Goal: Task Accomplishment & Management: Manage account settings

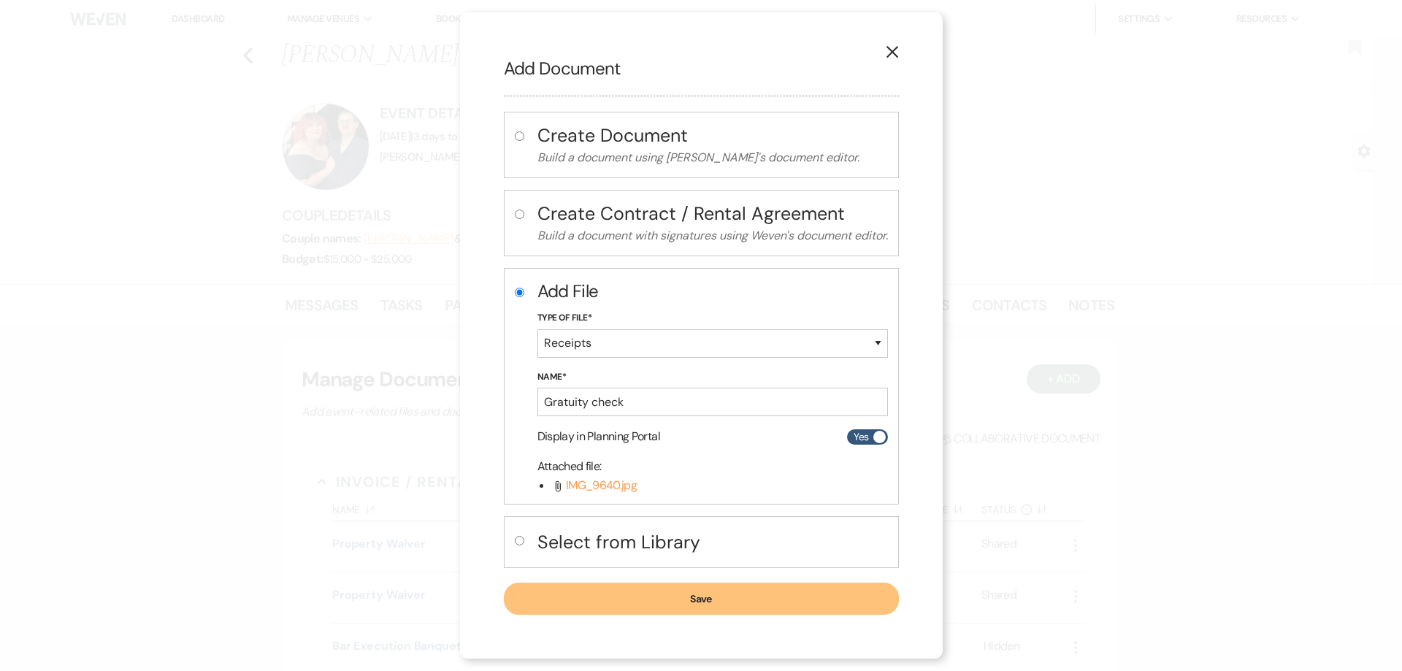
select select "11"
click at [794, 602] on button "Save" at bounding box center [701, 599] width 395 height 32
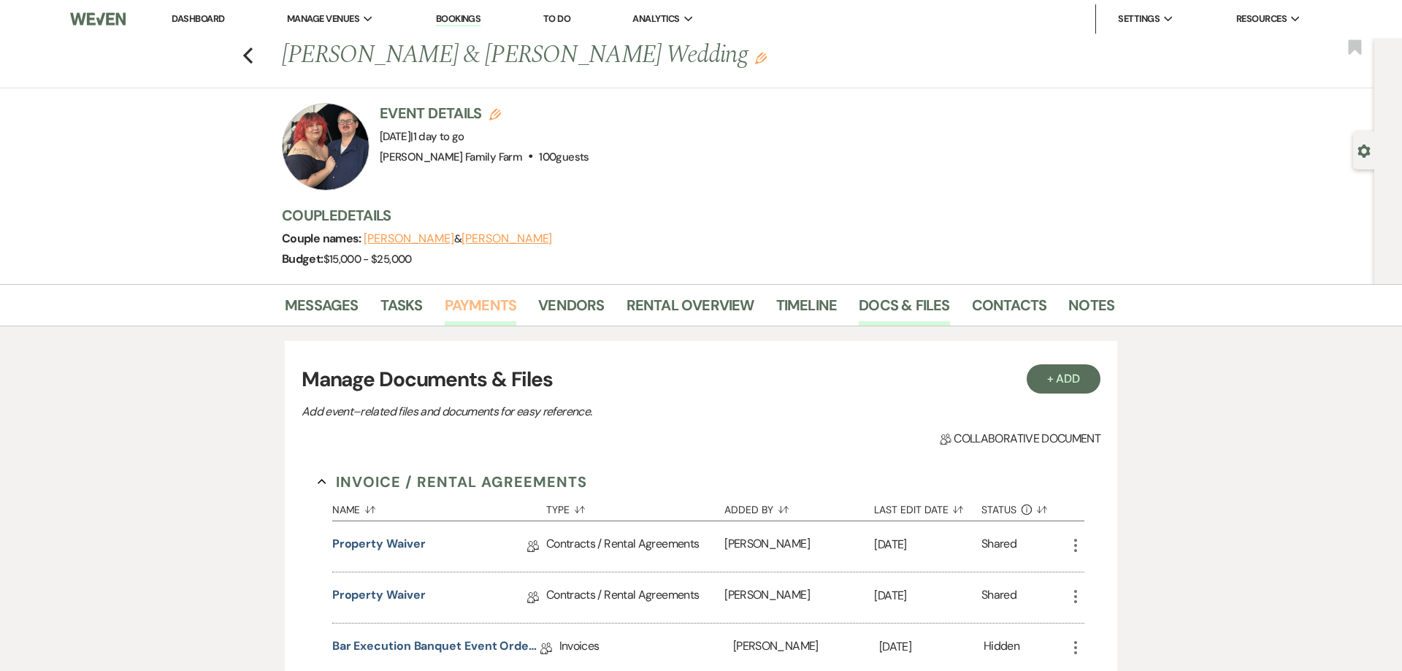
click at [477, 303] on link "Payments" at bounding box center [481, 309] width 72 height 32
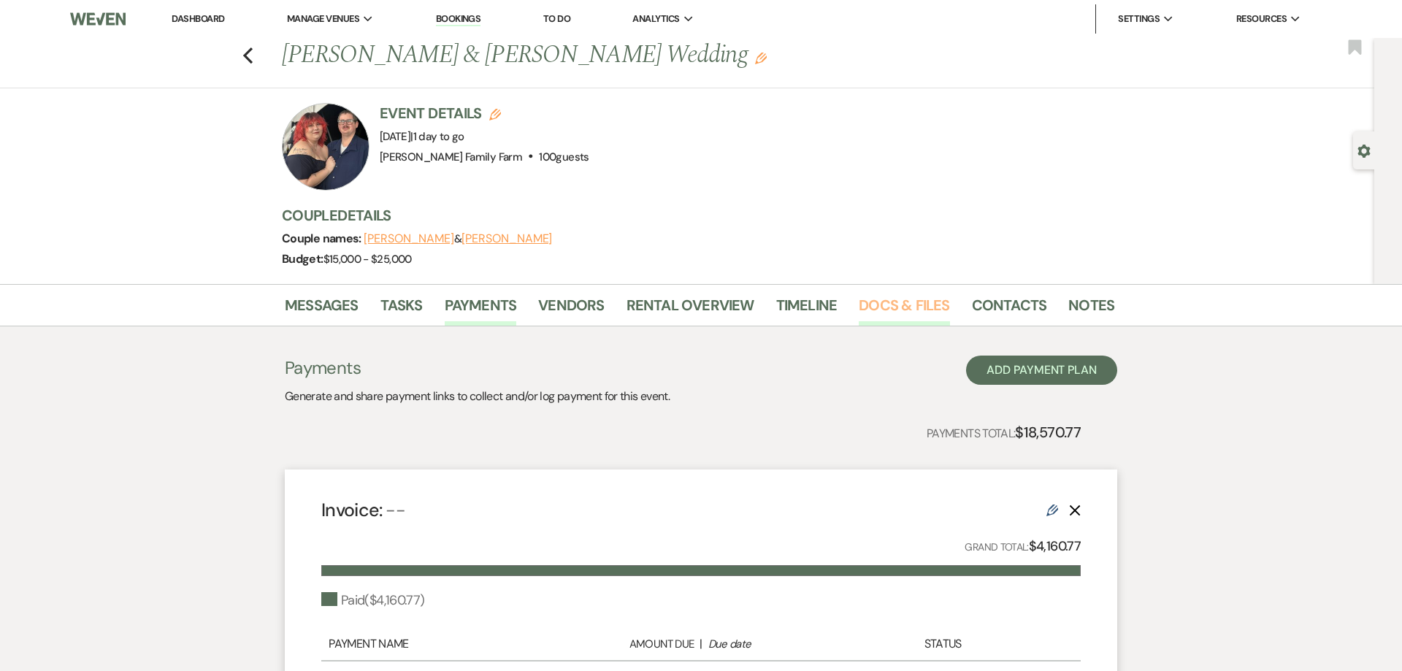
click at [901, 313] on link "Docs & Files" at bounding box center [904, 309] width 91 height 32
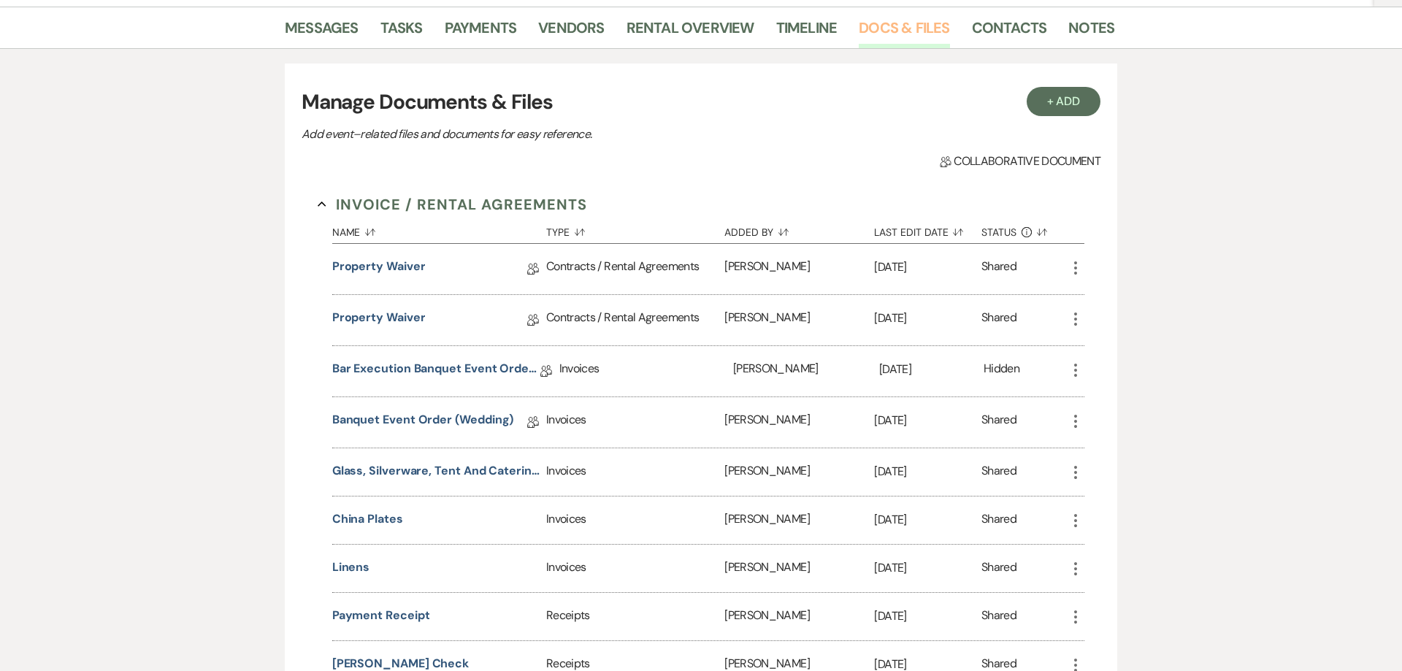
scroll to position [298, 0]
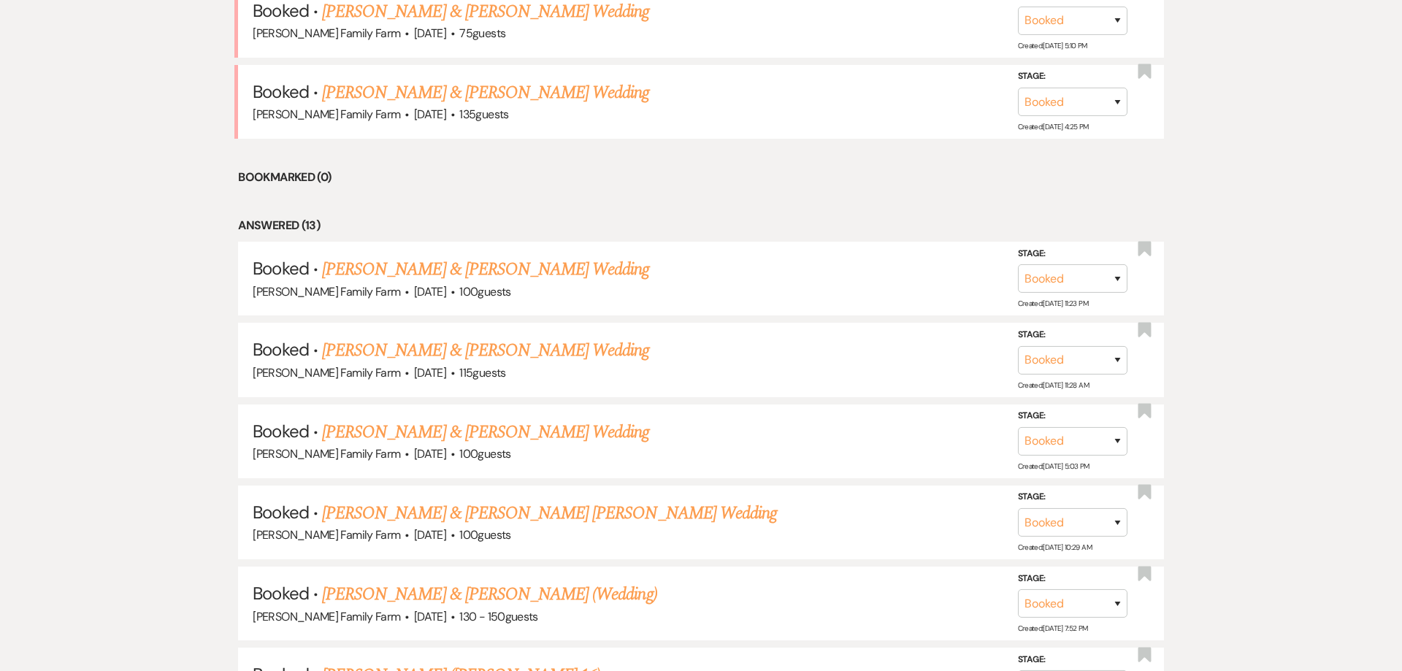
scroll to position [792, 0]
click at [496, 354] on link "Brandon Matassa & Taylor Knox's Wedding" at bounding box center [485, 350] width 327 height 26
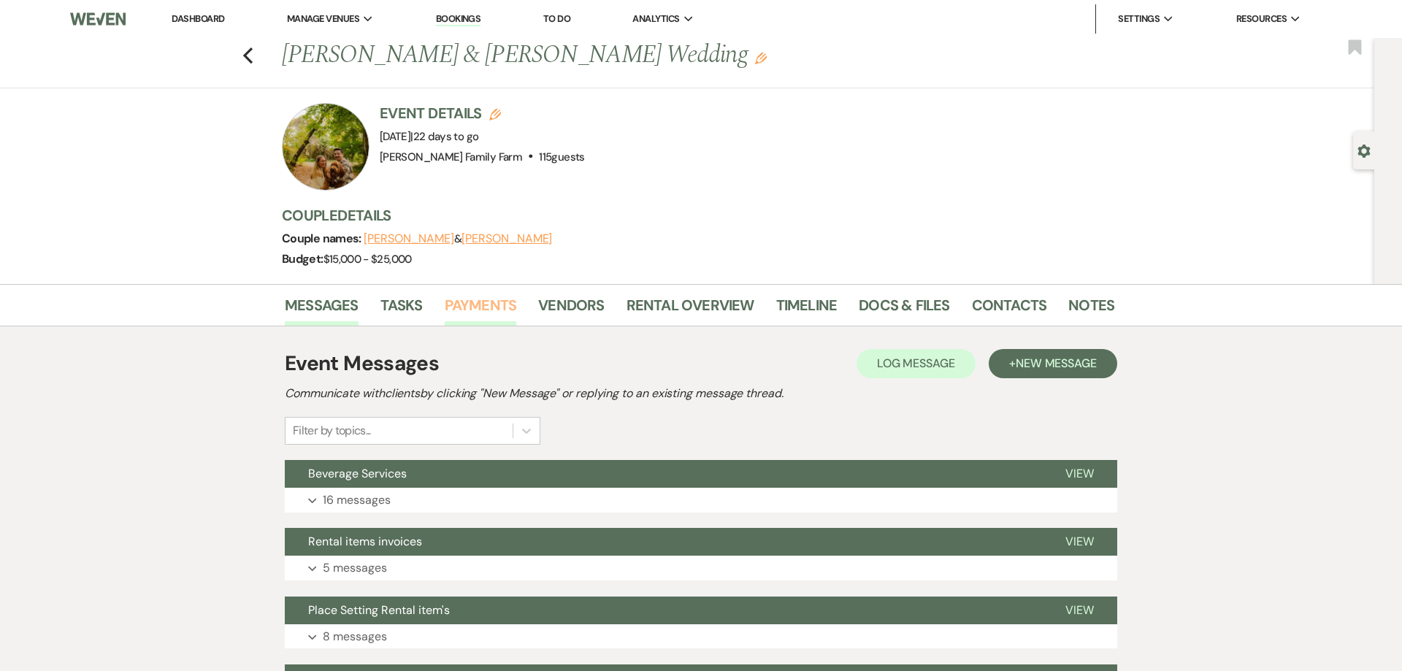
click at [489, 307] on link "Payments" at bounding box center [481, 309] width 72 height 32
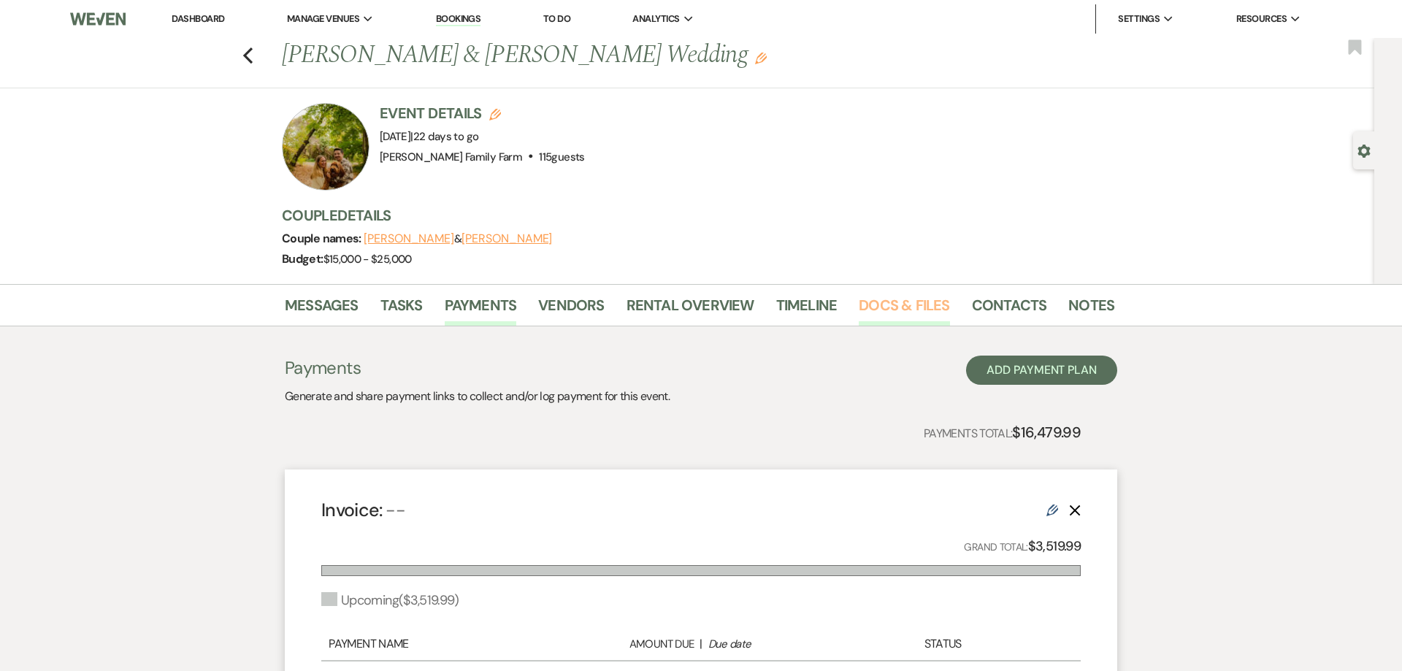
click at [913, 303] on link "Docs & Files" at bounding box center [904, 309] width 91 height 32
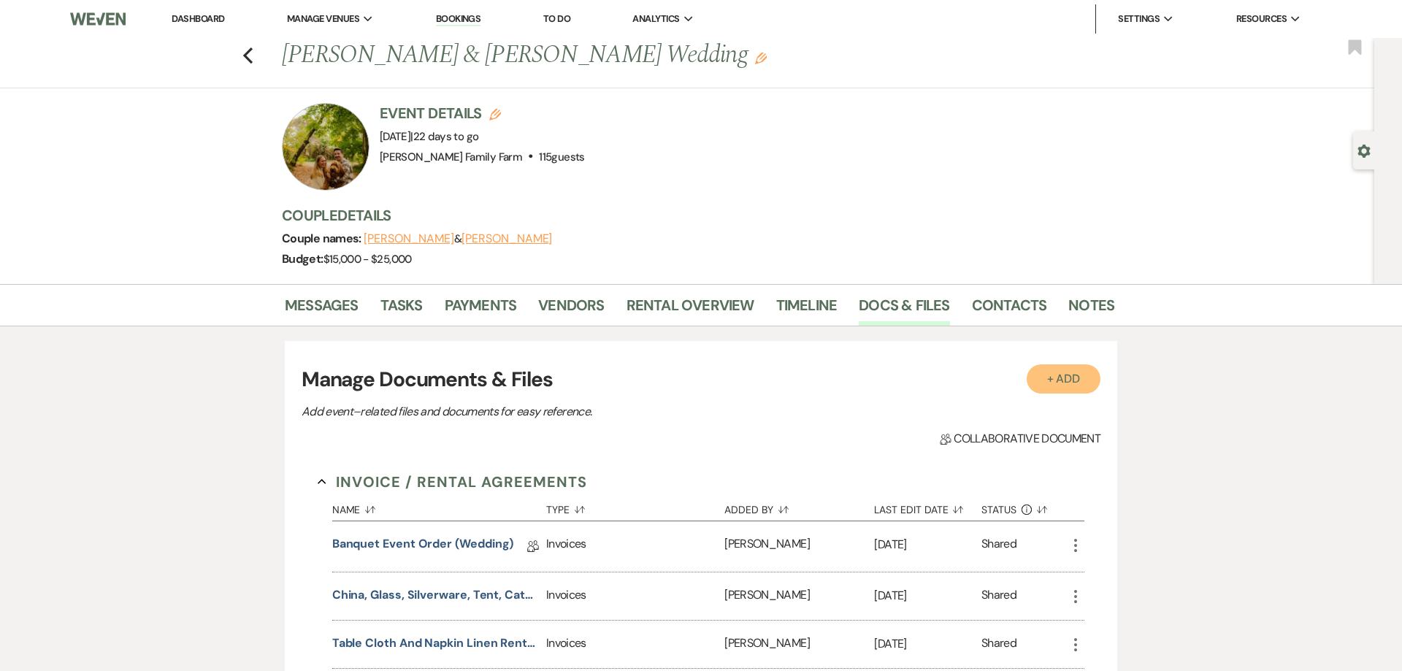
click at [1069, 381] on button "+ Add" at bounding box center [1063, 378] width 74 height 29
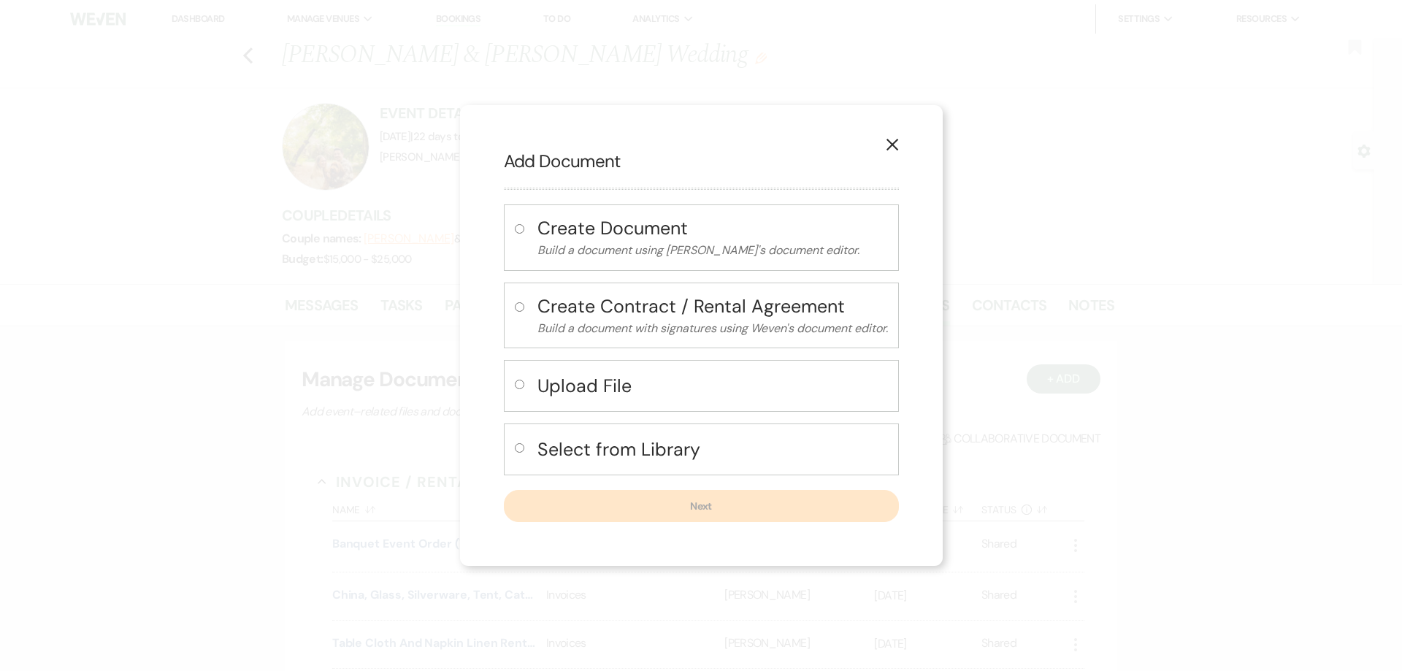
click at [520, 386] on input "radio" at bounding box center [519, 384] width 9 height 9
radio input "true"
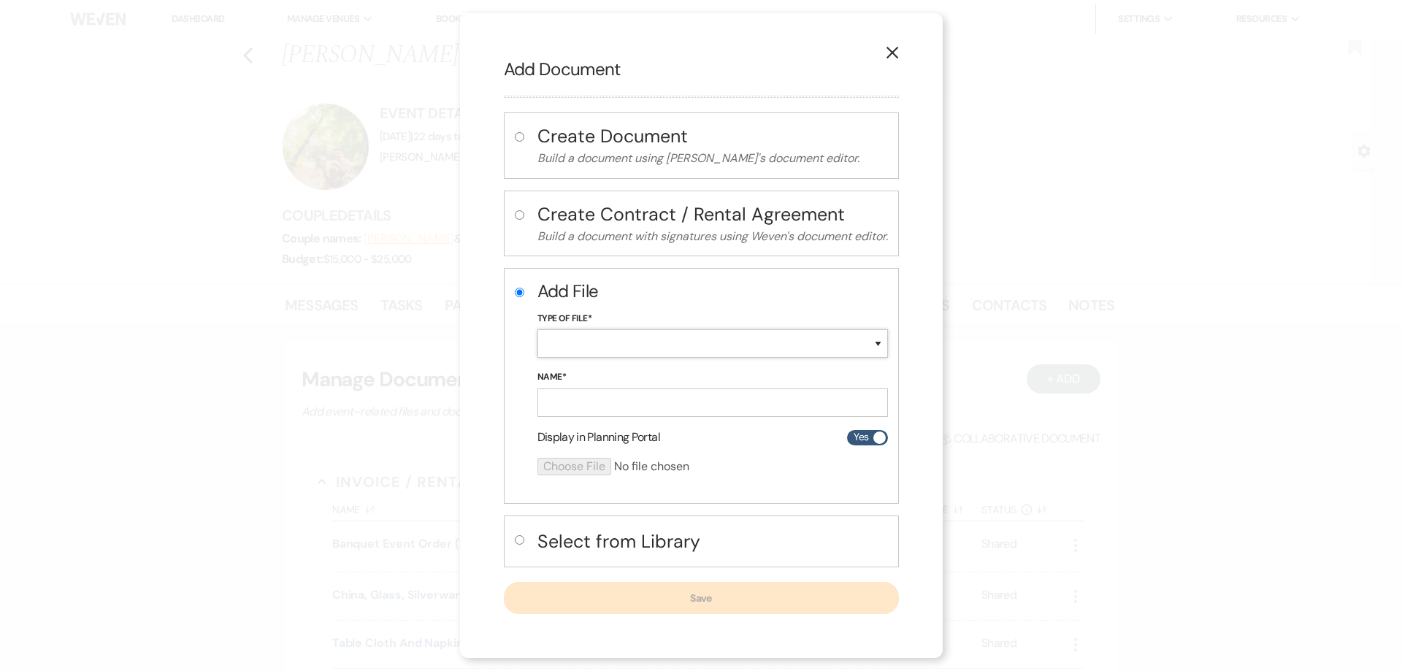
select select "11"
click option "Receipts" at bounding box center [0, 0] width 0 height 0
click at [555, 409] on input "Name*" at bounding box center [712, 402] width 350 height 28
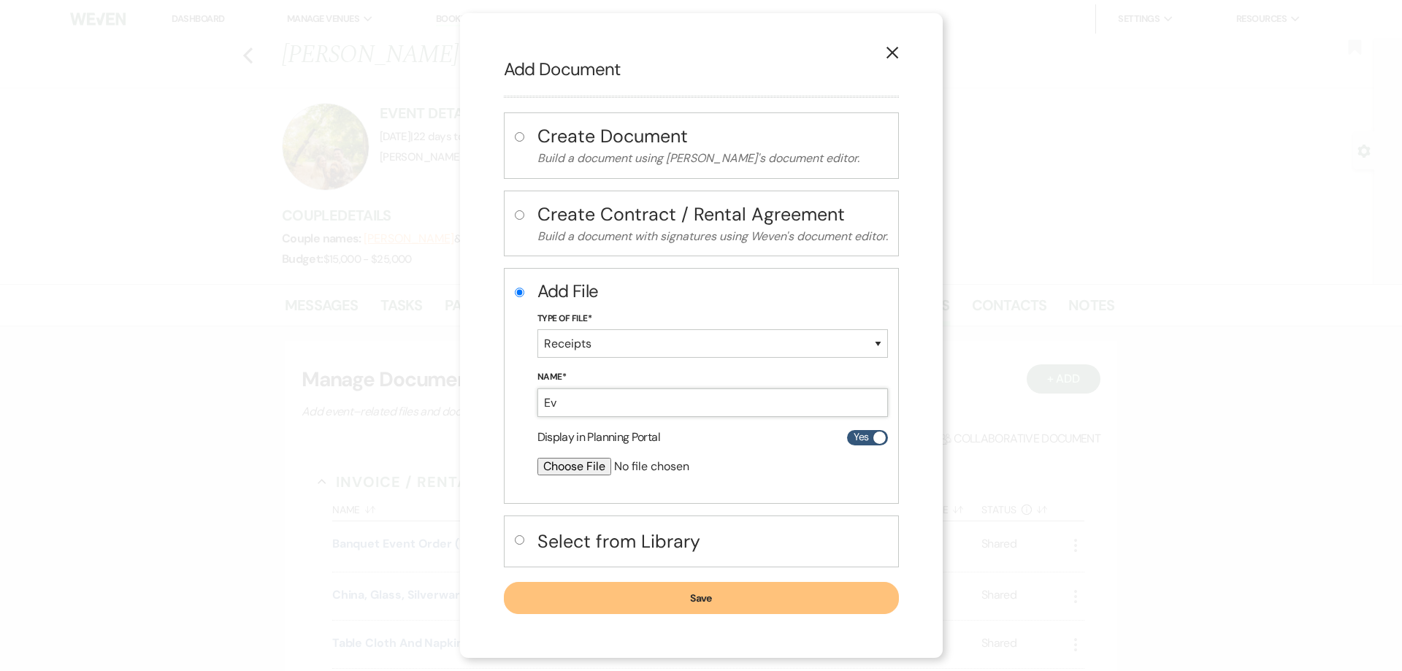
type input "E"
click at [549, 410] on input "venue payment" at bounding box center [712, 402] width 350 height 28
type input "Venue payment"
click at [559, 458] on input "file" at bounding box center [673, 467] width 273 height 18
type input "C:\fakepath\IMG_9645.jpg"
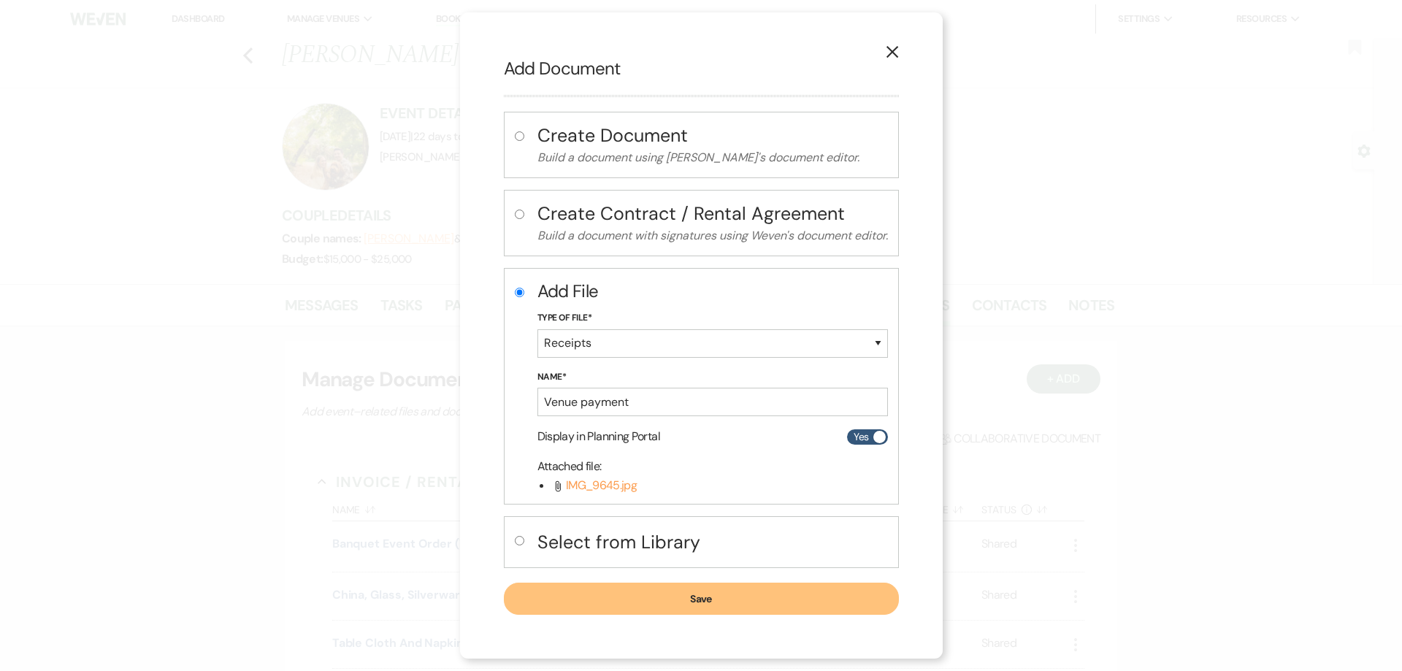
click at [707, 599] on button "Save" at bounding box center [701, 599] width 395 height 32
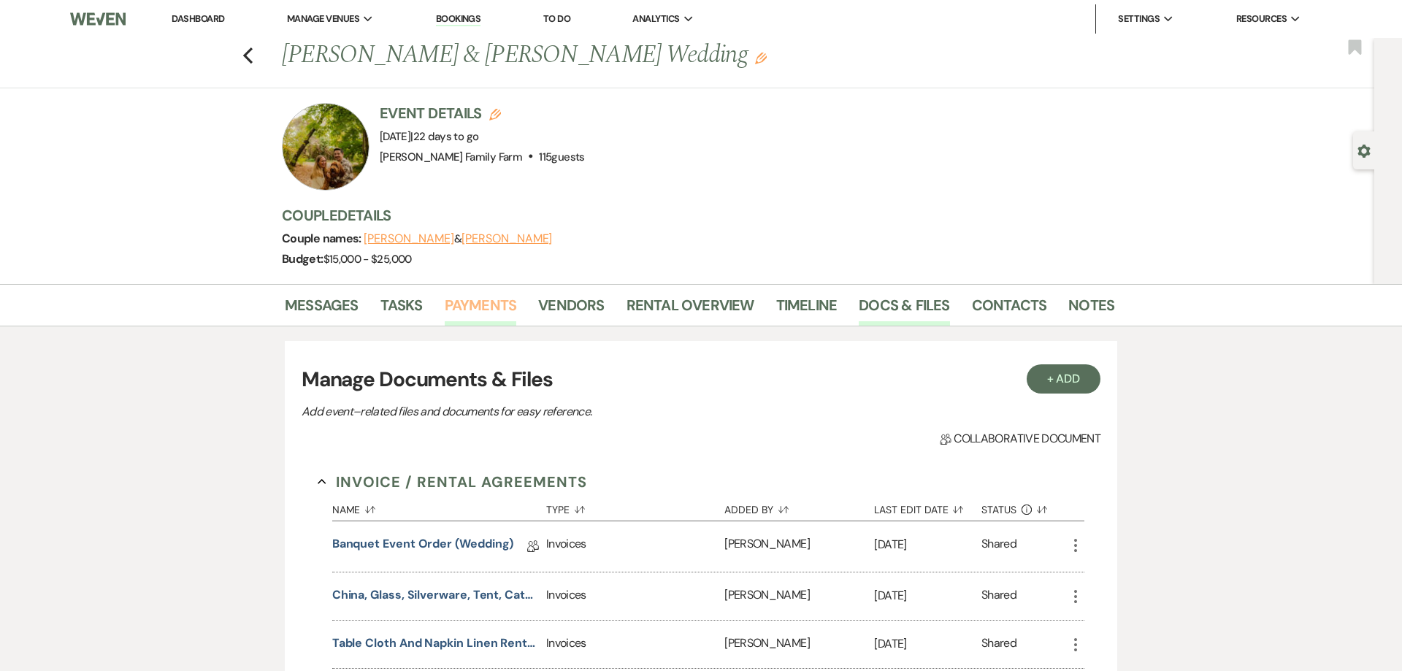
click at [492, 304] on link "Payments" at bounding box center [481, 309] width 72 height 32
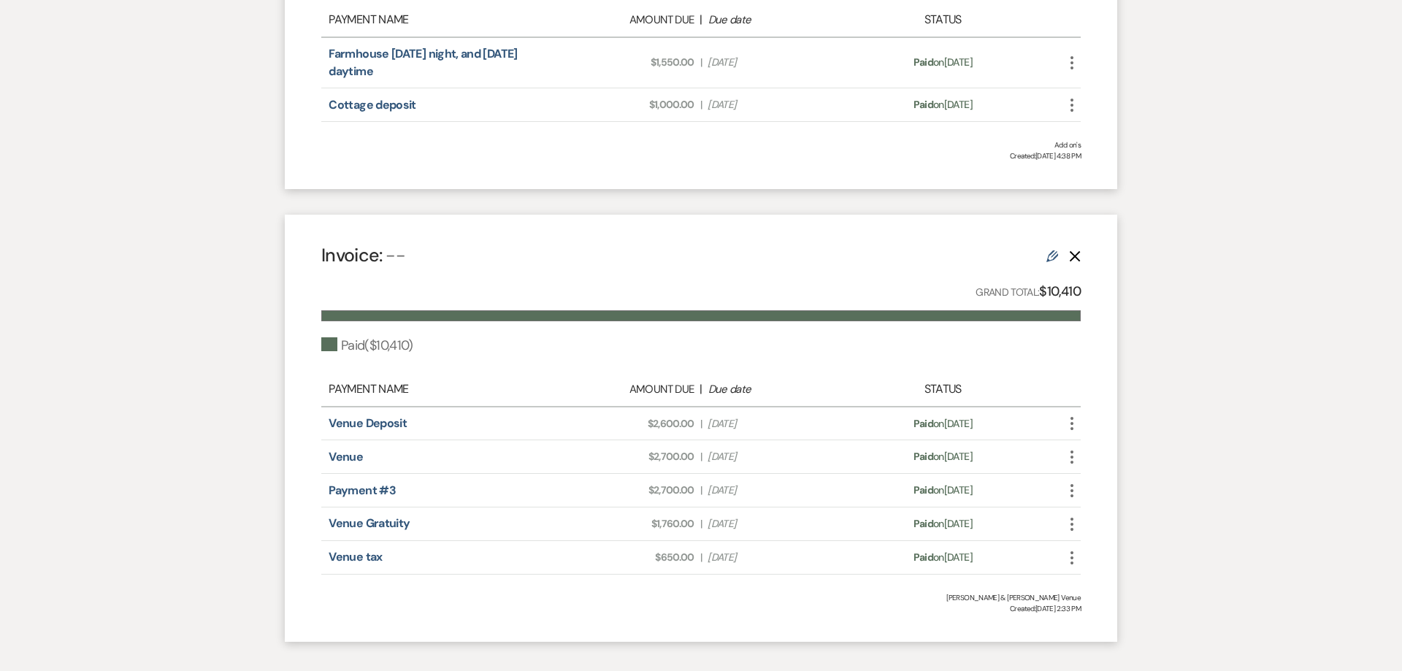
scroll to position [1073, 0]
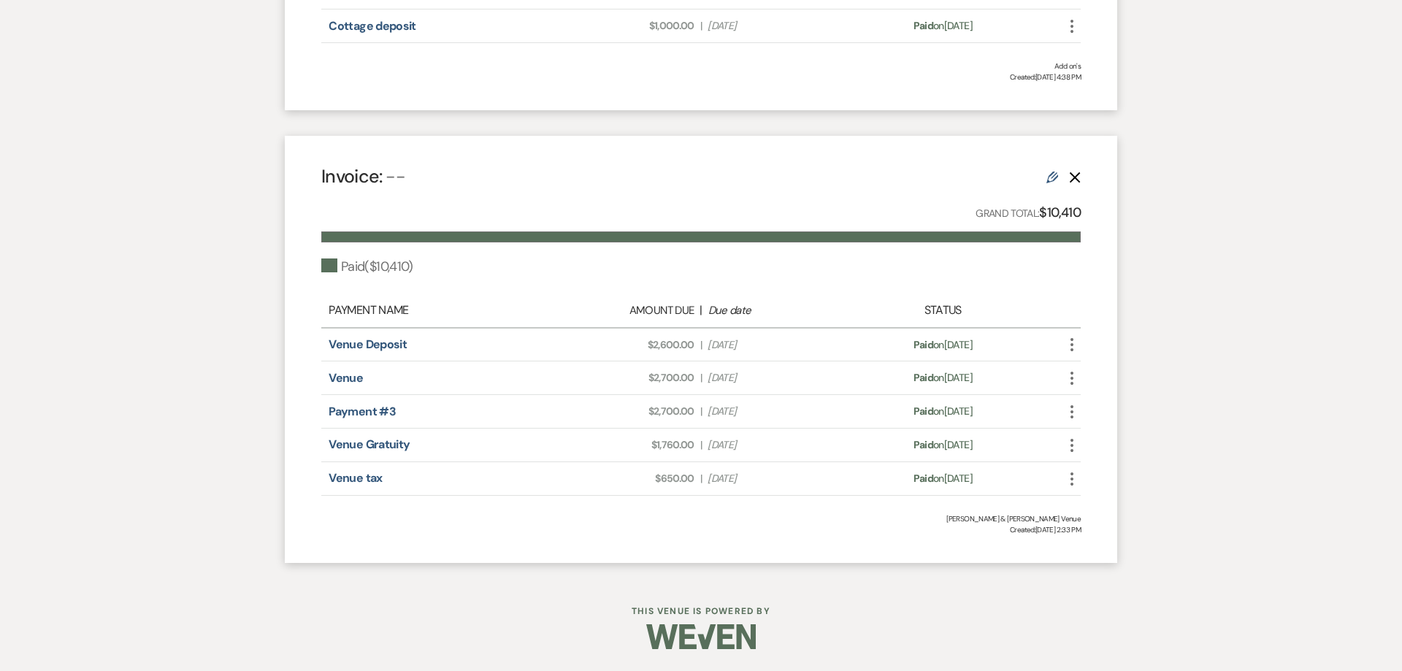
click at [1070, 414] on icon "More" at bounding box center [1072, 412] width 18 height 18
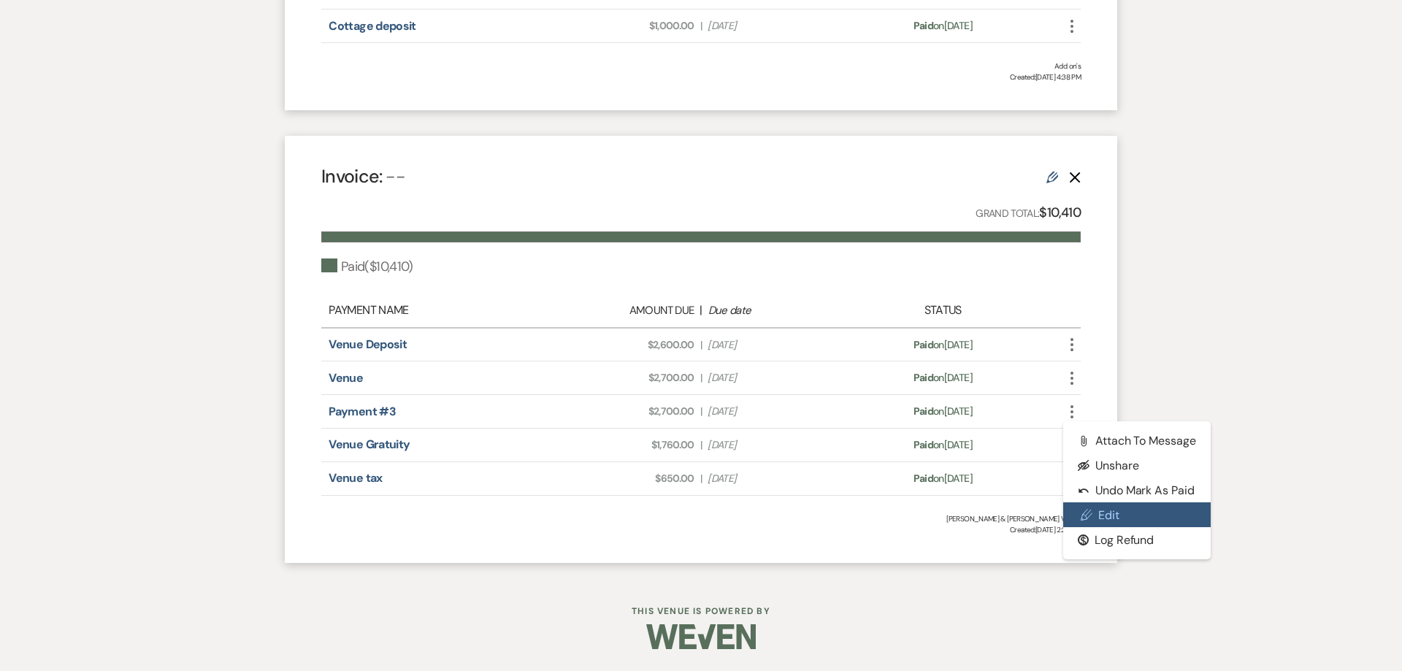
click at [1111, 514] on link "Pencil Edit" at bounding box center [1136, 514] width 147 height 25
select select "1"
select select "true"
select select "1"
select select "true"
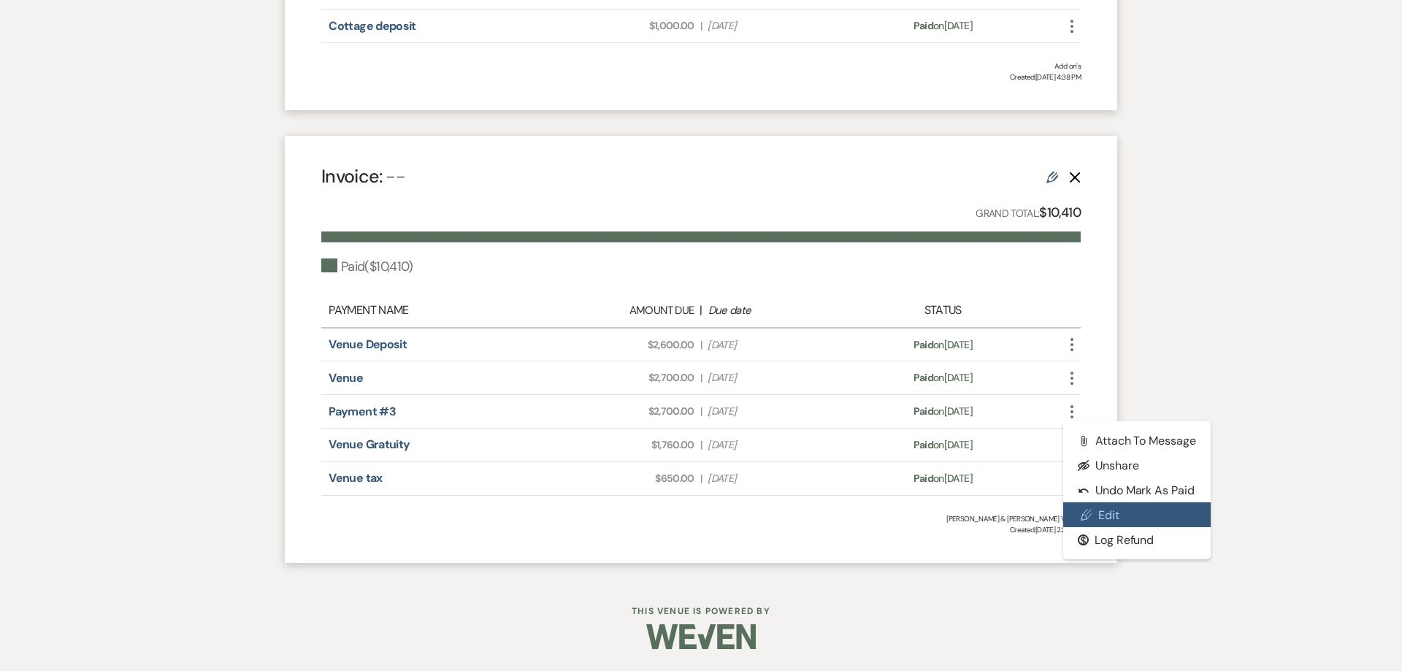
select select "1"
select select "true"
select select "1"
select select "true"
select select "1"
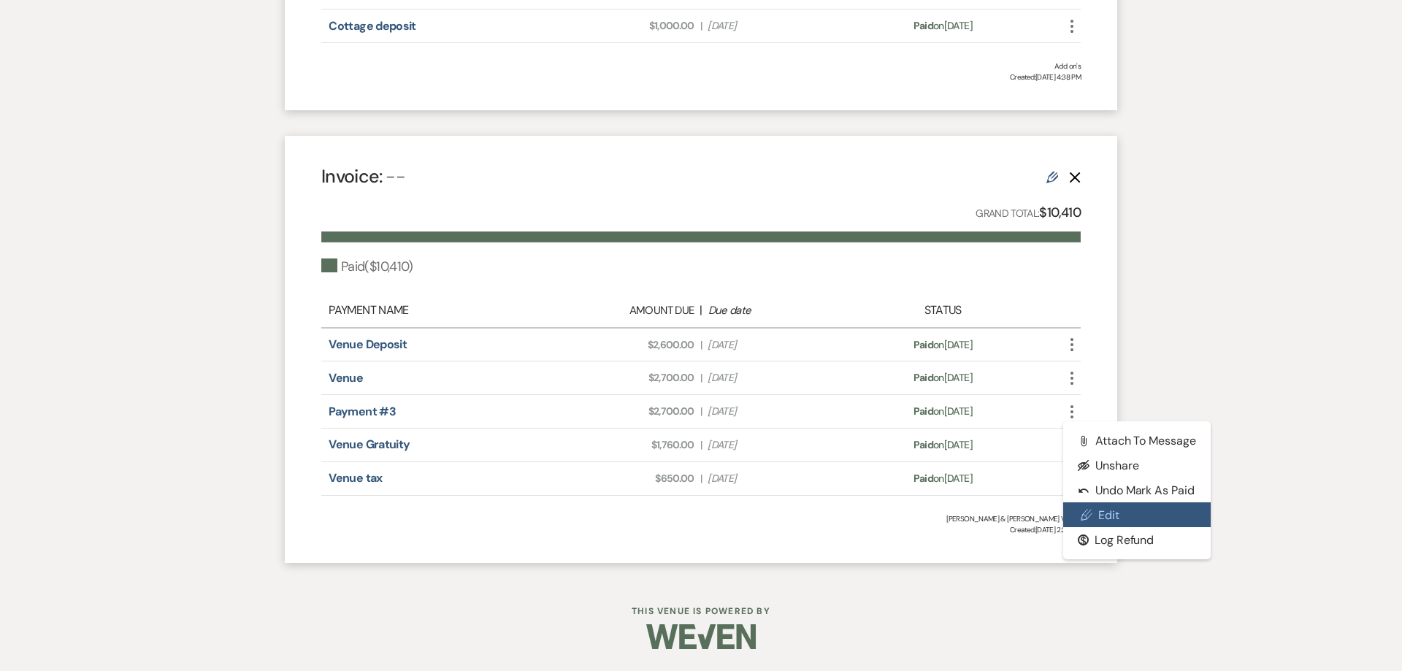
select select "true"
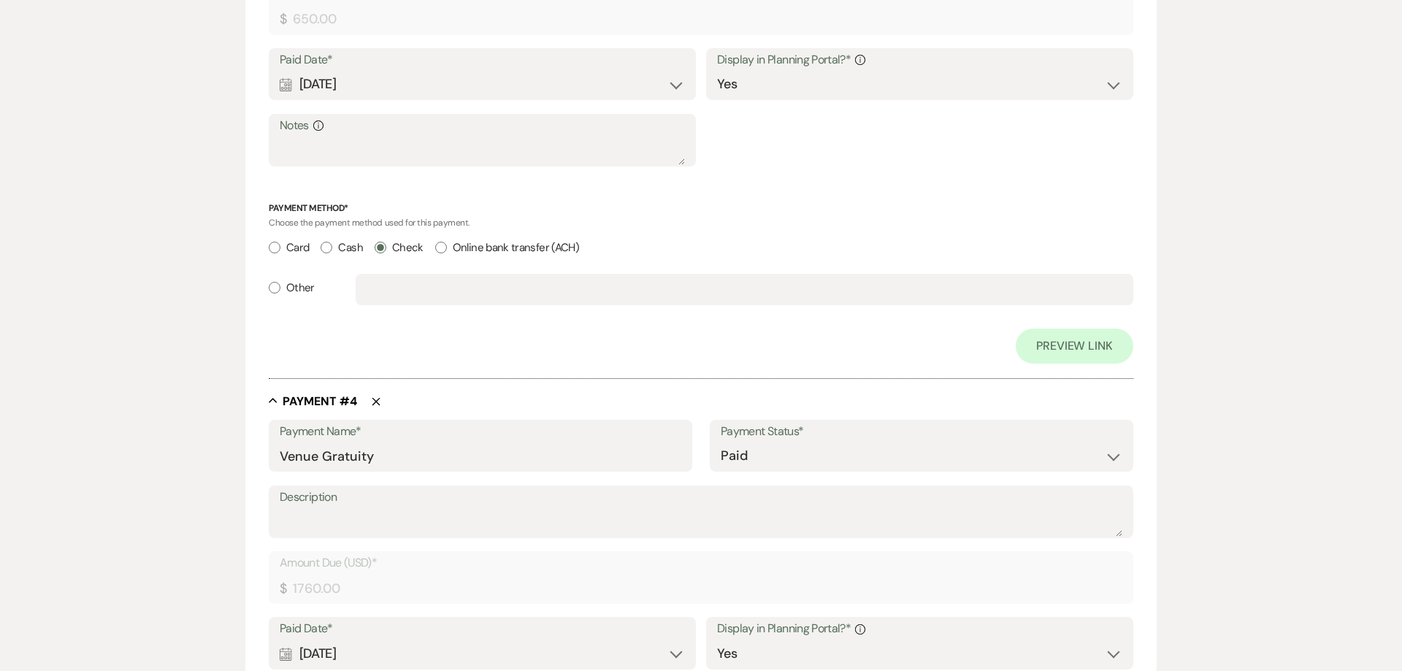
scroll to position [1694, 0]
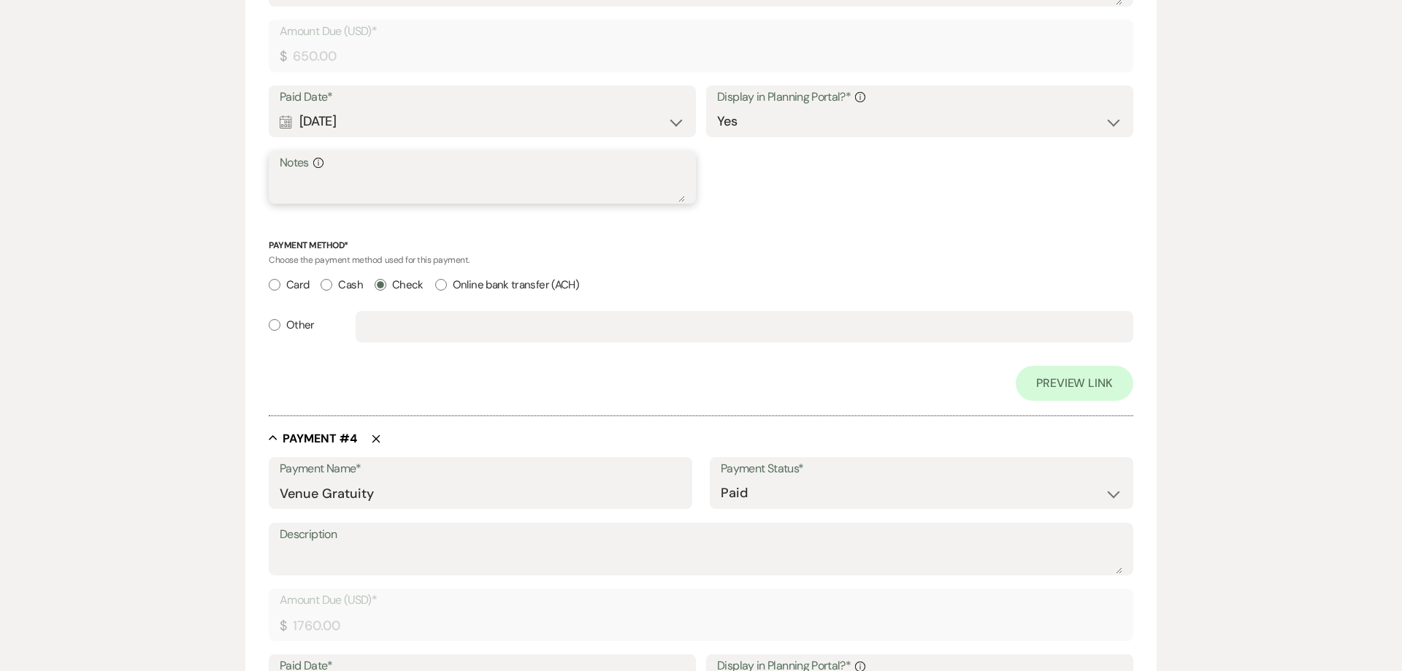
click at [392, 192] on textarea "Notes Info" at bounding box center [482, 188] width 405 height 29
drag, startPoint x: 358, startPoint y: 185, endPoint x: 225, endPoint y: 184, distance: 133.6
click at [280, 184] on textarea "1001" at bounding box center [482, 188] width 405 height 29
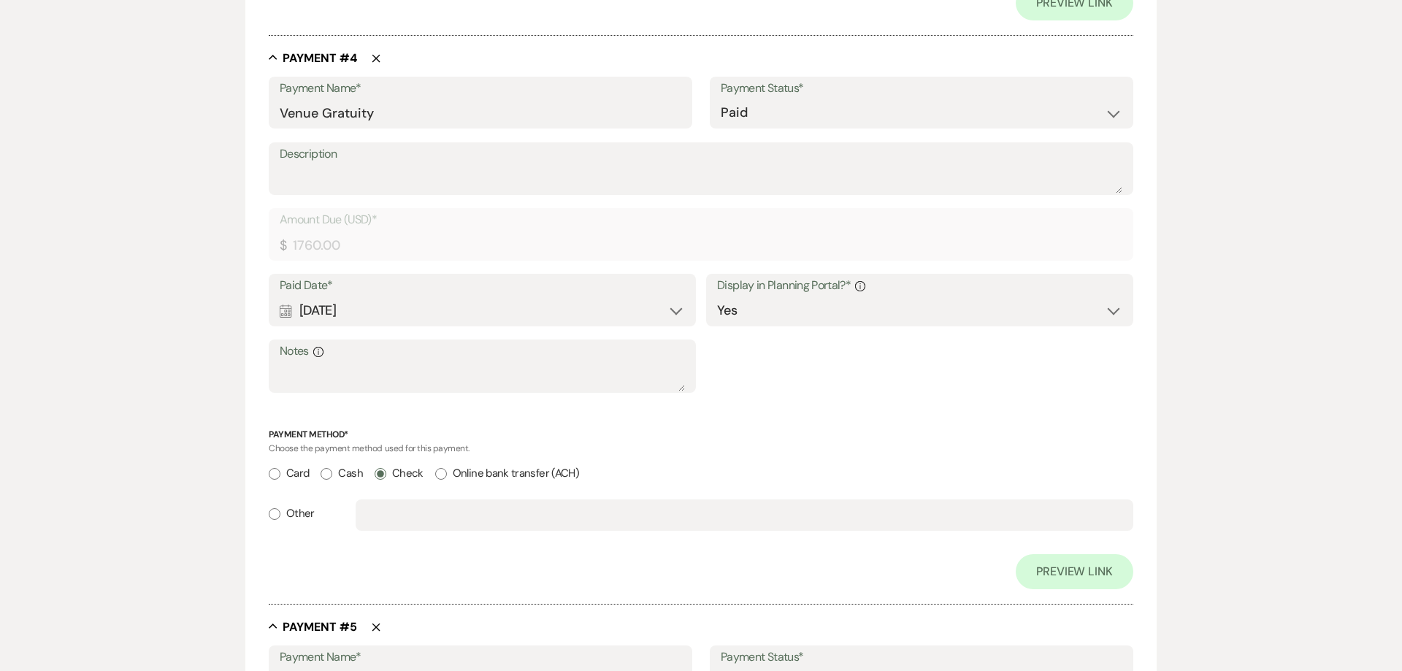
scroll to position [2104, 0]
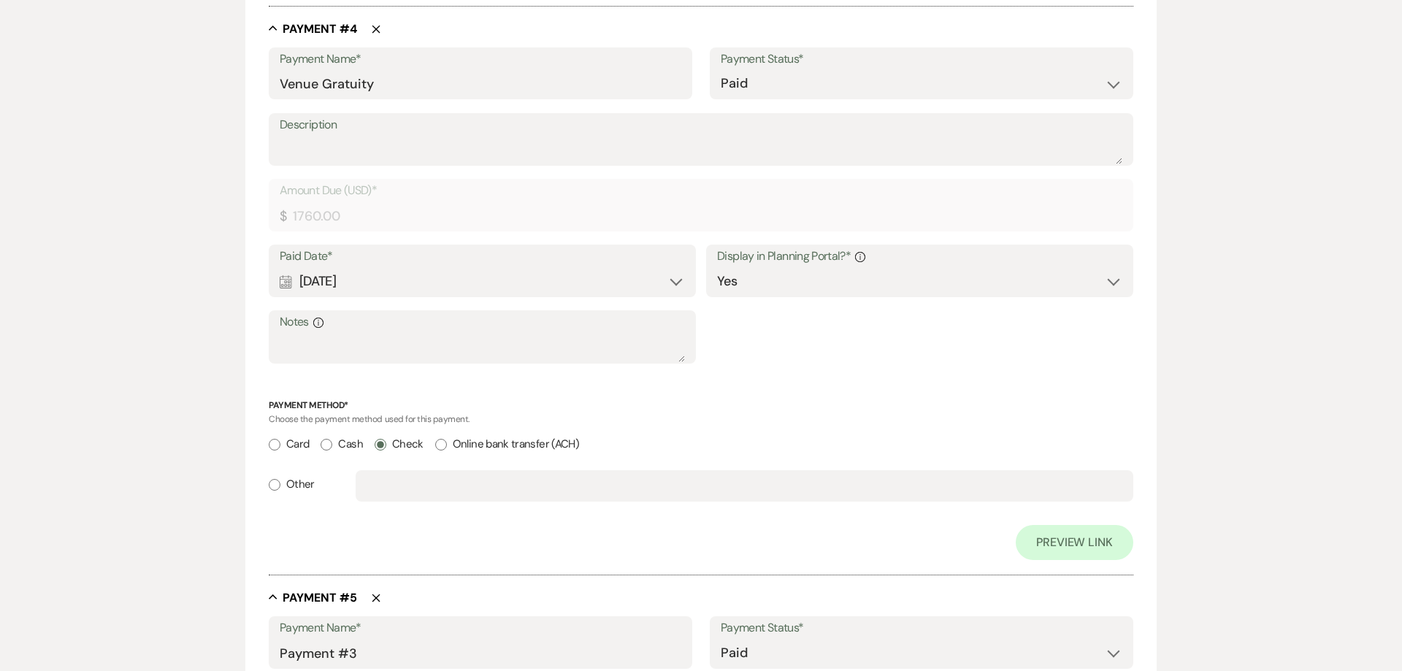
type textarea "1001"
click at [323, 353] on textarea "Notes Info" at bounding box center [482, 347] width 405 height 29
paste textarea "1001"
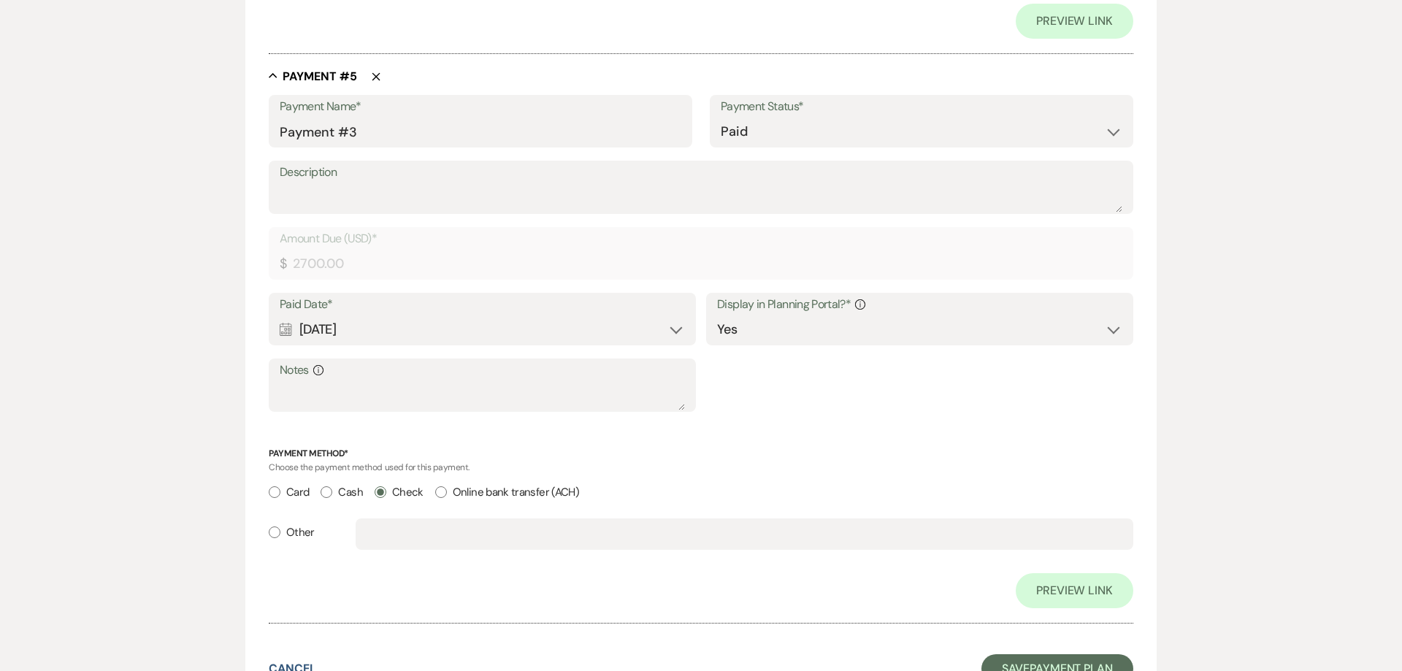
scroll to position [2569, 0]
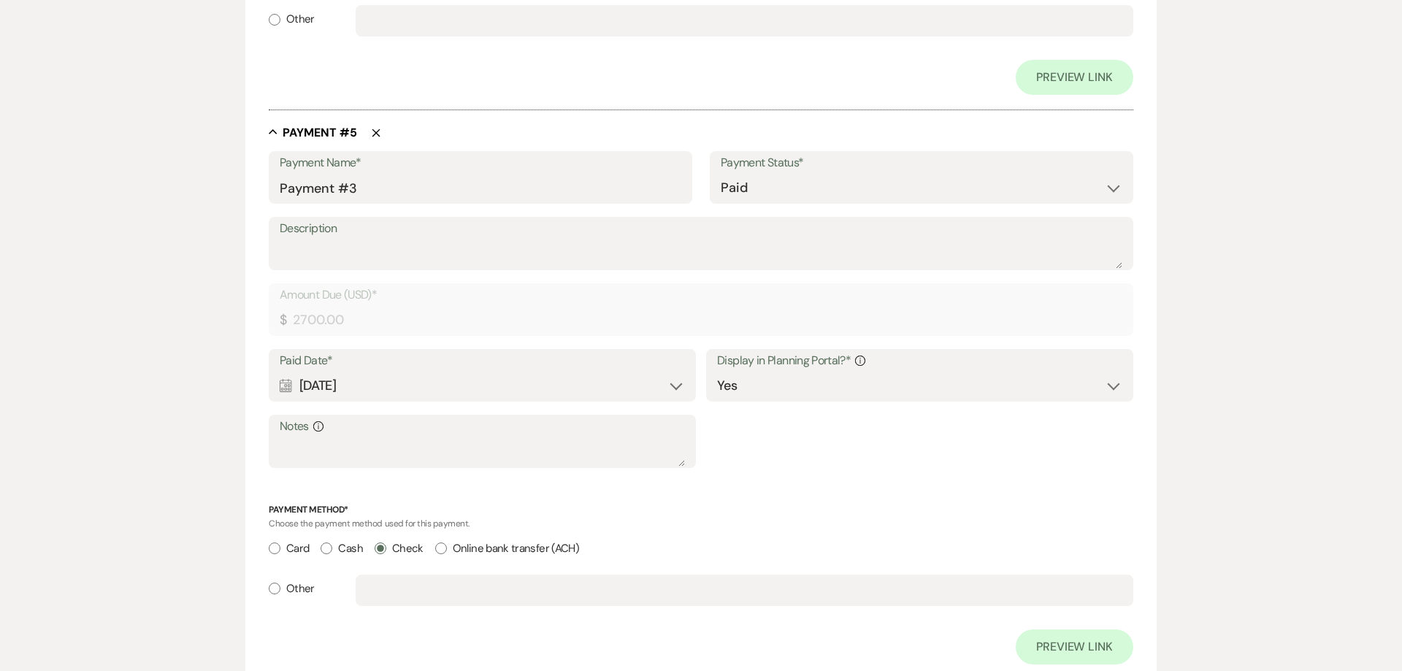
type textarea "1001"
click at [340, 444] on textarea "Notes Info" at bounding box center [482, 451] width 405 height 29
paste textarea "1001"
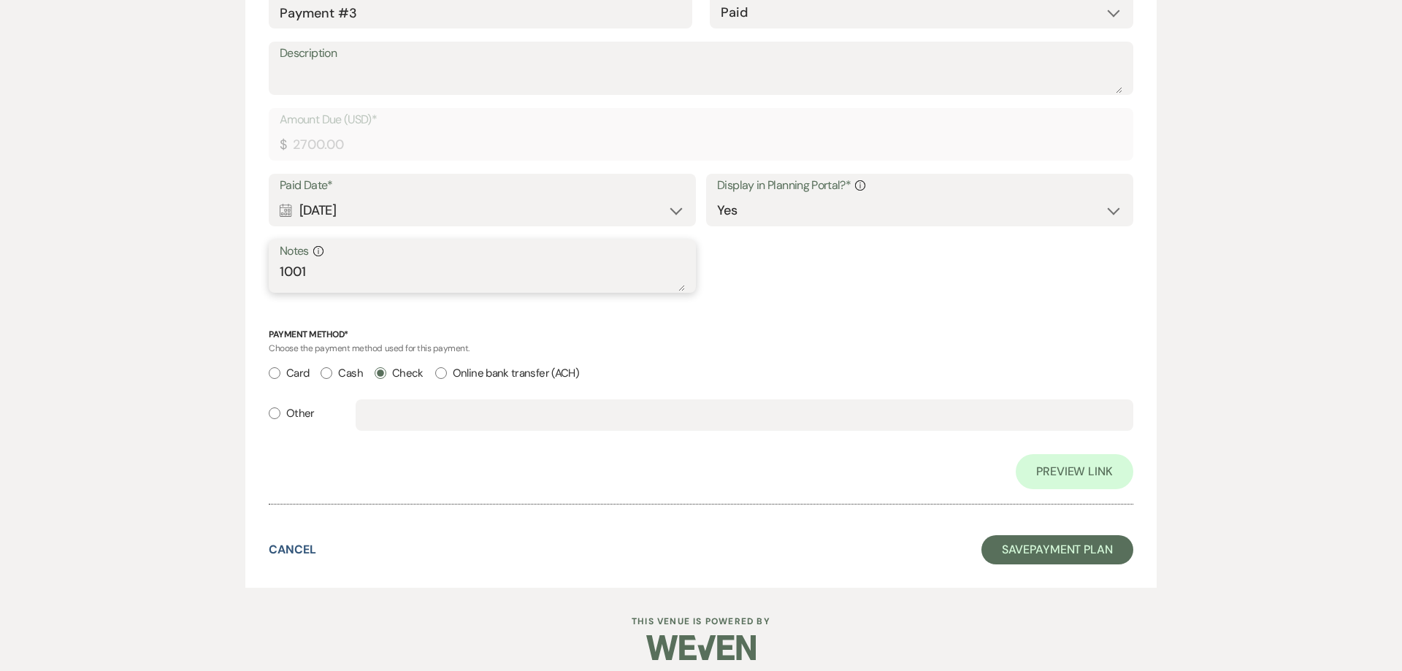
scroll to position [2755, 0]
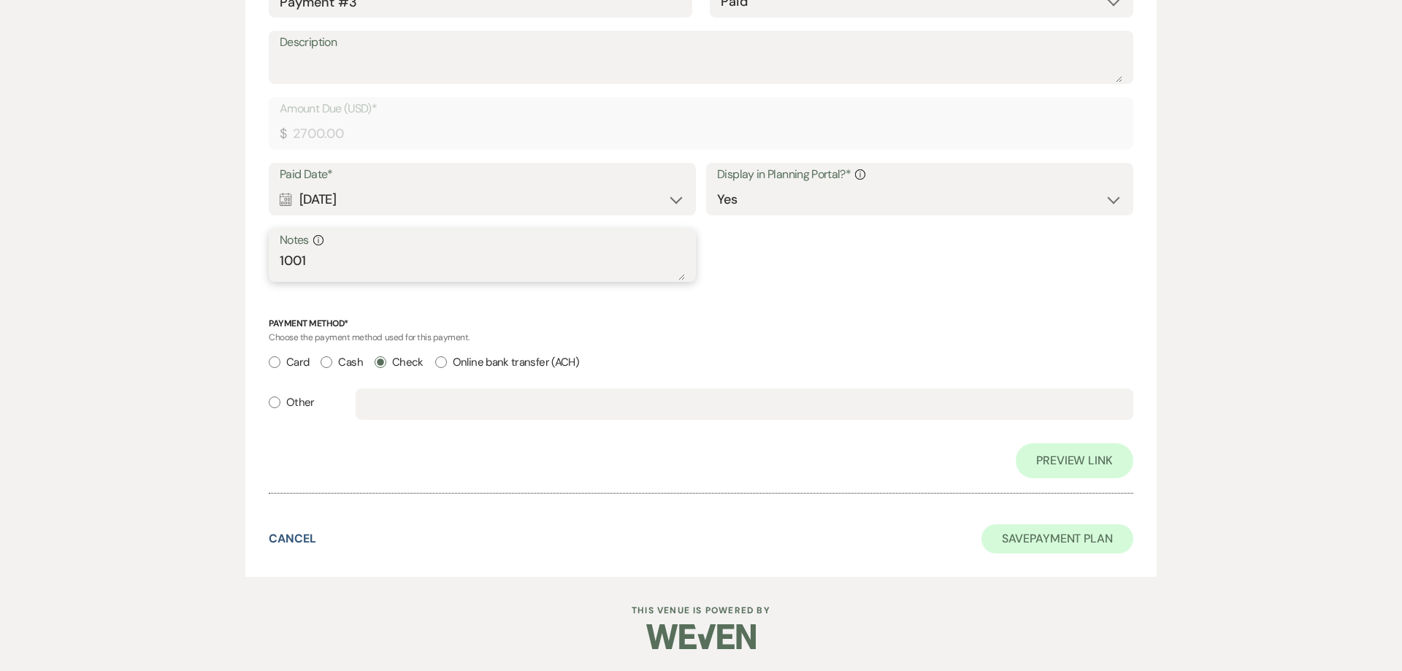
type textarea "1001"
click at [1070, 533] on button "Save Payment Plan" at bounding box center [1057, 538] width 152 height 29
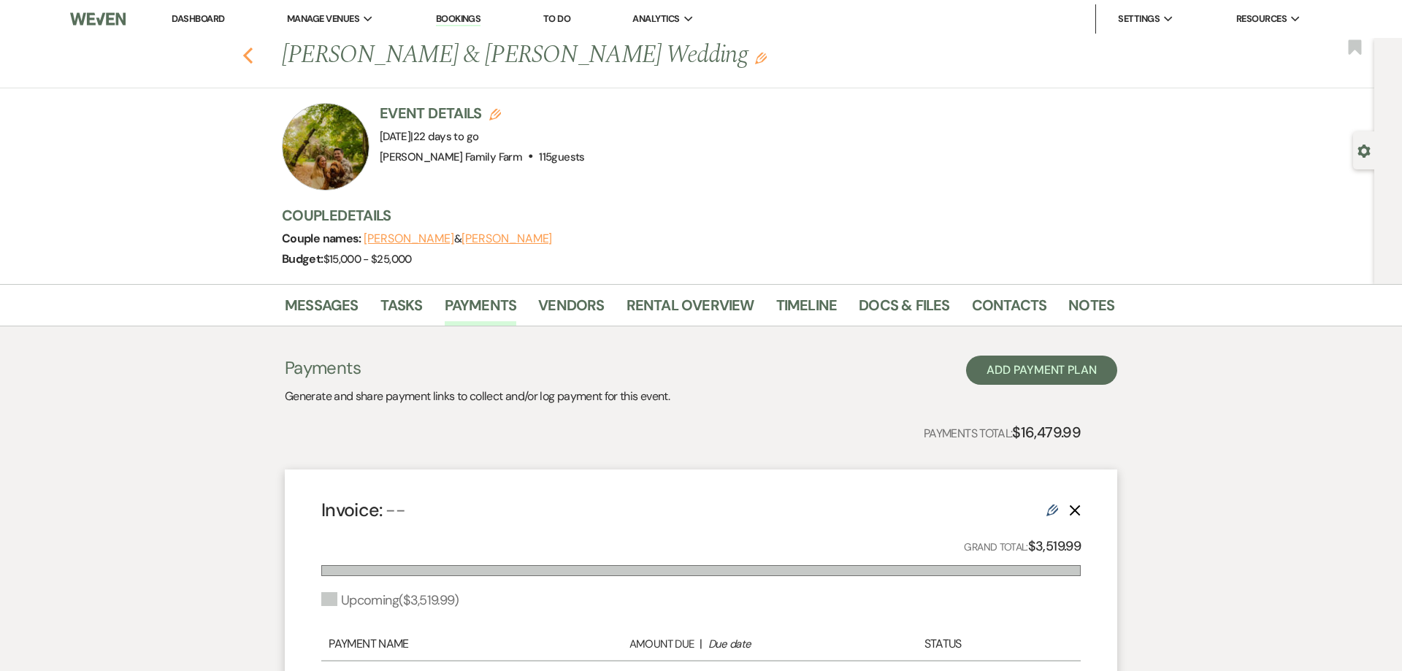
click at [250, 58] on icon "Previous" at bounding box center [247, 56] width 11 height 18
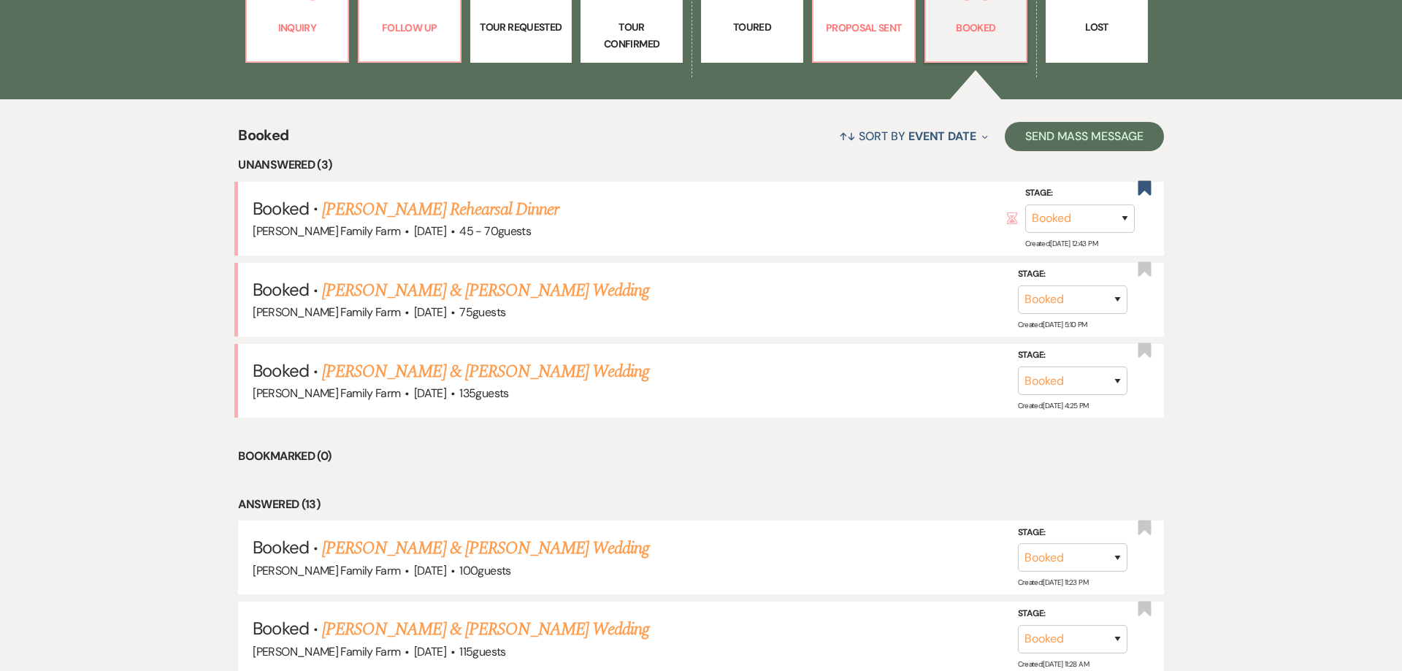
scroll to position [513, 0]
click at [517, 293] on link "Ryan & Erin Miller's Wedding" at bounding box center [485, 290] width 327 height 26
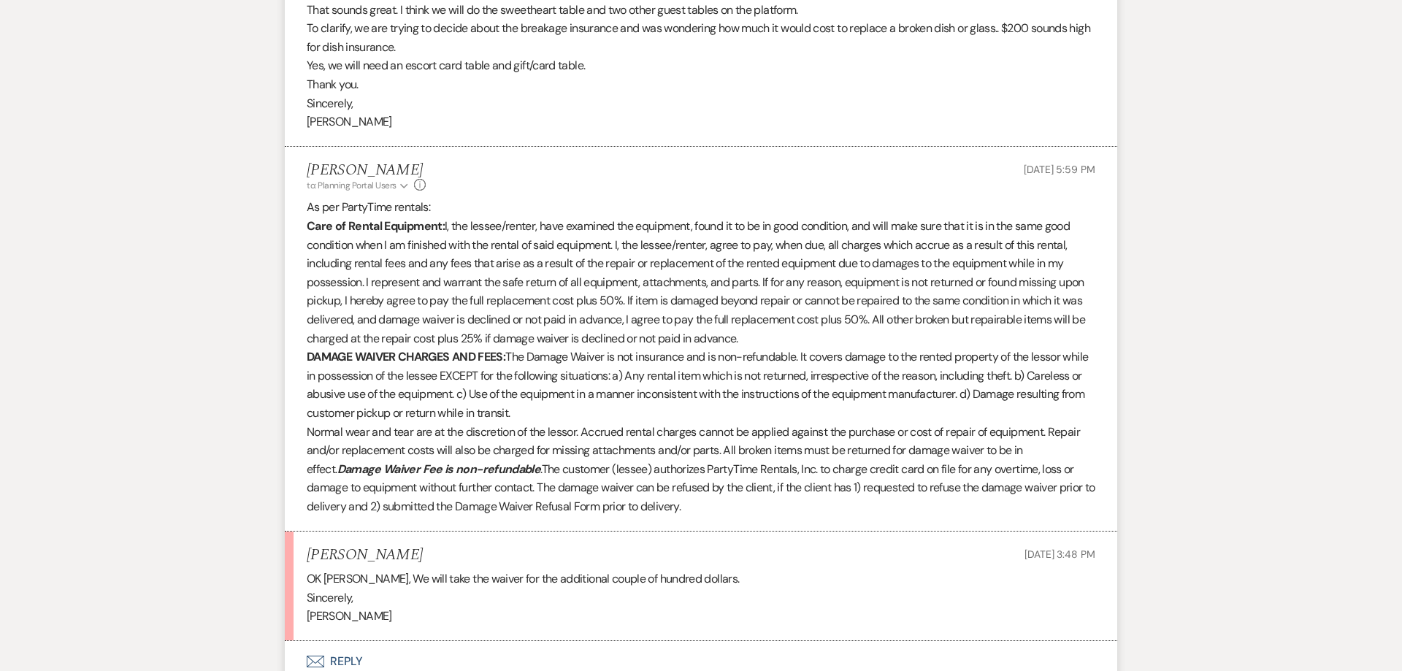
scroll to position [707, 0]
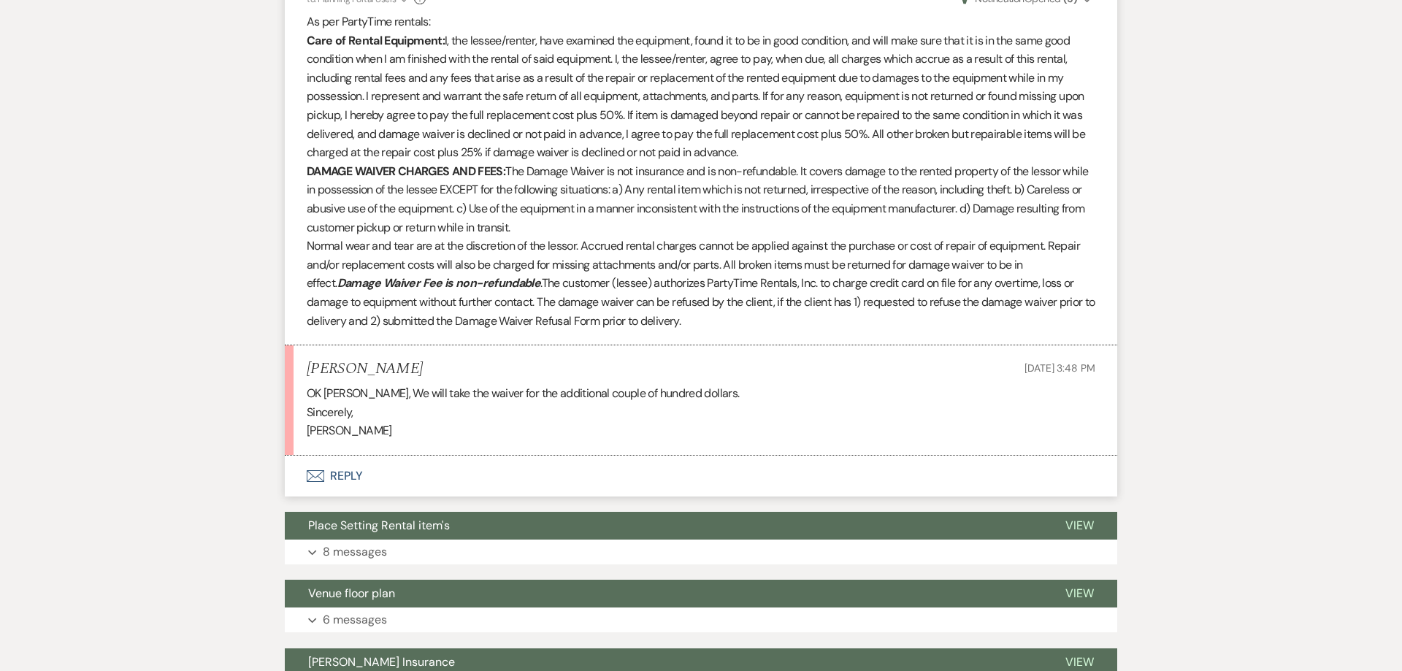
click at [346, 475] on button "Envelope Reply" at bounding box center [701, 476] width 832 height 41
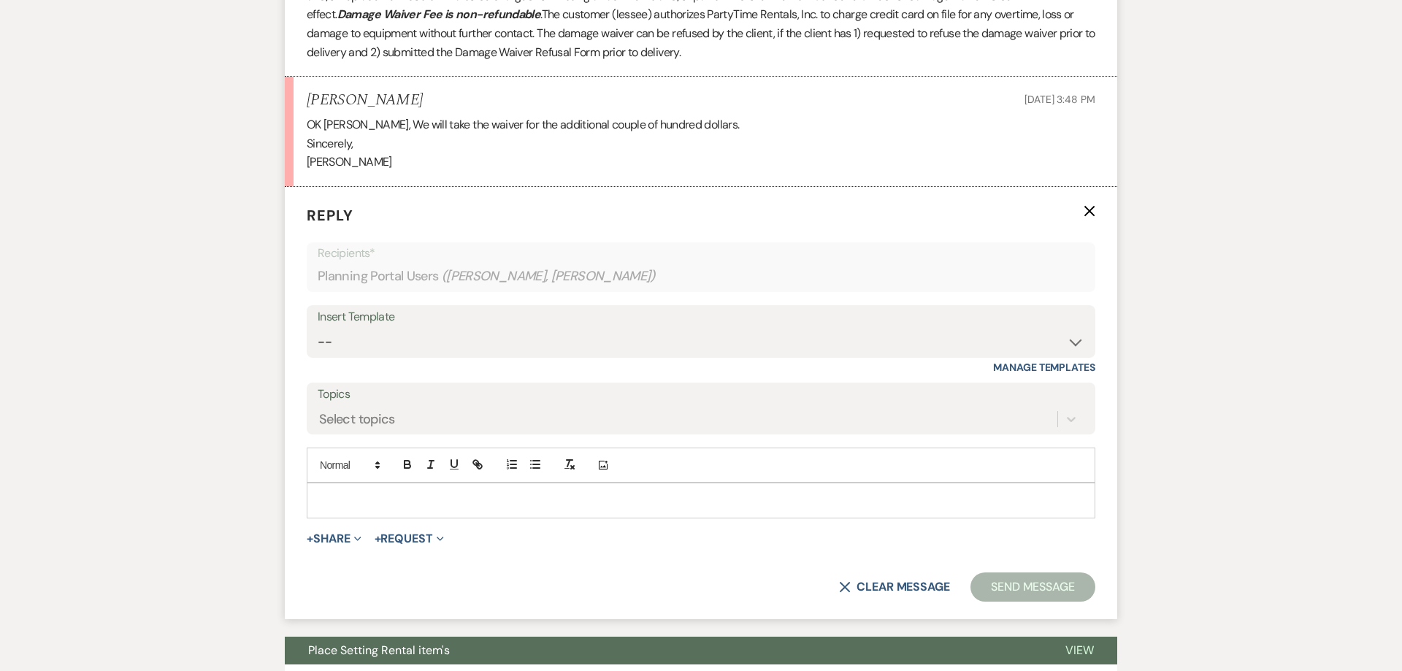
scroll to position [978, 0]
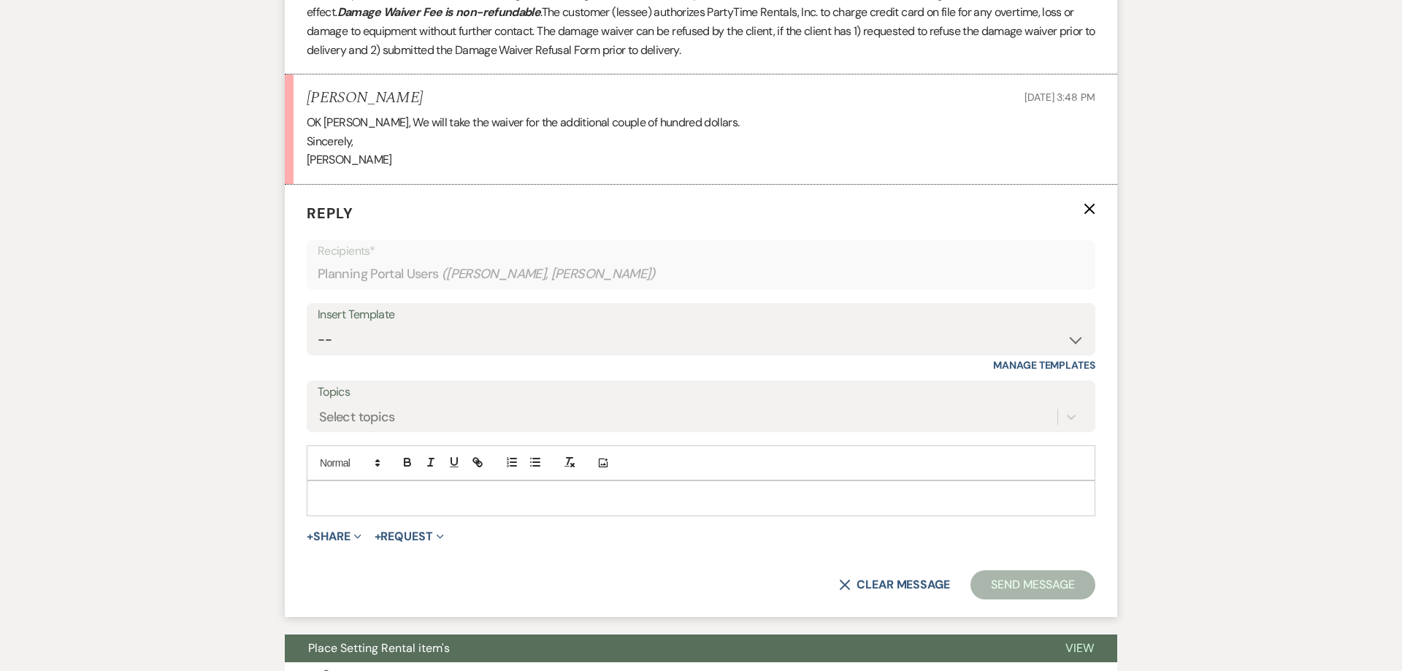
click at [364, 505] on p at bounding box center [700, 498] width 765 height 16
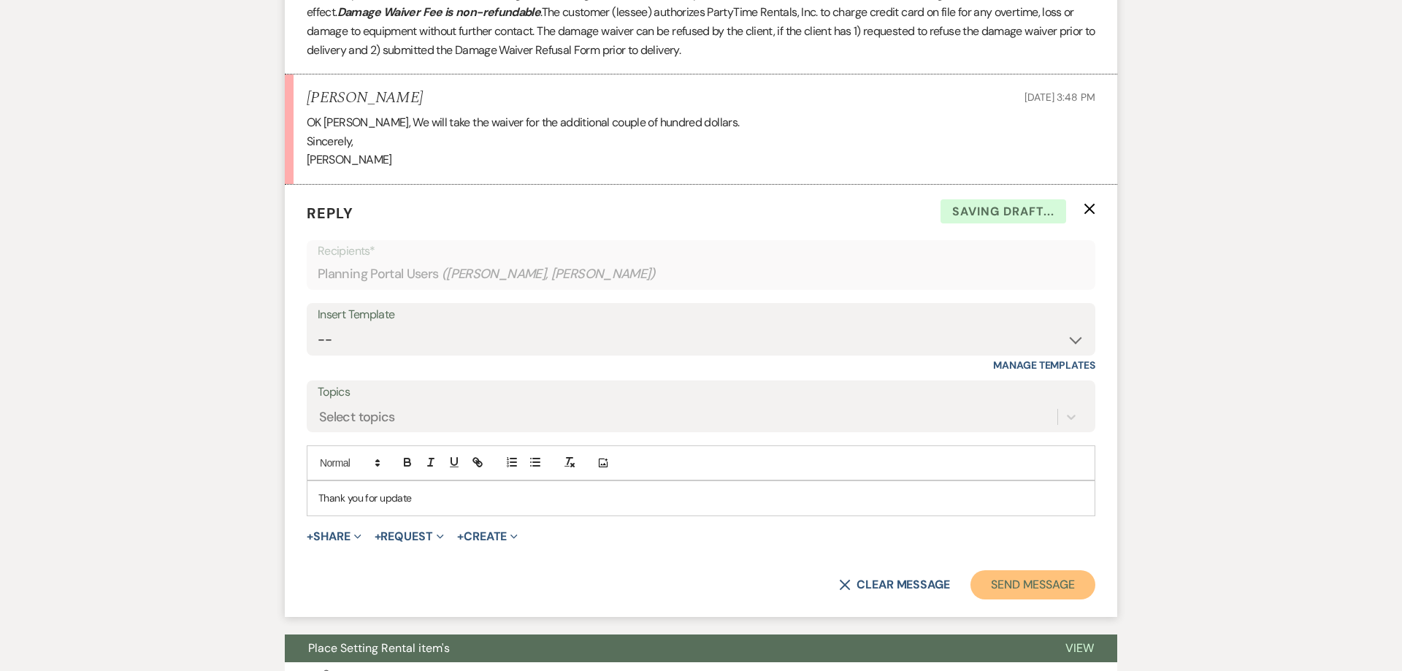
click at [1021, 592] on button "Send Message" at bounding box center [1032, 584] width 125 height 29
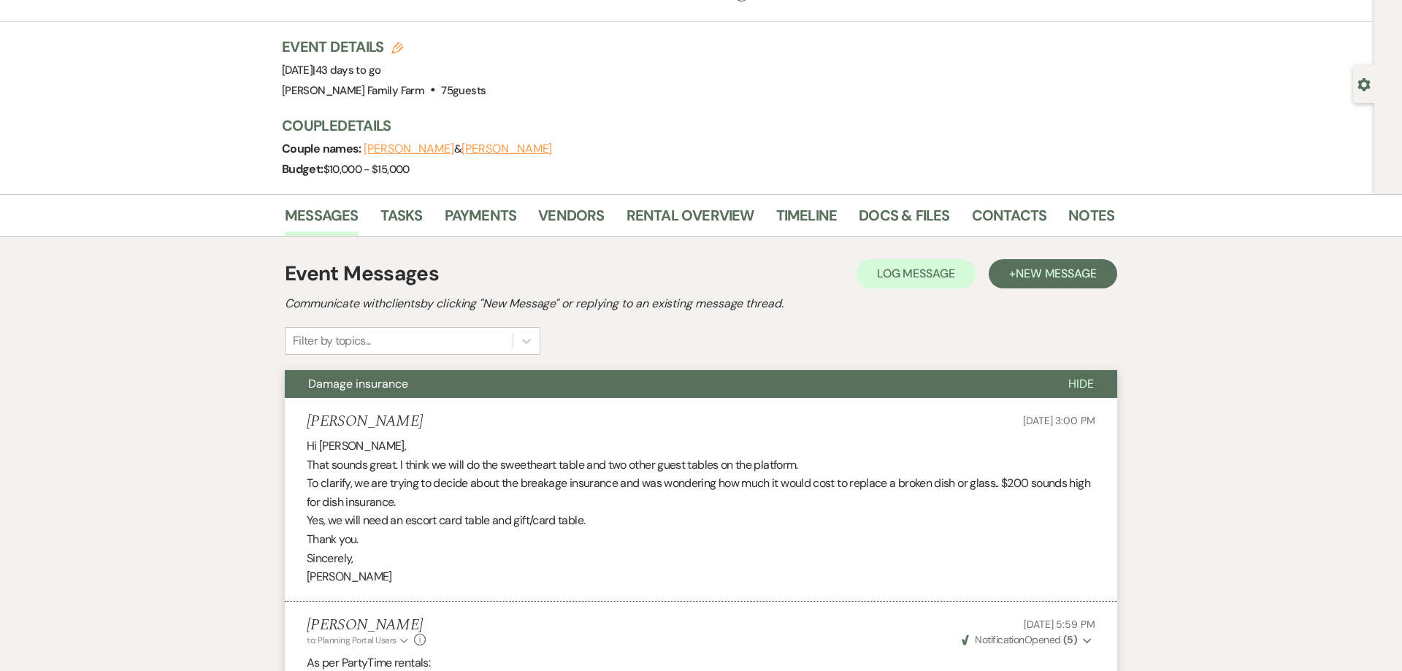
scroll to position [0, 0]
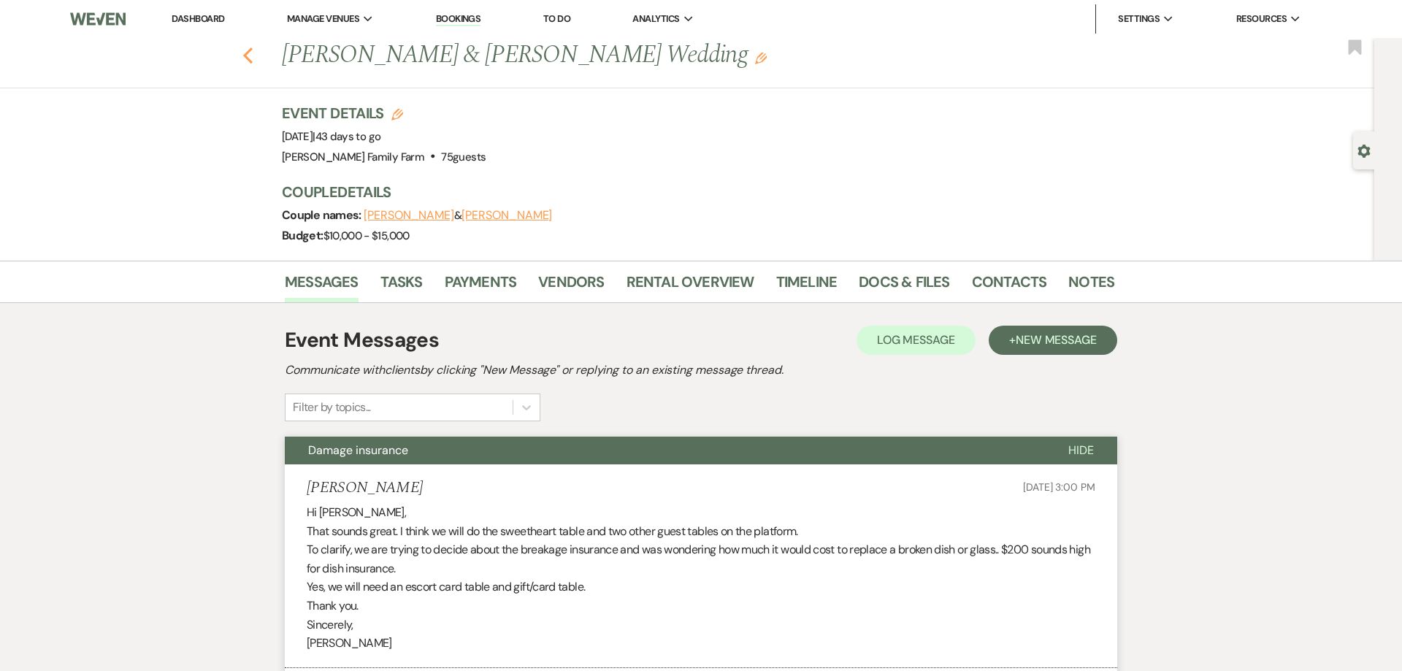
click at [245, 55] on use "button" at bounding box center [247, 55] width 9 height 16
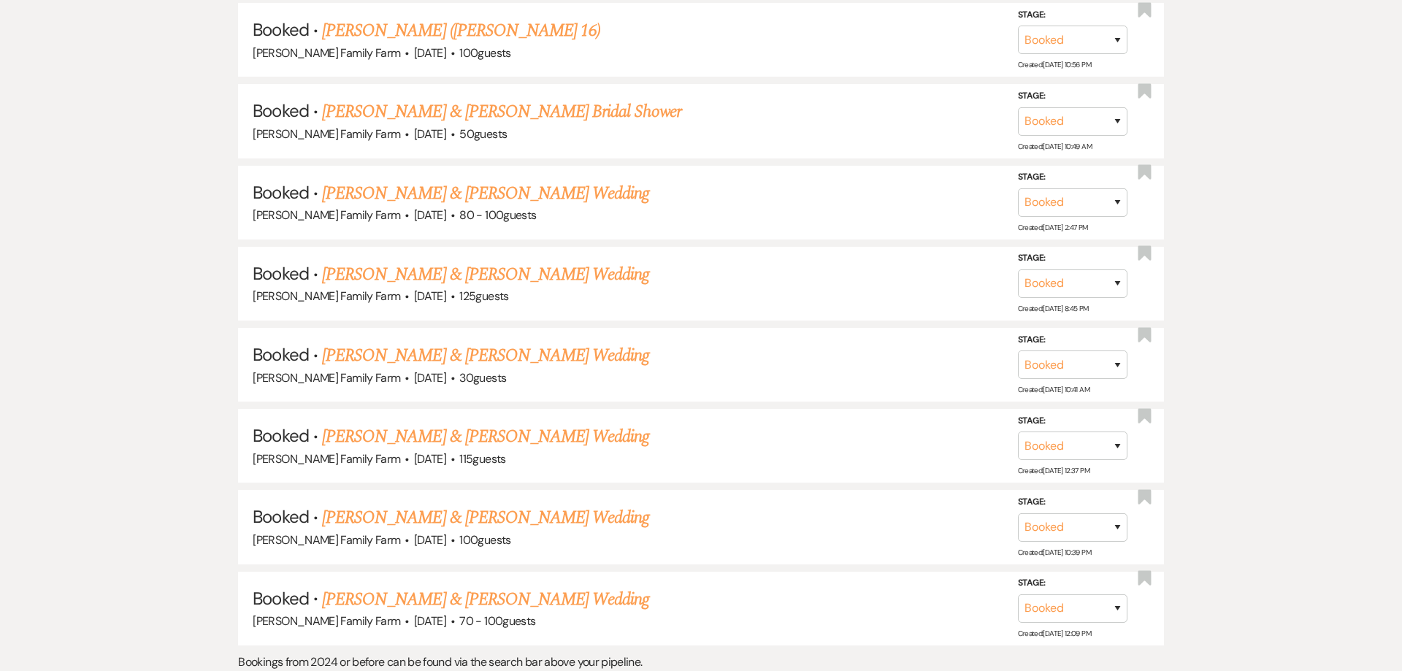
scroll to position [1443, 0]
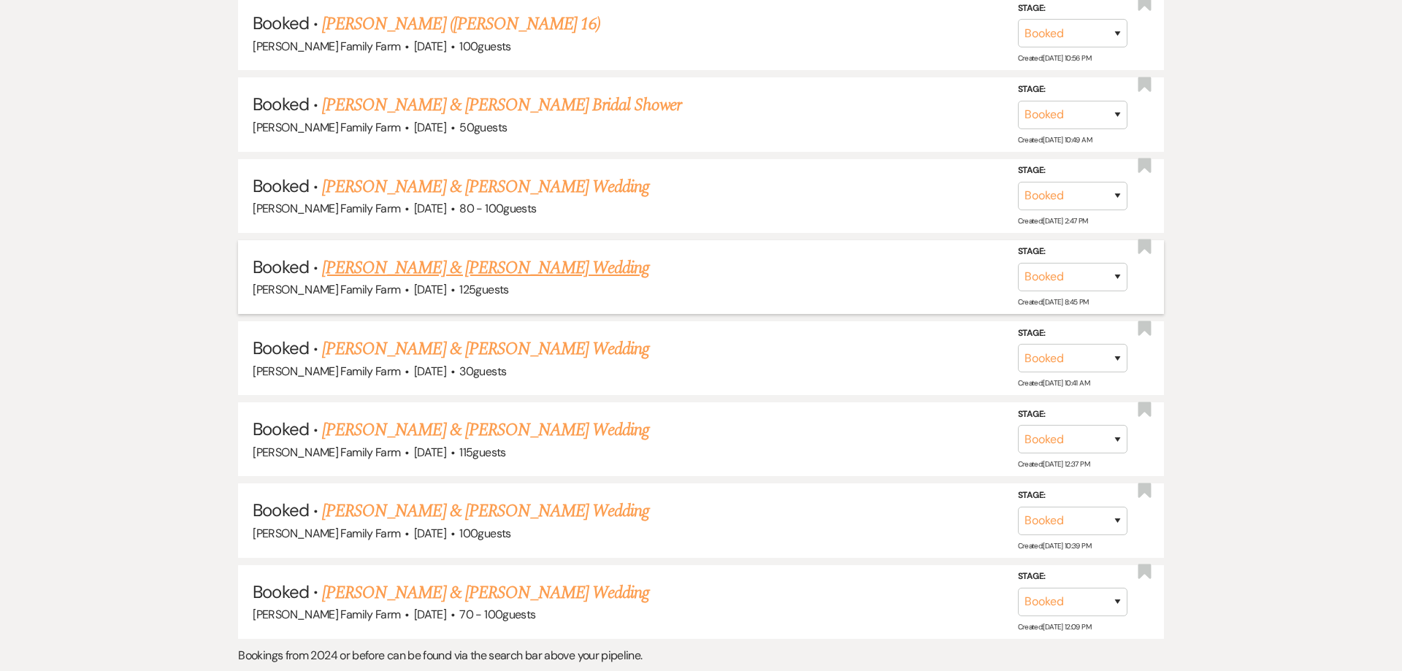
click at [506, 266] on link "Samantha Cerniglia & Daniel Griffin's Wedding" at bounding box center [485, 268] width 327 height 26
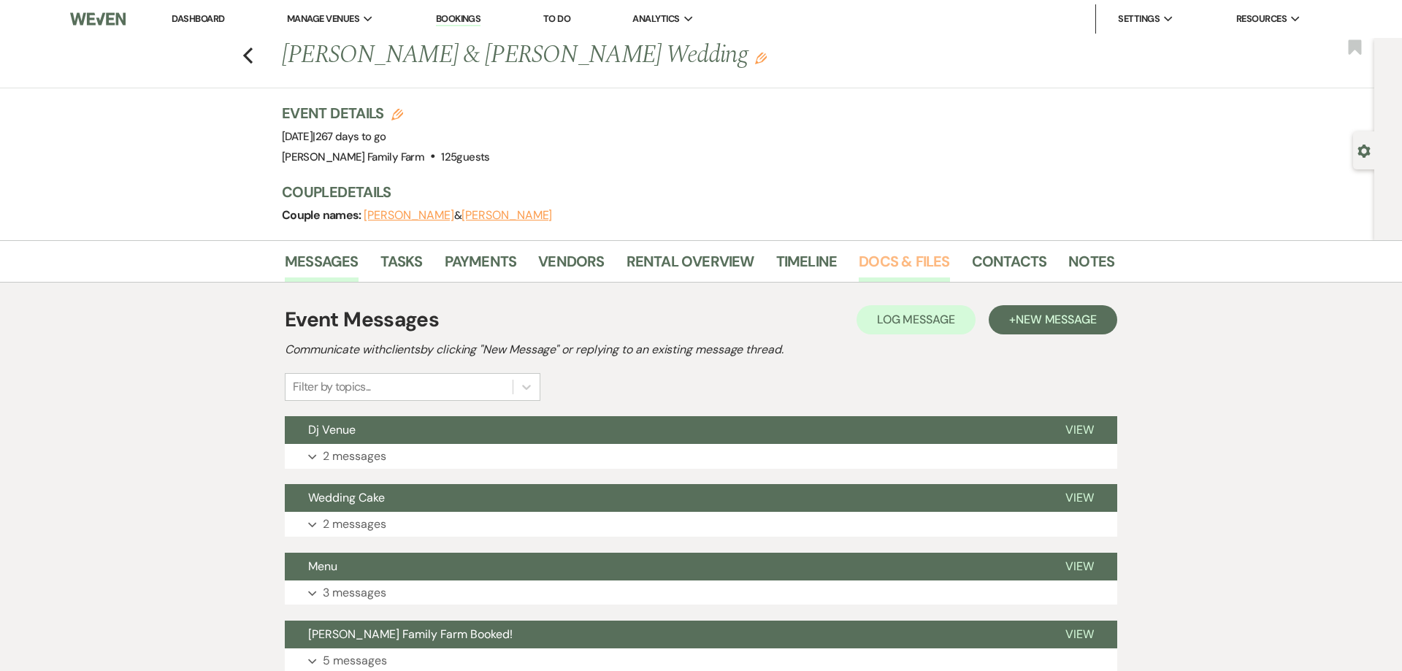
click at [900, 250] on link "Docs & Files" at bounding box center [904, 266] width 91 height 32
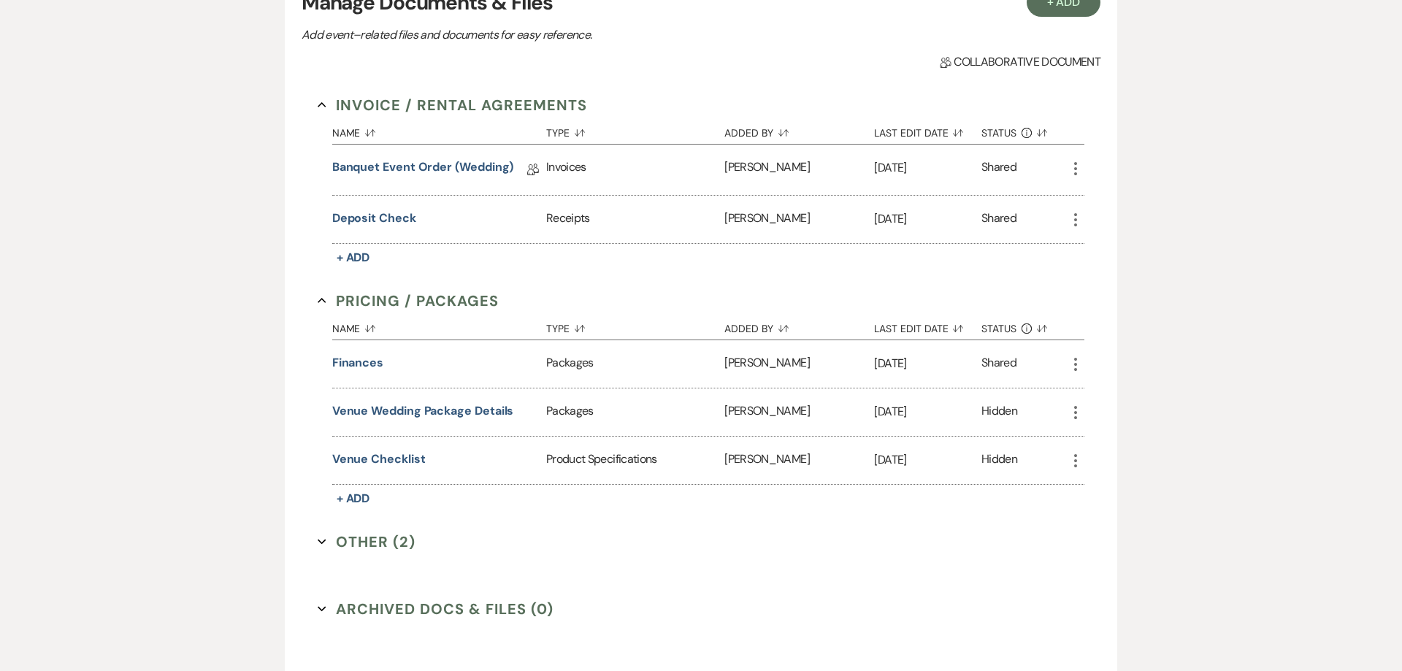
scroll to position [335, 0]
click at [434, 164] on link "Banquet Event Order (wedding)" at bounding box center [423, 167] width 182 height 23
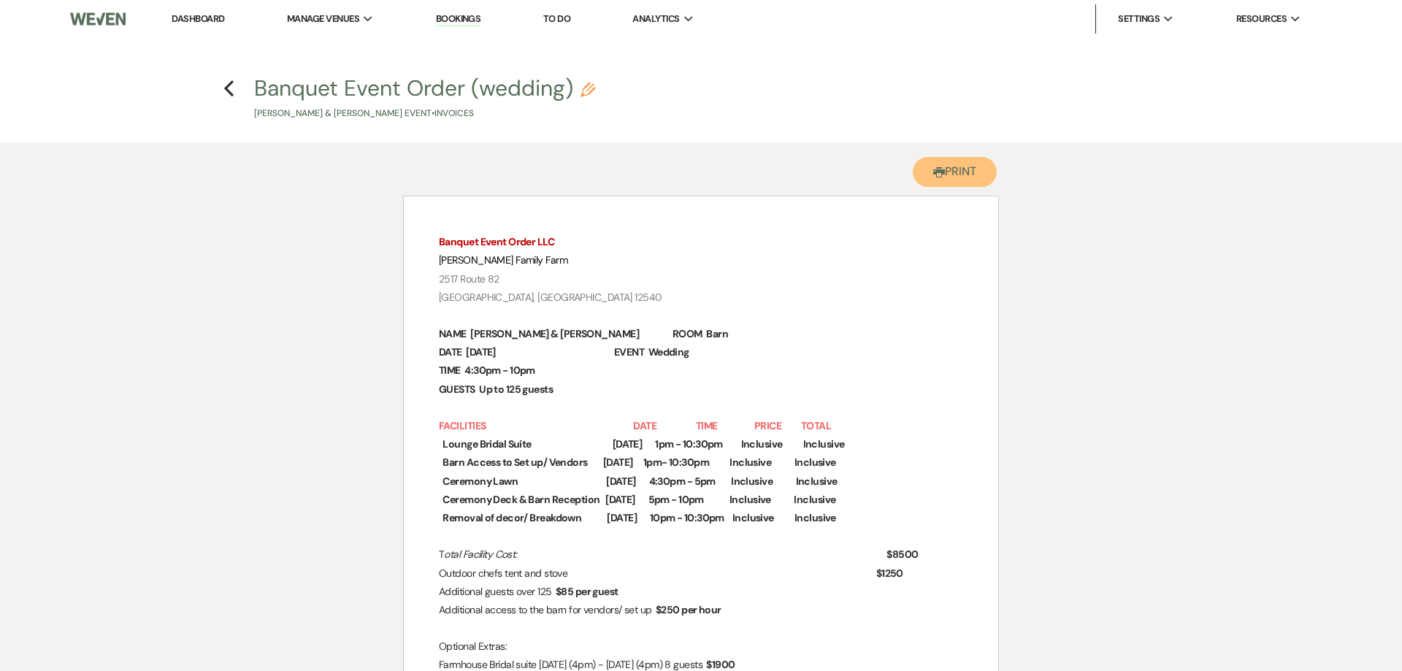
click at [945, 174] on button "Printer Print" at bounding box center [955, 172] width 84 height 30
click at [226, 91] on use "button" at bounding box center [228, 88] width 9 height 16
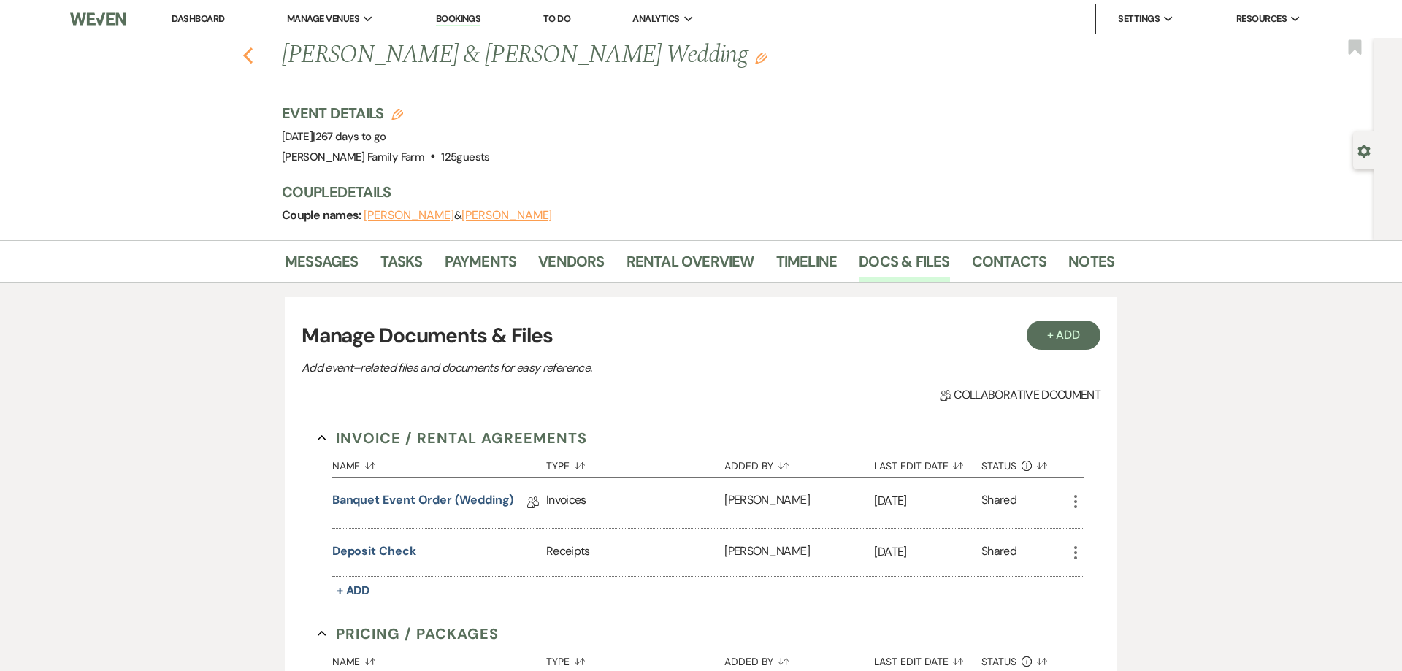
click at [249, 58] on use "button" at bounding box center [247, 55] width 9 height 16
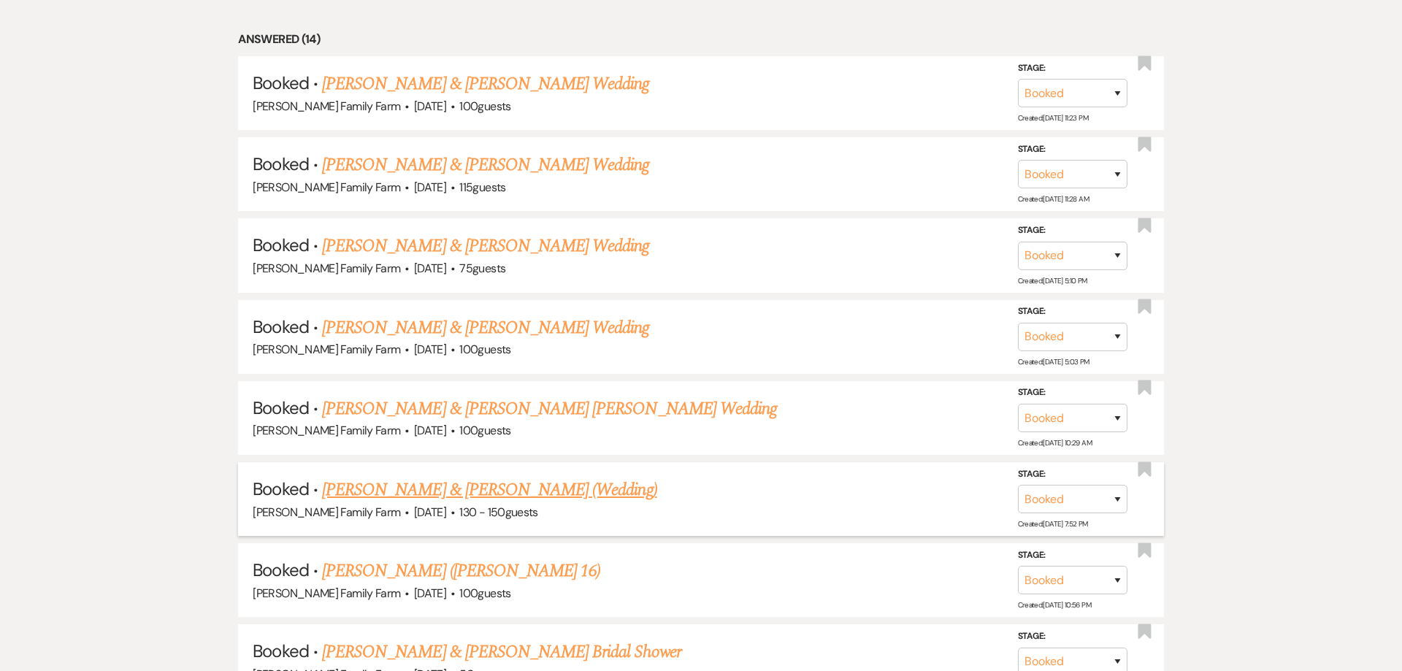
scroll to position [904, 0]
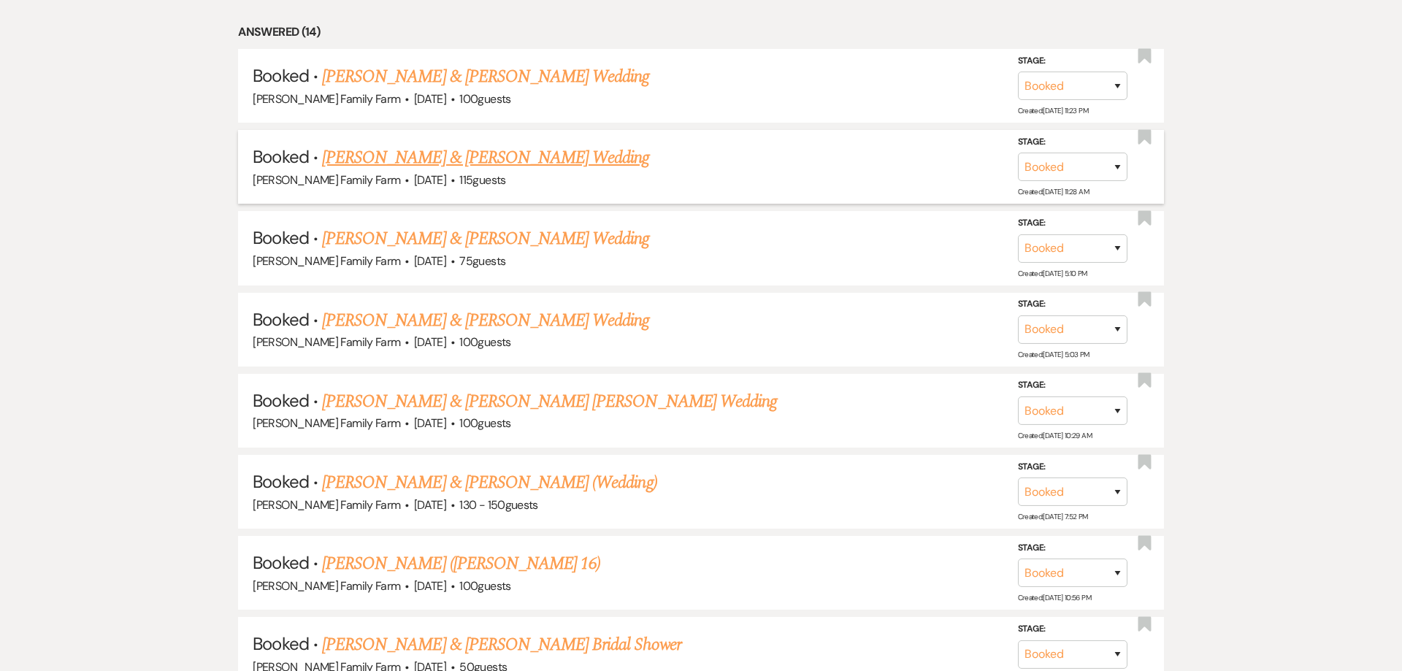
click at [533, 154] on link "Brandon Matassa & Taylor Knox's Wedding" at bounding box center [485, 158] width 327 height 26
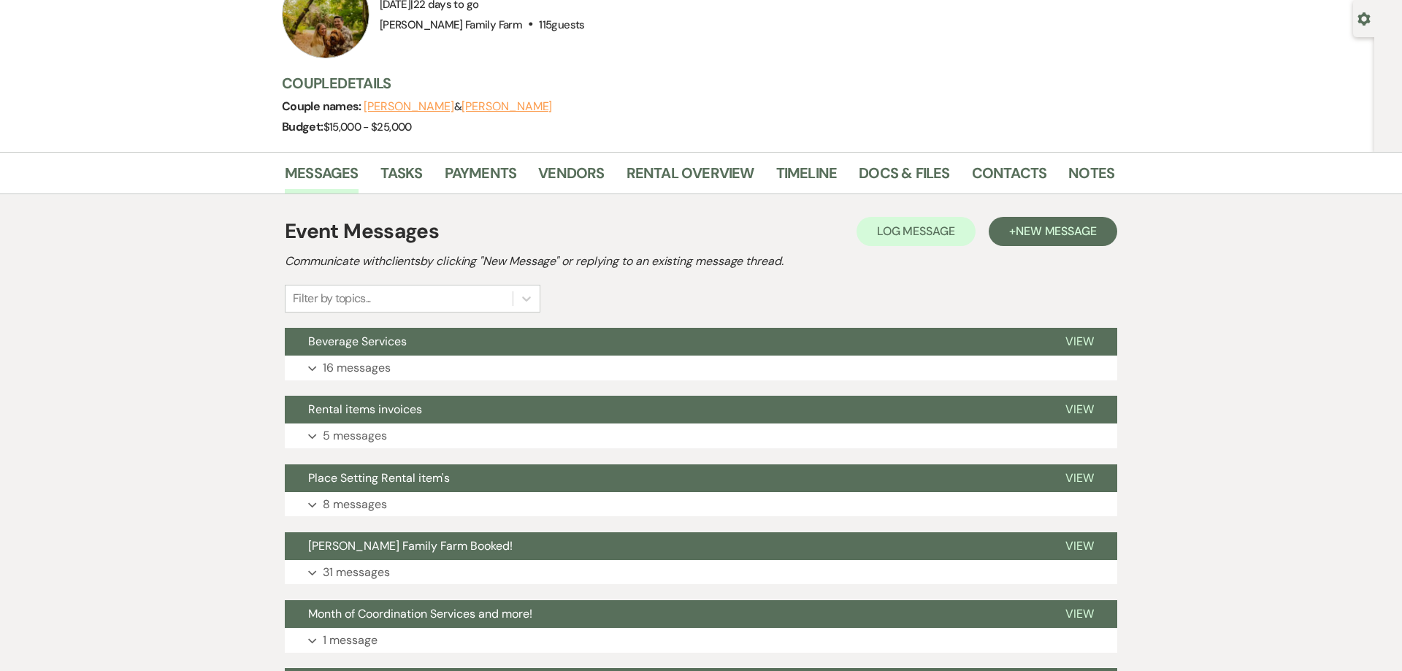
scroll to position [80, 0]
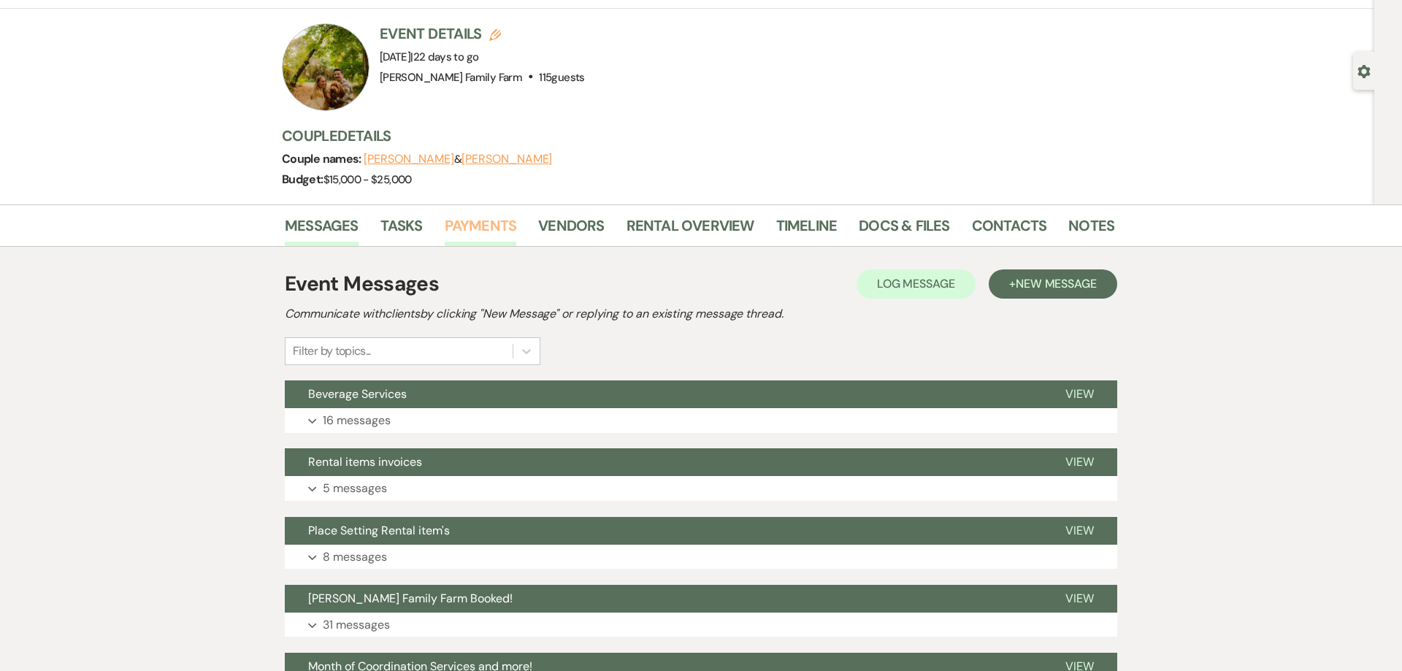
click at [488, 226] on link "Payments" at bounding box center [481, 230] width 72 height 32
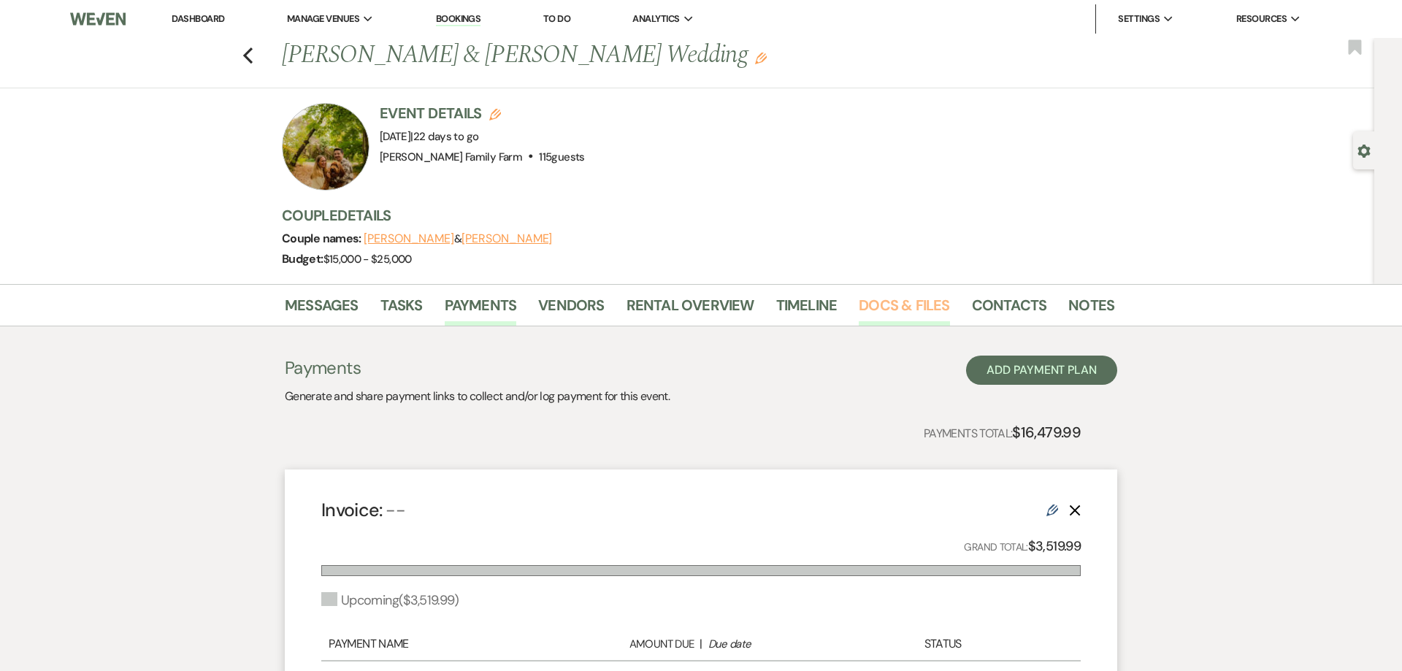
click at [926, 304] on link "Docs & Files" at bounding box center [904, 309] width 91 height 32
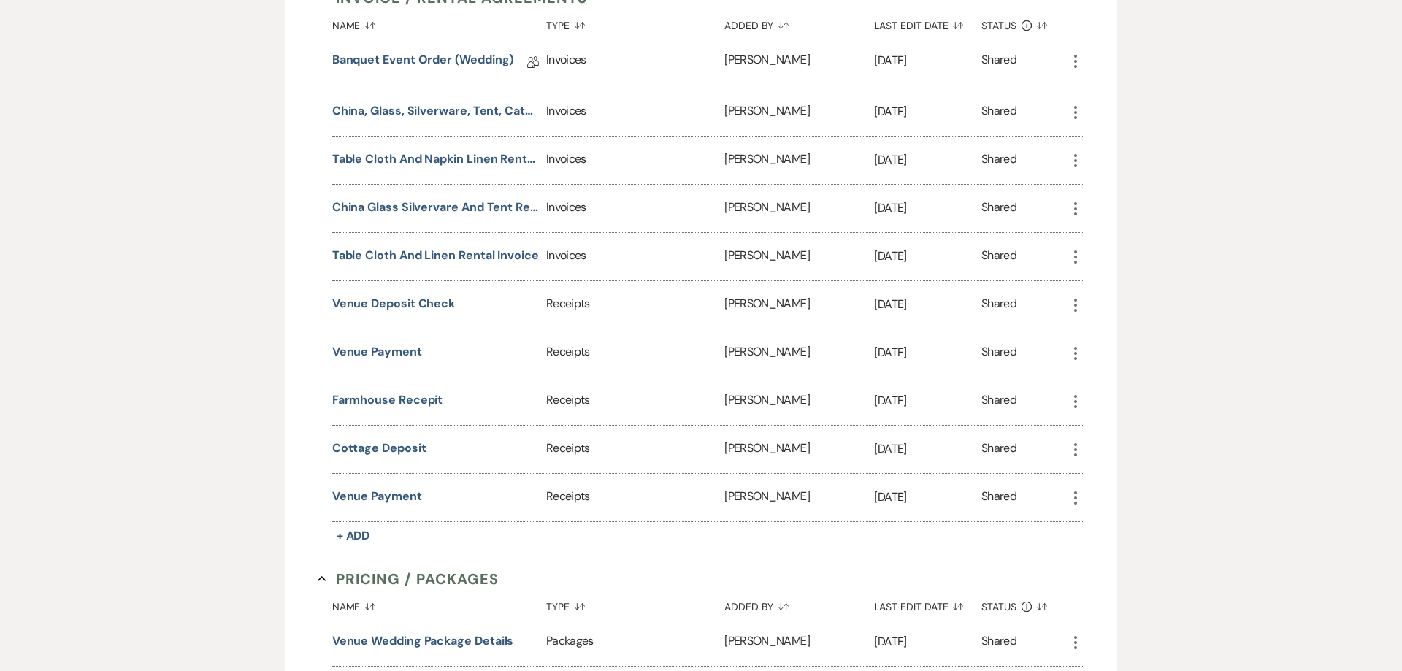
scroll to position [826, 0]
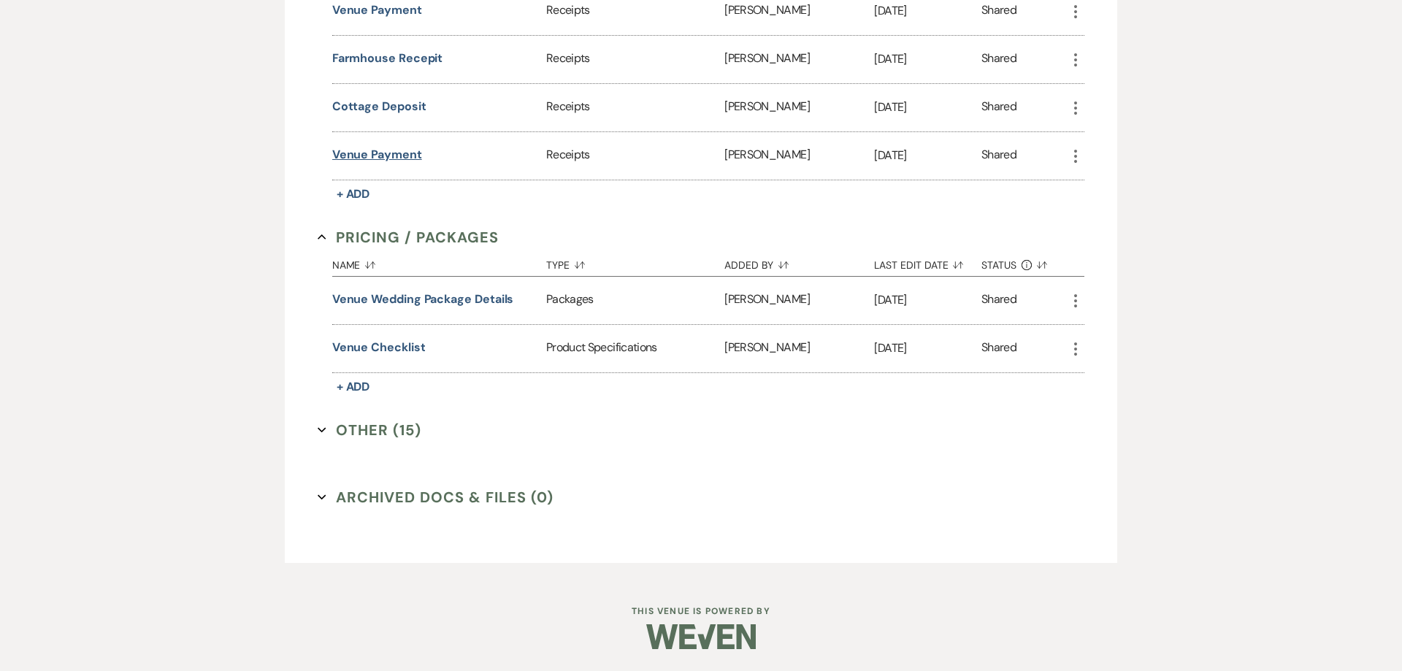
click at [386, 161] on button "Venue payment" at bounding box center [377, 155] width 90 height 18
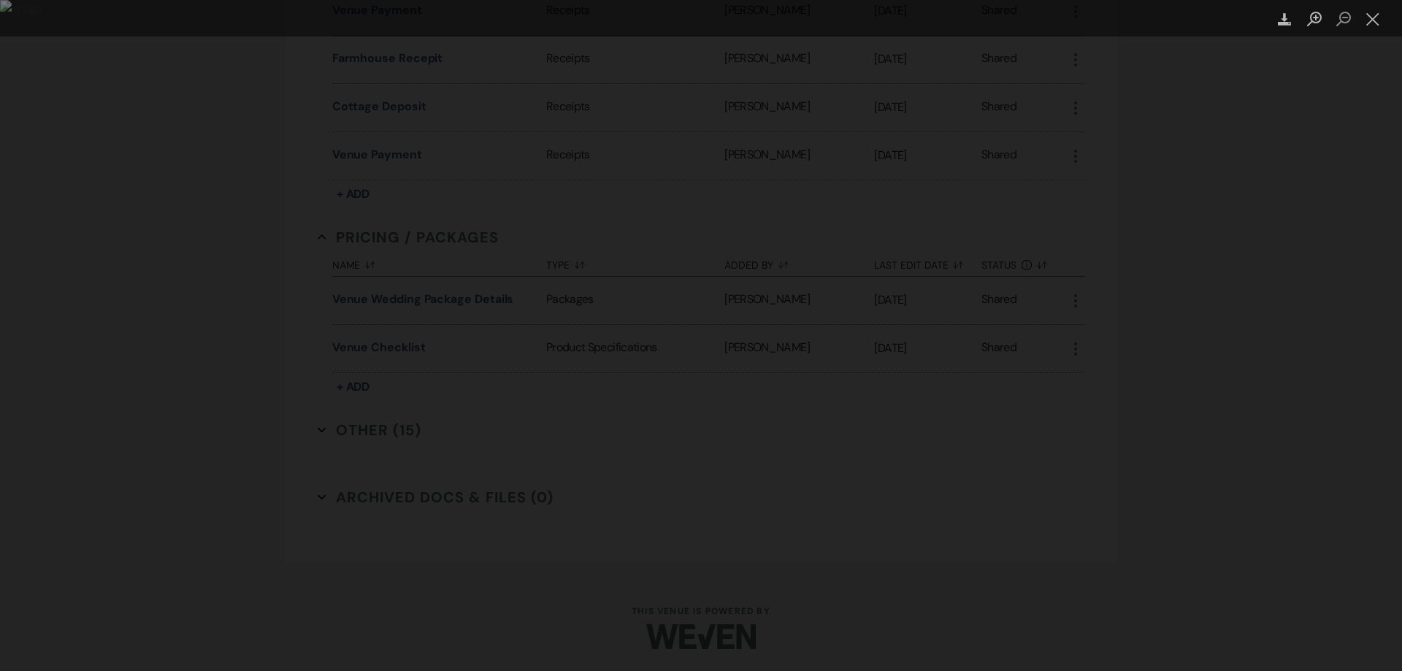
click at [218, 271] on div "Lightbox" at bounding box center [701, 335] width 1402 height 671
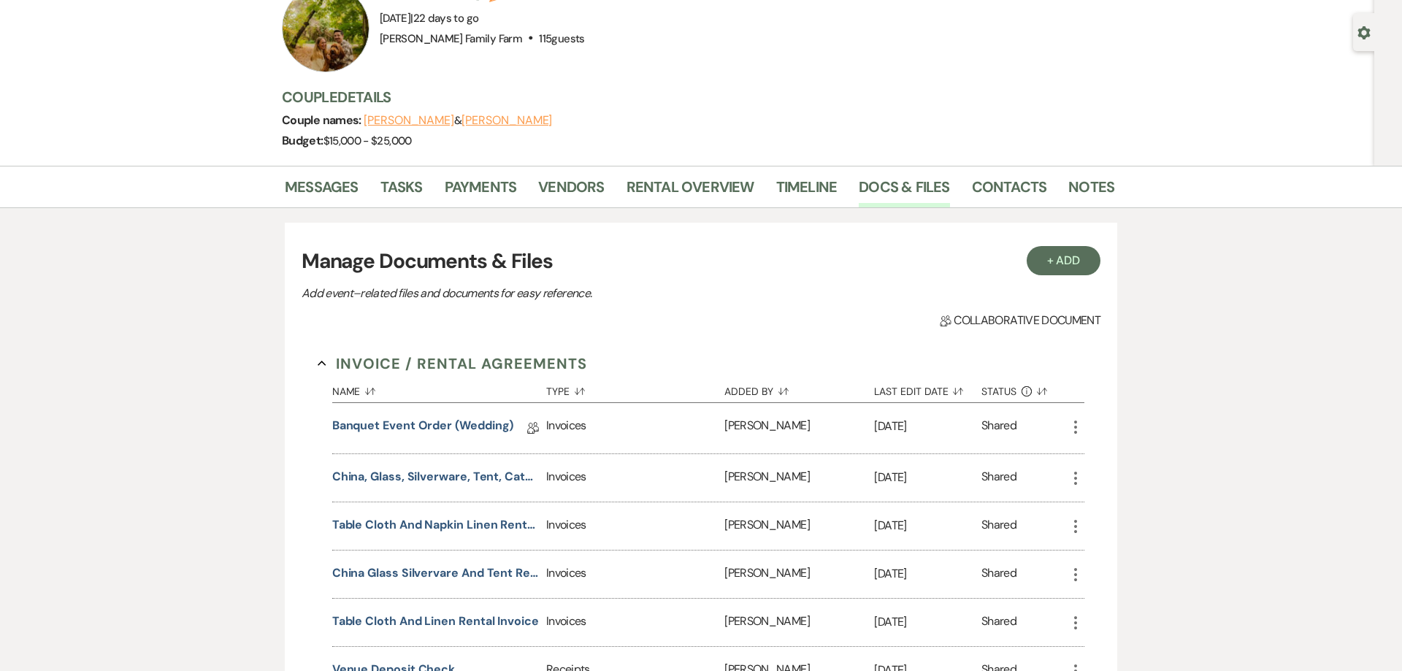
scroll to position [0, 0]
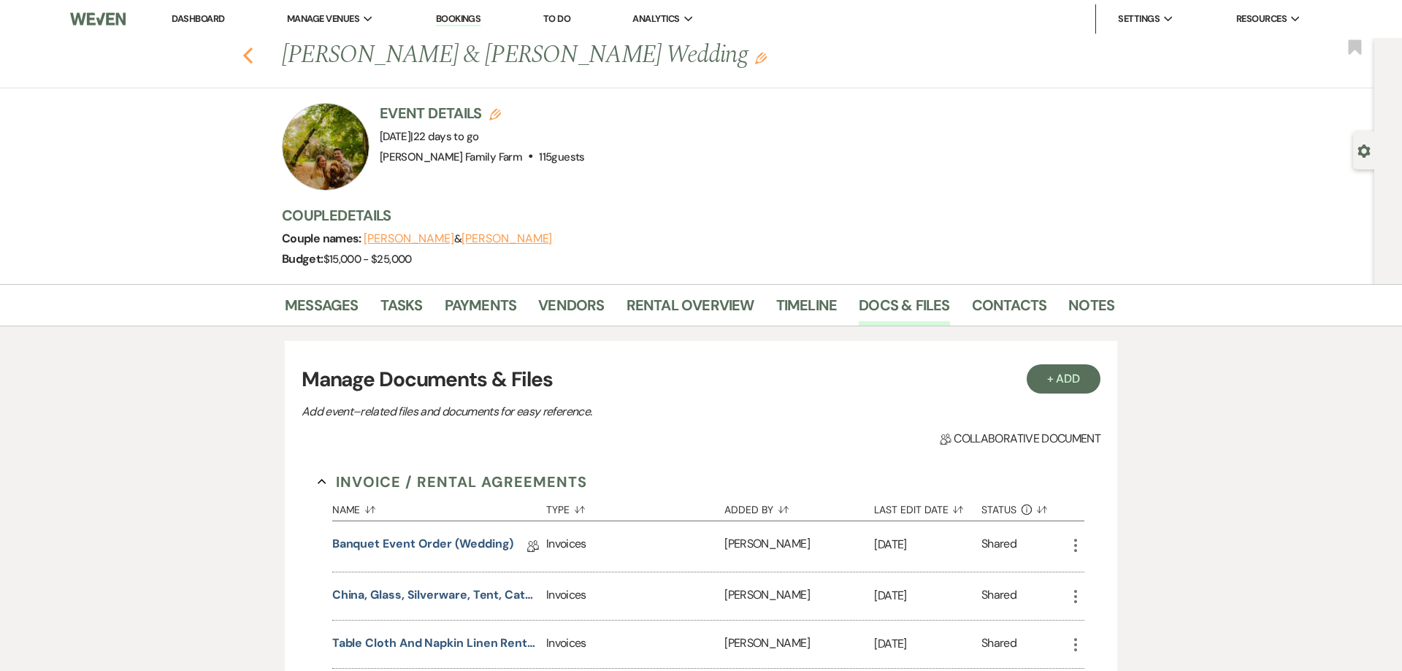
click at [249, 56] on icon "Previous" at bounding box center [247, 56] width 11 height 18
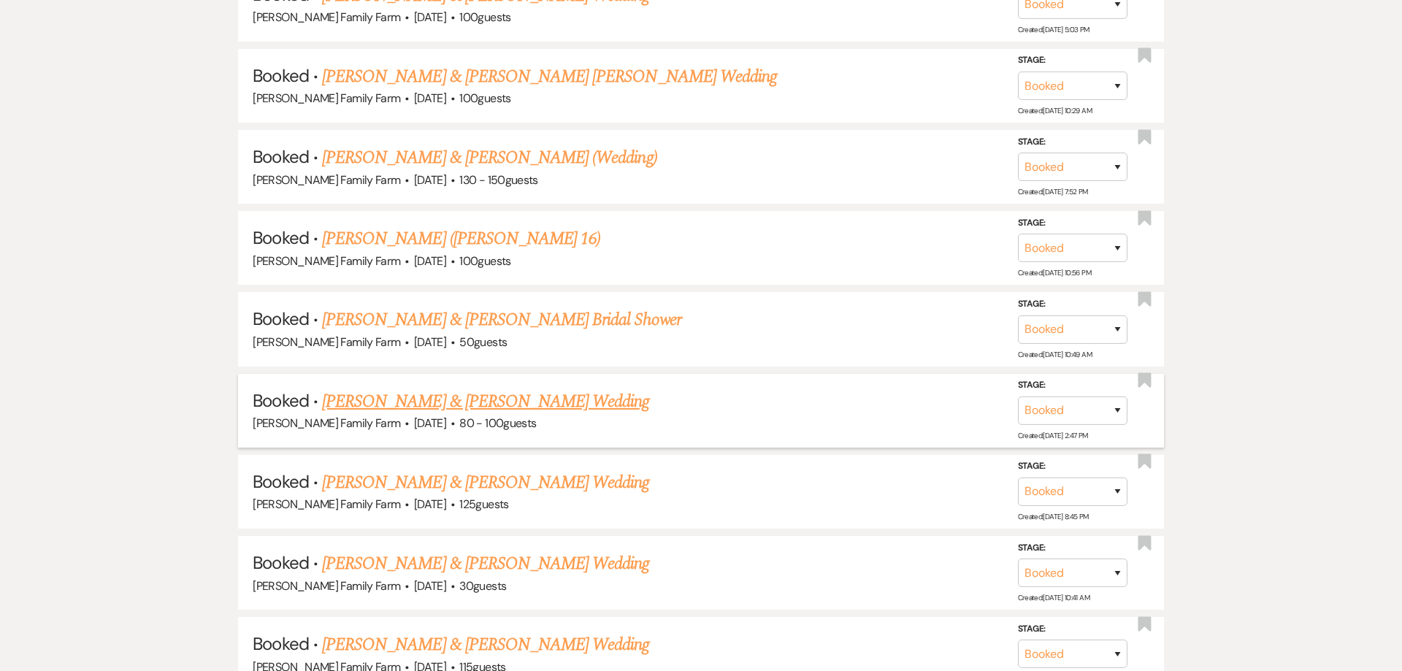
scroll to position [1258, 0]
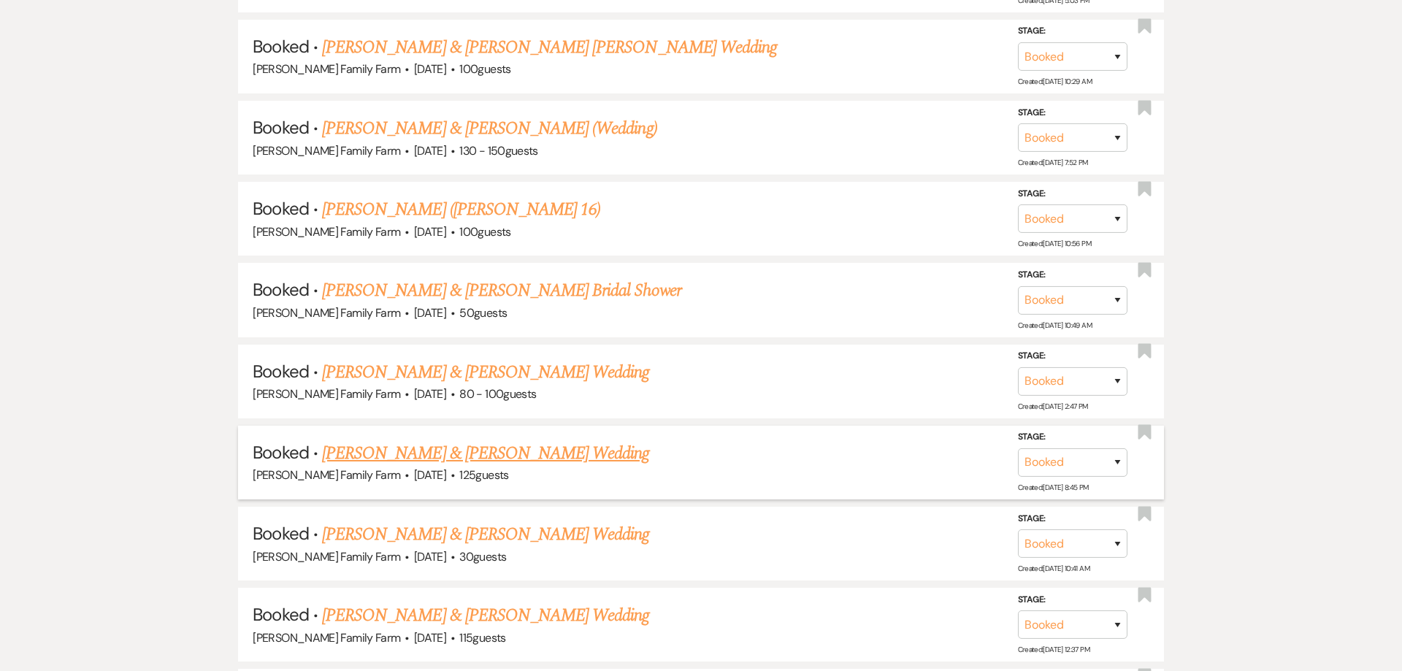
click at [544, 450] on link "Samantha Cerniglia & Daniel Griffin's Wedding" at bounding box center [485, 453] width 327 height 26
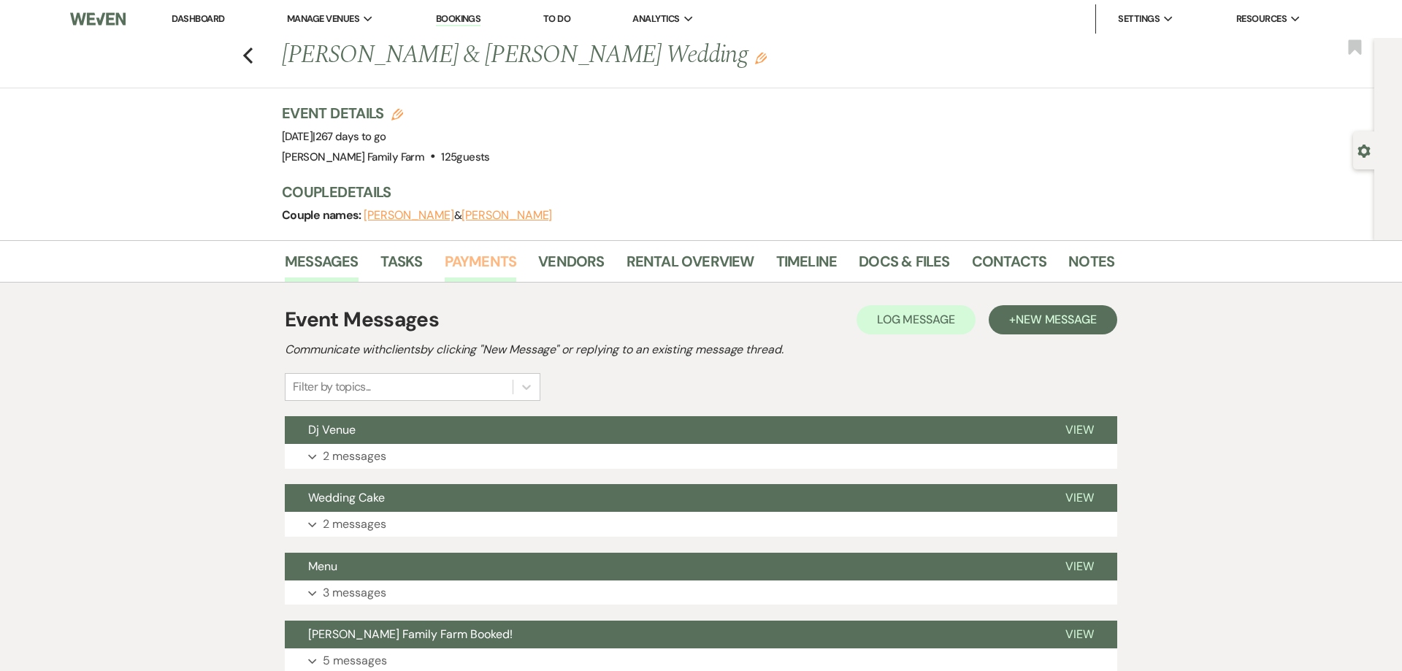
click at [488, 266] on link "Payments" at bounding box center [481, 266] width 72 height 32
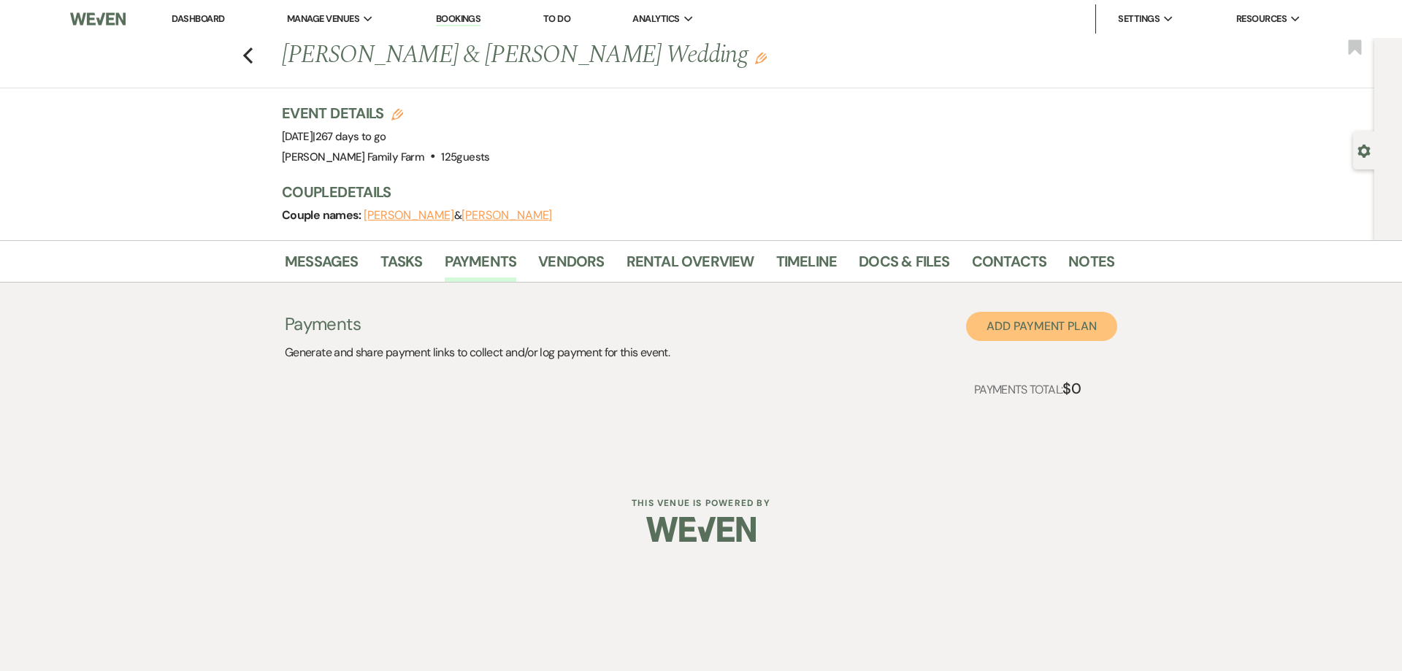
click at [1075, 332] on button "Add Payment Plan" at bounding box center [1041, 326] width 151 height 29
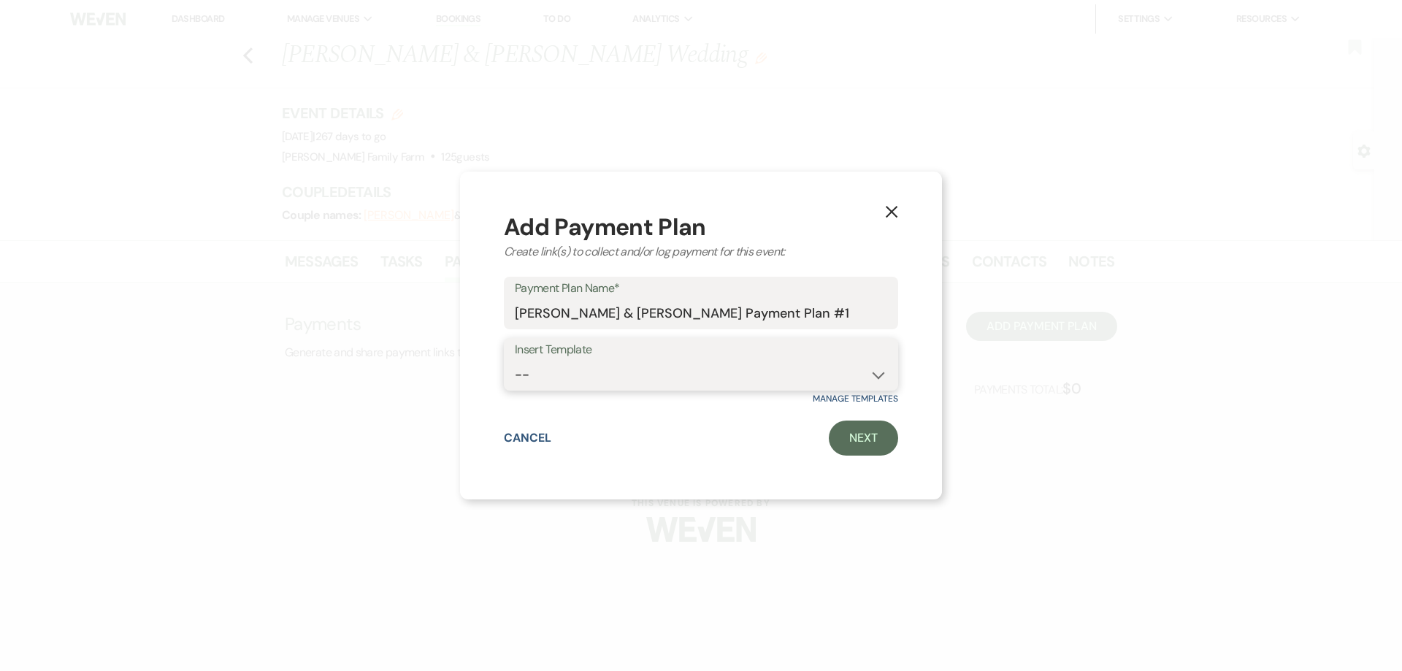
click at [515, 361] on select "--" at bounding box center [701, 375] width 372 height 28
click at [724, 377] on select "--" at bounding box center [701, 375] width 372 height 28
click at [845, 450] on link "Next" at bounding box center [863, 438] width 69 height 35
select select "2"
select select "percentage"
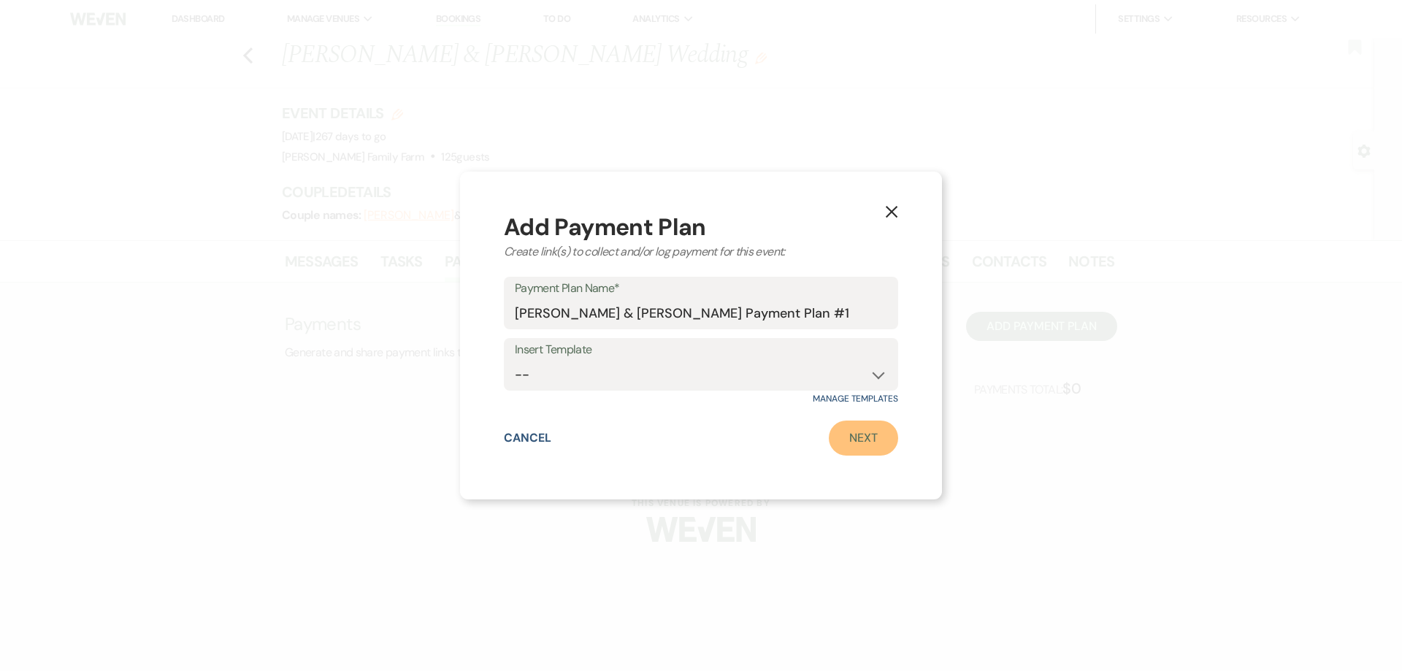
select select "true"
select select "client"
select select "weeks"
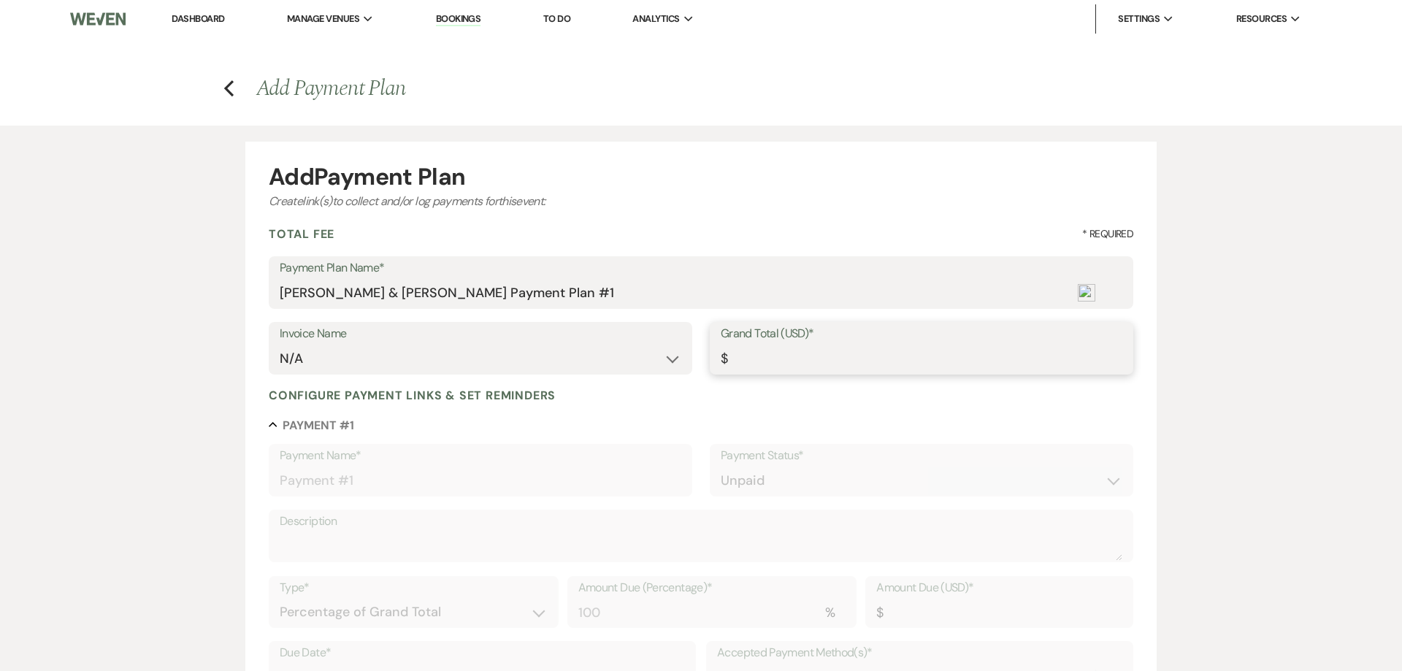
click at [759, 353] on input "Grand Total (USD)*" at bounding box center [922, 359] width 402 height 28
type input "8"
type input "8.00"
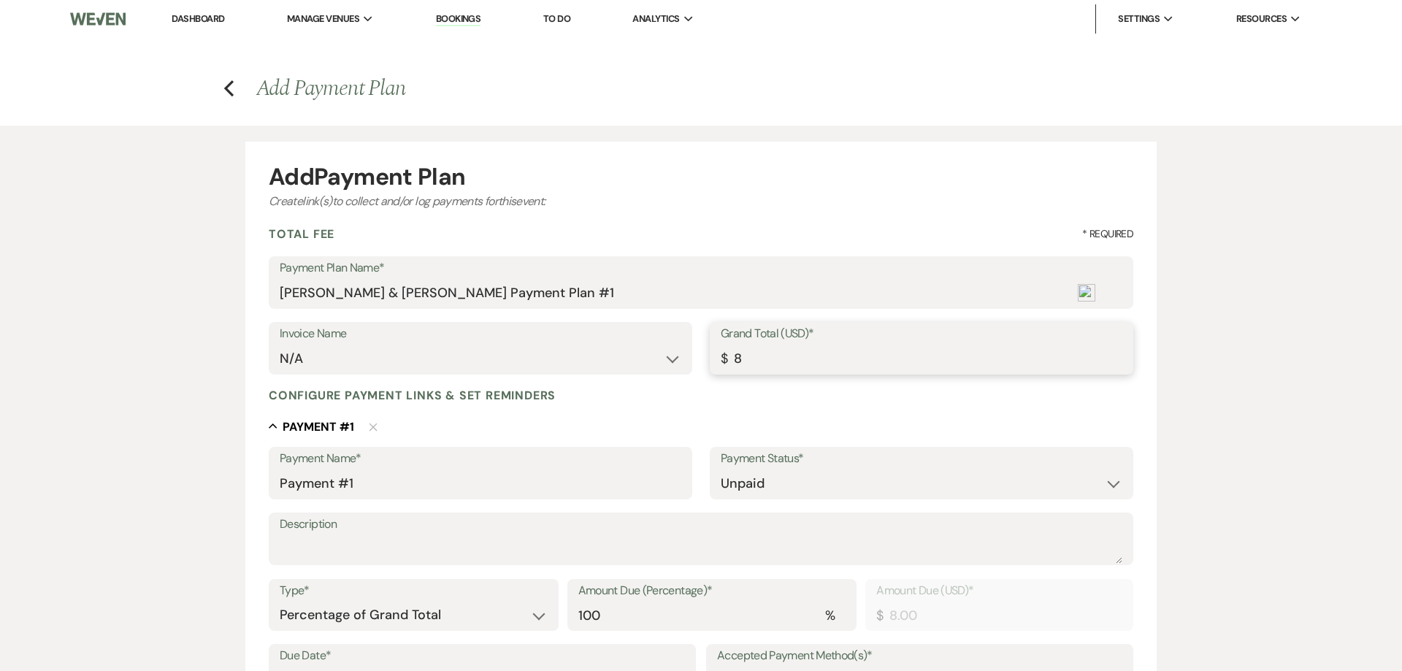
type input "85"
type input "85.00"
type input "850"
type input "850.00"
type input "8500"
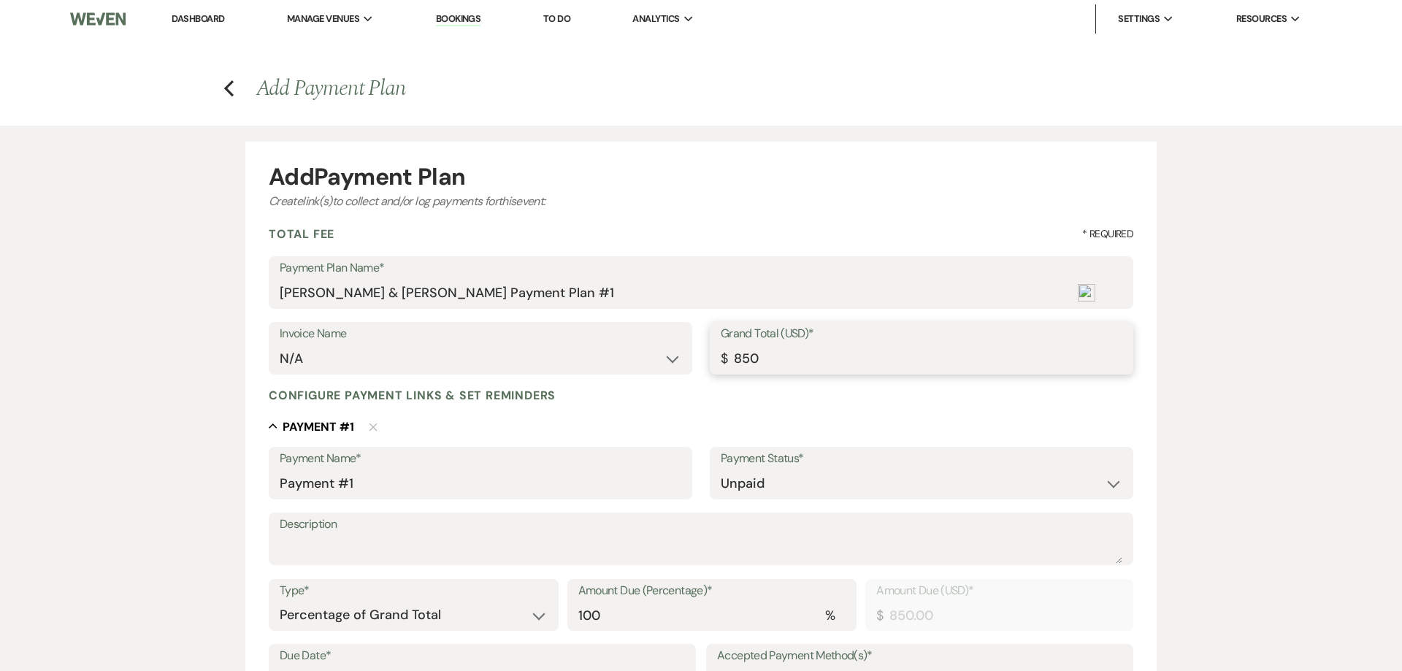
type input "8500.00"
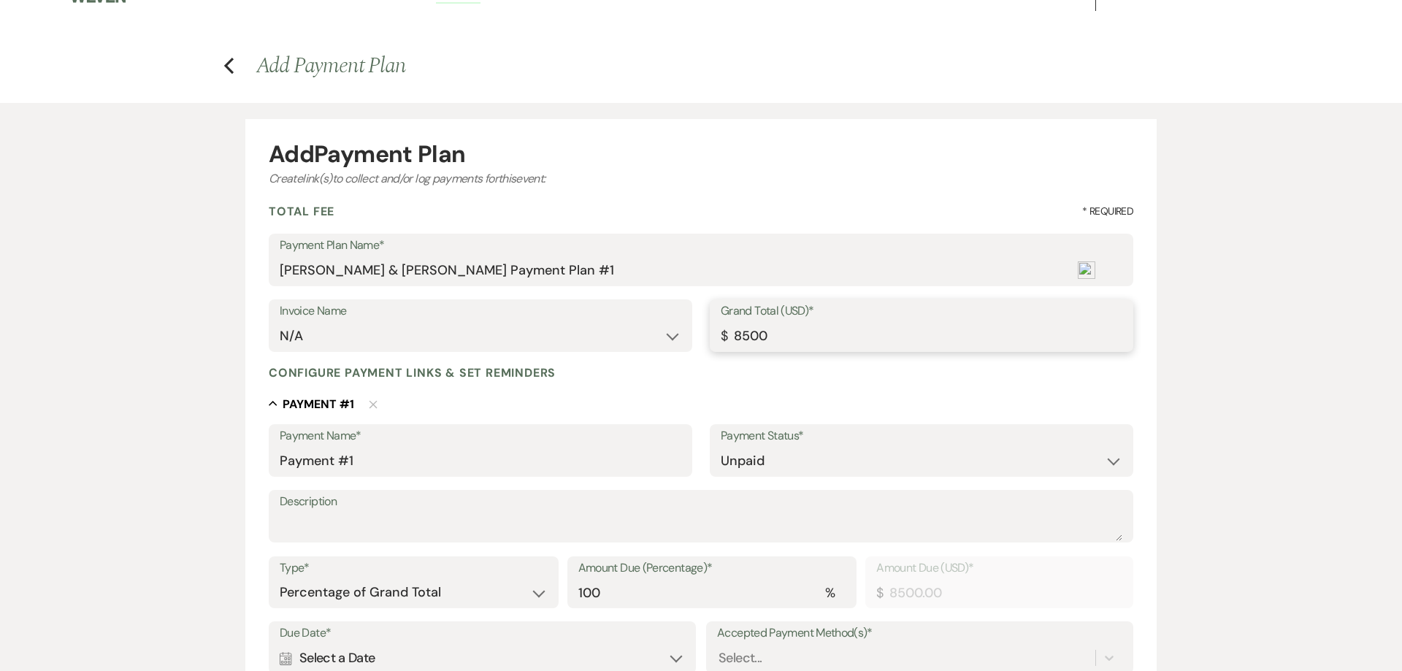
scroll to position [37, 0]
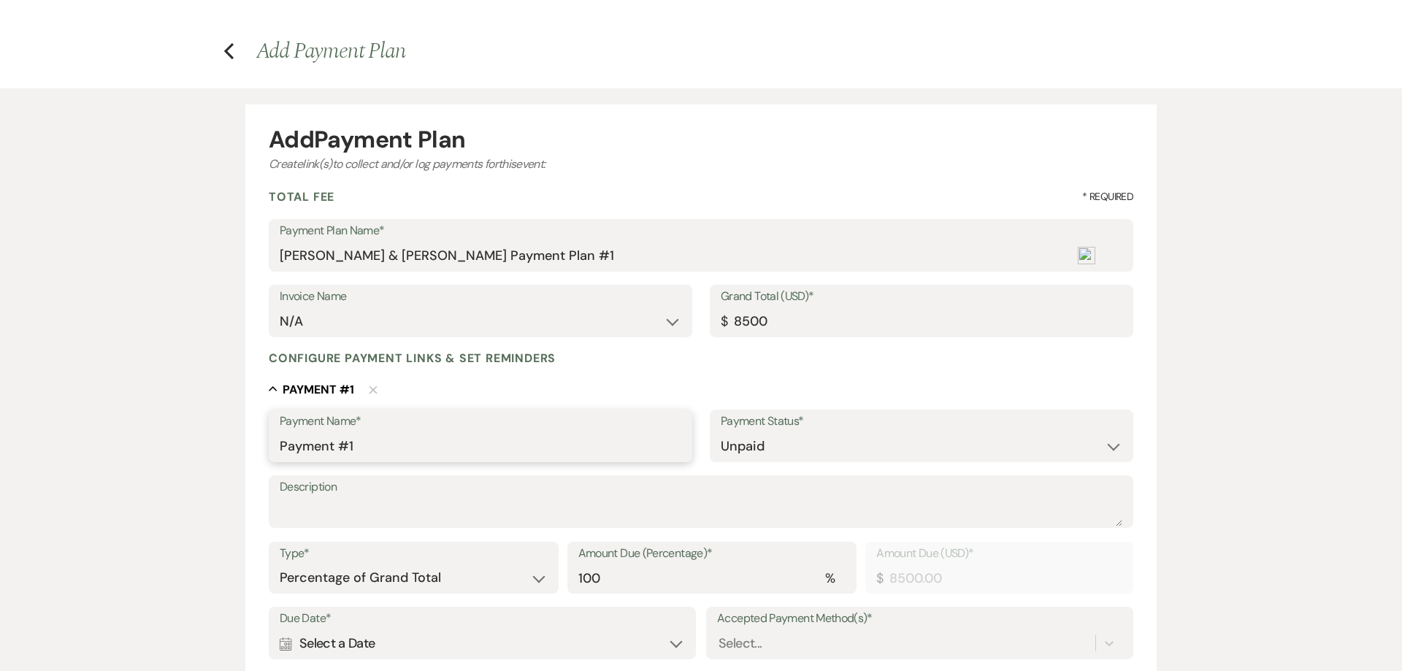
type input "8500.00"
drag, startPoint x: 467, startPoint y: 455, endPoint x: 231, endPoint y: 446, distance: 235.2
click at [280, 446] on input "Payment #1" at bounding box center [481, 446] width 402 height 28
type input "Venue deposit"
click at [721, 432] on select "Paid Unpaid" at bounding box center [922, 446] width 402 height 28
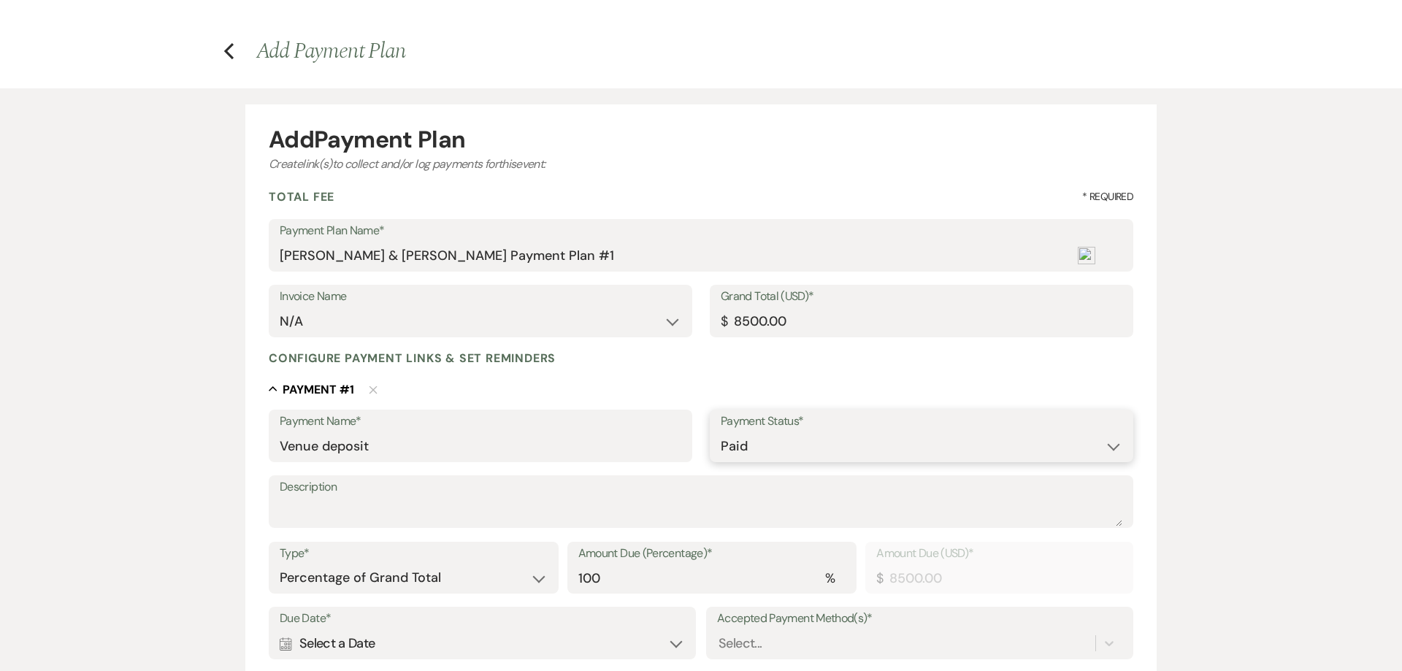
click option "Paid" at bounding box center [0, 0] width 0 height 0
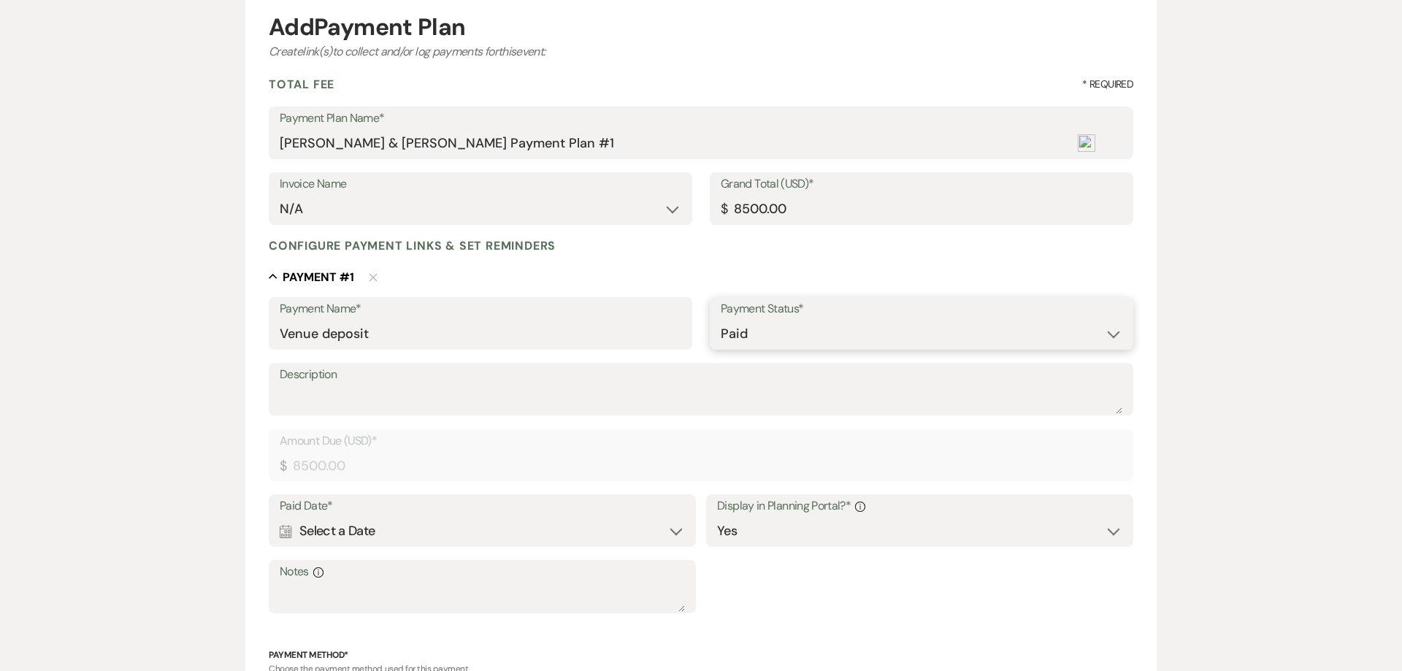
scroll to position [205, 0]
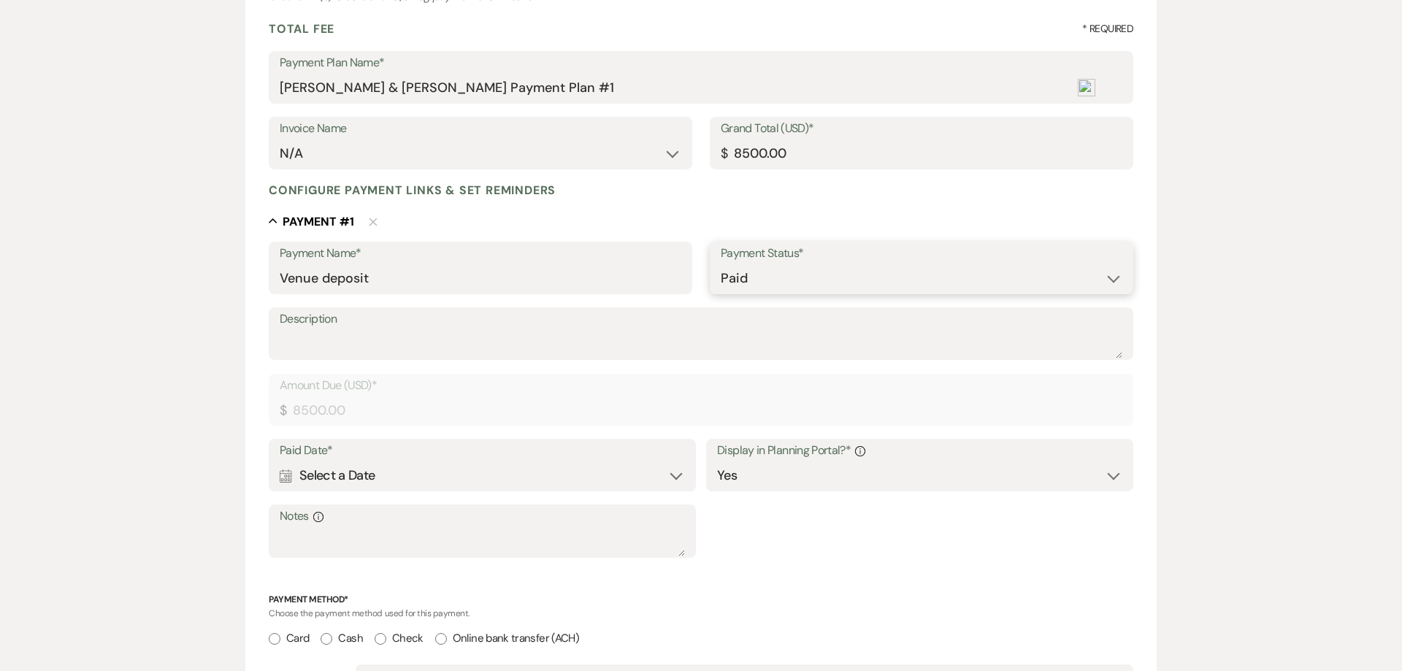
click at [721, 264] on select "Paid Unpaid" at bounding box center [922, 278] width 402 height 28
select select "2"
click option "Unpaid" at bounding box center [0, 0] width 0 height 0
select select "client"
select select "weeks"
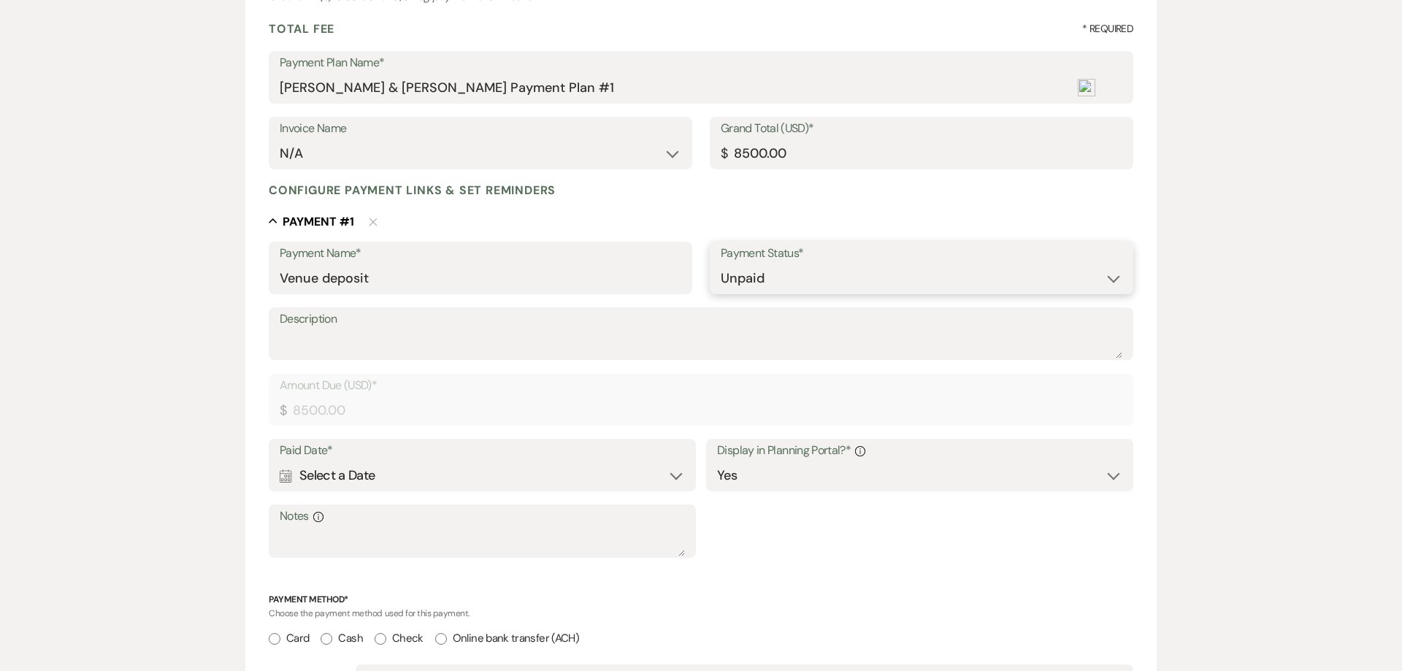
select select "flat"
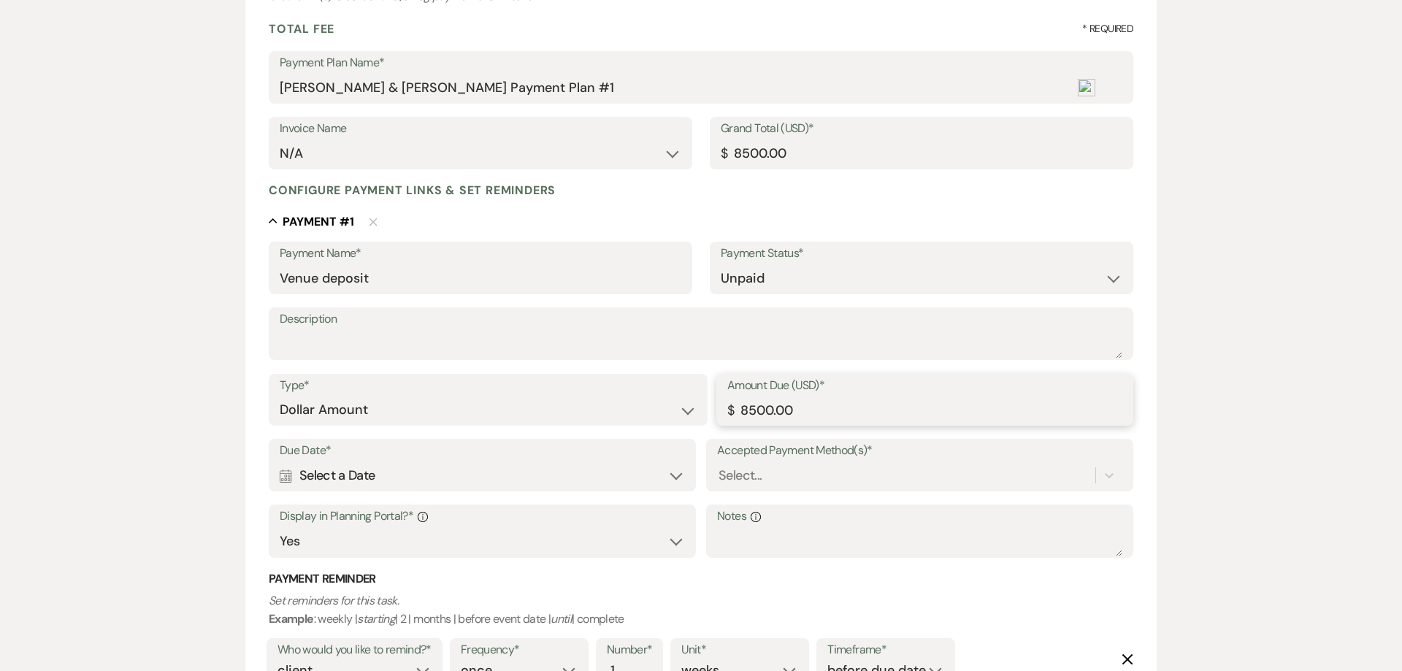
scroll to position [204, 0]
drag, startPoint x: 814, startPoint y: 402, endPoint x: 718, endPoint y: 398, distance: 96.5
click at [727, 398] on input "8500.00" at bounding box center [924, 410] width 395 height 28
type input "2500.00"
click at [375, 480] on div "Calendar Select a Date Expand" at bounding box center [482, 476] width 405 height 28
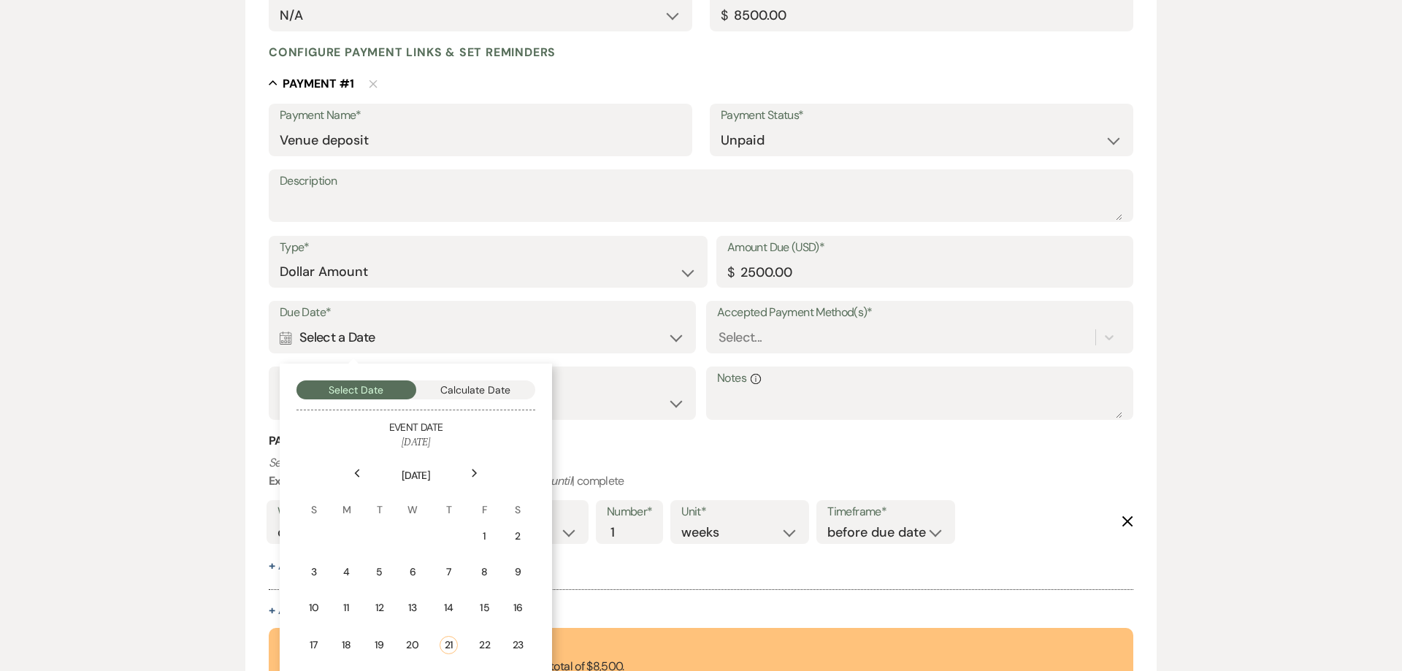
scroll to position [391, 0]
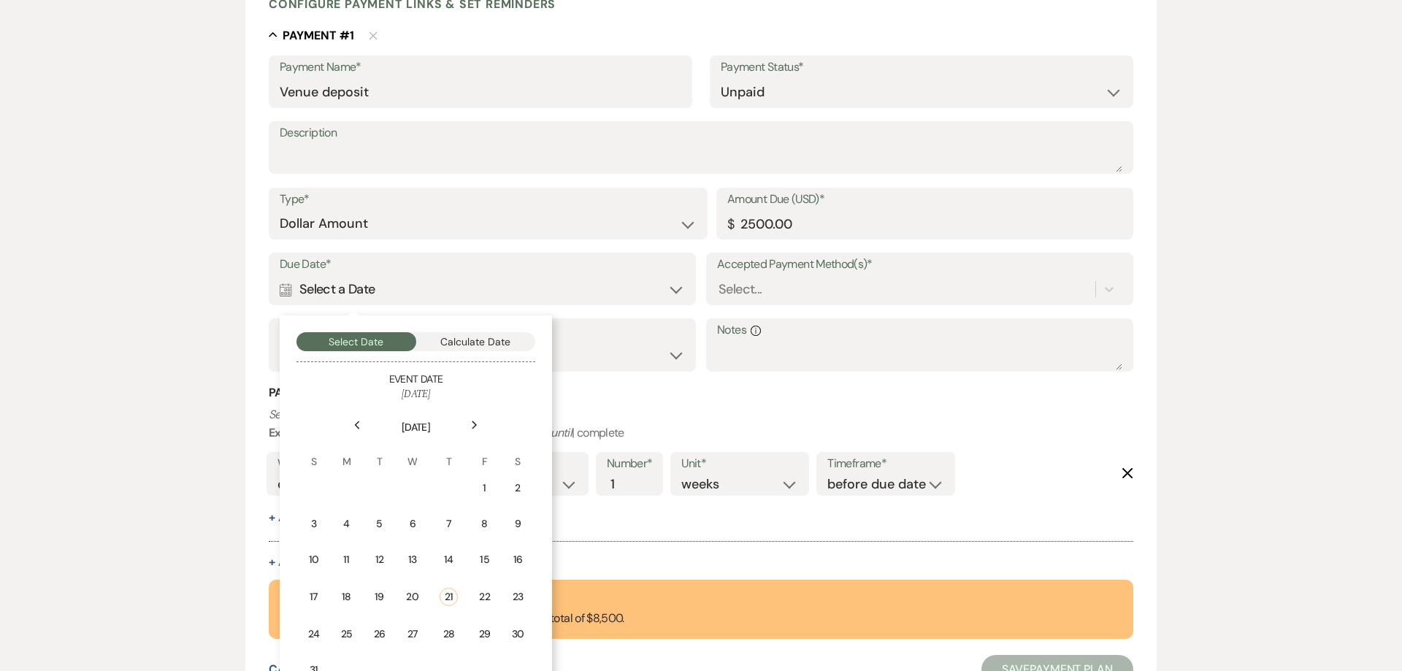
click at [359, 429] on icon "Previous" at bounding box center [356, 425] width 7 height 9
click at [443, 602] on td "24" at bounding box center [450, 595] width 32 height 34
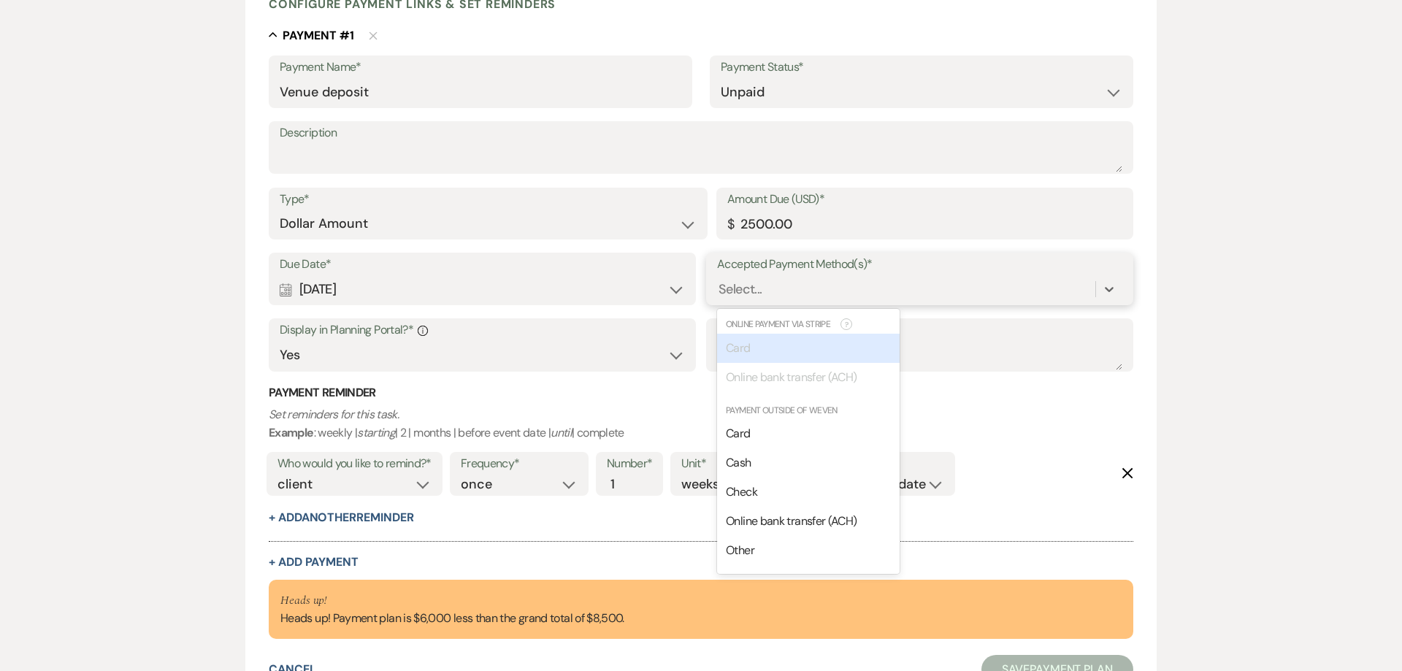
click at [755, 292] on div "Select..." at bounding box center [739, 290] width 43 height 20
click at [740, 492] on span "Check" at bounding box center [741, 491] width 31 height 15
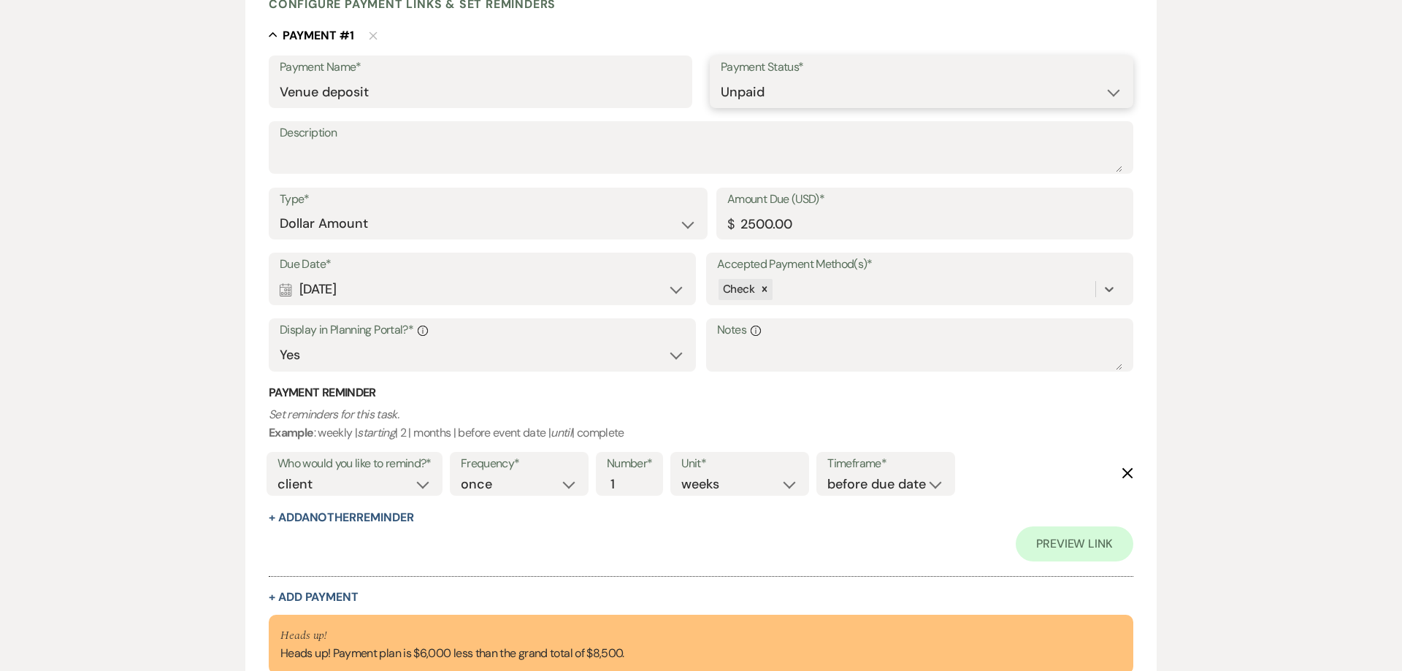
click at [721, 78] on select "Paid Unpaid" at bounding box center [922, 92] width 402 height 28
select select "1"
click option "Paid" at bounding box center [0, 0] width 0 height 0
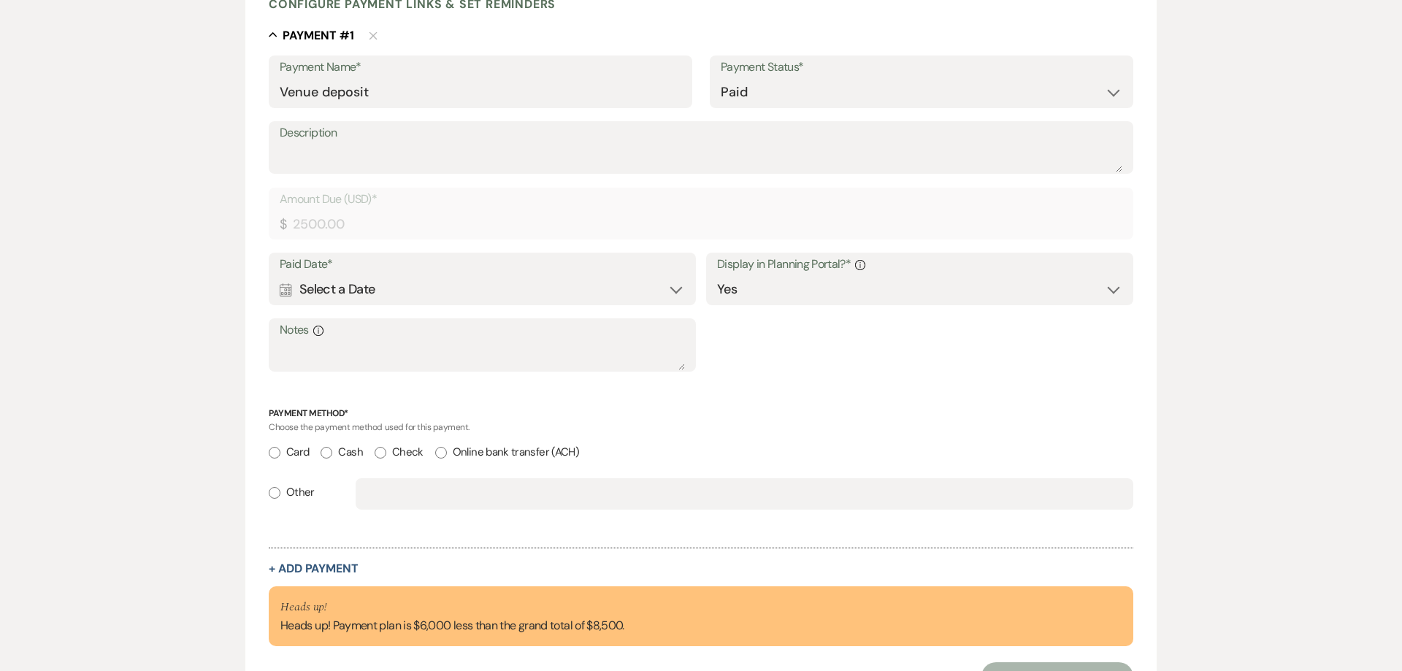
click at [358, 293] on div "Calendar Select a Date Expand" at bounding box center [482, 290] width 405 height 28
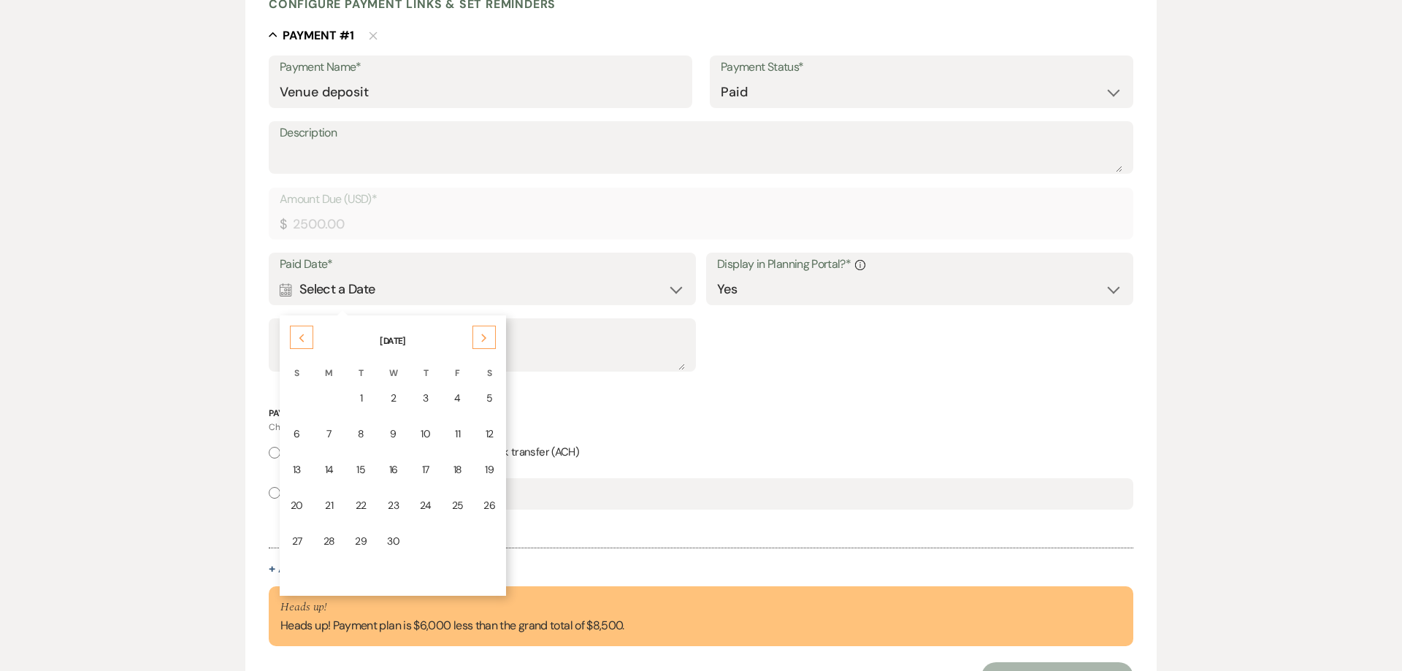
click at [422, 507] on div "24" at bounding box center [426, 505] width 12 height 15
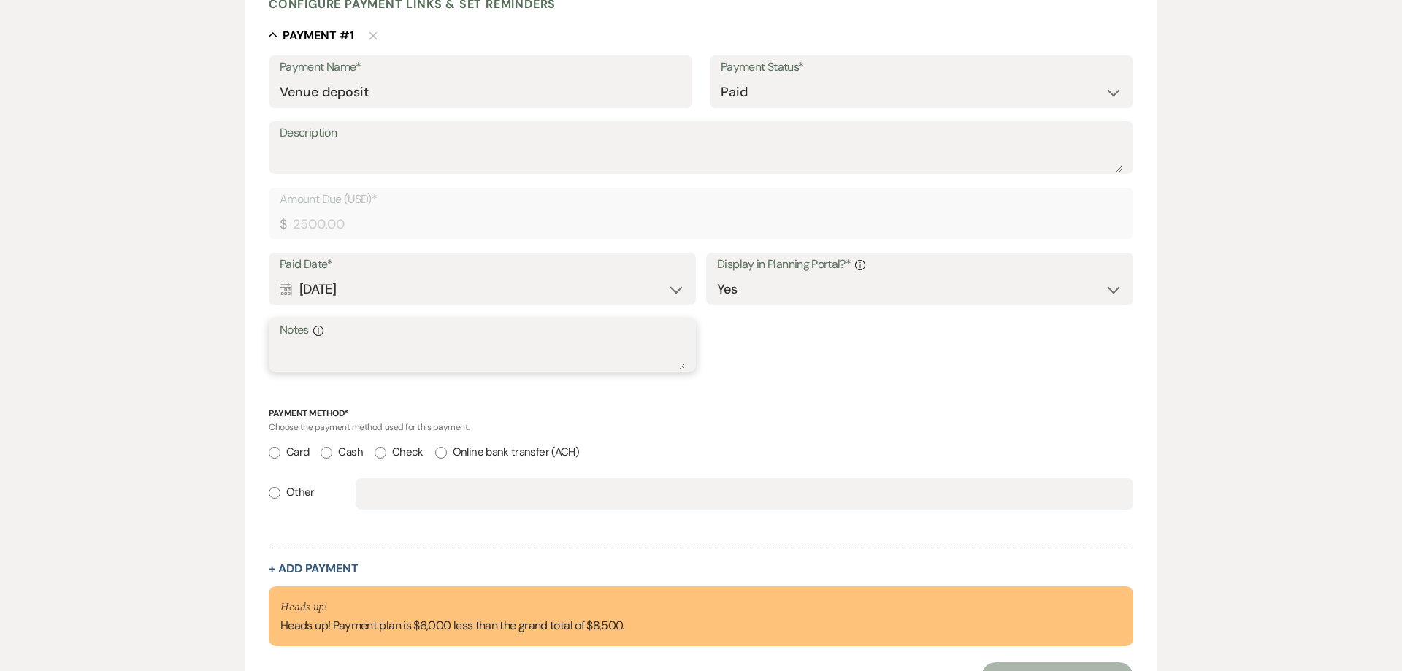
click at [343, 356] on textarea "Notes Info" at bounding box center [482, 355] width 405 height 29
type textarea "1028"
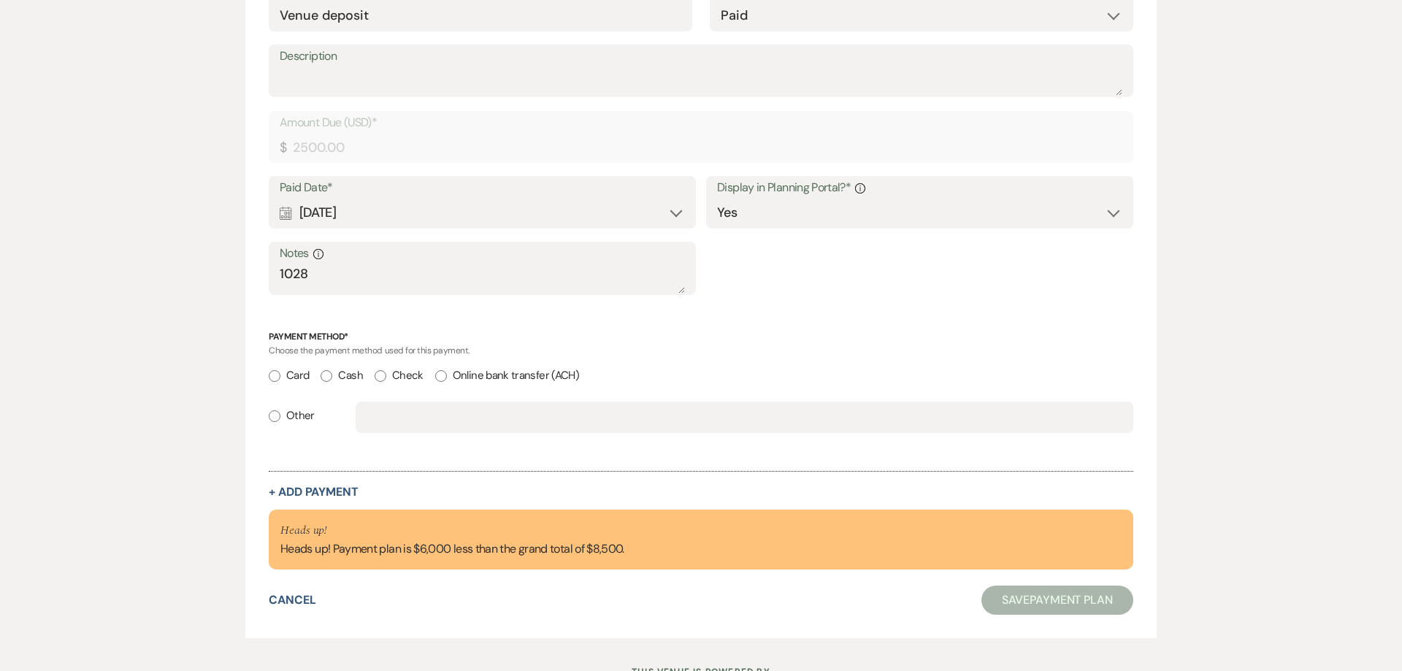
scroll to position [529, 0]
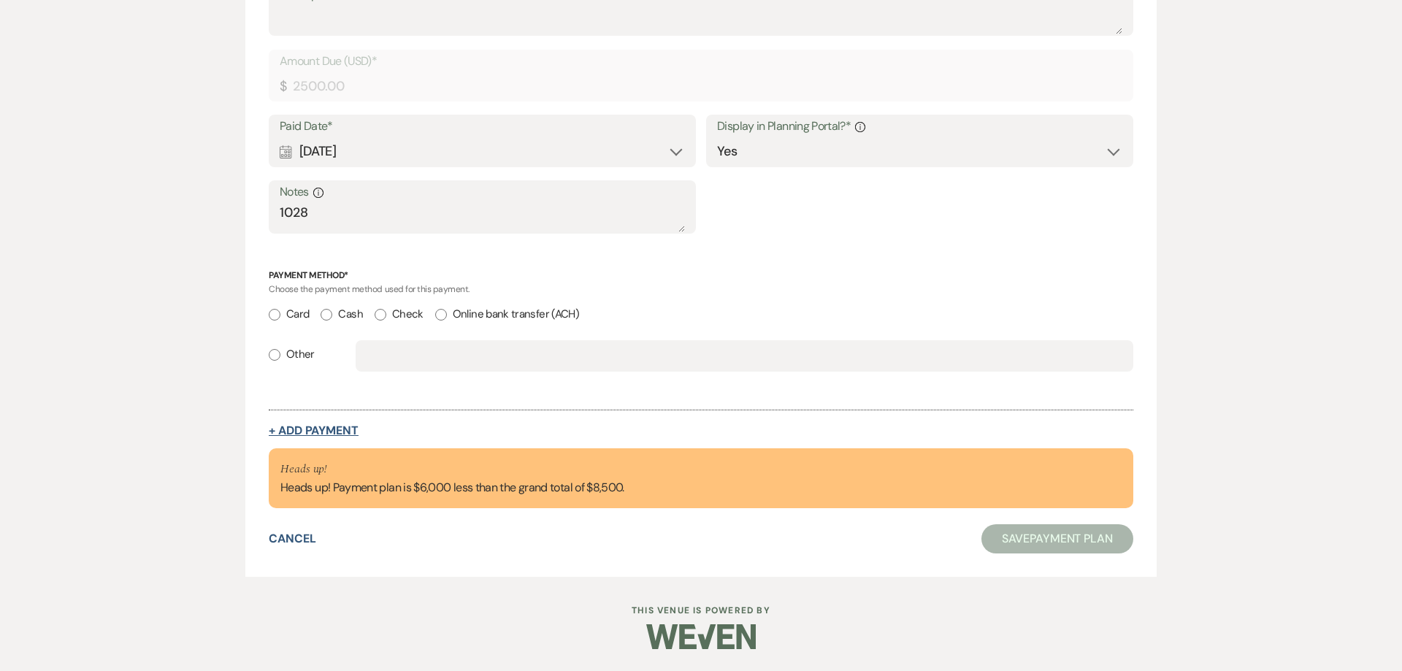
click at [334, 431] on button "+ Add Payment" at bounding box center [314, 431] width 90 height 12
select select "2"
select select "flat"
select select "true"
select select "client"
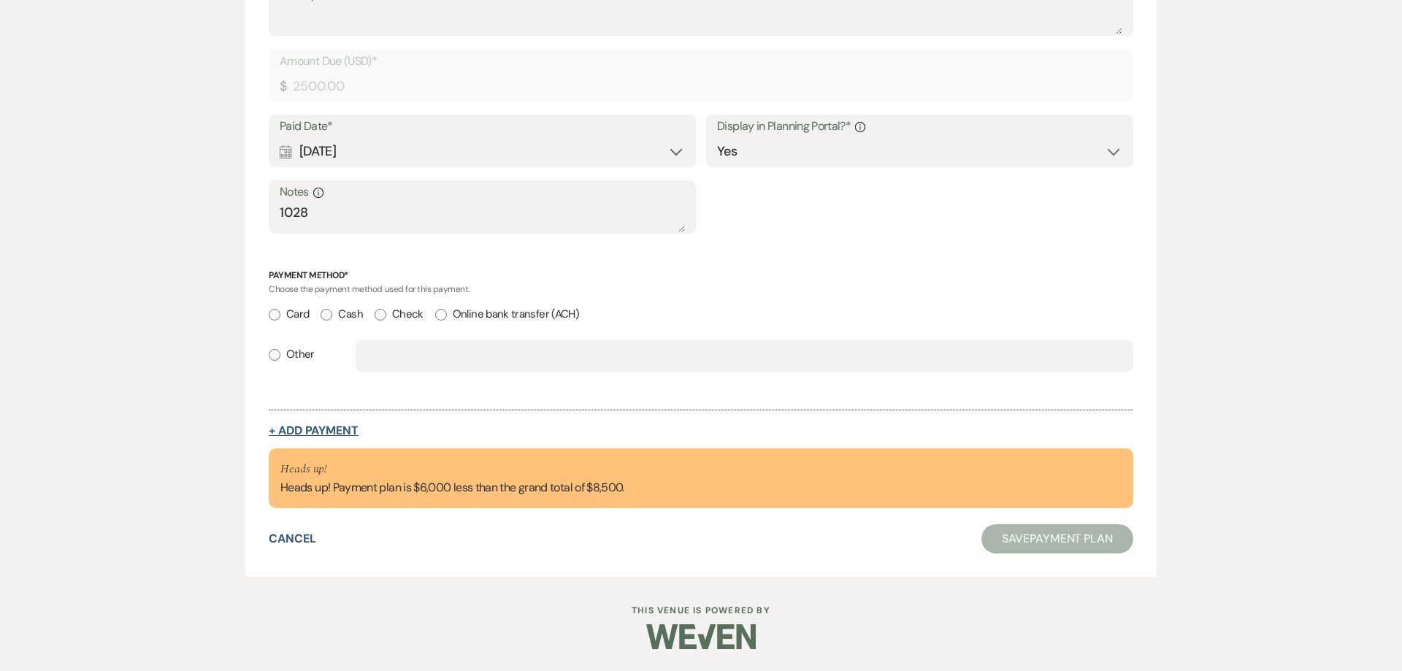
select select "weeks"
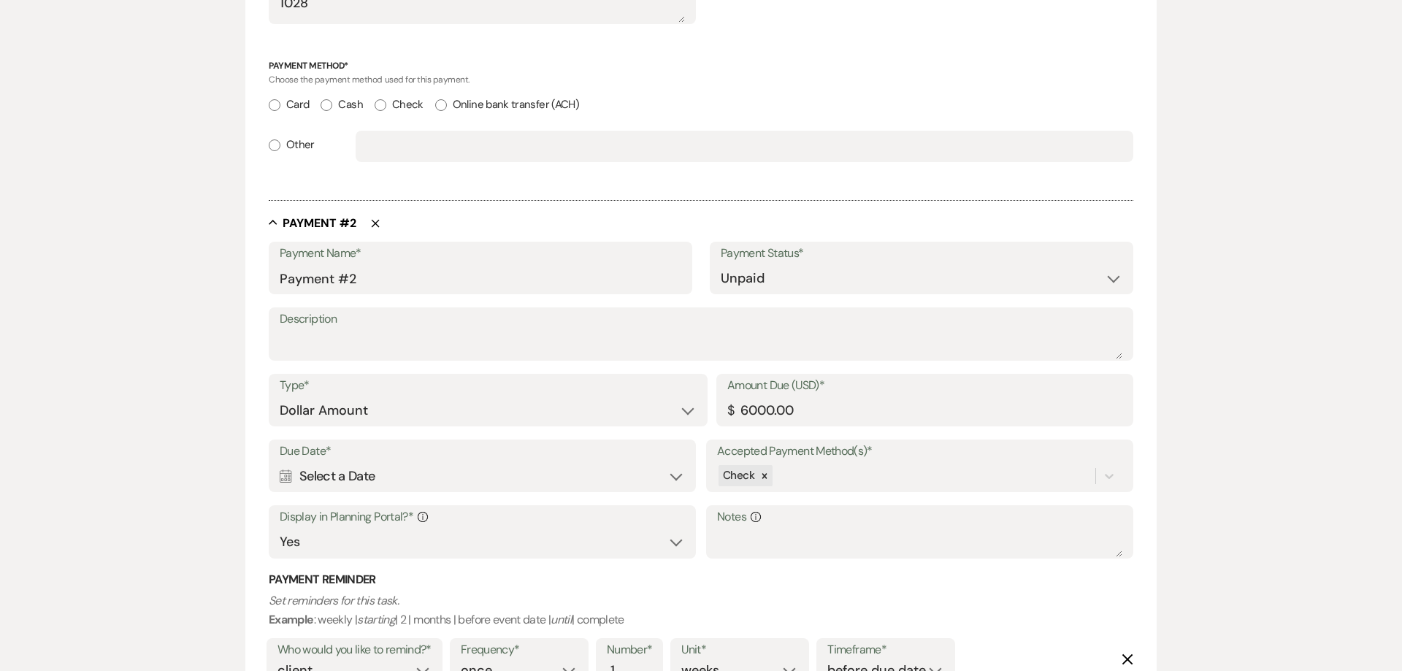
scroll to position [787, 0]
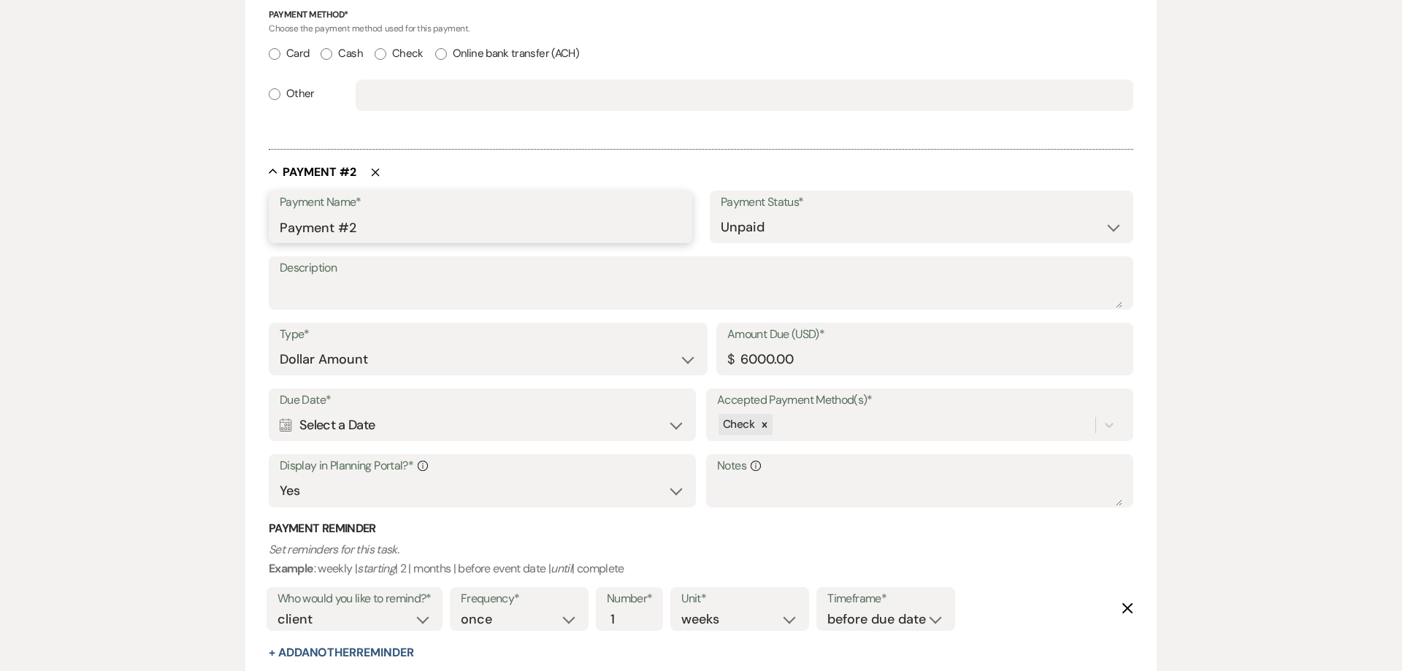
drag, startPoint x: 391, startPoint y: 221, endPoint x: 156, endPoint y: 206, distance: 234.9
click at [280, 213] on input "Payment #2" at bounding box center [481, 227] width 402 height 28
type input "Venue Payment"
click at [342, 426] on div "Calendar Select a Date Expand" at bounding box center [482, 425] width 405 height 28
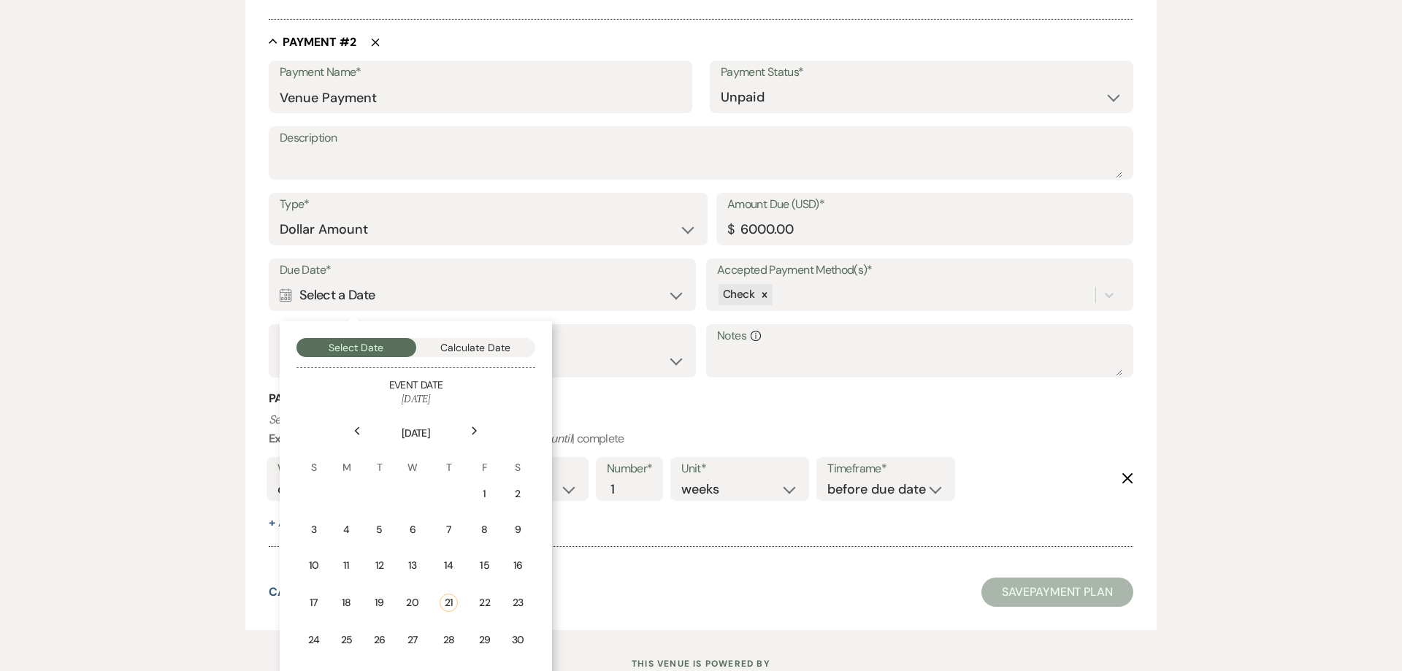
scroll to position [918, 0]
click at [514, 569] on div "16" at bounding box center [517, 564] width 13 height 15
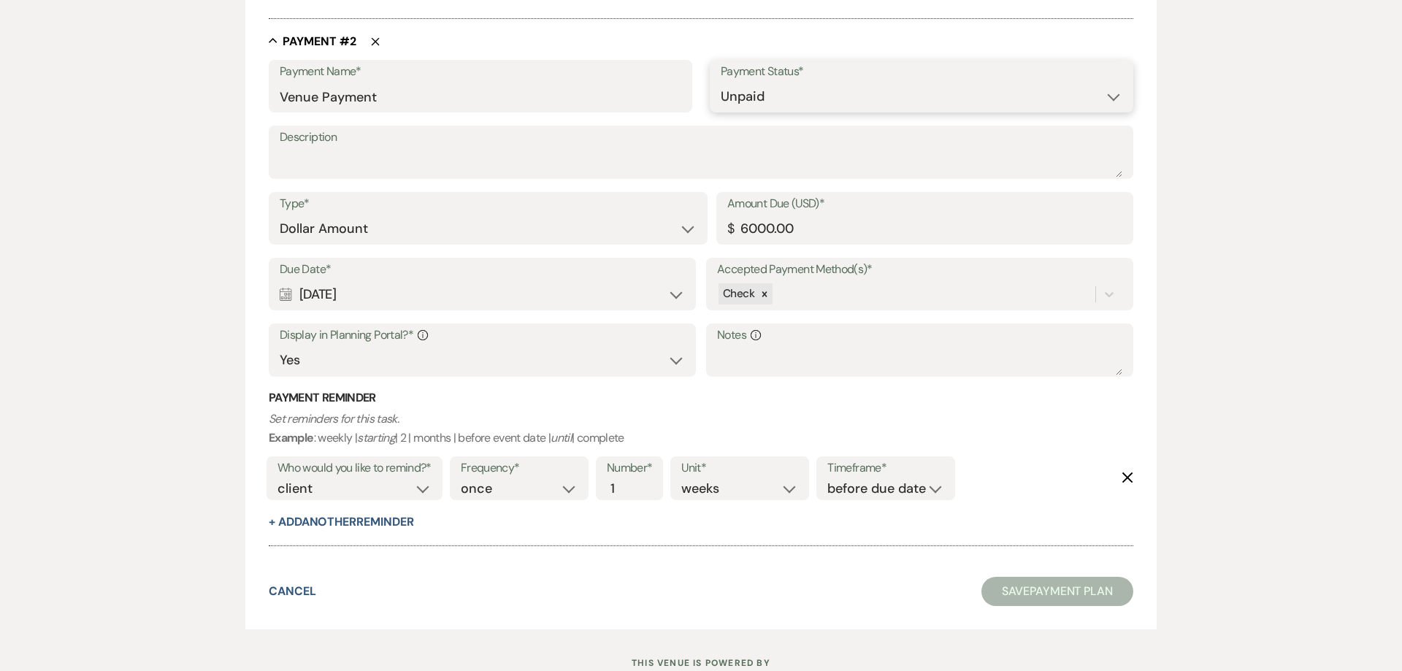
click at [721, 82] on select "Paid Unpaid" at bounding box center [922, 96] width 402 height 28
click at [280, 215] on select "Dollar Amount Percentage of Grand Total" at bounding box center [488, 229] width 417 height 28
drag, startPoint x: 748, startPoint y: 99, endPoint x: 831, endPoint y: 231, distance: 155.8
click at [838, 232] on input "6000.00" at bounding box center [924, 229] width 395 height 28
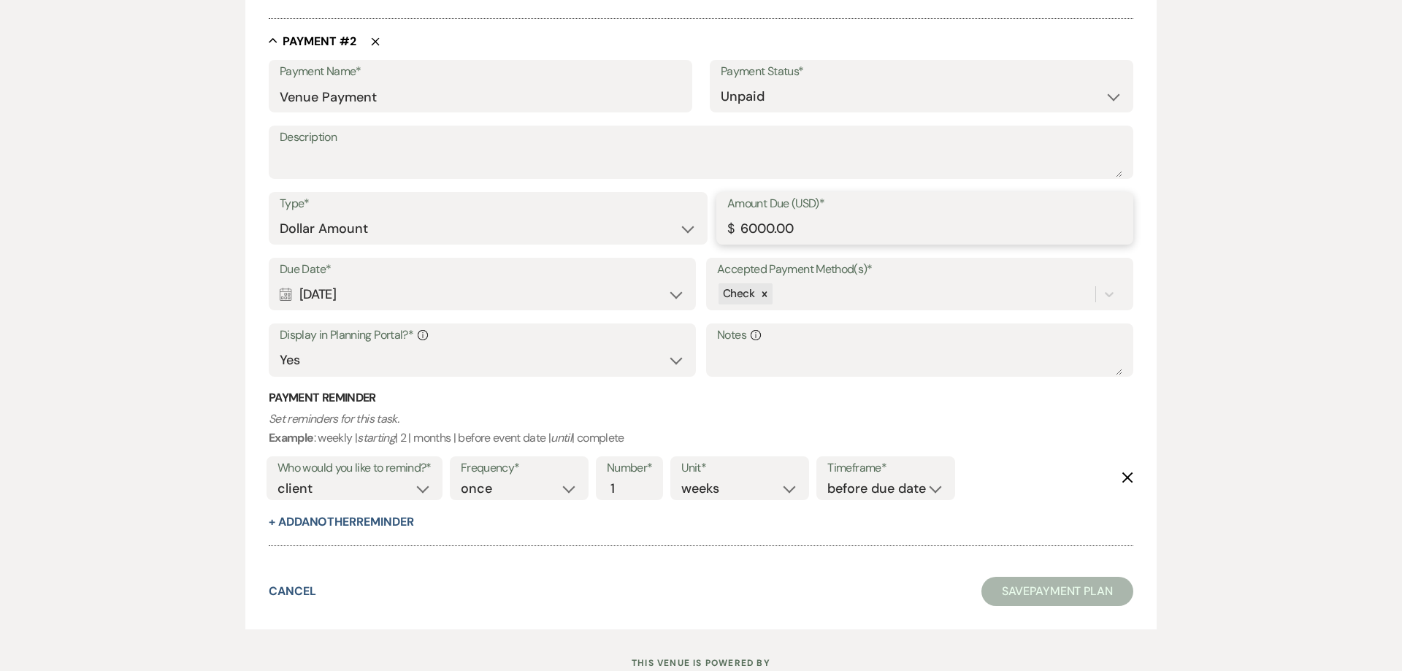
drag, startPoint x: 815, startPoint y: 235, endPoint x: 738, endPoint y: 231, distance: 77.5
click at [738, 231] on input "6000.00" at bounding box center [924, 229] width 395 height 28
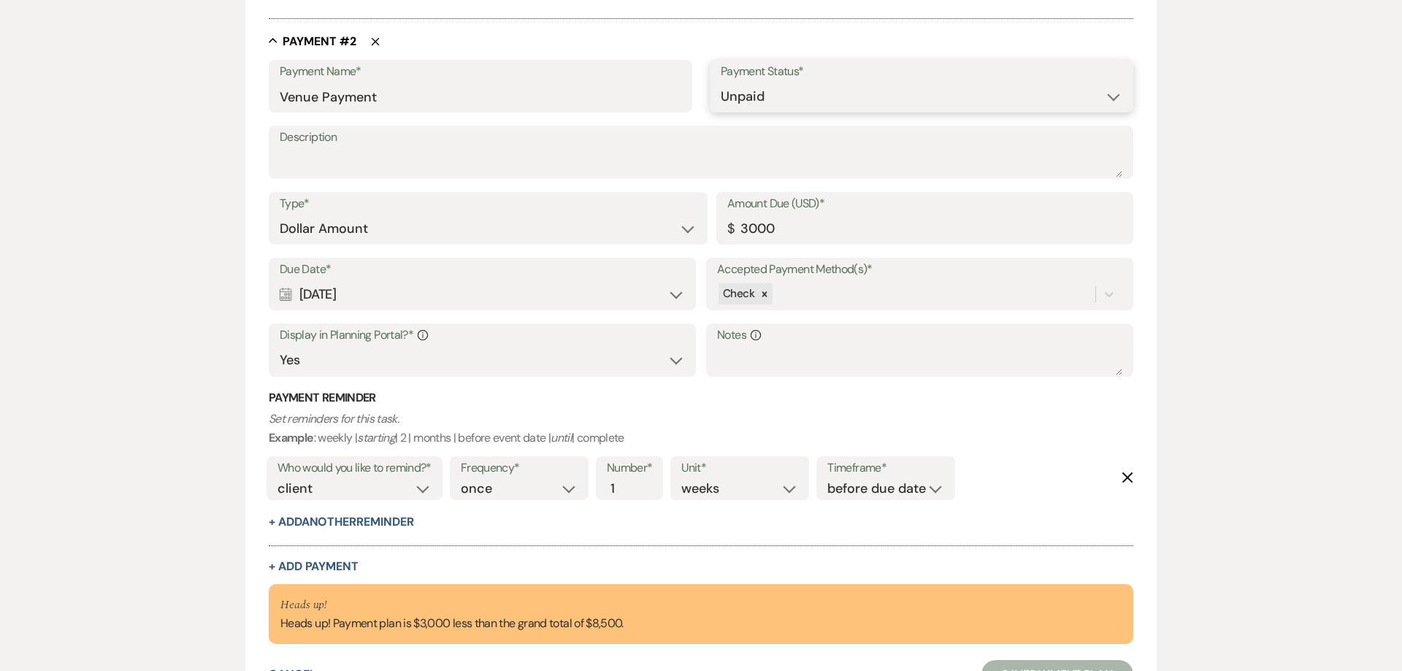
type input "3000.00"
click at [721, 83] on select "Paid Unpaid" at bounding box center [922, 97] width 402 height 28
select select "1"
click option "Paid" at bounding box center [0, 0] width 0 height 0
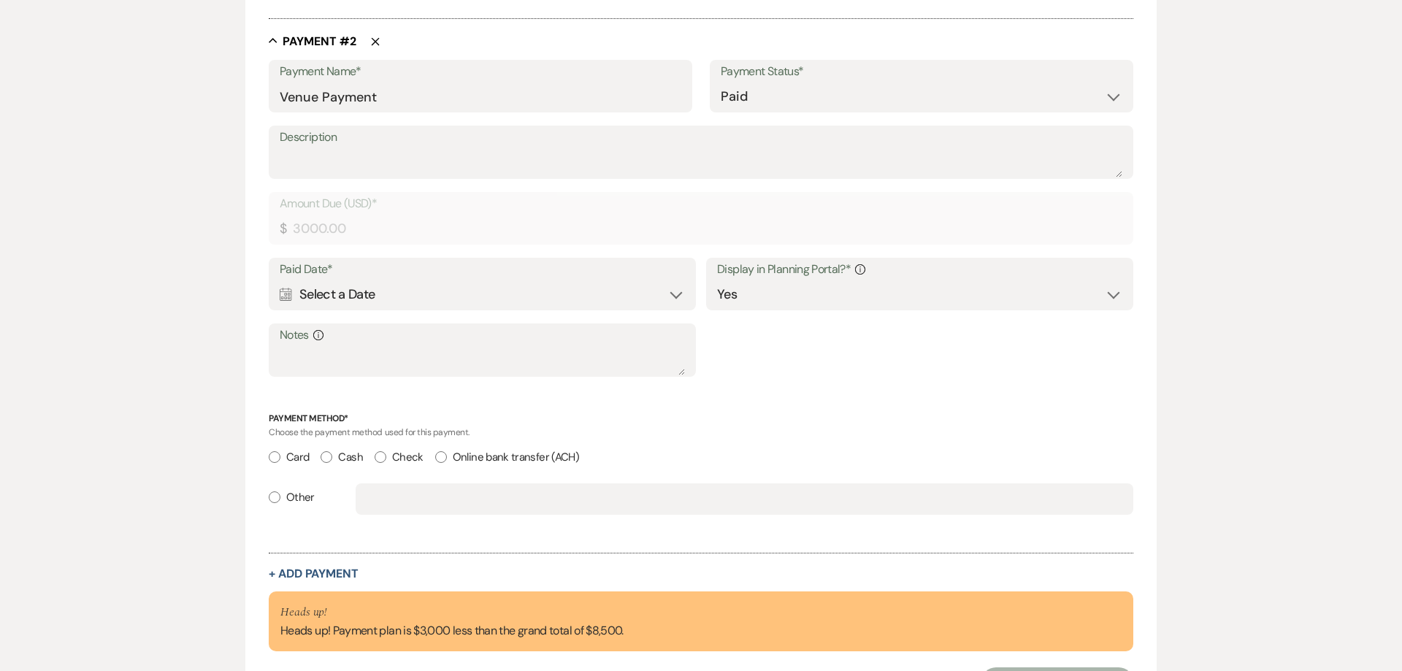
scroll to position [917, 0]
click at [346, 295] on div "Calendar Select a Date Expand" at bounding box center [482, 295] width 405 height 28
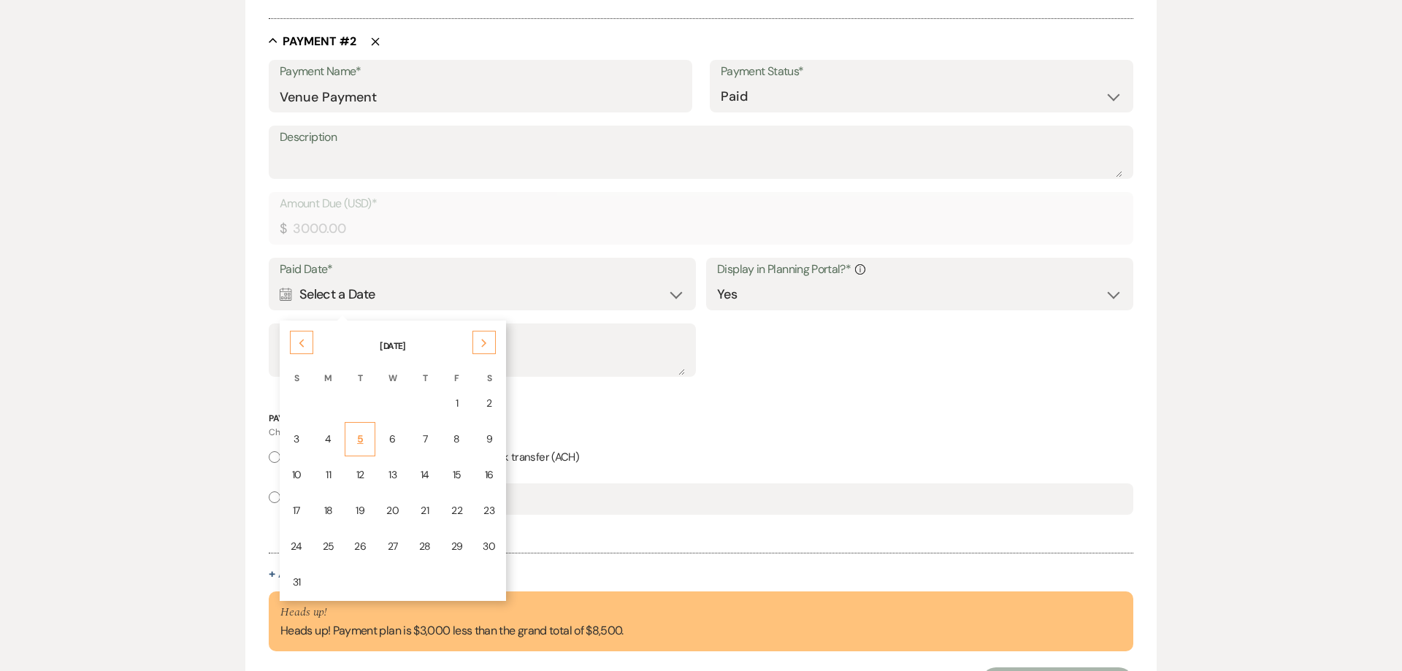
click at [356, 442] on div "5" at bounding box center [360, 439] width 12 height 15
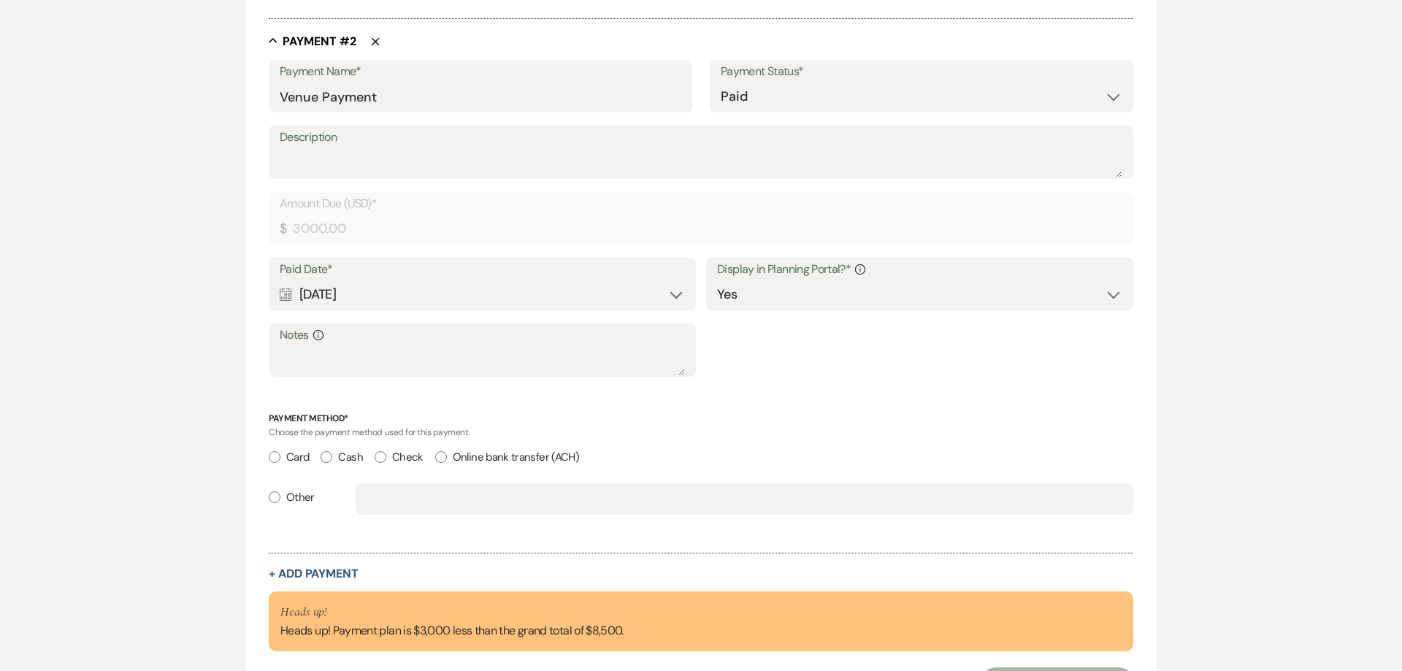
click at [386, 458] on input "Check" at bounding box center [381, 458] width 12 height 12
radio input "true"
click at [371, 359] on textarea "Notes Info" at bounding box center [482, 361] width 405 height 29
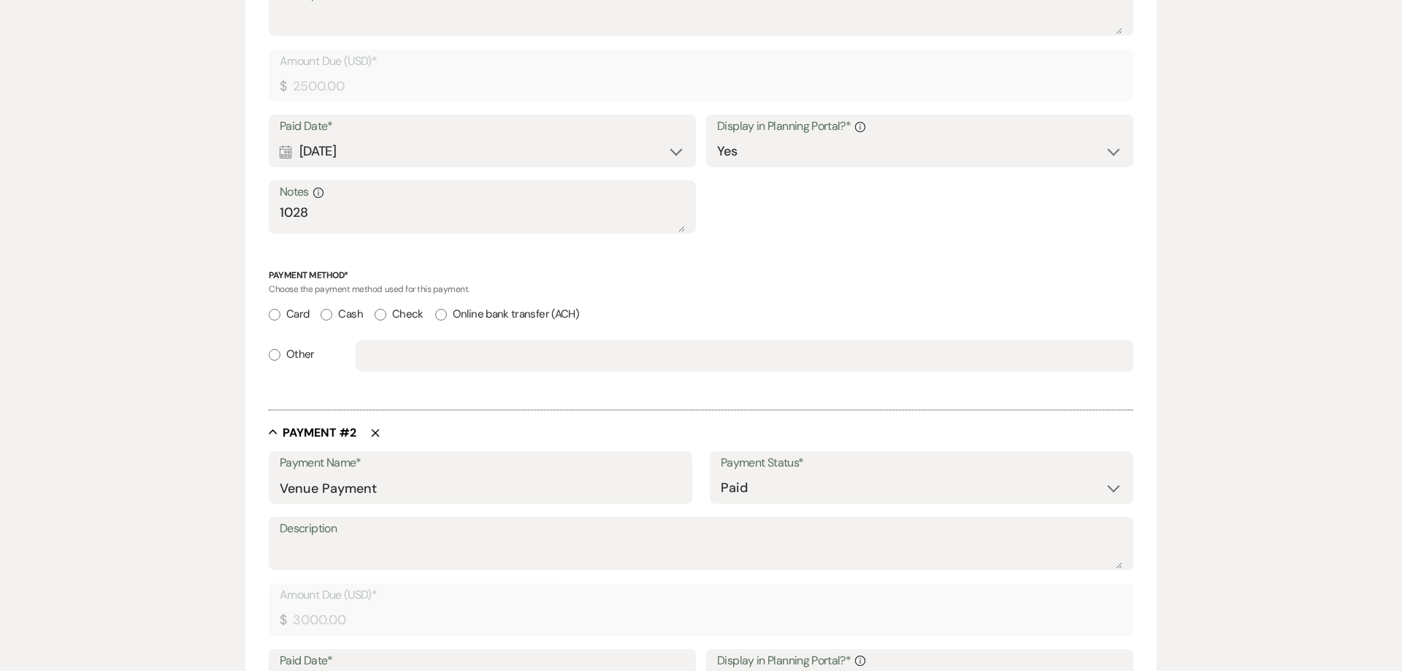
scroll to position [824, 0]
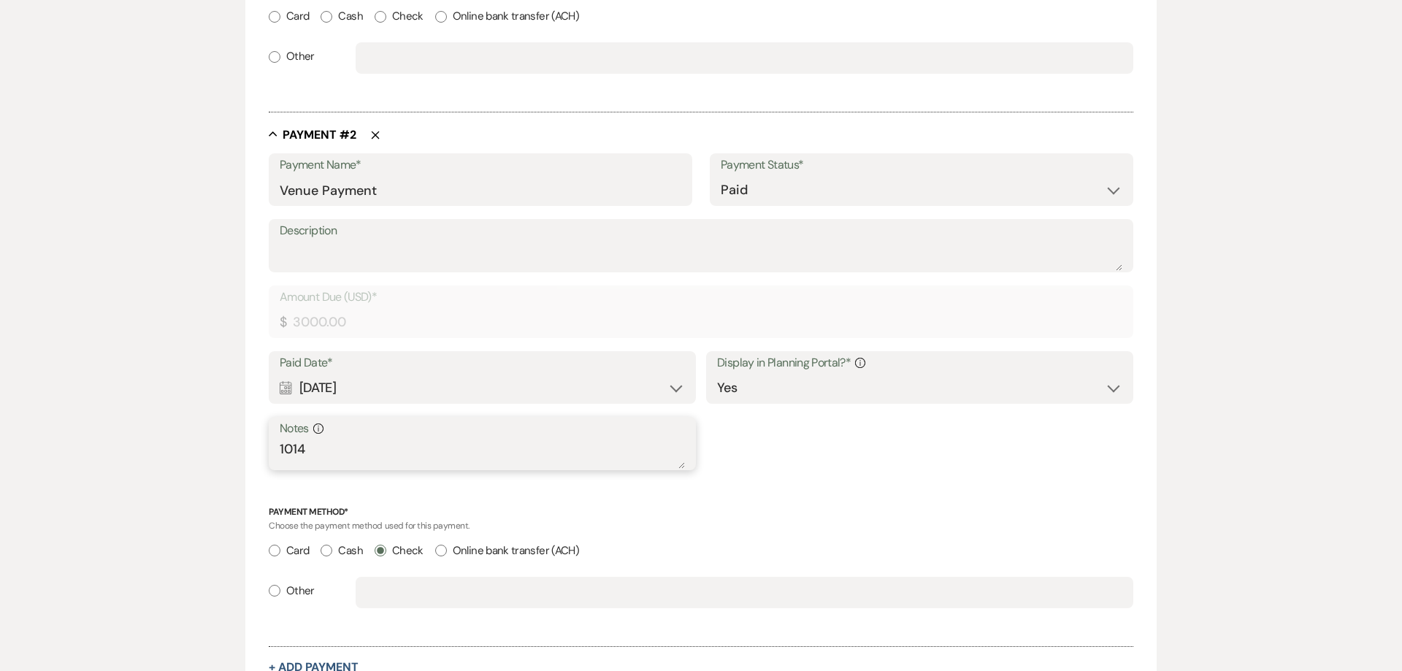
type textarea "1014"
click at [805, 464] on div "Paid Date* Calendar Aug 05, 2025 Expand Display in Planning Portal?* Info Yes N…" at bounding box center [701, 417] width 864 height 132
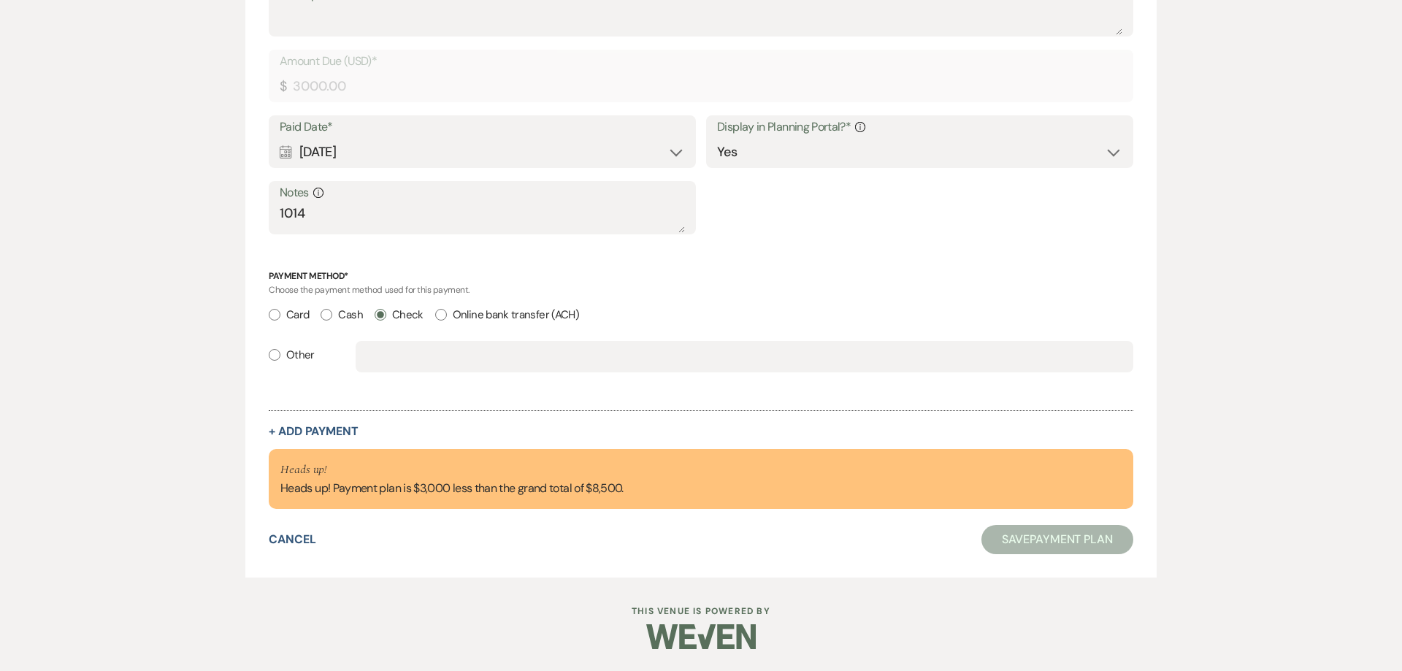
scroll to position [1061, 0]
click at [308, 434] on button "+ Add Payment" at bounding box center [314, 432] width 90 height 12
select select "2"
select select "flat"
select select "true"
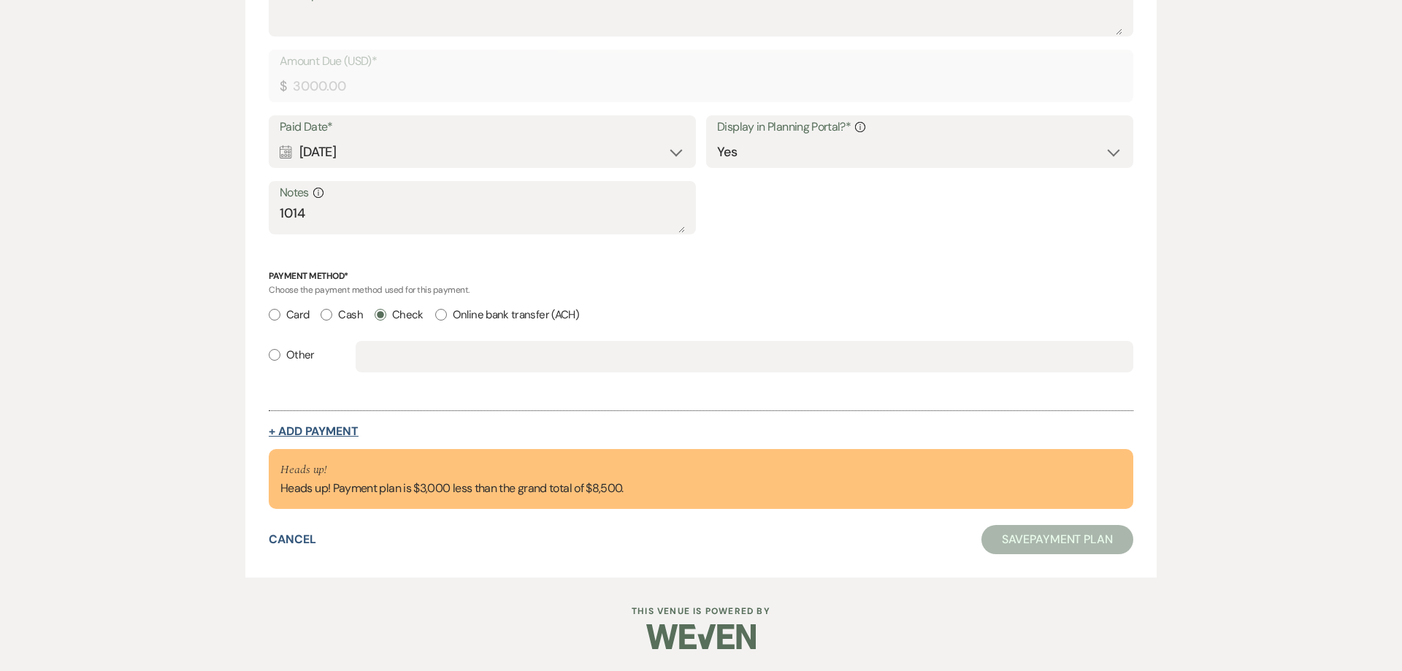
select select "client"
select select "weeks"
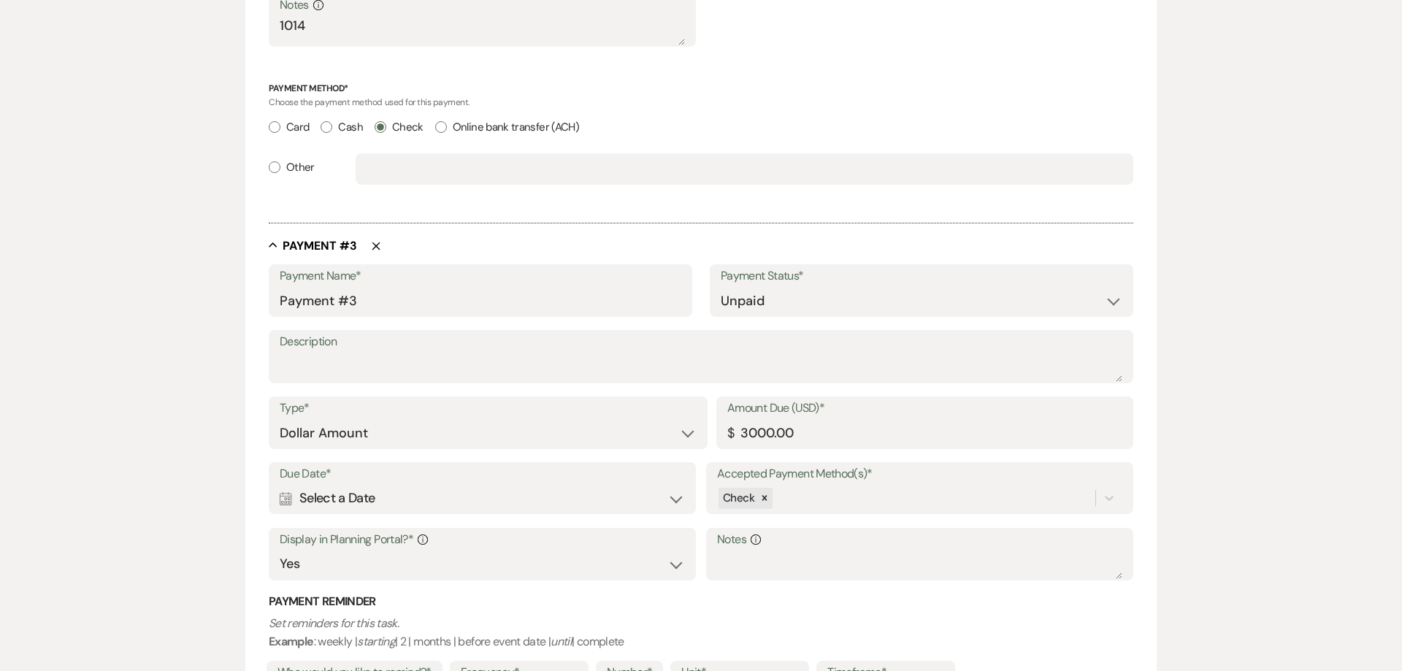
scroll to position [1340, 0]
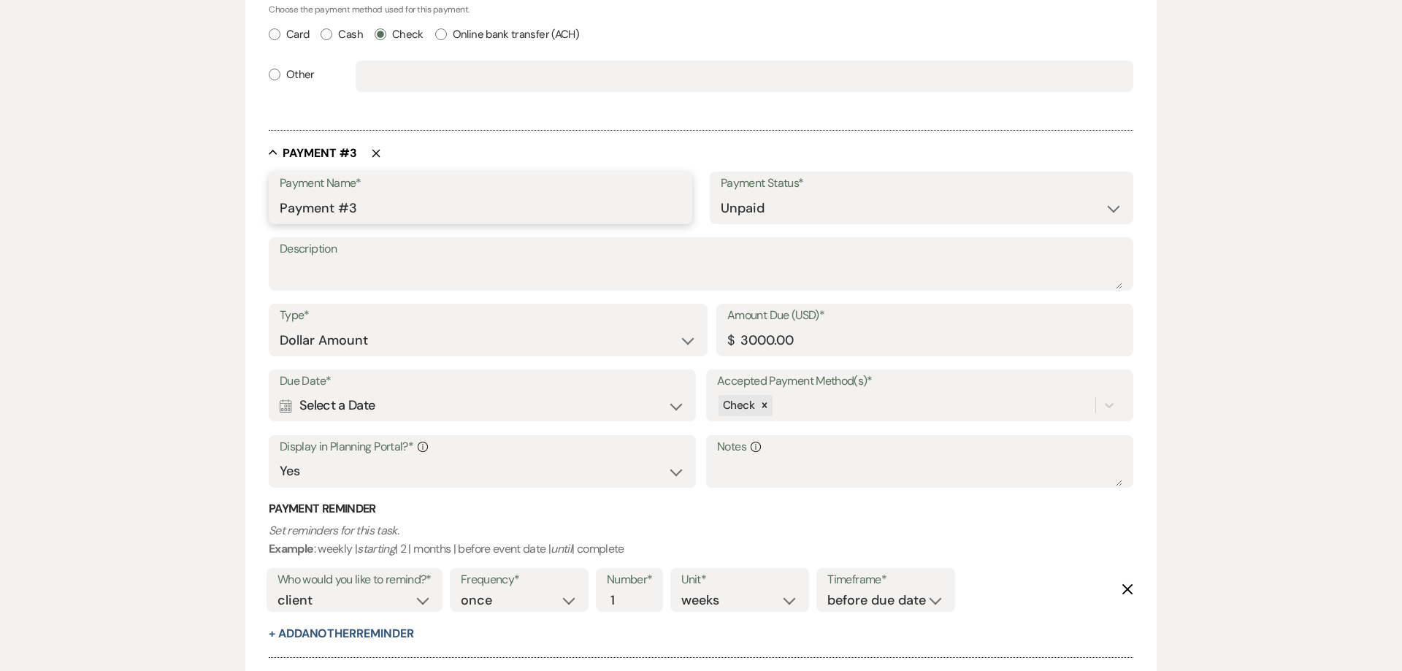
drag, startPoint x: 387, startPoint y: 215, endPoint x: 204, endPoint y: 193, distance: 184.6
click at [280, 194] on input "Payment #3" at bounding box center [481, 208] width 402 height 28
type input "Venue Payment"
click at [324, 410] on div "Calendar Select a Date Expand" at bounding box center [482, 405] width 405 height 28
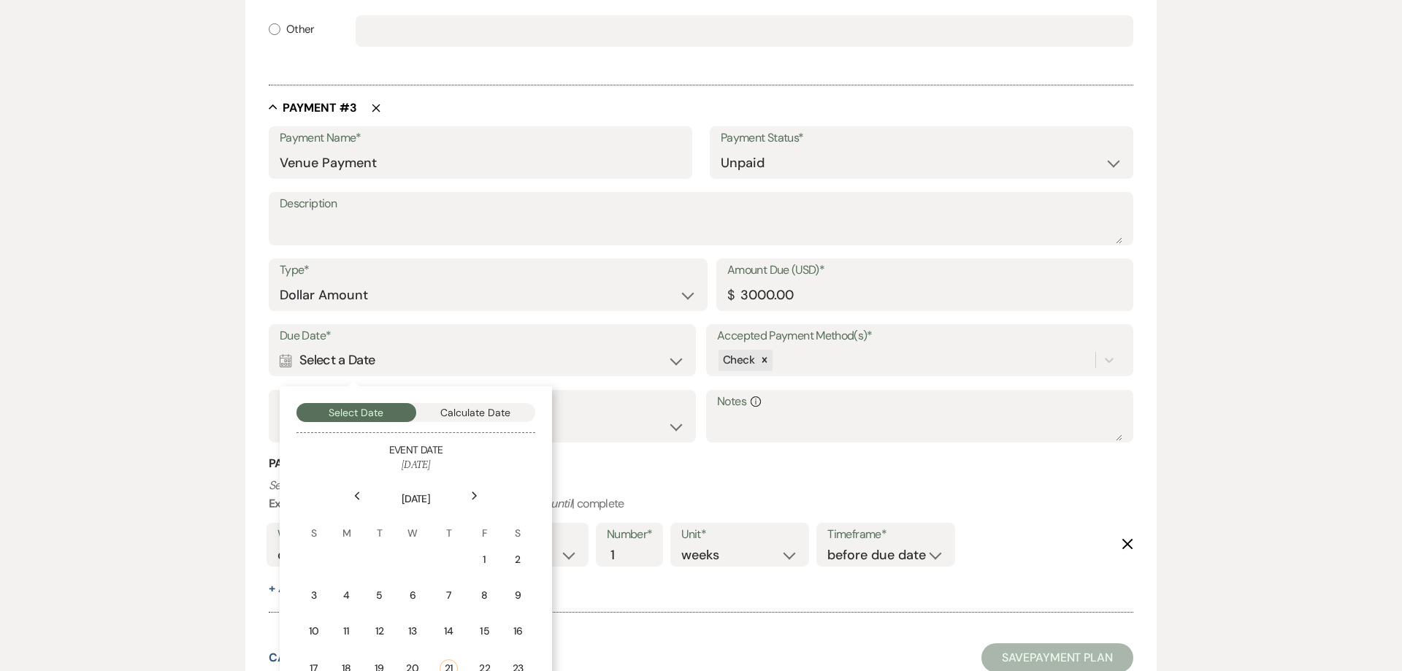
scroll to position [1489, 0]
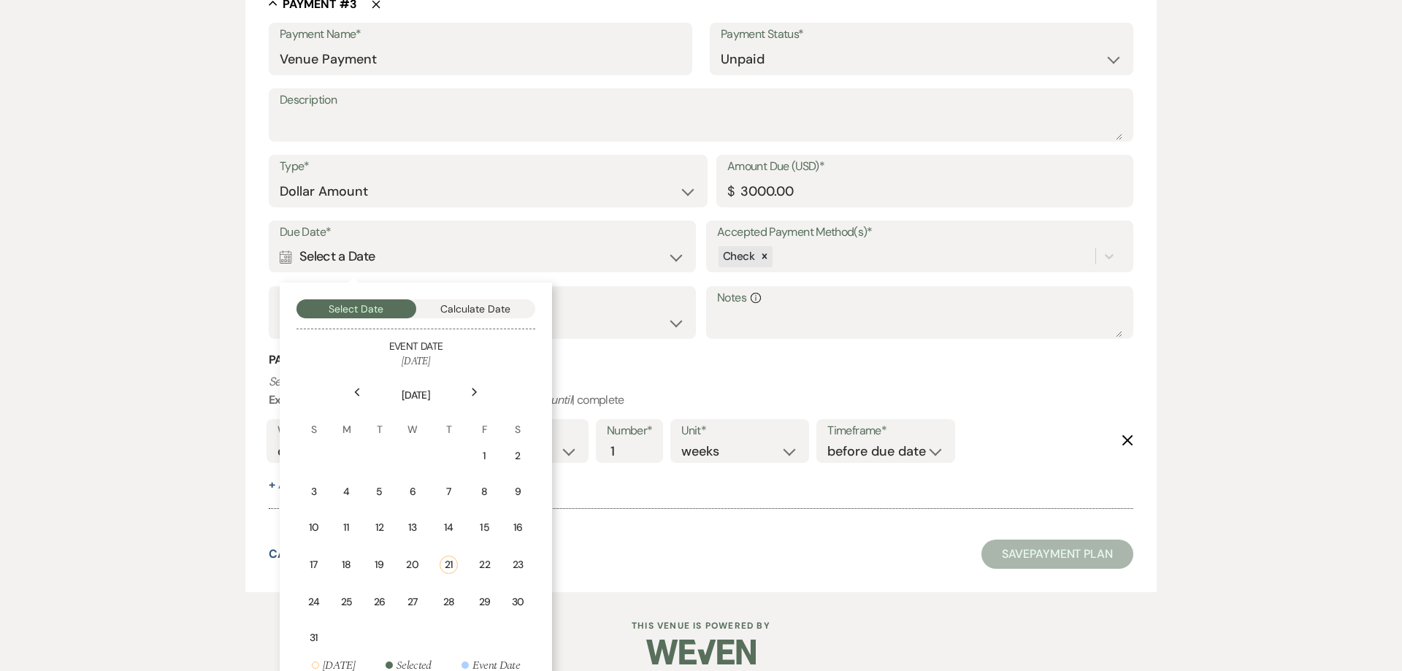
click at [473, 395] on icon "Next" at bounding box center [474, 392] width 7 height 9
click at [473, 396] on icon "Next" at bounding box center [474, 392] width 7 height 9
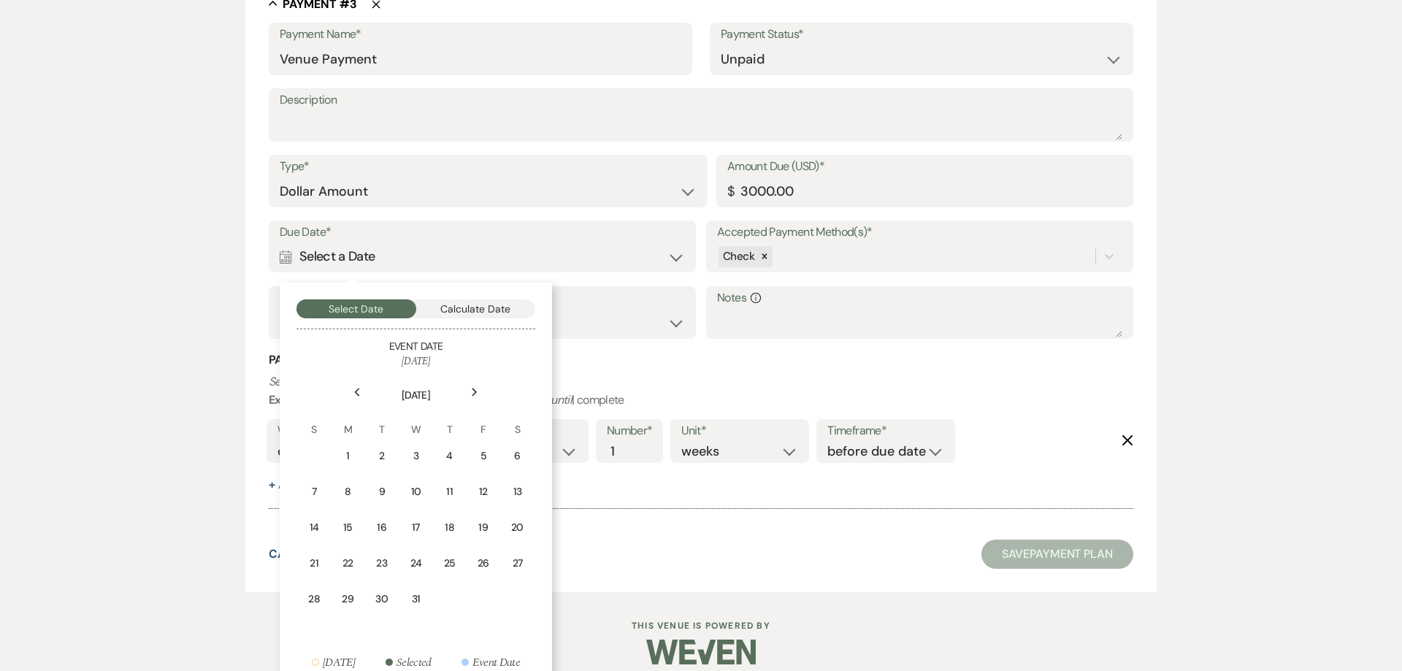
click at [473, 396] on icon "Next" at bounding box center [474, 392] width 7 height 9
click at [473, 395] on icon "Next" at bounding box center [474, 392] width 7 height 9
click at [473, 396] on icon "Next" at bounding box center [474, 392] width 7 height 9
click at [358, 396] on use at bounding box center [357, 393] width 5 height 8
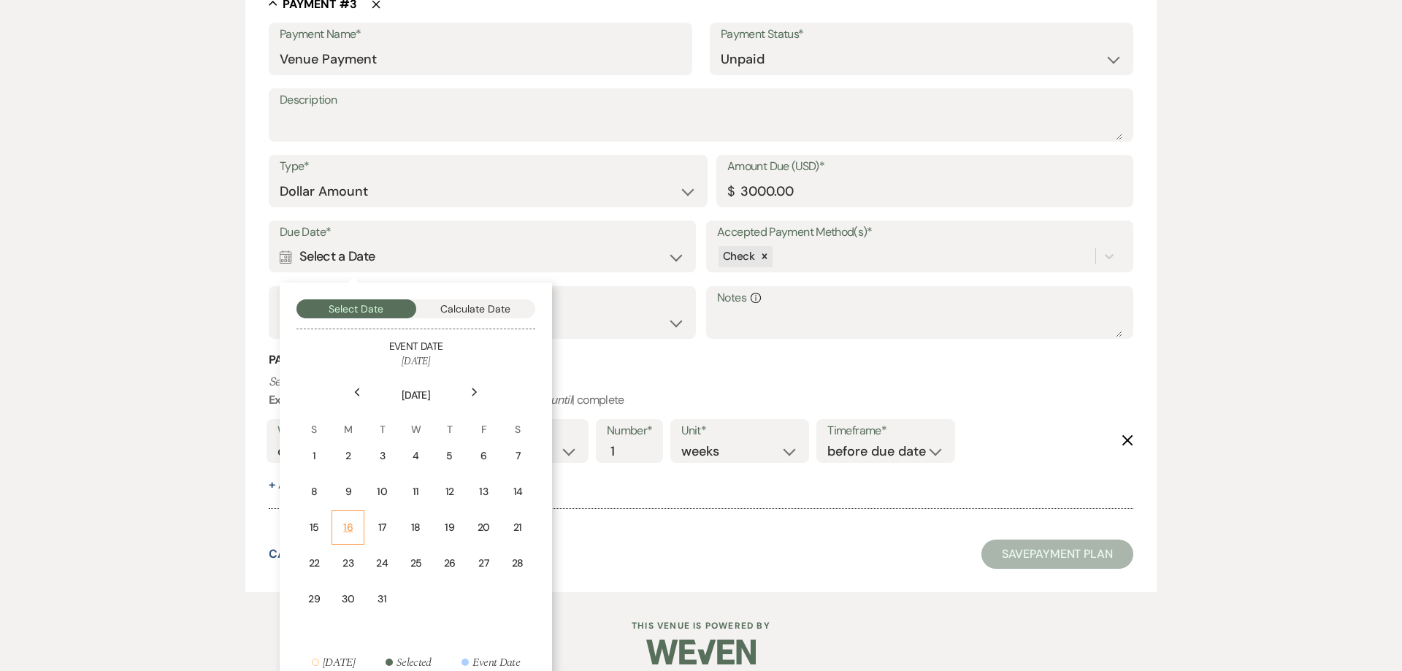
click at [348, 526] on div "16" at bounding box center [348, 528] width 14 height 15
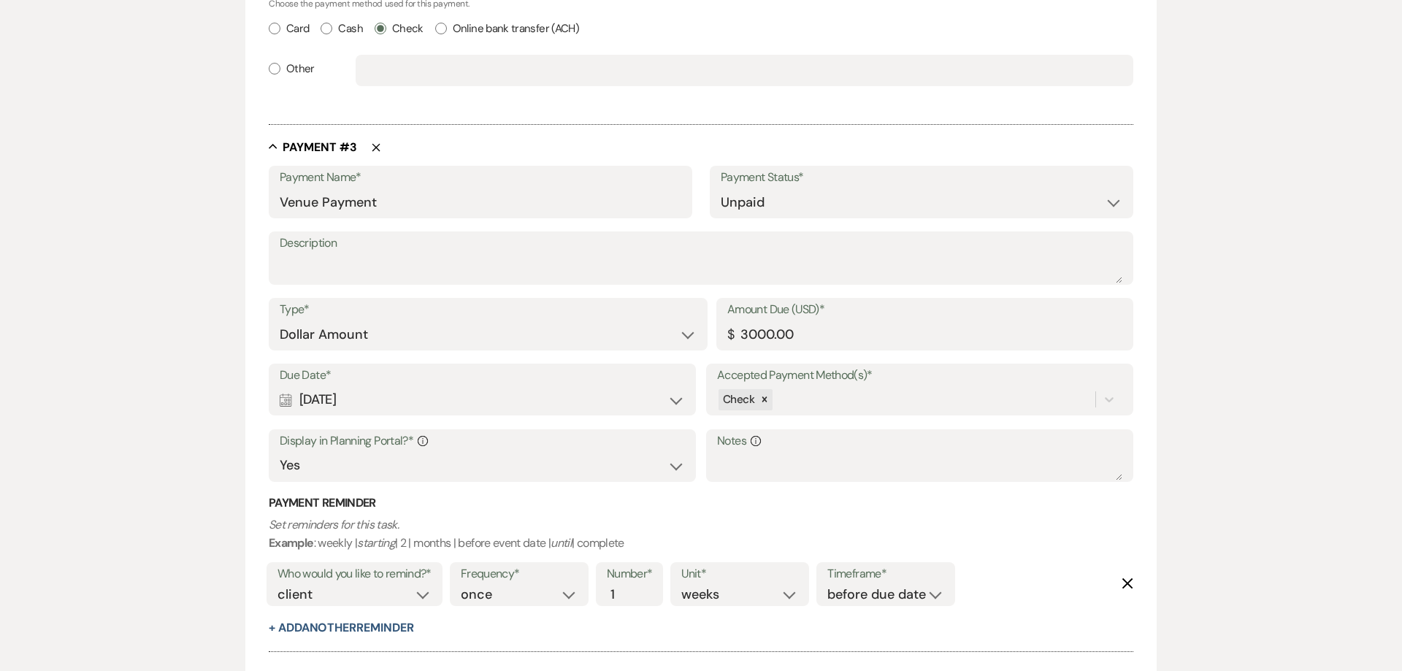
scroll to position [1356, 0]
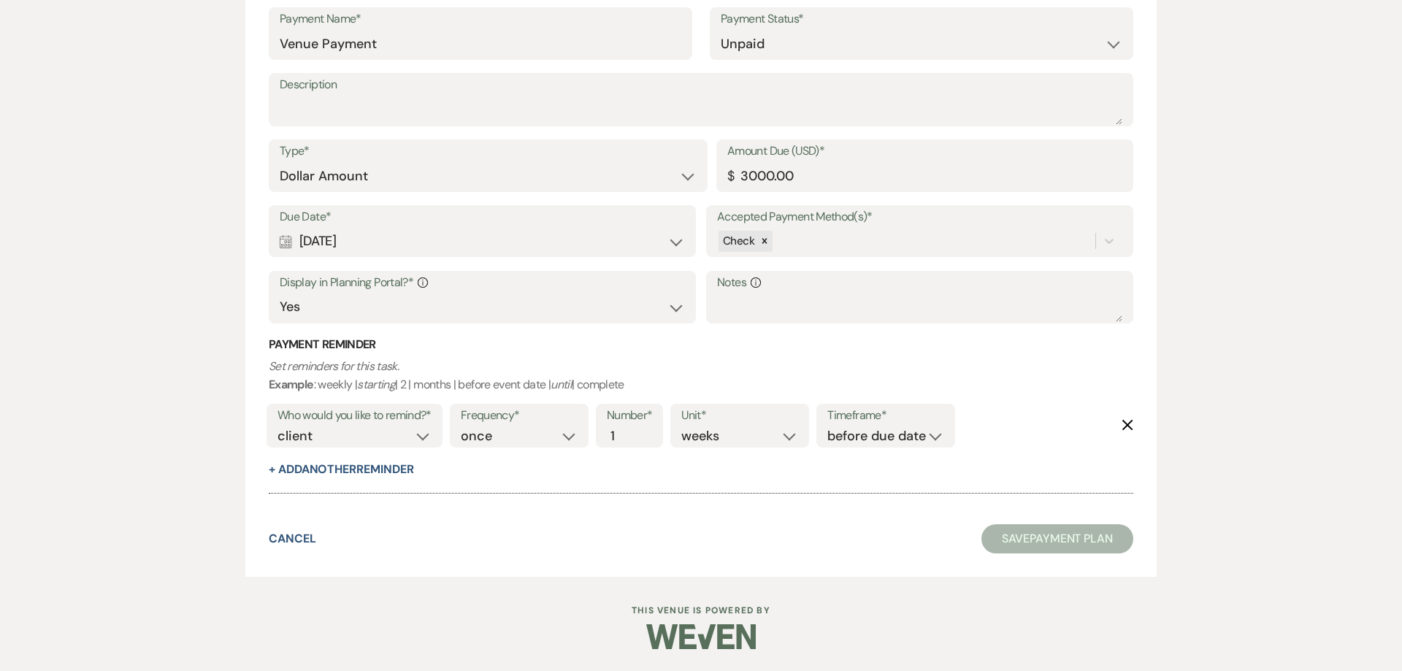
click at [1028, 536] on button "Save Payment Plan" at bounding box center [1057, 538] width 152 height 29
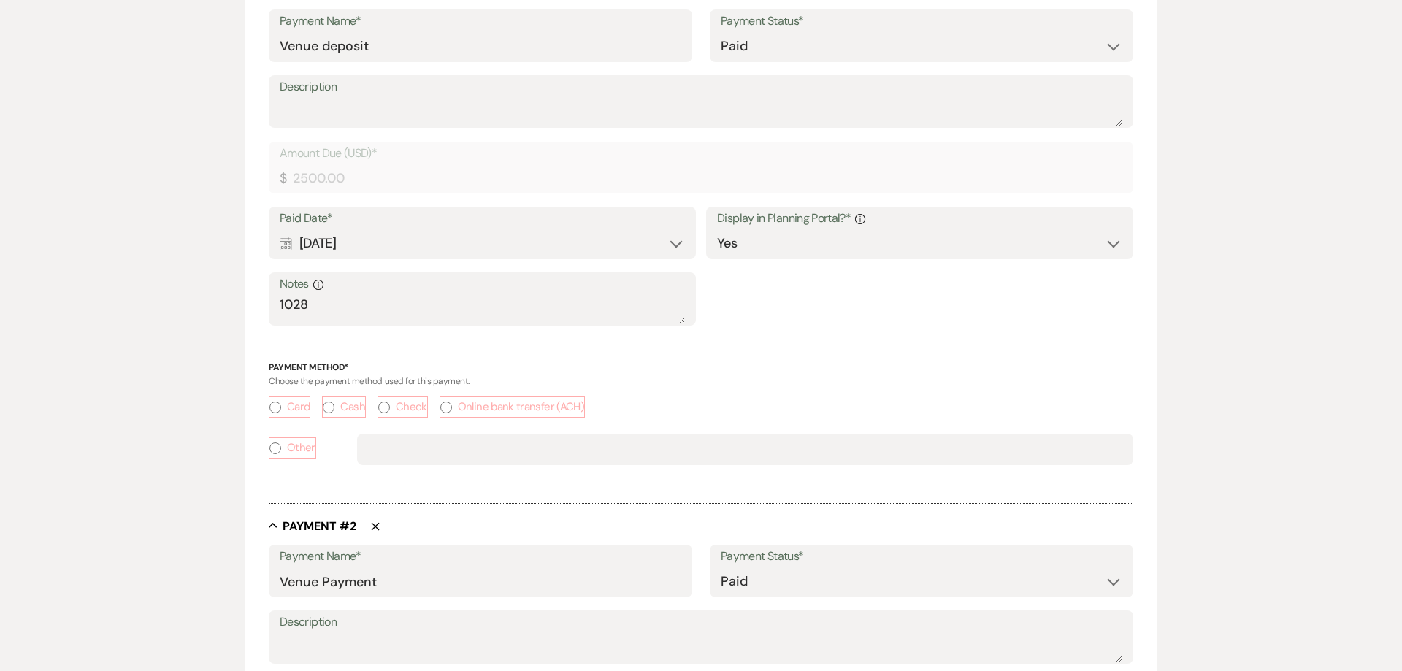
scroll to position [426, 0]
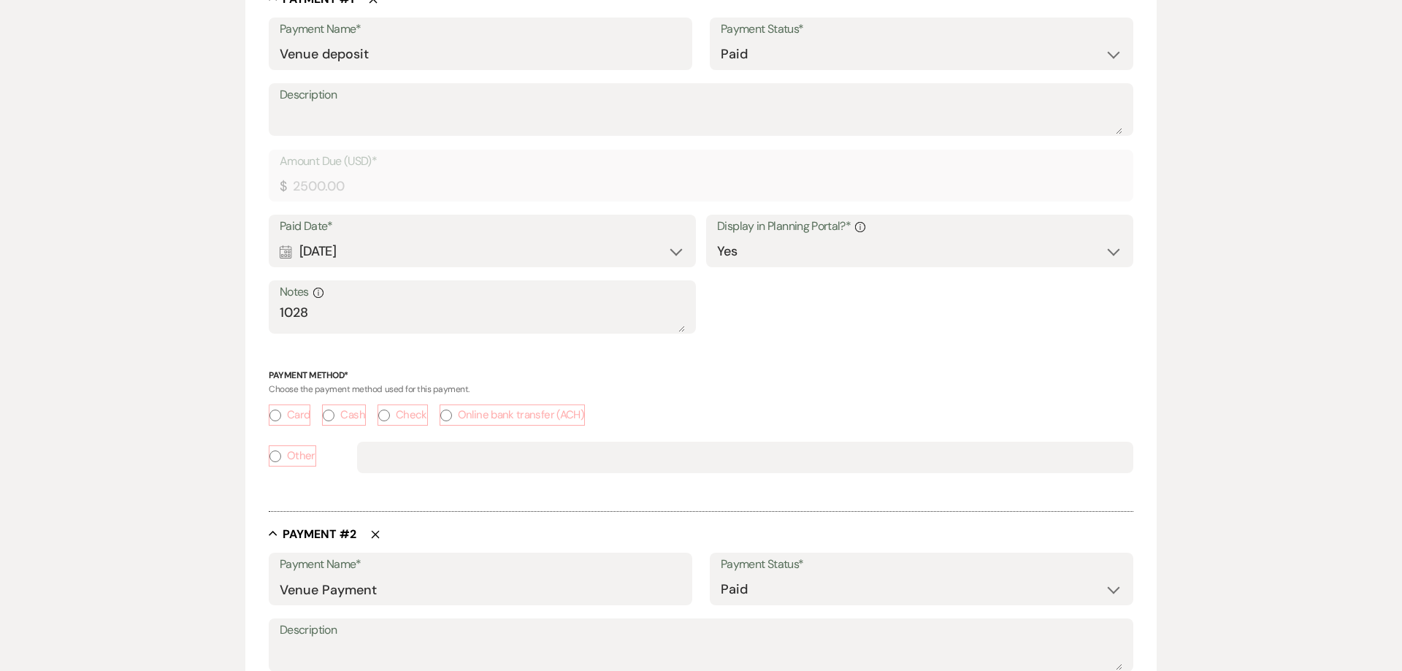
click at [390, 418] on input "Check" at bounding box center [384, 416] width 12 height 12
radio input "true"
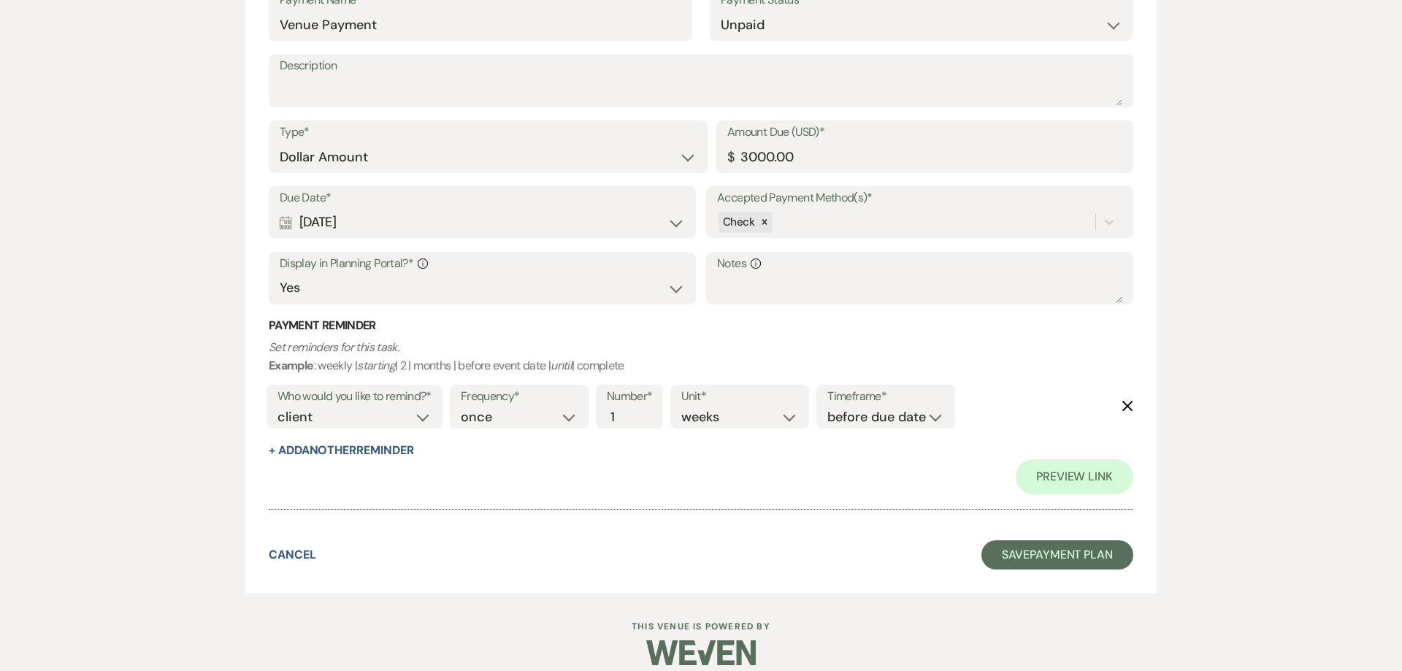
scroll to position [1610, 0]
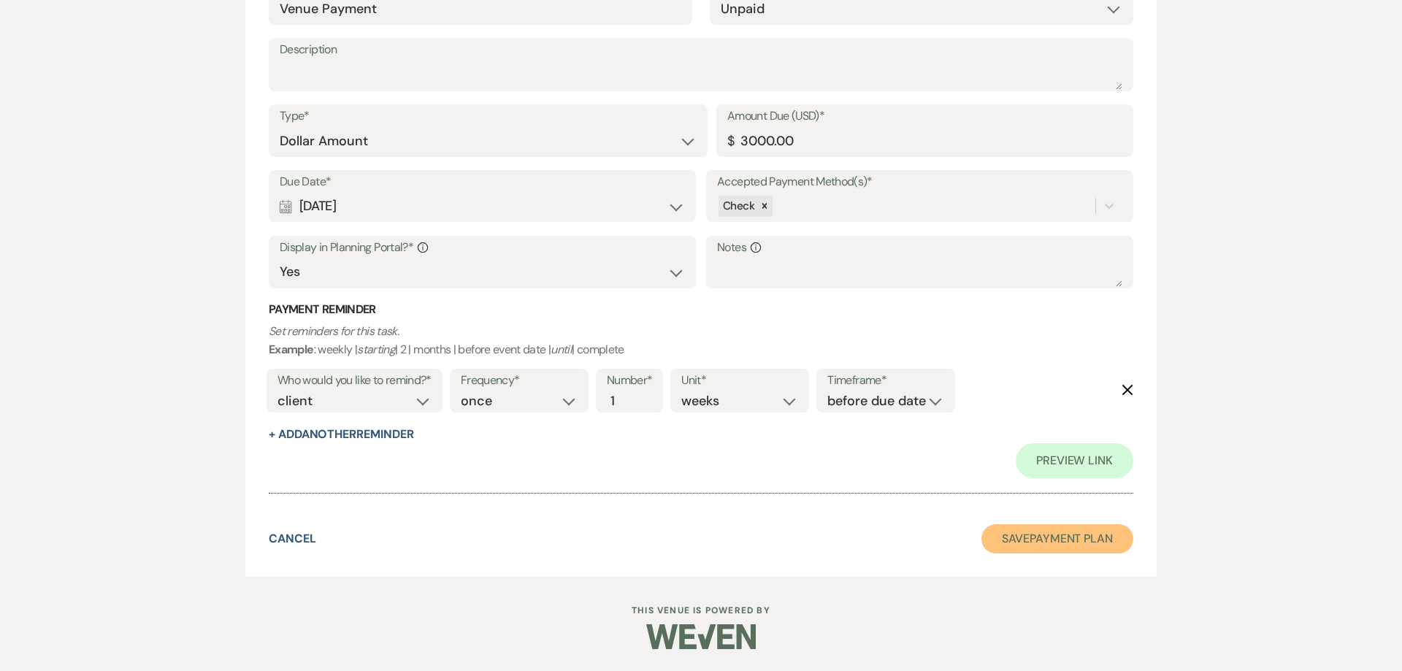
click at [1037, 543] on button "Save Payment Plan" at bounding box center [1057, 538] width 152 height 29
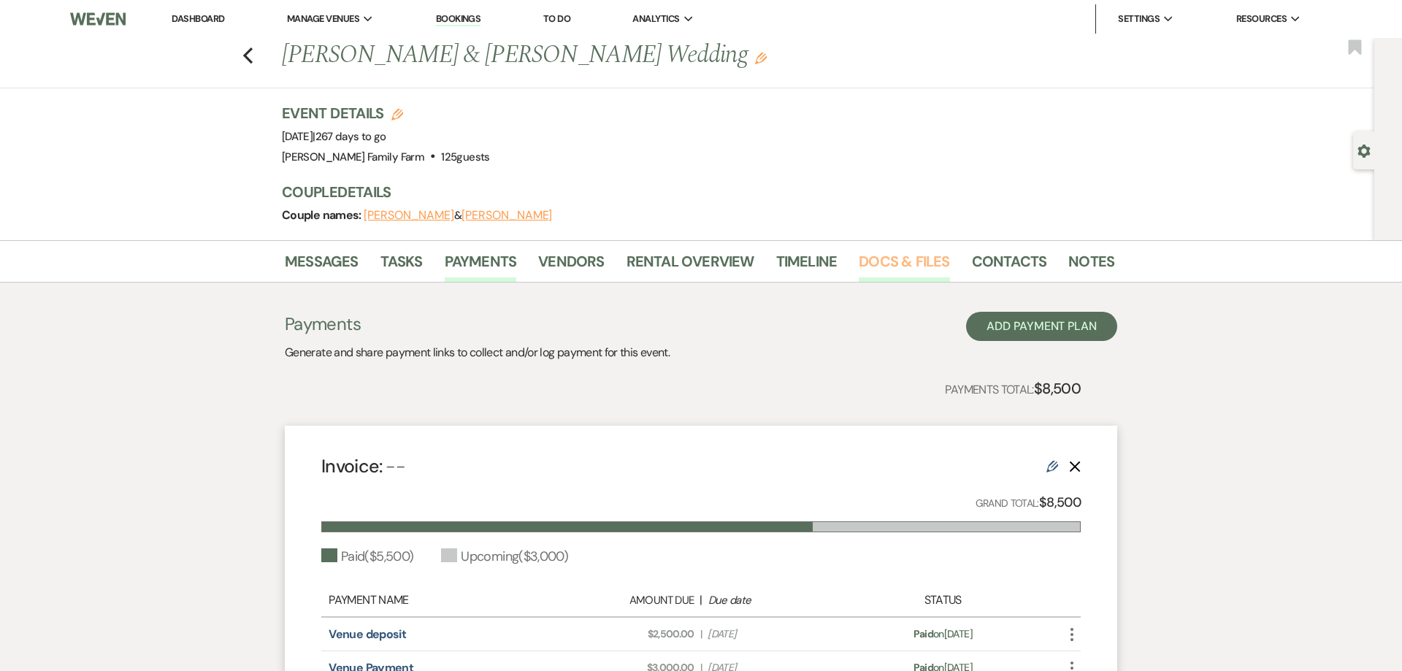
click at [892, 259] on link "Docs & Files" at bounding box center [904, 266] width 91 height 32
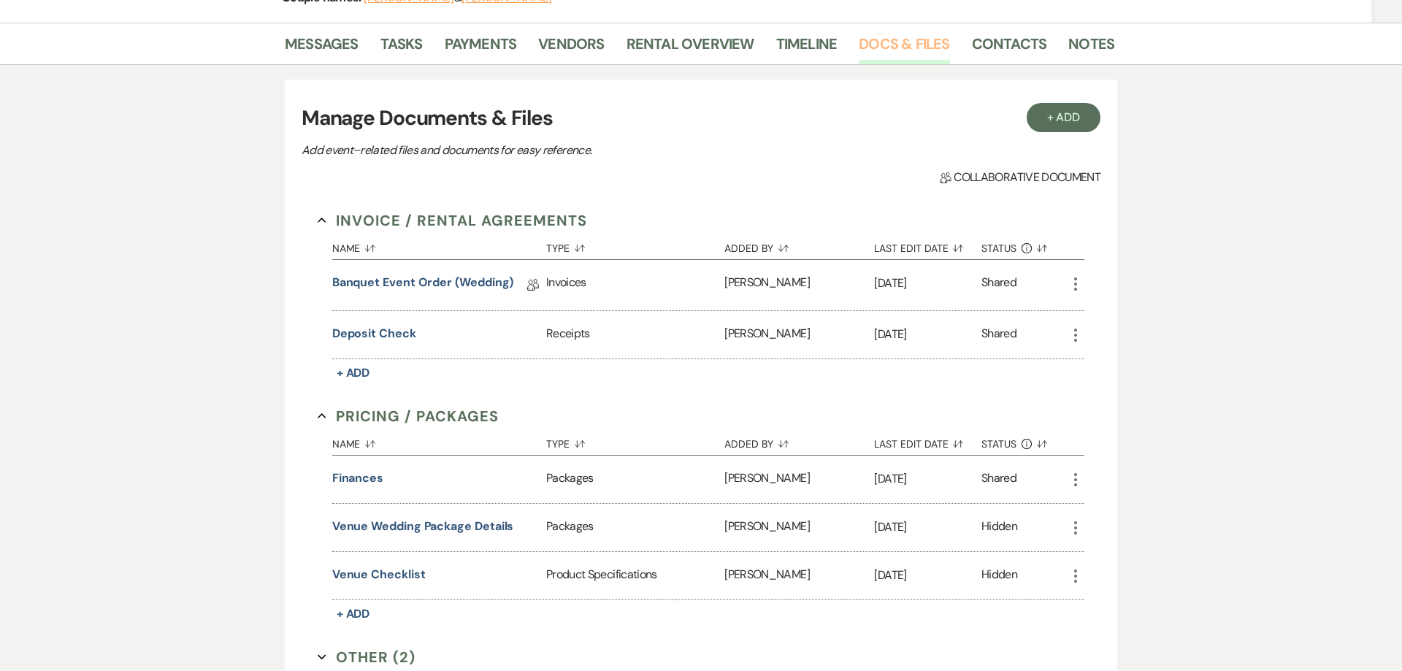
scroll to position [242, 0]
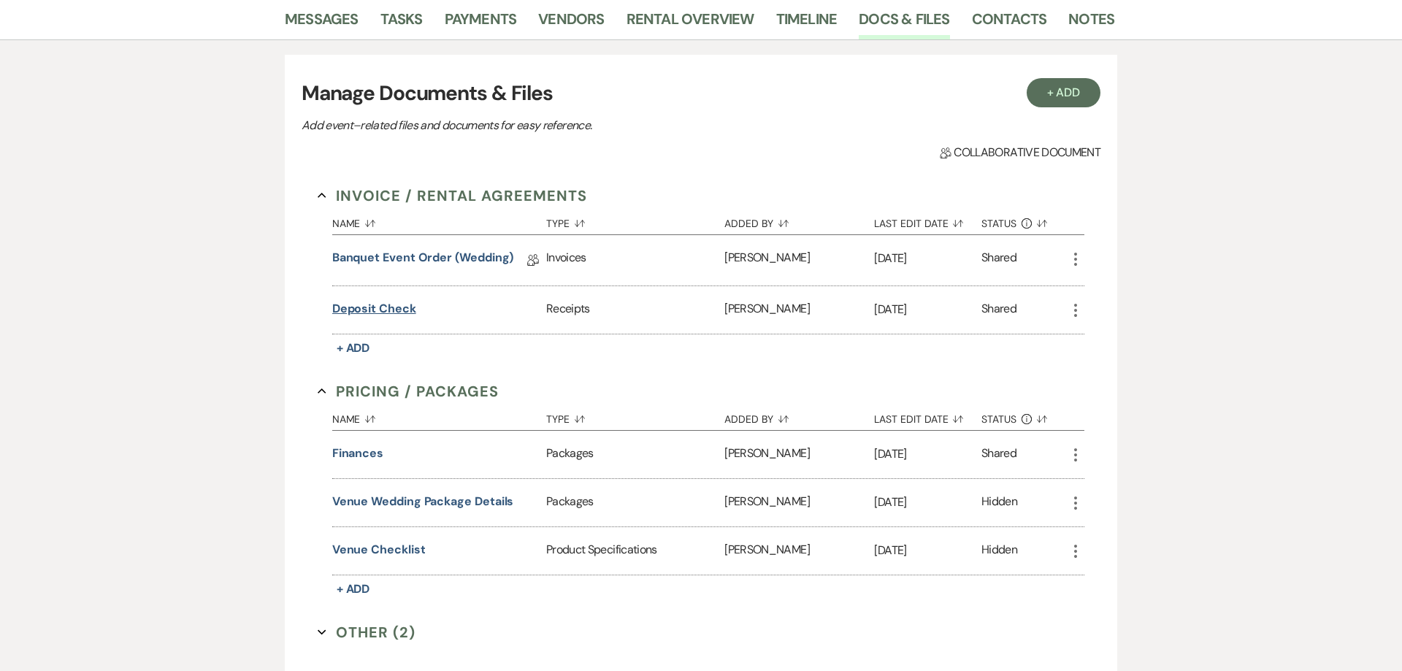
click at [388, 311] on button "Deposit check" at bounding box center [374, 310] width 84 height 18
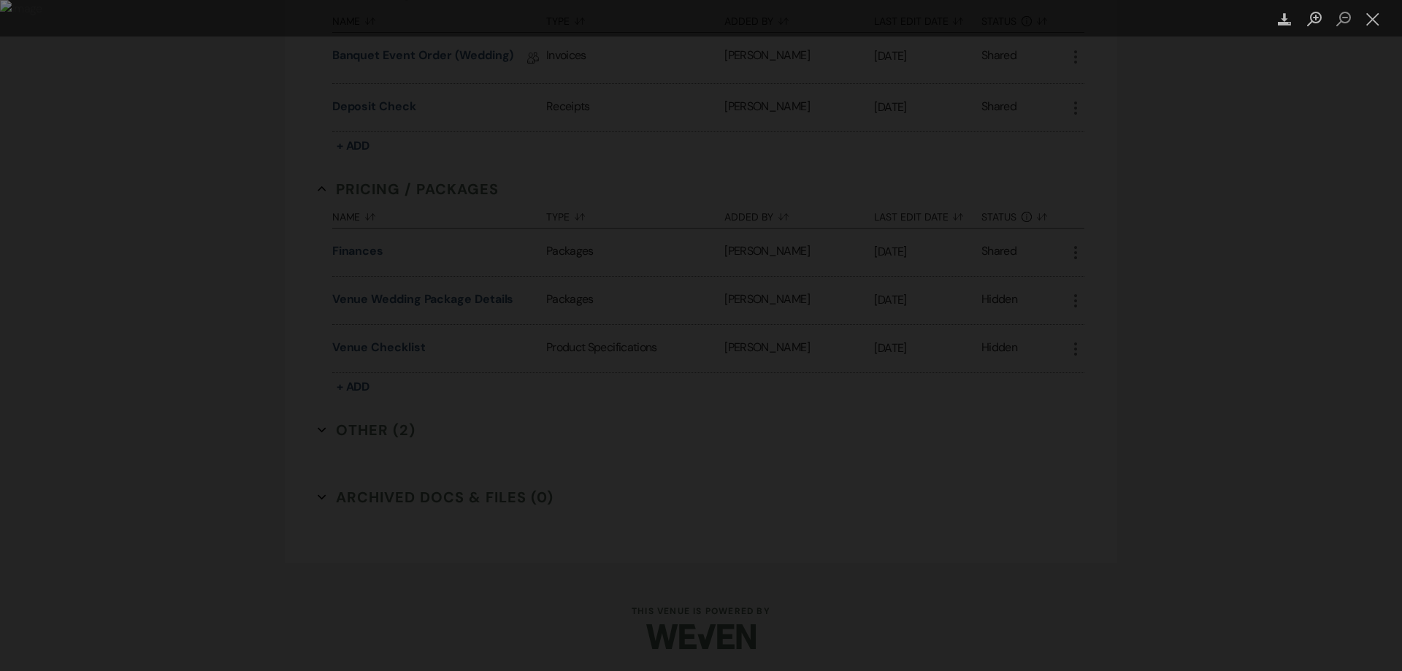
click at [205, 321] on div "Lightbox" at bounding box center [701, 335] width 1402 height 671
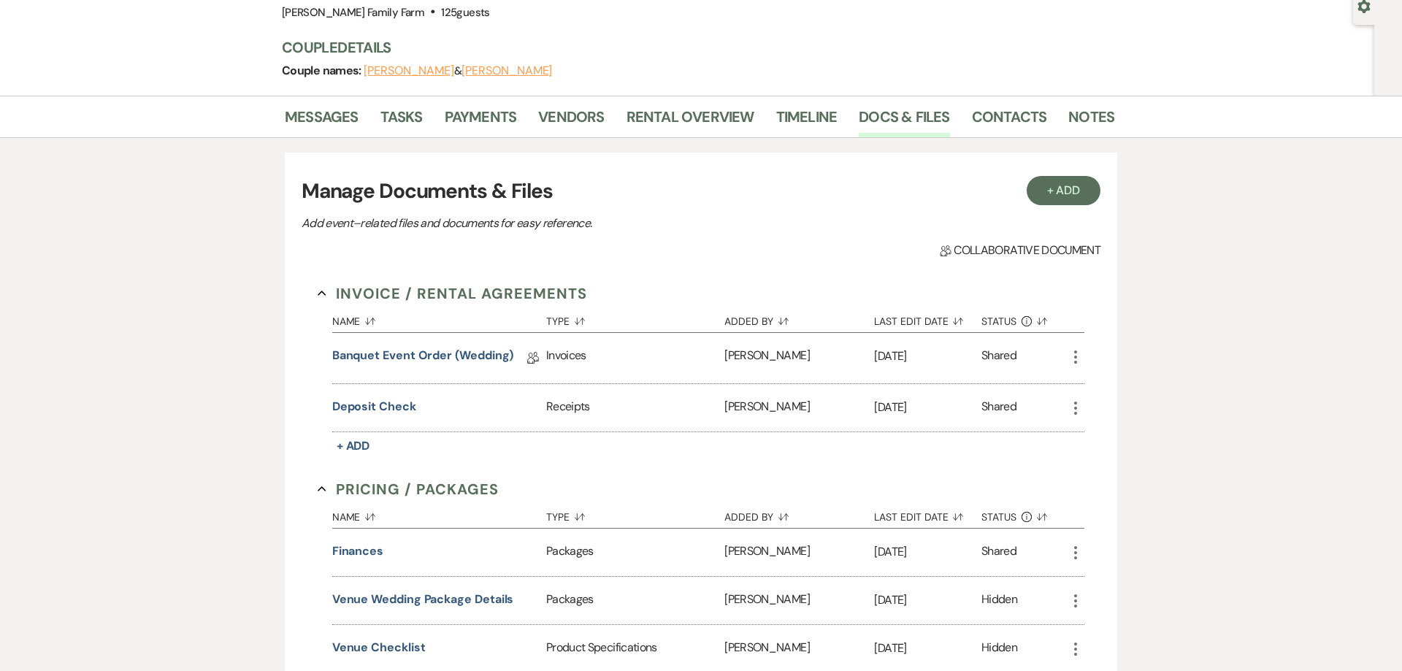
scroll to position [35, 0]
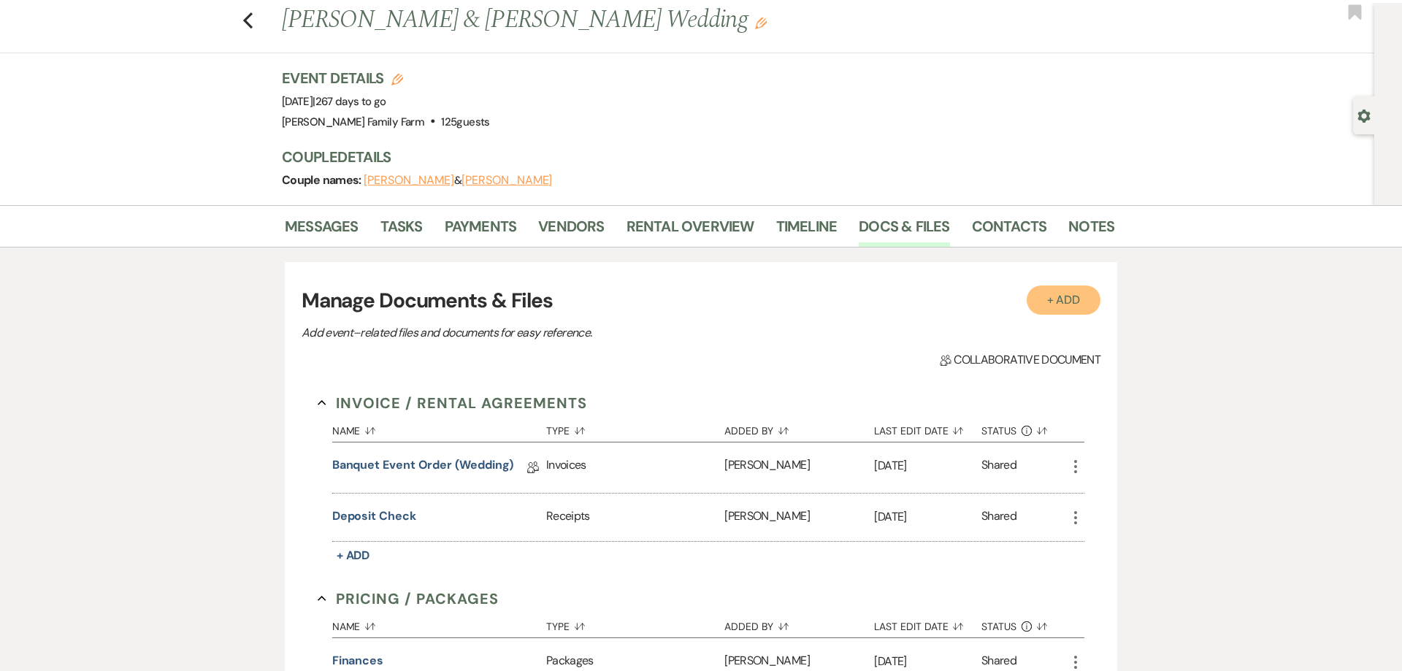
click at [1059, 296] on button "+ Add" at bounding box center [1063, 299] width 74 height 29
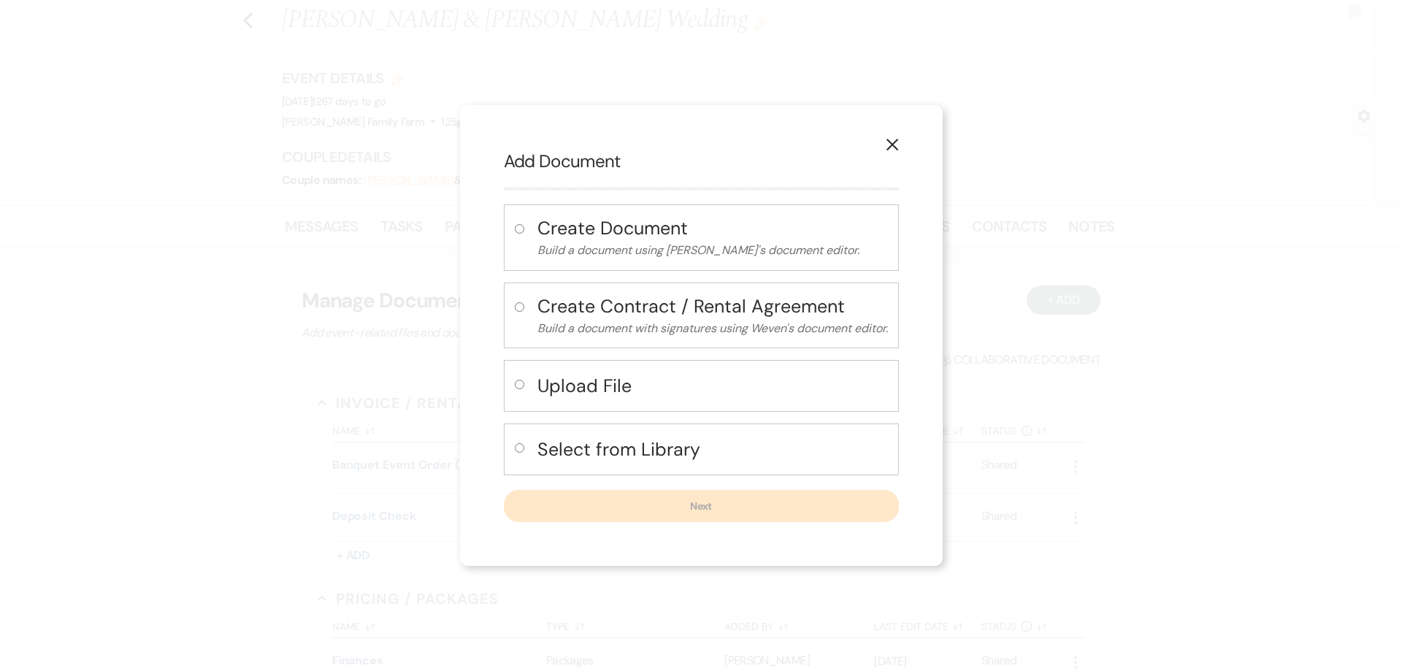
click at [515, 381] on input "radio" at bounding box center [519, 384] width 9 height 9
radio input "true"
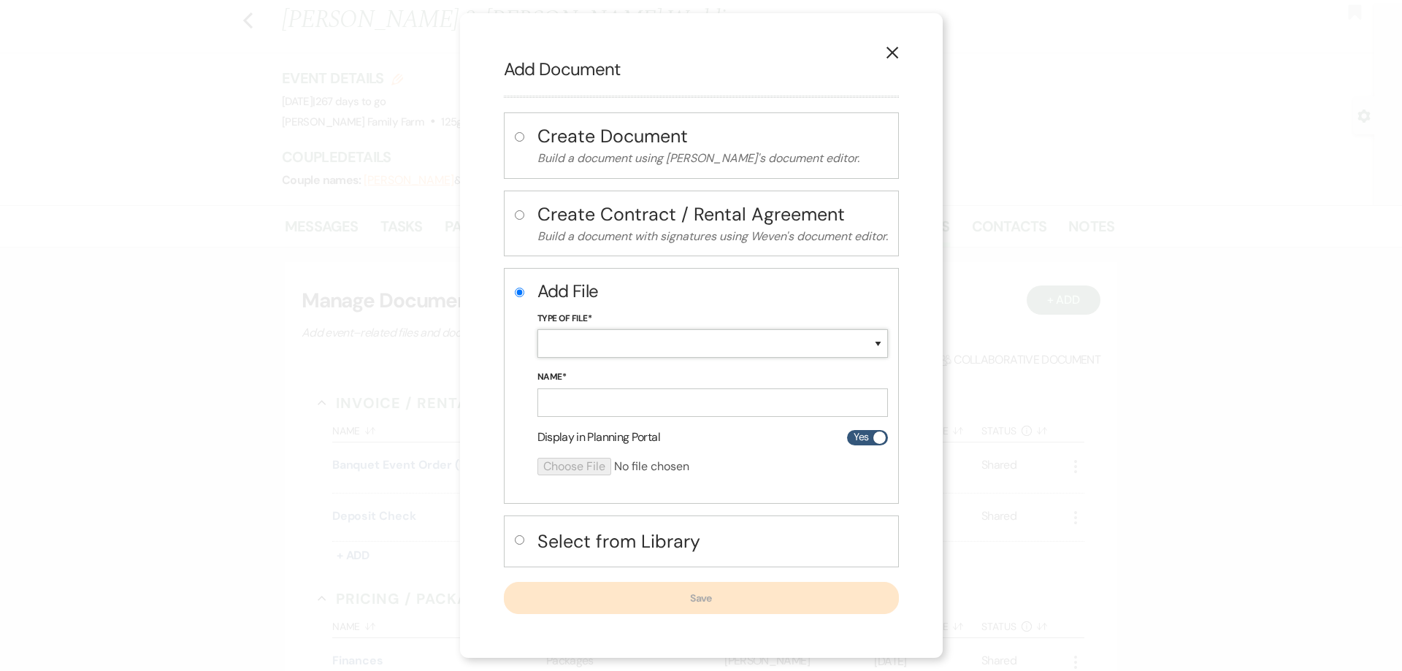
click at [537, 329] on select "Special Event Insurance Vendor Certificate of Insurance Contracts / Rental Agre…" at bounding box center [712, 343] width 350 height 28
select select "11"
click option "Receipts" at bounding box center [0, 0] width 0 height 0
click at [595, 407] on input "Name*" at bounding box center [712, 402] width 350 height 28
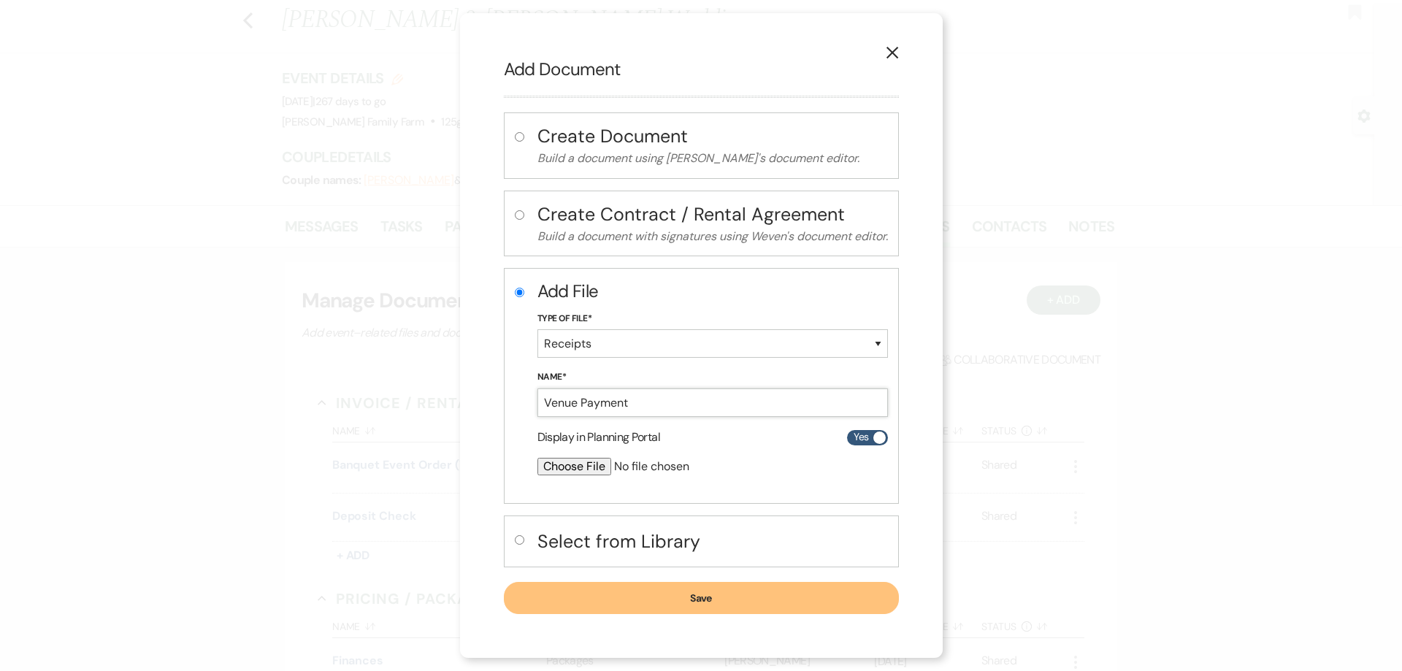
type input "Venue Payment"
click at [568, 468] on input "file" at bounding box center [673, 467] width 273 height 18
type input "C:\fakepath\IMG_9646.jpg"
click at [672, 599] on button "Save" at bounding box center [701, 599] width 395 height 32
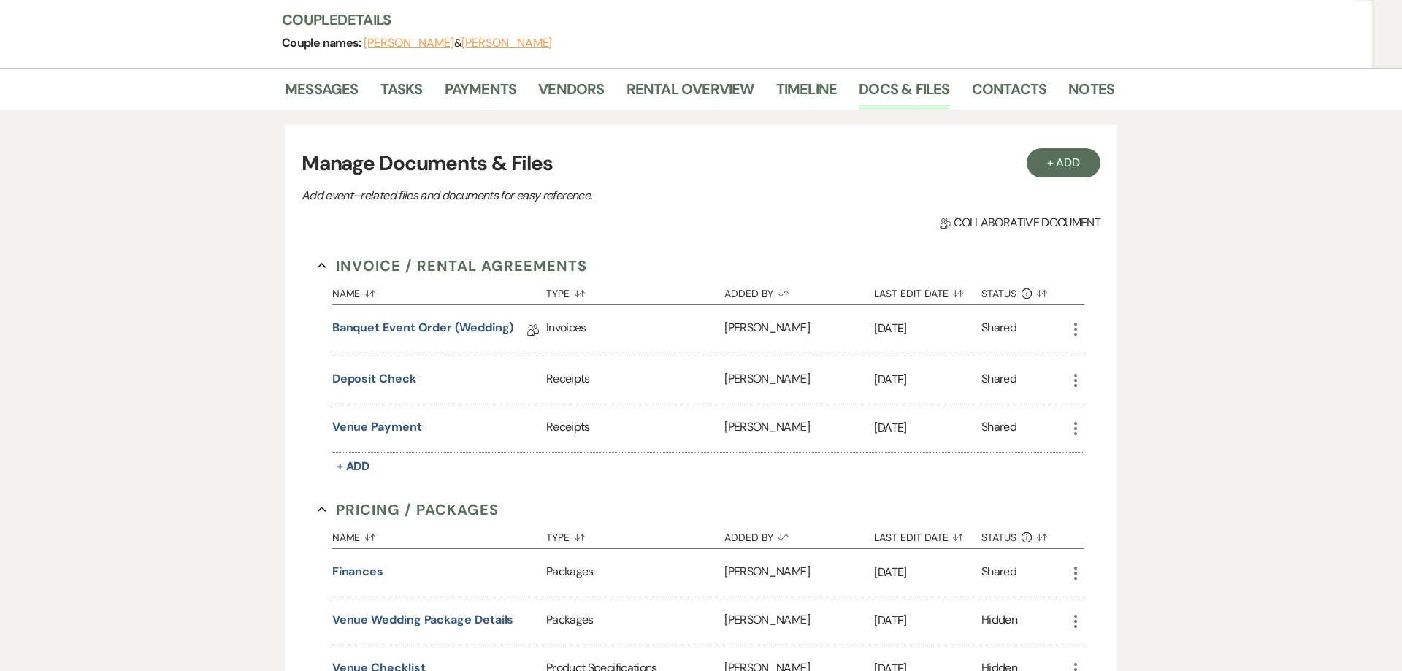
scroll to position [184, 0]
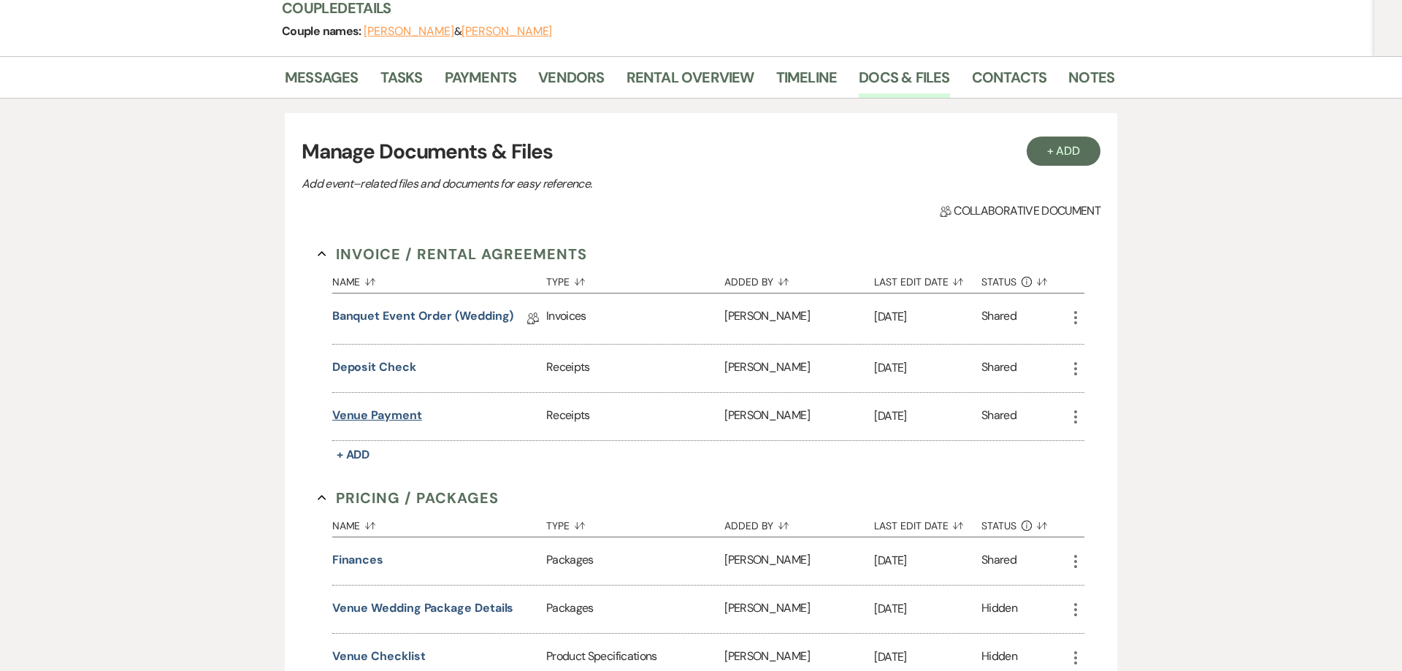
click at [388, 414] on button "Venue Payment" at bounding box center [377, 416] width 90 height 18
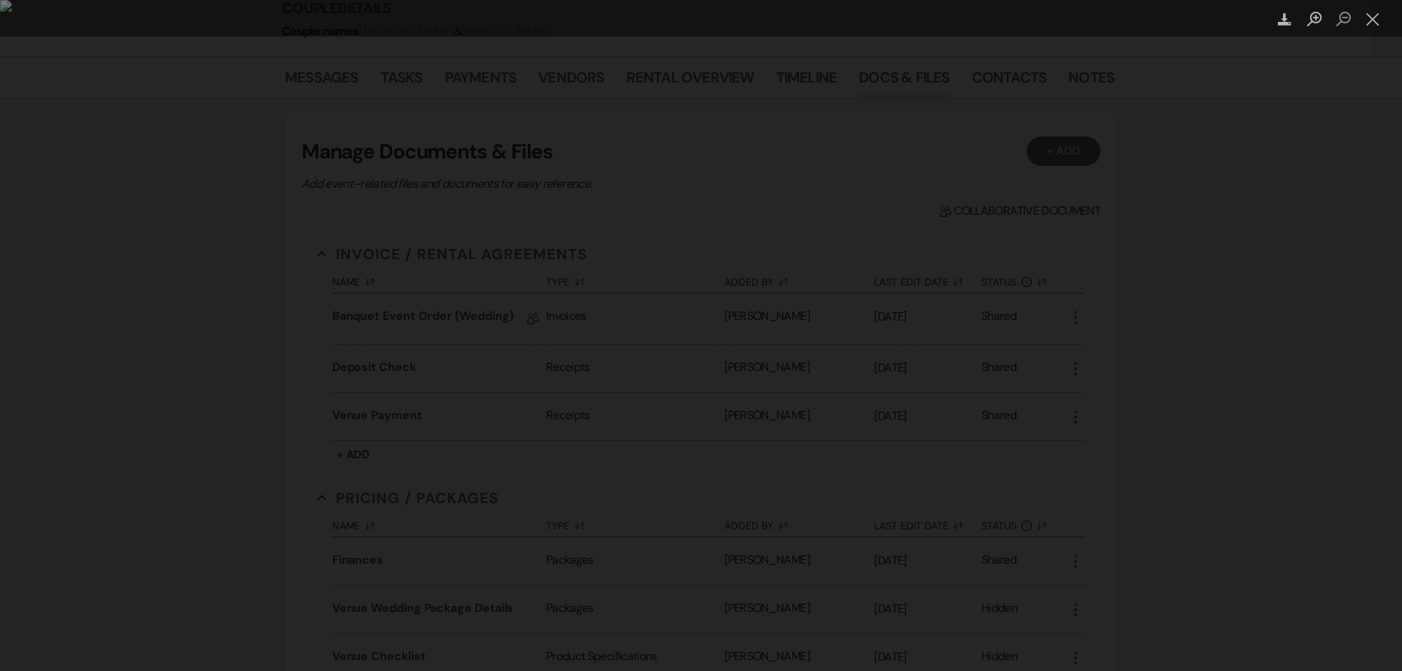
click at [1166, 341] on div "Lightbox" at bounding box center [701, 335] width 1402 height 671
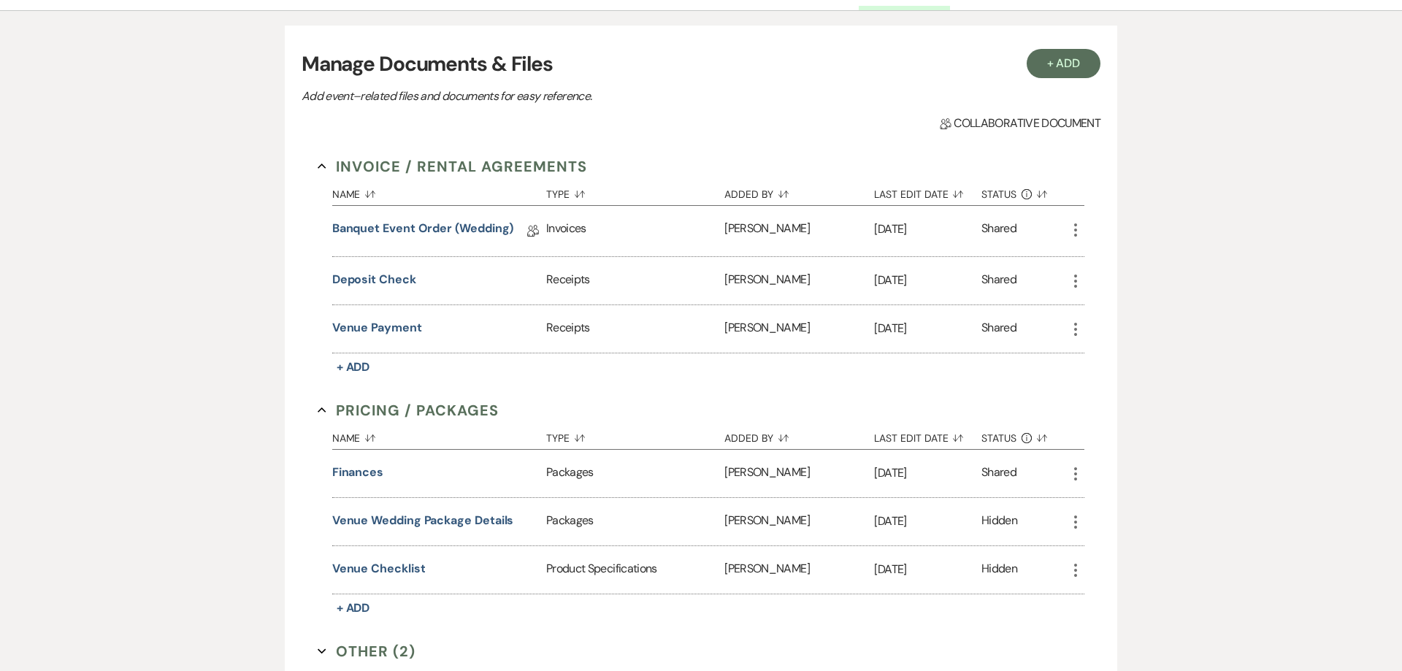
scroll to position [0, 0]
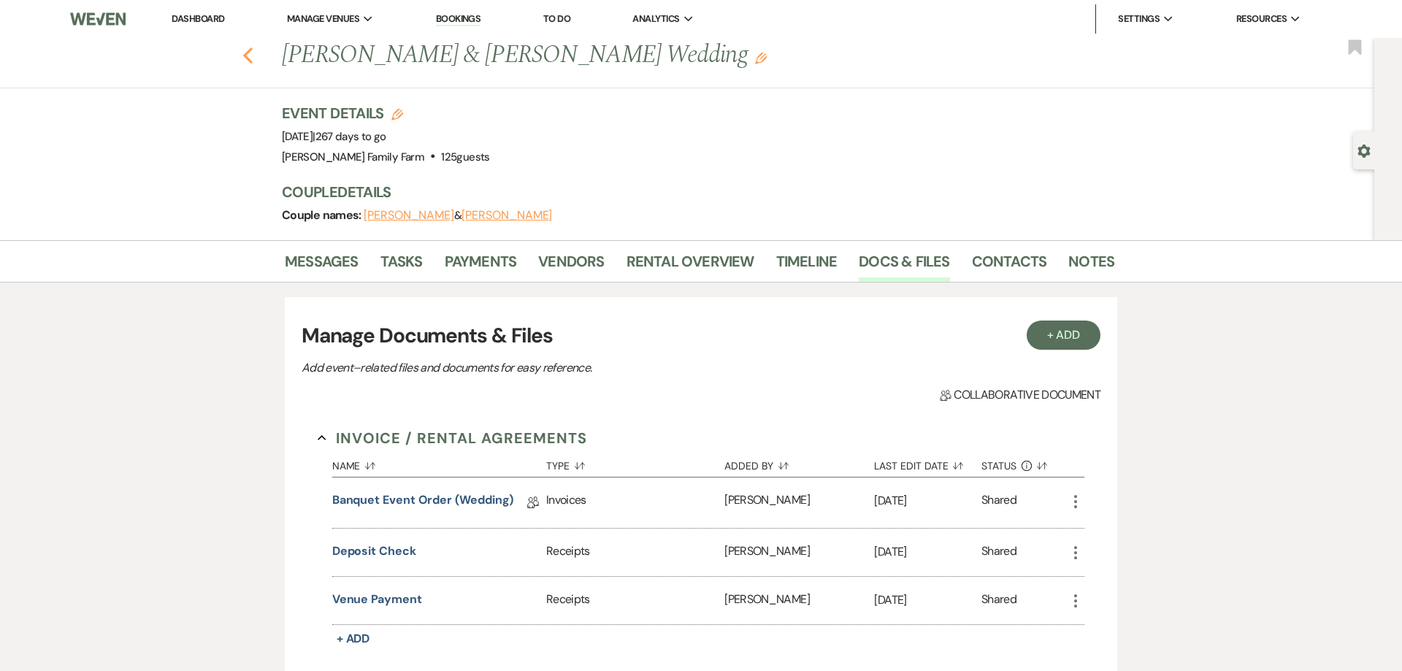
click at [252, 61] on icon "Previous" at bounding box center [247, 56] width 11 height 18
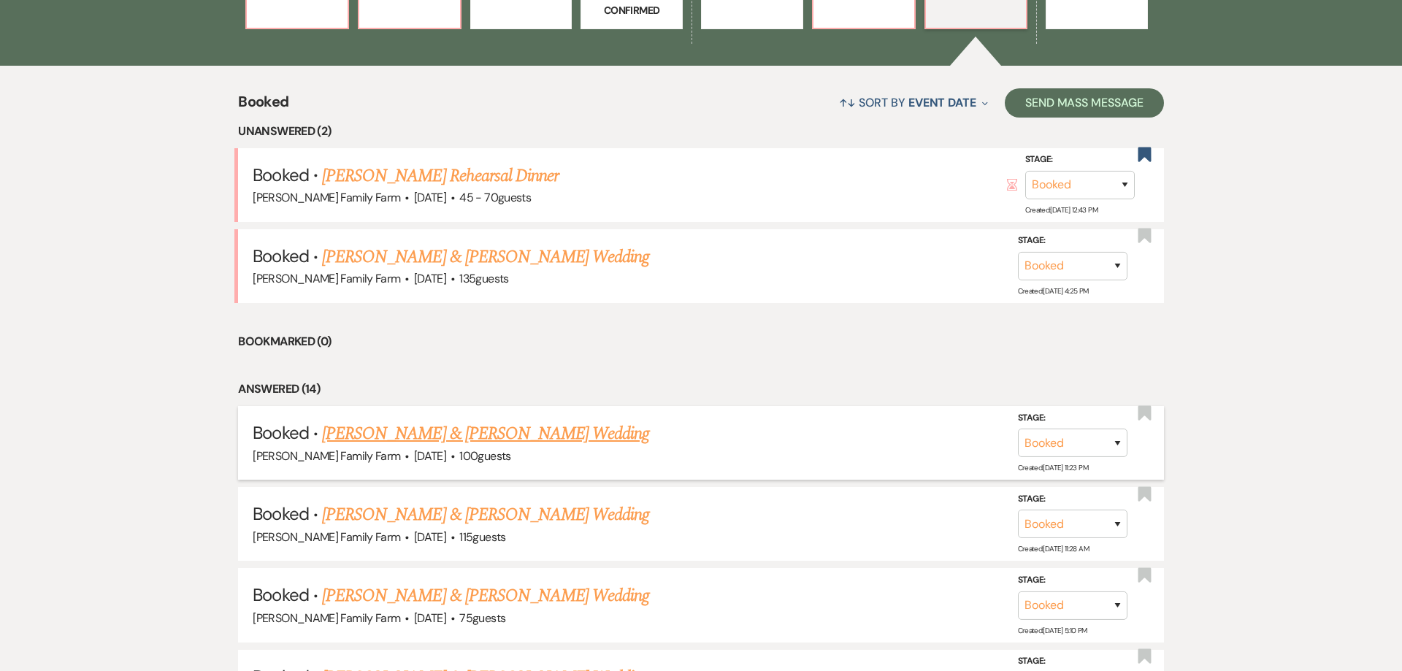
scroll to position [559, 0]
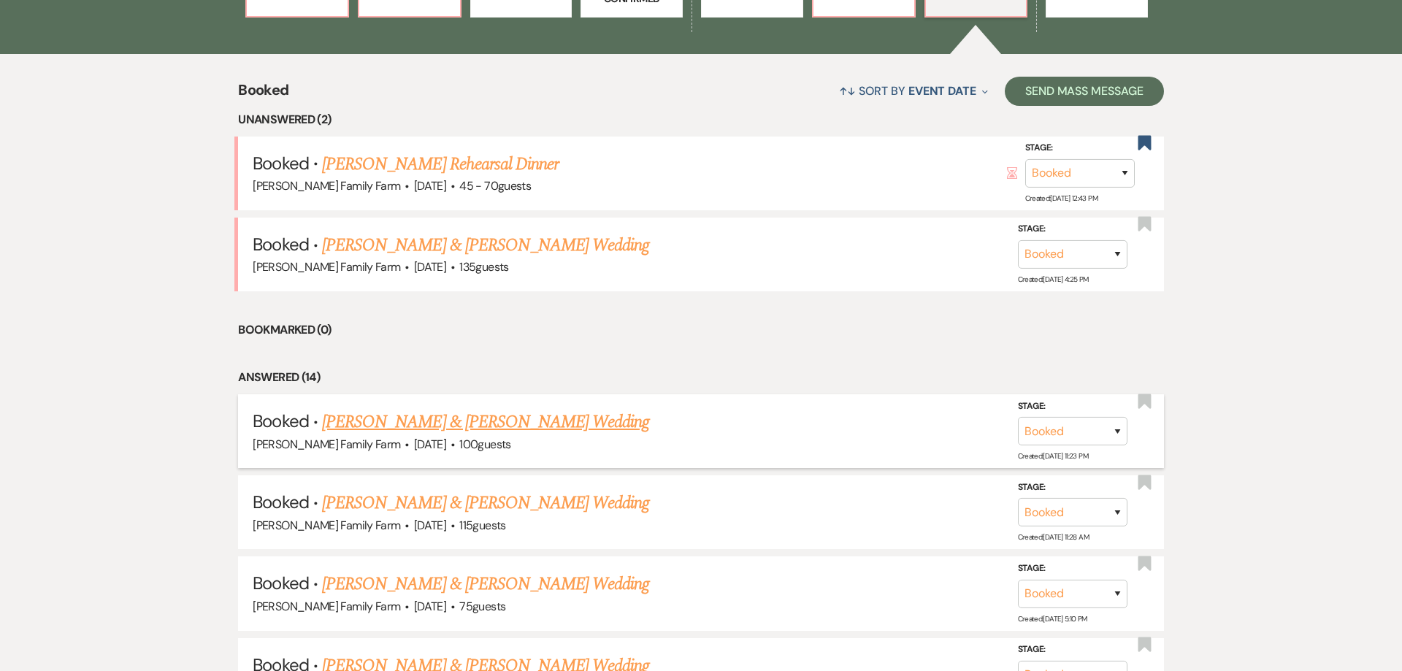
click at [500, 415] on link "Crystal Santiago & Michael Krusen's Wedding" at bounding box center [485, 422] width 327 height 26
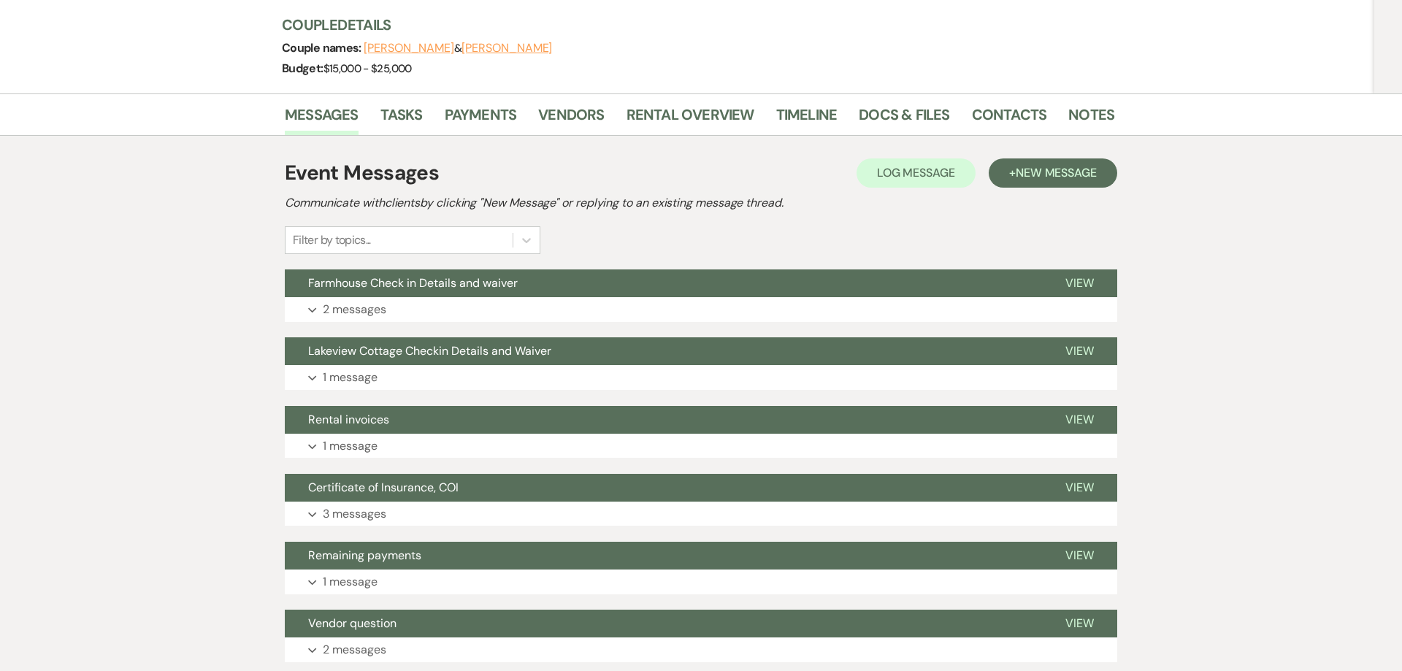
scroll to position [205, 0]
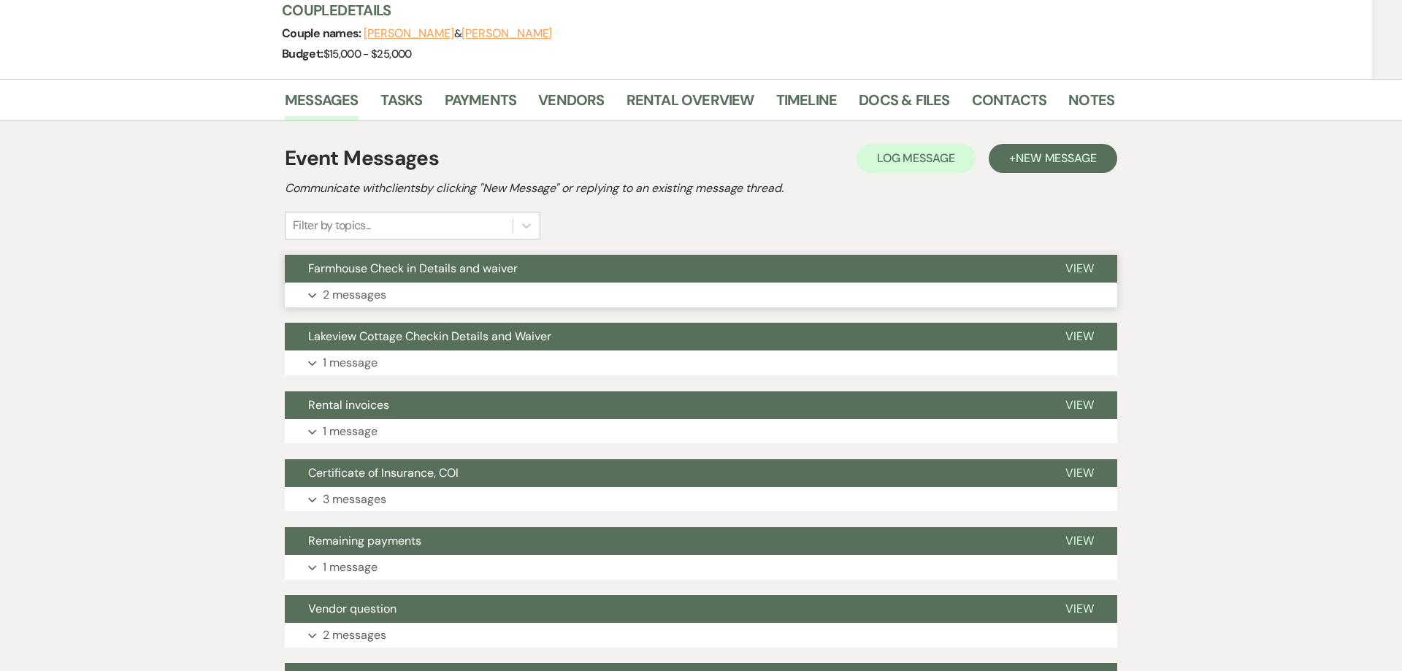
click at [348, 301] on p "2 messages" at bounding box center [355, 294] width 64 height 19
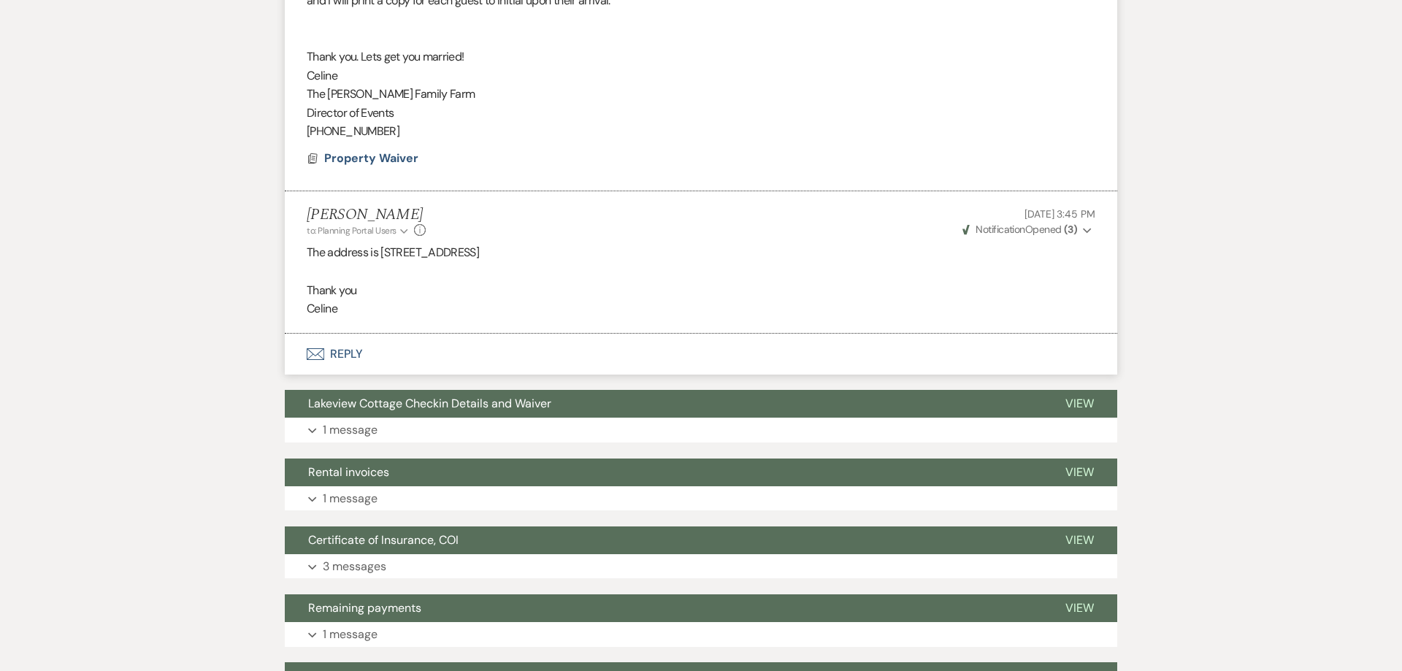
scroll to position [969, 0]
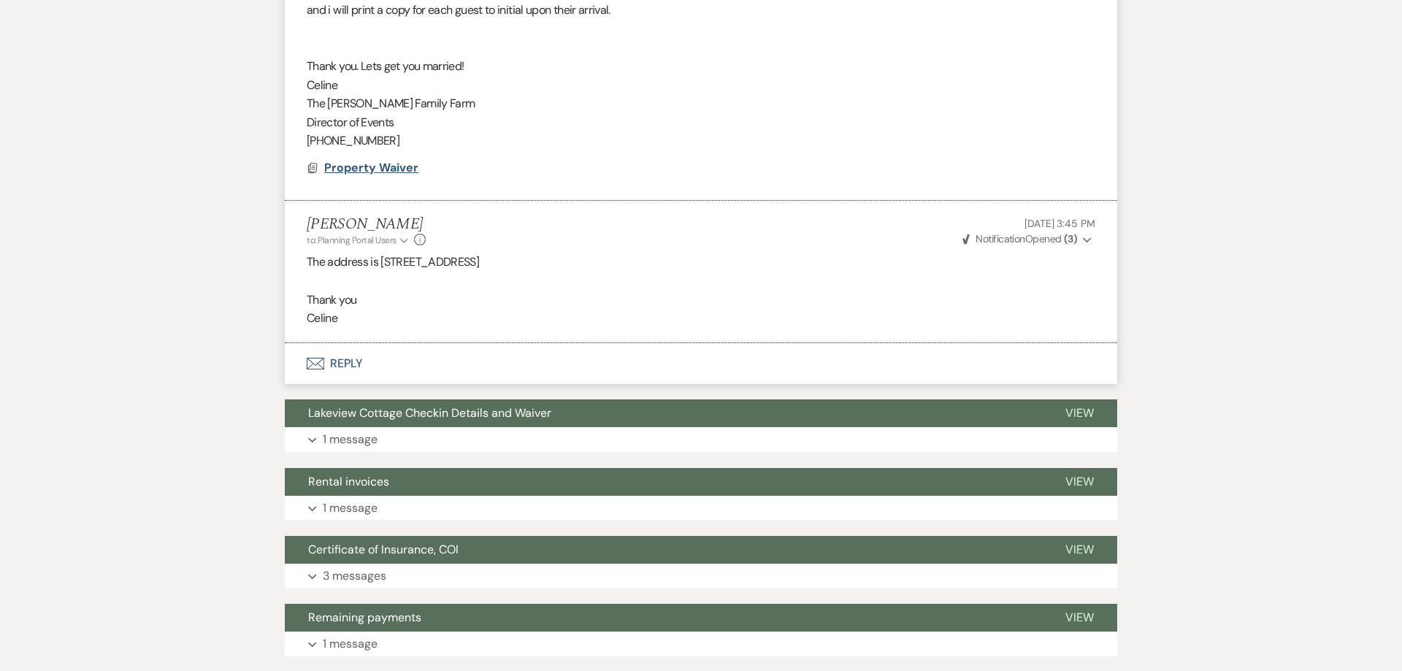
click at [382, 168] on span "Property Waiver" at bounding box center [371, 167] width 94 height 15
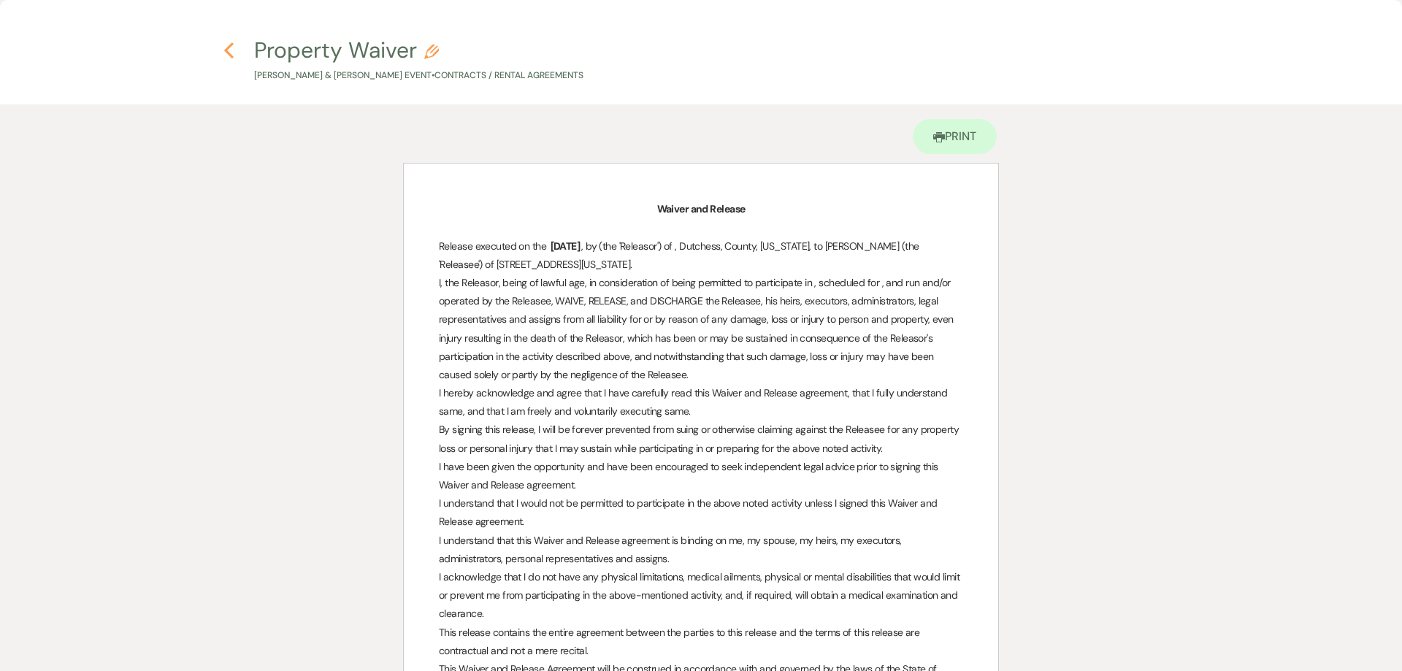
click at [231, 48] on icon "Previous" at bounding box center [228, 51] width 11 height 18
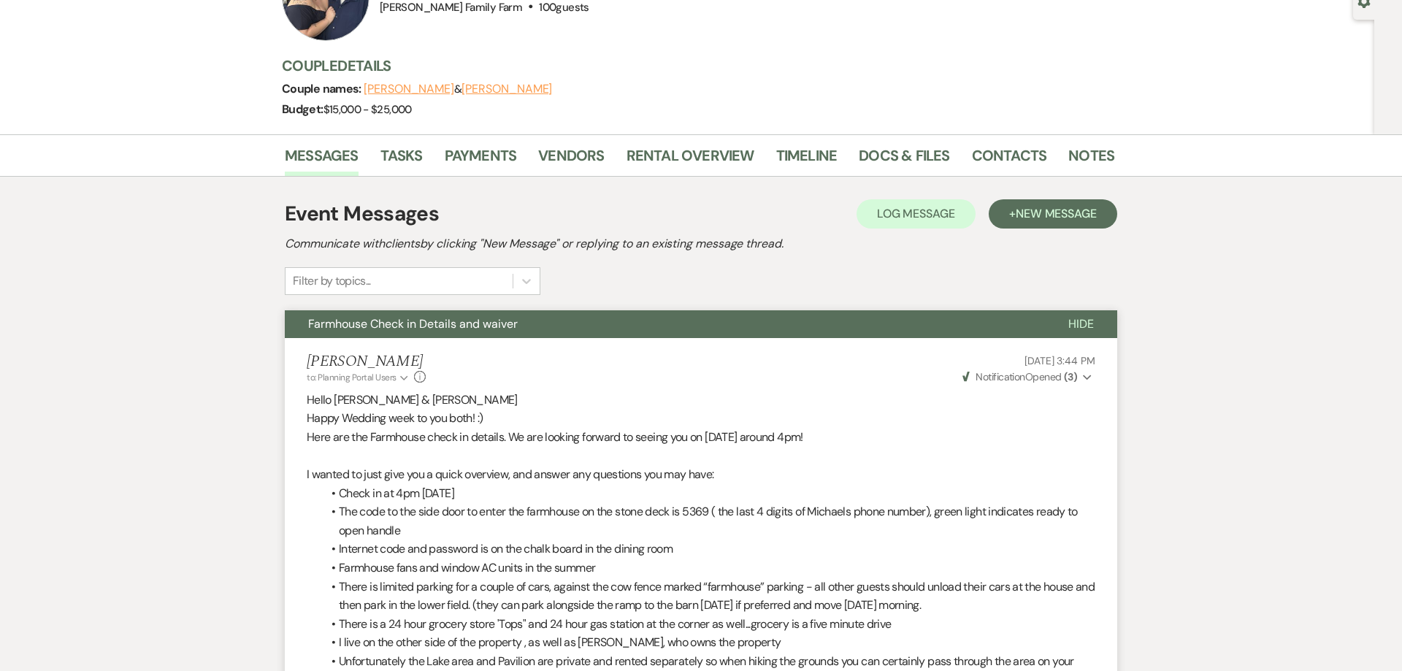
scroll to position [0, 0]
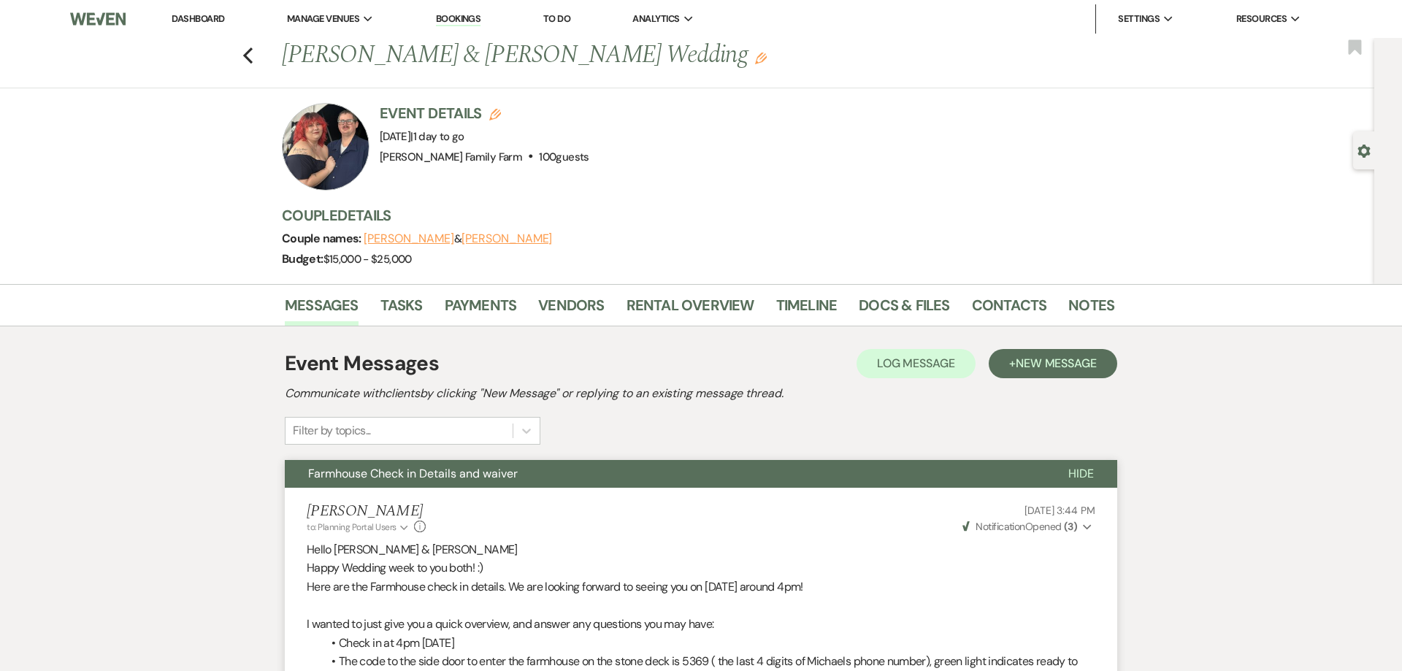
click at [375, 471] on span "Farmhouse Check in Details and waiver" at bounding box center [413, 473] width 210 height 15
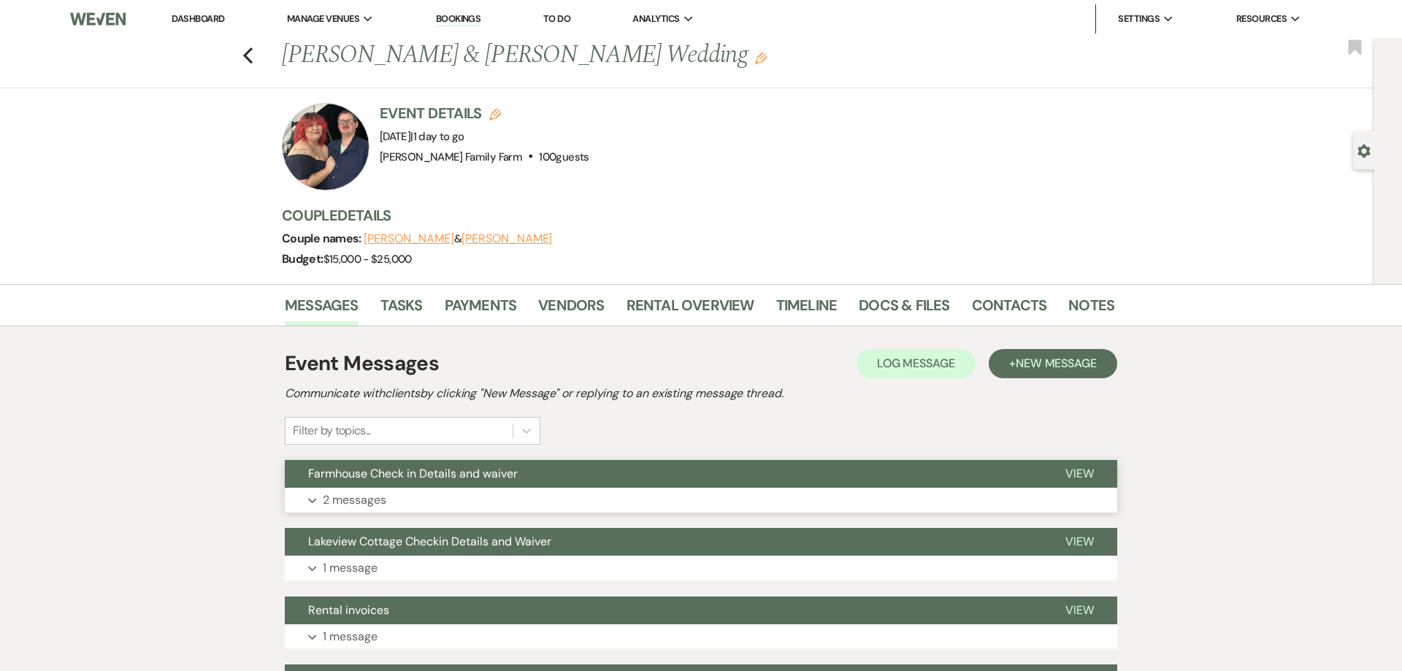
click at [382, 496] on p "2 messages" at bounding box center [355, 500] width 64 height 19
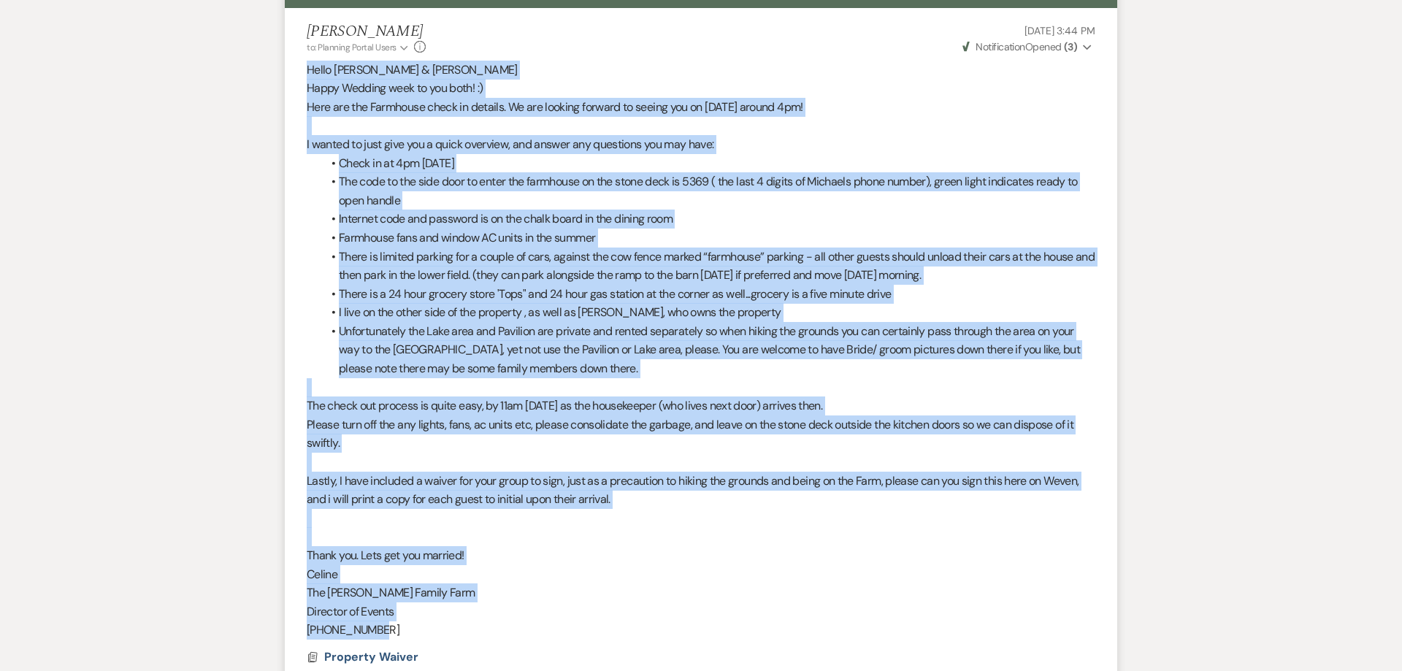
scroll to position [484, 0]
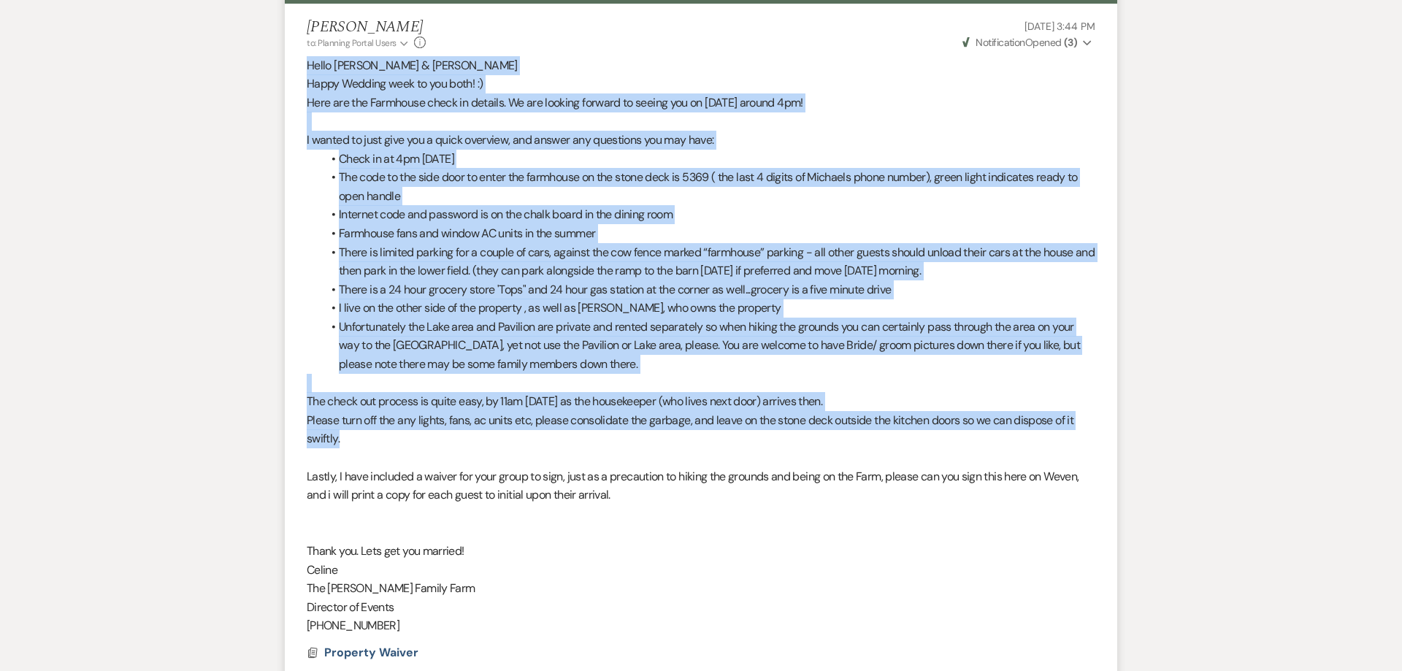
drag, startPoint x: 307, startPoint y: 236, endPoint x: 388, endPoint y: 440, distance: 219.9
click at [388, 440] on div "Hello Crystal Santiago & Michael Krusen Happy Wedding week to you both! :) Here…" at bounding box center [701, 345] width 788 height 579
copy div "Hello Crystal Santiago & Michael Krusen Happy Wedding week to you both! :) Here…"
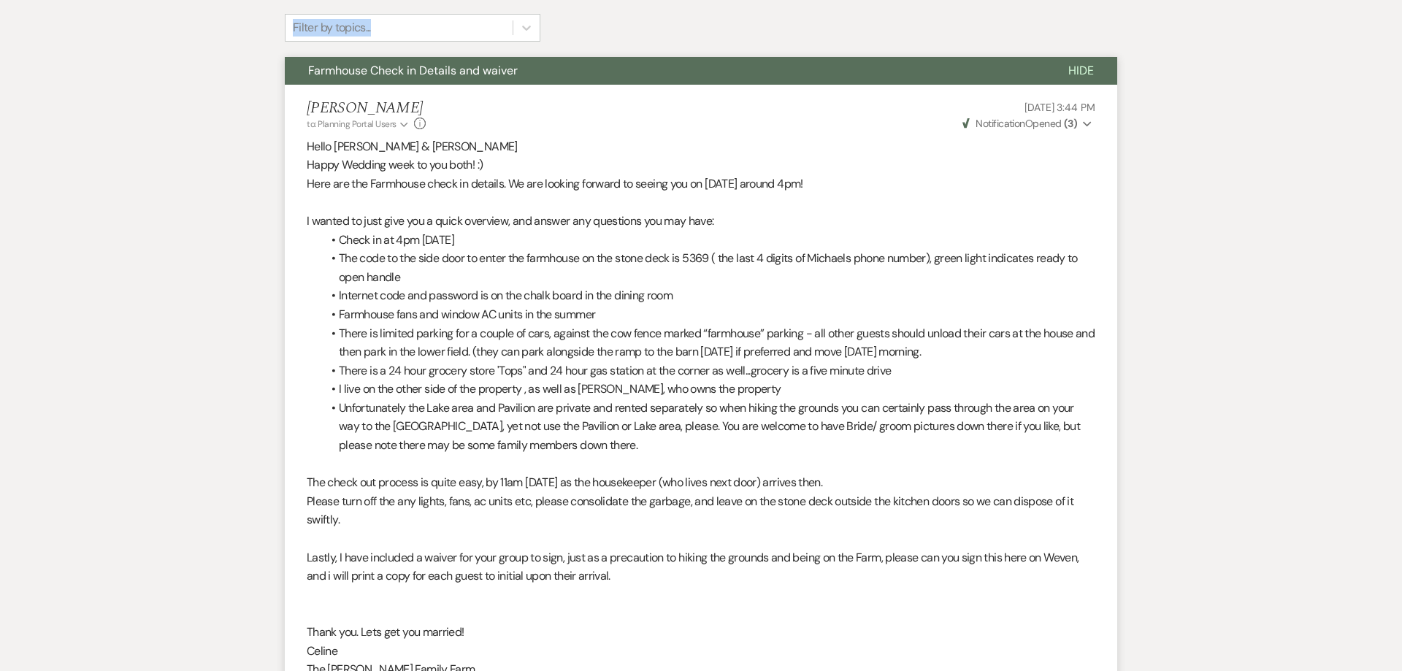
scroll to position [280, 0]
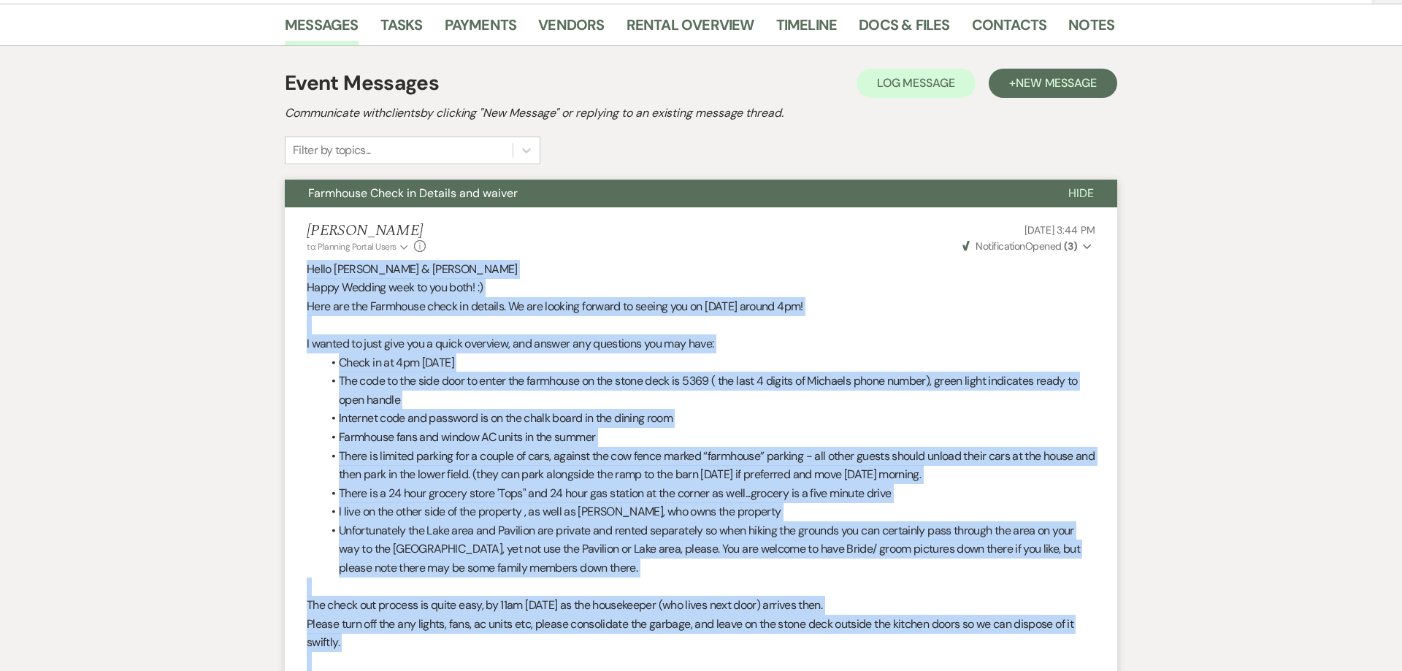
drag, startPoint x: 408, startPoint y: 445, endPoint x: 306, endPoint y: 272, distance: 201.0
click at [306, 272] on li "Celine Martin to: Planning Portal Users Expand Info Aug 18, 2025, 3:44 PM Weven…" at bounding box center [701, 548] width 832 height 682
copy div "Hello Crystal Santiago & Michael Krusen Happy Wedding week to you both! :) Here…"
click at [594, 399] on li "The code to the side door to enter the farmhouse on the stone deck is 5369 ( th…" at bounding box center [708, 390] width 774 height 37
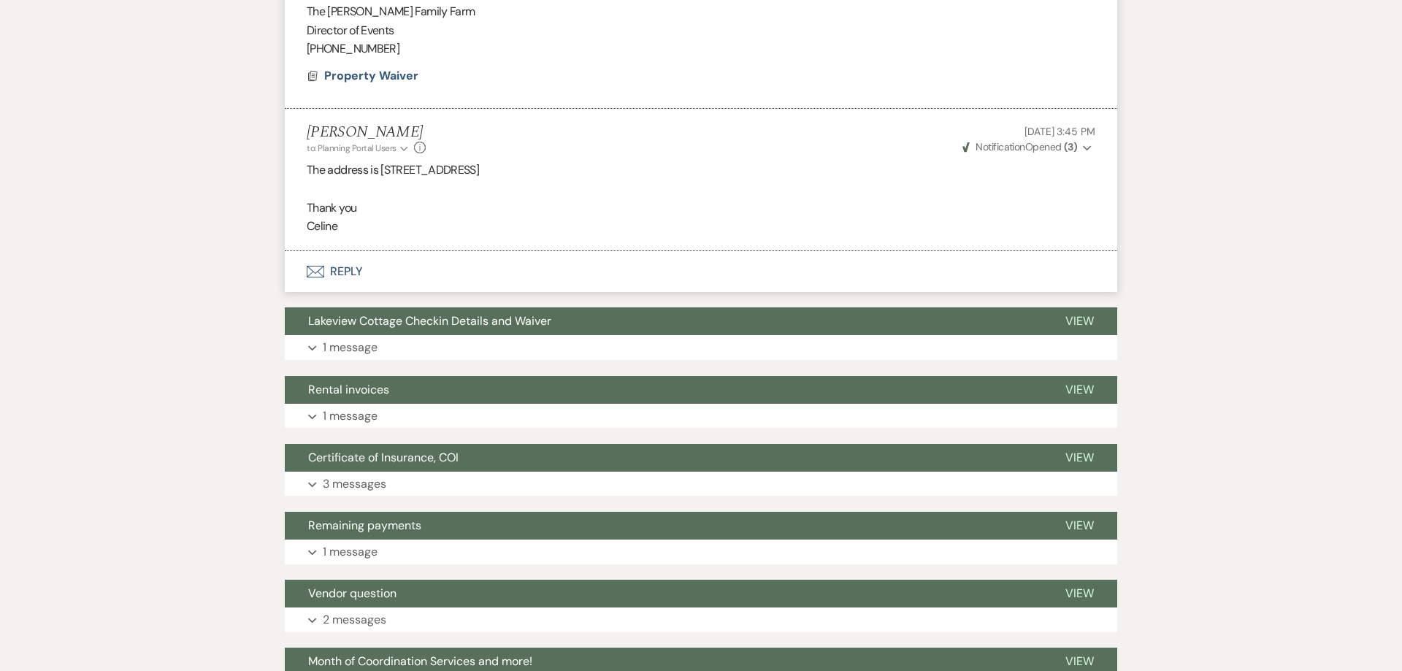
scroll to position [1062, 0]
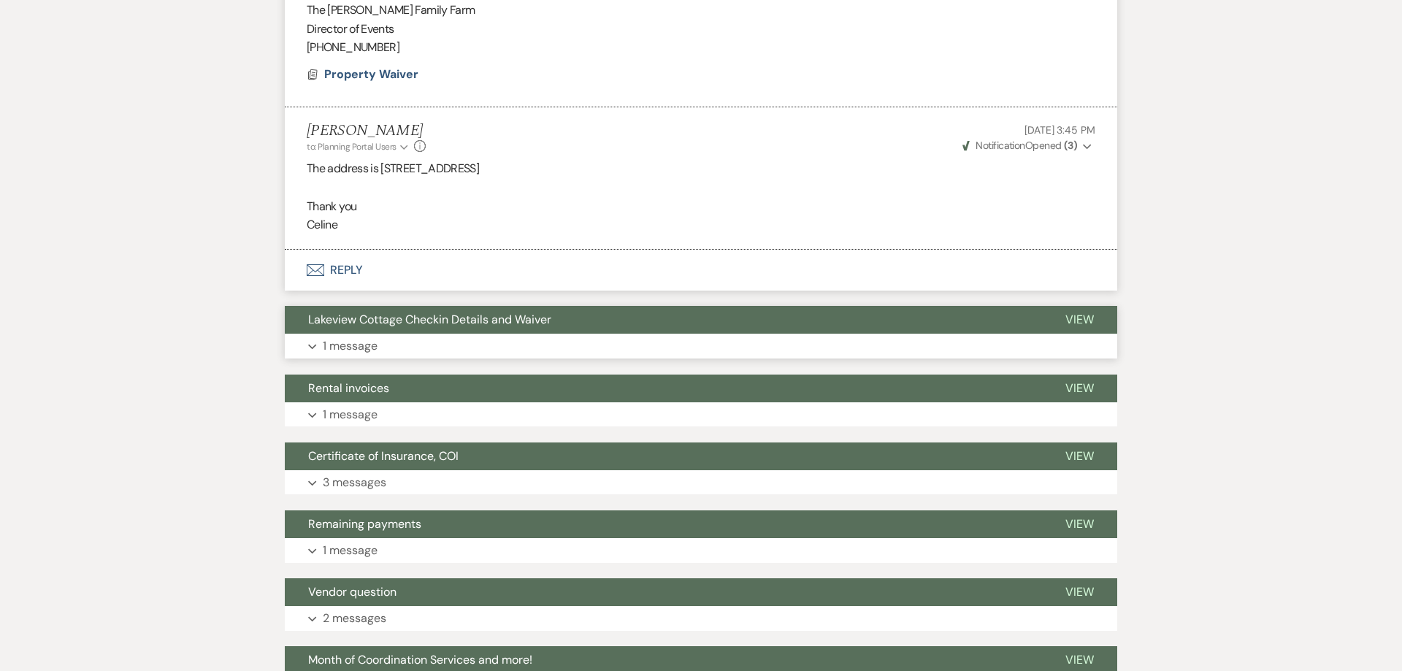
click at [345, 345] on p "1 message" at bounding box center [350, 346] width 55 height 19
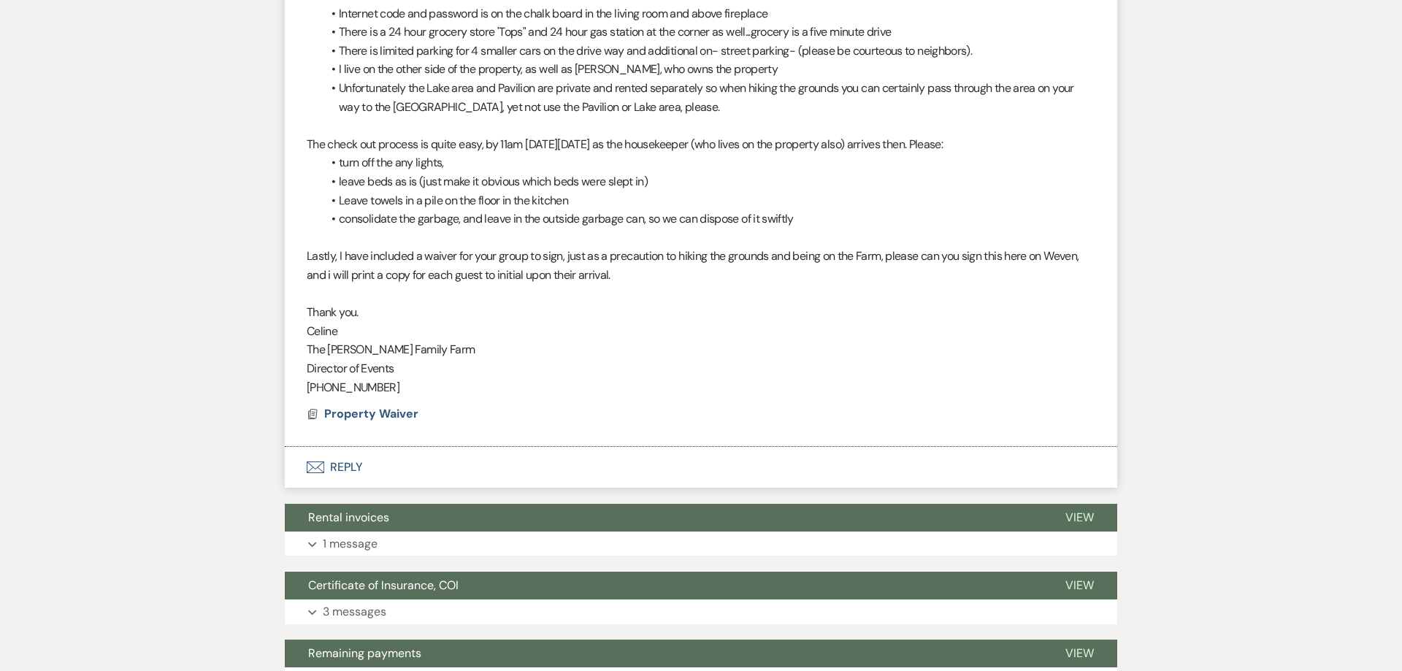
scroll to position [1640, 0]
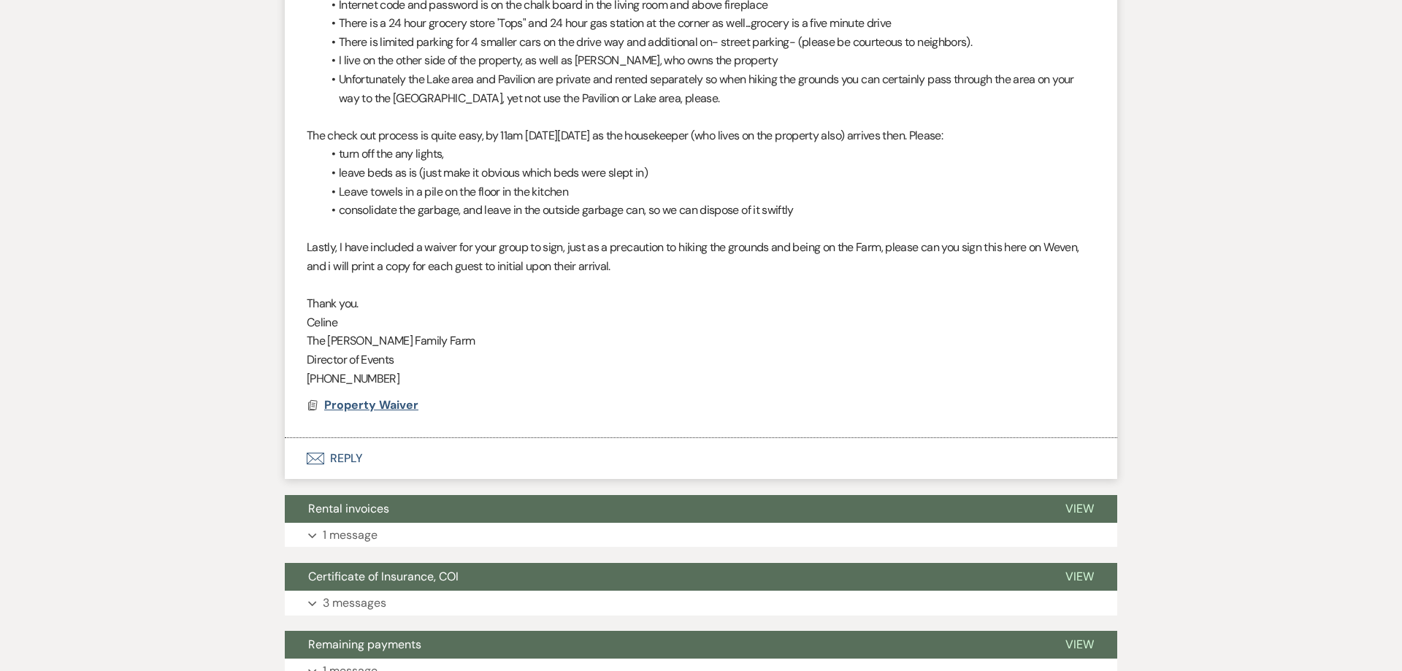
click at [409, 407] on span "Property Waiver" at bounding box center [371, 404] width 94 height 15
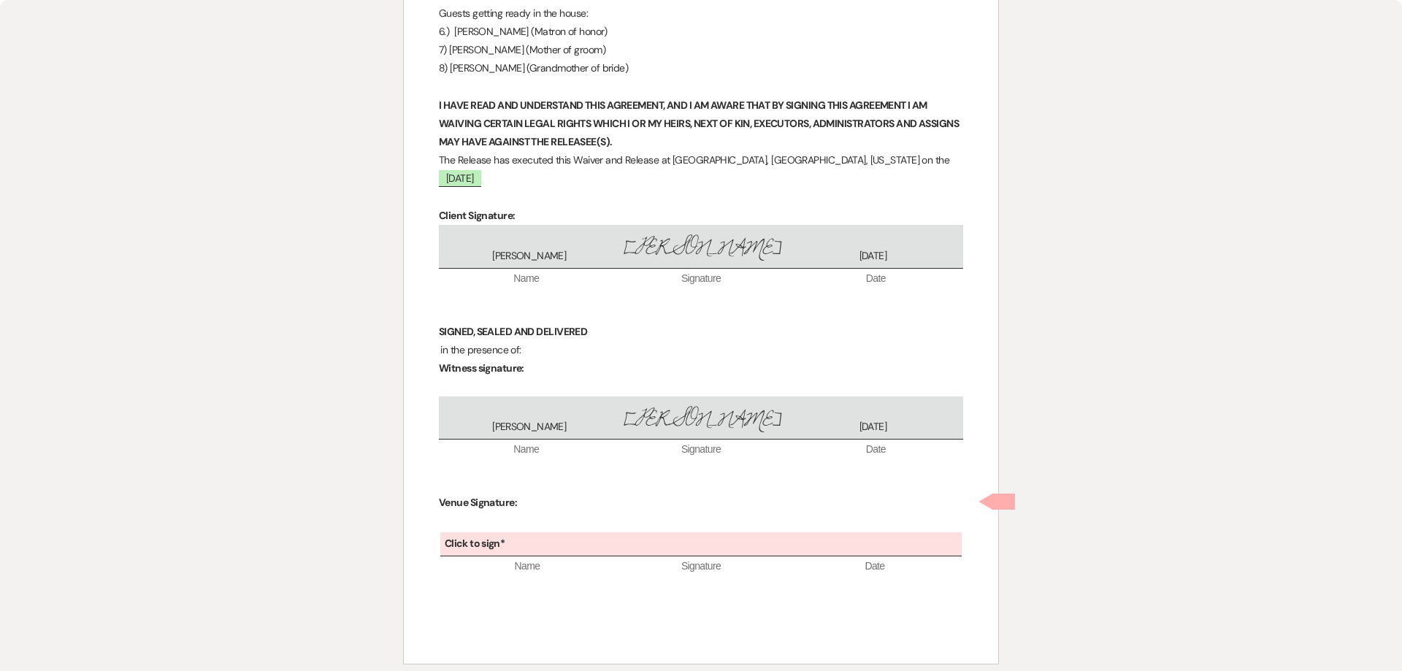
scroll to position [840, 0]
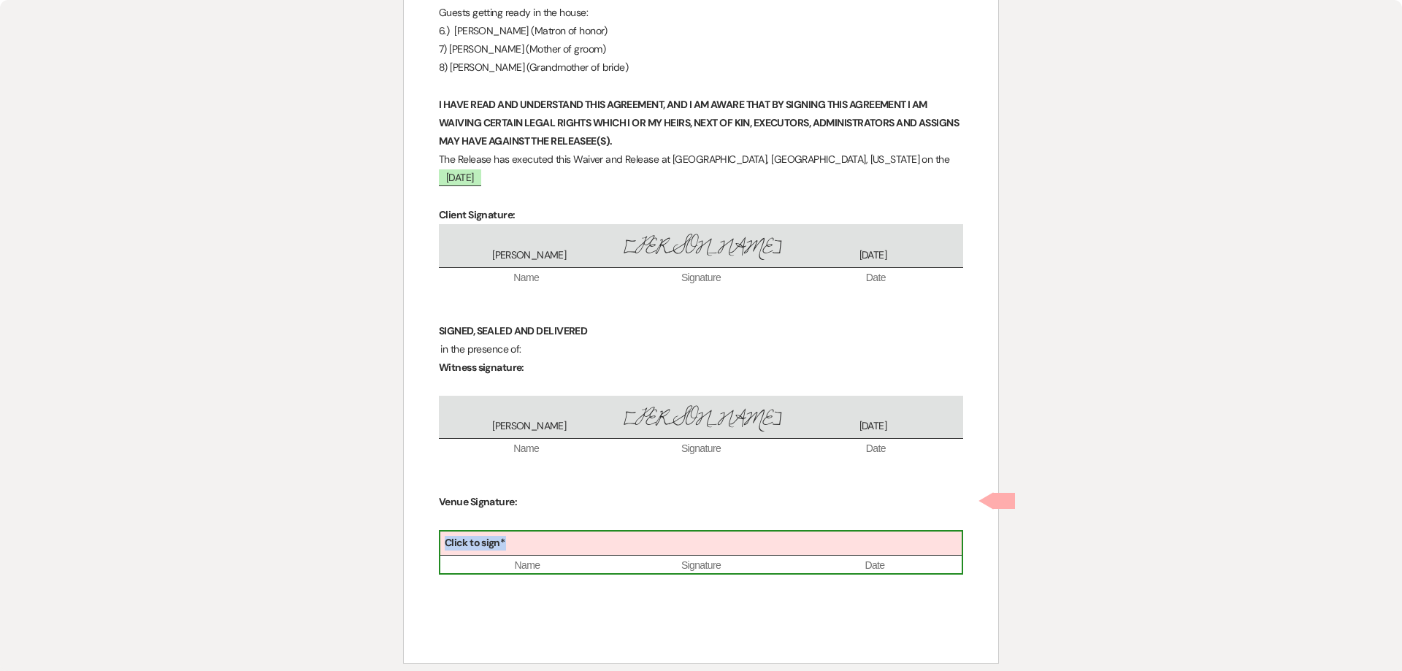
click at [524, 531] on div "Click to sign*" at bounding box center [700, 543] width 521 height 24
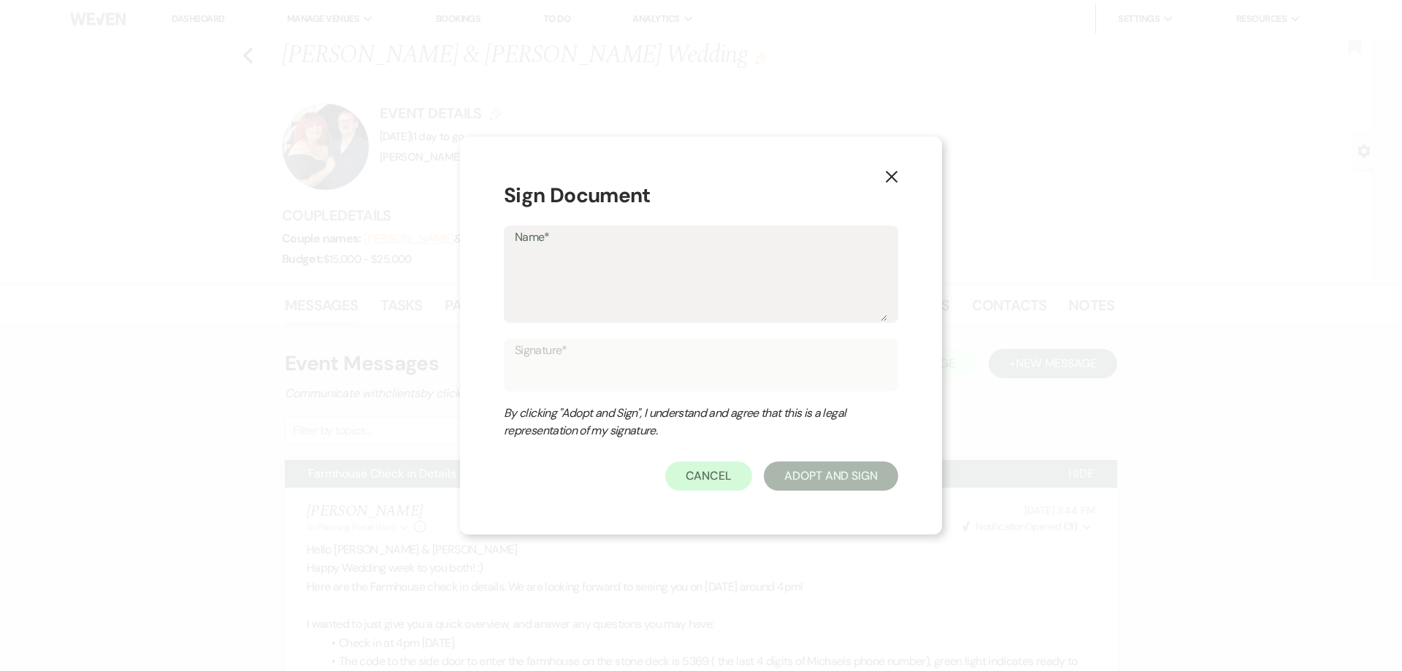
type textarea "c"
type input "c"
type textarea "cm"
type input "cm"
type textarea "c"
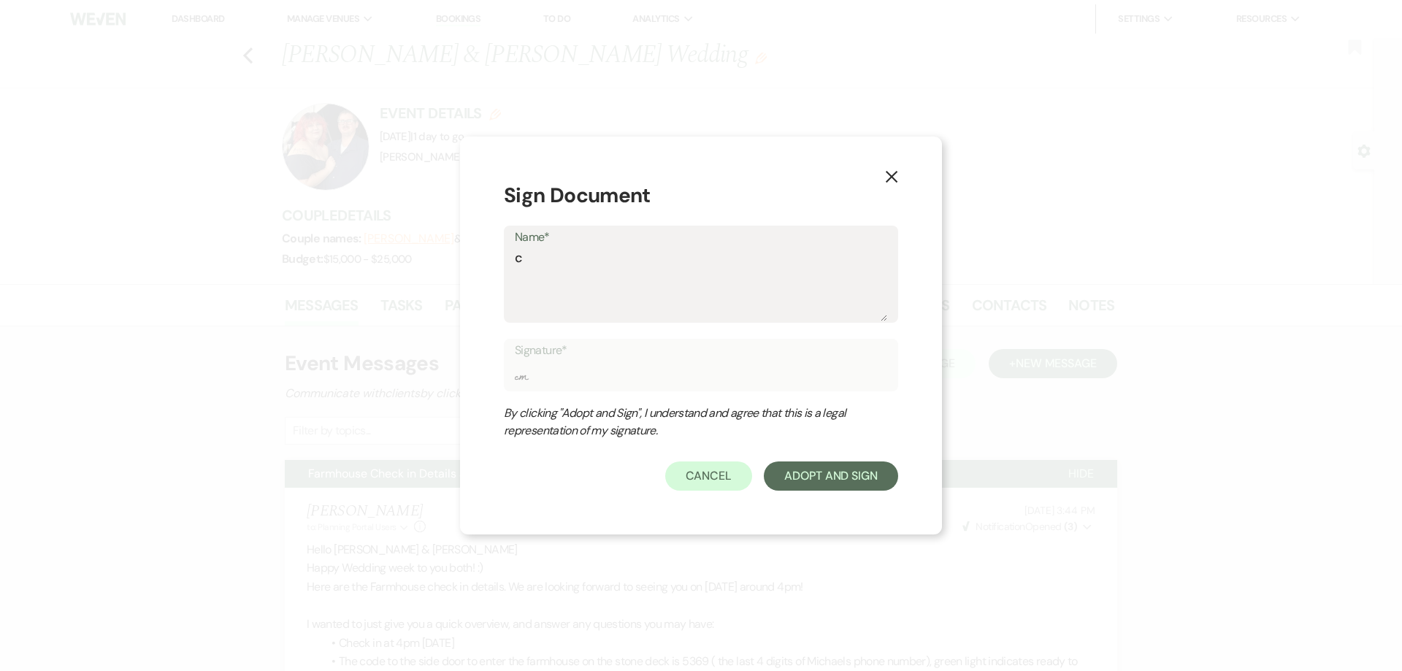
type input "c"
type textarea "C"
type input "C"
type textarea "CM"
type input "CM"
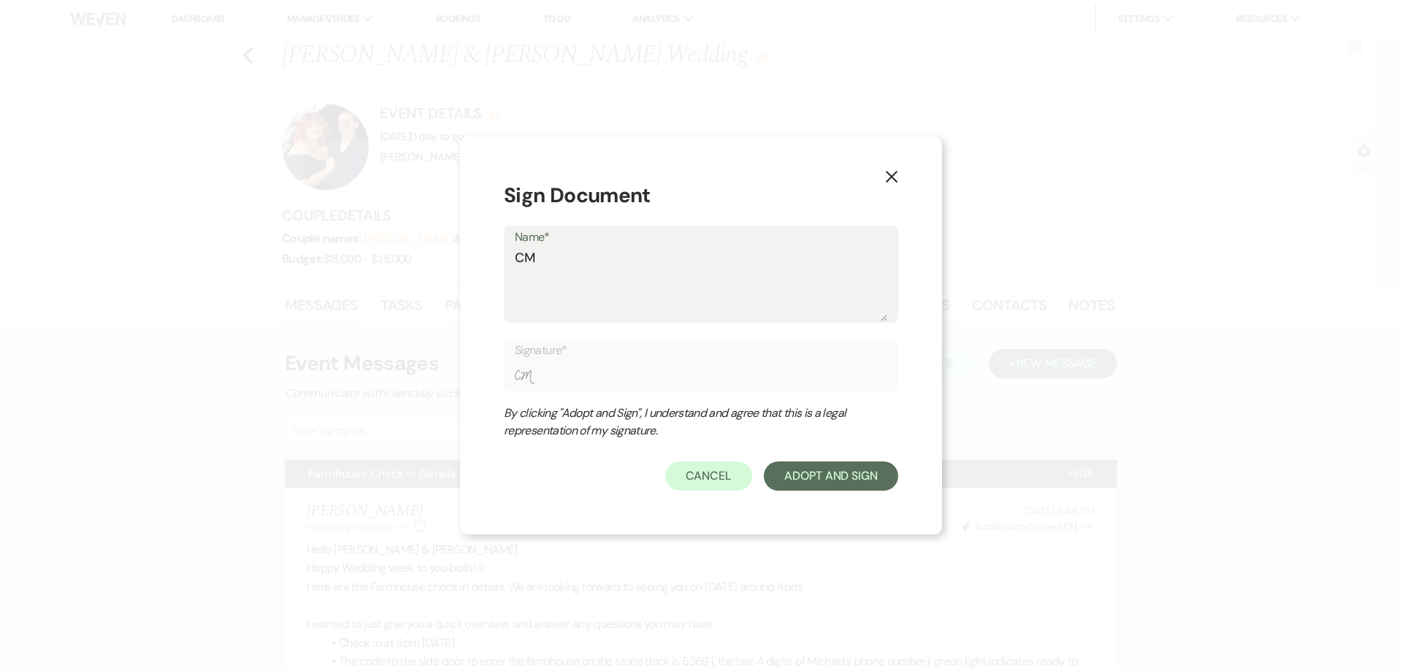
type textarea "CMF"
type input "CMF"
type textarea "CMFM"
type input "CMFM"
type textarea "CMFMa"
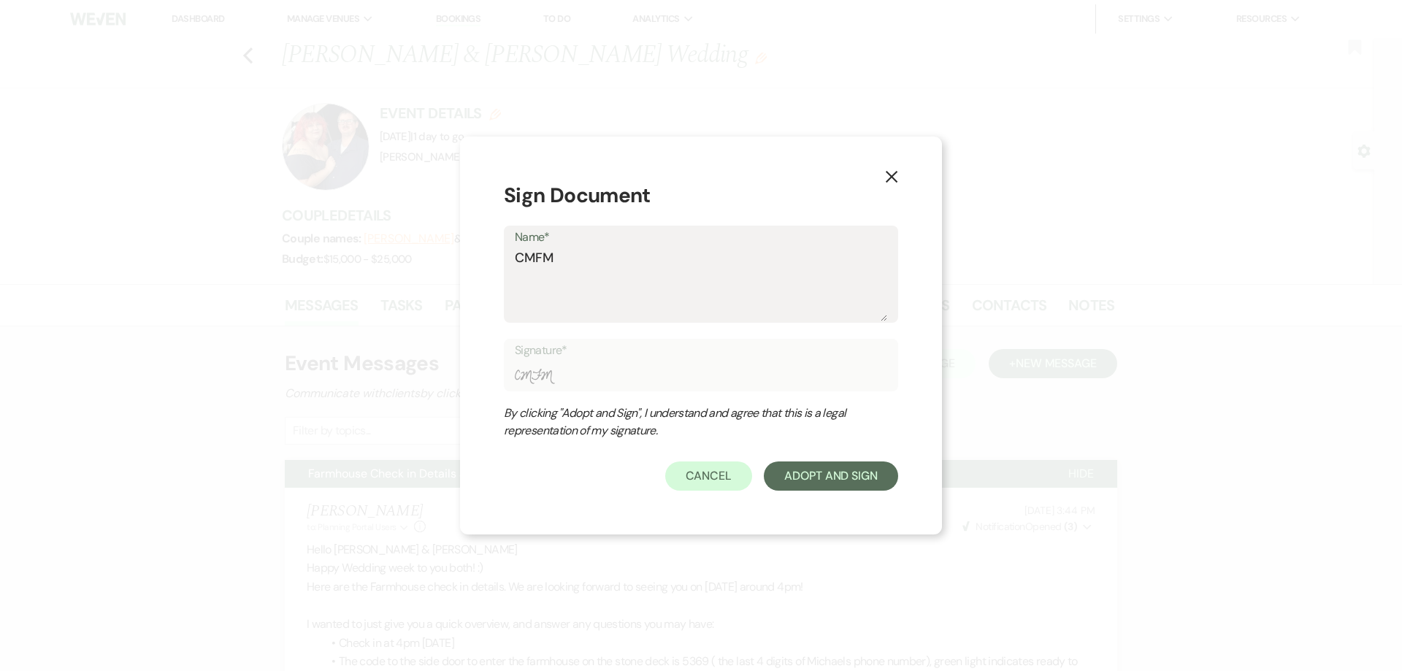
type input "CMFMa"
type textarea "CMFMar"
type input "CMFMar"
type textarea "CMFMart"
type input "CMFMart"
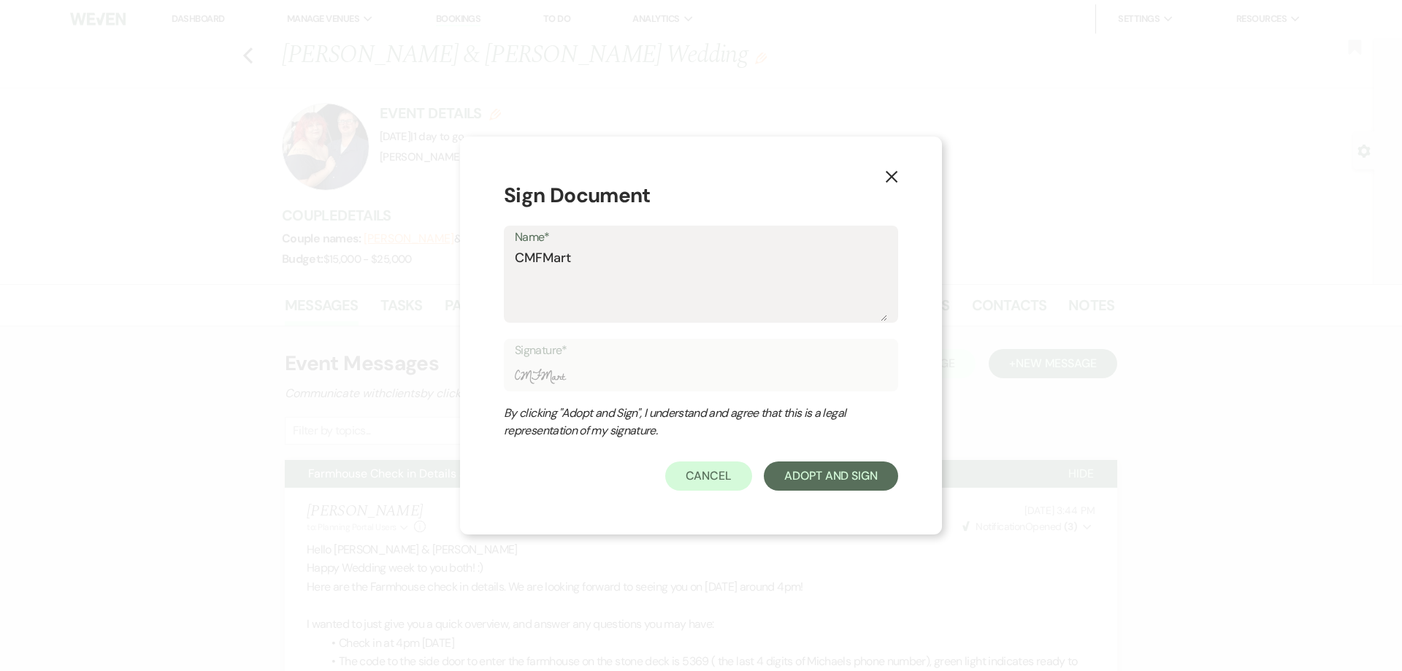
type textarea "CMFMarti"
type input "CMFMarti"
type textarea "CMFMartin"
type input "CMFMartin"
type textarea "CMFMartin"
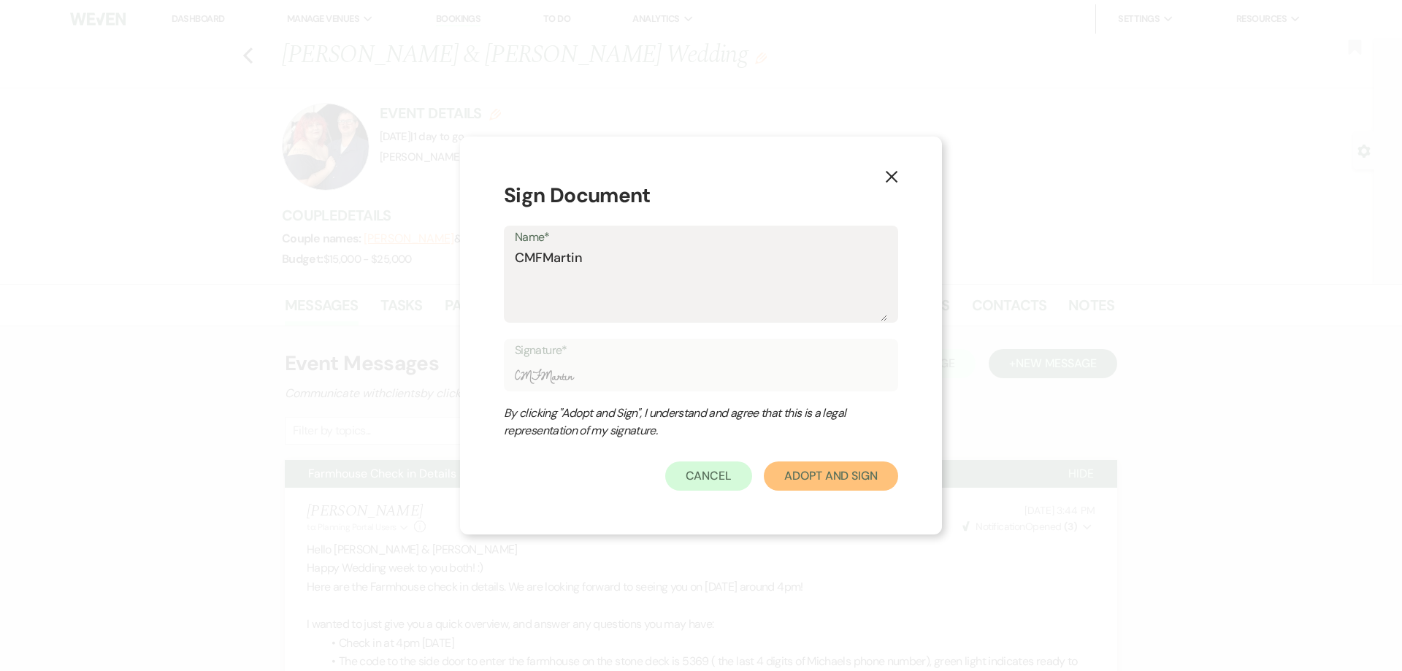
click at [820, 481] on button "Adopt And Sign" at bounding box center [831, 475] width 134 height 29
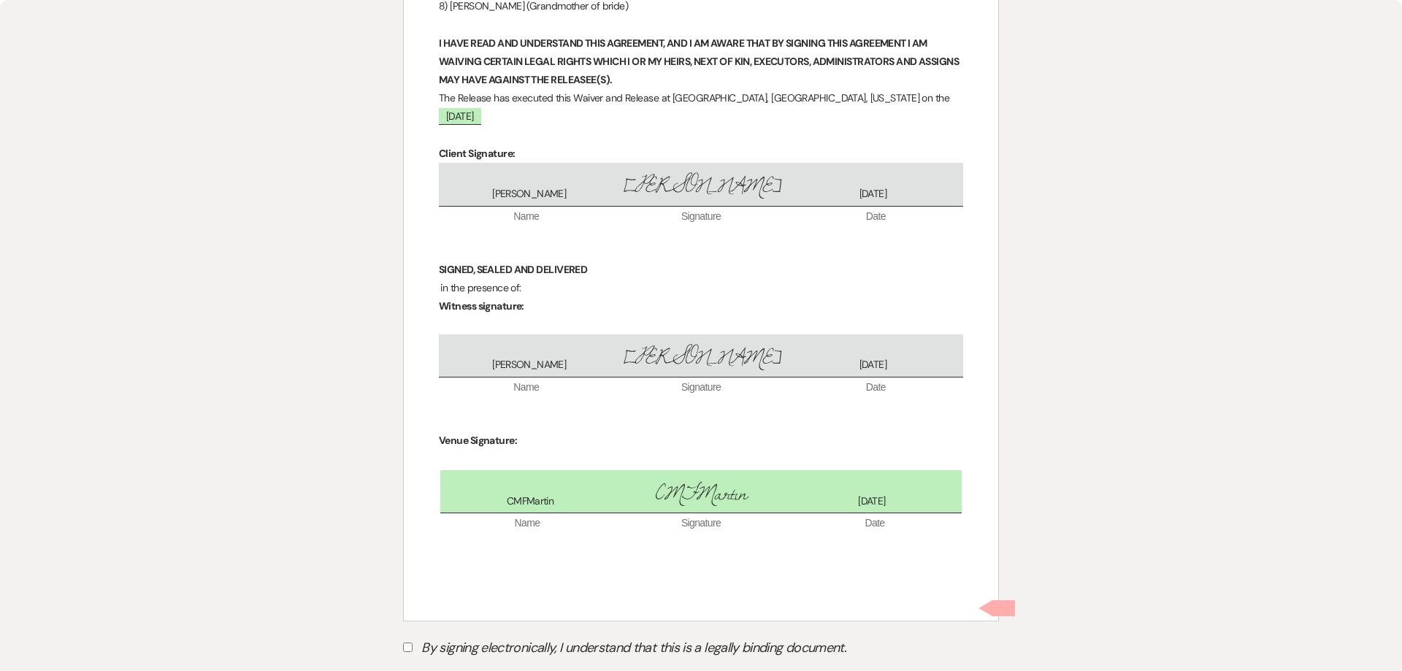
scroll to position [903, 0]
click at [412, 641] on input "By signing electronically, I understand that this is a legally binding document." at bounding box center [407, 645] width 9 height 9
checkbox input "true"
click at [455, 669] on button "Submit" at bounding box center [454, 682] width 102 height 26
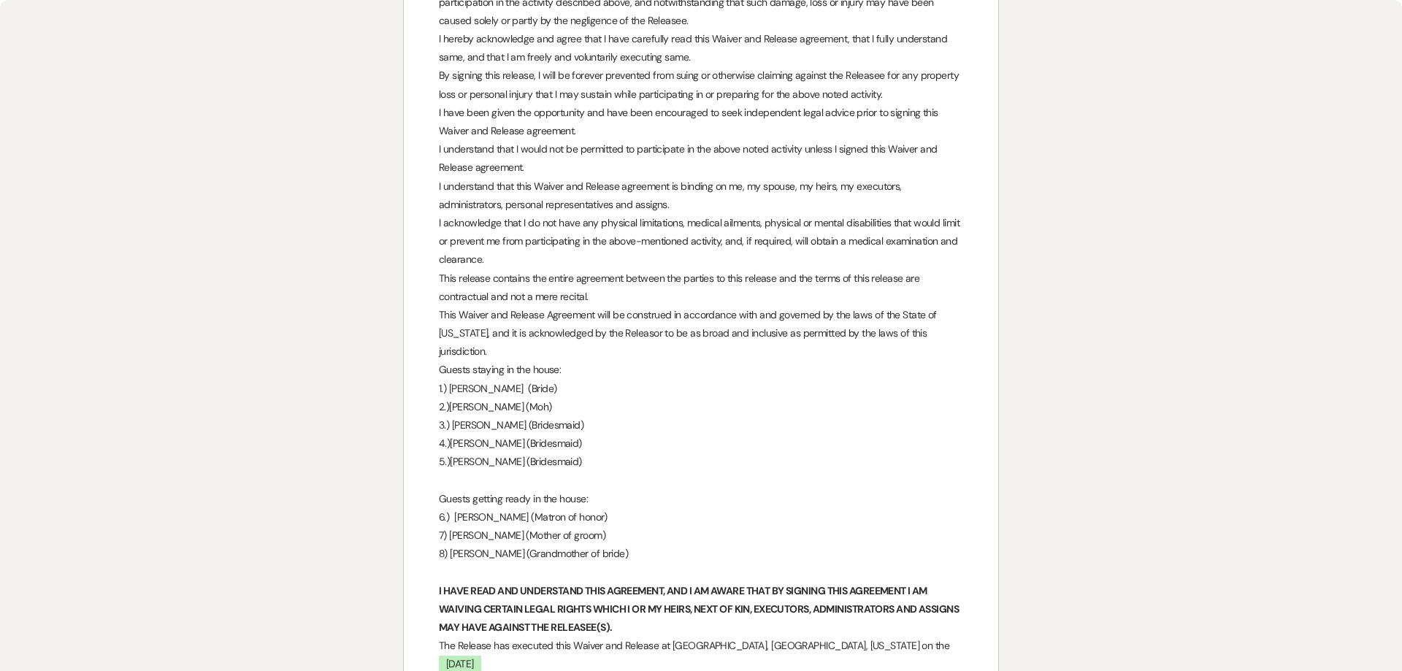
scroll to position [0, 0]
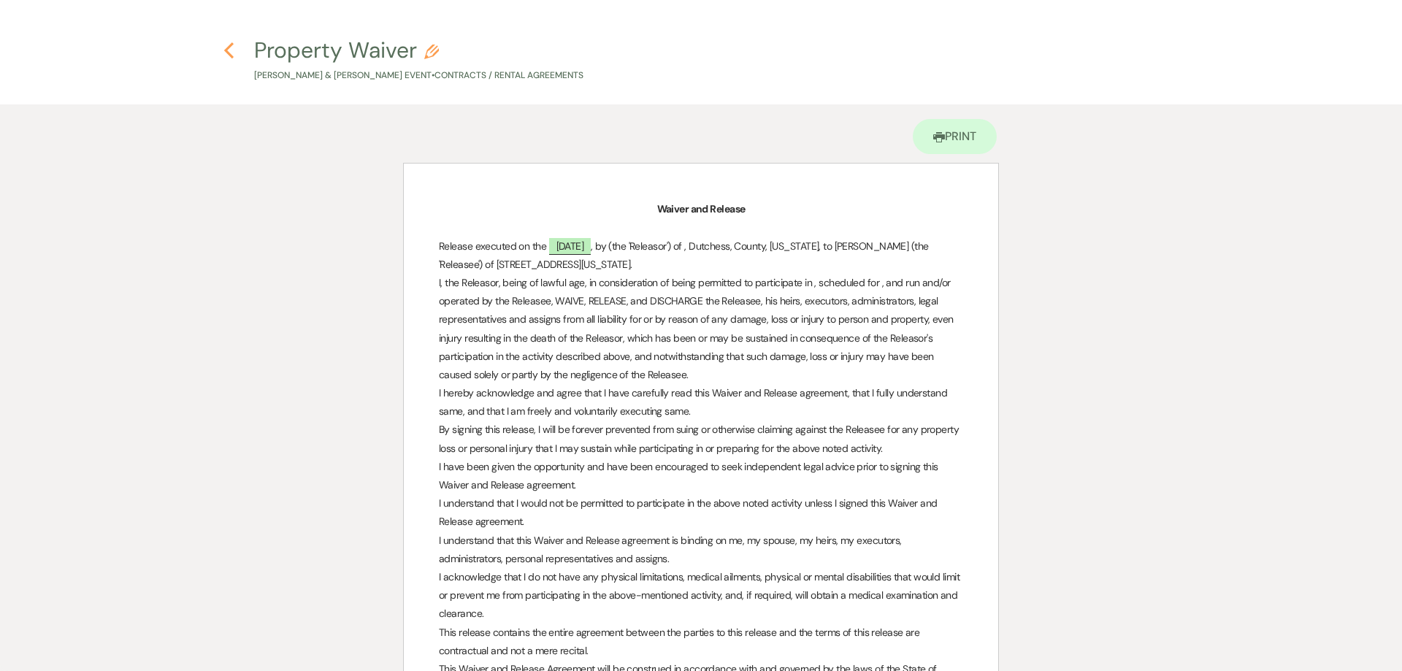
click at [228, 53] on use "button" at bounding box center [228, 50] width 9 height 16
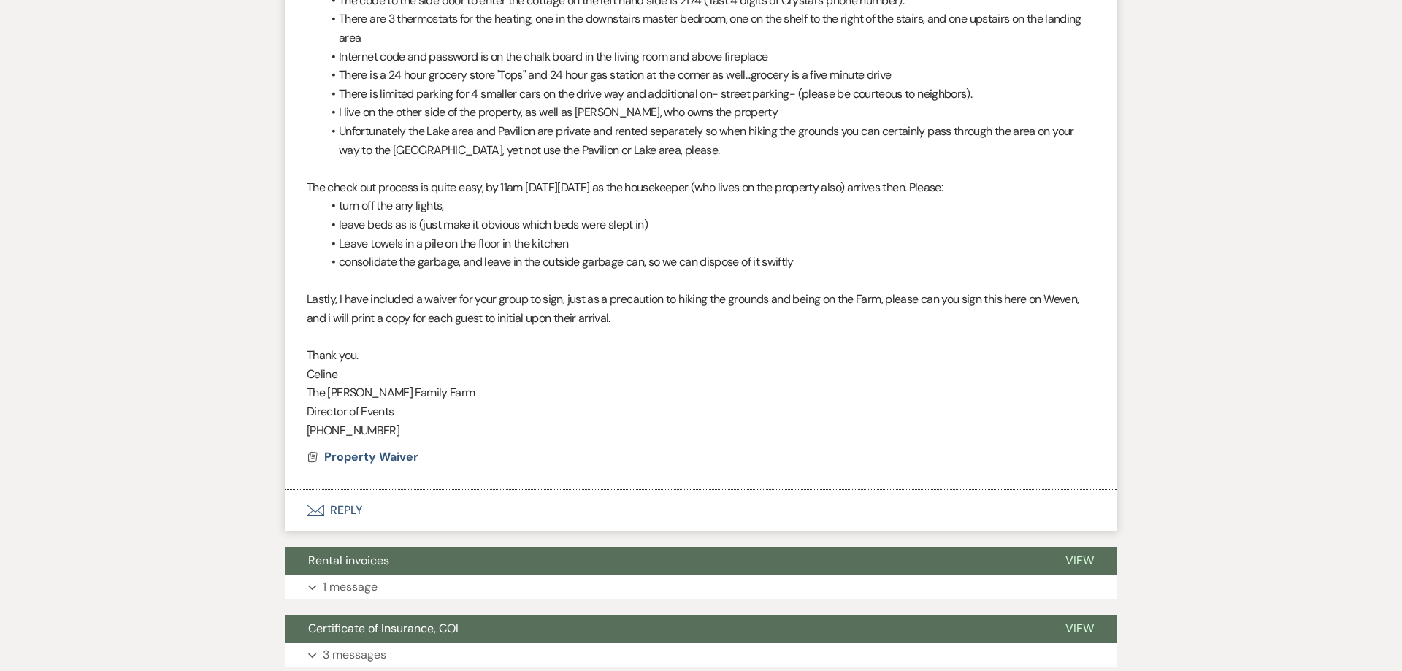
scroll to position [1697, 0]
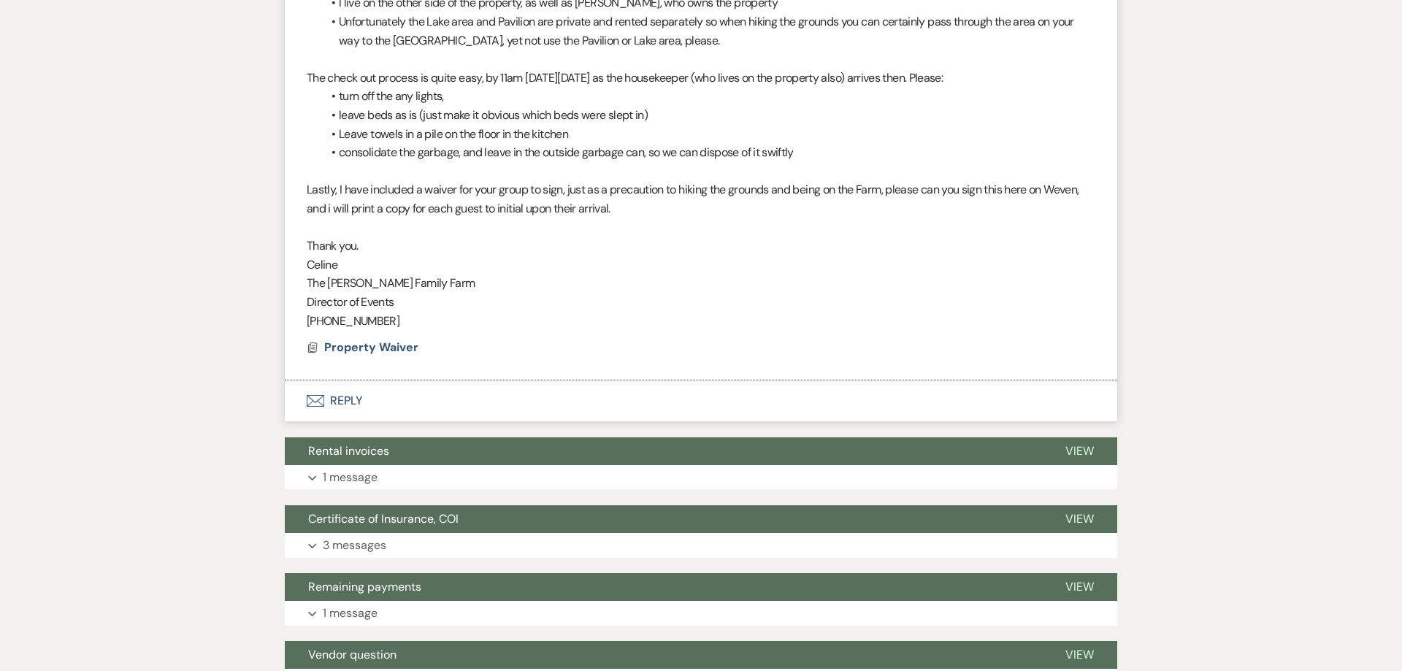
drag, startPoint x: 309, startPoint y: 179, endPoint x: 404, endPoint y: 297, distance: 152.1
click at [404, 297] on div "Good Afternoon Here are the Lakeview Cottage check in details located at 8 Marj…" at bounding box center [701, 41] width 788 height 579
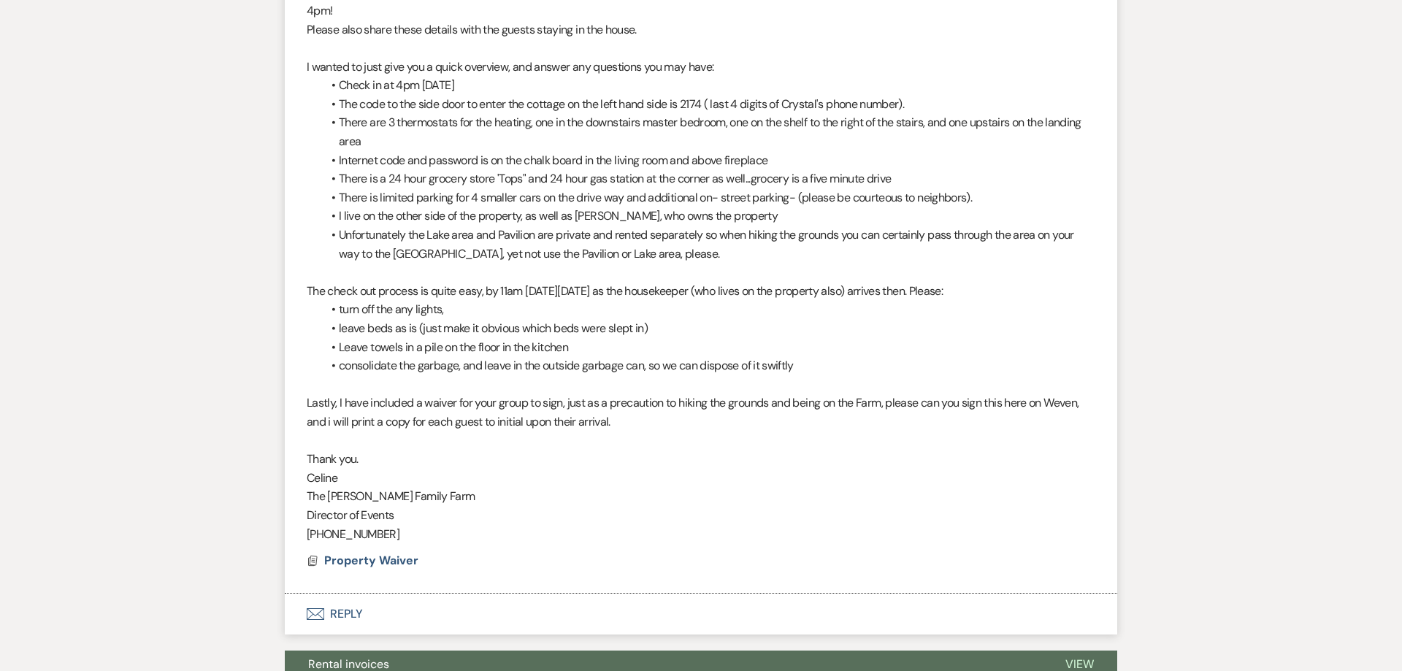
scroll to position [1351, 0]
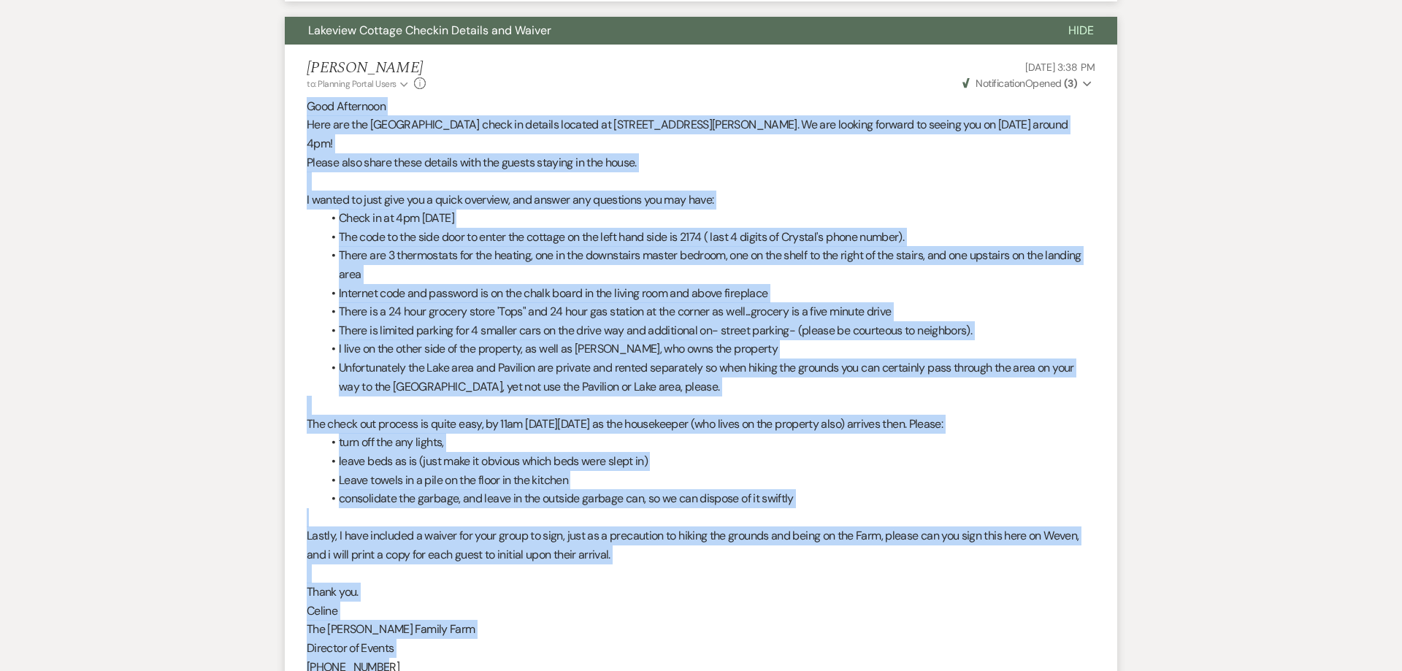
drag, startPoint x: 385, startPoint y: 325, endPoint x: 275, endPoint y: 107, distance: 244.6
click at [275, 107] on div "Messages Tasks Payments Vendors Rental Overview Timeline Docs & Files Contacts …" at bounding box center [701, 406] width 1402 height 2946
copy div "Good Afternoon Here are the Lakeview Cottage check in details located at 8 Marj…"
click at [538, 283] on li "There are 3 thermostats for the heating, one in the downstairs master bedroom, …" at bounding box center [708, 264] width 774 height 37
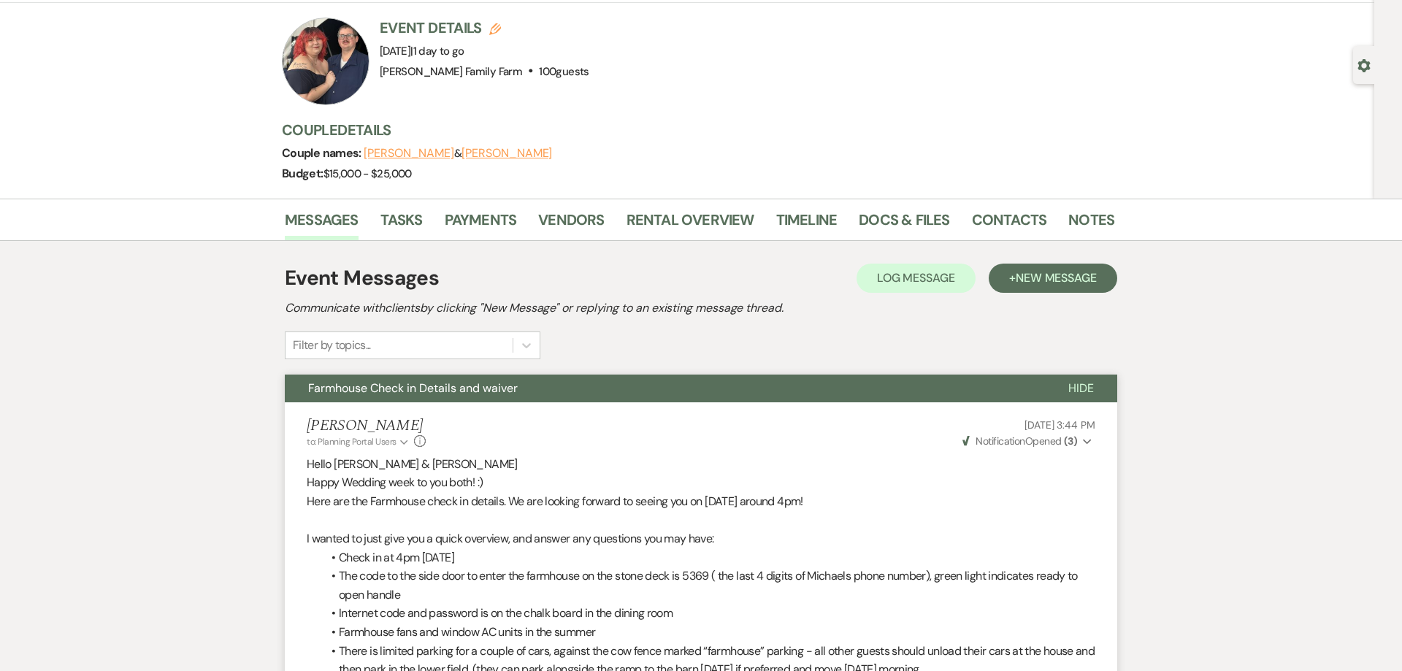
scroll to position [0, 0]
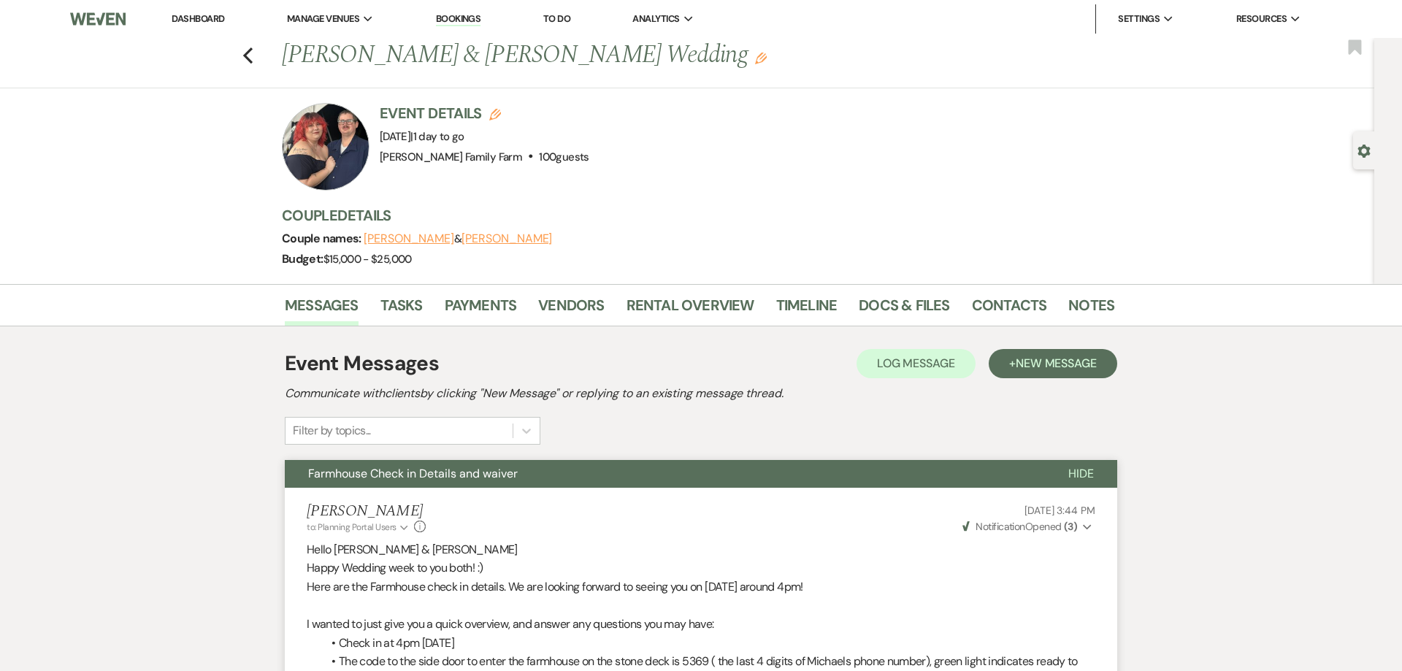
click at [423, 482] on button "Farmhouse Check in Details and waiver" at bounding box center [665, 474] width 760 height 28
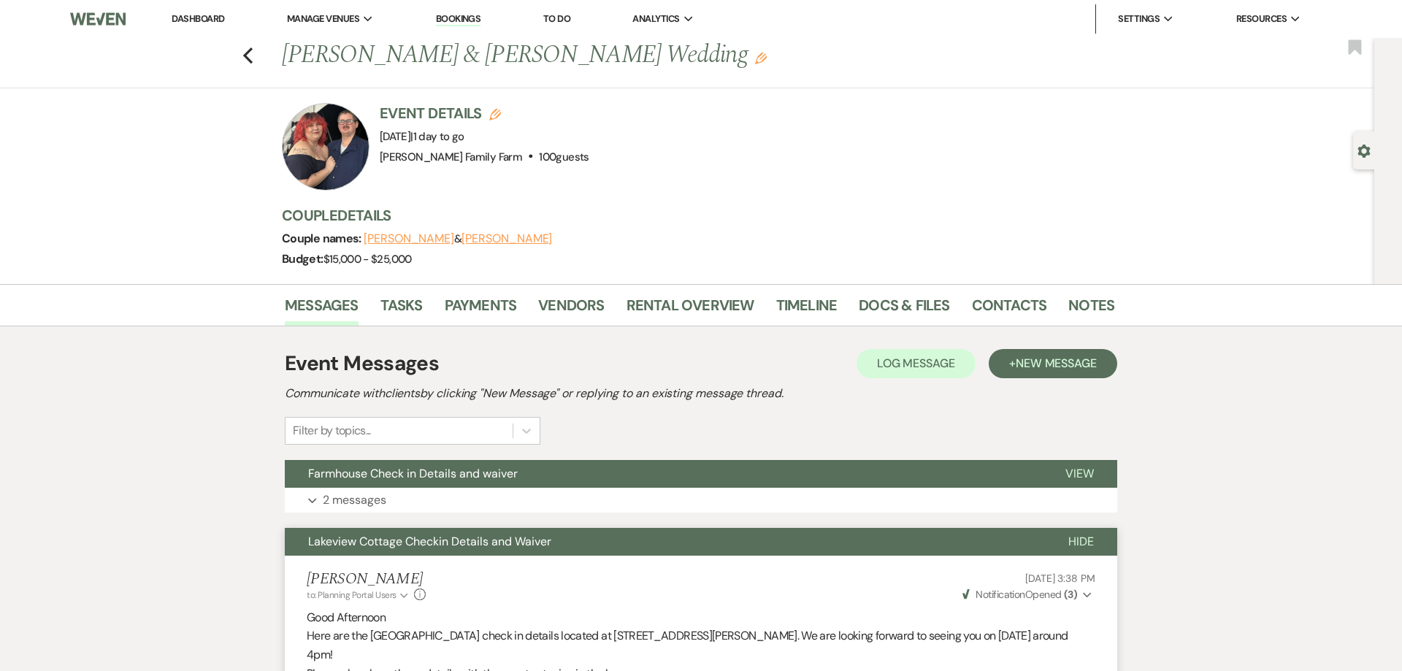
click at [421, 542] on span "Lakeview Cottage Checkin Details and Waiver" at bounding box center [429, 541] width 243 height 15
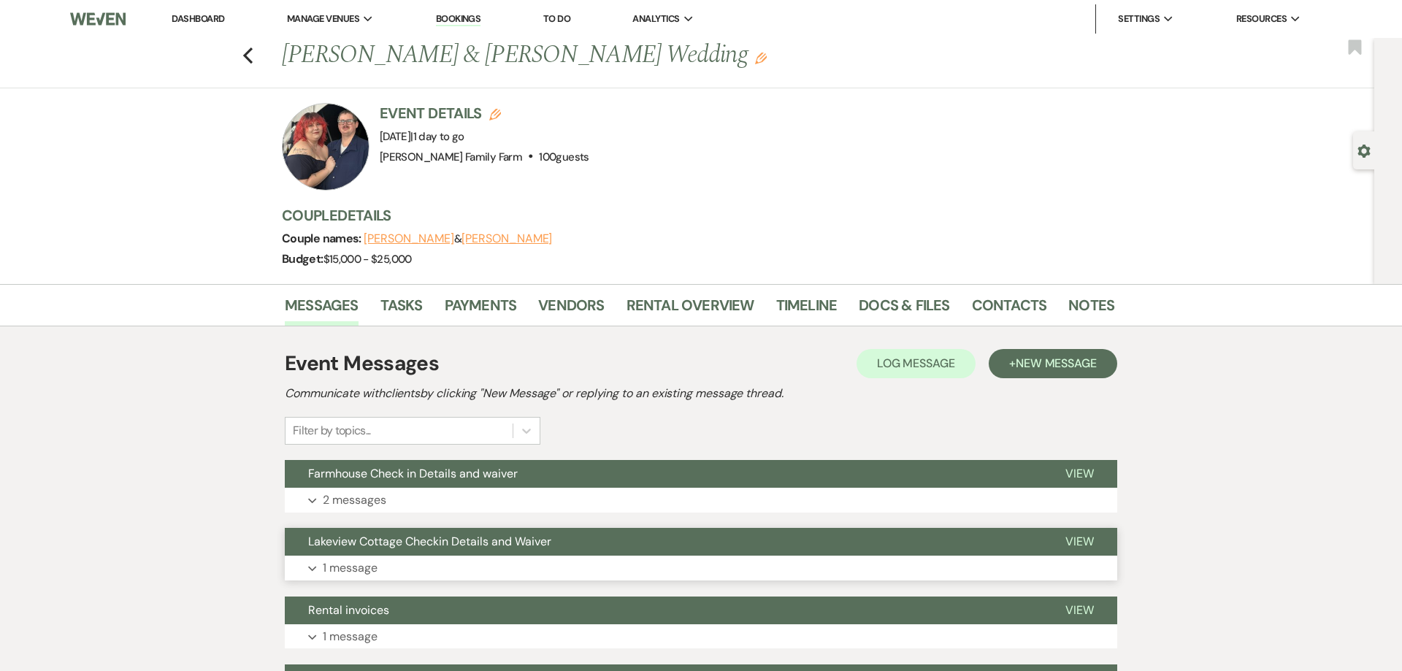
click at [366, 572] on p "1 message" at bounding box center [350, 568] width 55 height 19
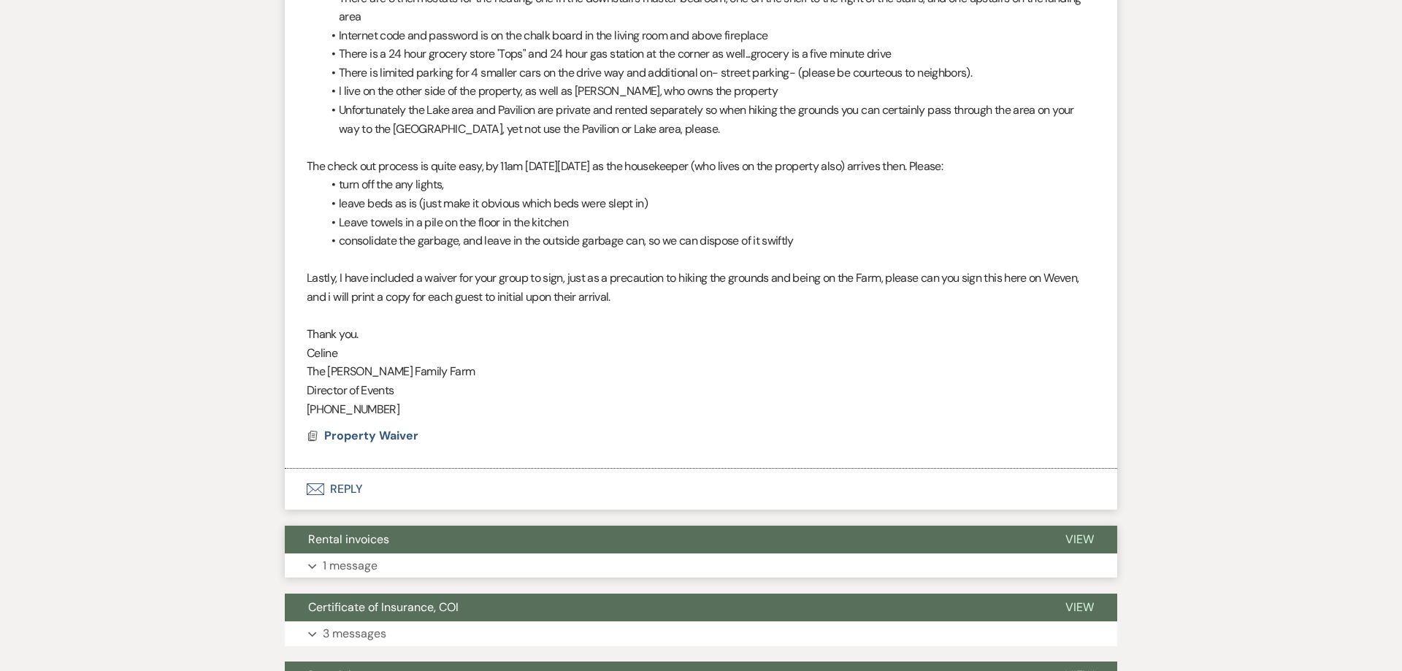
scroll to position [801, 0]
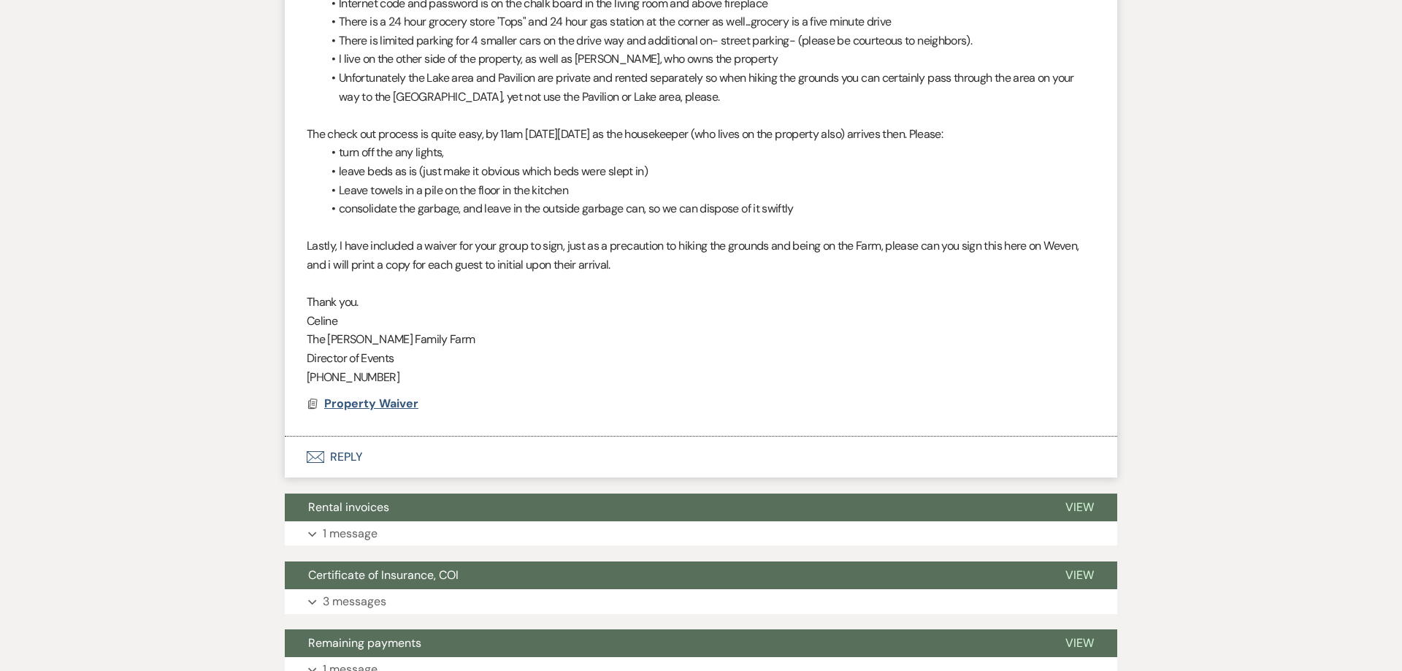
click at [376, 400] on span "Property Waiver" at bounding box center [371, 403] width 94 height 15
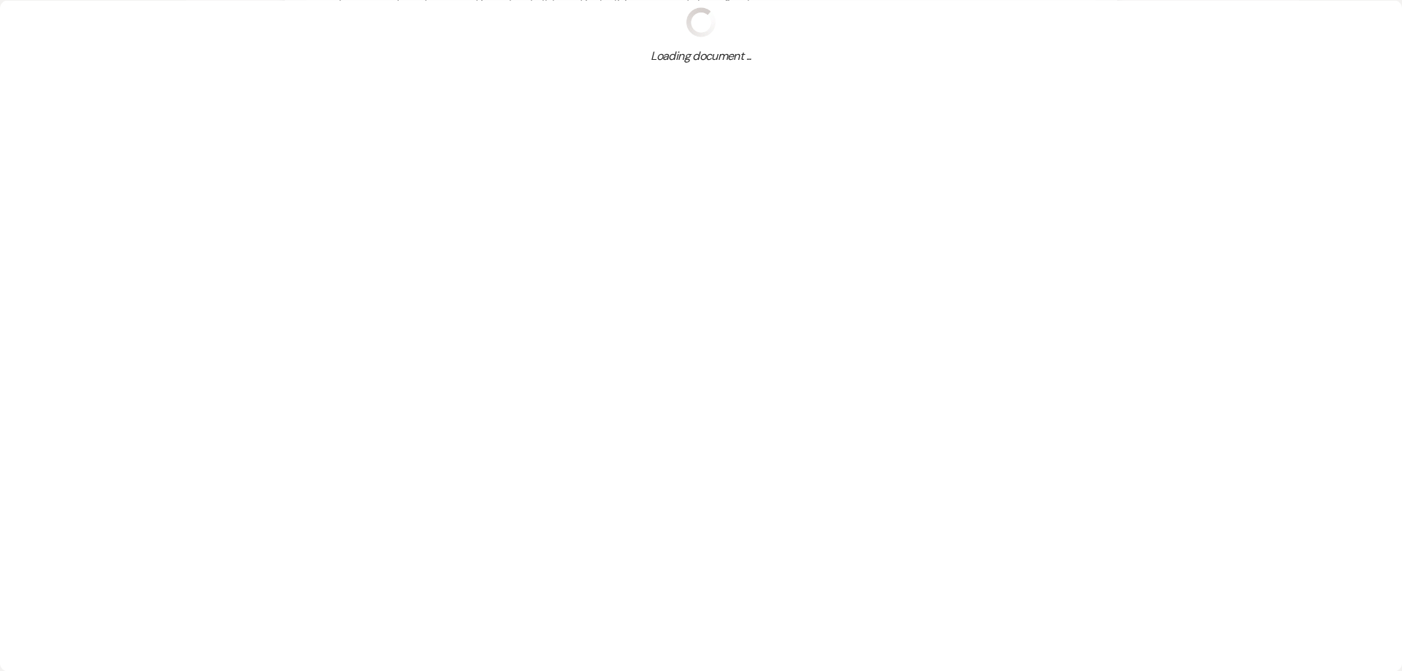
scroll to position [0, 0]
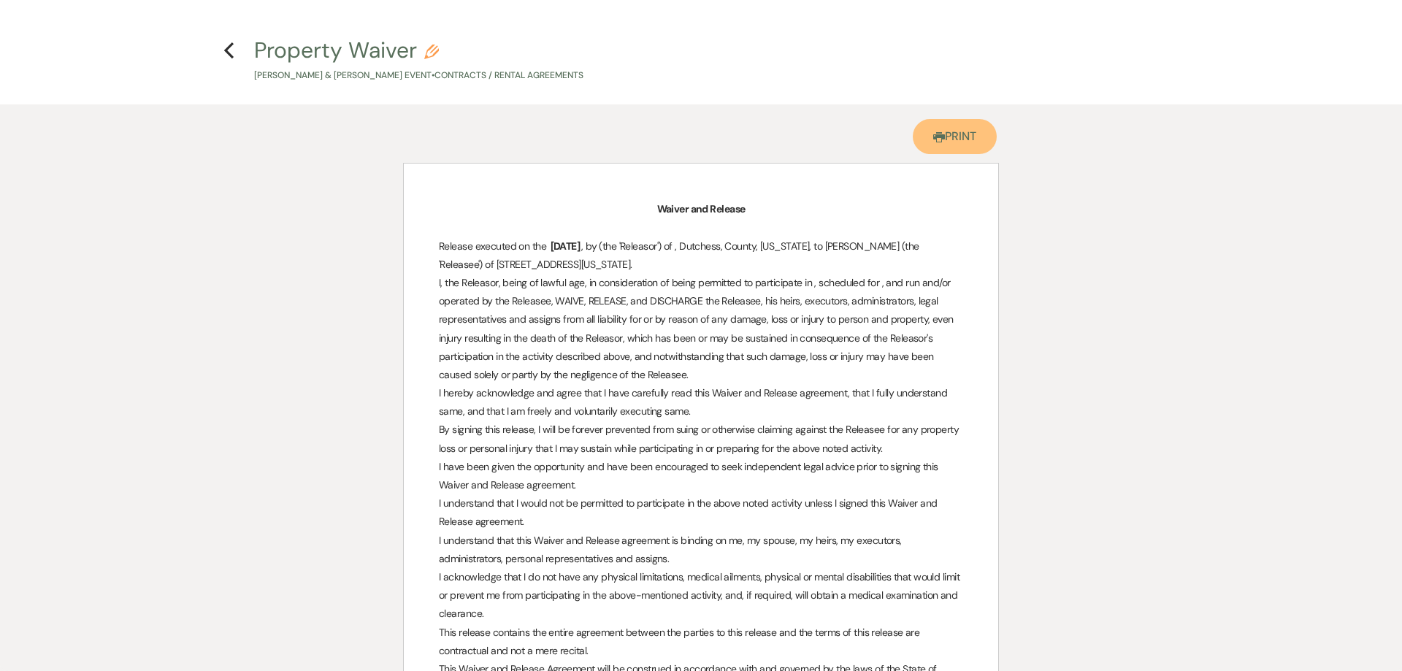
click at [965, 139] on link "Printer Print" at bounding box center [955, 136] width 84 height 35
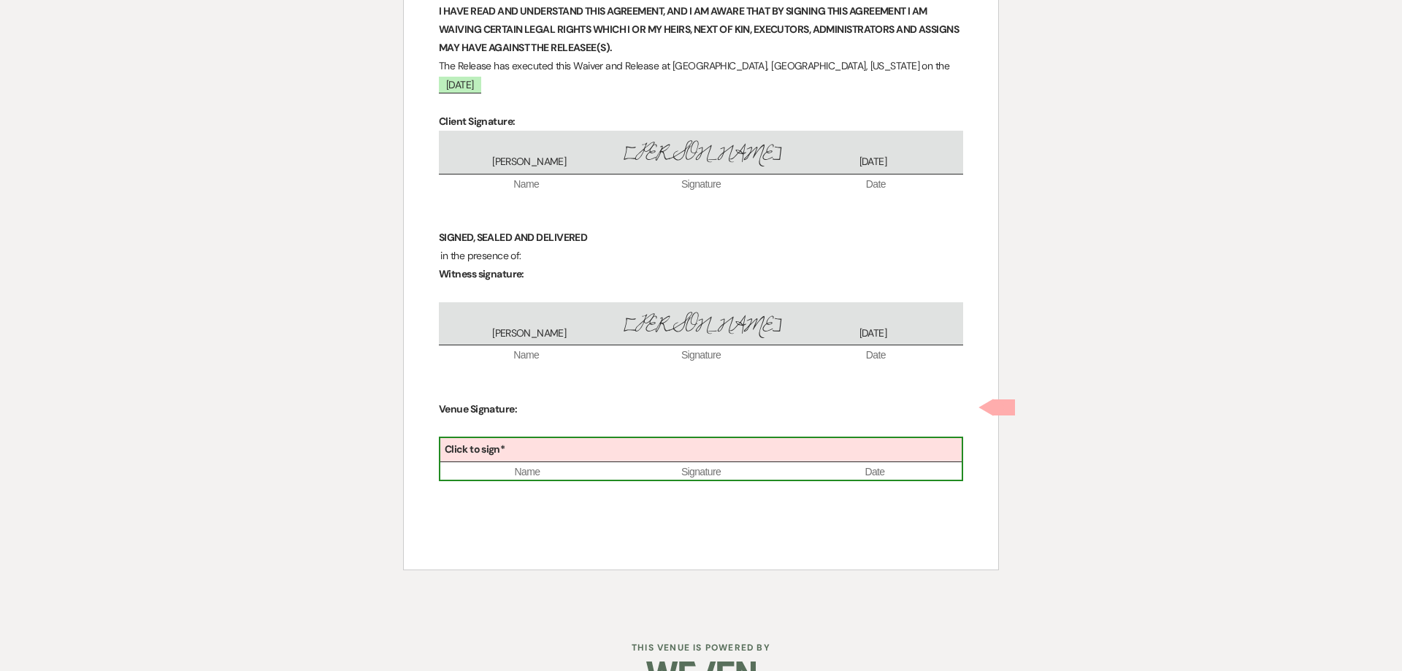
scroll to position [894, 0]
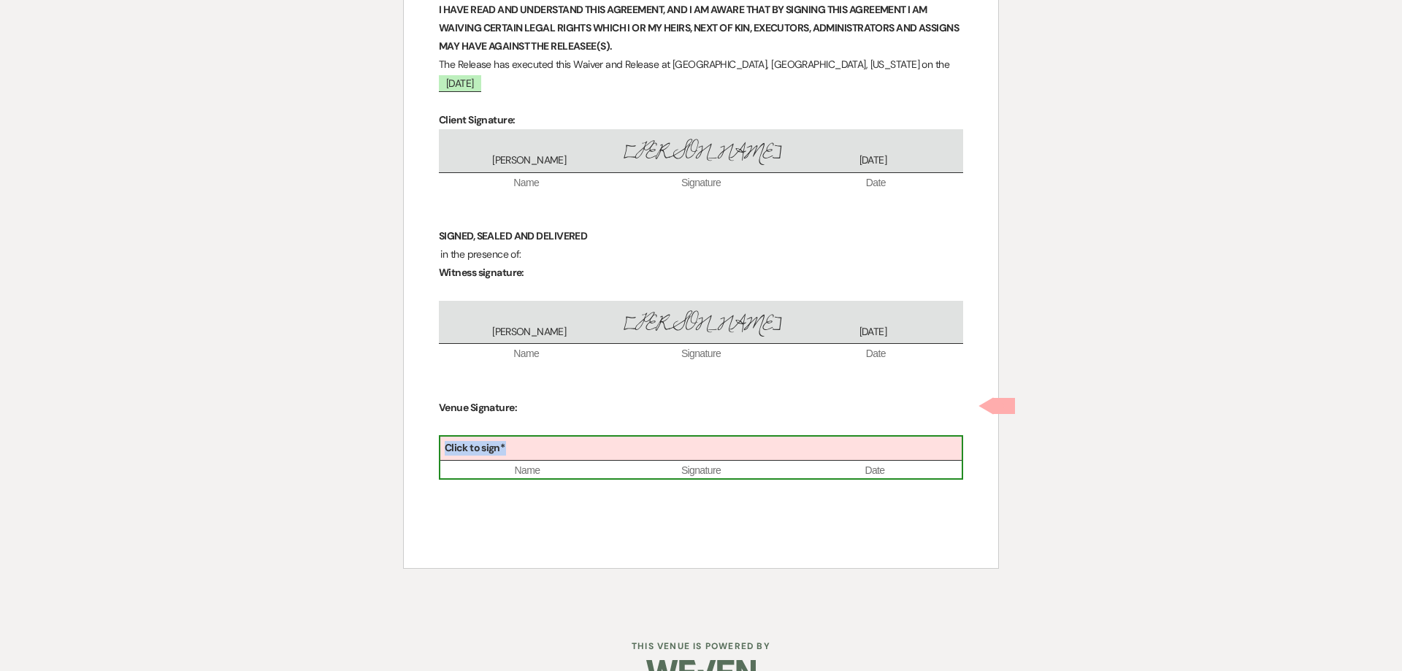
click at [563, 437] on div "Click to sign*" at bounding box center [700, 449] width 521 height 24
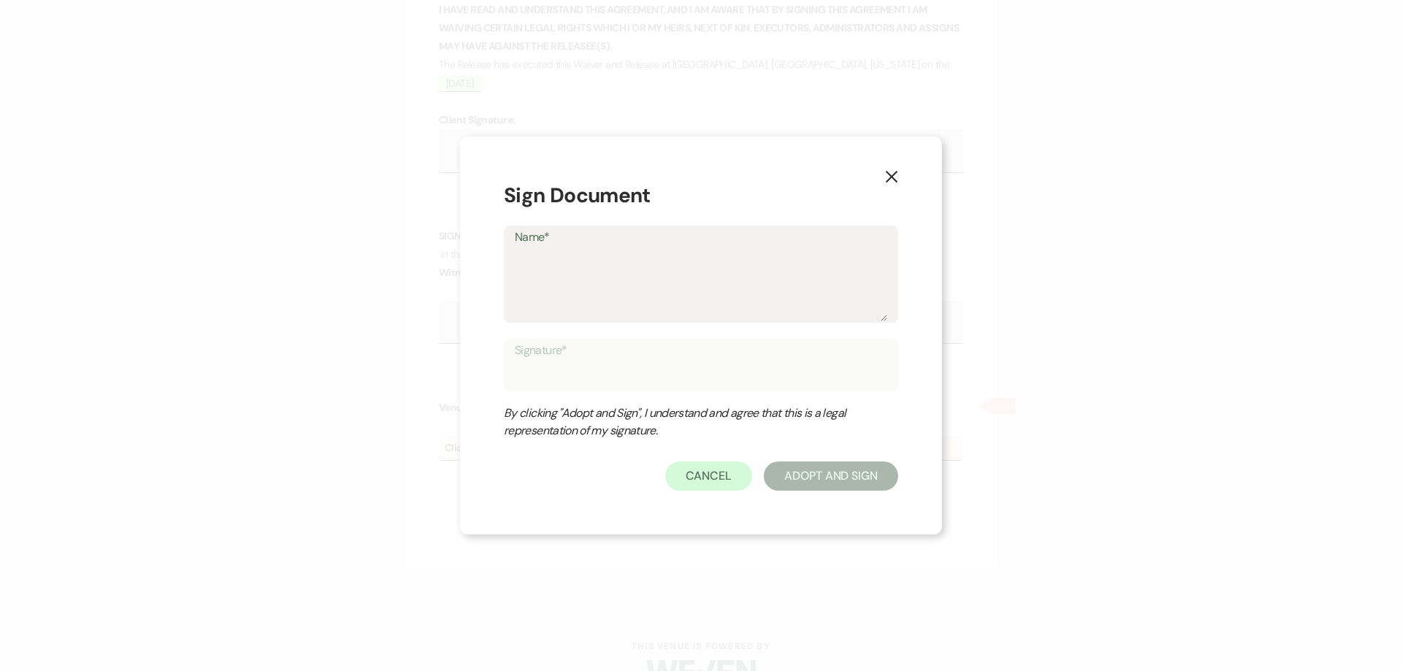
click at [545, 293] on textarea "Name*" at bounding box center [701, 284] width 372 height 73
type textarea "C"
type input "C"
type textarea "CM"
type input "CM"
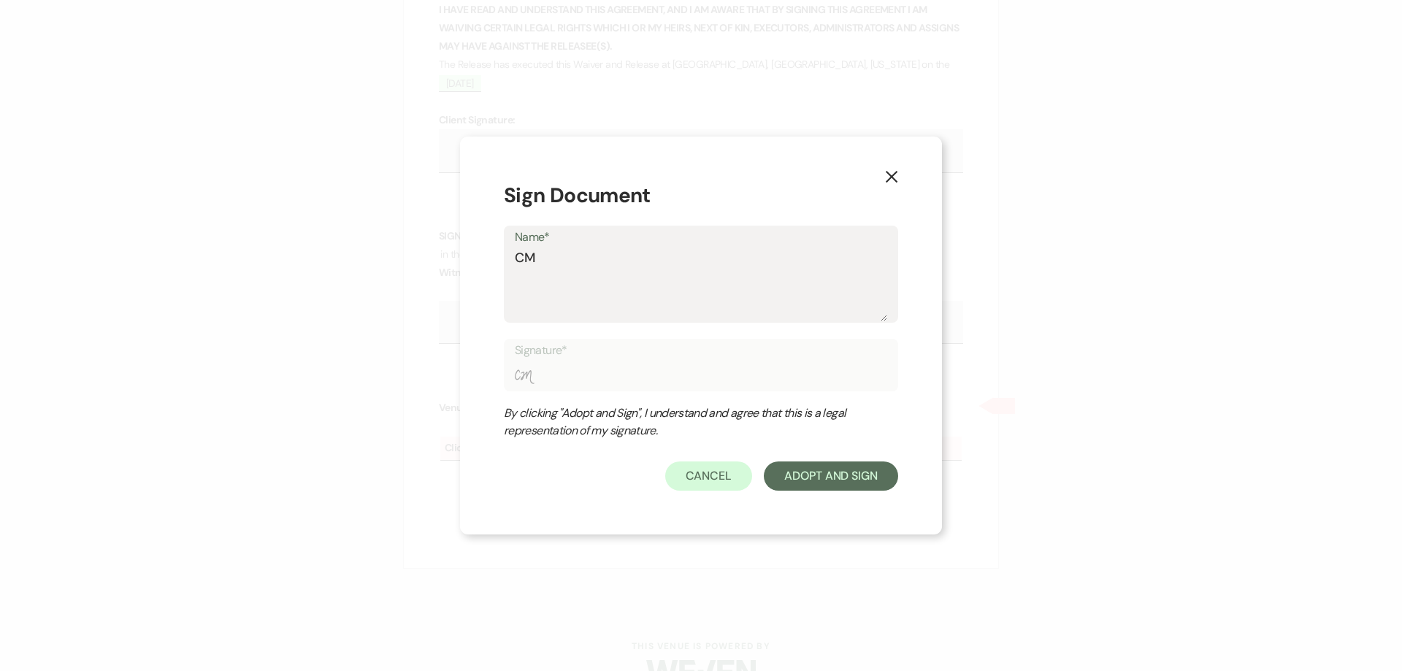
type textarea "CMF"
type input "CMF"
type textarea "CMFM"
type input "CMFM"
type textarea "CMFMA"
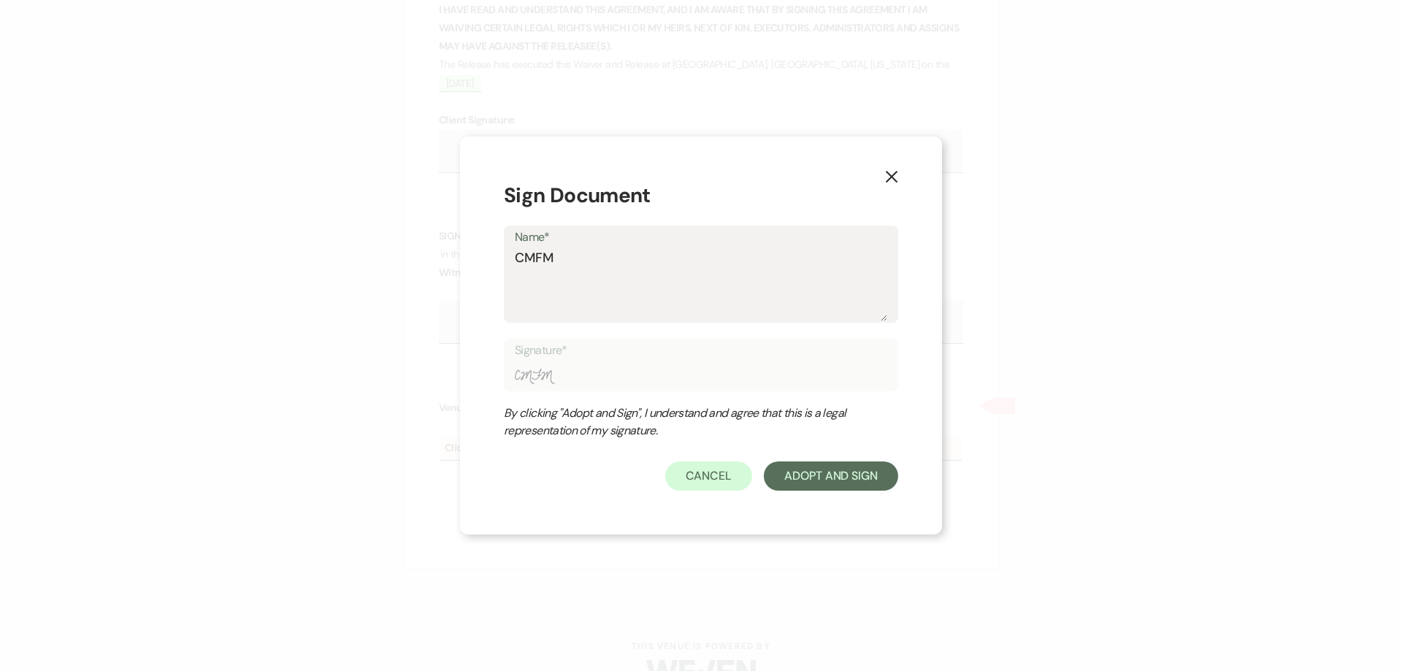
type input "CMFMA"
type textarea "CMFMAR"
type input "CMFMAR"
type textarea "CMFMART"
type input "CMFMART"
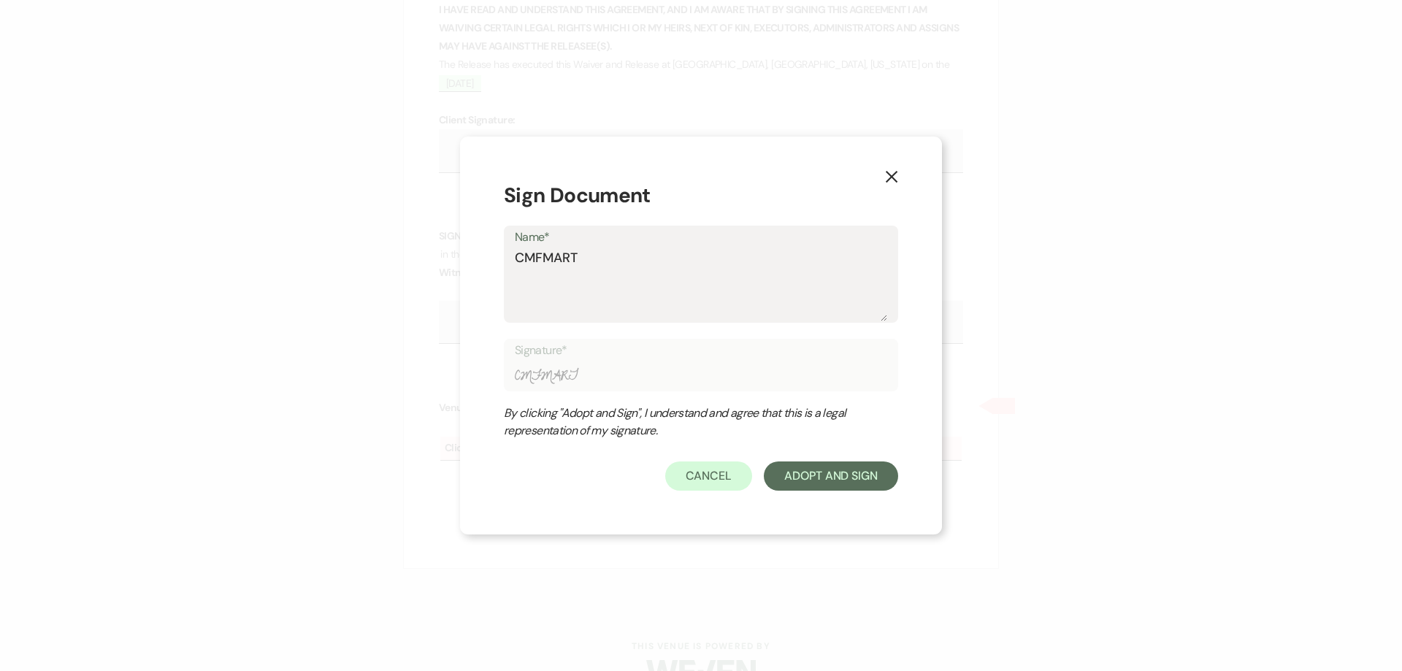
type textarea "CMFMARTI"
type input "CMFMARTI"
type textarea "CMFMARTIN"
type input "CMFMARTIN"
click at [813, 477] on button "Adopt And Sign" at bounding box center [831, 475] width 134 height 29
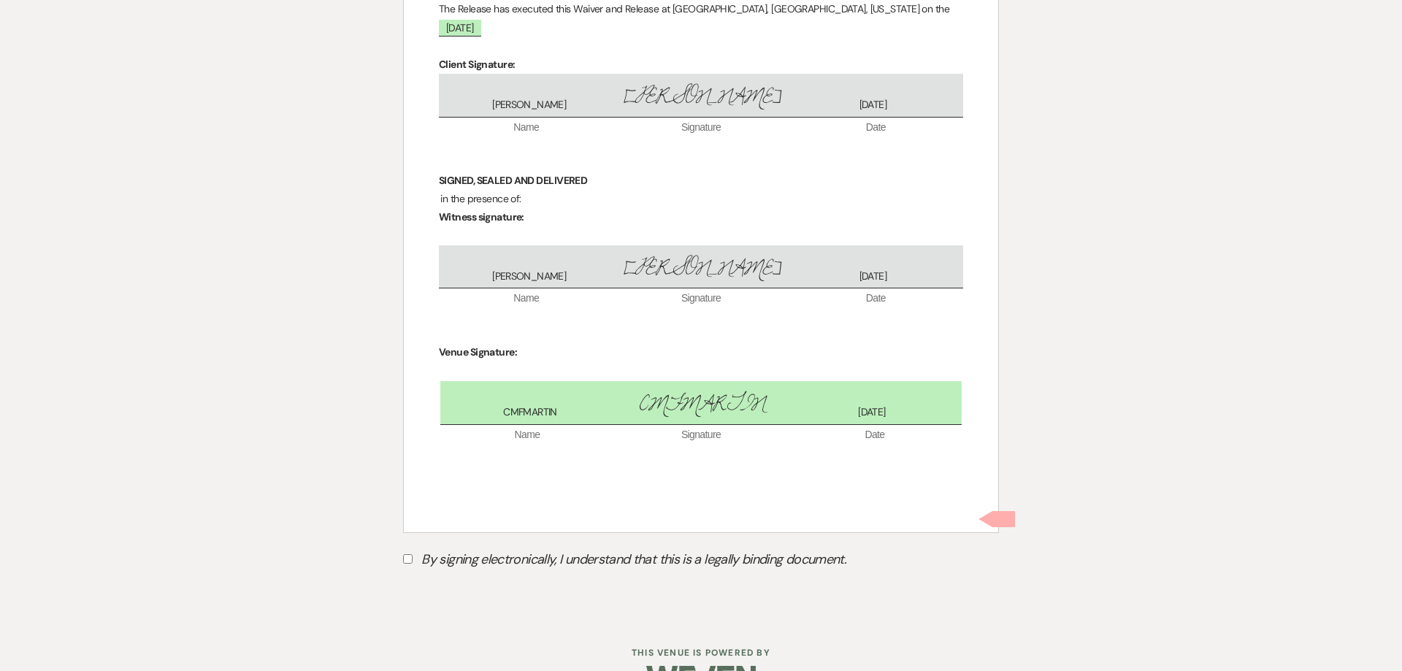
scroll to position [957, 0]
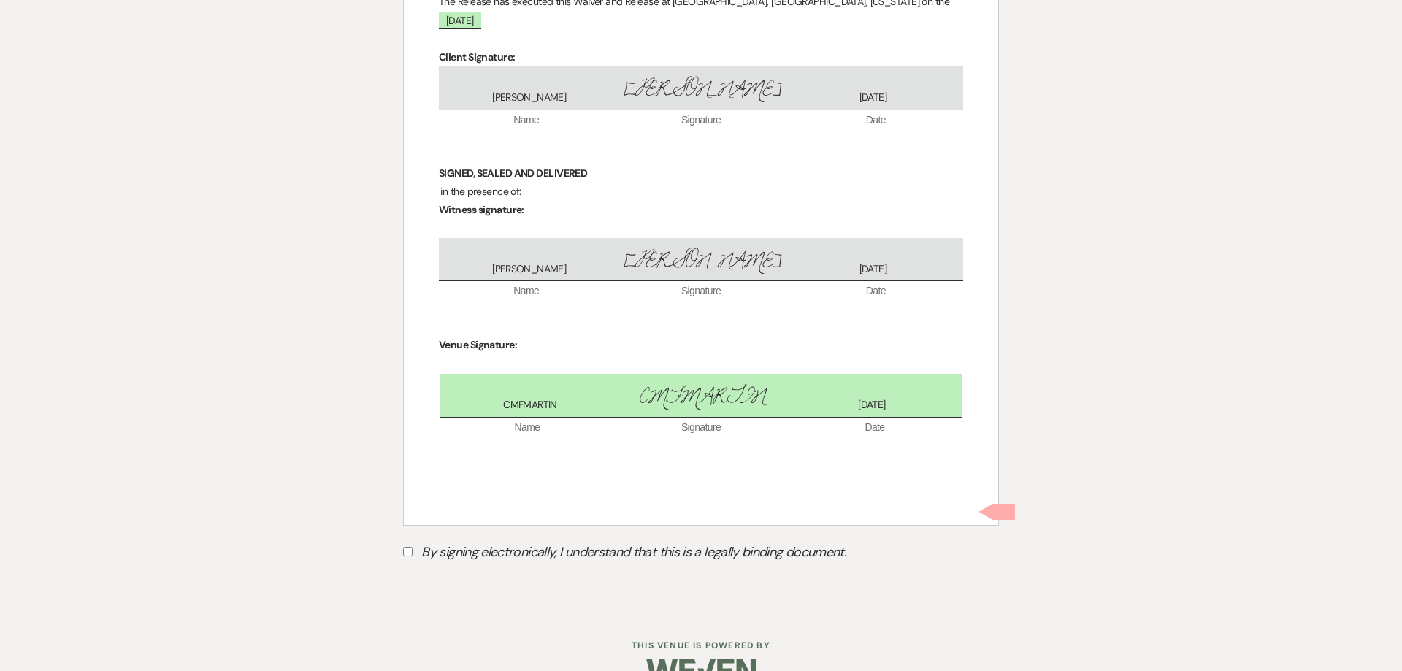
click at [410, 547] on input "By signing electronically, I understand that this is a legally binding document." at bounding box center [407, 551] width 9 height 9
checkbox input "true"
click at [476, 575] on button "Submit" at bounding box center [454, 588] width 102 height 26
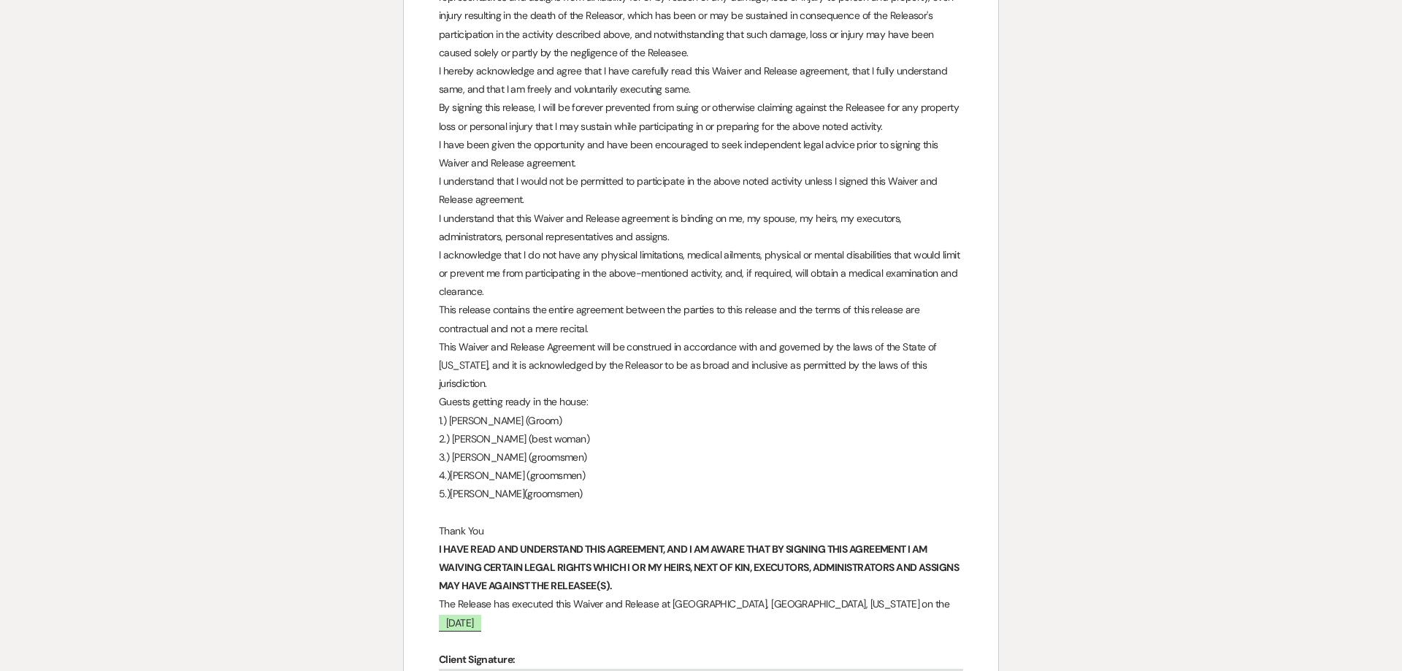
scroll to position [0, 0]
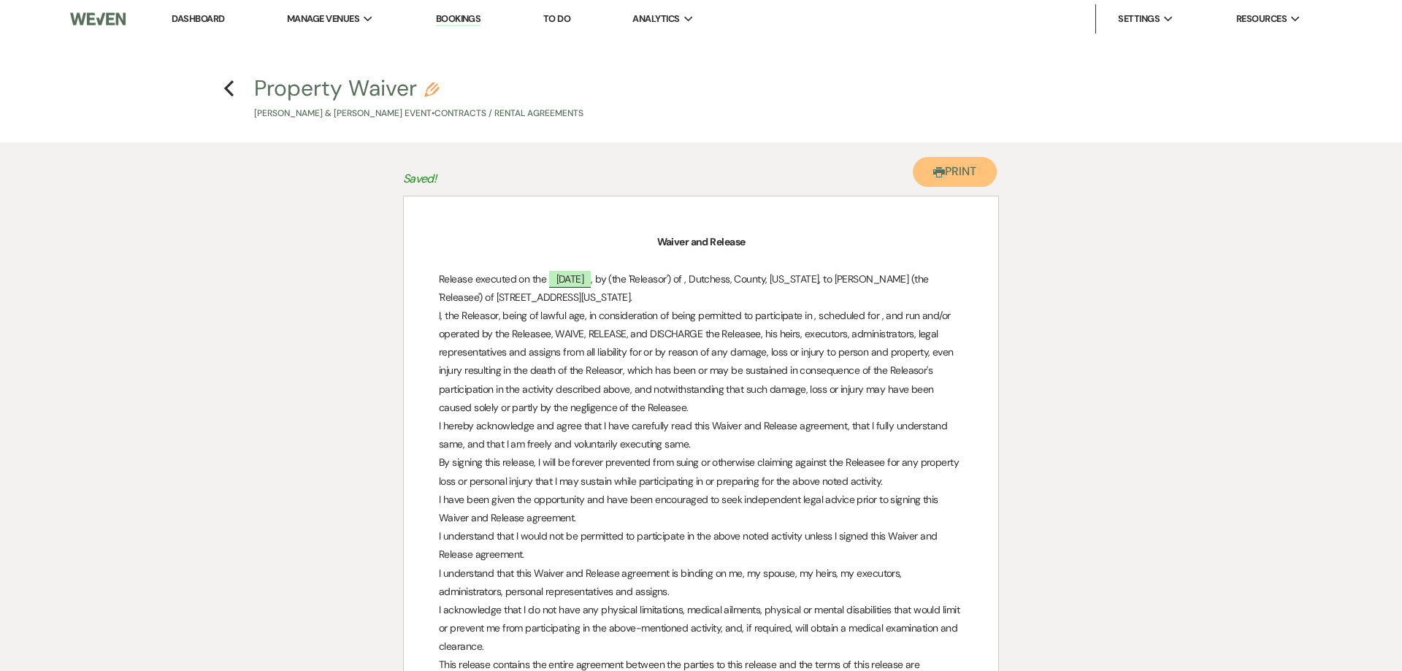
click at [945, 174] on button "Printer Print" at bounding box center [955, 172] width 84 height 30
click at [195, 20] on link "Dashboard" at bounding box center [198, 18] width 53 height 12
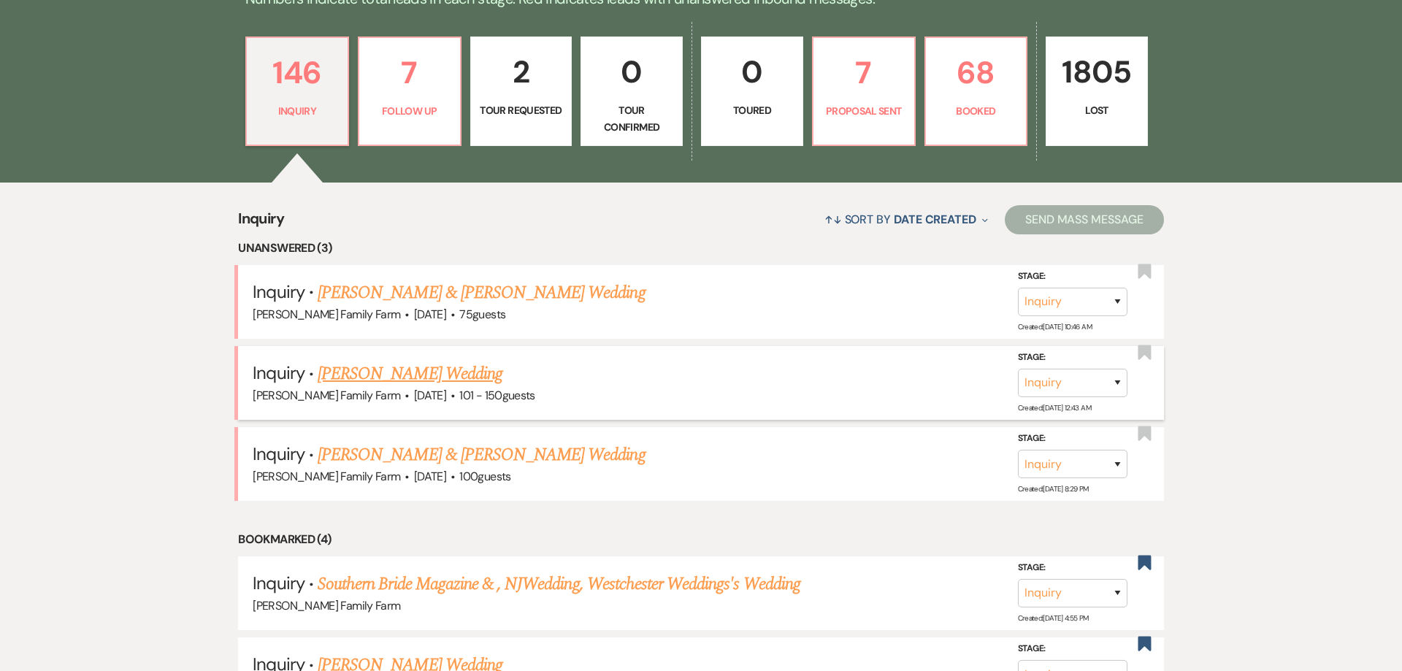
scroll to position [428, 0]
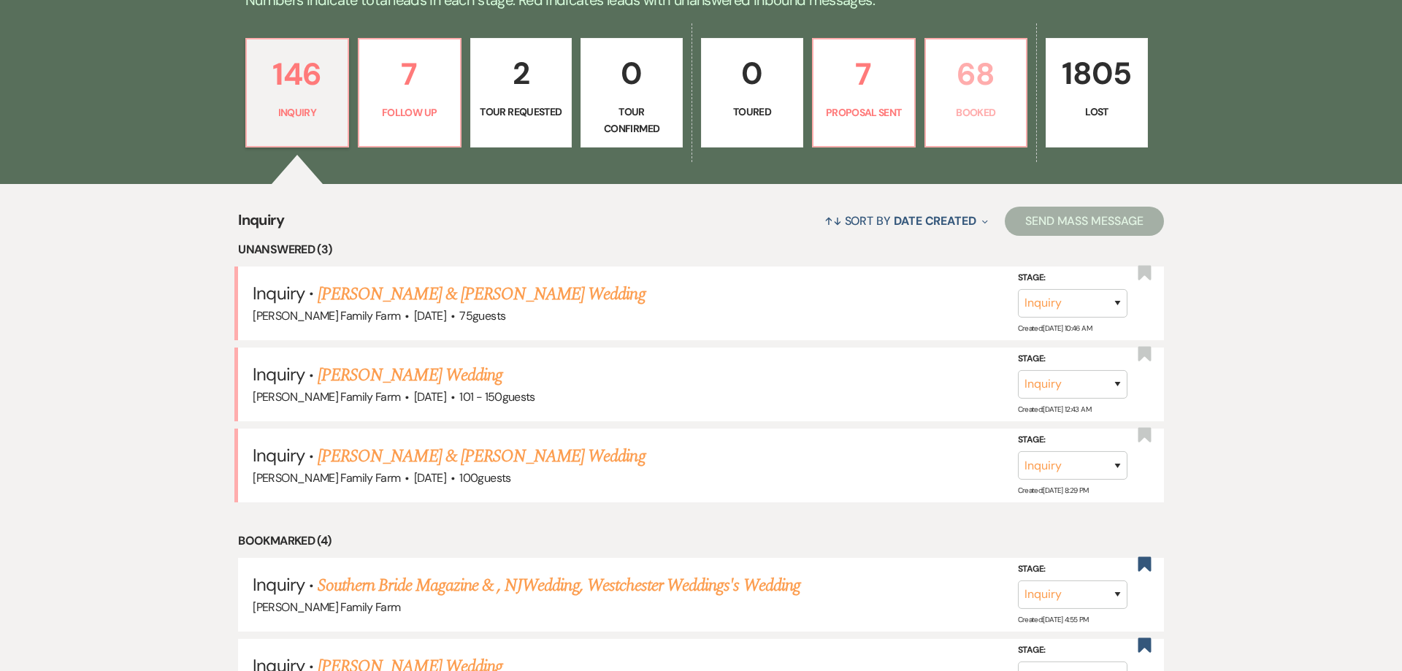
click at [967, 126] on link "68 Booked" at bounding box center [976, 94] width 104 height 110
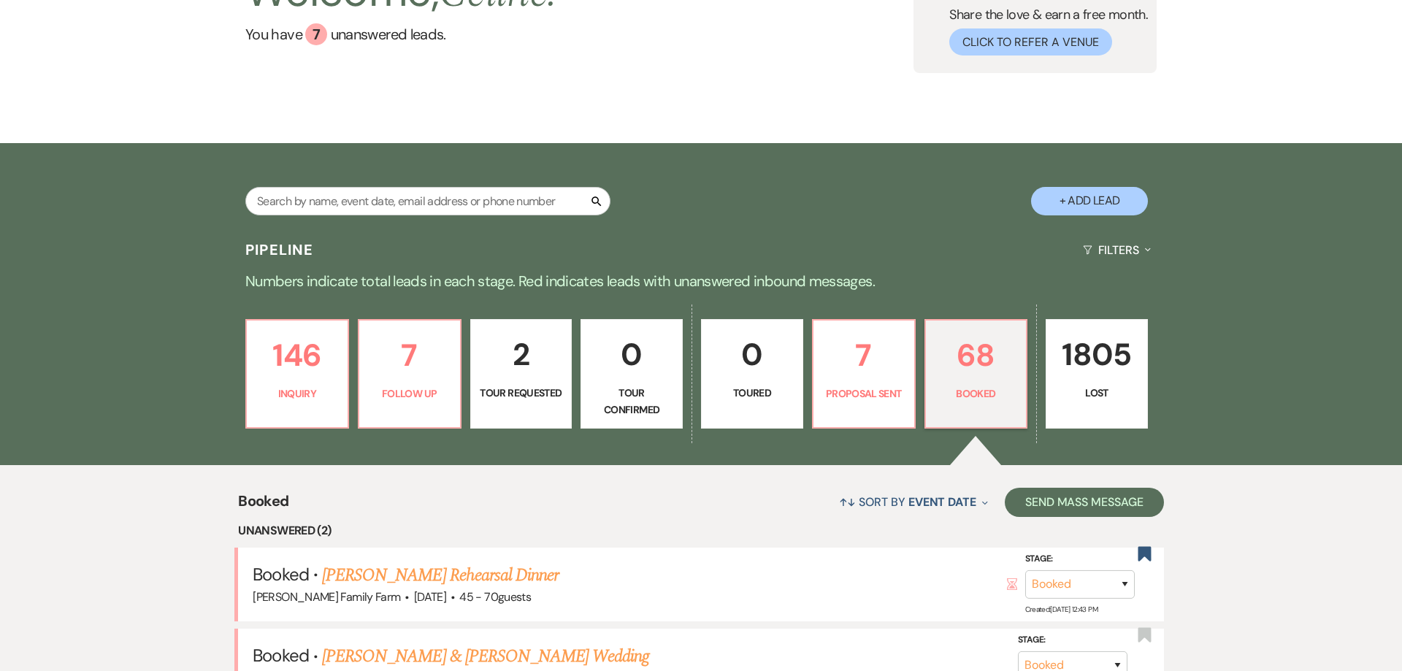
scroll to position [66, 0]
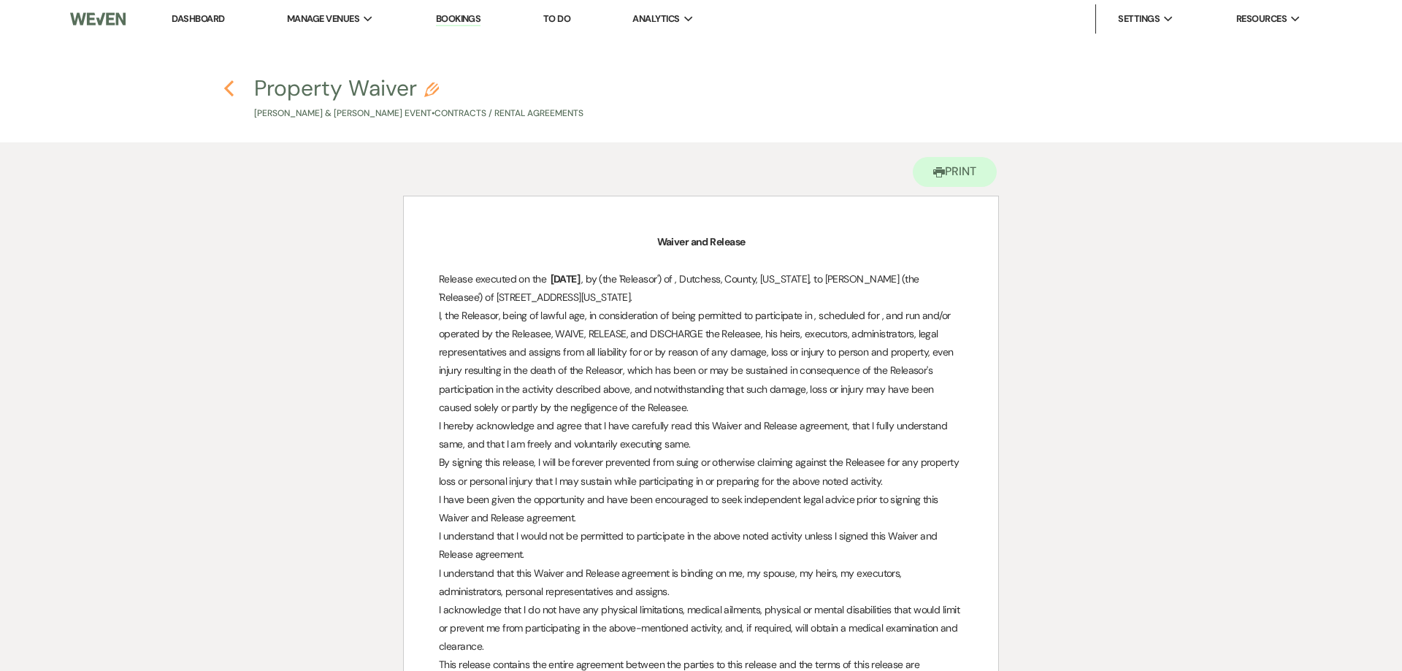
click at [231, 95] on use "button" at bounding box center [228, 88] width 9 height 16
click at [229, 93] on use "button" at bounding box center [228, 88] width 9 height 16
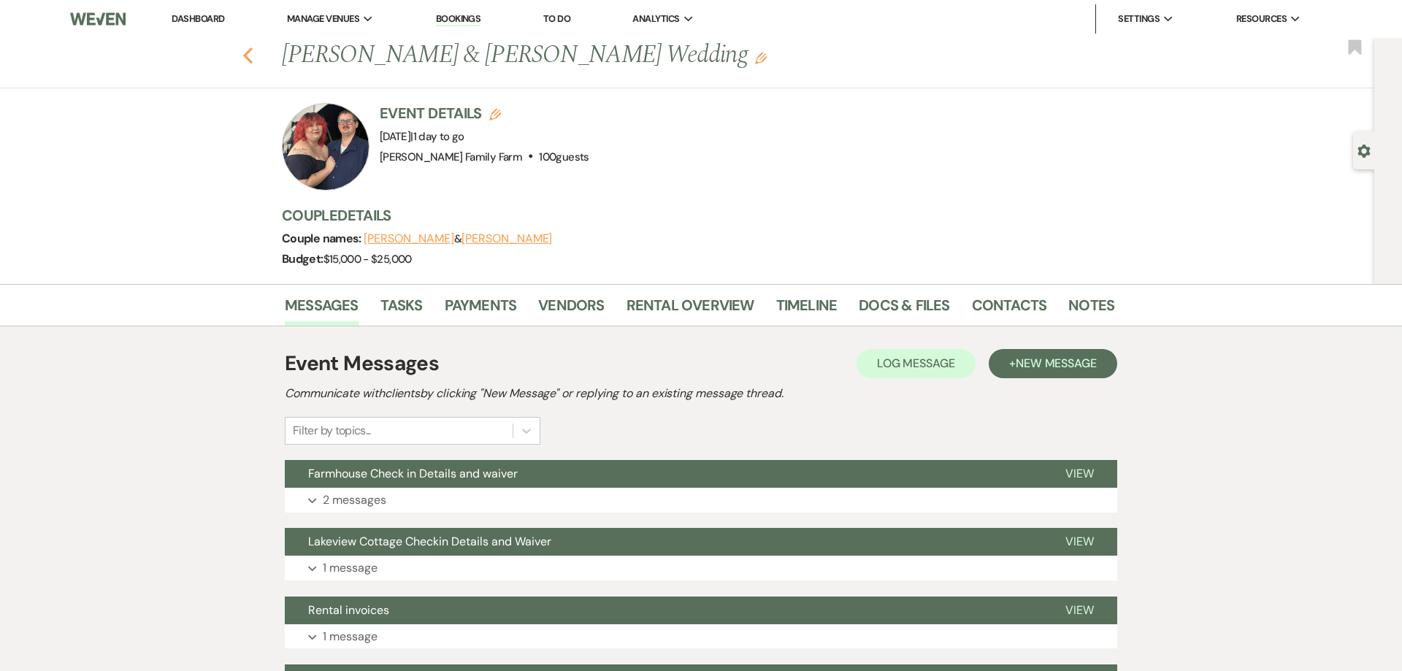
click at [248, 58] on use "button" at bounding box center [247, 55] width 9 height 16
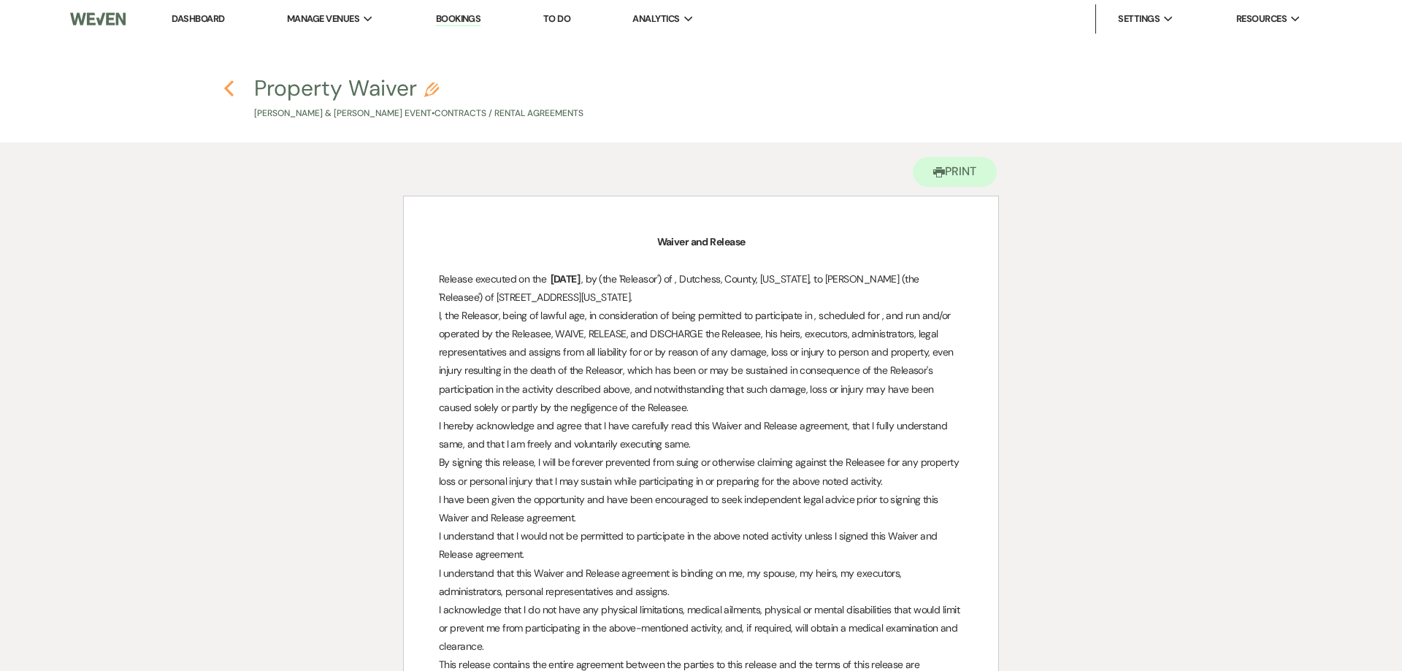
click at [230, 86] on icon "Previous" at bounding box center [228, 89] width 11 height 18
click at [226, 91] on use "button" at bounding box center [228, 88] width 9 height 16
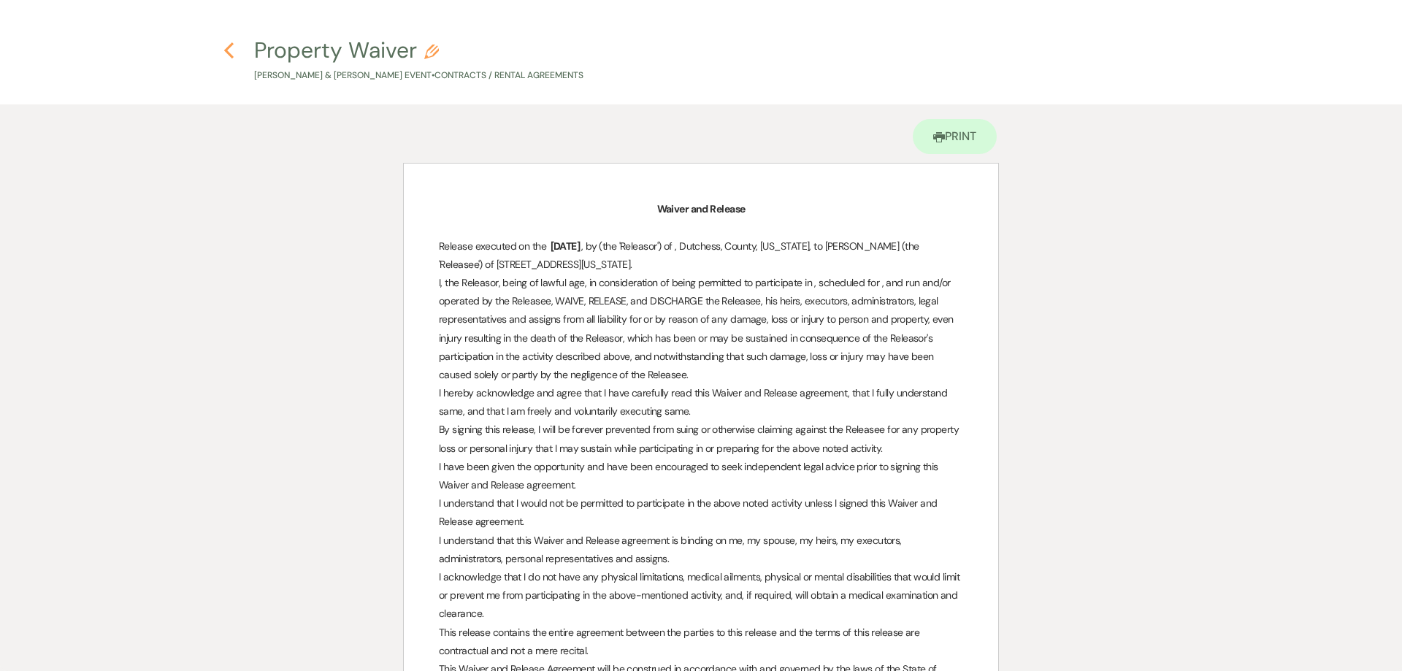
click at [230, 45] on use "button" at bounding box center [228, 50] width 9 height 16
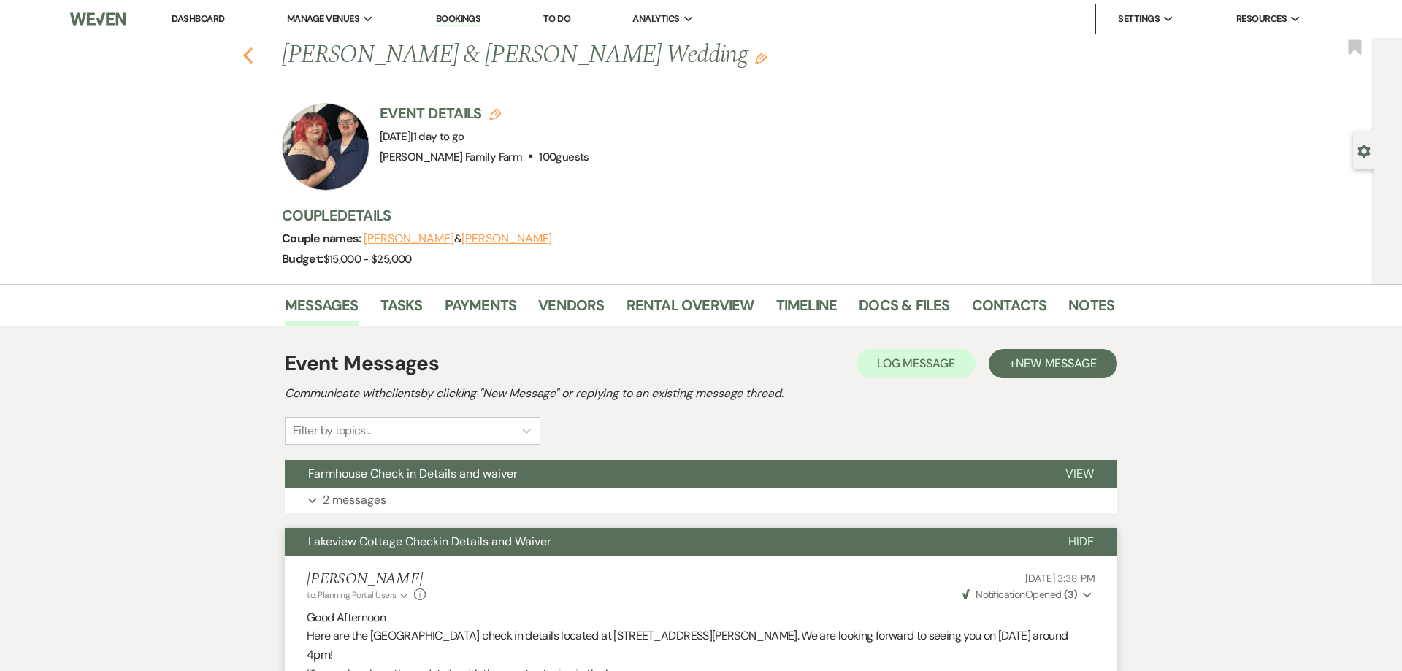
click at [247, 55] on use "button" at bounding box center [247, 55] width 9 height 16
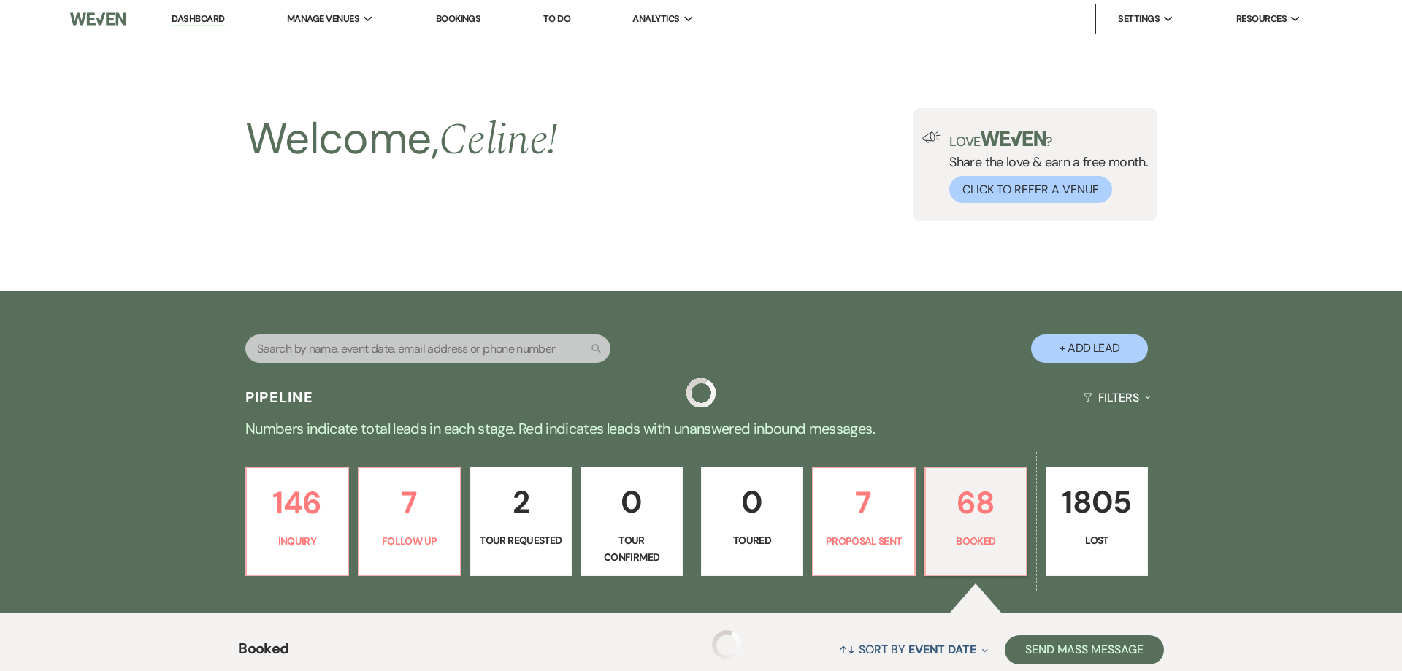
scroll to position [559, 0]
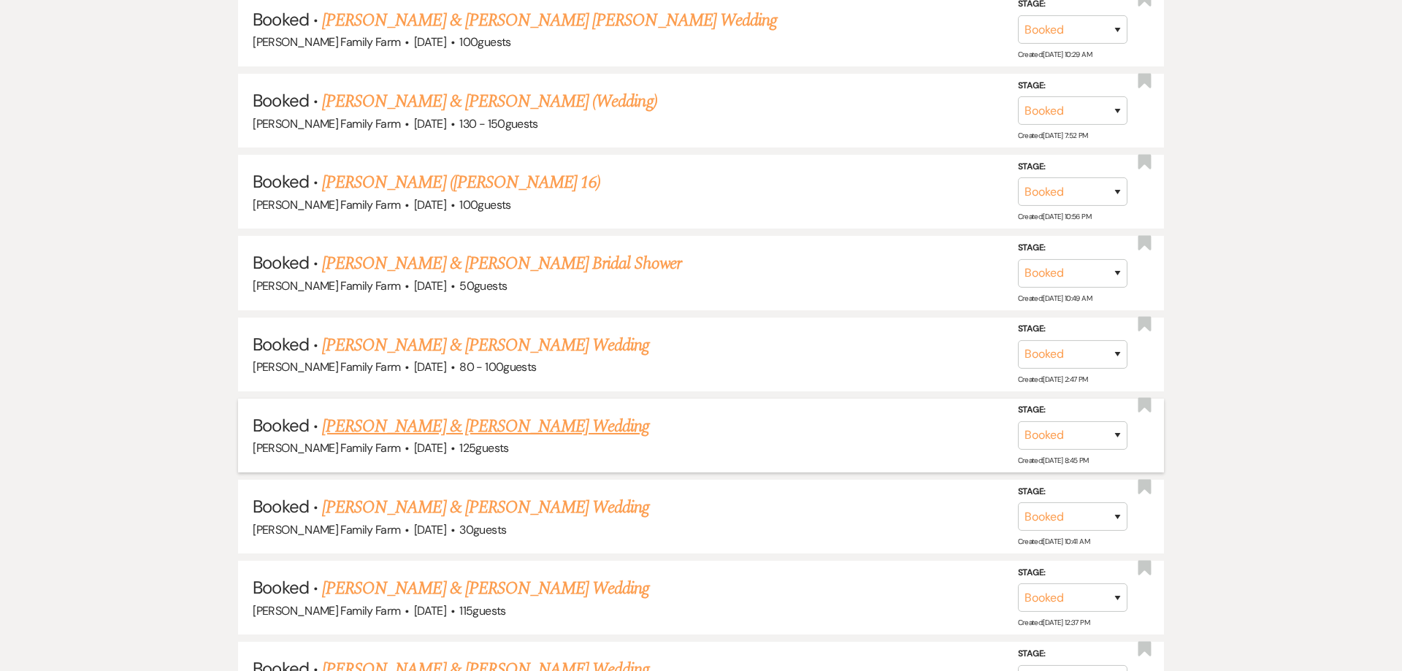
click at [562, 420] on link "Samantha Cerniglia & Daniel Griffin's Wedding" at bounding box center [485, 426] width 327 height 26
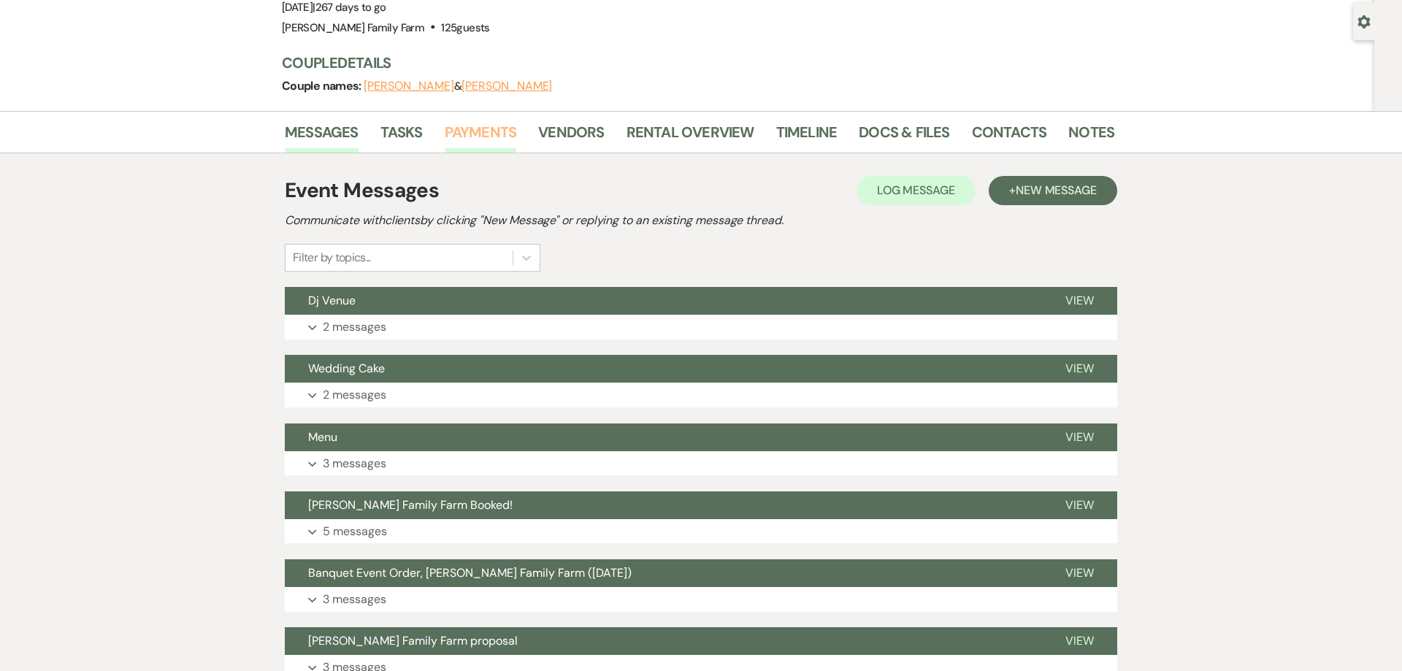
scroll to position [131, 0]
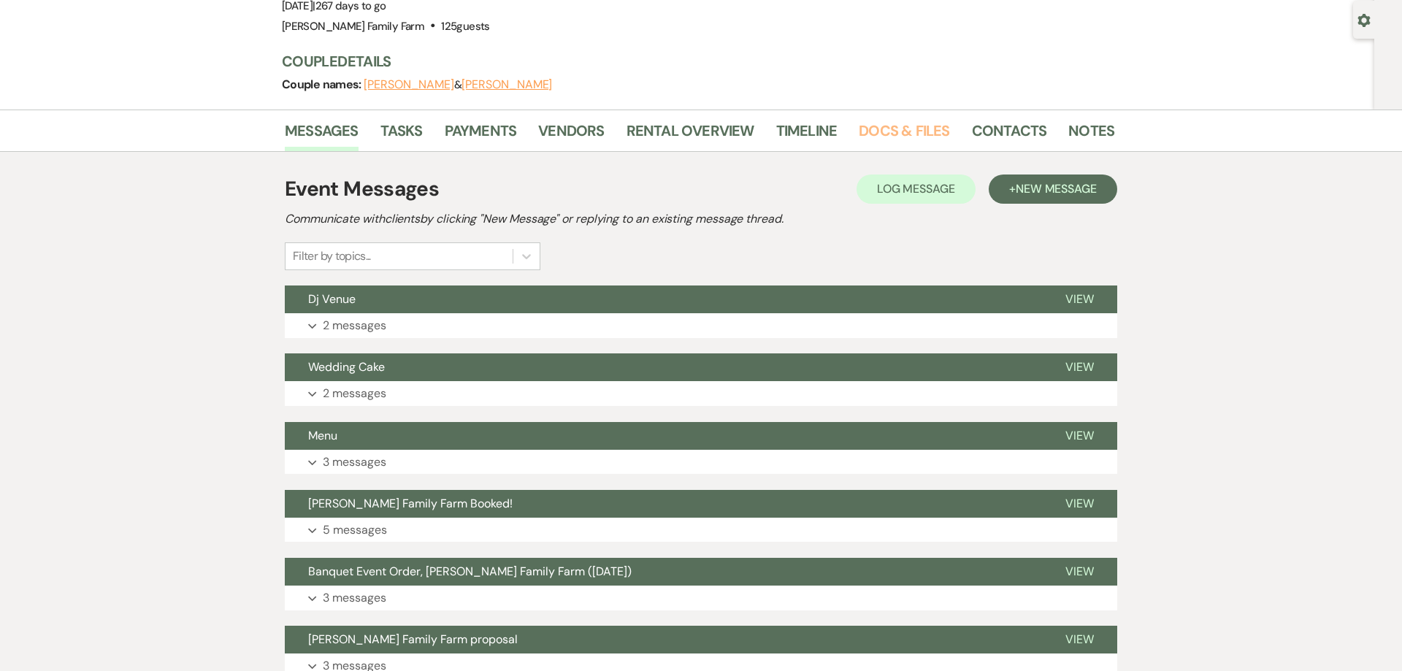
drag, startPoint x: 880, startPoint y: 140, endPoint x: 853, endPoint y: 142, distance: 27.1
click at [881, 140] on link "Docs & Files" at bounding box center [904, 135] width 91 height 32
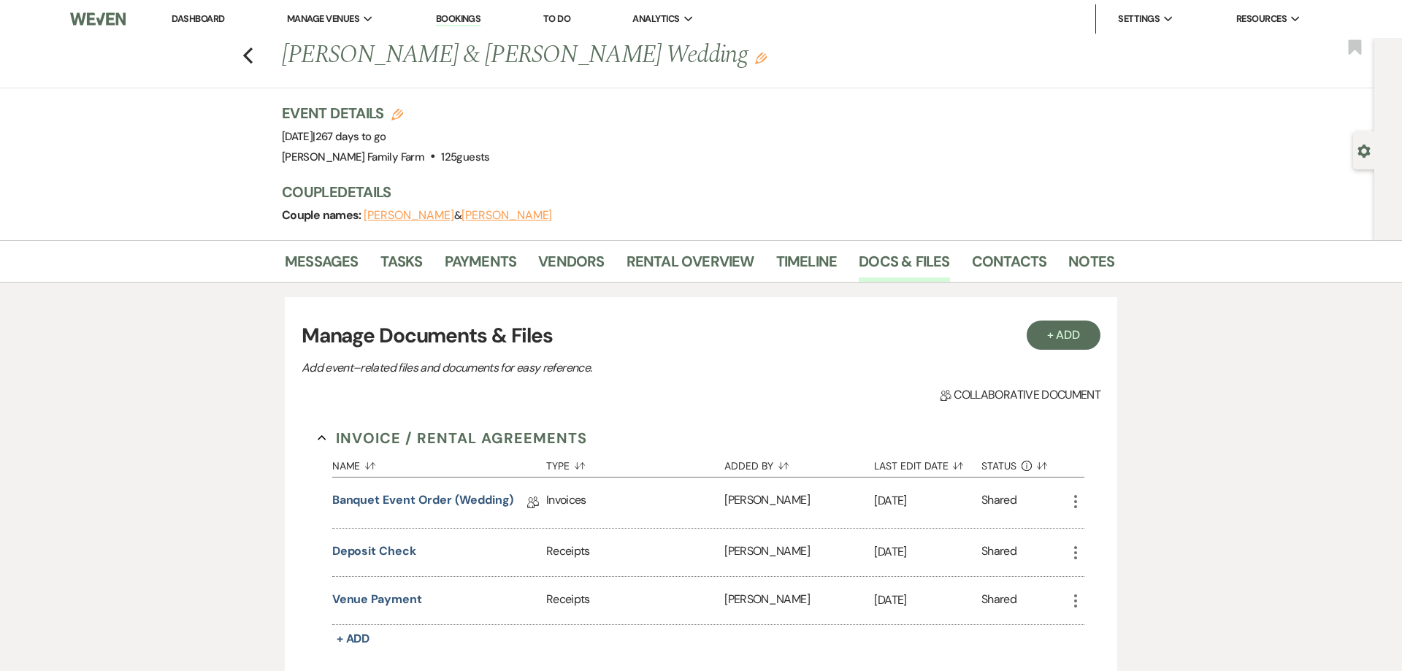
click at [212, 16] on link "Dashboard" at bounding box center [198, 18] width 53 height 12
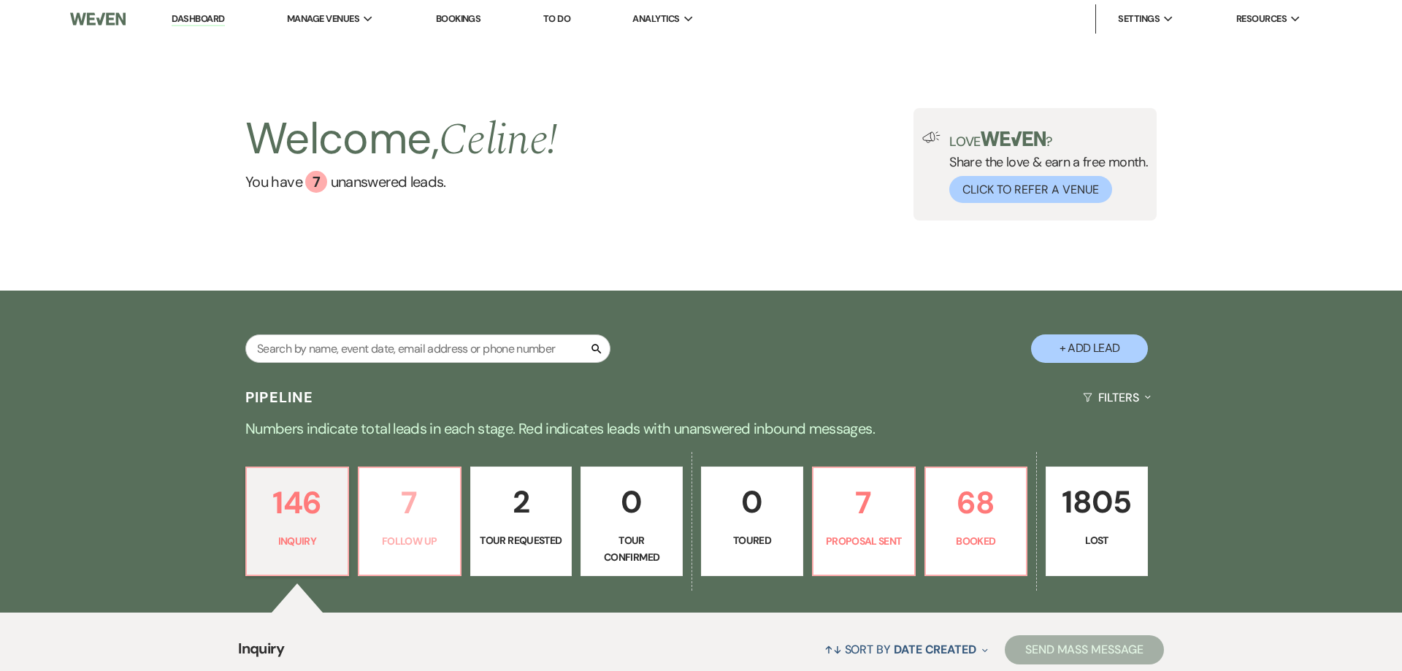
scroll to position [122, 0]
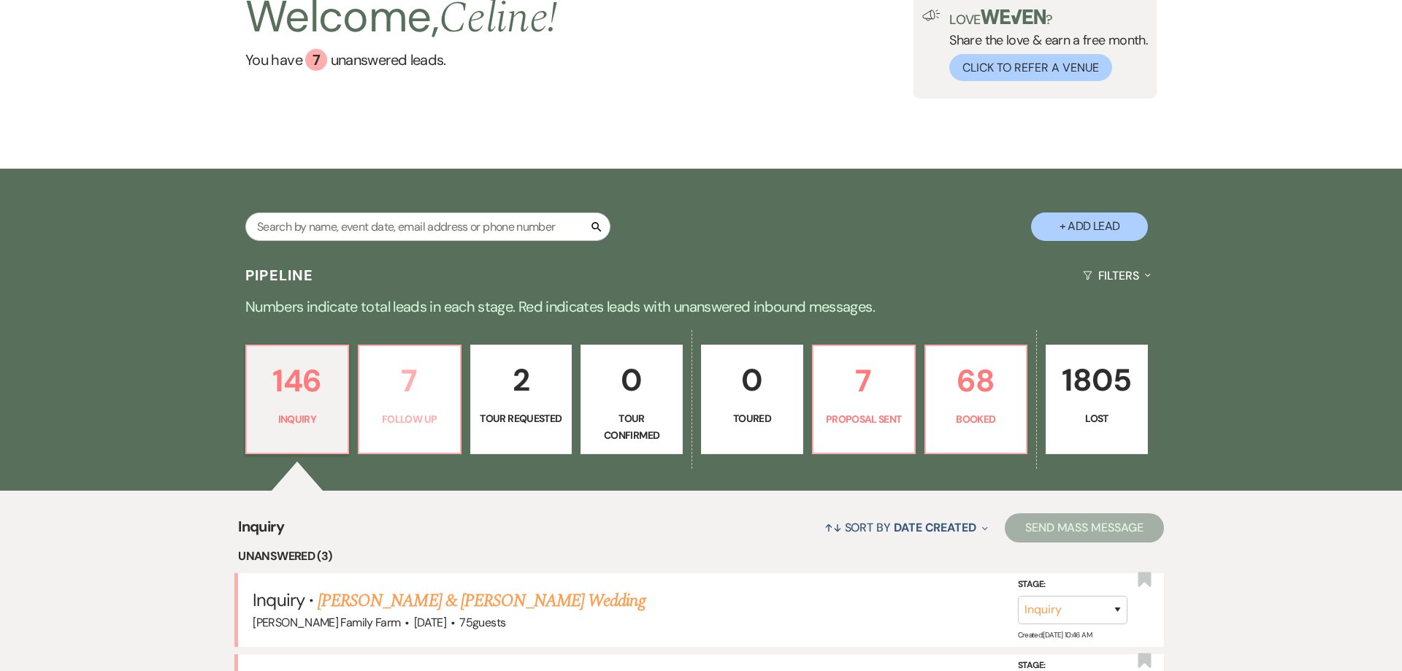
click at [415, 386] on p "7" at bounding box center [409, 380] width 83 height 49
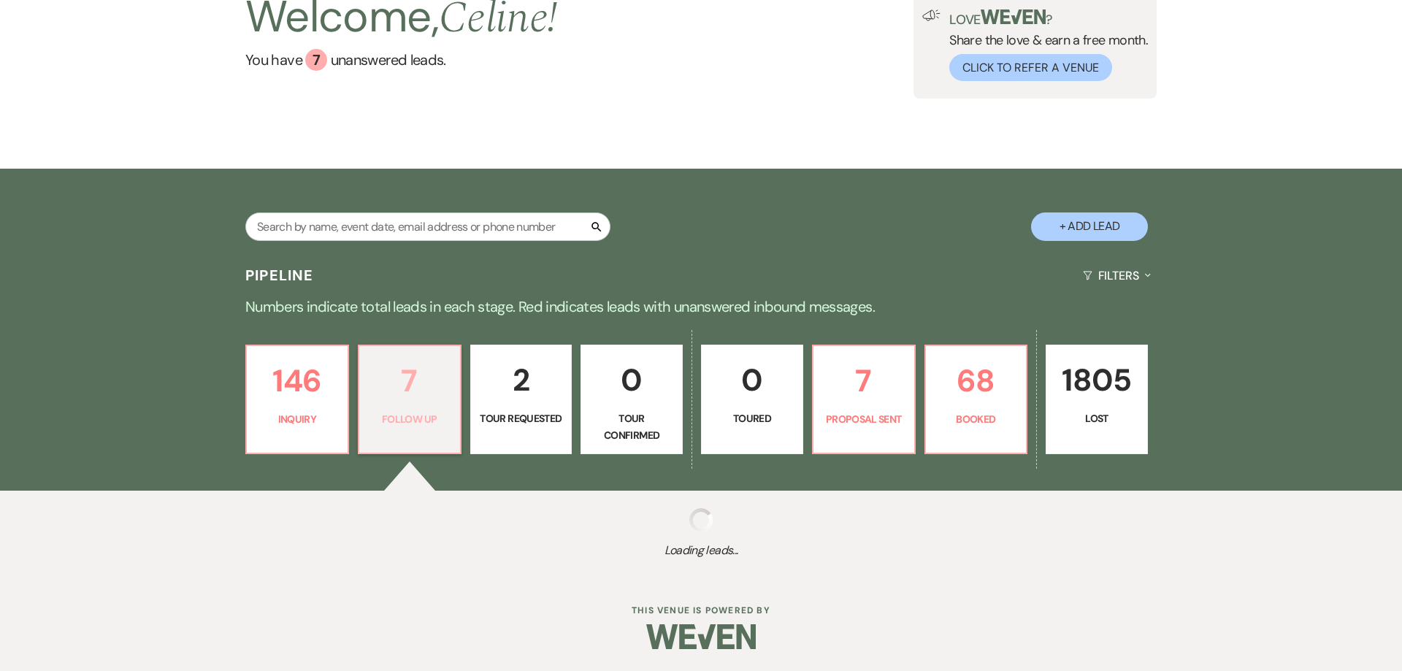
select select "9"
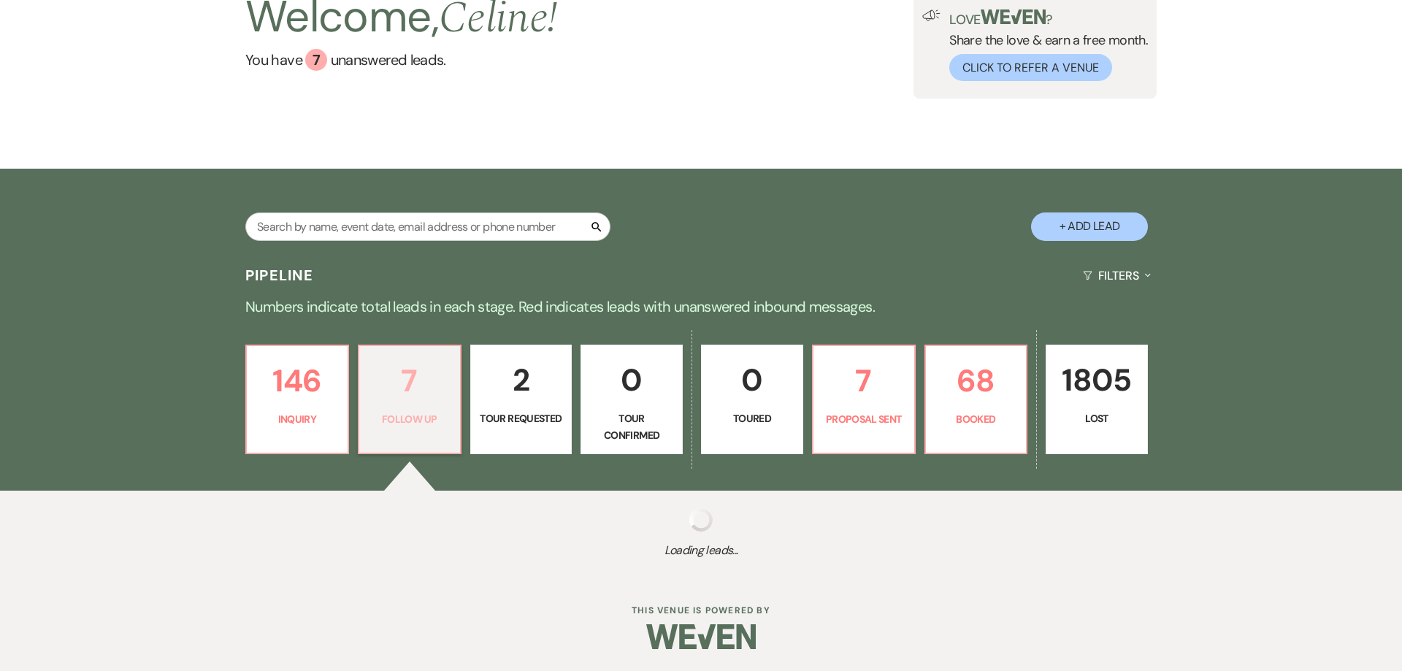
select select "9"
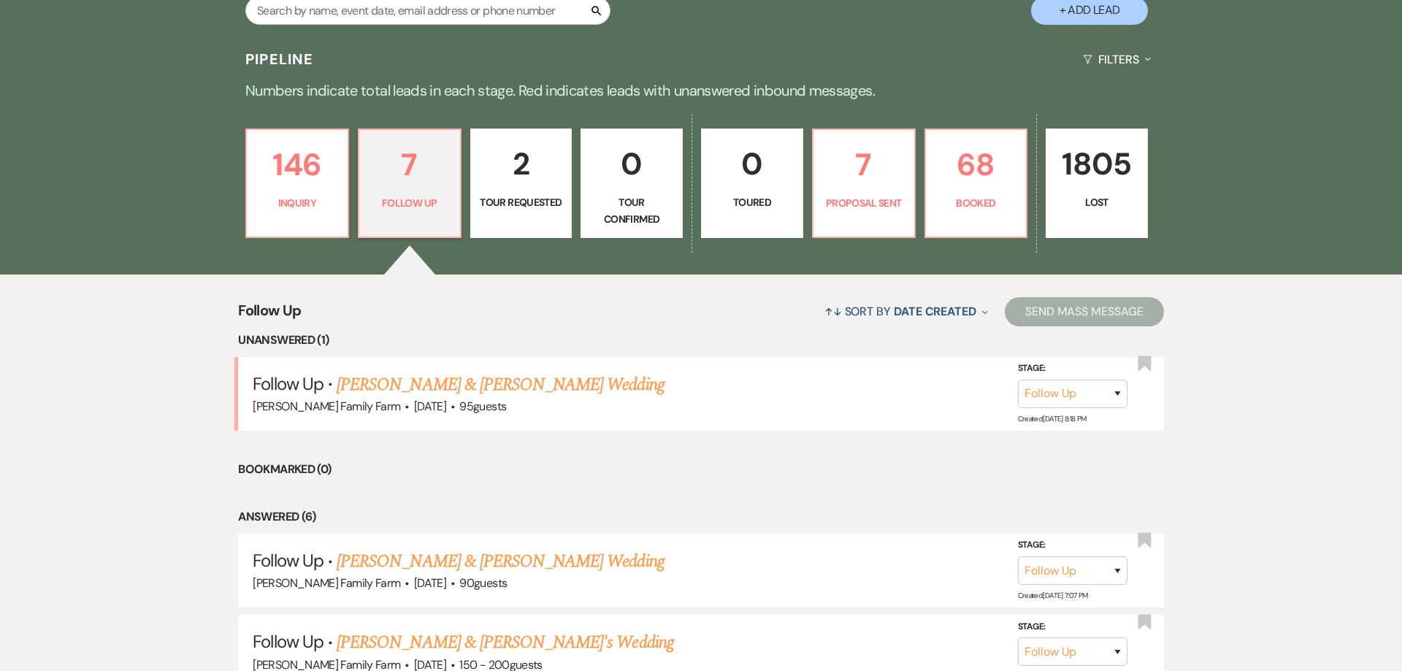
scroll to position [345, 0]
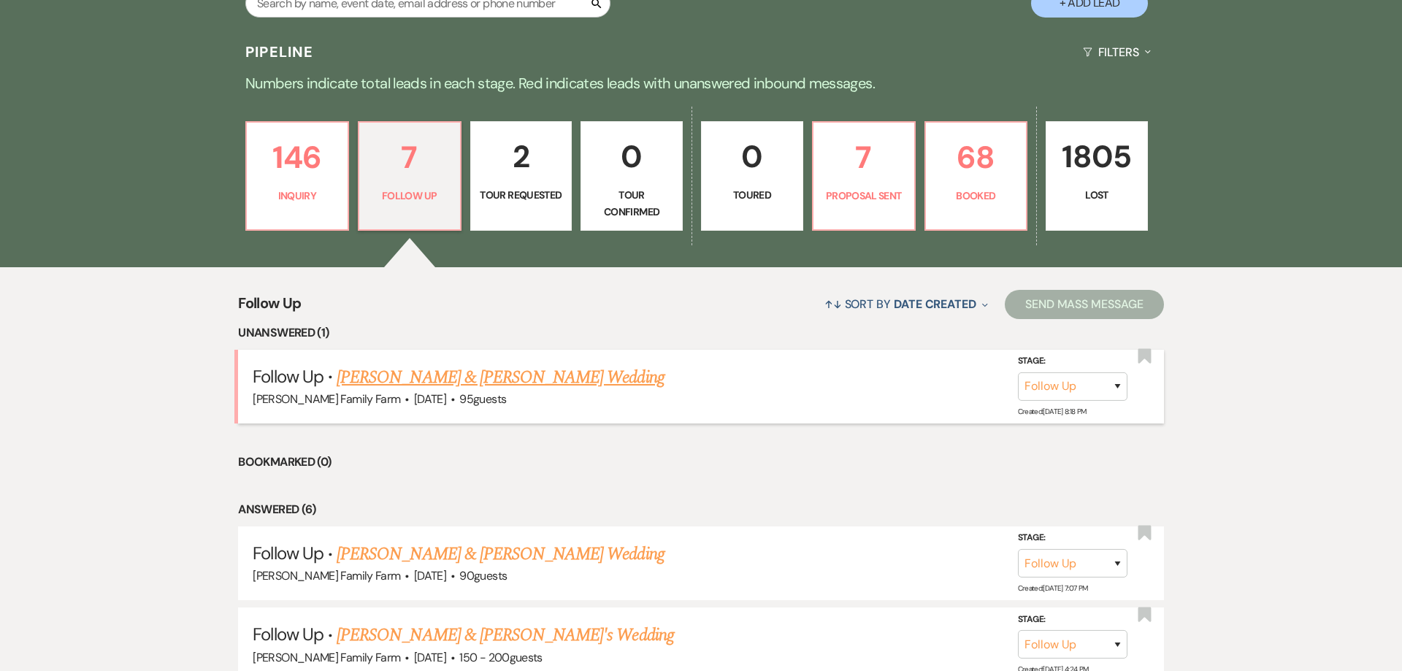
click at [482, 383] on link "Peter Knights & Thalia Rodriguez's Wedding" at bounding box center [500, 377] width 327 height 26
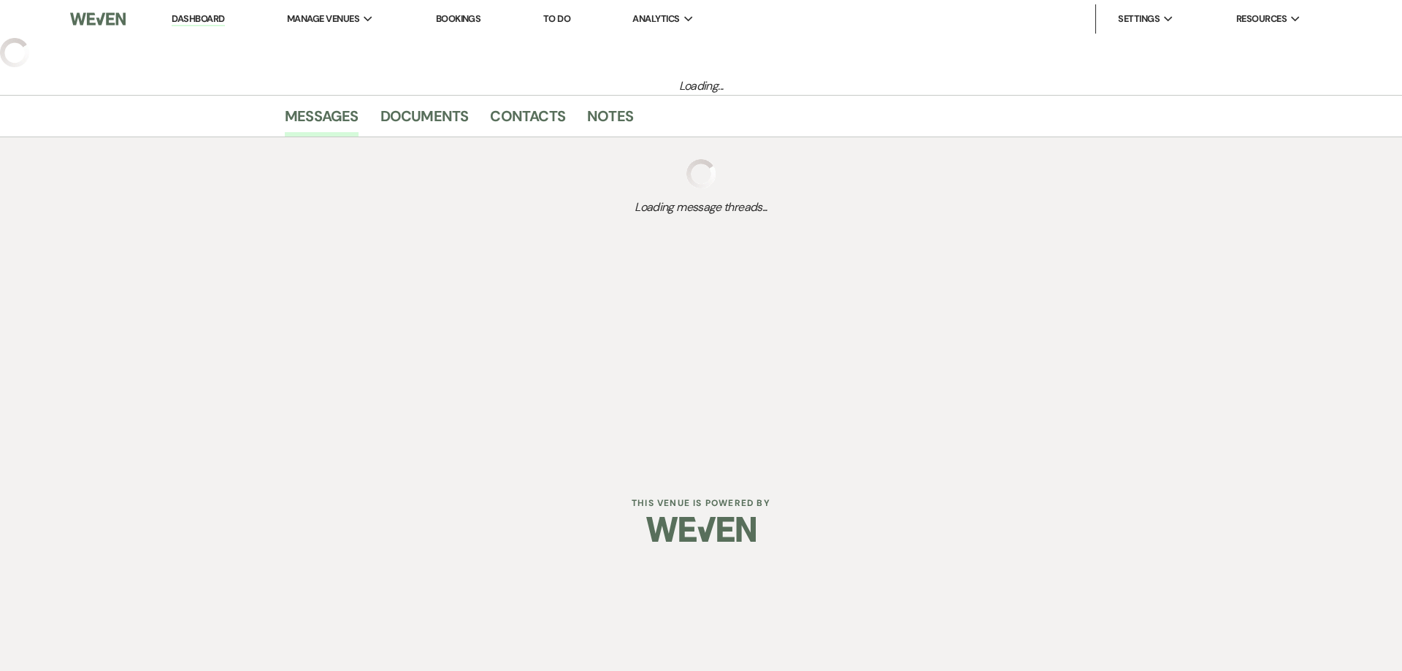
select select "9"
select select "5"
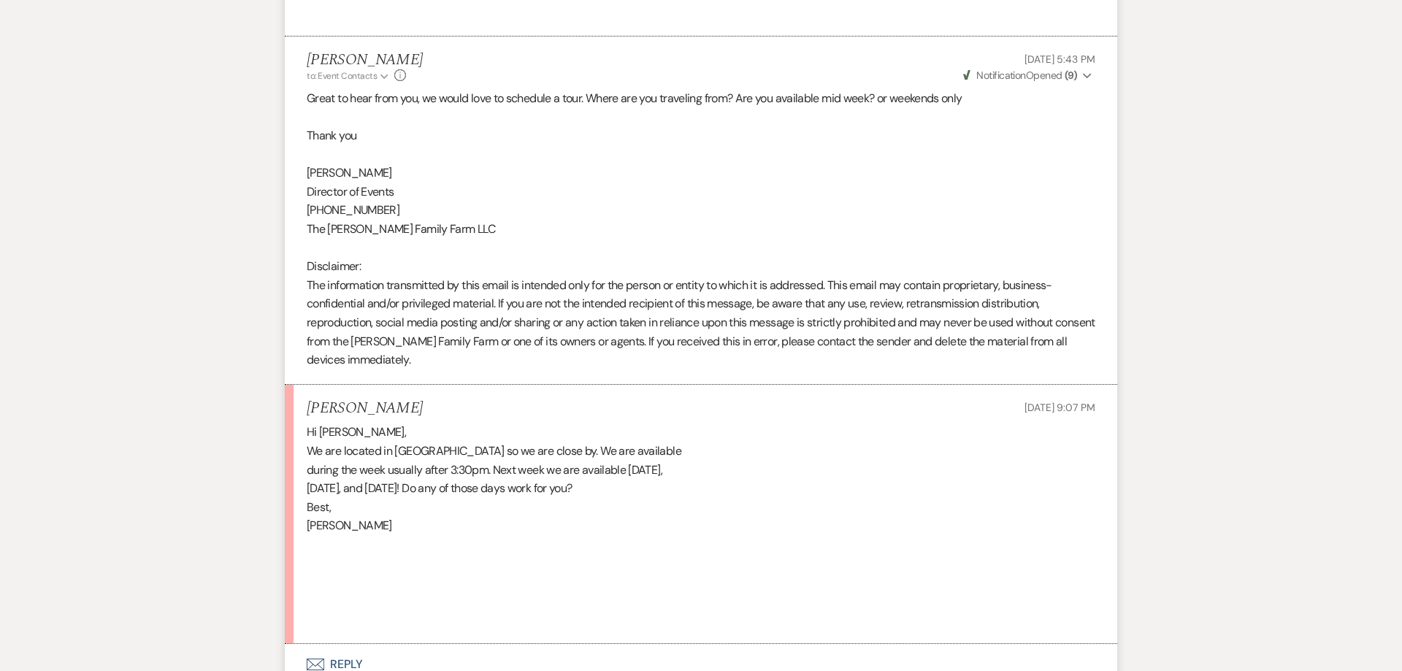
scroll to position [2529, 0]
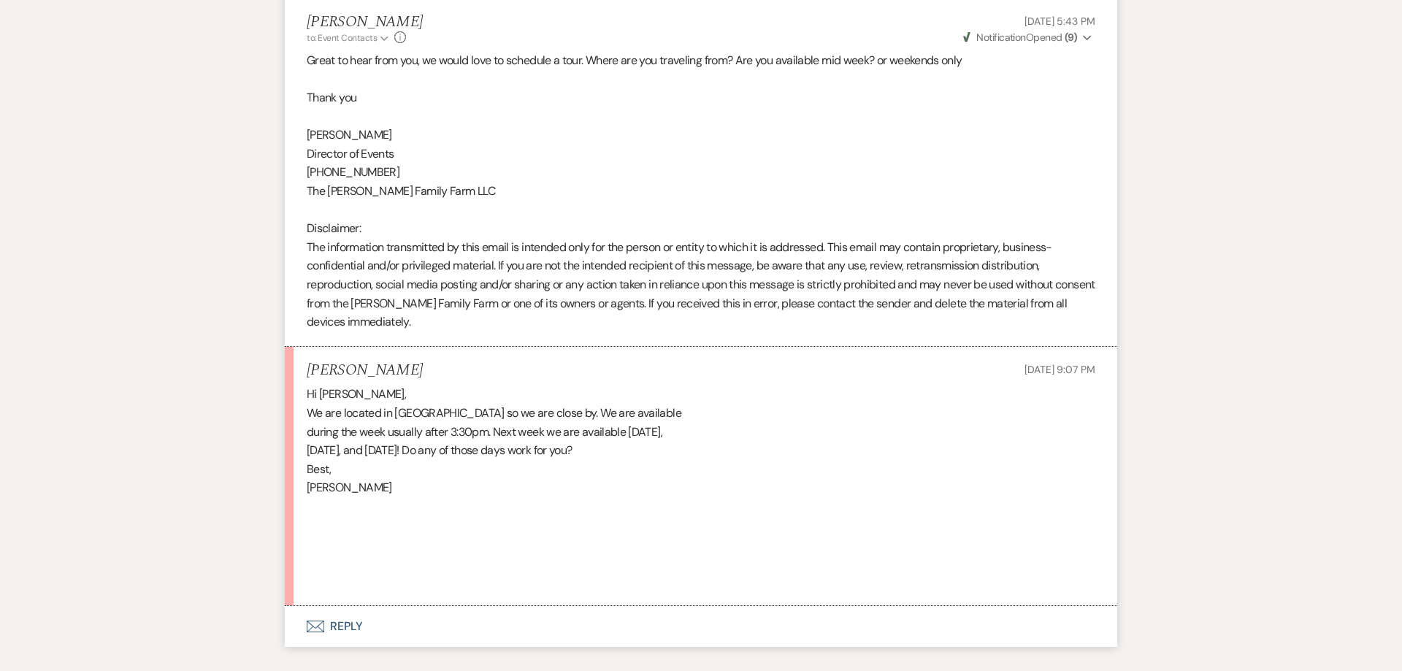
click at [340, 622] on button "Envelope Reply" at bounding box center [701, 626] width 832 height 41
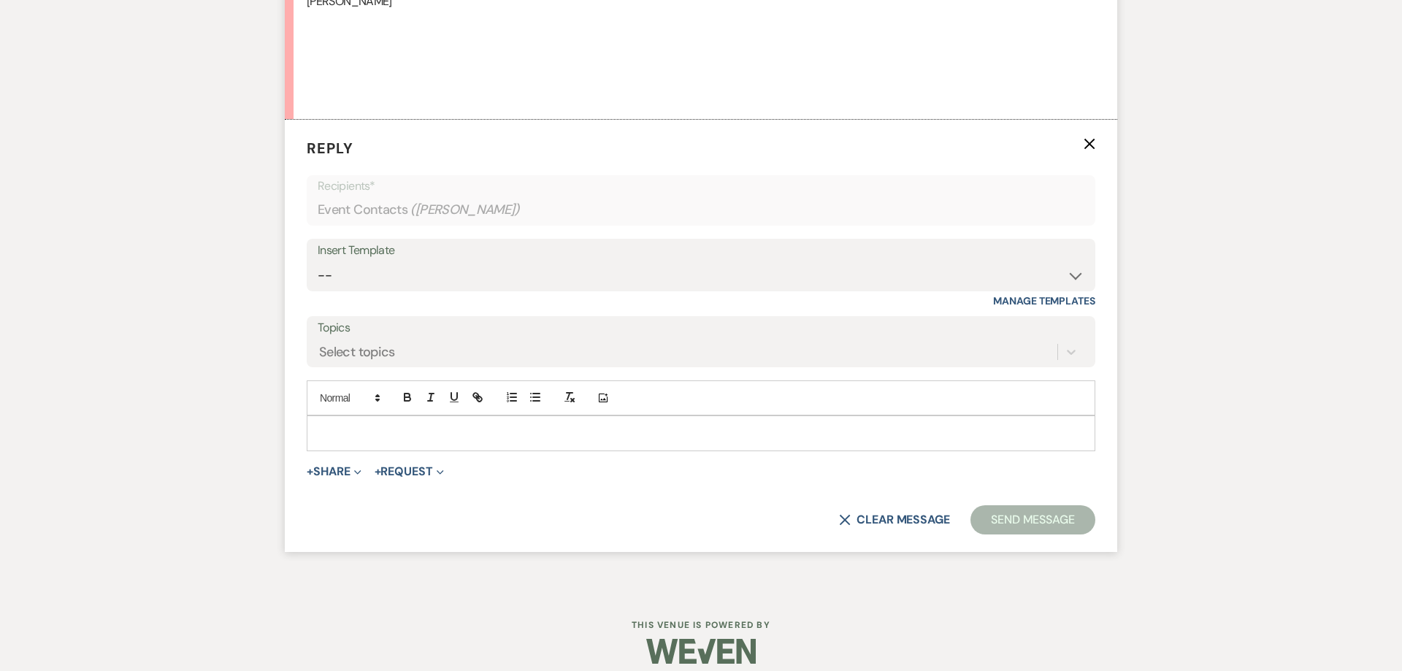
scroll to position [3016, 0]
click at [355, 449] on div at bounding box center [700, 432] width 787 height 34
click at [318, 261] on select "-- Follow Up 1a. Non wedding request for info (Barn) 8. Proposal email Follow u…" at bounding box center [701, 275] width 767 height 28
select select "4856"
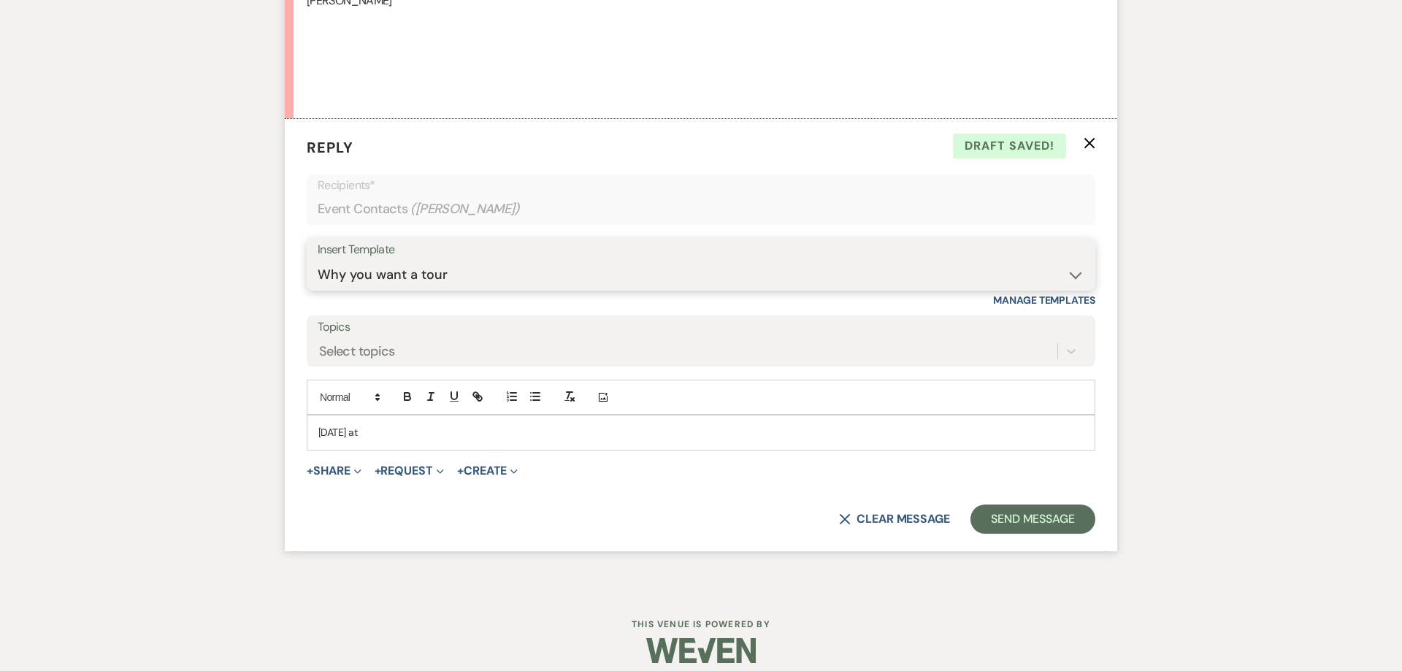
click option "Why you want a tour" at bounding box center [0, 0] width 0 height 0
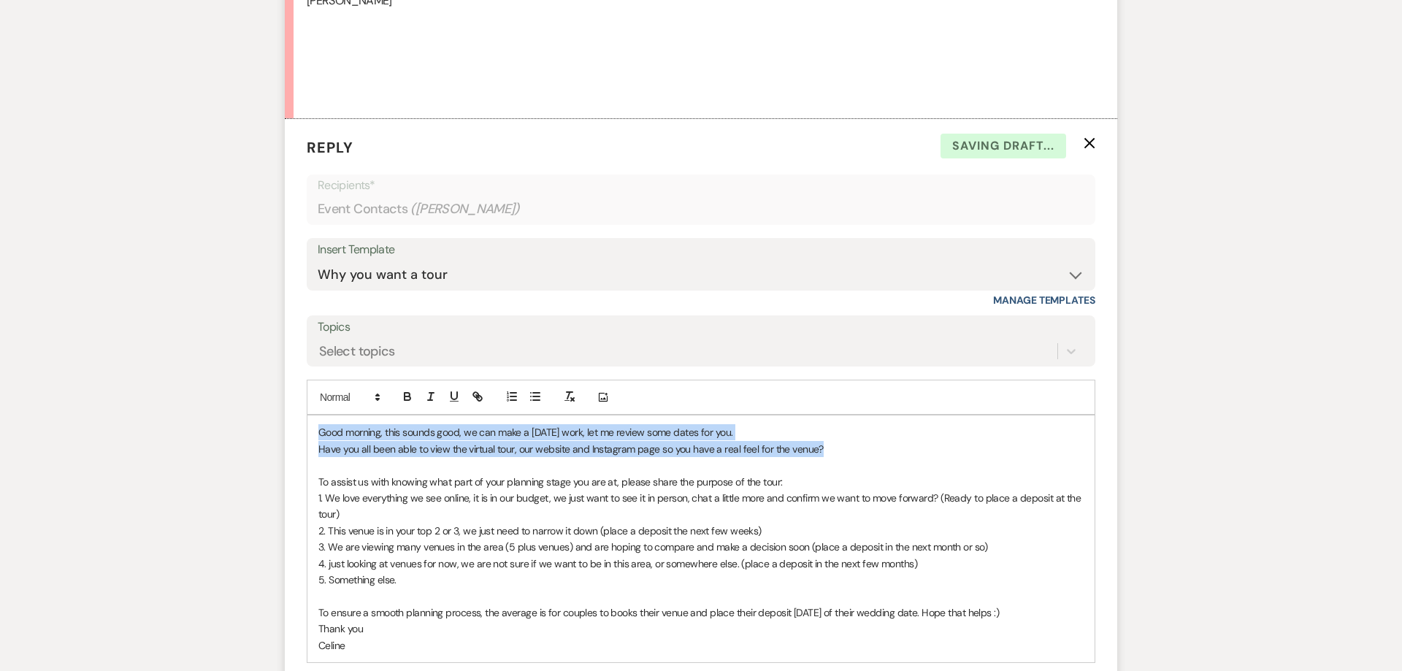
drag, startPoint x: 845, startPoint y: 451, endPoint x: 150, endPoint y: 393, distance: 696.8
click at [307, 415] on div "Good morning, this sounds good, we can make a Friday work, let me review some d…" at bounding box center [700, 538] width 787 height 246
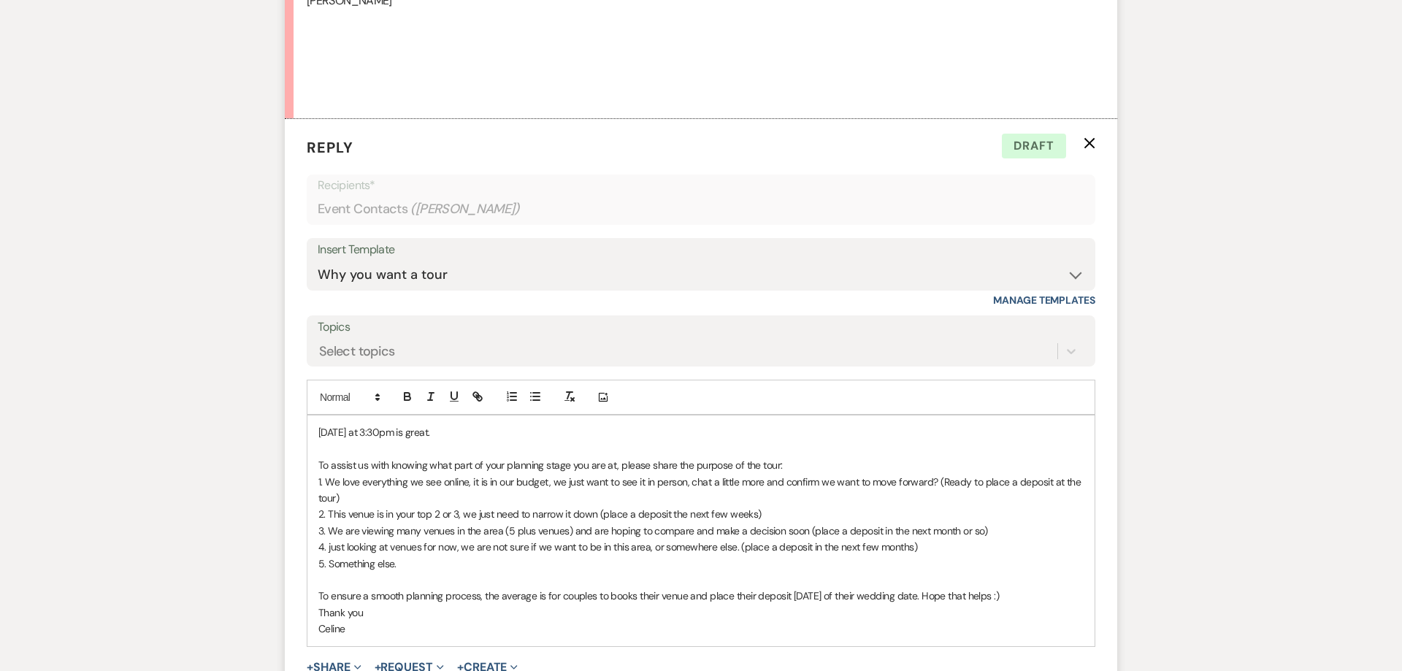
click at [818, 596] on span "To ensure a smooth planning process, the average is for couples to books their …" at bounding box center [658, 595] width 680 height 13
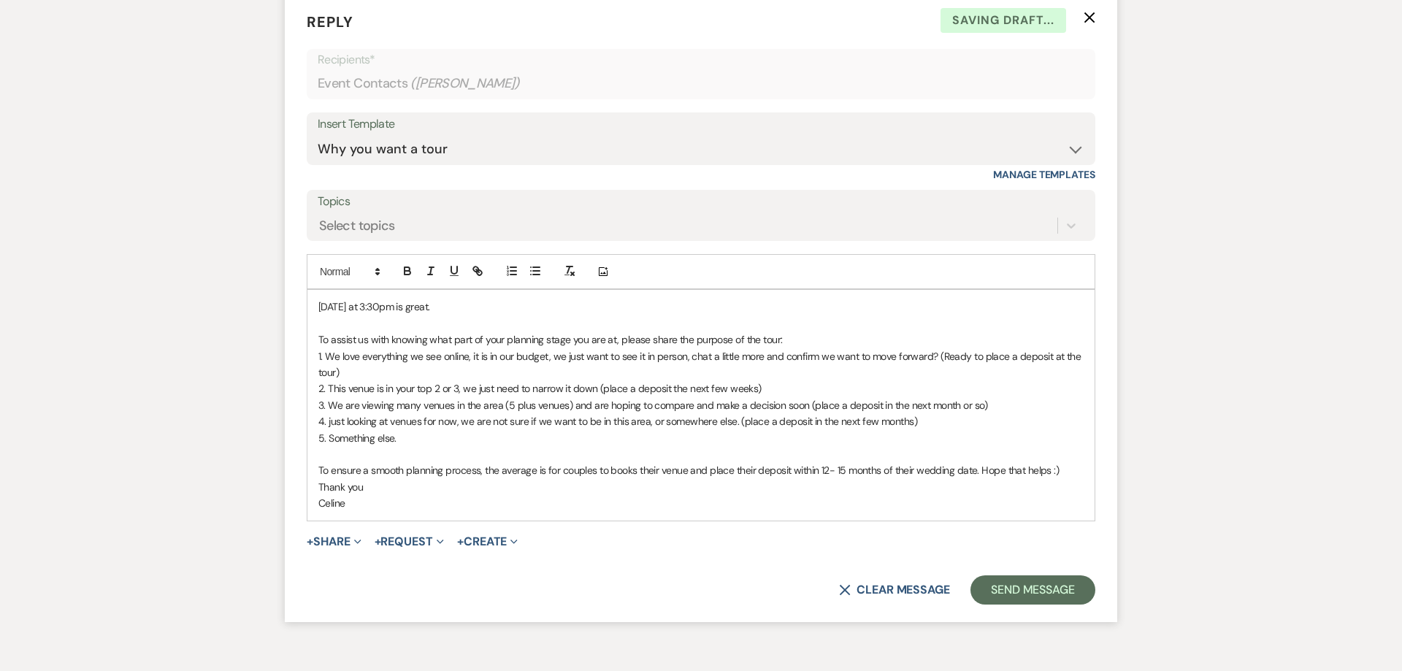
scroll to position [3165, 0]
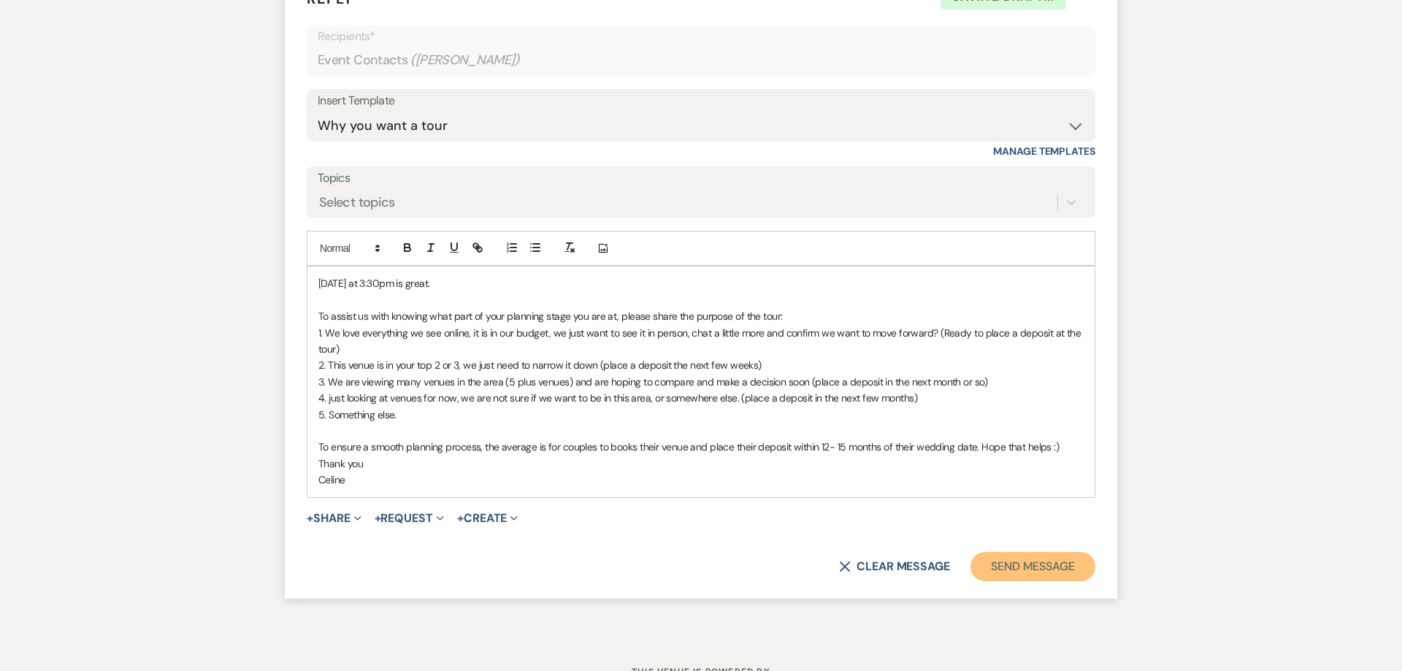
click at [1056, 575] on button "Send Message" at bounding box center [1032, 566] width 125 height 29
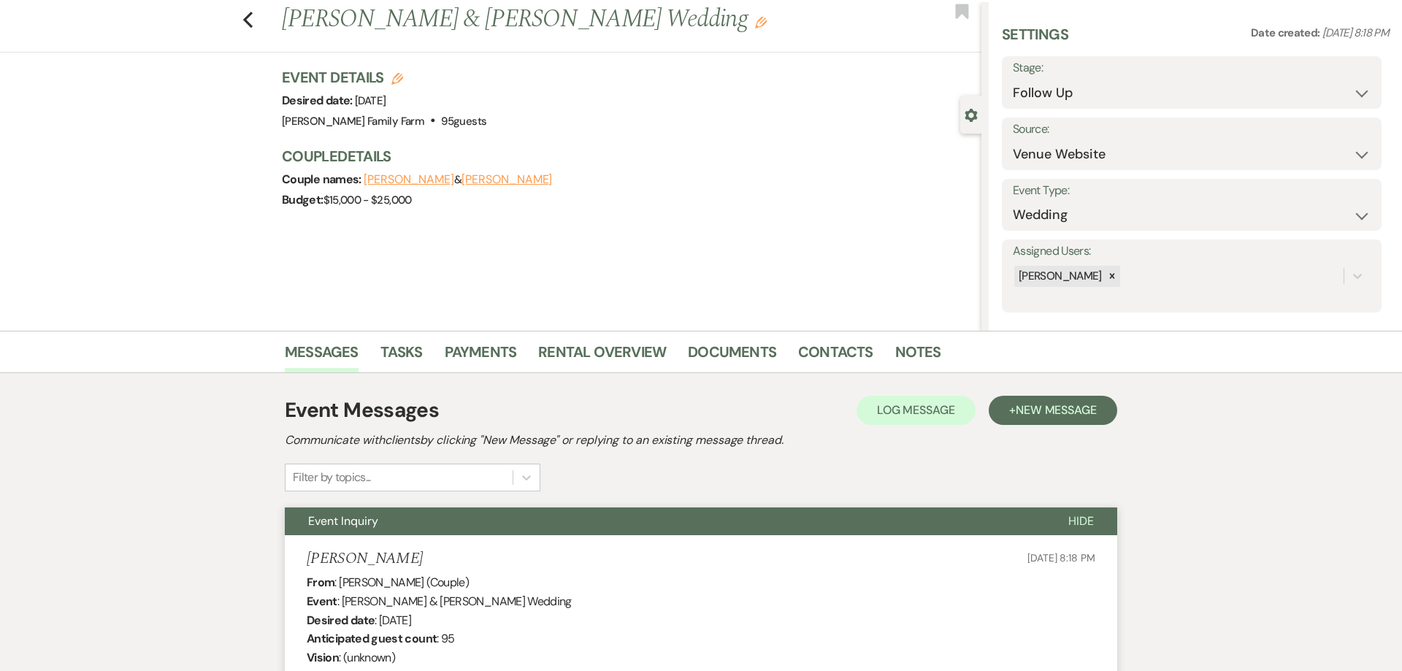
scroll to position [0, 0]
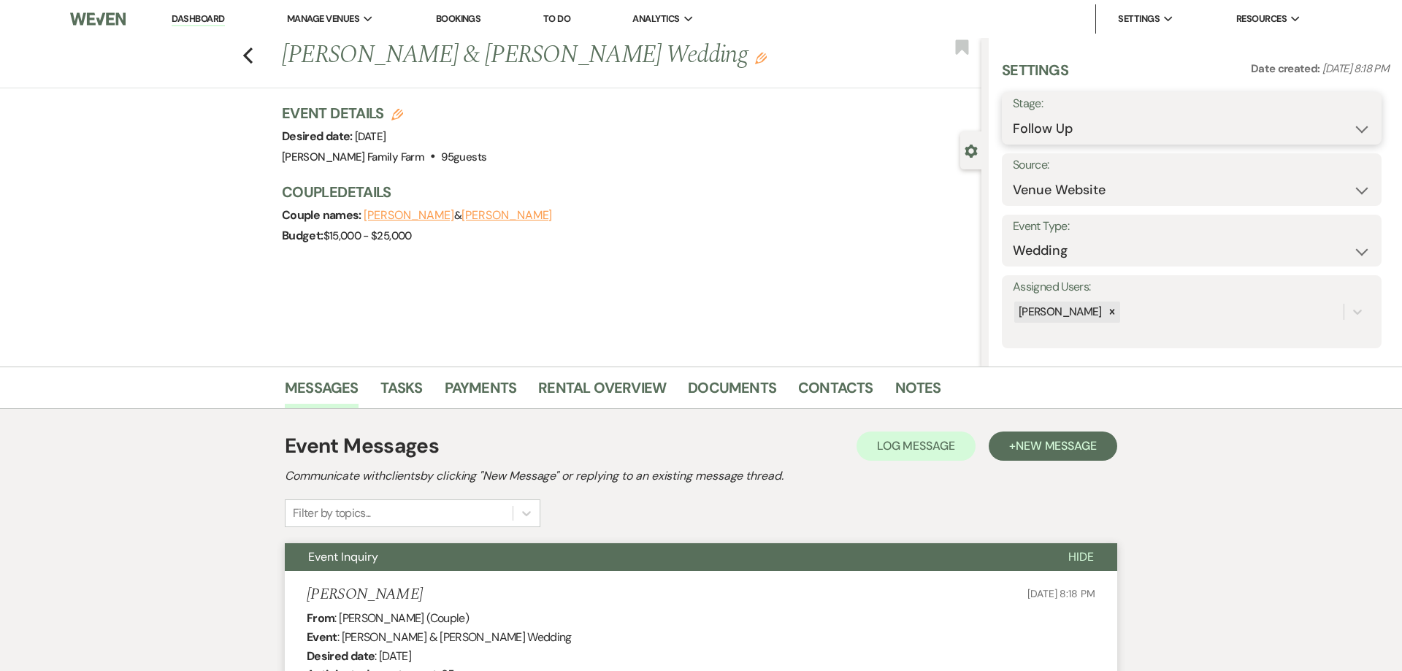
click at [1013, 115] on select "Inquiry Follow Up Tour Requested Tour Confirmed Toured Proposal Sent Booked Lost" at bounding box center [1192, 129] width 358 height 28
select select "4"
click option "Tour Confirmed" at bounding box center [0, 0] width 0 height 0
click at [1340, 118] on button "Save" at bounding box center [1341, 118] width 82 height 29
click at [250, 56] on icon "Previous" at bounding box center [247, 56] width 11 height 18
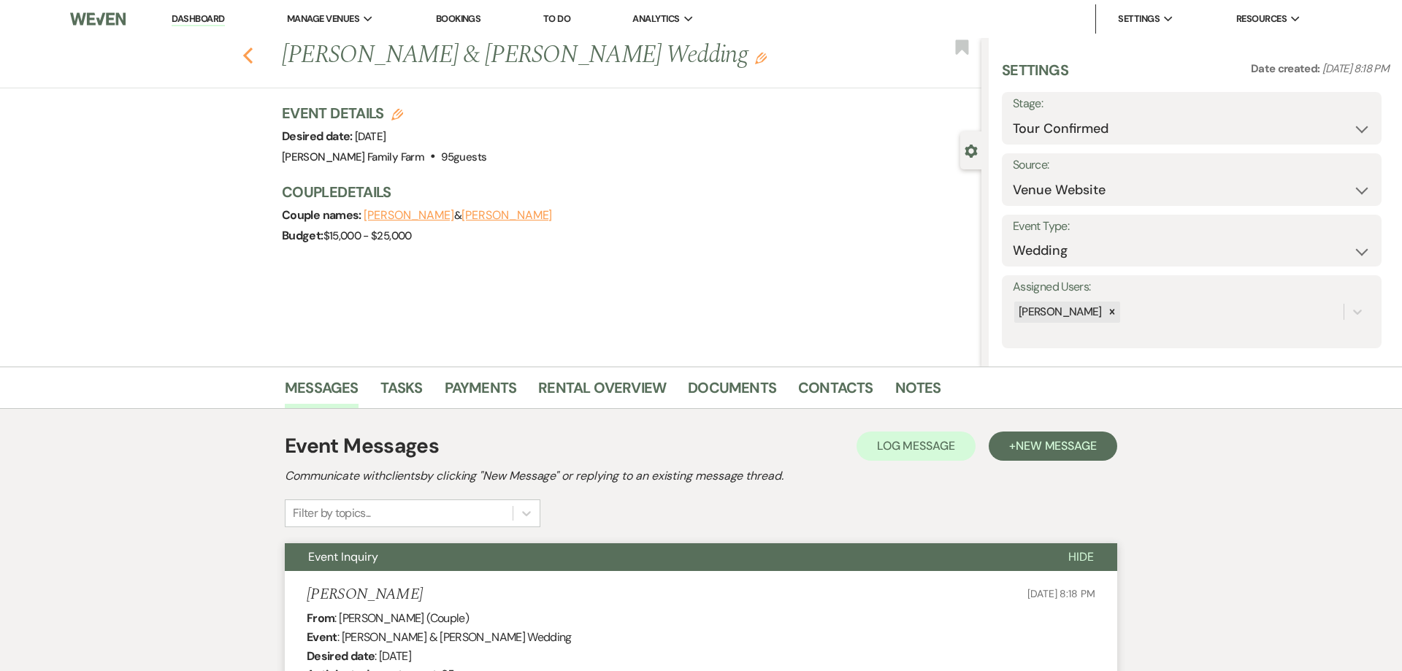
select select "9"
select select "4"
select select "9"
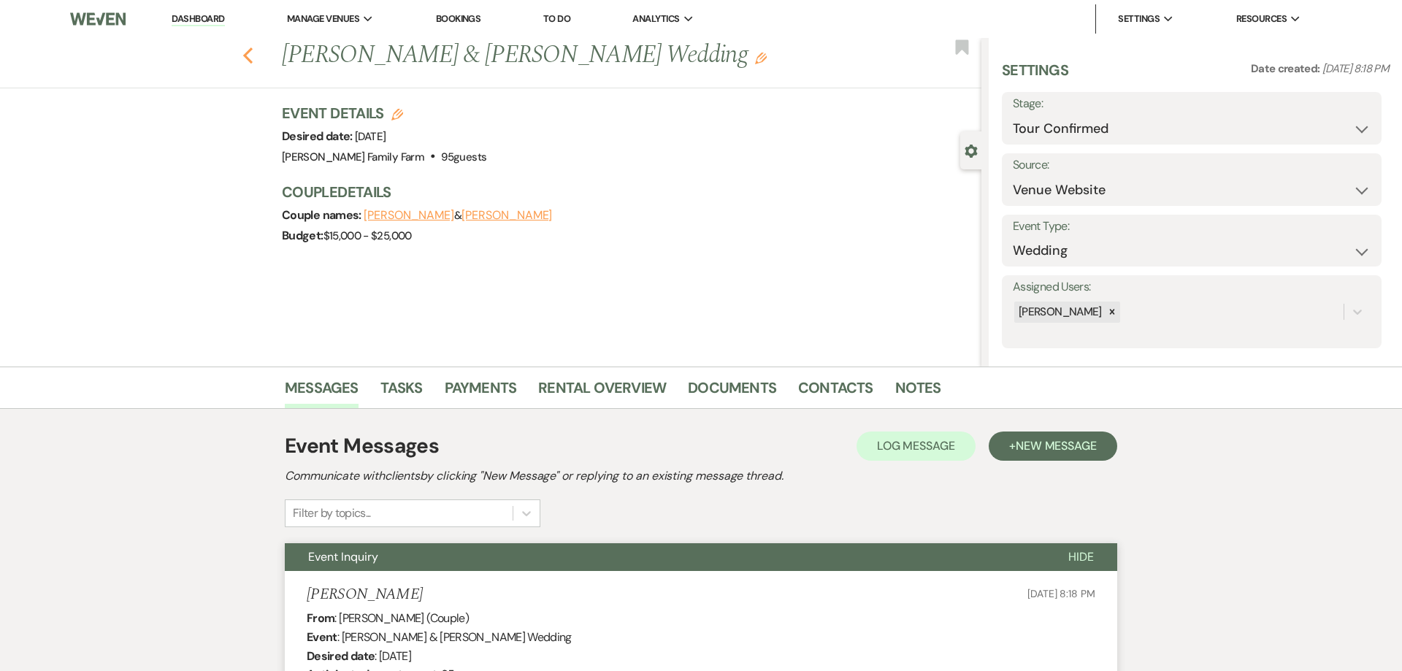
select select "9"
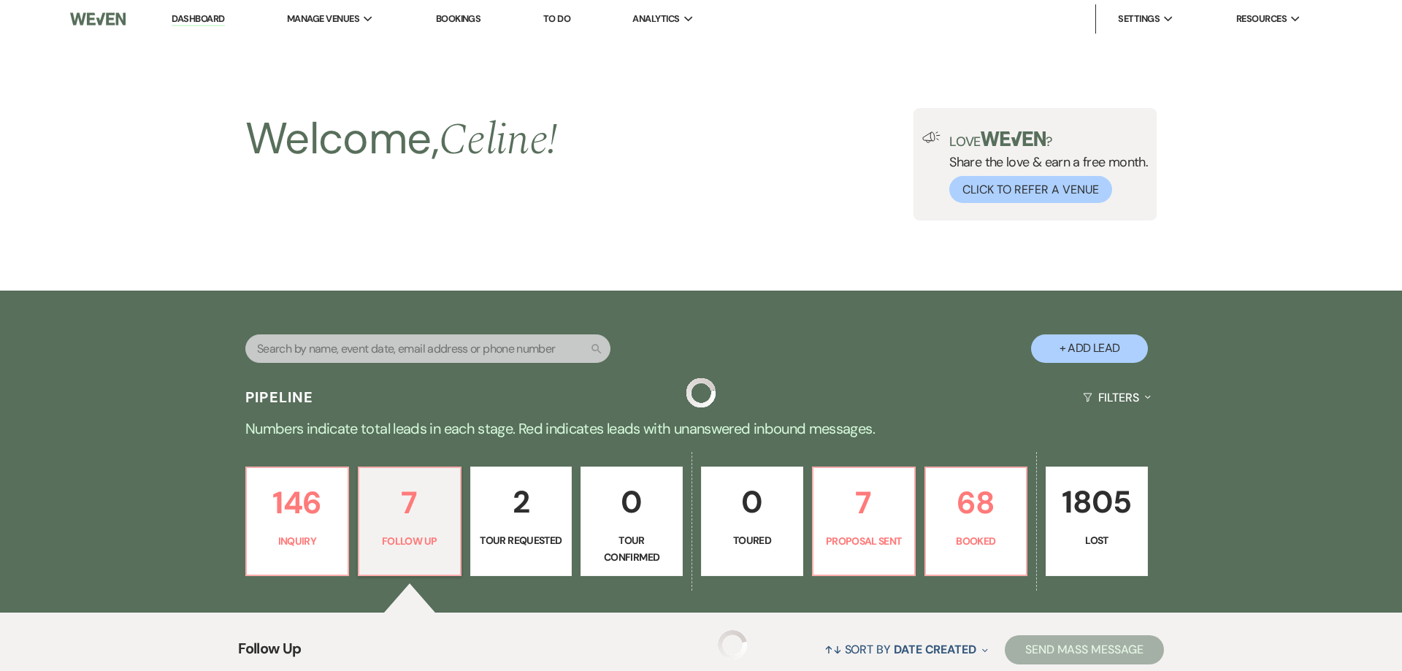
scroll to position [345, 0]
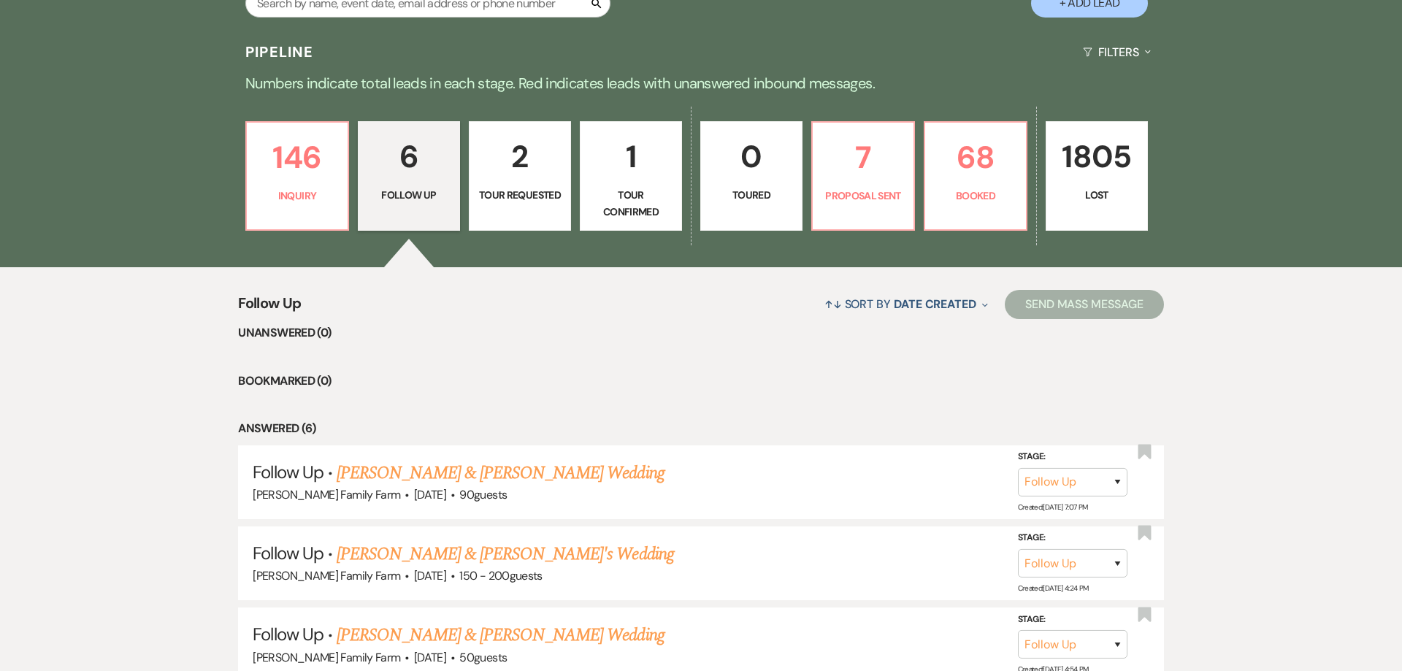
click at [526, 195] on p "Tour Requested" at bounding box center [519, 195] width 83 height 16
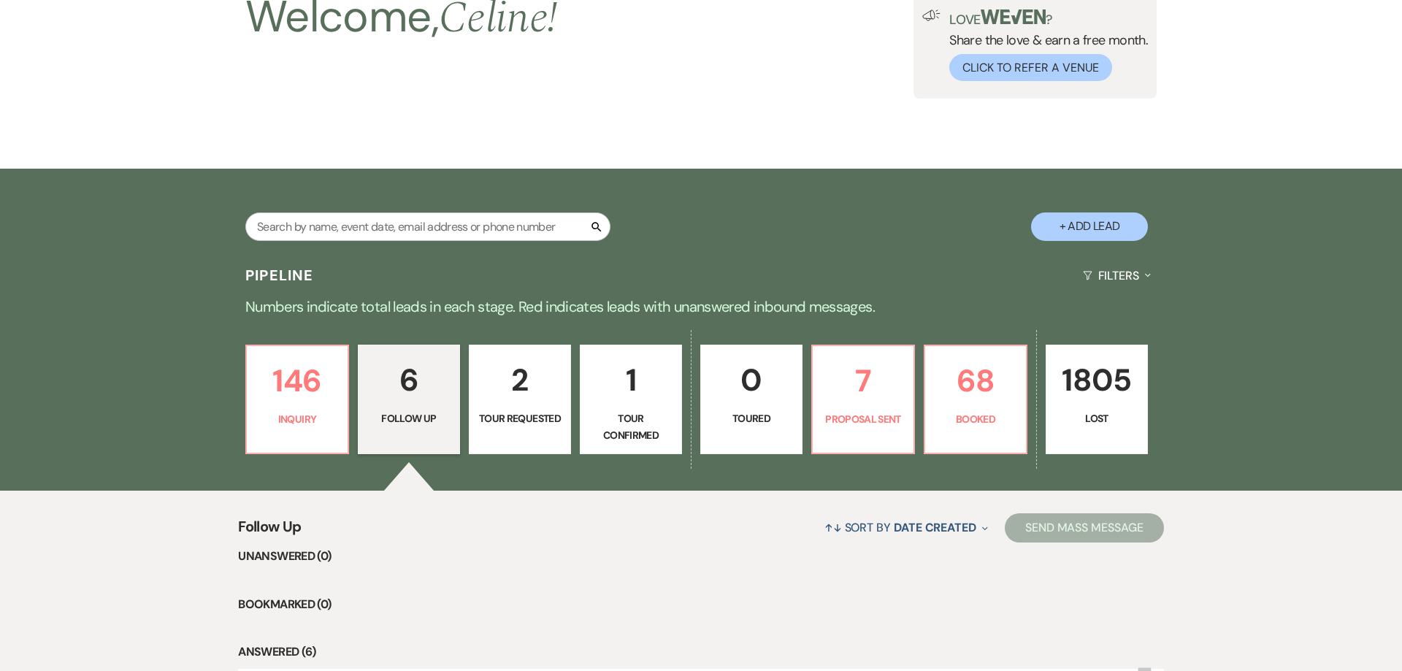
select select "2"
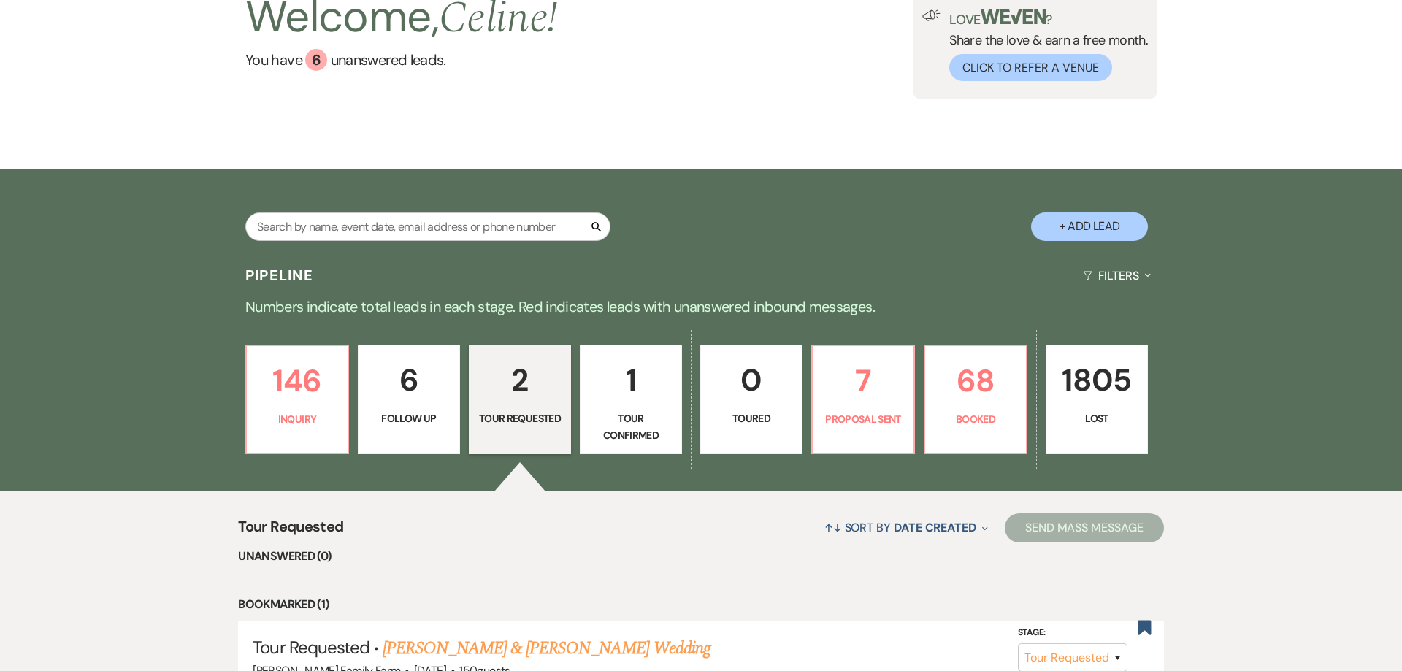
scroll to position [393, 0]
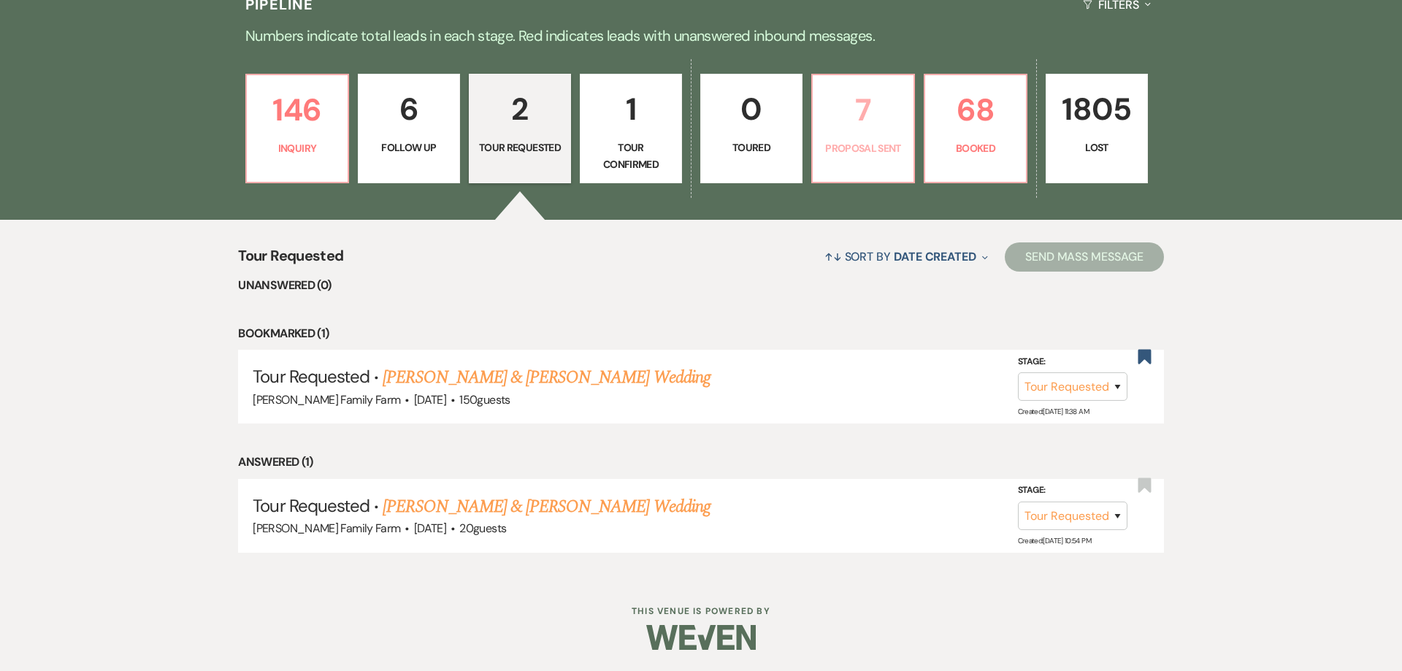
click at [870, 158] on link "7 Proposal Sent" at bounding box center [863, 129] width 104 height 110
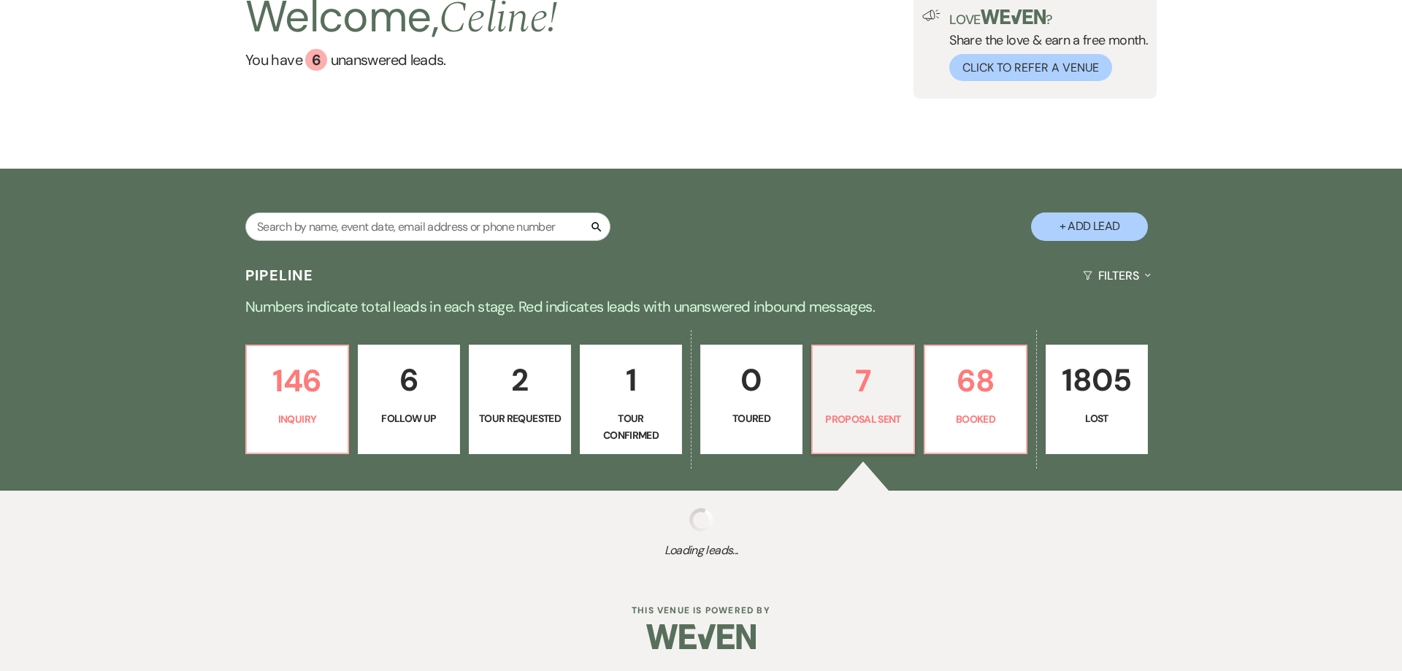
select select "6"
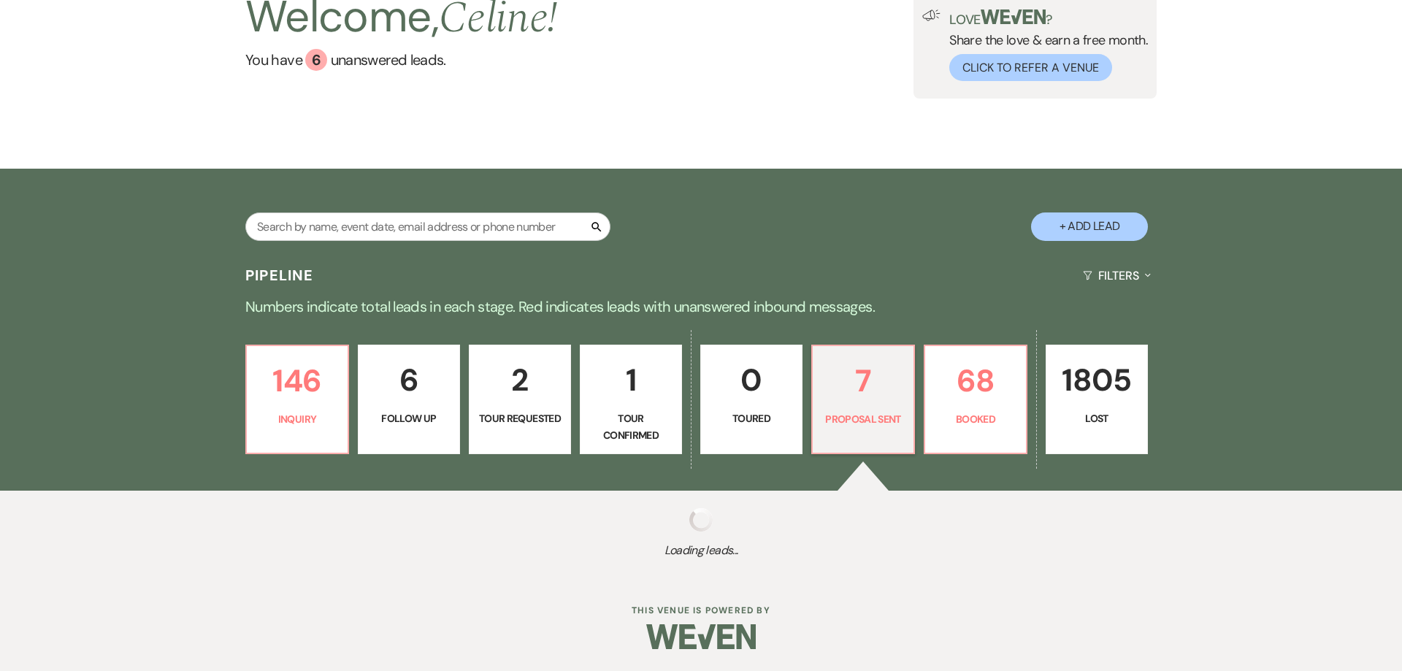
select select "6"
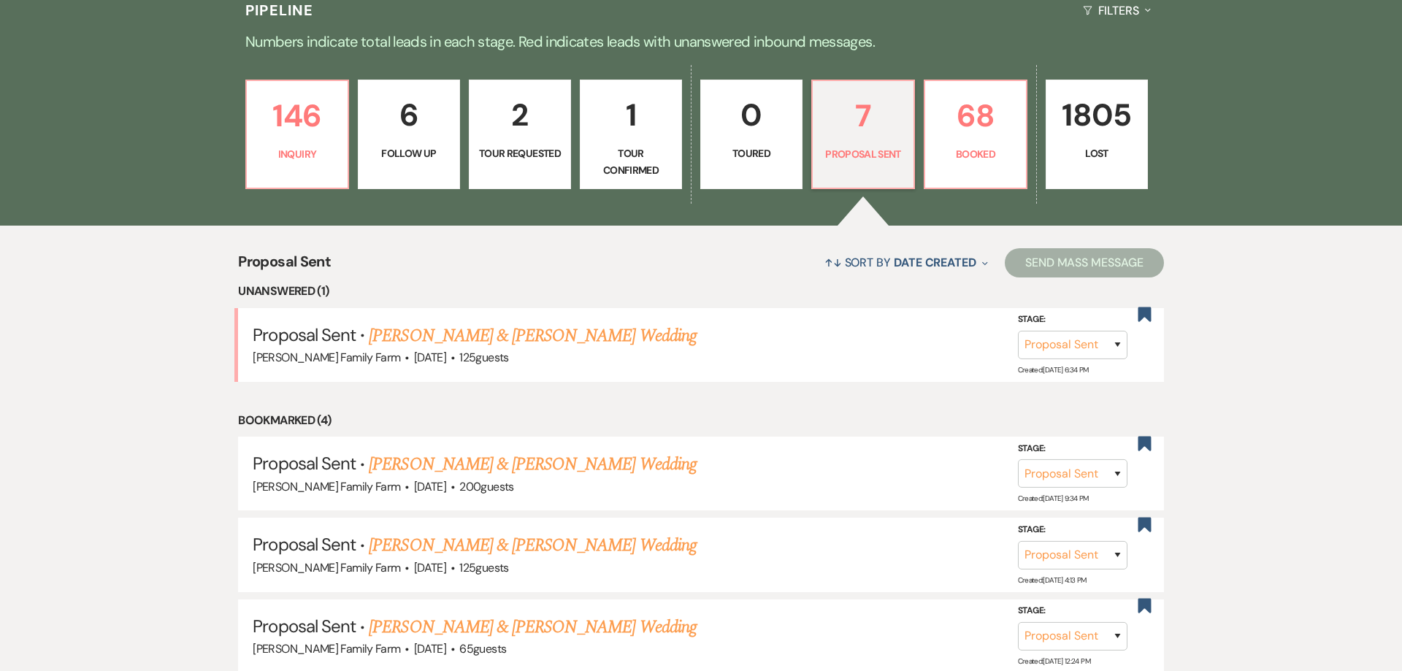
scroll to position [402, 0]
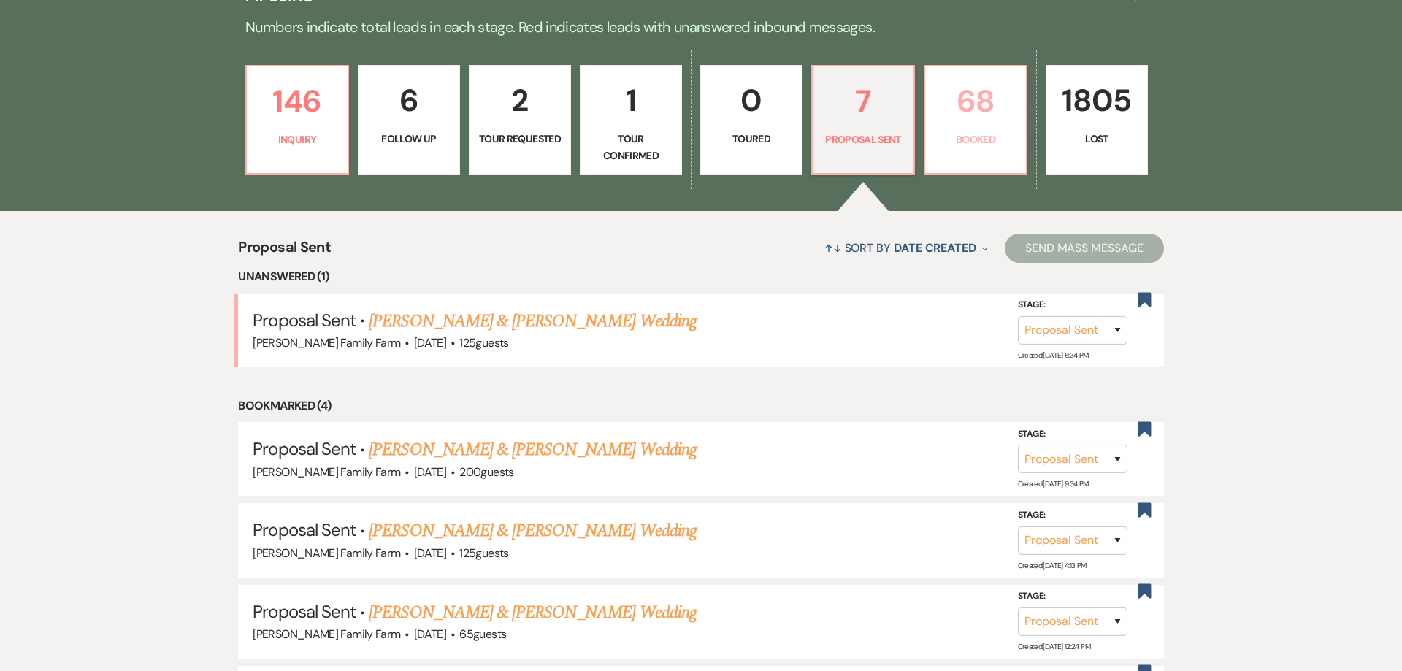
click at [962, 142] on p "Booked" at bounding box center [975, 139] width 83 height 16
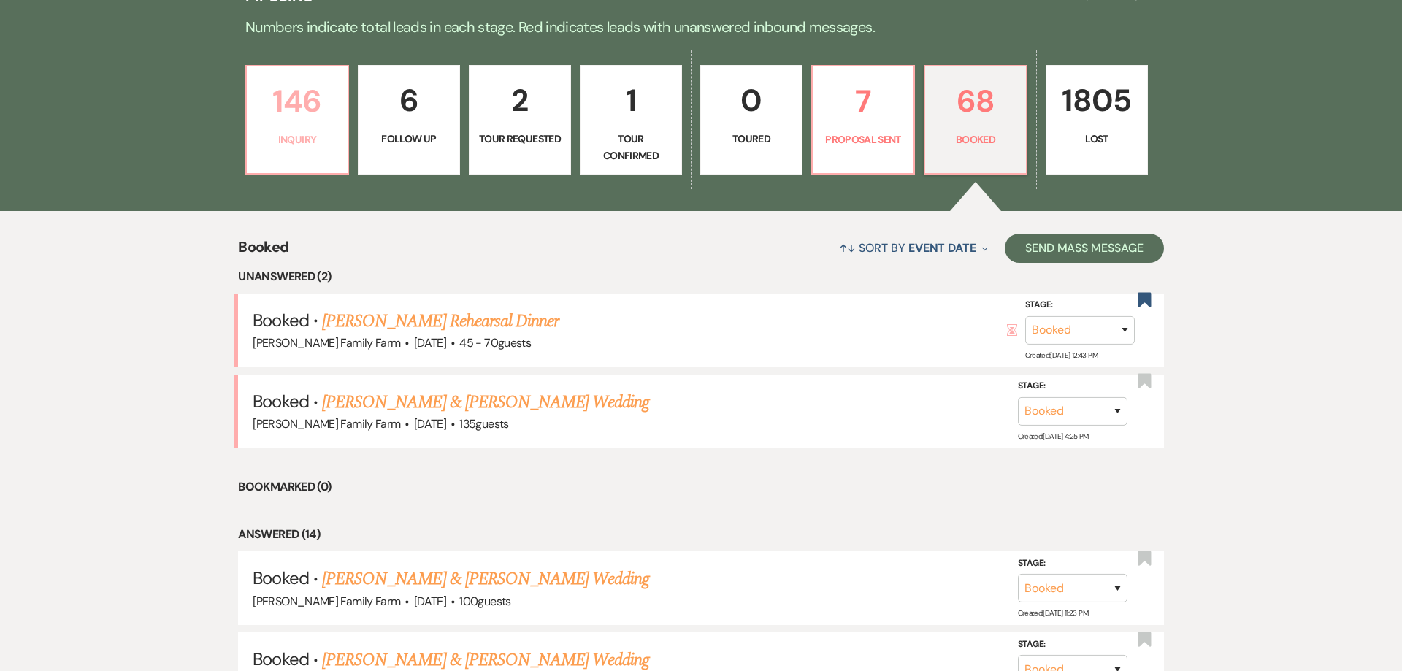
click at [296, 118] on p "146" at bounding box center [297, 101] width 83 height 49
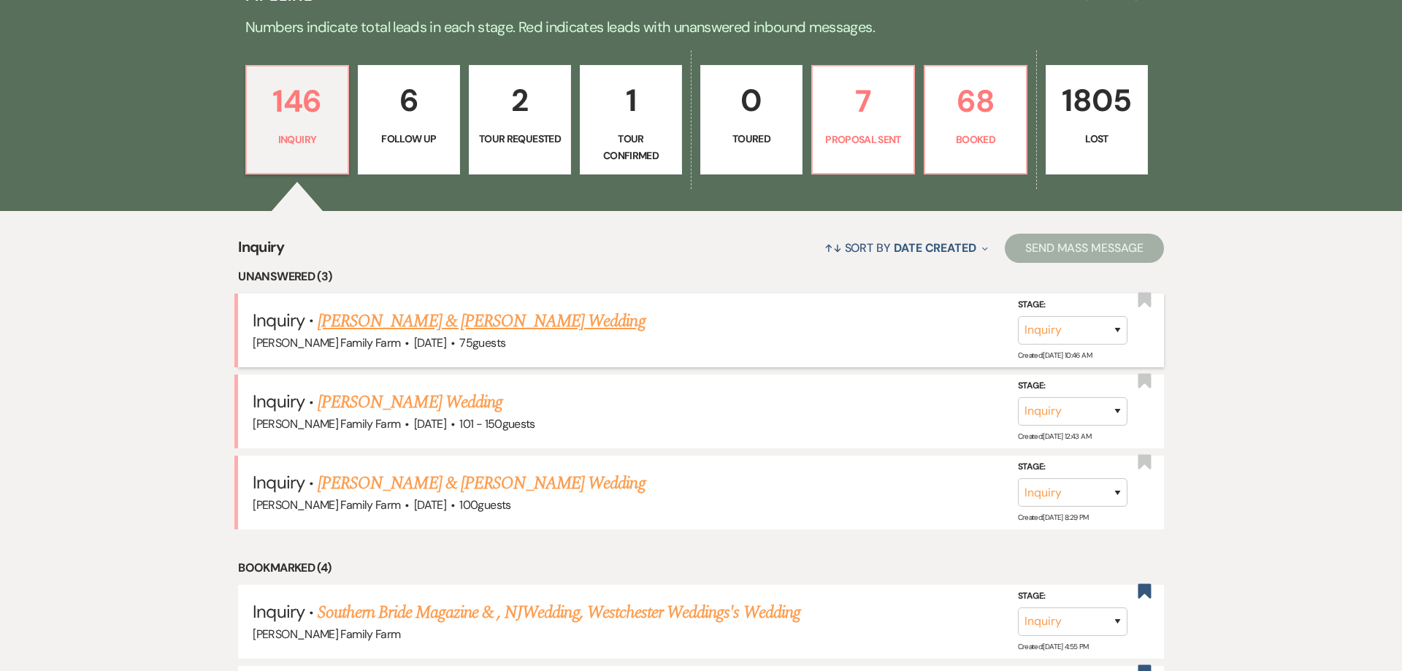
click at [454, 330] on link "Frank Grillo & Aubrey Russo's Wedding" at bounding box center [481, 322] width 327 height 26
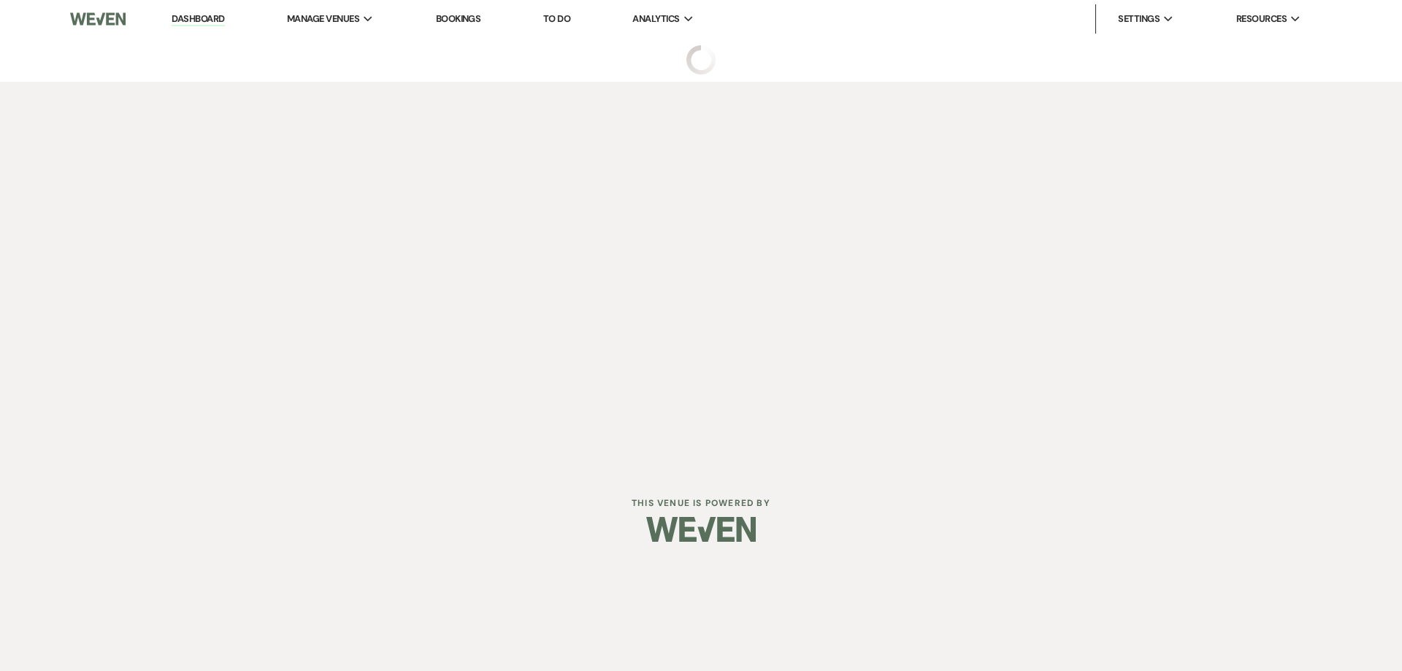
select select "5"
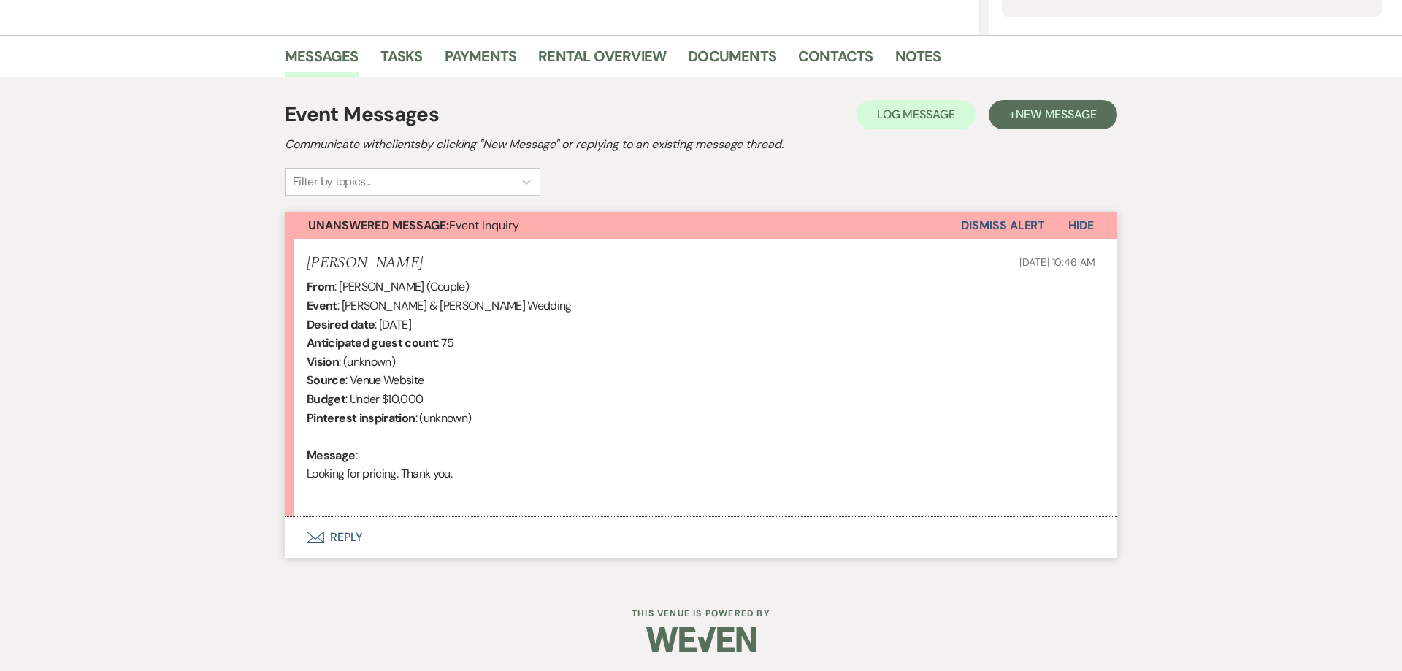
scroll to position [334, 0]
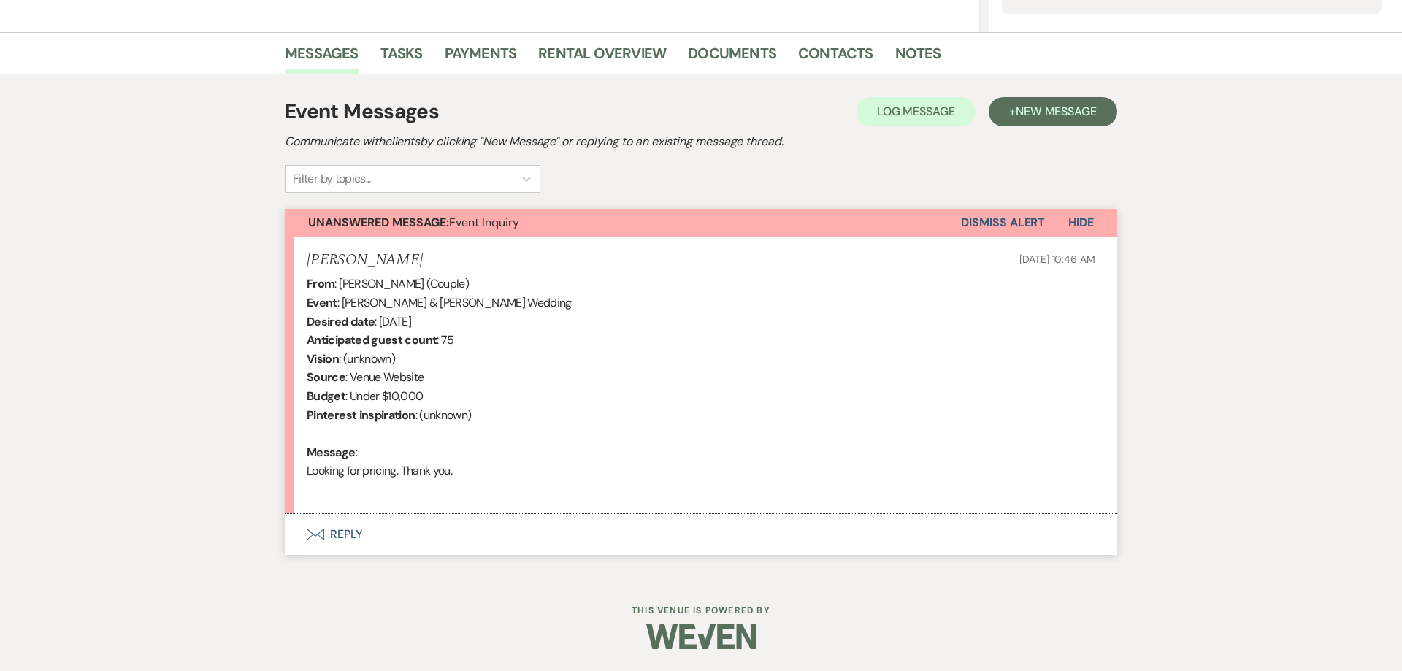
click at [336, 536] on button "Envelope Reply" at bounding box center [701, 534] width 832 height 41
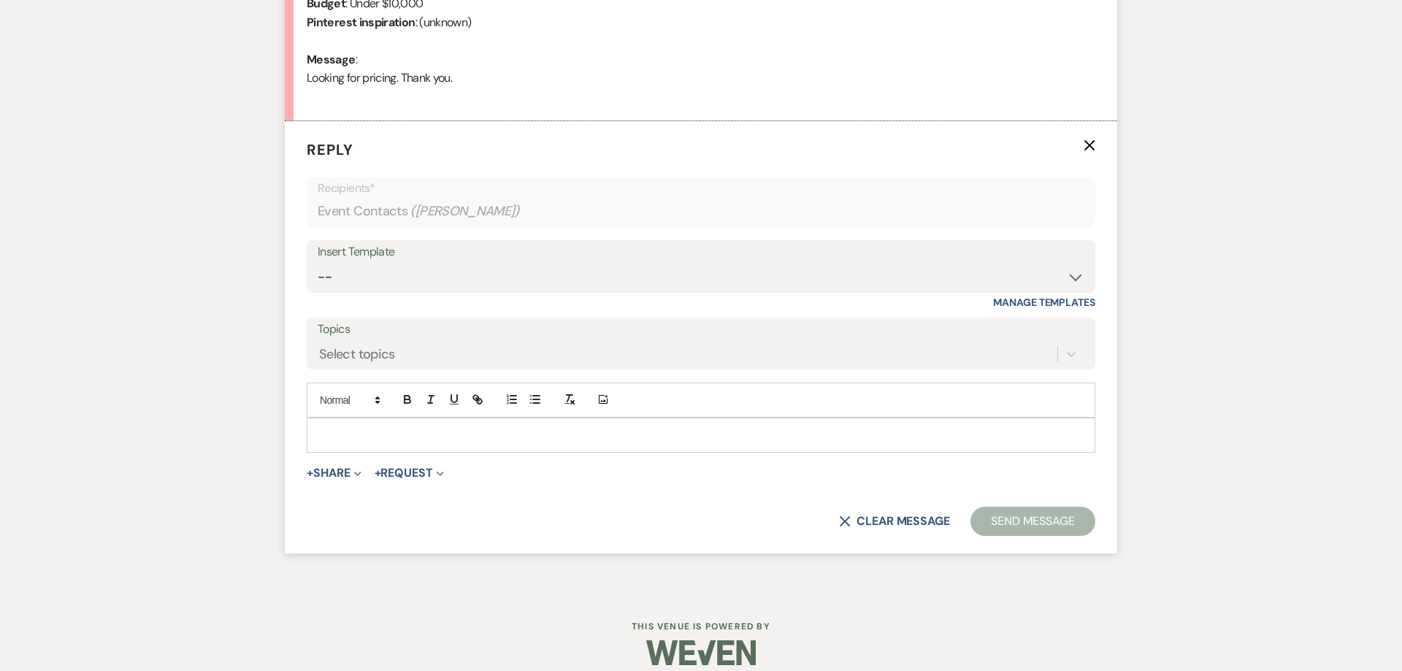
scroll to position [729, 0]
click at [318, 261] on select "-- Follow Up 1a. Non wedding request for info (Barn) 8. Proposal email Follow u…" at bounding box center [701, 275] width 767 height 28
select select "3857"
click option "1. First response (Wedding)" at bounding box center [0, 0] width 0 height 0
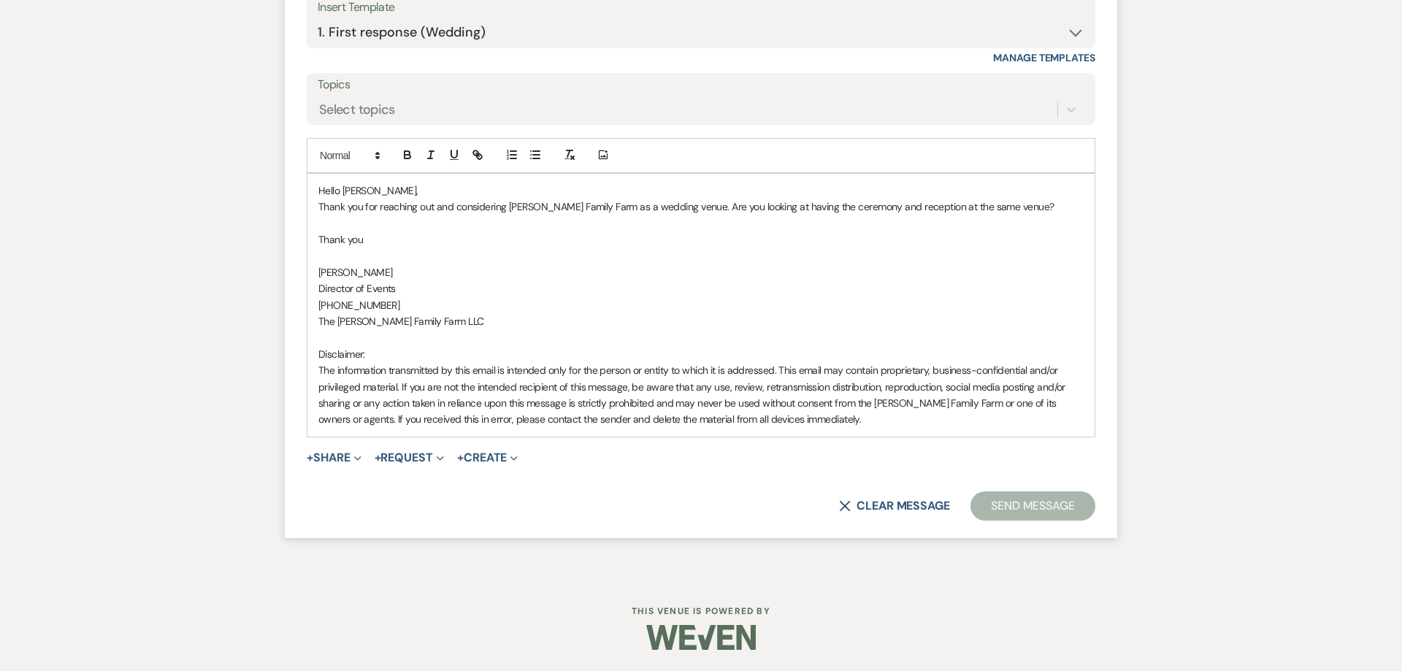
click at [993, 505] on button "Send Message" at bounding box center [1032, 505] width 125 height 29
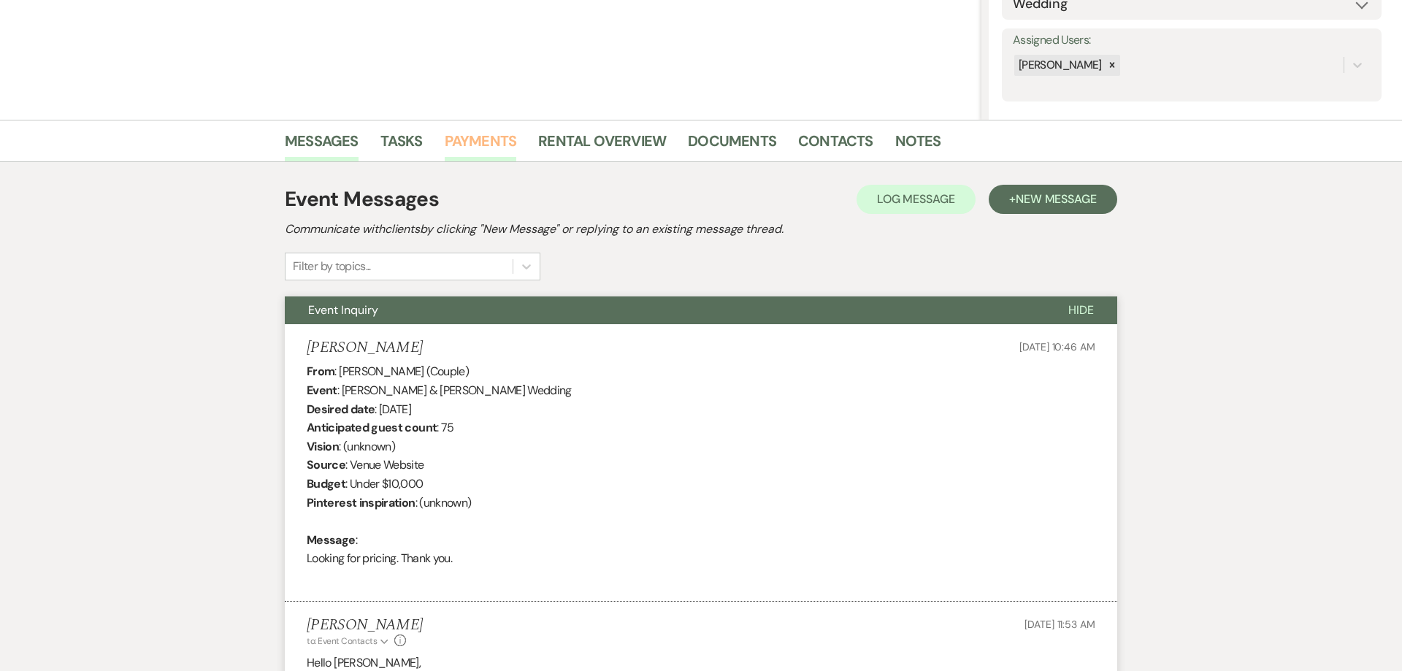
scroll to position [0, 0]
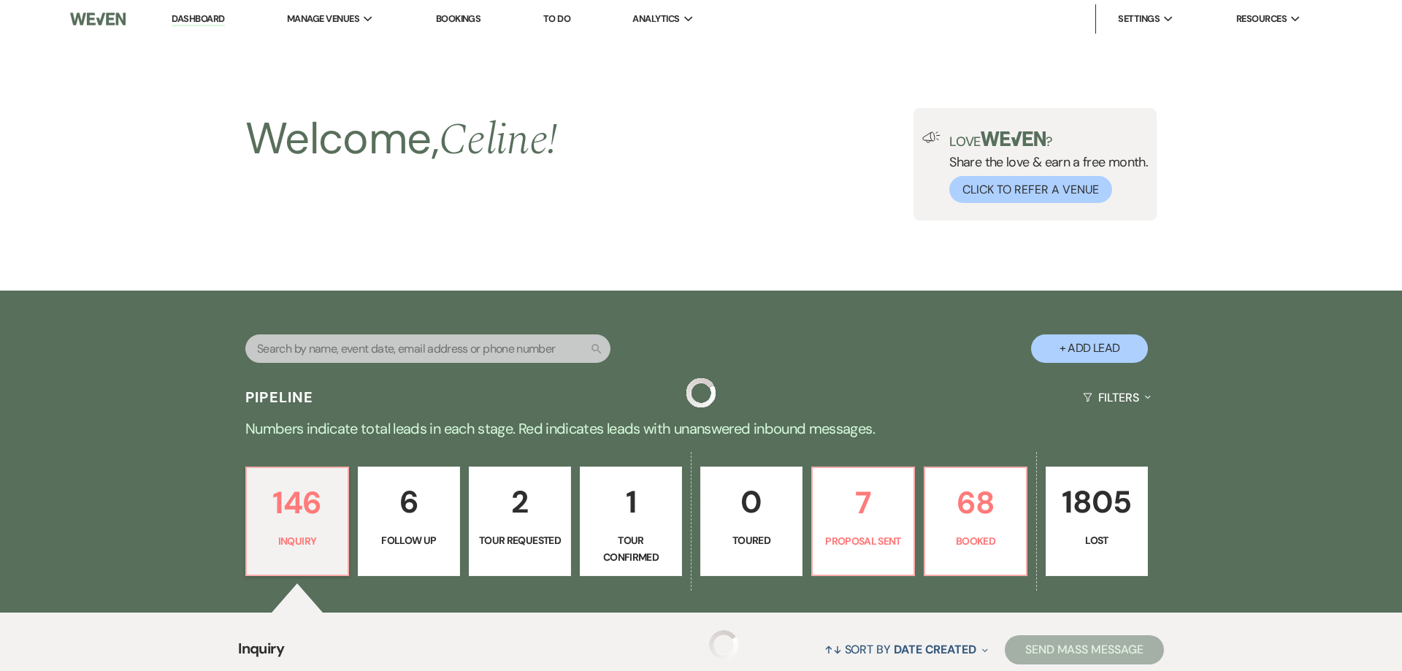
scroll to position [401, 0]
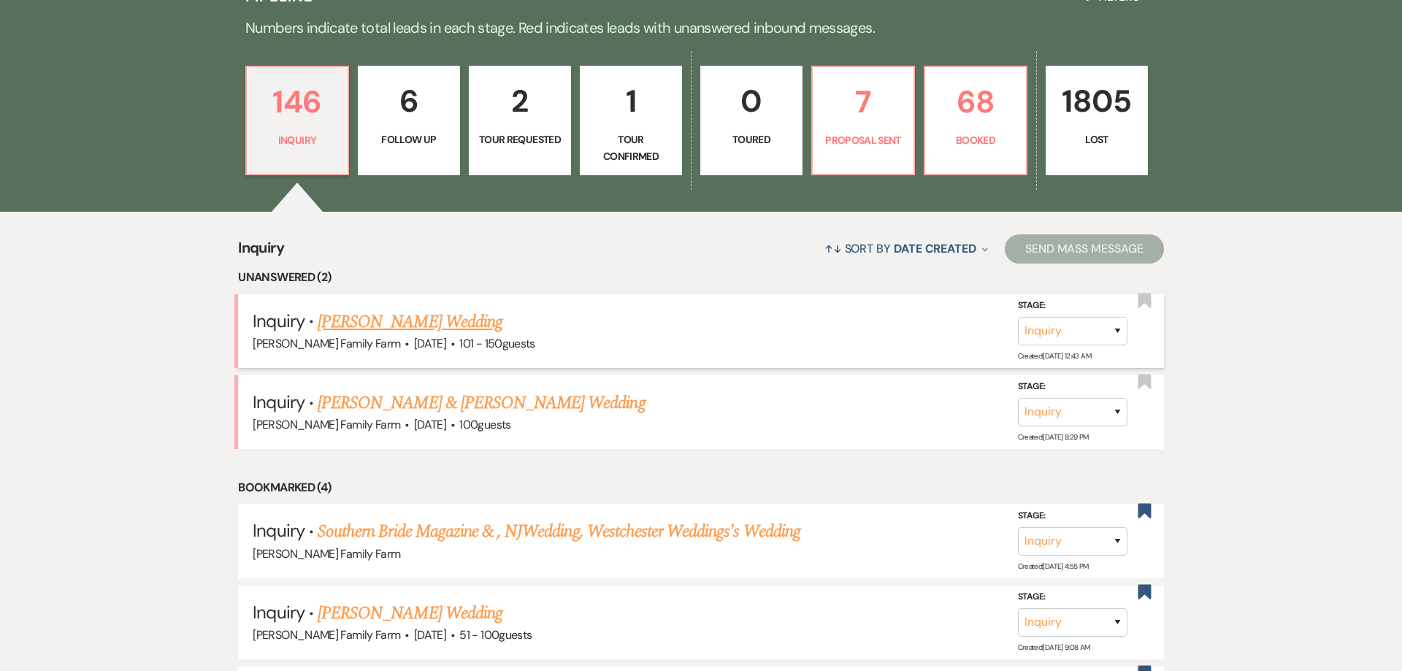
click at [396, 322] on link "Denise Santamorena's Wedding" at bounding box center [410, 322] width 185 height 26
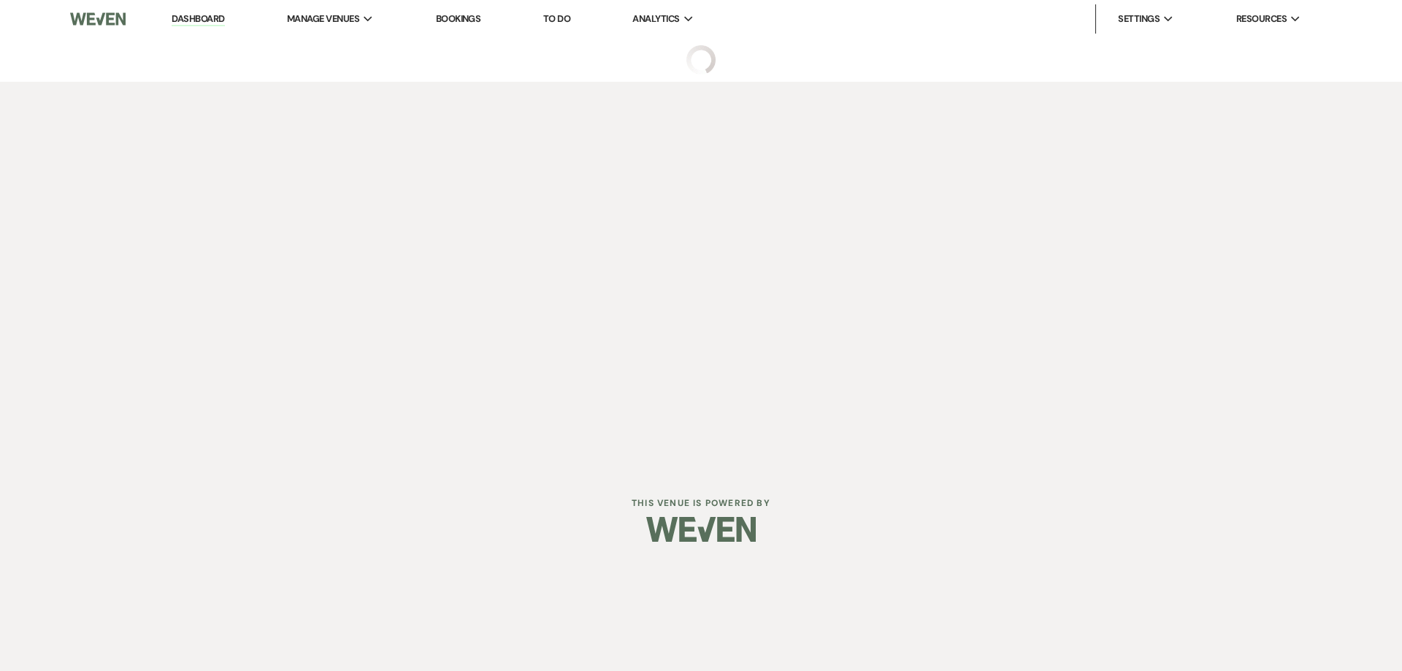
select select "2"
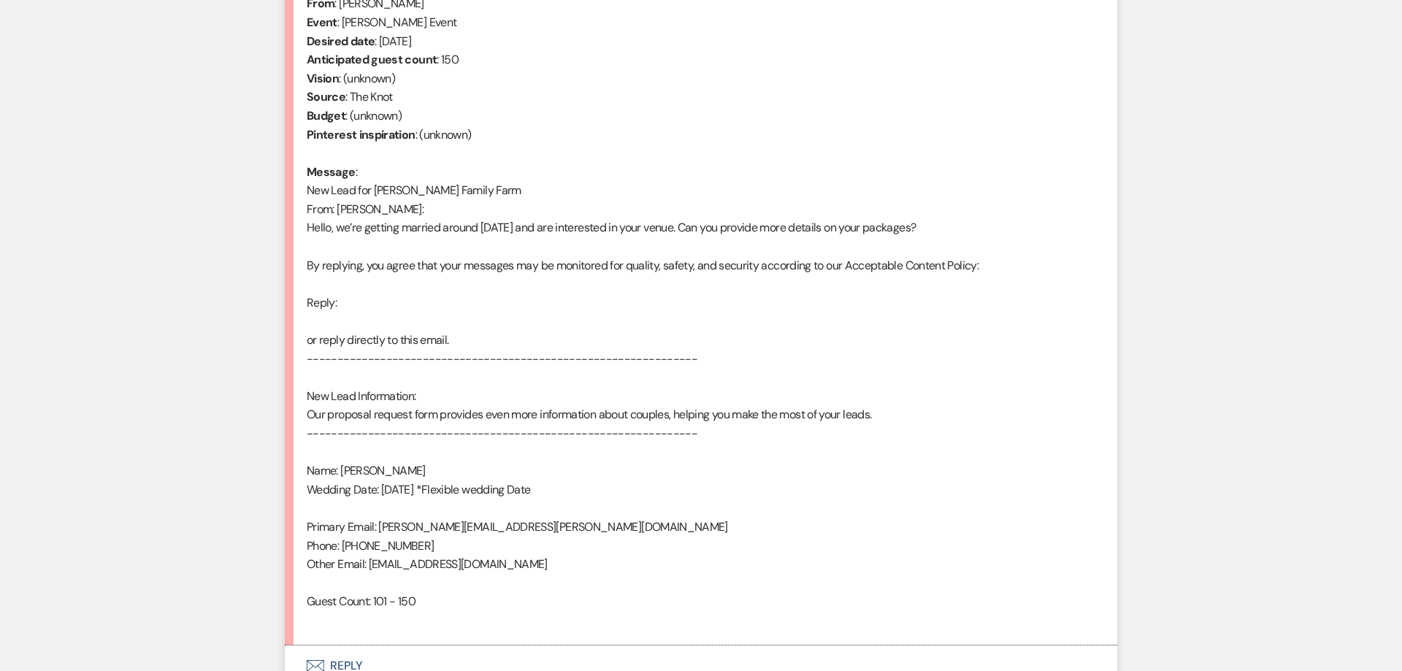
scroll to position [746, 0]
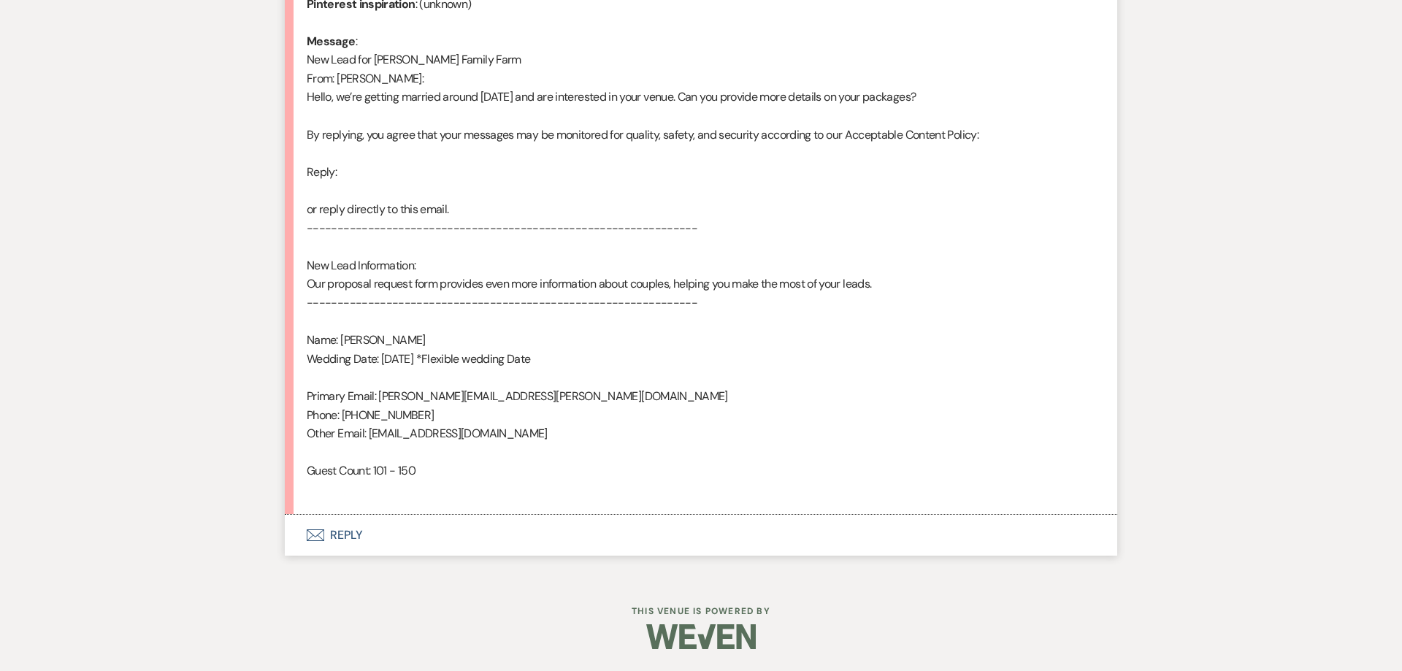
click at [340, 531] on button "Envelope Reply" at bounding box center [701, 535] width 832 height 41
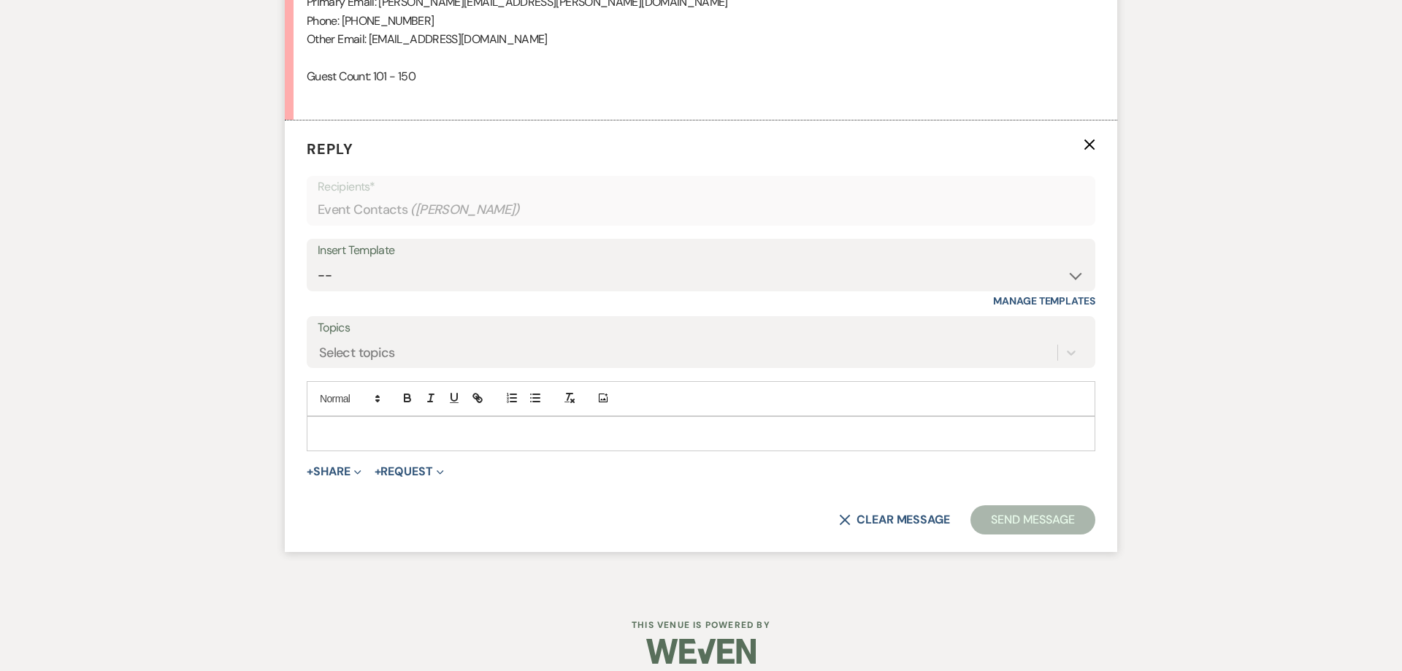
scroll to position [1140, 0]
click at [318, 261] on select "-- Follow Up 1a. Non wedding request for info (Barn) 8. Proposal email Follow u…" at bounding box center [701, 275] width 767 height 28
select select "3857"
click option "1. First response (Wedding)" at bounding box center [0, 0] width 0 height 0
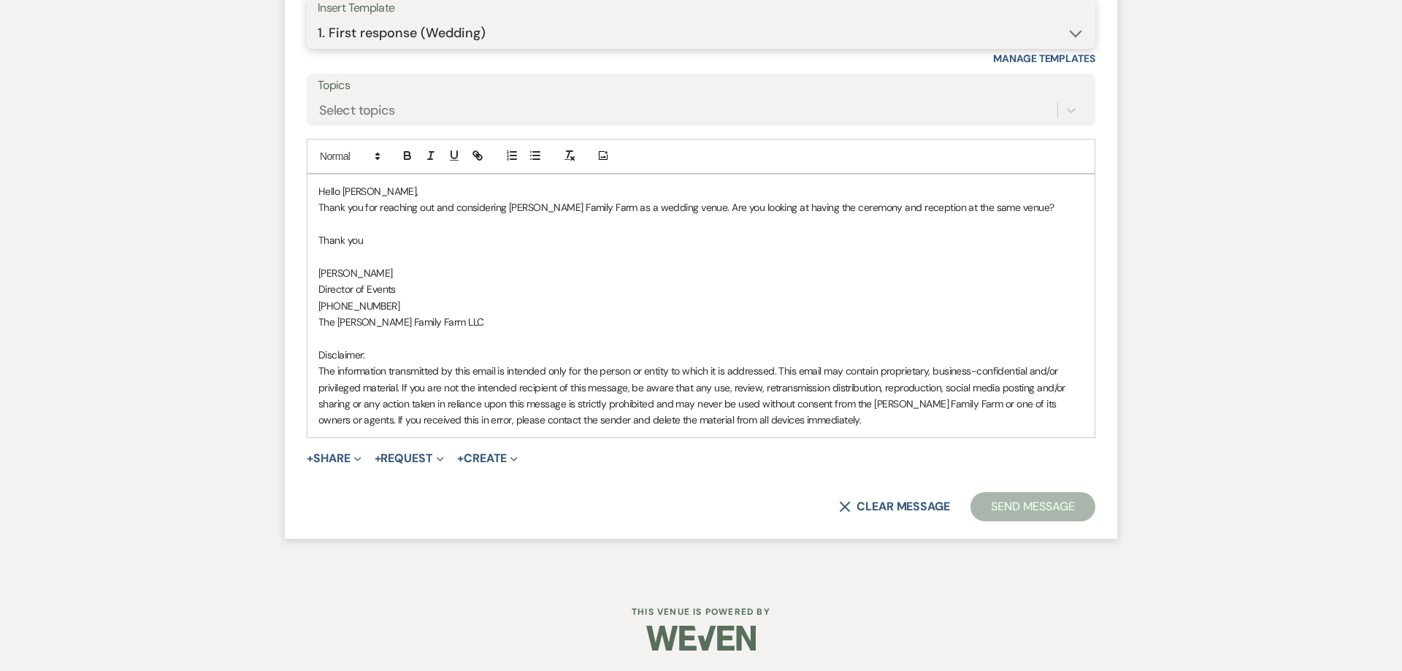
scroll to position [1383, 0]
click at [726, 280] on p "Celine Martin" at bounding box center [700, 272] width 765 height 16
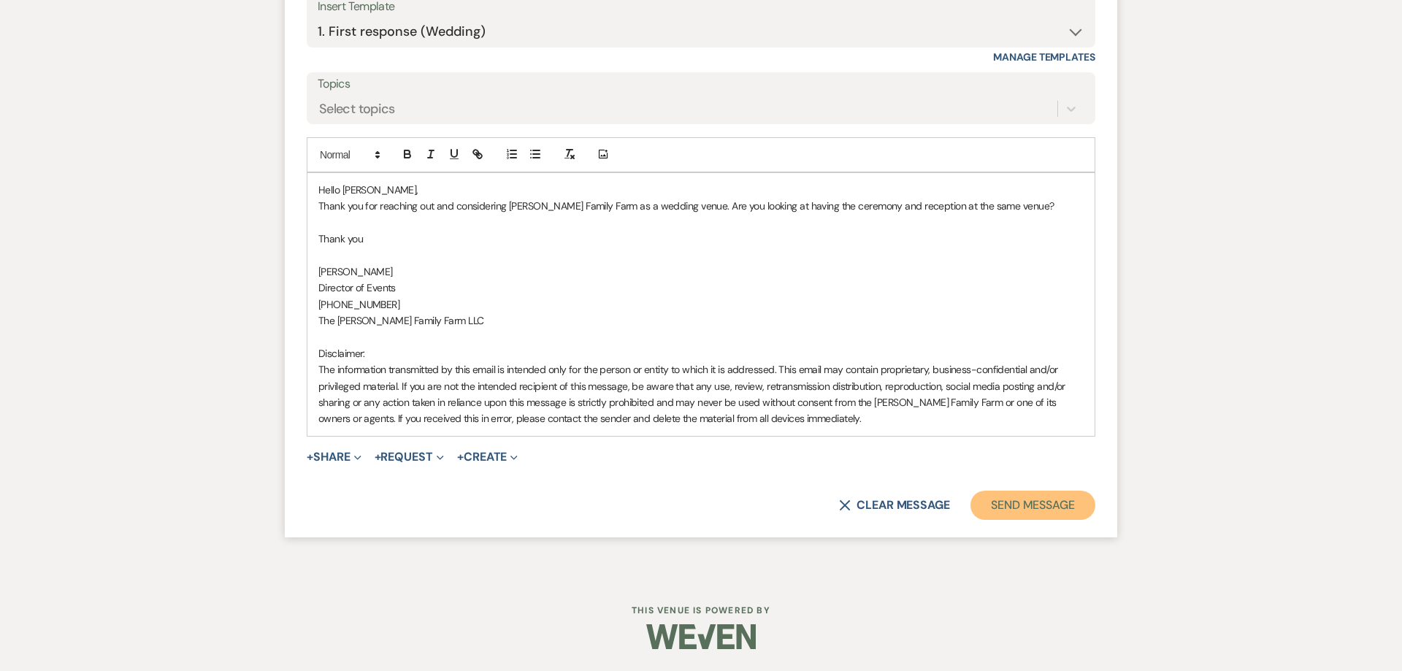
click at [1013, 504] on button "Send Message" at bounding box center [1032, 505] width 125 height 29
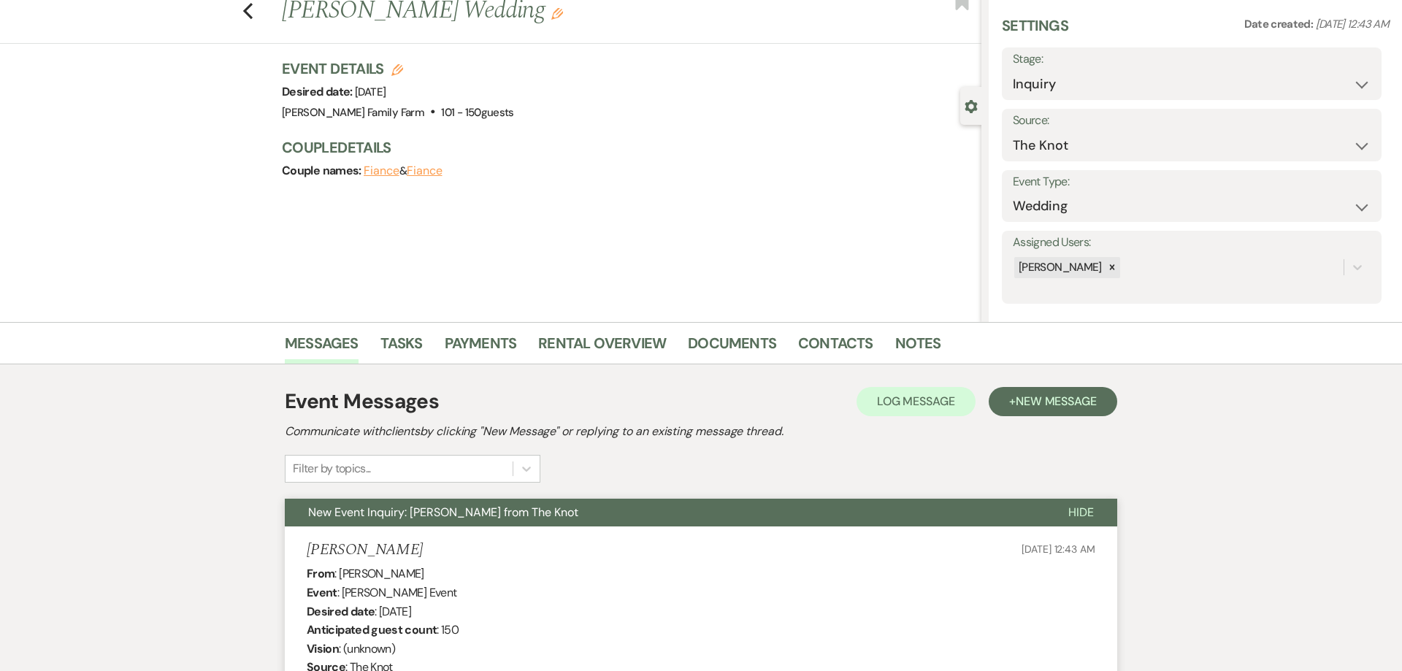
scroll to position [0, 0]
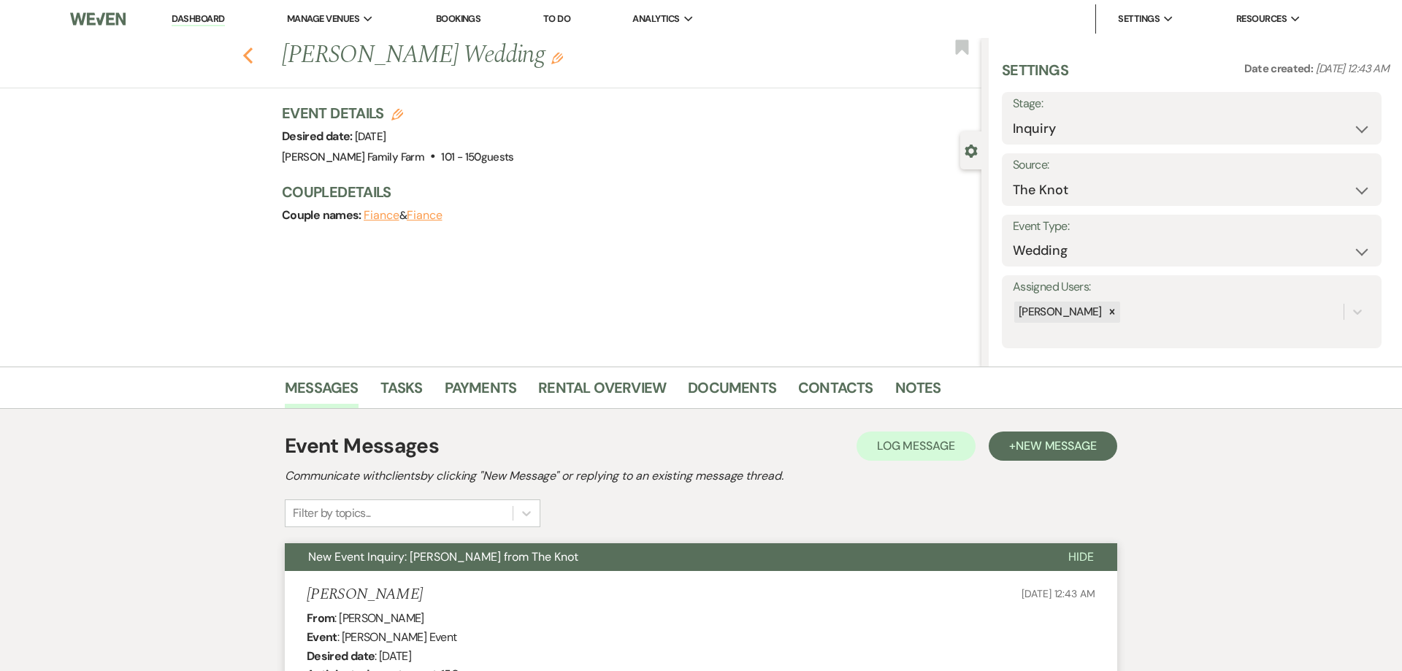
click at [250, 55] on icon "Previous" at bounding box center [247, 56] width 11 height 18
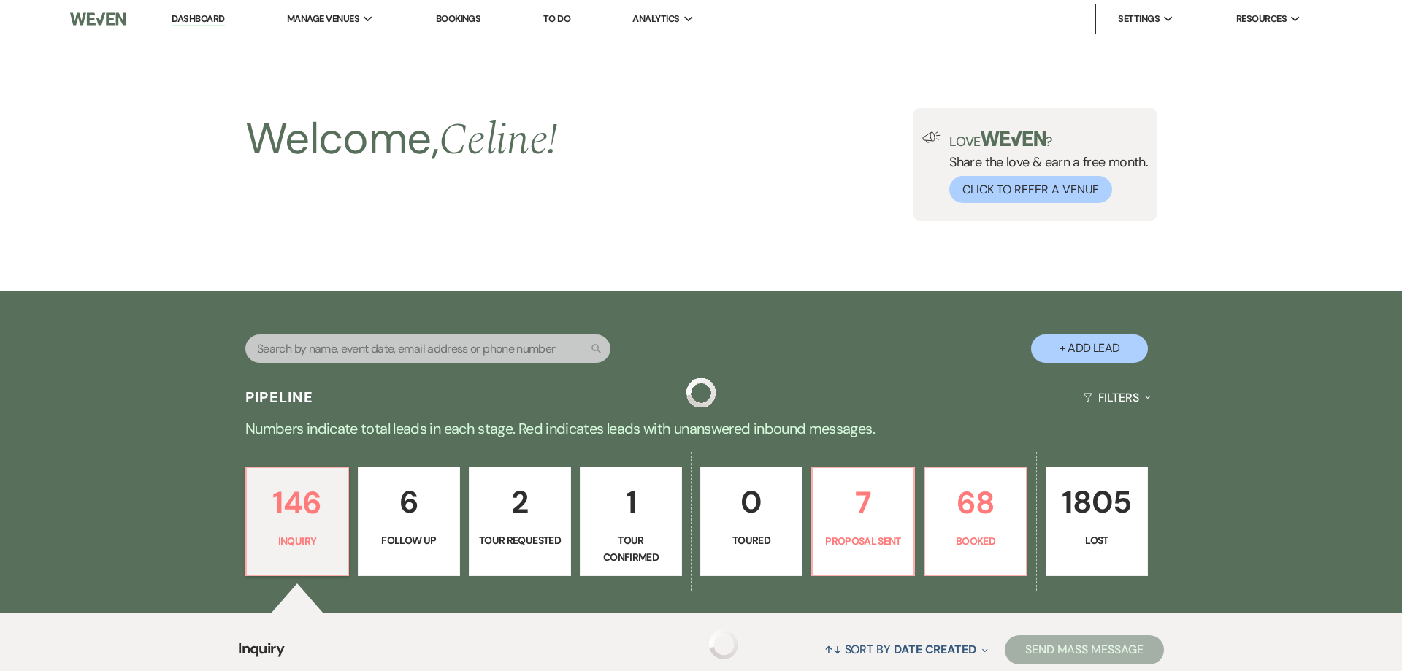
scroll to position [401, 0]
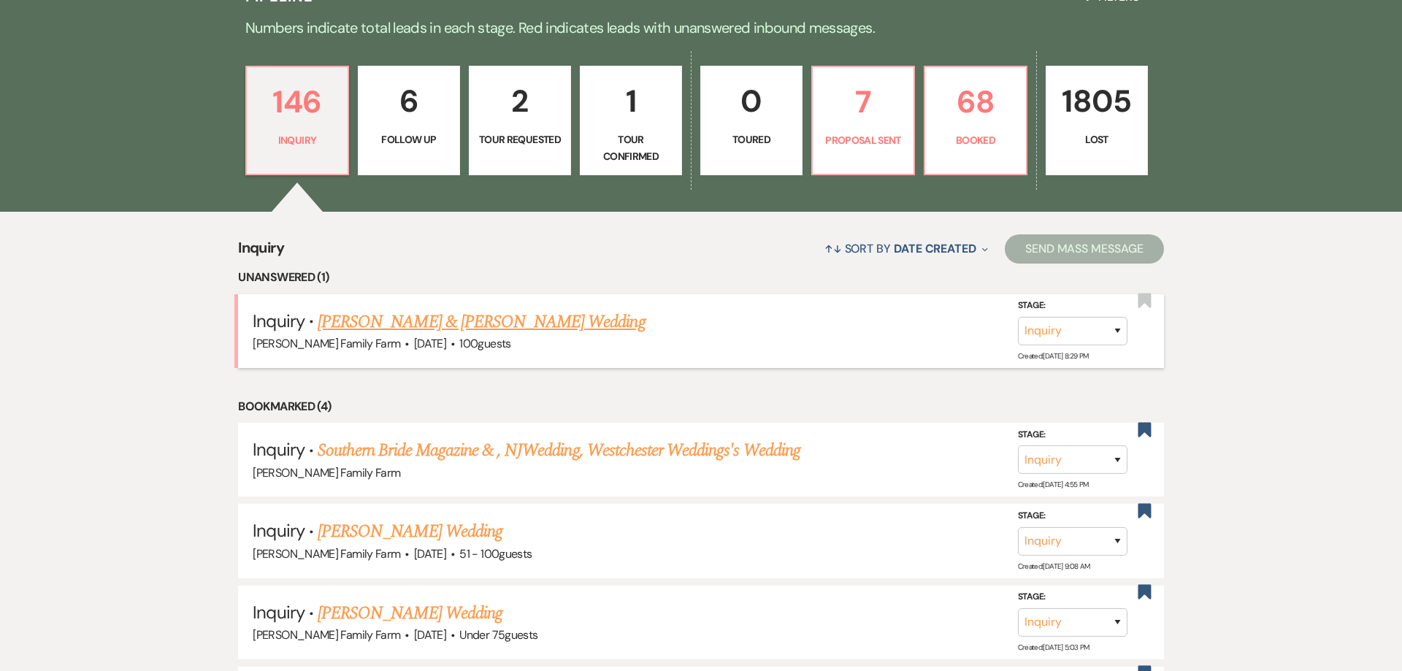
click at [446, 323] on link "Aaron Czarnecki & Kristen Dalli's Wedding" at bounding box center [481, 322] width 327 height 26
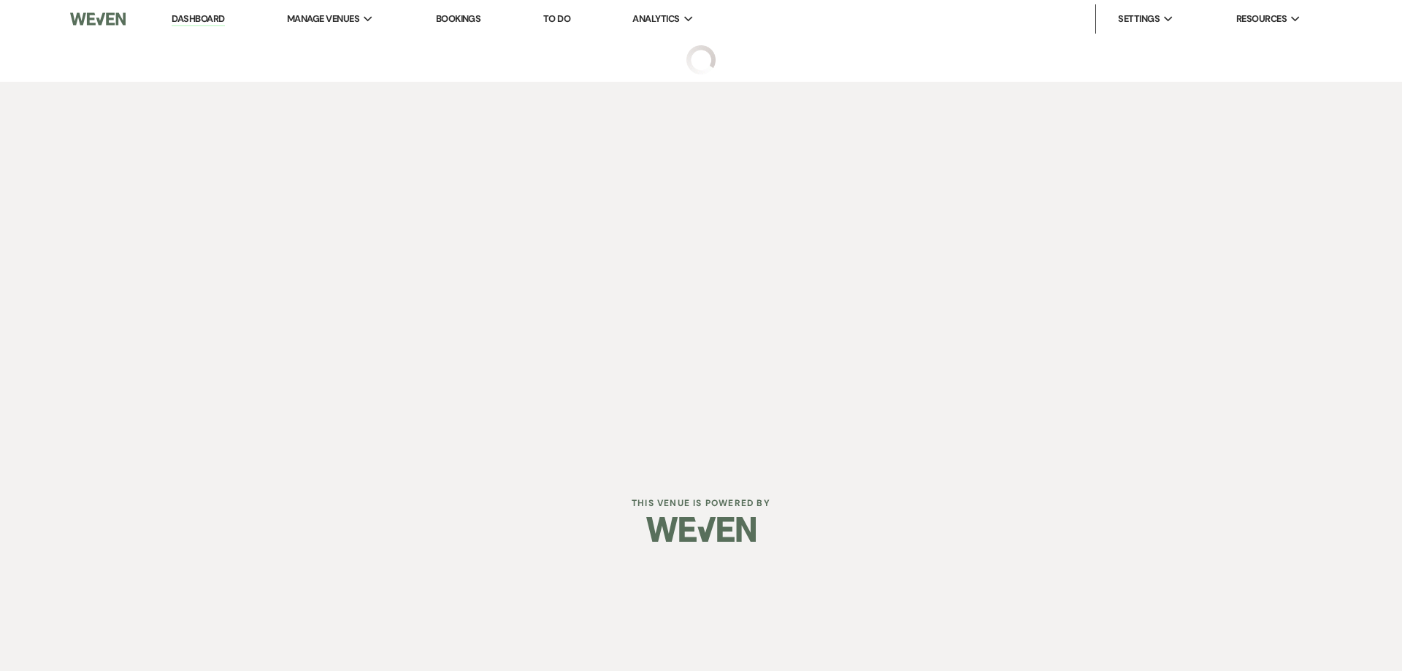
select select "5"
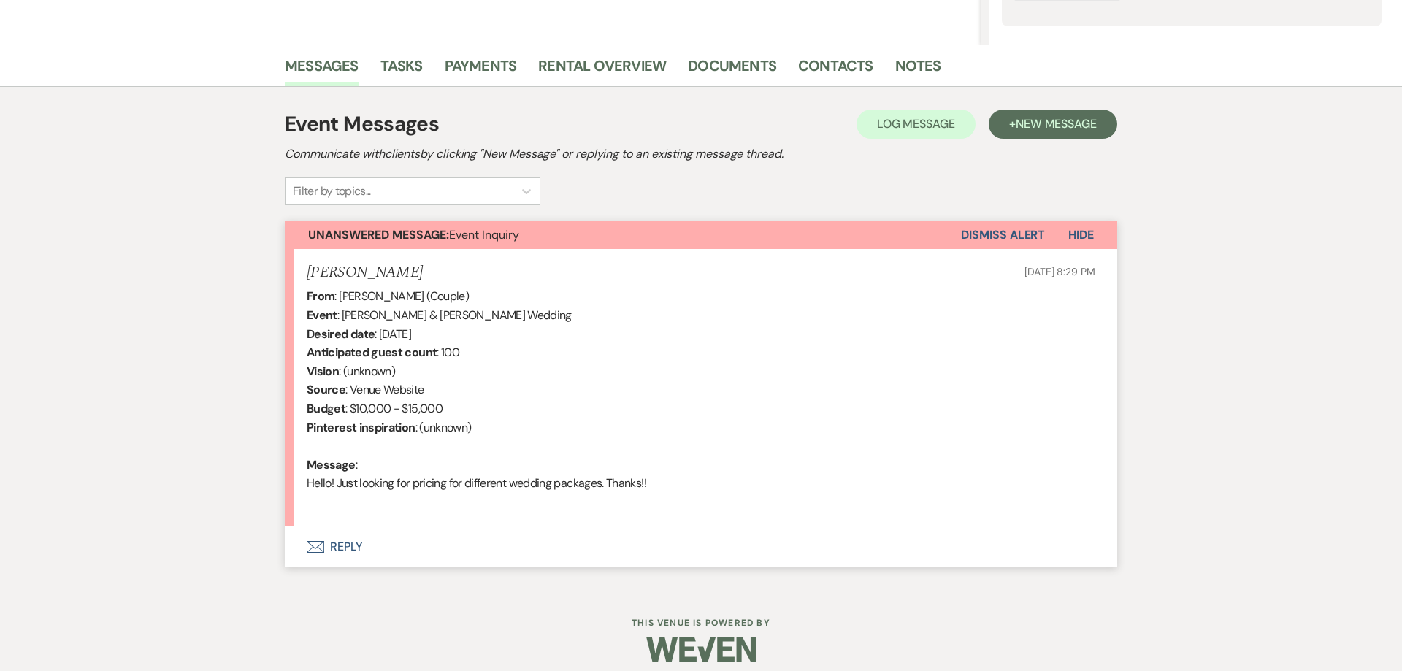
scroll to position [315, 0]
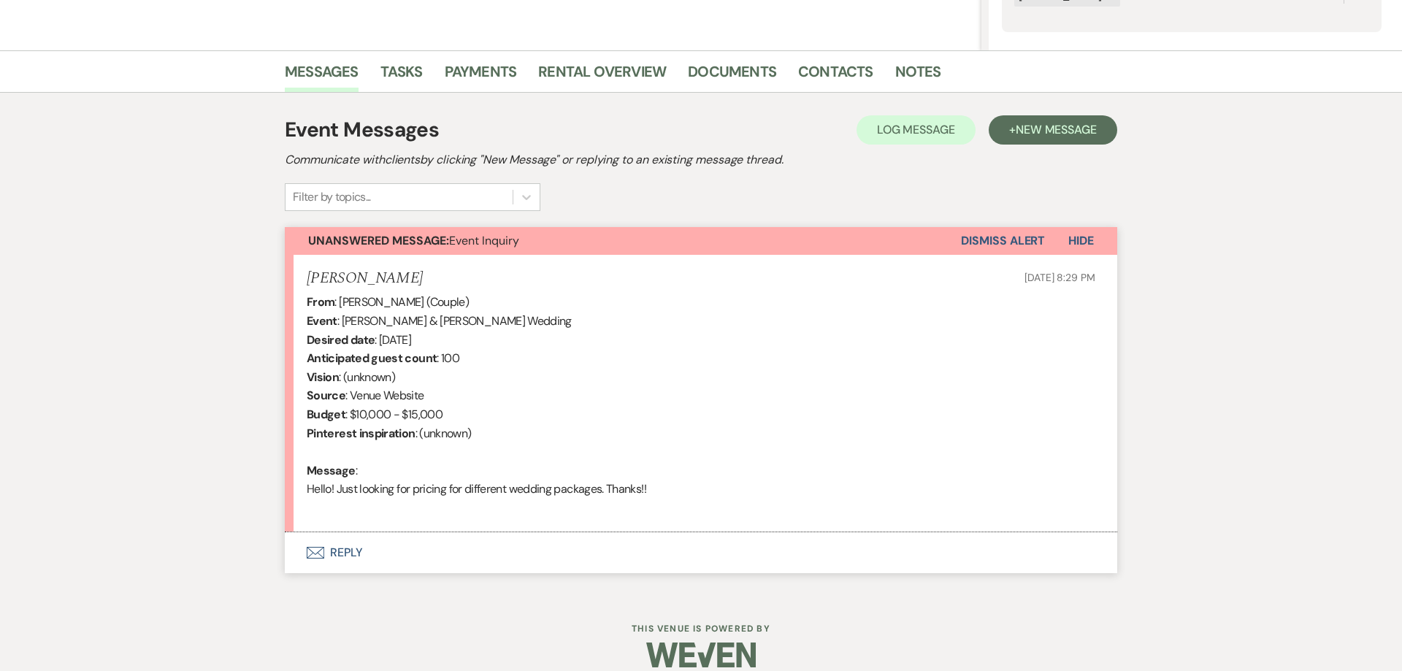
click at [349, 555] on button "Envelope Reply" at bounding box center [701, 553] width 832 height 41
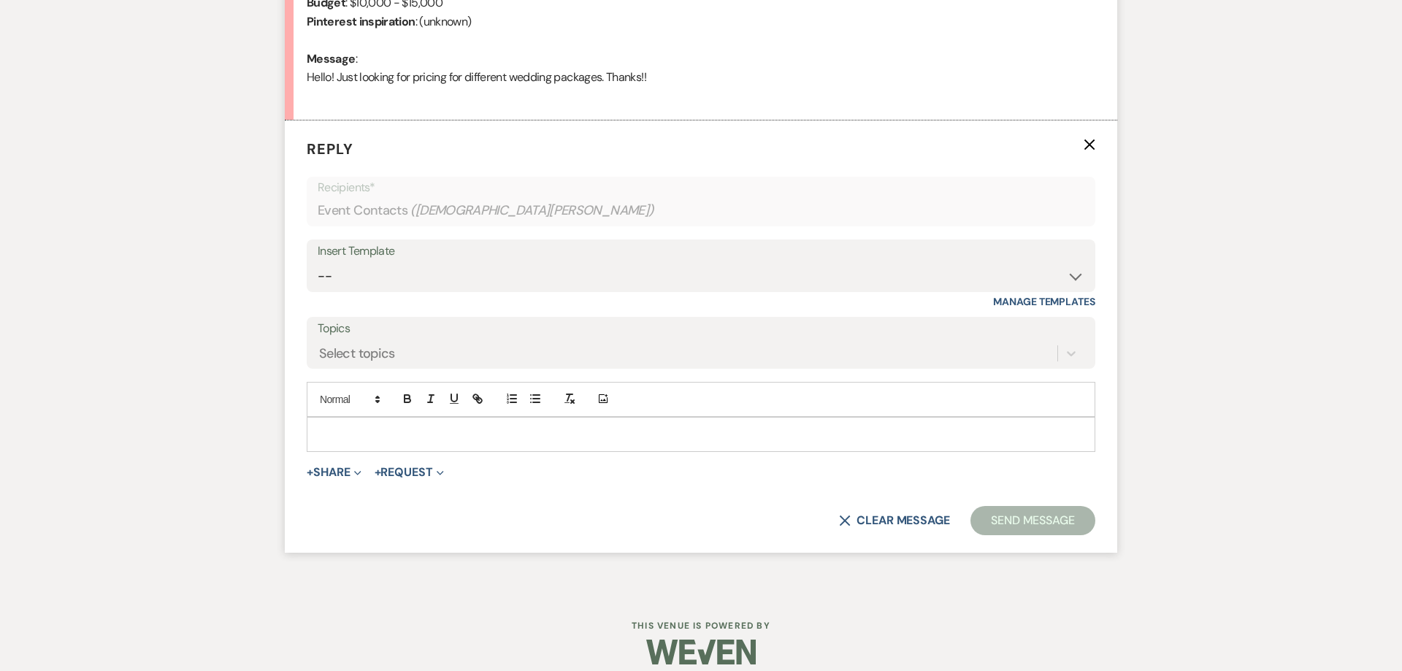
scroll to position [729, 0]
click at [318, 261] on select "-- Follow Up 1a. Non wedding request for info (Barn) 8. Proposal email Follow u…" at bounding box center [701, 275] width 767 height 28
select select "3857"
click option "1. First response (Wedding)" at bounding box center [0, 0] width 0 height 0
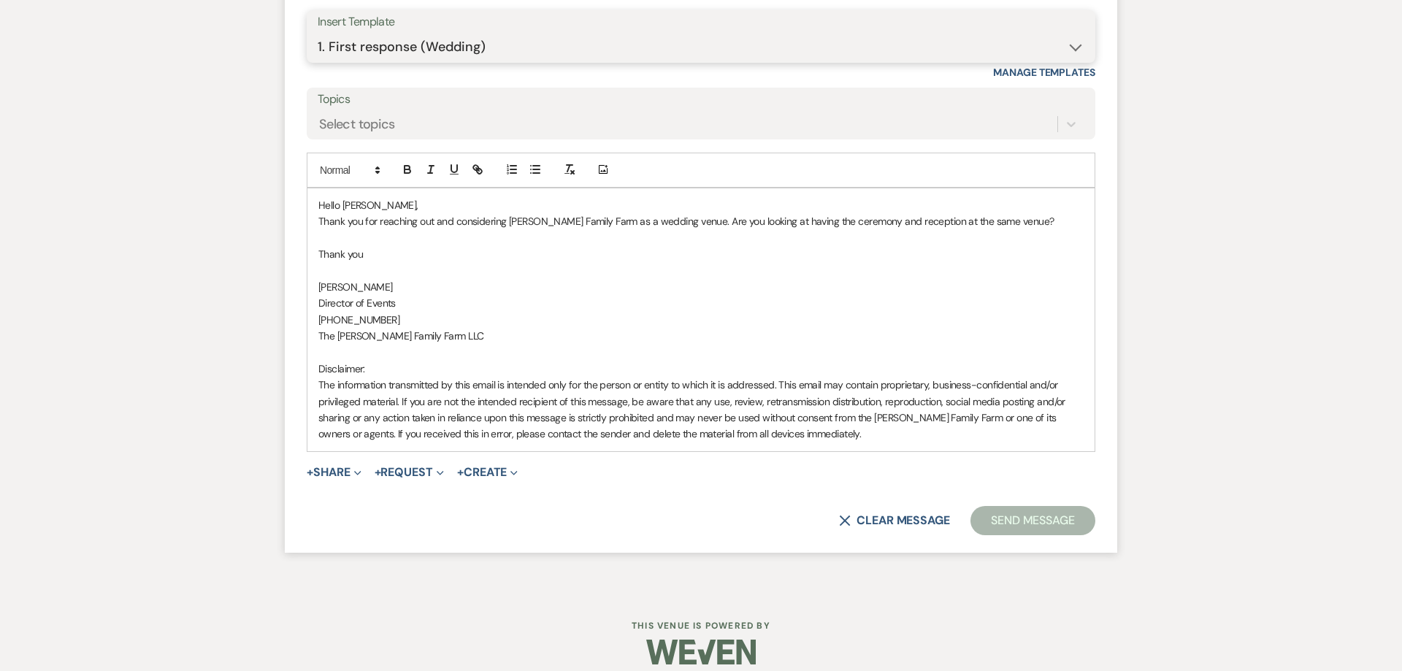
scroll to position [972, 0]
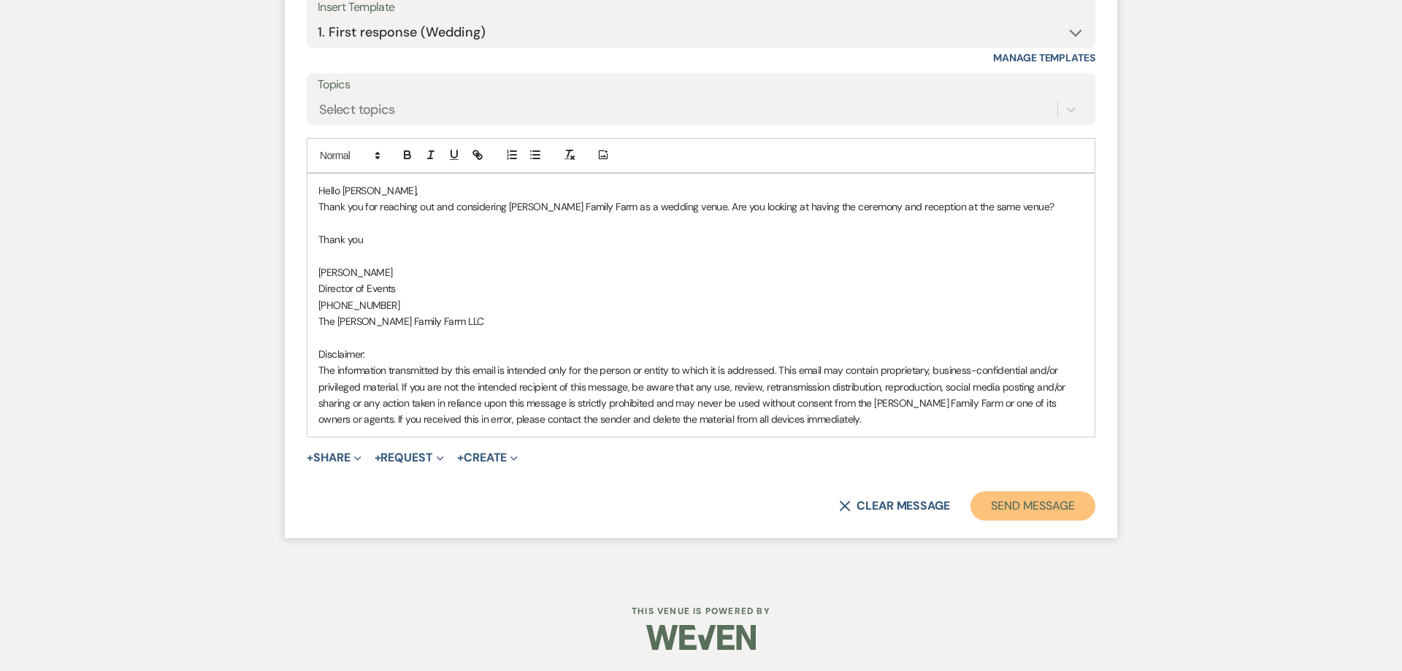
click at [1009, 506] on button "Send Message" at bounding box center [1032, 505] width 125 height 29
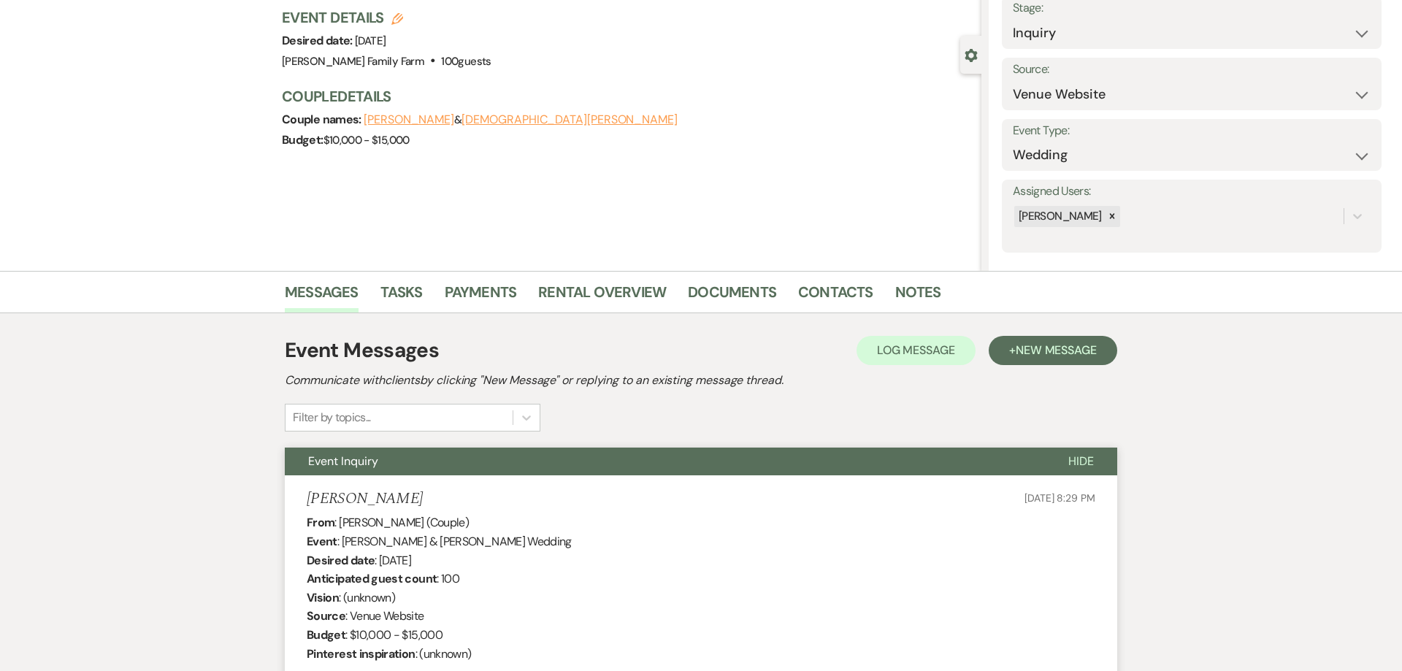
scroll to position [0, 0]
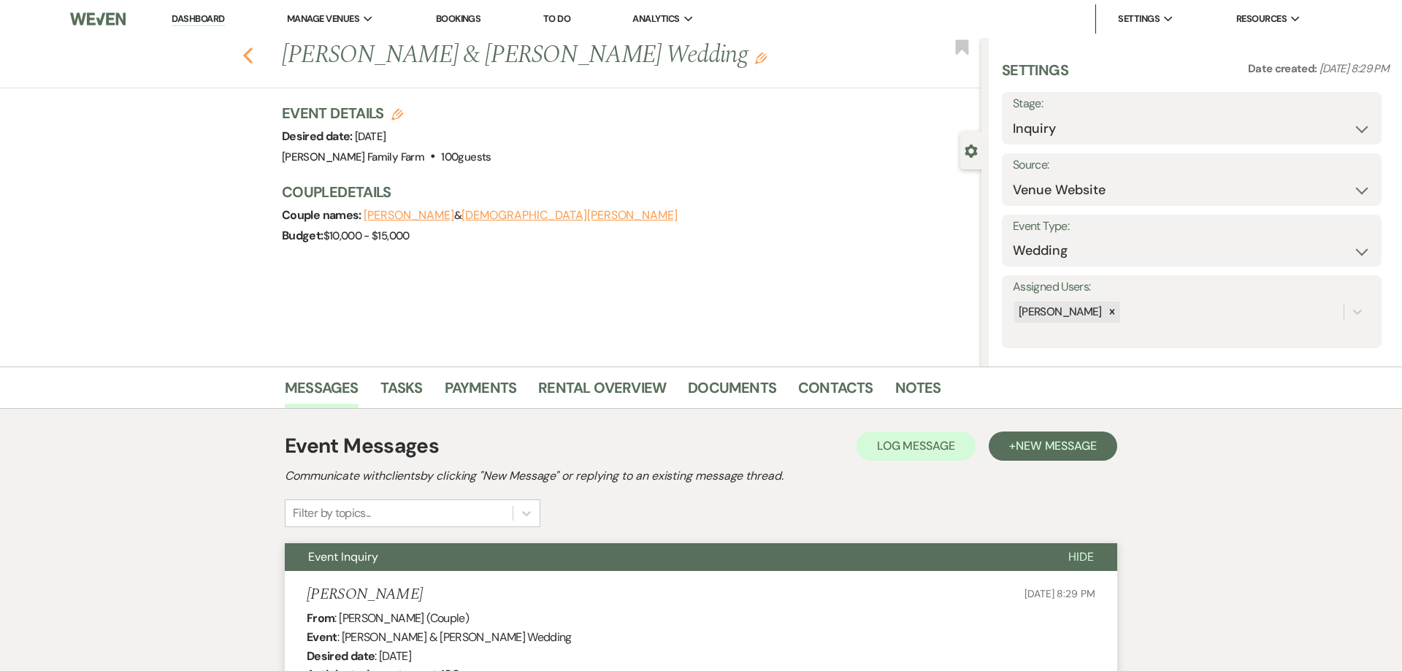
click at [249, 54] on icon "Previous" at bounding box center [247, 56] width 11 height 18
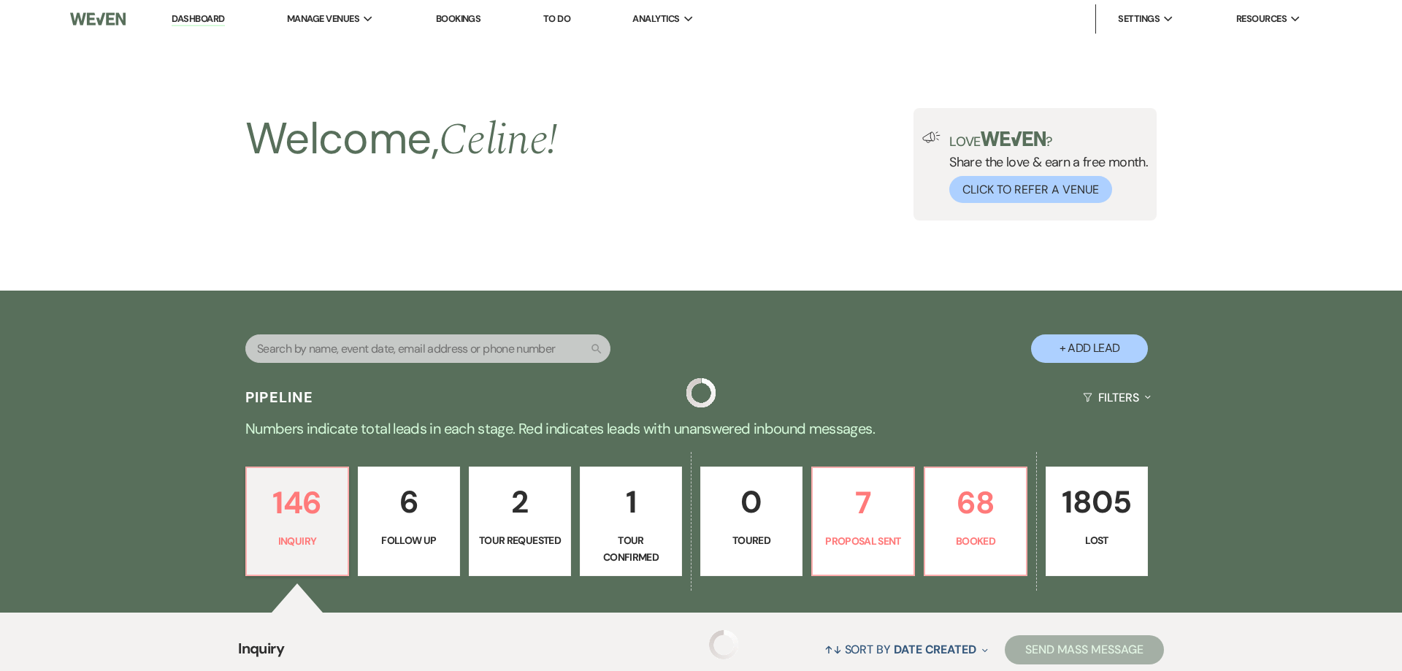
scroll to position [401, 0]
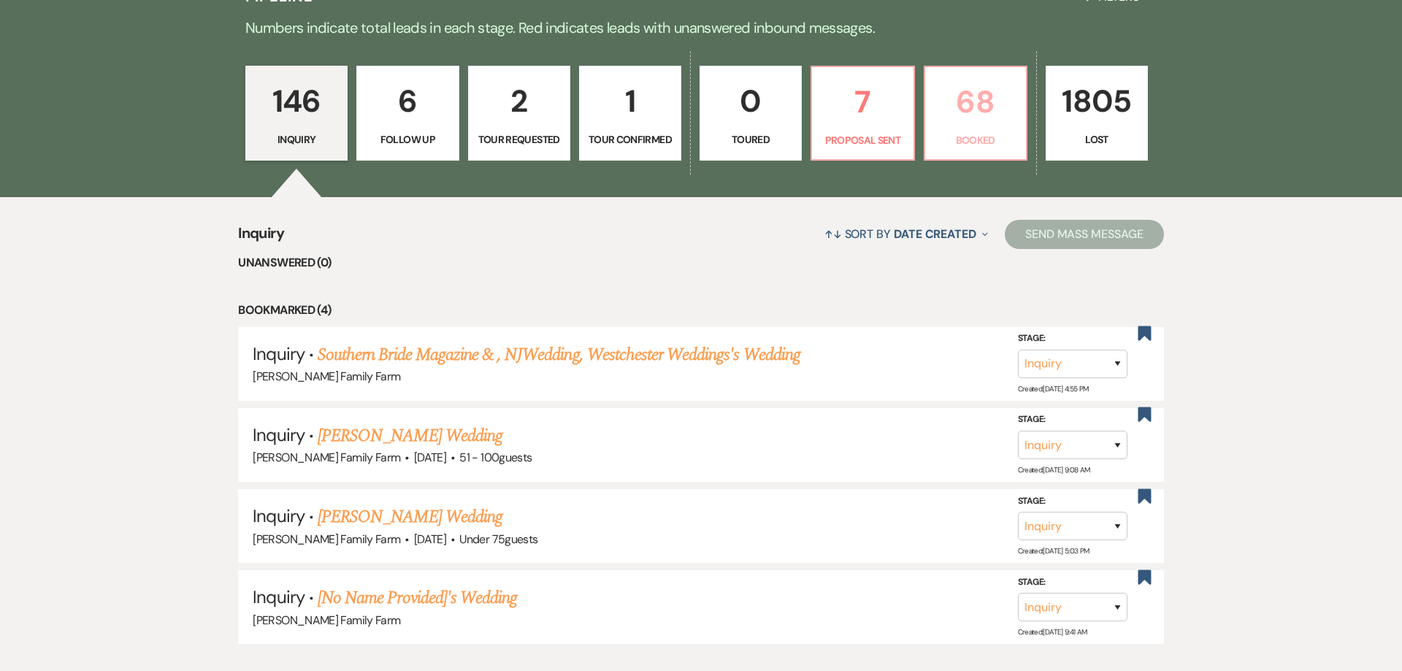
click at [968, 144] on p "Booked" at bounding box center [975, 140] width 83 height 16
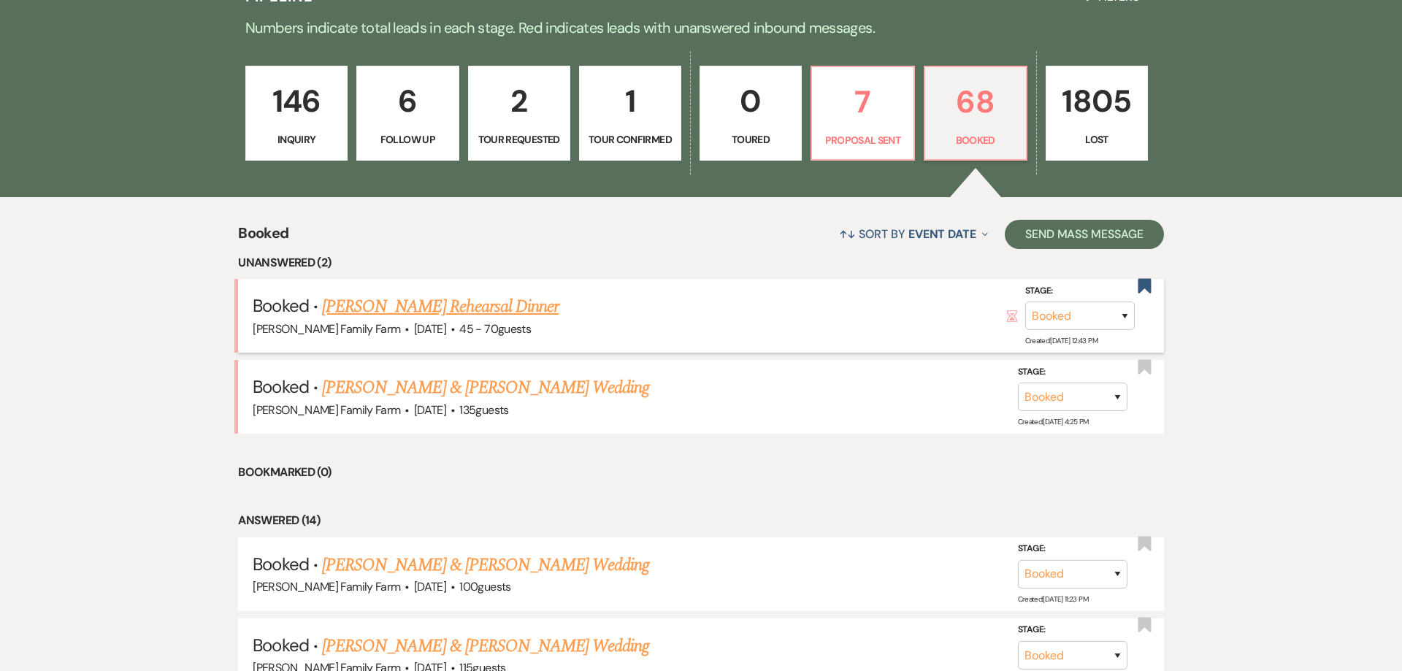
click at [404, 320] on link "Jackie Logan's Rehearsal Dinner" at bounding box center [440, 306] width 237 height 26
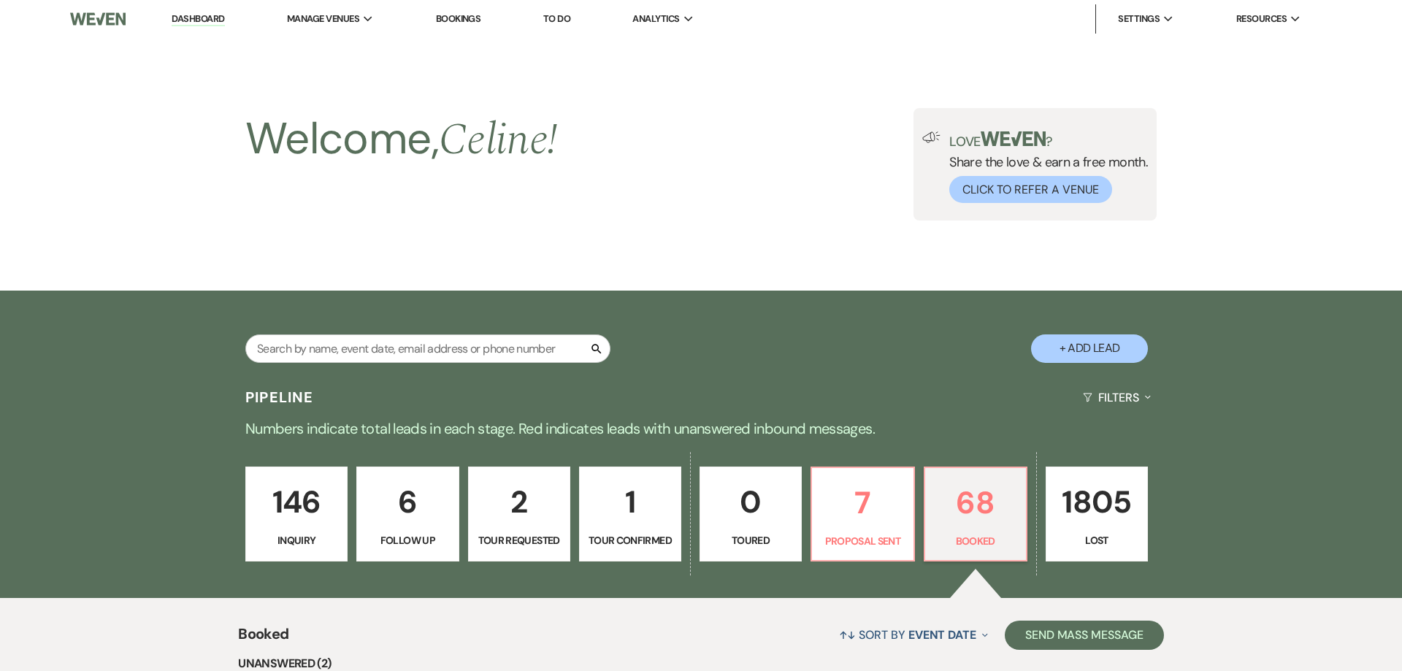
select select "5"
select select "11"
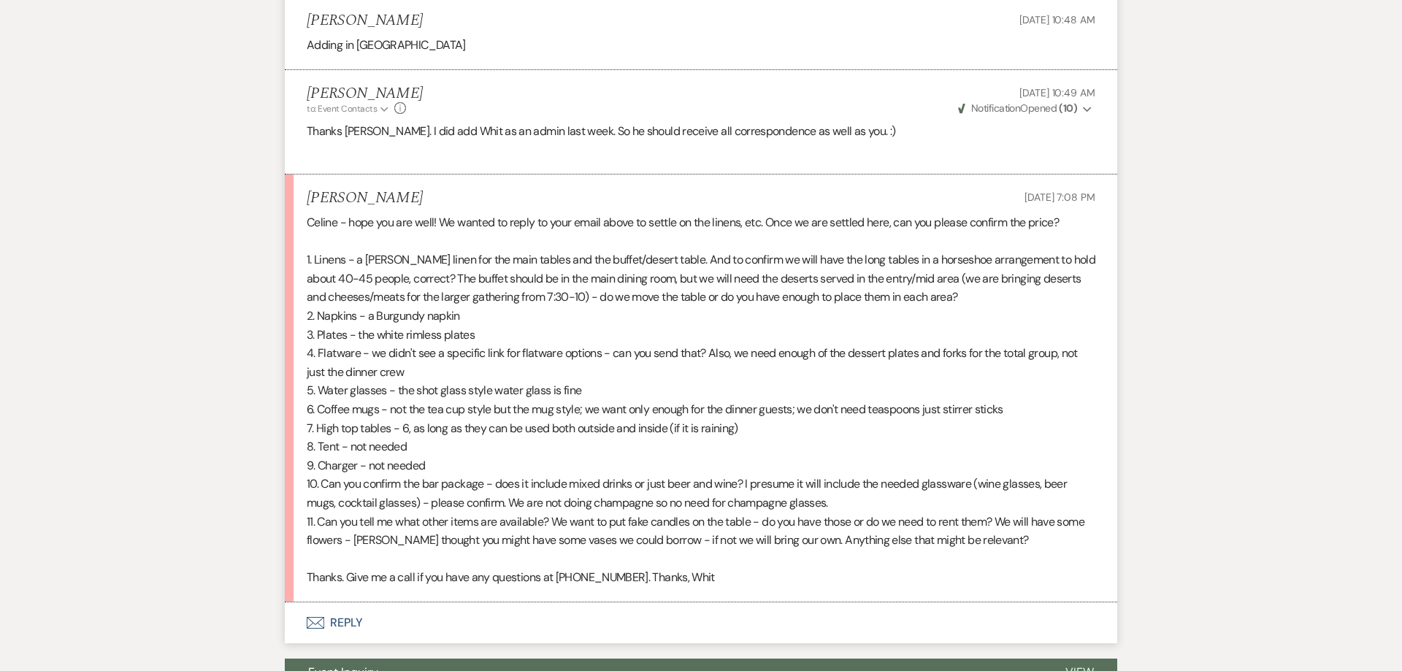
scroll to position [2960, 0]
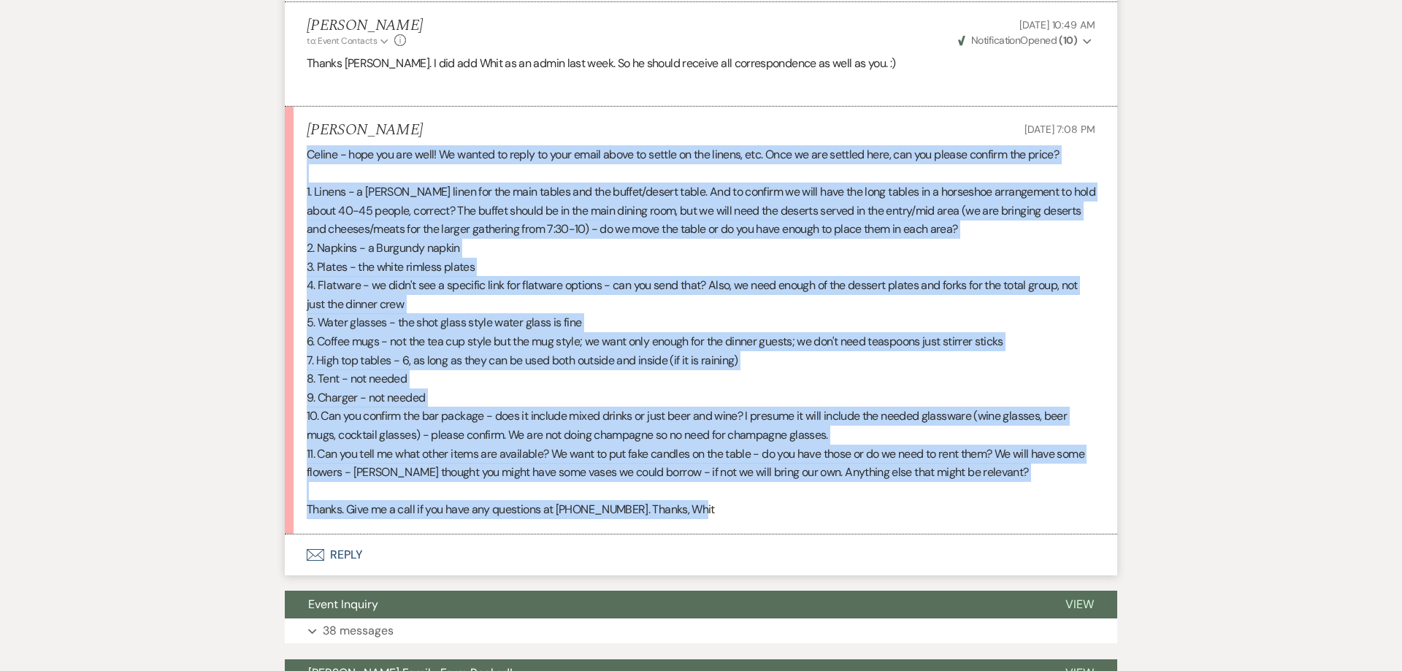
drag, startPoint x: 307, startPoint y: 144, endPoint x: 714, endPoint y: 500, distance: 541.2
click at [714, 500] on div "Celine - hope you are well! We wanted to reply to your email above to settle on…" at bounding box center [701, 332] width 788 height 374
copy div "Celine - hope you are well! We wanted to reply to your email above to settle on…"
click at [494, 351] on p "7. High top tables - 6, as long as they can be used both outside and inside (if…" at bounding box center [701, 360] width 788 height 19
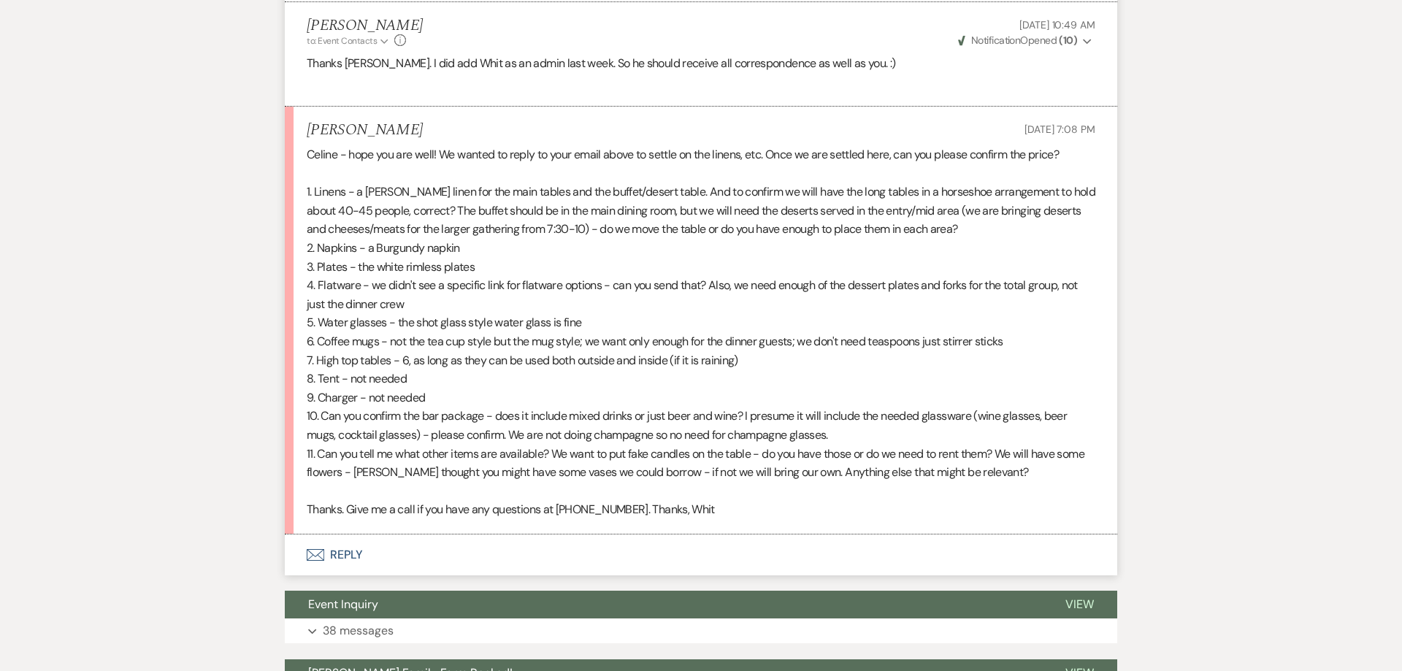
click at [356, 538] on button "Envelope Reply" at bounding box center [701, 554] width 832 height 41
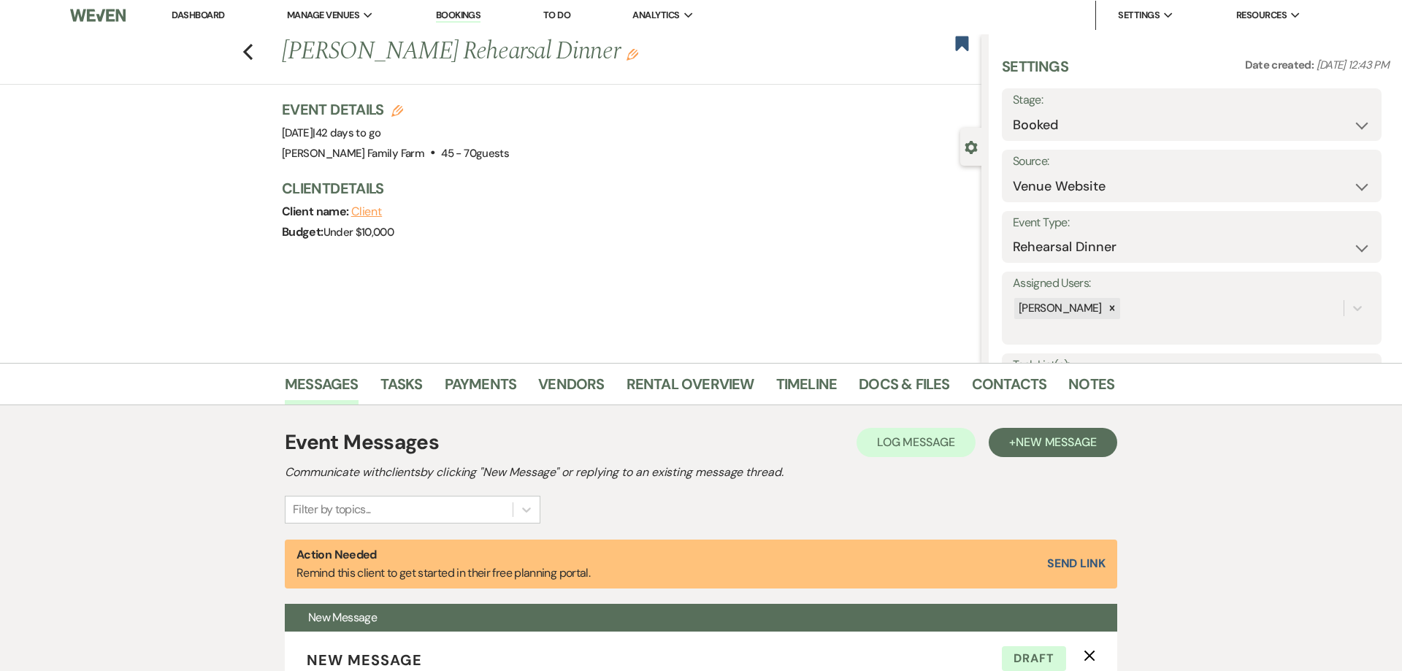
scroll to position [0, 0]
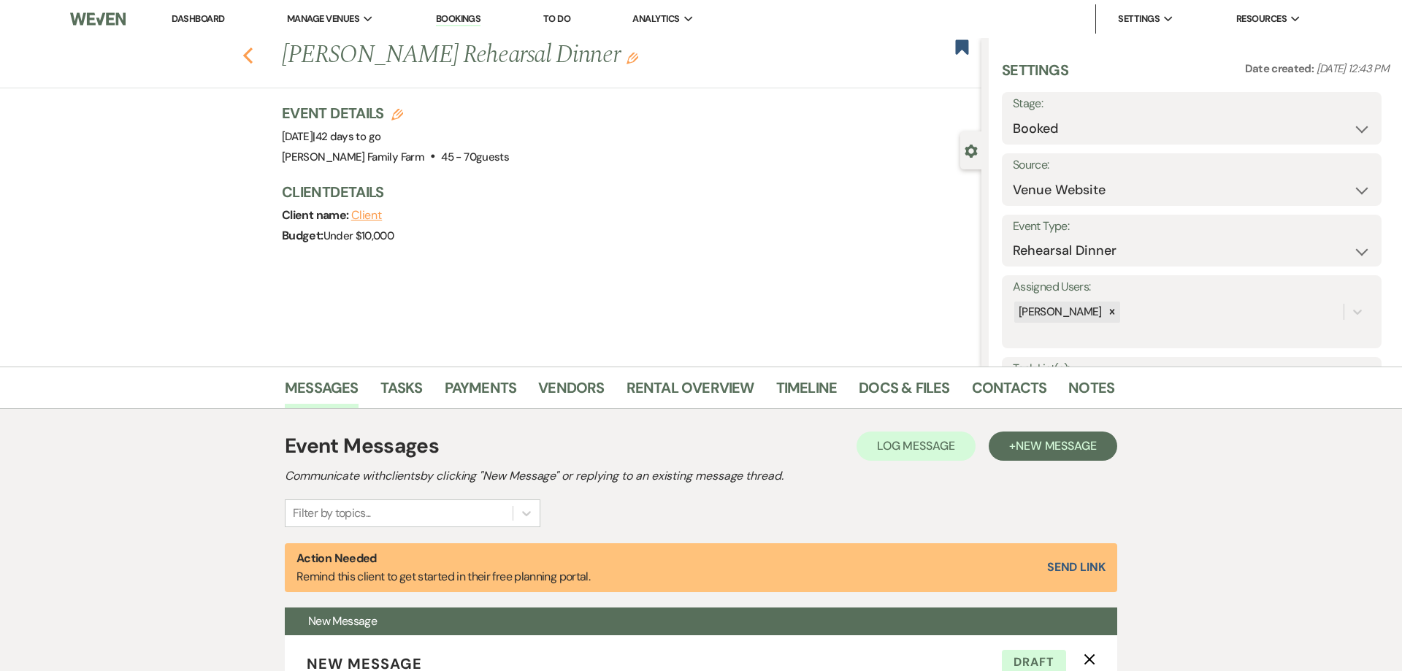
click at [246, 61] on icon "Previous" at bounding box center [247, 56] width 11 height 18
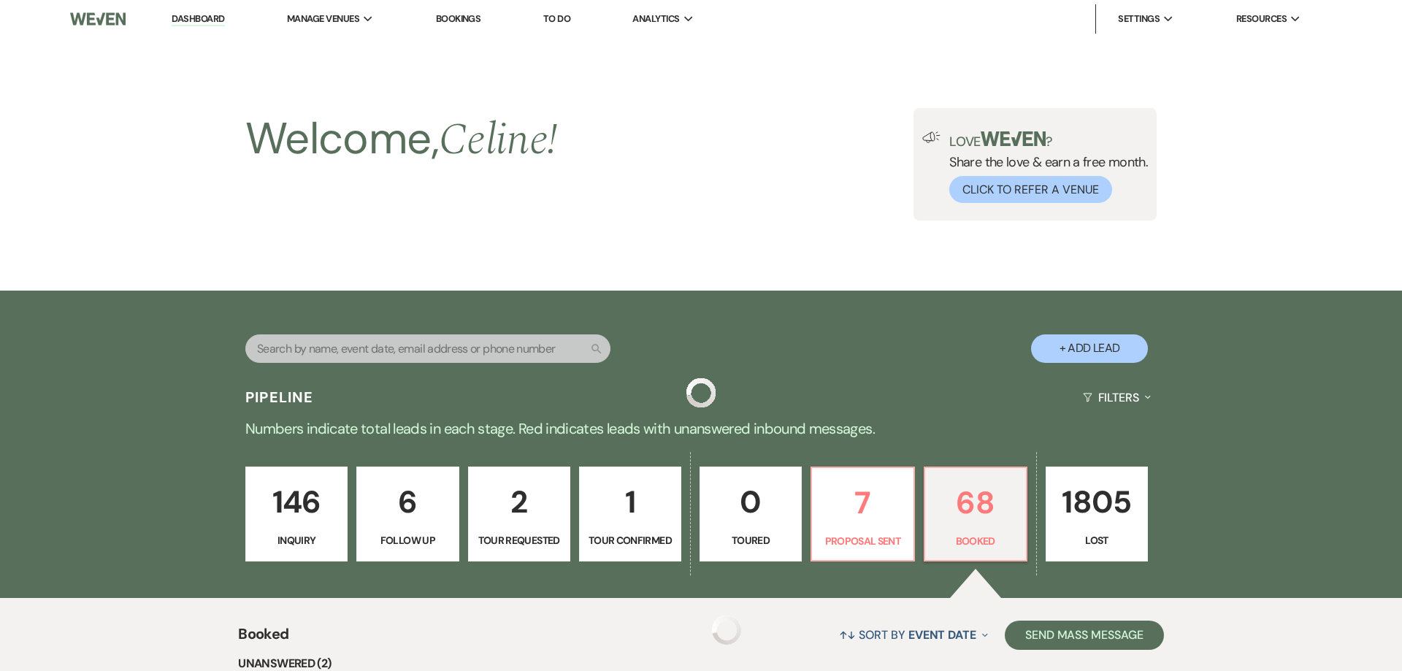
scroll to position [401, 0]
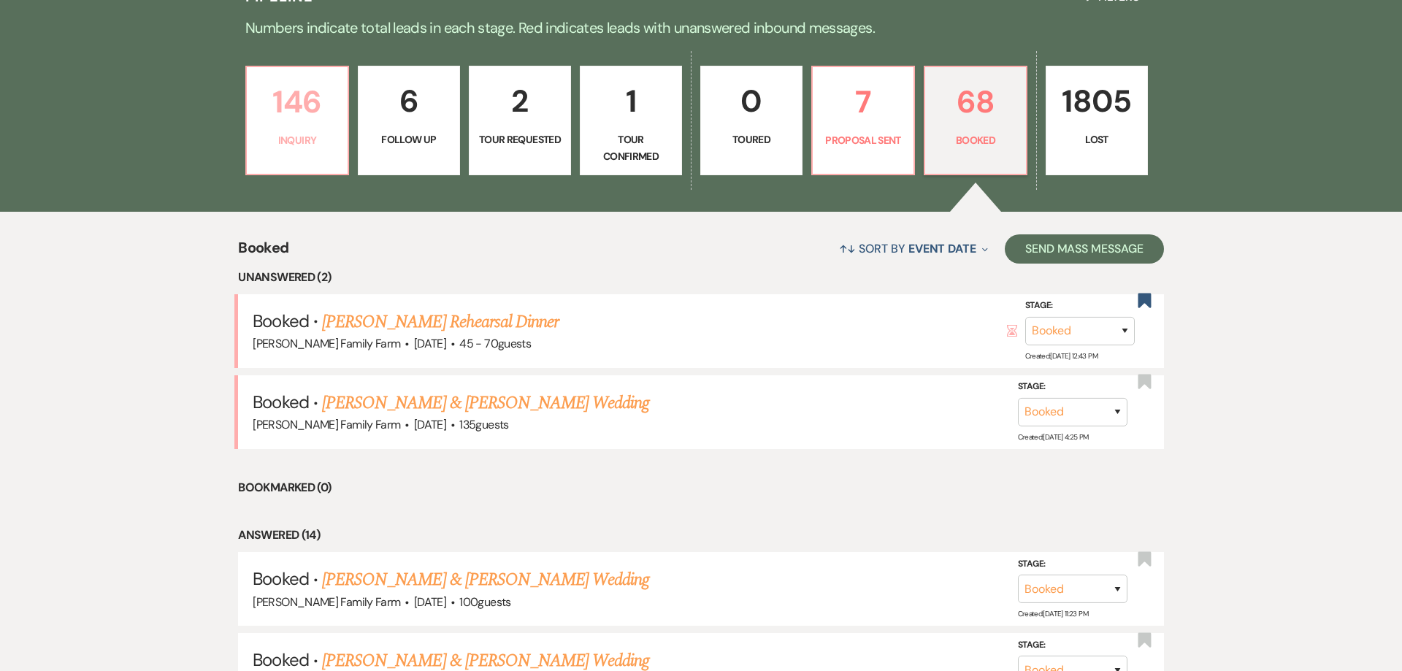
click at [339, 150] on link "146 Inquiry" at bounding box center [297, 121] width 104 height 110
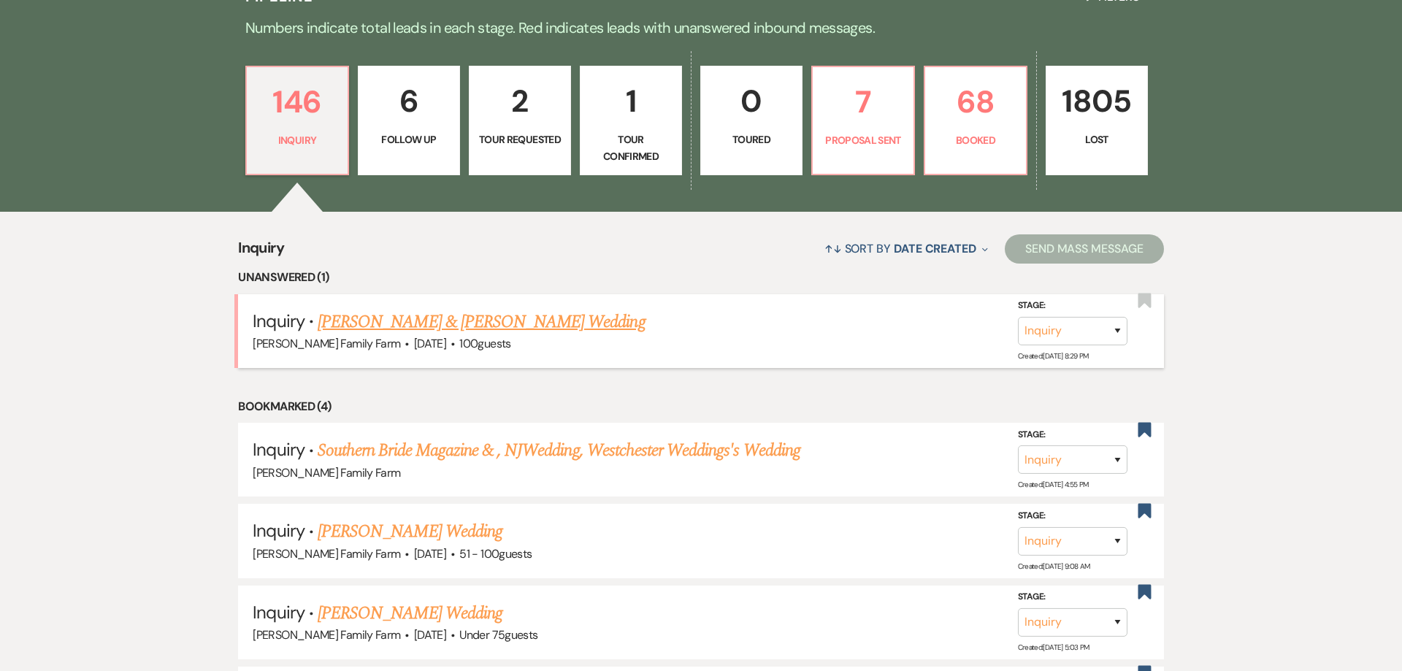
click at [415, 320] on link "Aaron Czarnecki & Kristen Dalli's Wedding" at bounding box center [481, 322] width 327 height 26
select select "5"
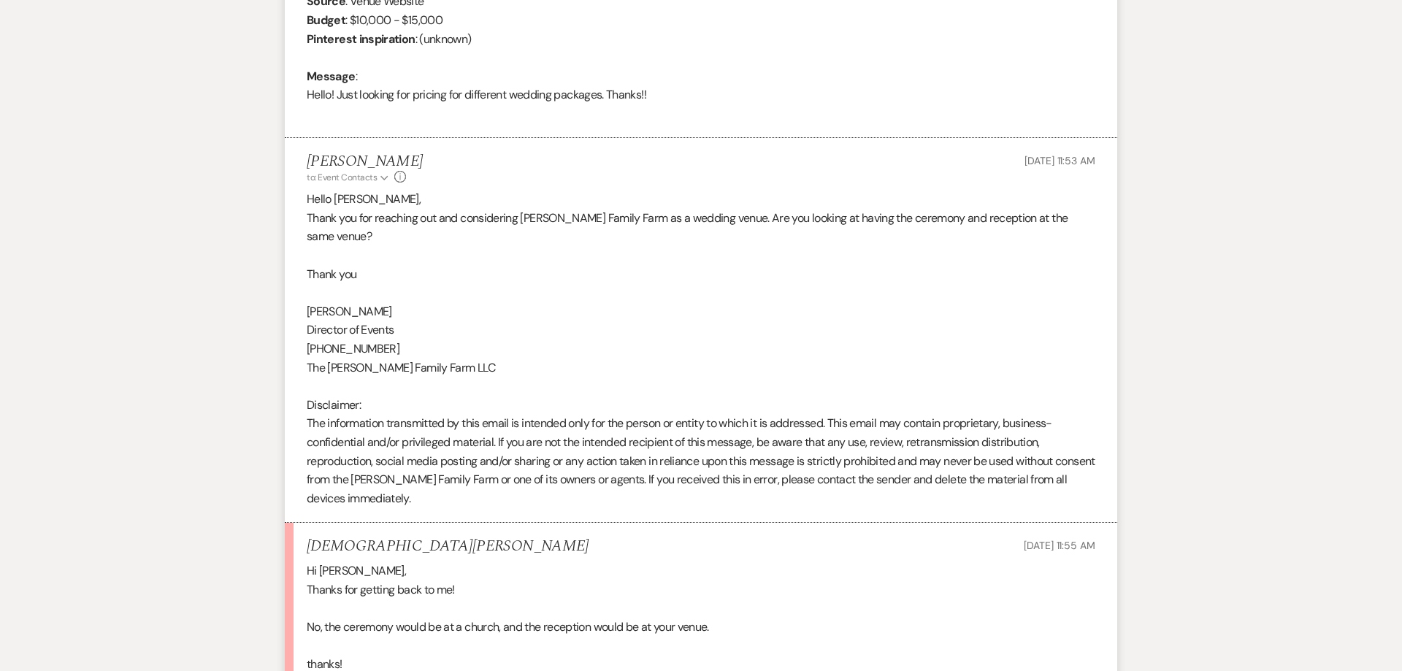
scroll to position [886, 0]
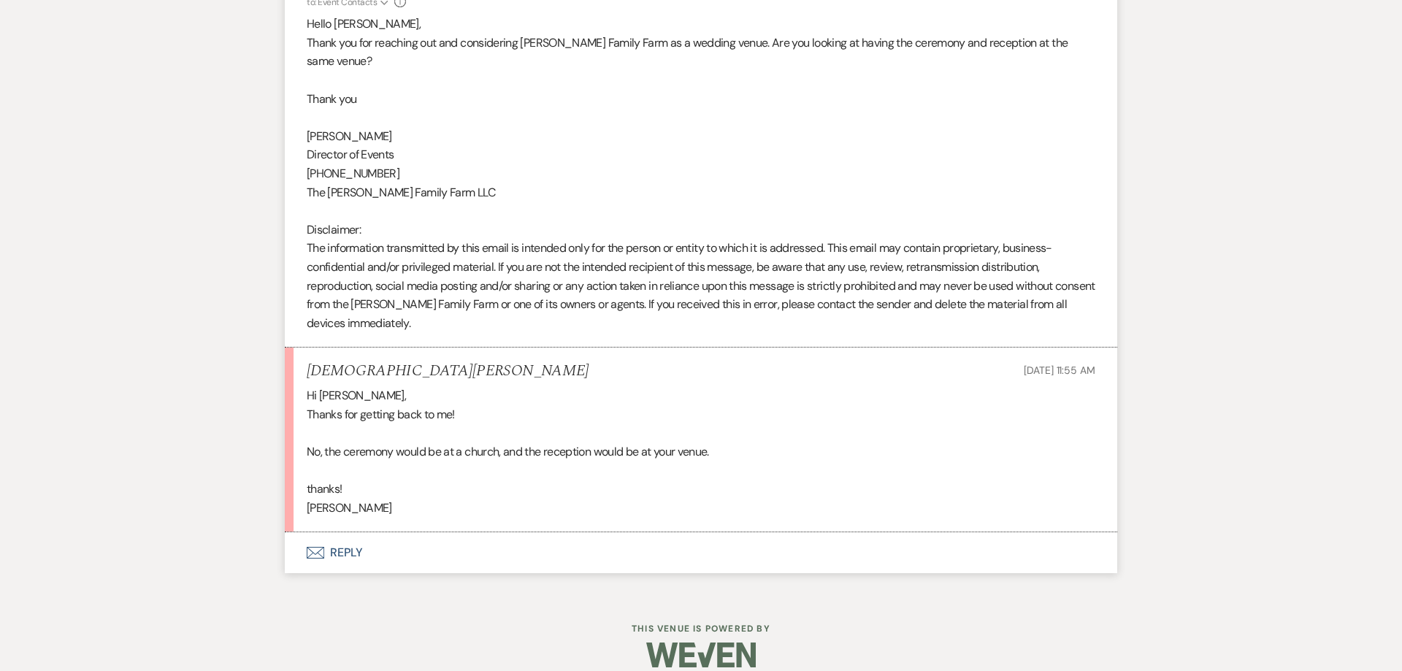
click at [345, 534] on button "Envelope Reply" at bounding box center [701, 552] width 832 height 41
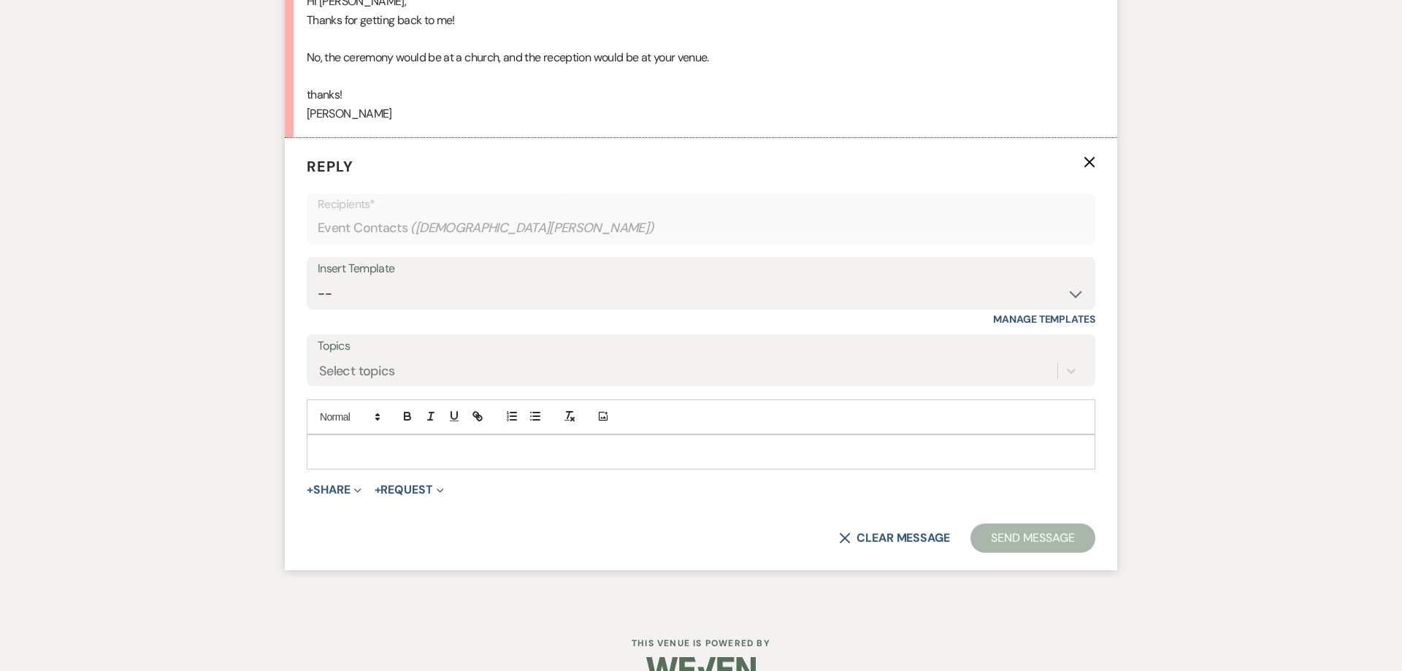
scroll to position [1281, 0]
click at [318, 279] on select "-- Follow Up 1a. Non wedding request for info (Barn) 8. Proposal email Follow u…" at bounding box center [701, 293] width 767 height 28
select select "1316"
click option "2. Venue details, date flexible?" at bounding box center [0, 0] width 0 height 0
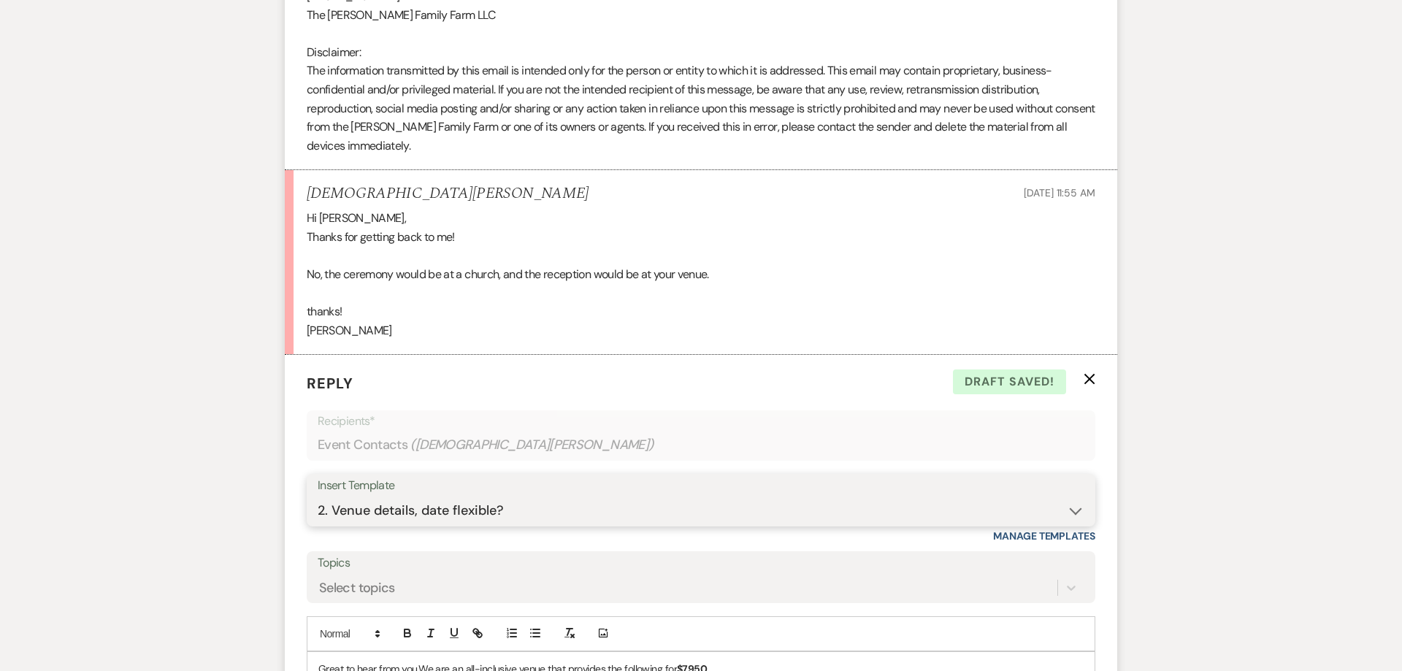
scroll to position [1210, 0]
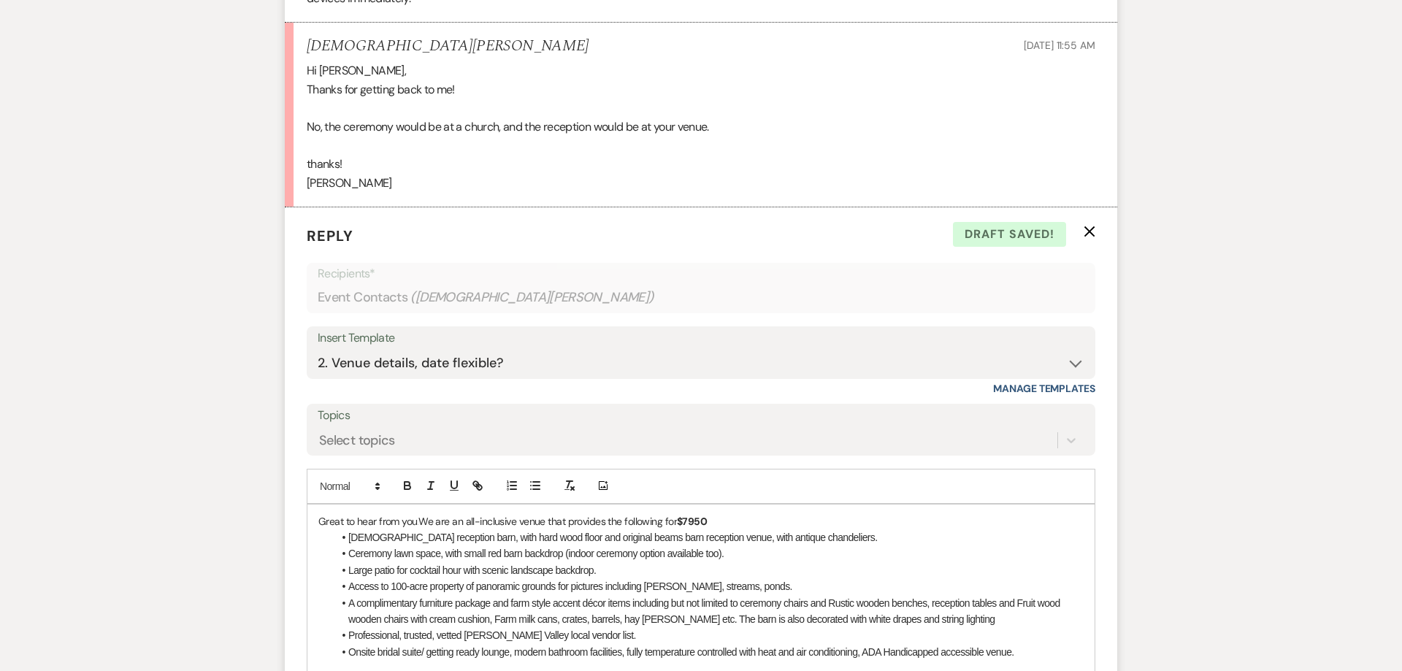
click at [718, 513] on p "Great to hear from you. We are an all-inclusive venue that provides the followi…" at bounding box center [700, 521] width 765 height 16
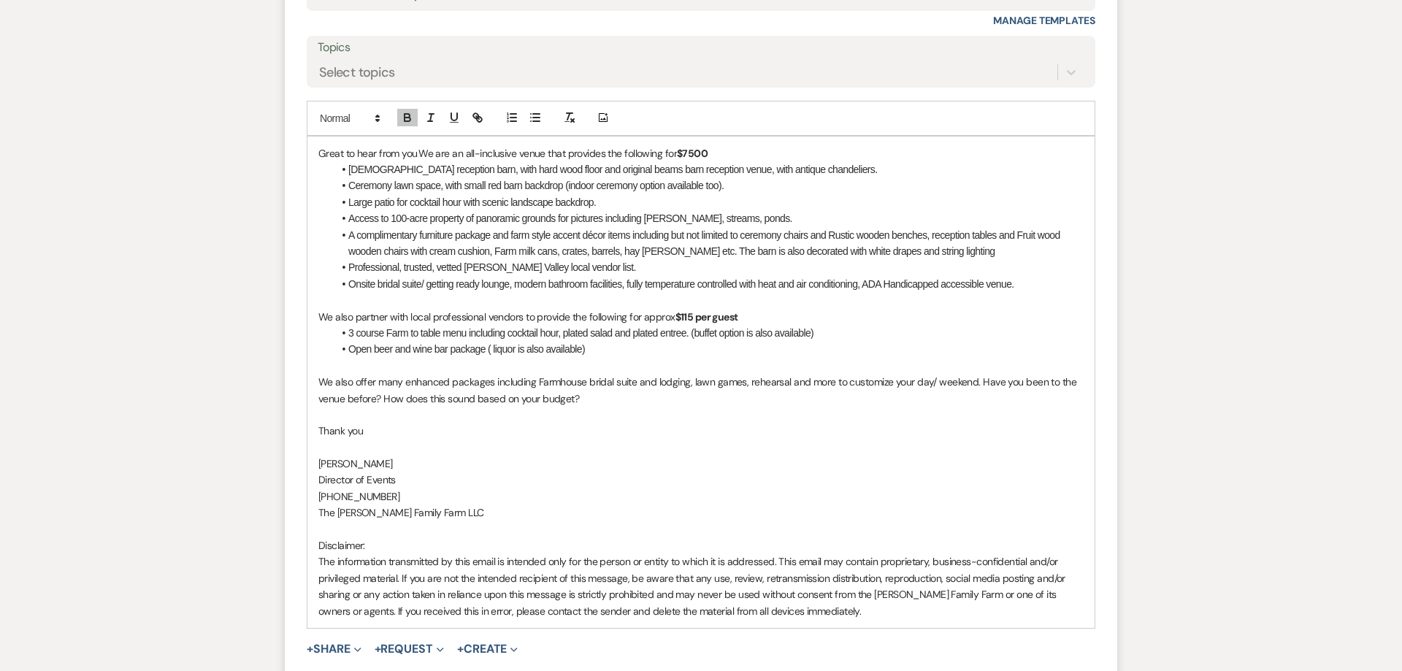
scroll to position [1583, 0]
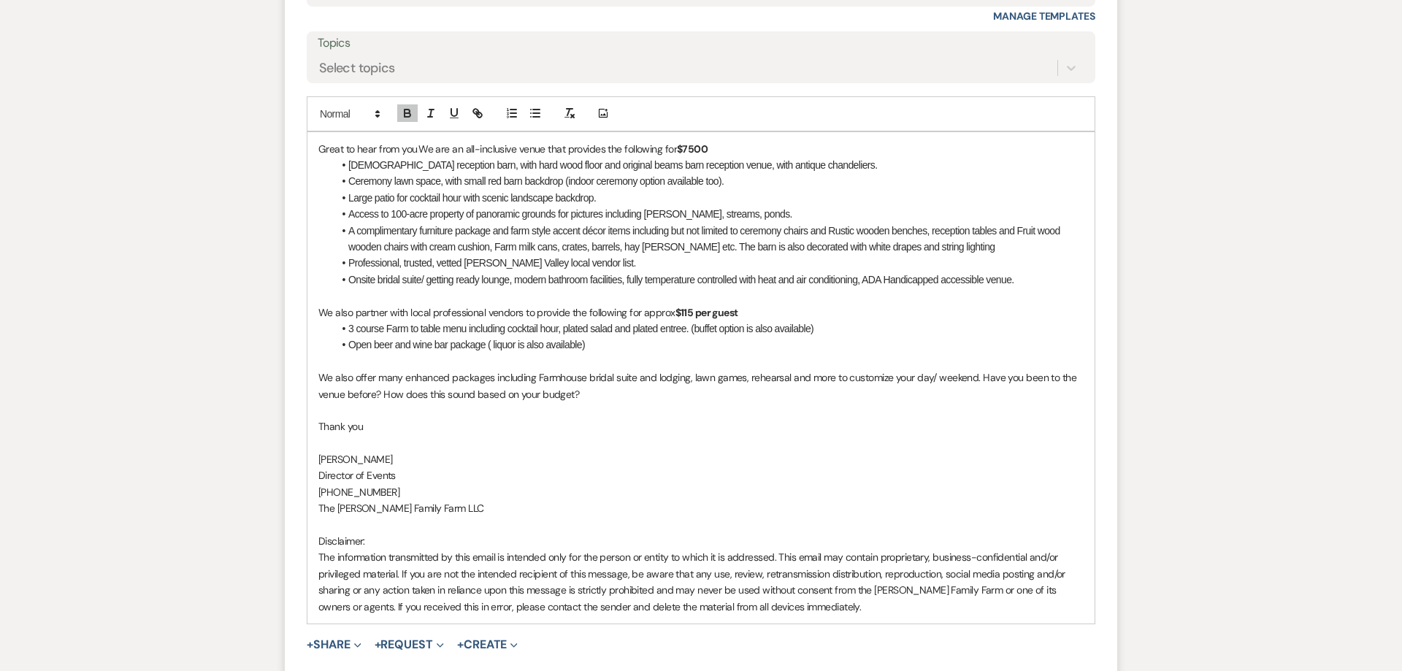
click at [692, 306] on strong "$115 per guest" at bounding box center [706, 312] width 63 height 13
drag, startPoint x: 759, startPoint y: 294, endPoint x: 629, endPoint y: 299, distance: 130.0
click at [629, 304] on p "We also partner with local professional vendors to provide the following for ap…" at bounding box center [700, 312] width 765 height 16
click at [625, 337] on li "Open beer and wine bar package ( liquor is also available)" at bounding box center [708, 345] width 751 height 16
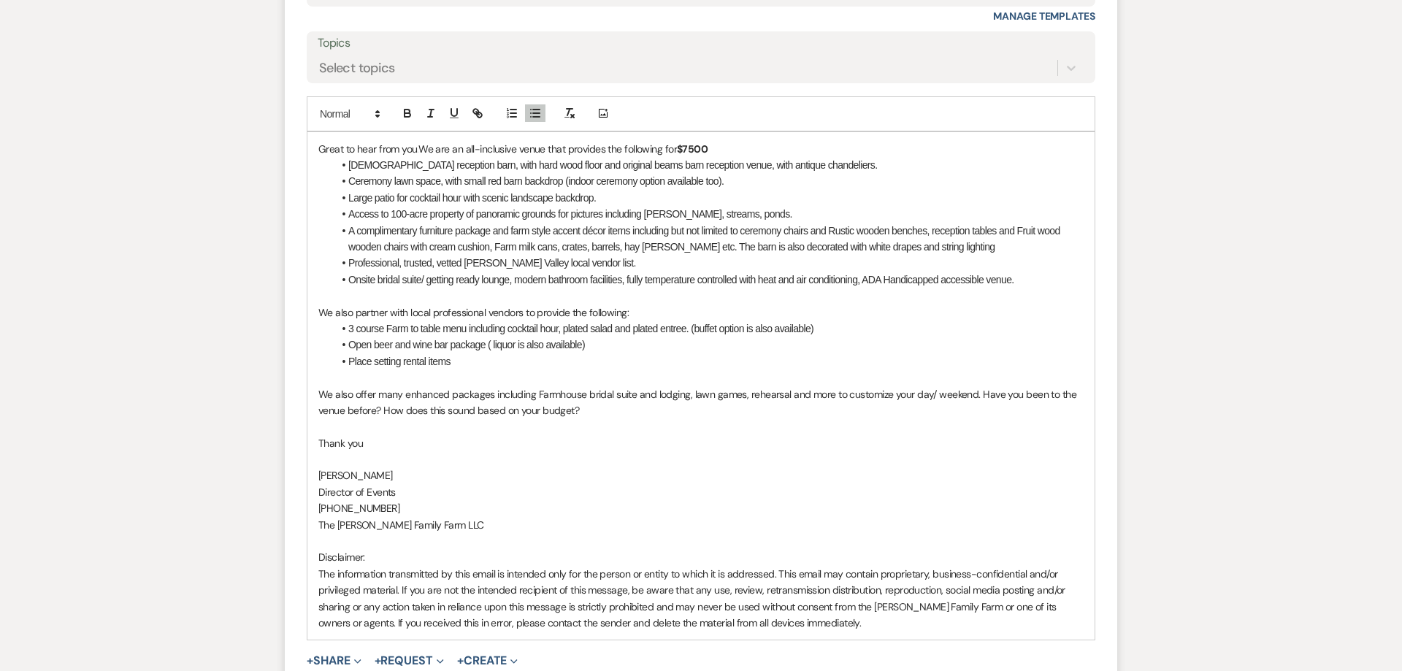
scroll to position [1582, 0]
drag, startPoint x: 608, startPoint y: 326, endPoint x: 375, endPoint y: 329, distance: 233.6
click at [375, 337] on li "Open beer and wine bar package ( liquor is also available)" at bounding box center [708, 345] width 751 height 16
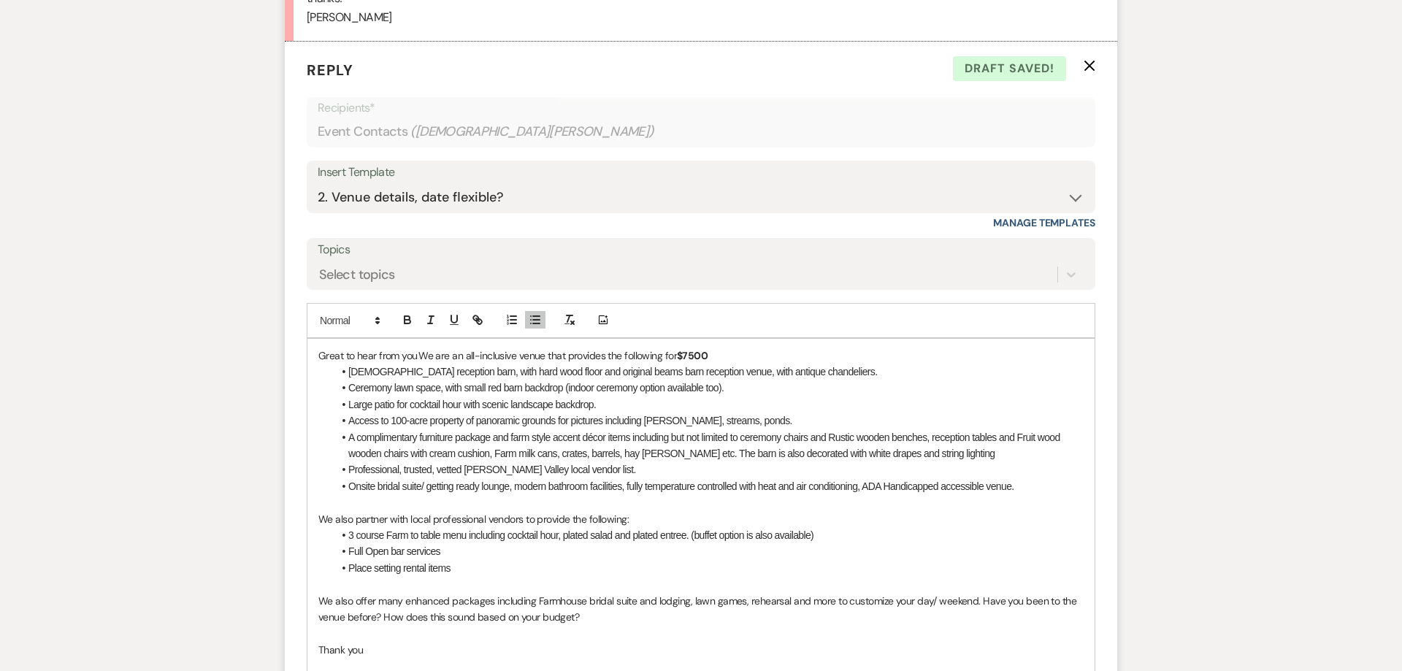
scroll to position [1508, 0]
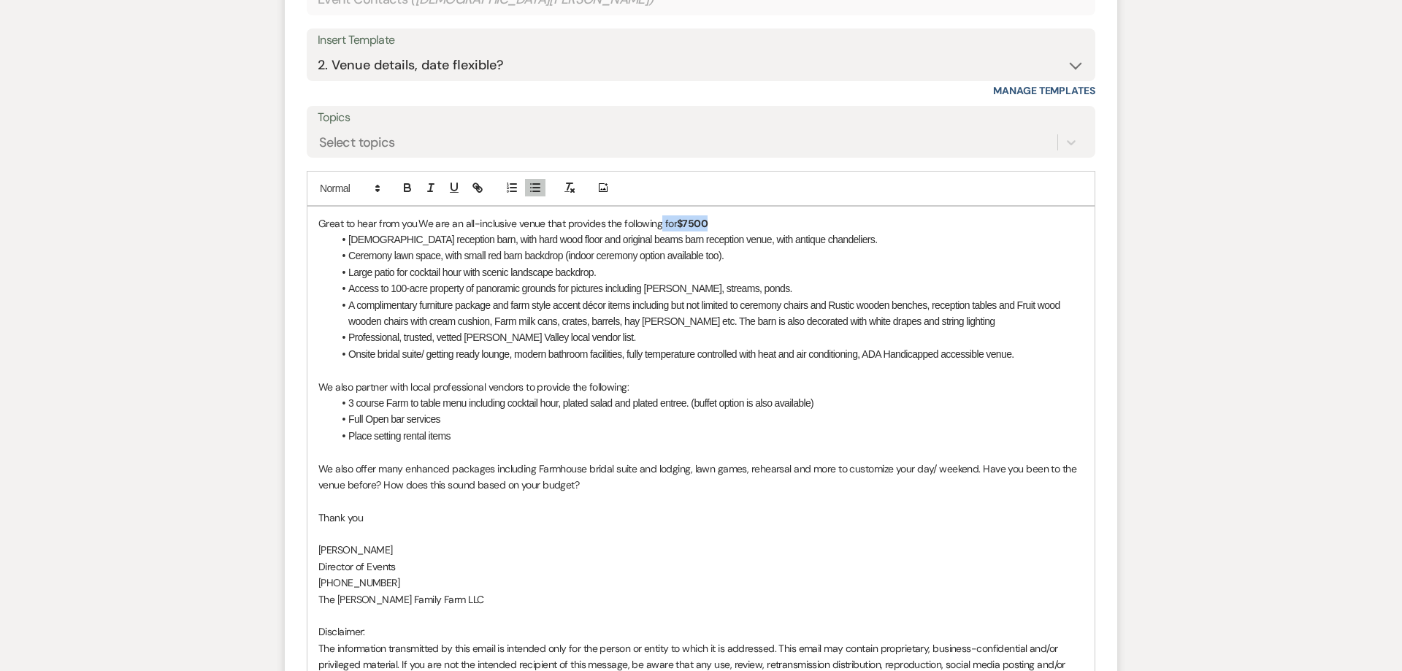
drag, startPoint x: 731, startPoint y: 204, endPoint x: 661, endPoint y: 206, distance: 69.4
click at [661, 215] on p "Great to hear from you. We are an all-inclusive venue that provides the followi…" at bounding box center [700, 223] width 765 height 16
click at [322, 362] on p at bounding box center [700, 370] width 765 height 16
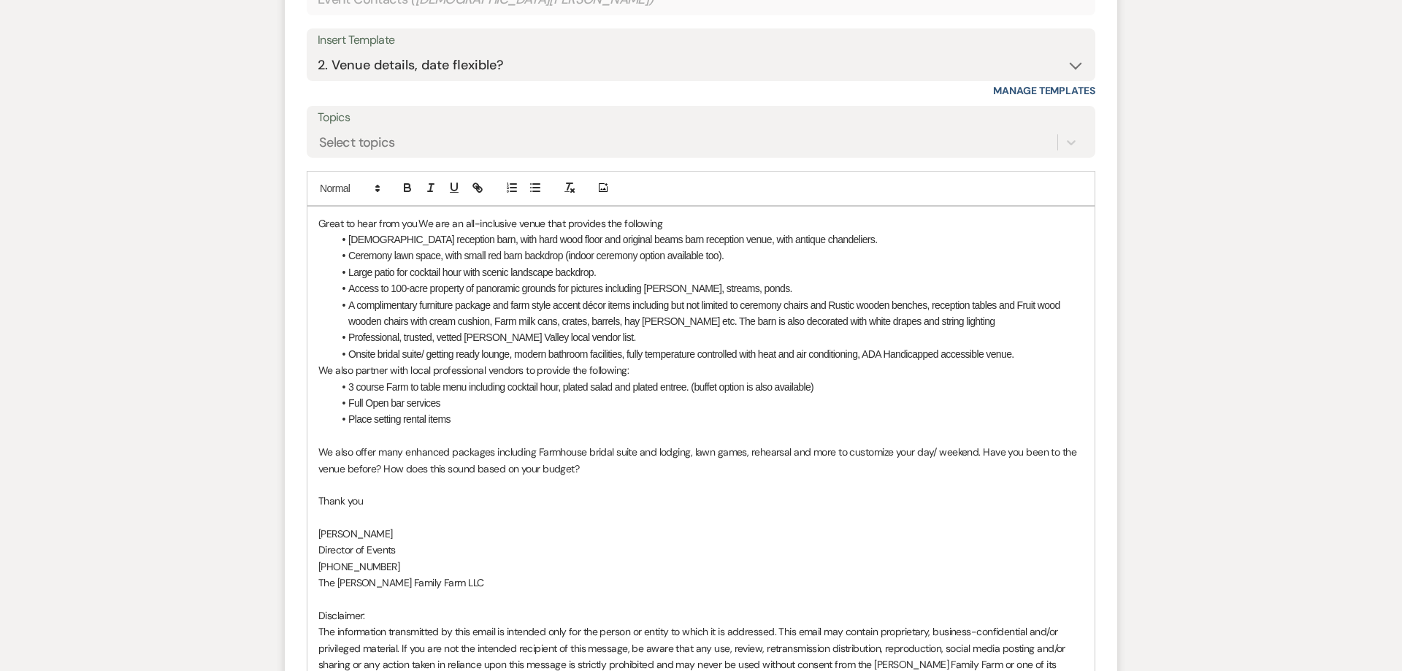
scroll to position [1508, 0]
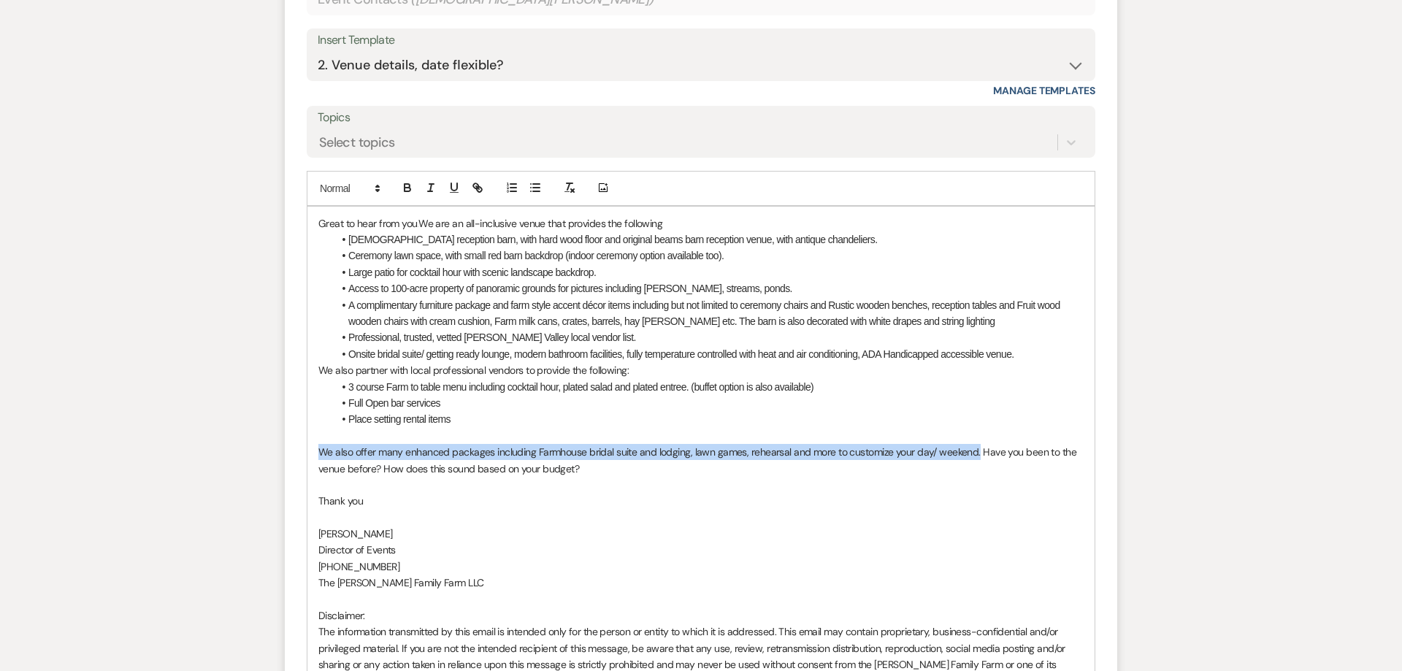
drag, startPoint x: 975, startPoint y: 435, endPoint x: 314, endPoint y: 440, distance: 661.5
click at [314, 440] on div "Great to hear from you. We are an all-inclusive venue that provides the followi…" at bounding box center [700, 452] width 787 height 491
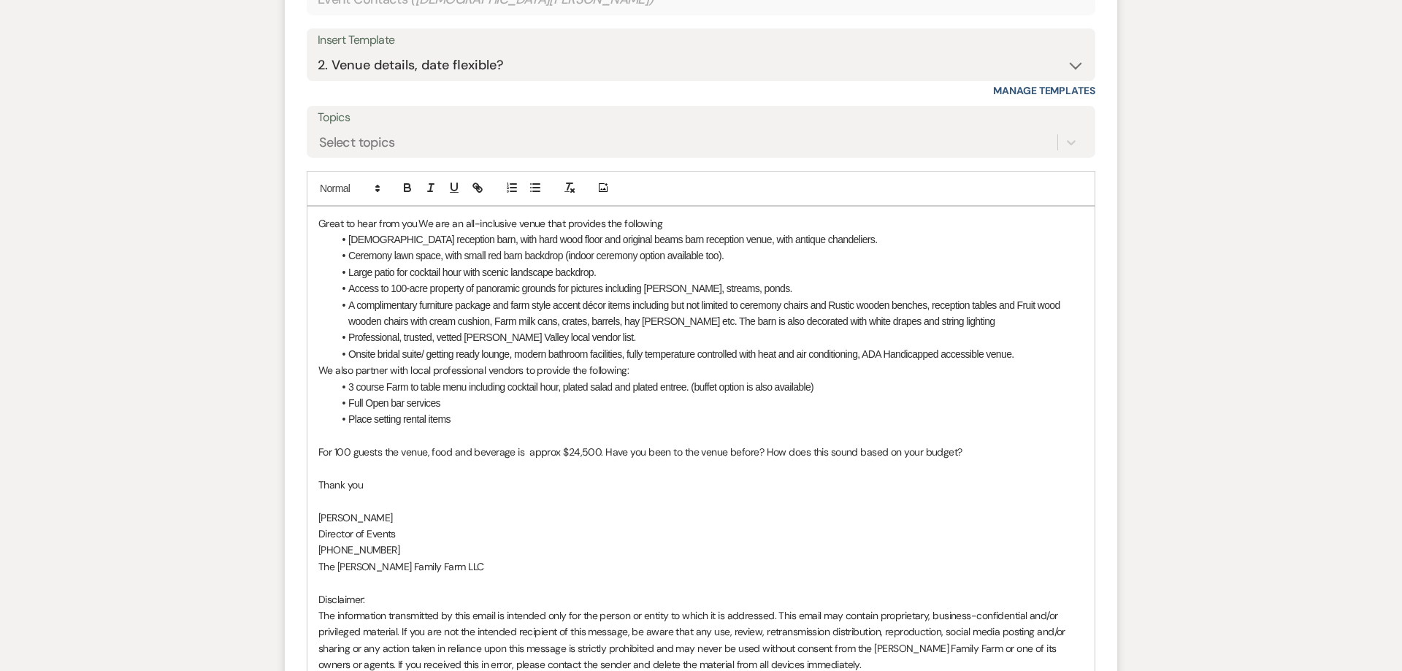
scroll to position [1508, 0]
drag, startPoint x: 755, startPoint y: 437, endPoint x: 601, endPoint y: 436, distance: 154.0
click at [601, 445] on span "For 100 guests the venue, food and beverage is approx $24,500. Have you been to…" at bounding box center [640, 451] width 644 height 13
click at [802, 444] on p "For 100 guests the venue, food and beverage is approx $24,500. How does this so…" at bounding box center [700, 452] width 765 height 16
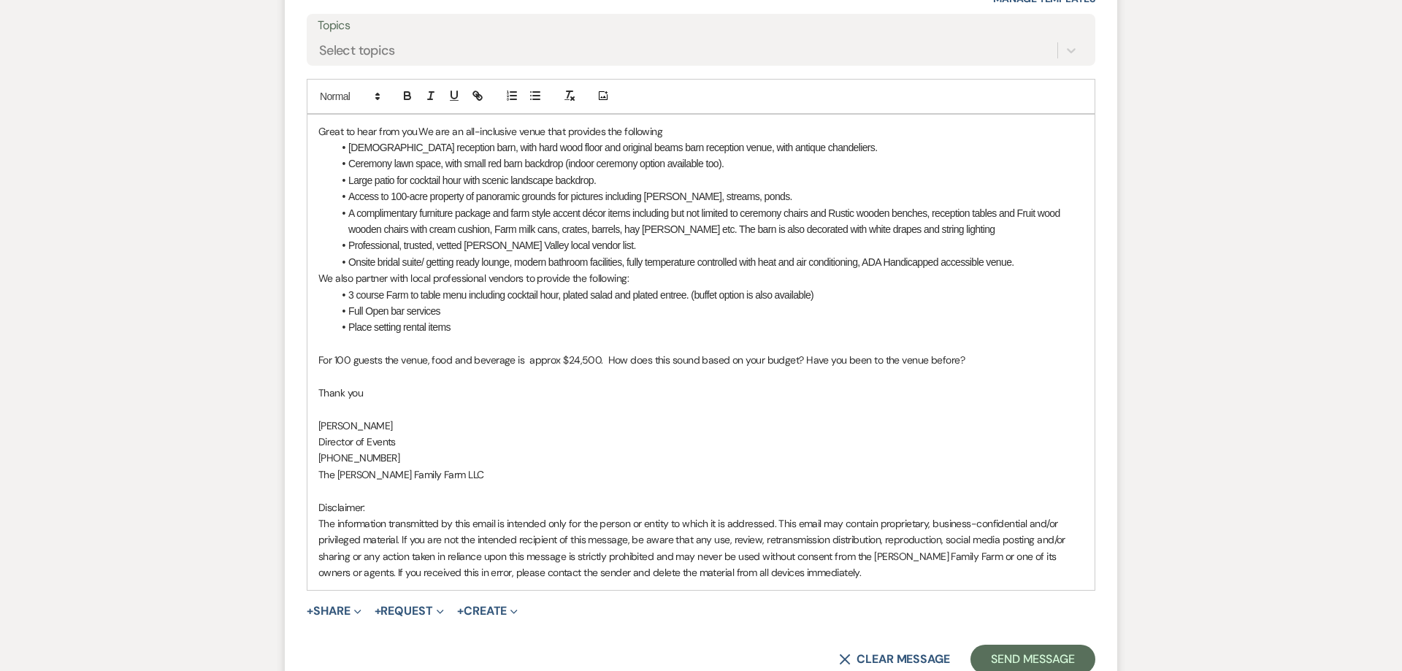
scroll to position [1601, 0]
click at [550, 368] on p at bounding box center [700, 376] width 765 height 16
click at [1028, 644] on button "Send Message" at bounding box center [1032, 658] width 125 height 29
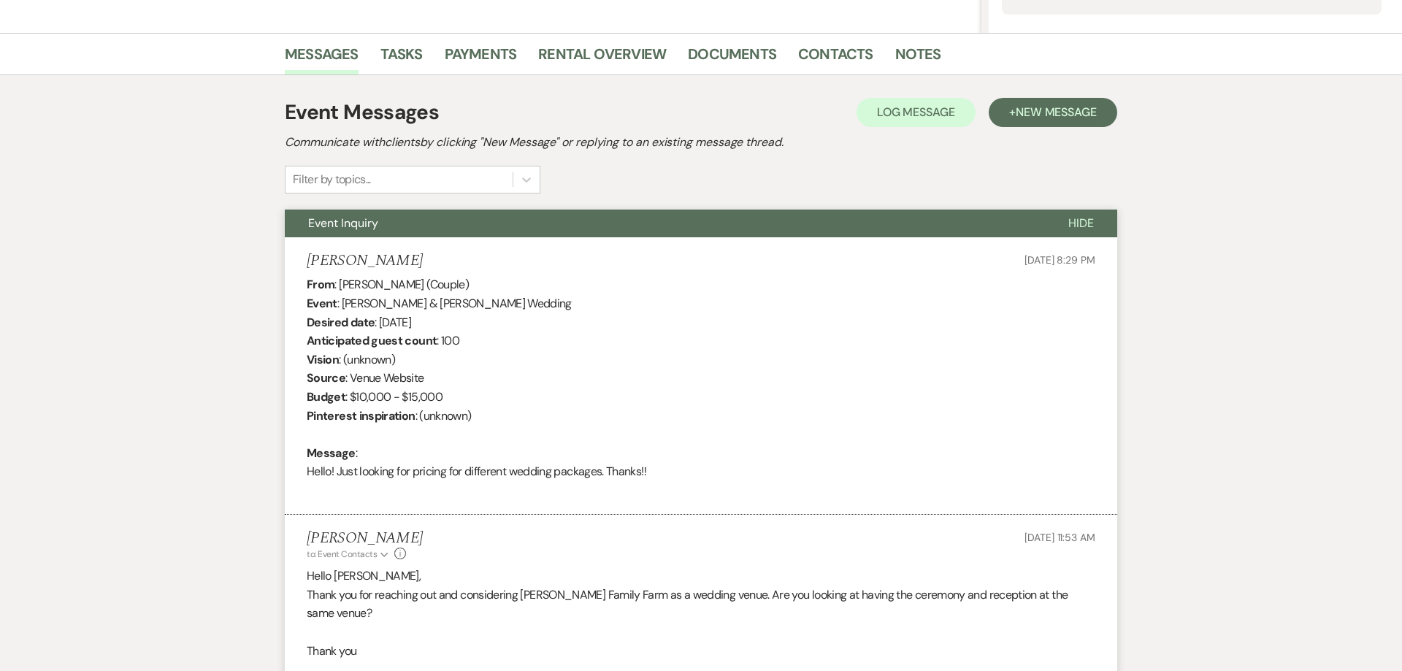
scroll to position [0, 0]
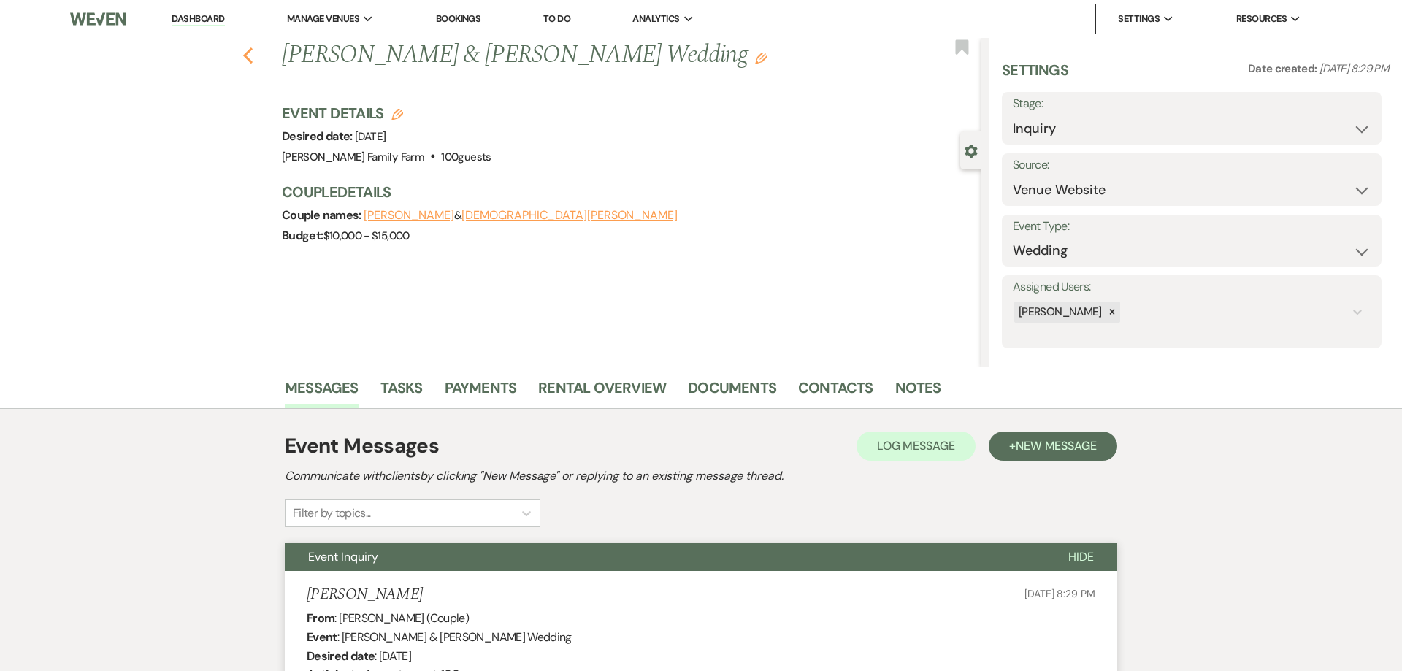
click at [248, 59] on use "button" at bounding box center [247, 55] width 9 height 16
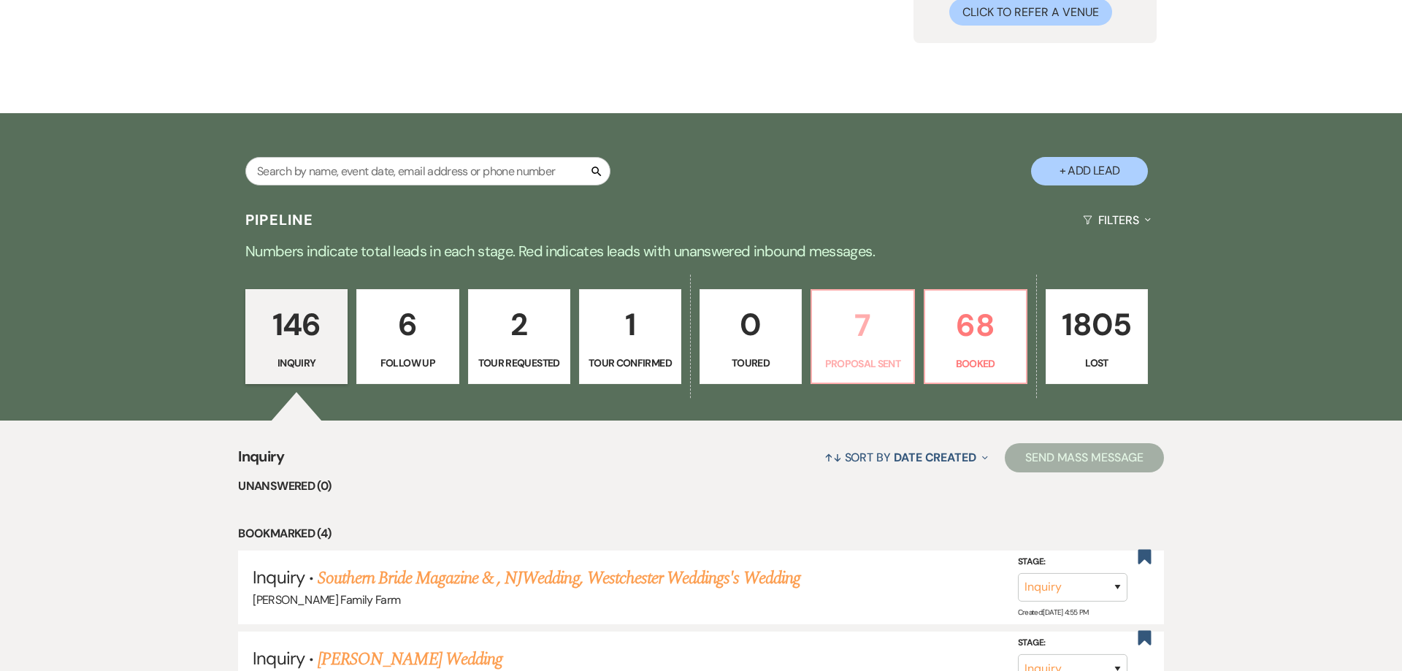
scroll to position [289, 0]
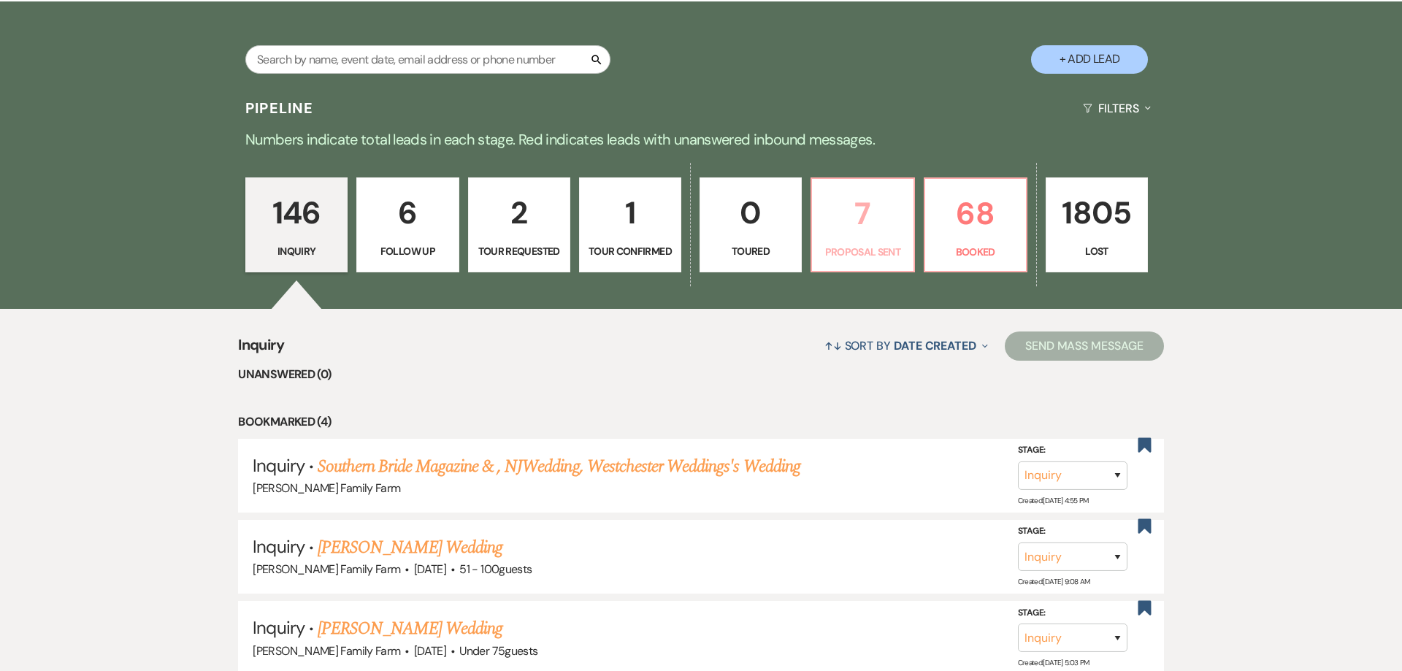
click at [875, 271] on link "7 Proposal Sent" at bounding box center [862, 224] width 104 height 95
select select "6"
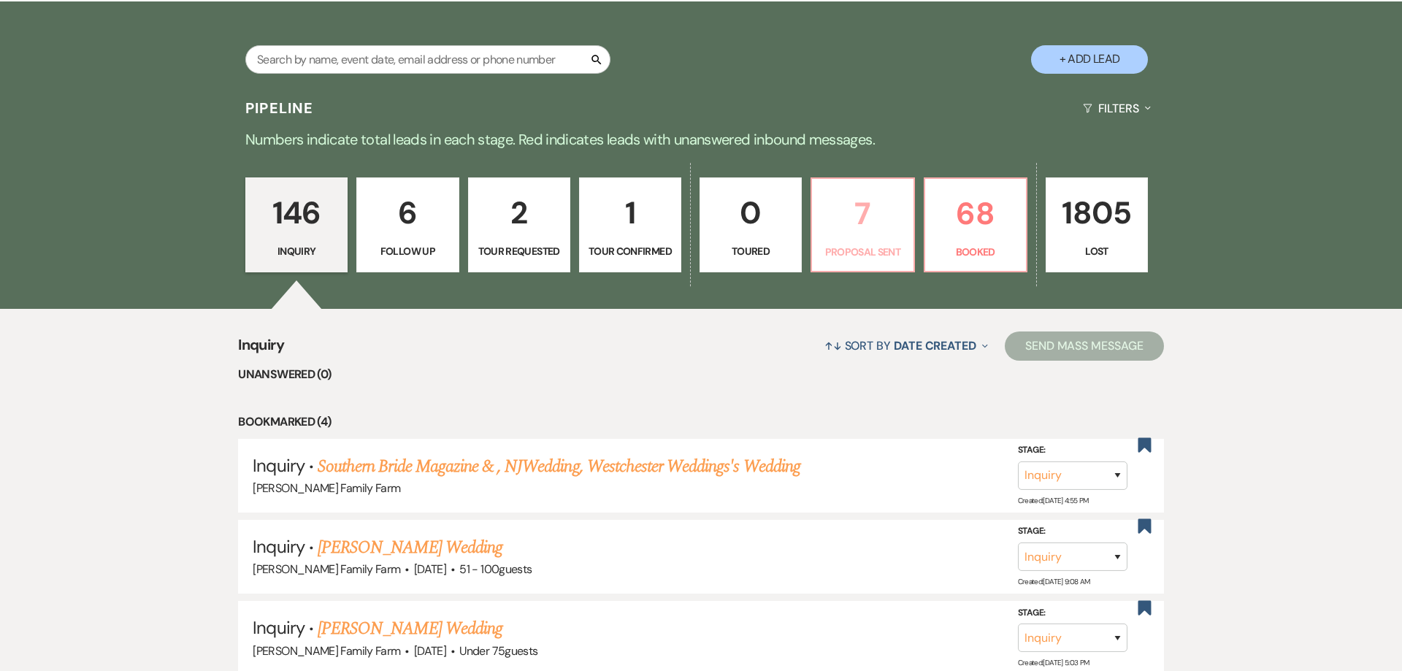
select select "6"
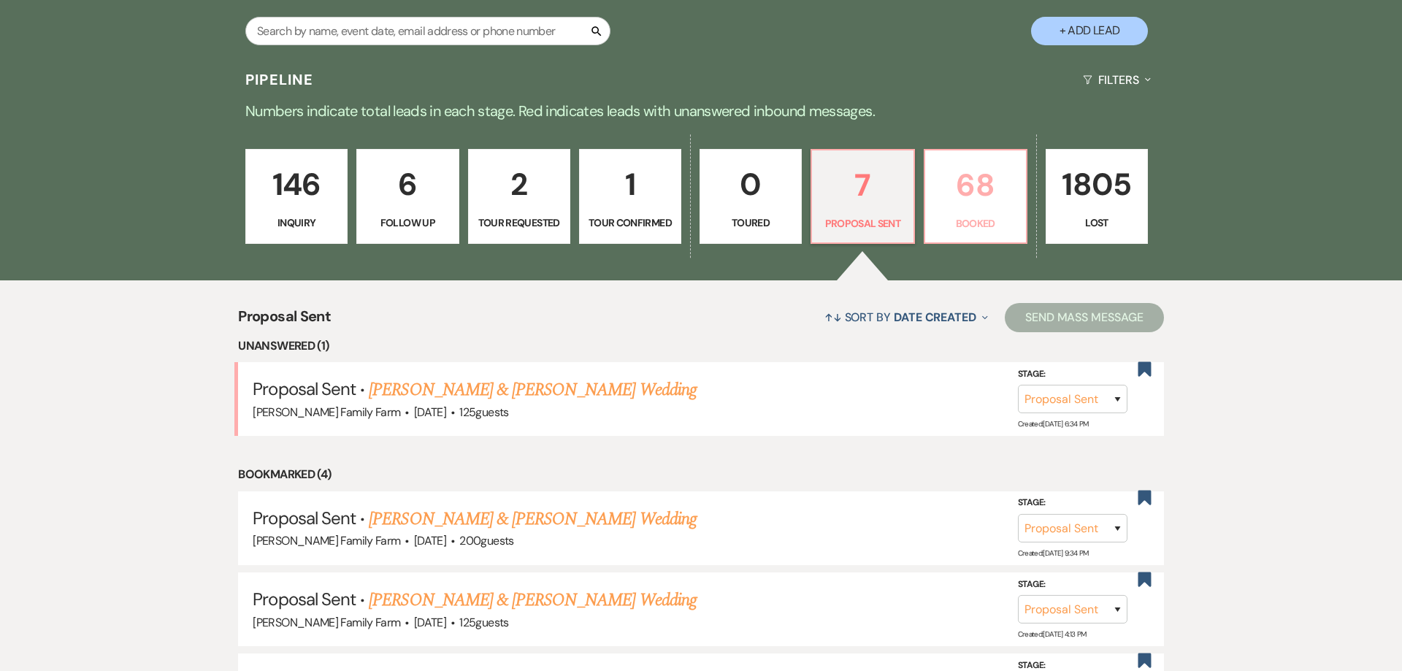
scroll to position [307, 0]
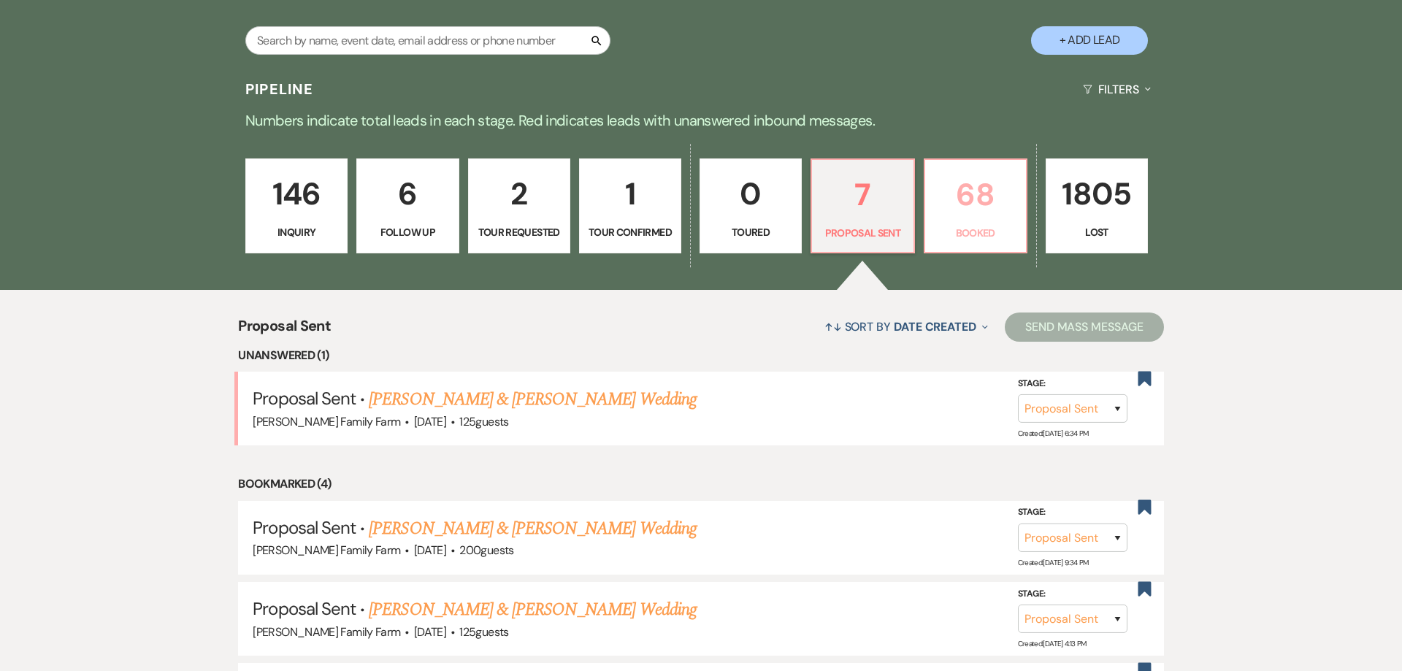
click at [1004, 212] on p "68" at bounding box center [975, 195] width 83 height 49
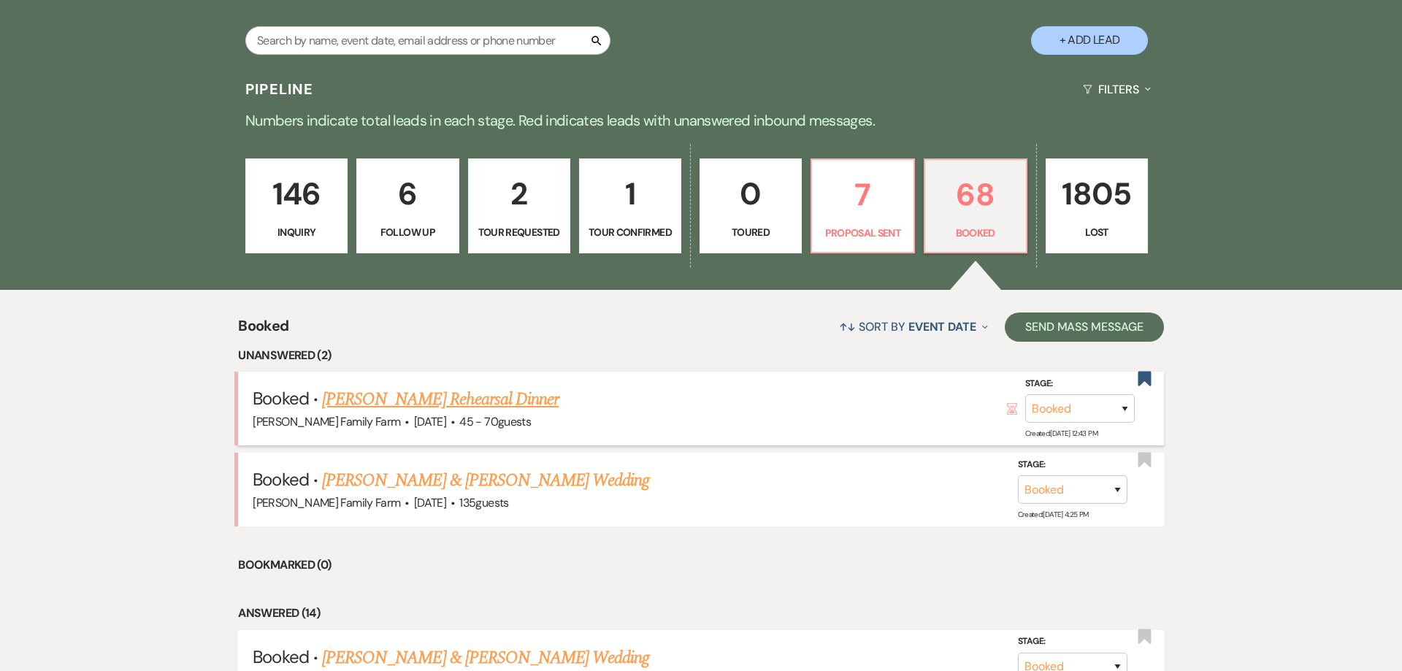
scroll to position [531, 0]
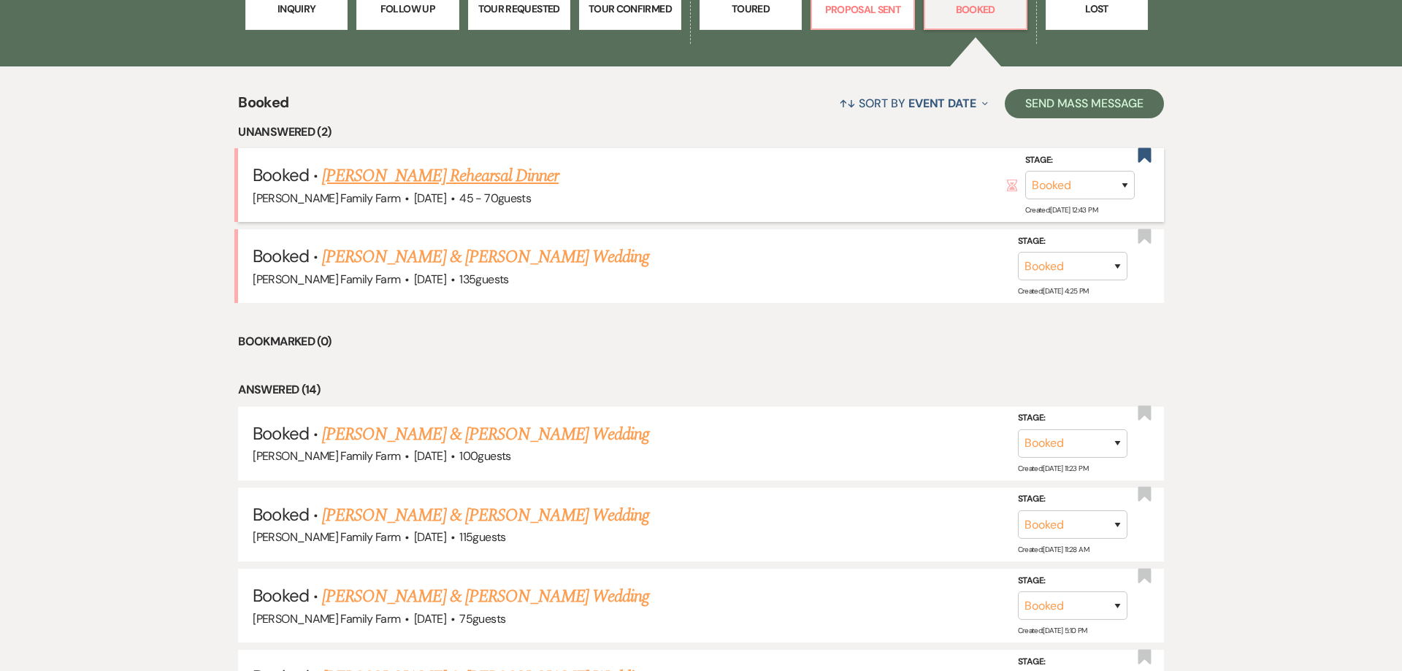
click at [399, 189] on link "Jackie Logan's Rehearsal Dinner" at bounding box center [440, 176] width 237 height 26
select select "5"
select select "11"
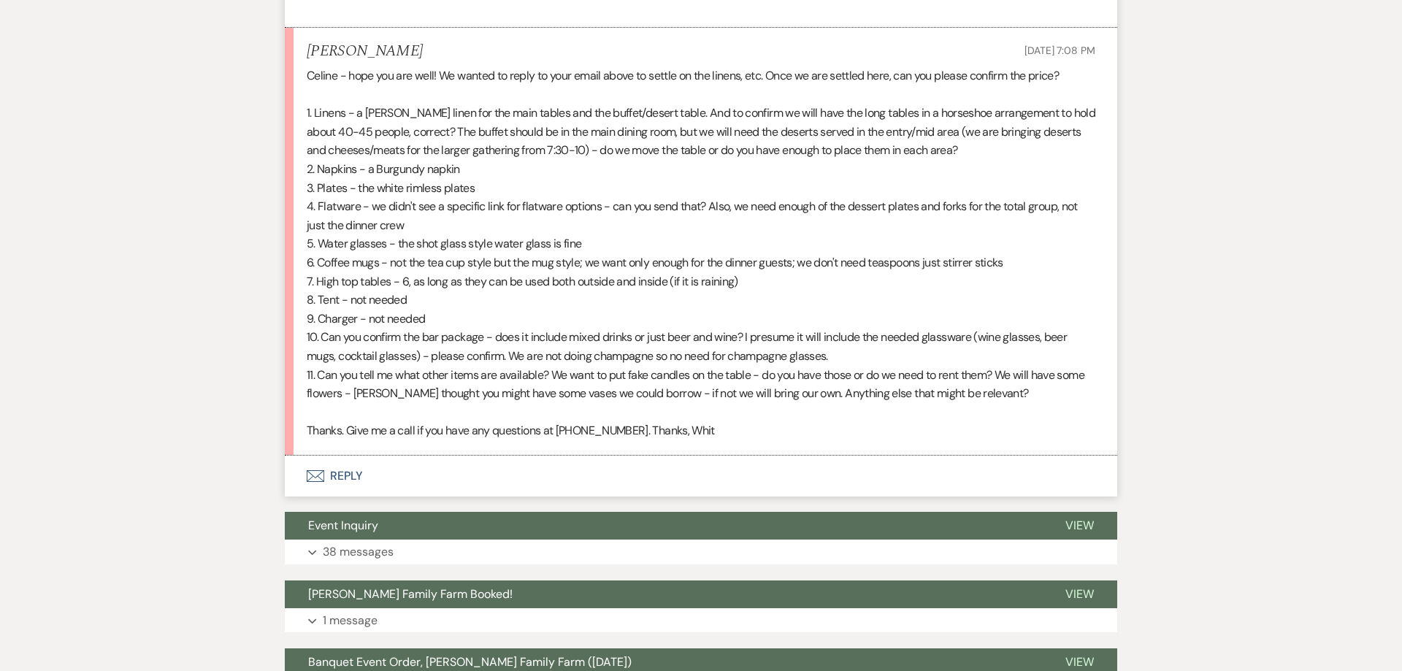
scroll to position [2963, 0]
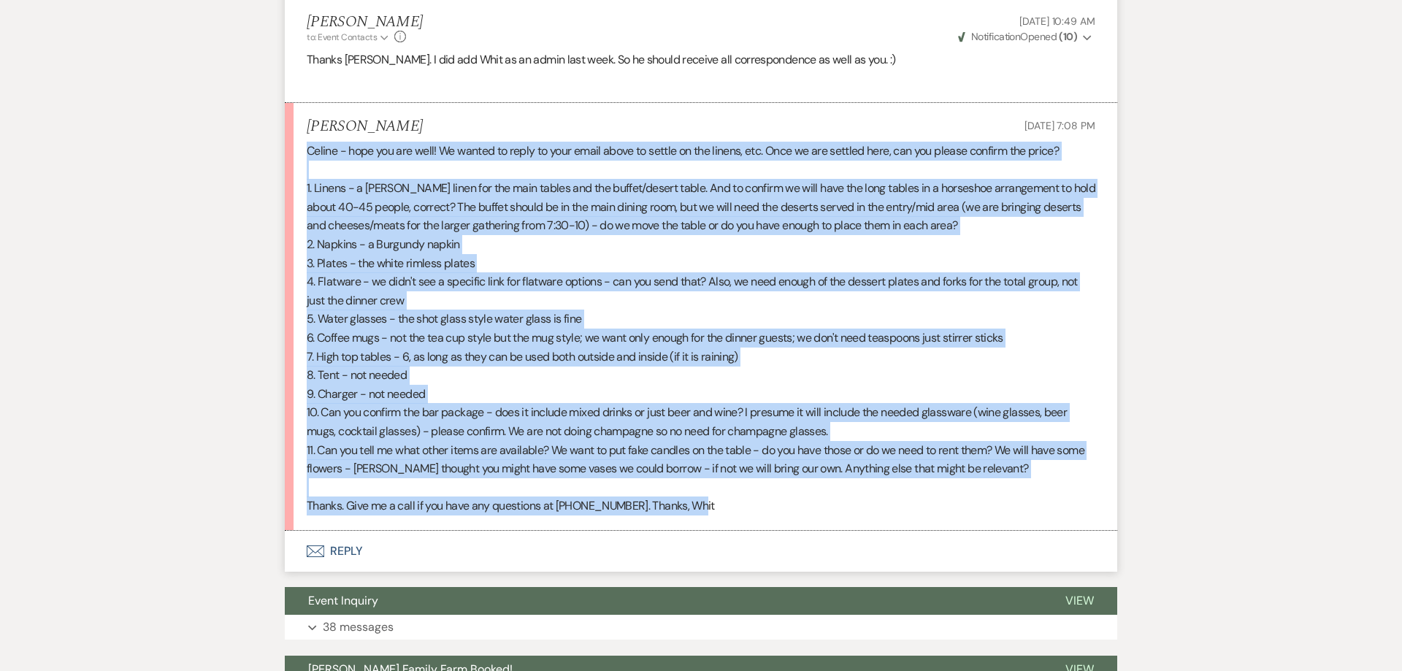
drag, startPoint x: 705, startPoint y: 494, endPoint x: 301, endPoint y: 137, distance: 538.9
click at [301, 137] on li "Whit Magruder Aug 16, 2025, 7:08 PM Celine - hope you are well! We wanted to re…" at bounding box center [701, 318] width 832 height 428
copy div "Celine - hope you are well! We wanted to reply to your email above to settle on…"
click at [341, 534] on button "Envelope Reply" at bounding box center [701, 551] width 832 height 41
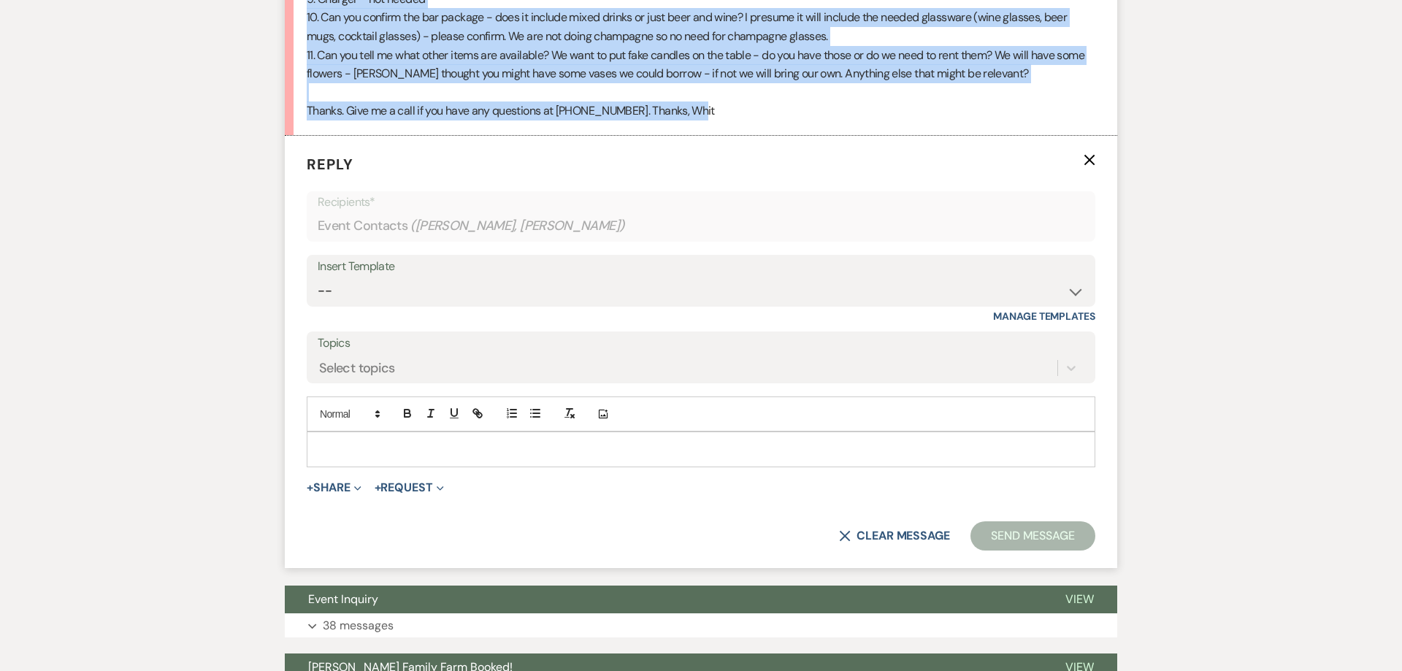
scroll to position [3360, 0]
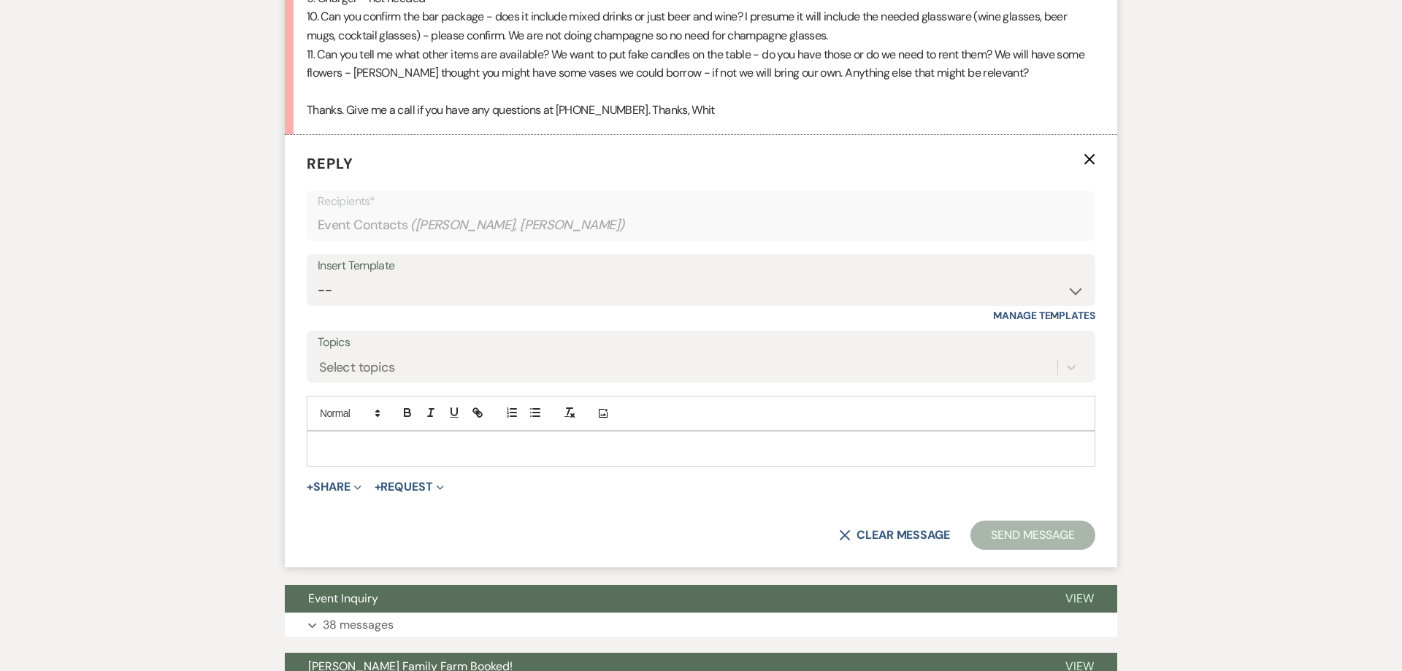
click at [375, 440] on p at bounding box center [700, 448] width 765 height 16
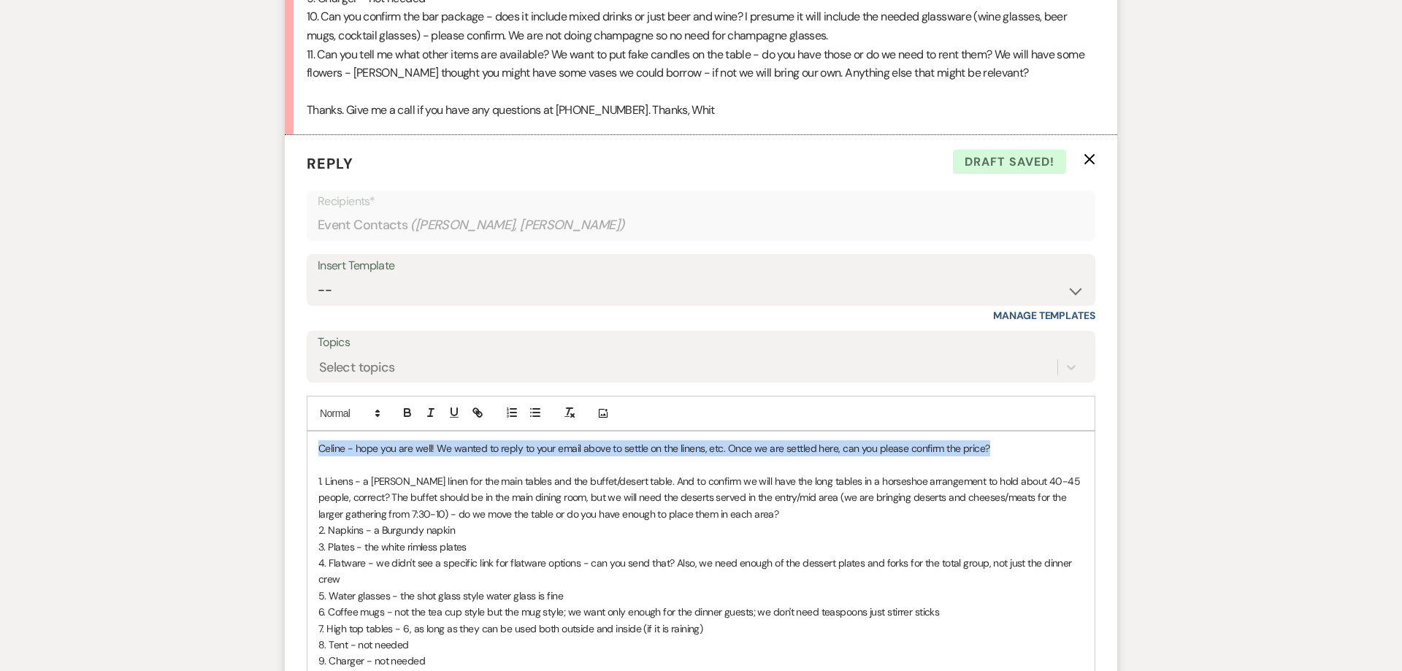
drag, startPoint x: 991, startPoint y: 431, endPoint x: 174, endPoint y: 398, distance: 817.6
click at [307, 431] on div "Celine - hope you are well! We wanted to reply to your email above to settle on…" at bounding box center [700, 603] width 787 height 345
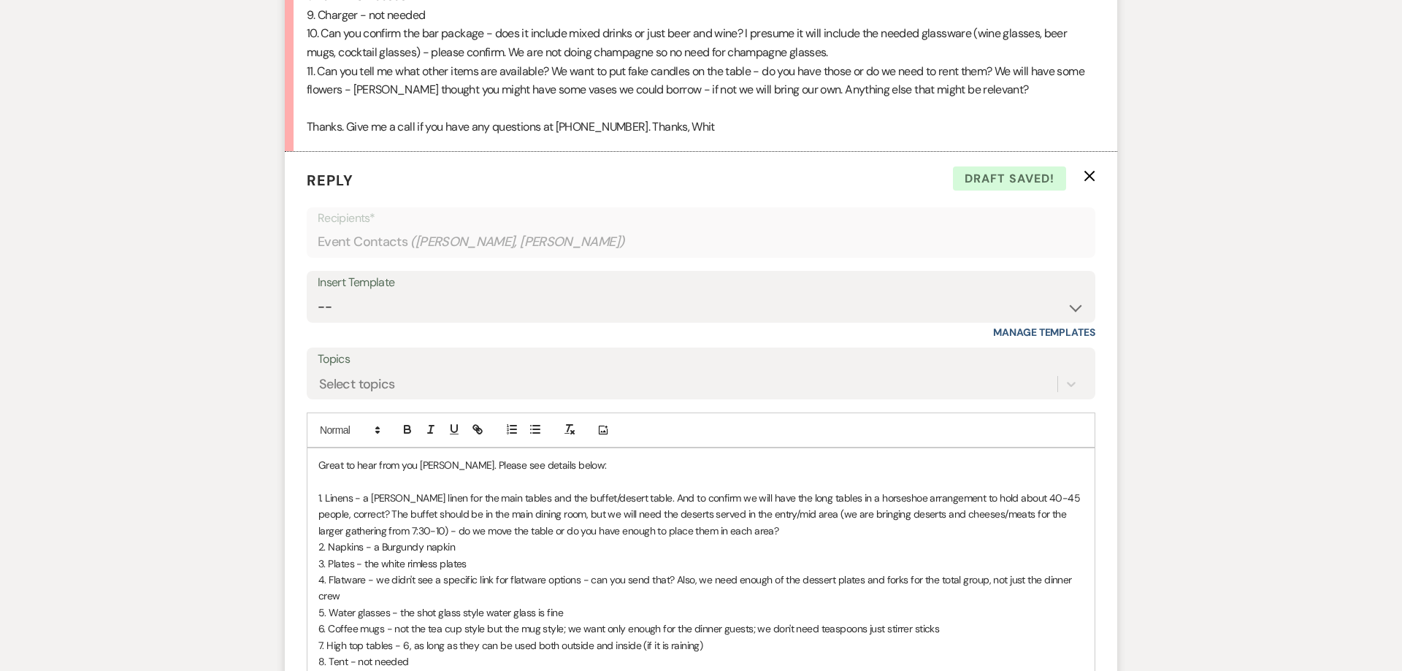
scroll to position [3341, 0]
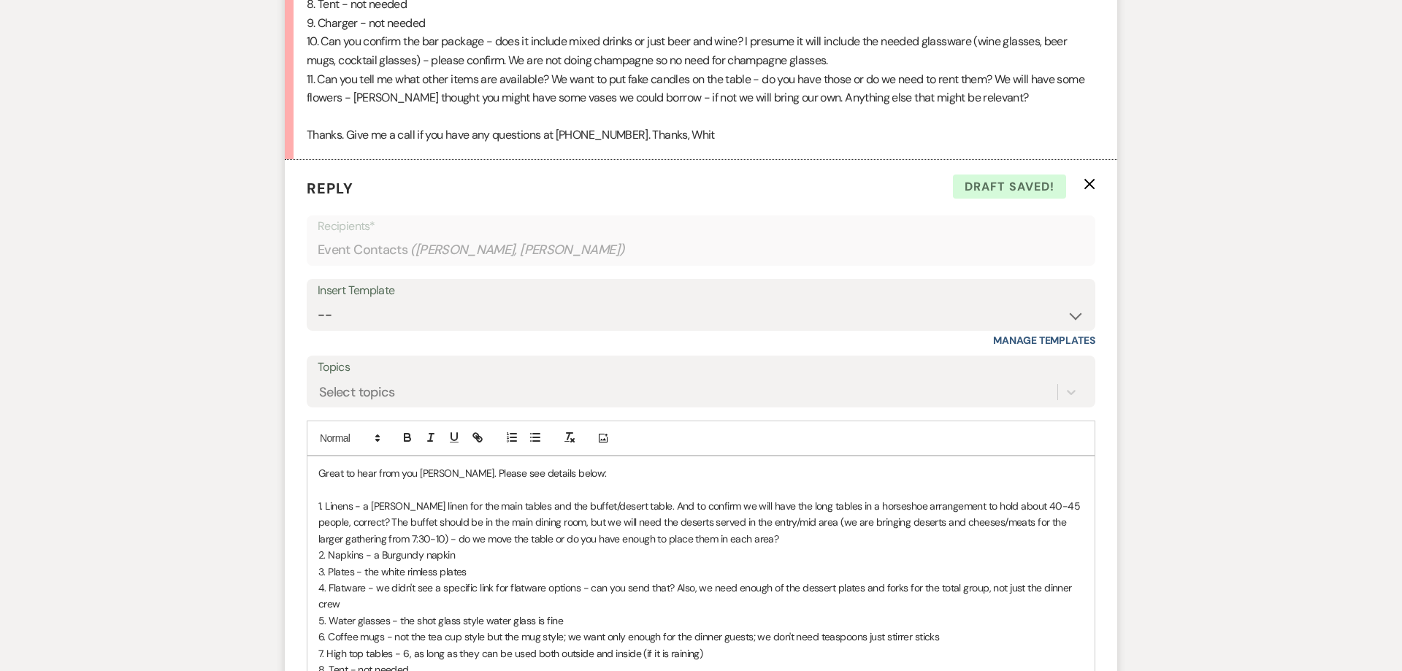
click at [649, 498] on p "1. Linens - a Dusty Rose linen for the main tables and the buffet/desert table.…" at bounding box center [700, 522] width 765 height 49
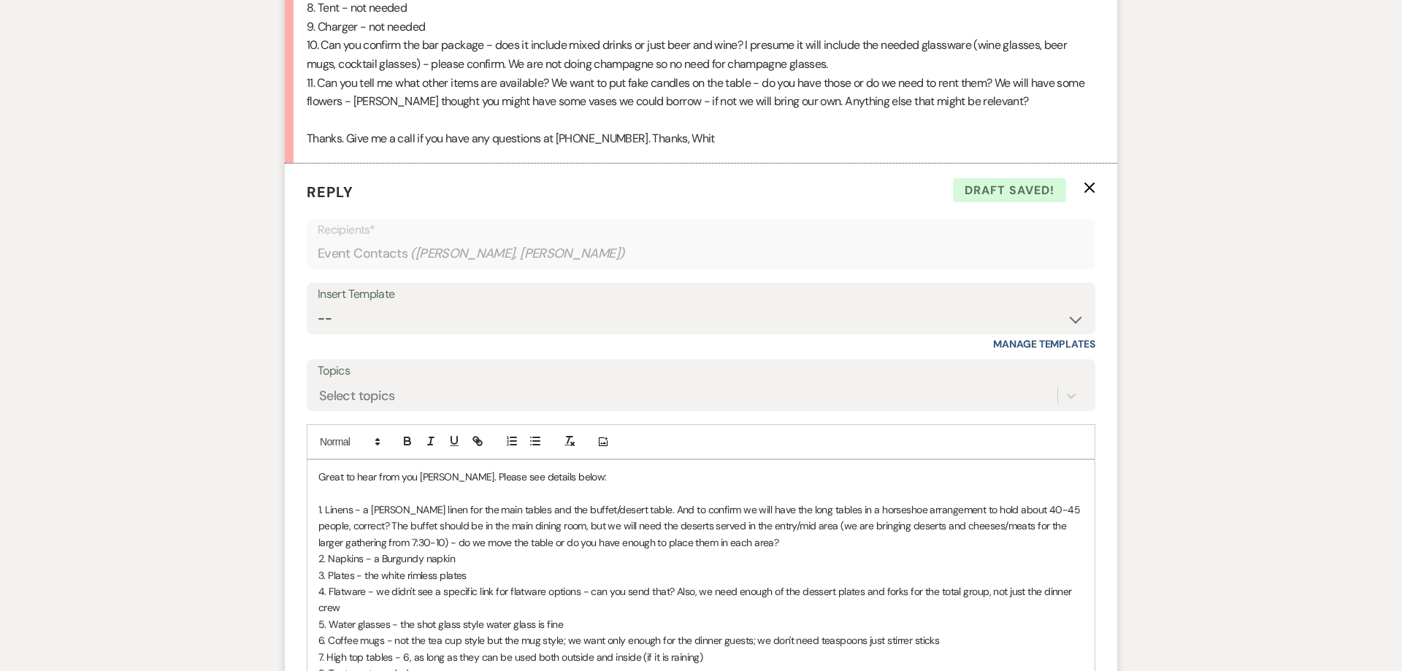
scroll to position [3323, 0]
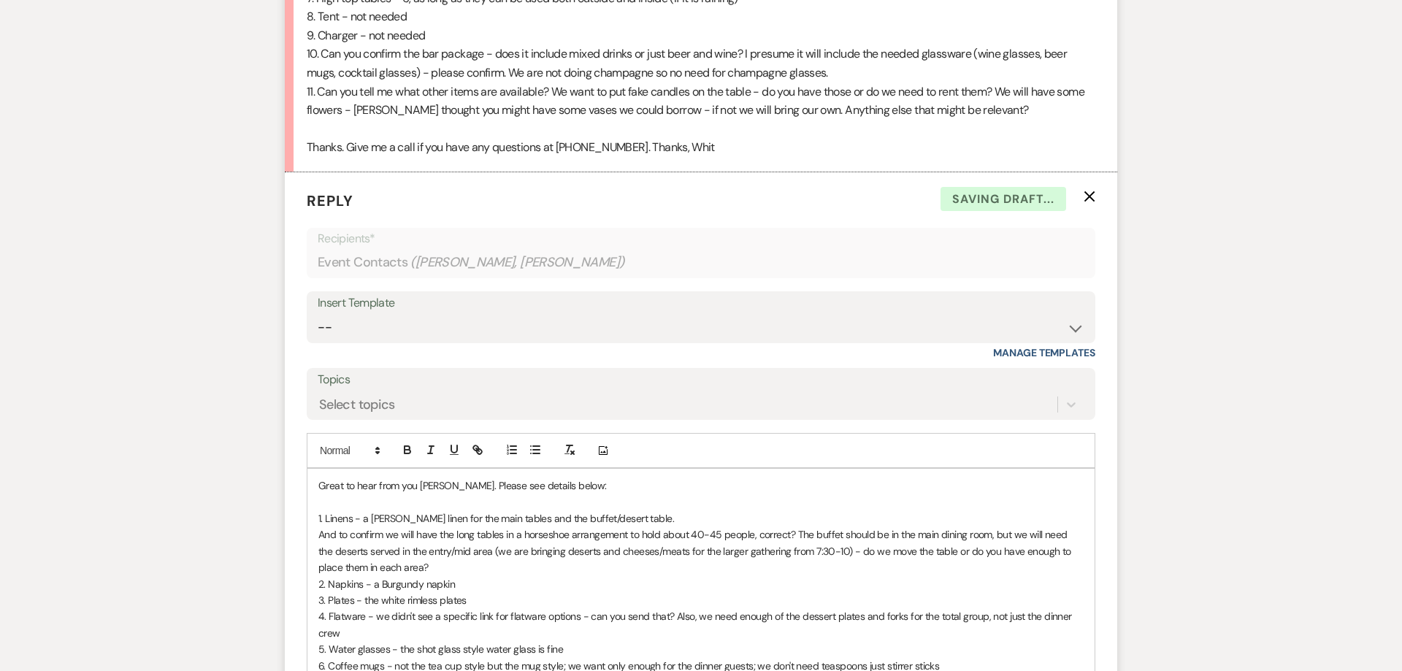
click at [655, 510] on p "1. Linens - a Dusty Rose linen for the main tables and the buffet/desert table." at bounding box center [700, 518] width 765 height 16
click at [445, 477] on p "Great to hear from you Whit. Please see details below:" at bounding box center [700, 485] width 765 height 16
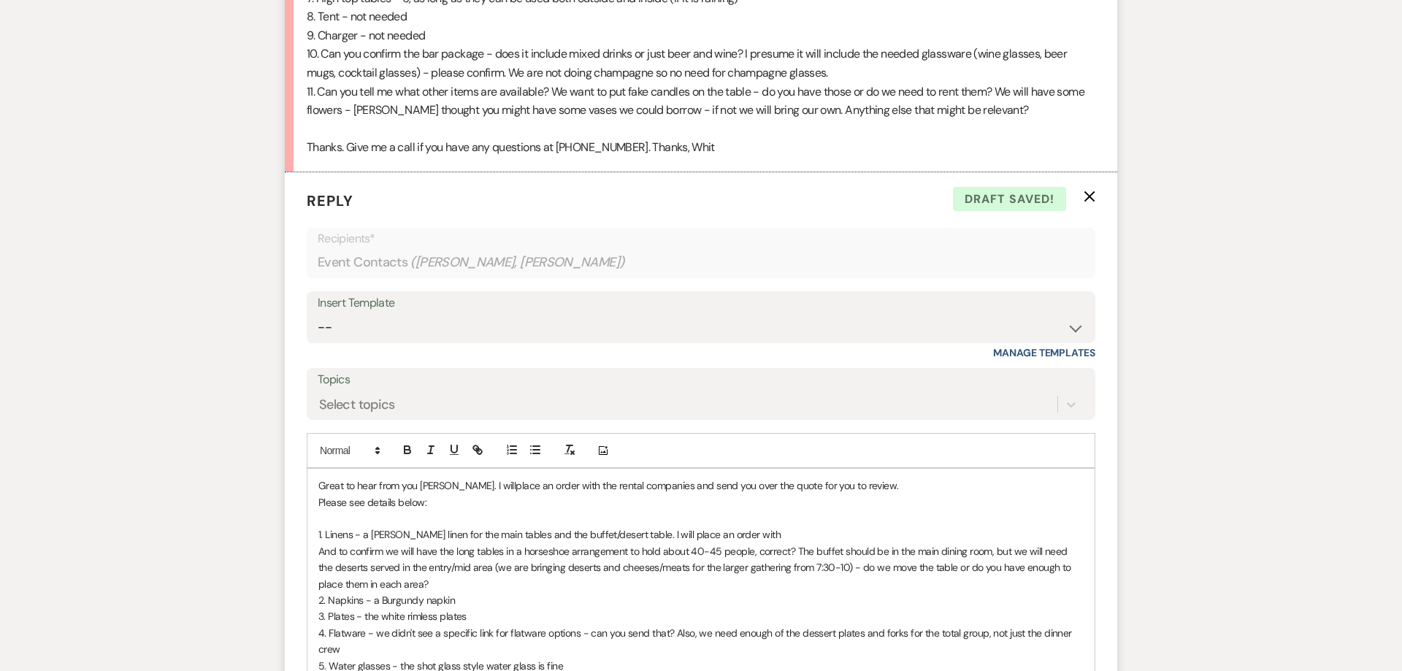
click at [461, 477] on p "Great to hear from you Whit. I willplace an order with the rental companies and…" at bounding box center [700, 485] width 765 height 16
click at [442, 477] on p "Great to hear from you Whit. I will place an order with the rental companies an…" at bounding box center [700, 485] width 765 height 16
click at [498, 494] on p "Please see details below:" at bounding box center [700, 502] width 765 height 16
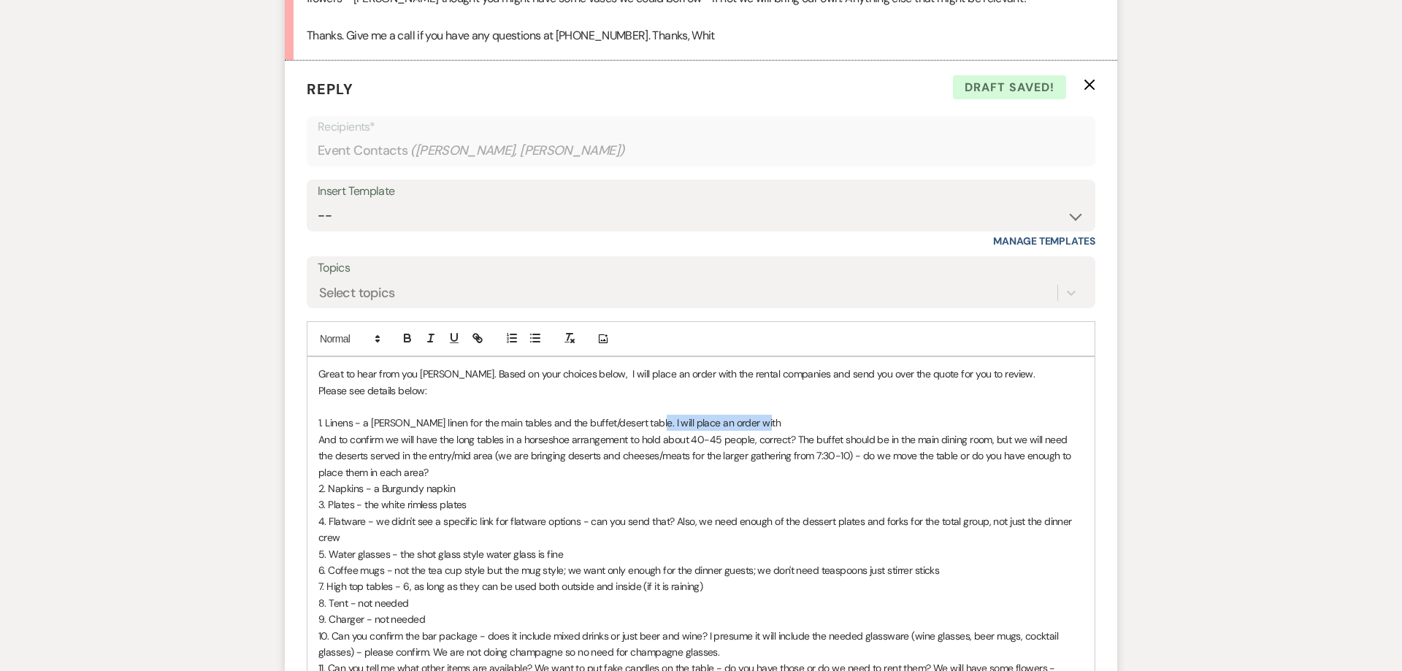
drag, startPoint x: 756, startPoint y: 407, endPoint x: 648, endPoint y: 407, distance: 108.1
click at [648, 415] on p "1. Linens - a Dusty Rose linen for the main tables and the buffet/desert table.…" at bounding box center [700, 423] width 765 height 16
click at [429, 331] on icon "button" at bounding box center [430, 337] width 13 height 13
click at [733, 431] on p "And to confirm we will have the long tables in a horseshoe arrangement to hold …" at bounding box center [700, 455] width 765 height 49
drag, startPoint x: 574, startPoint y: 358, endPoint x: 772, endPoint y: 361, distance: 198.6
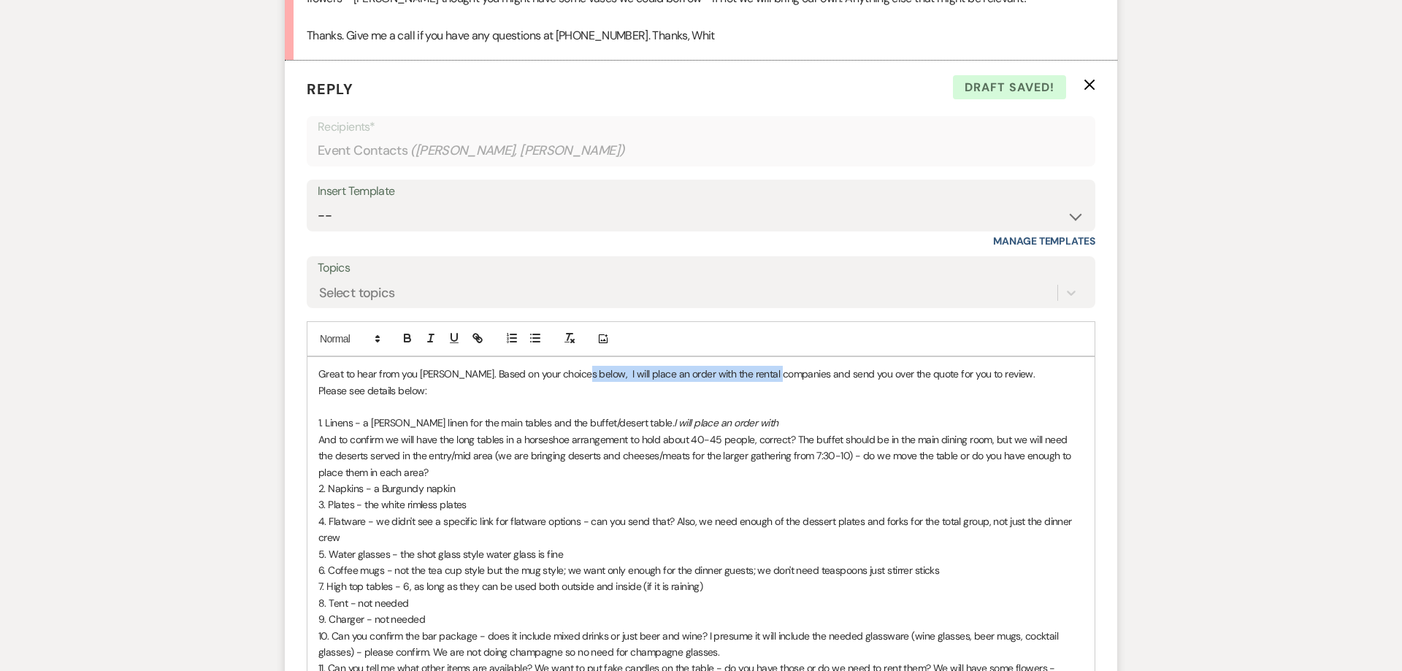
click at [772, 366] on p "Great to hear from you Whit. Based on your choices below, I will place an order…" at bounding box center [700, 374] width 765 height 16
copy p "I will place an order with the rental companies"
drag, startPoint x: 764, startPoint y: 408, endPoint x: 648, endPoint y: 408, distance: 115.4
click at [648, 415] on p "1. Linens - a Dusty Rose linen for the main tables and the buffet/desert table.…" at bounding box center [700, 423] width 765 height 16
drag, startPoint x: 753, startPoint y: 402, endPoint x: 651, endPoint y: 412, distance: 102.0
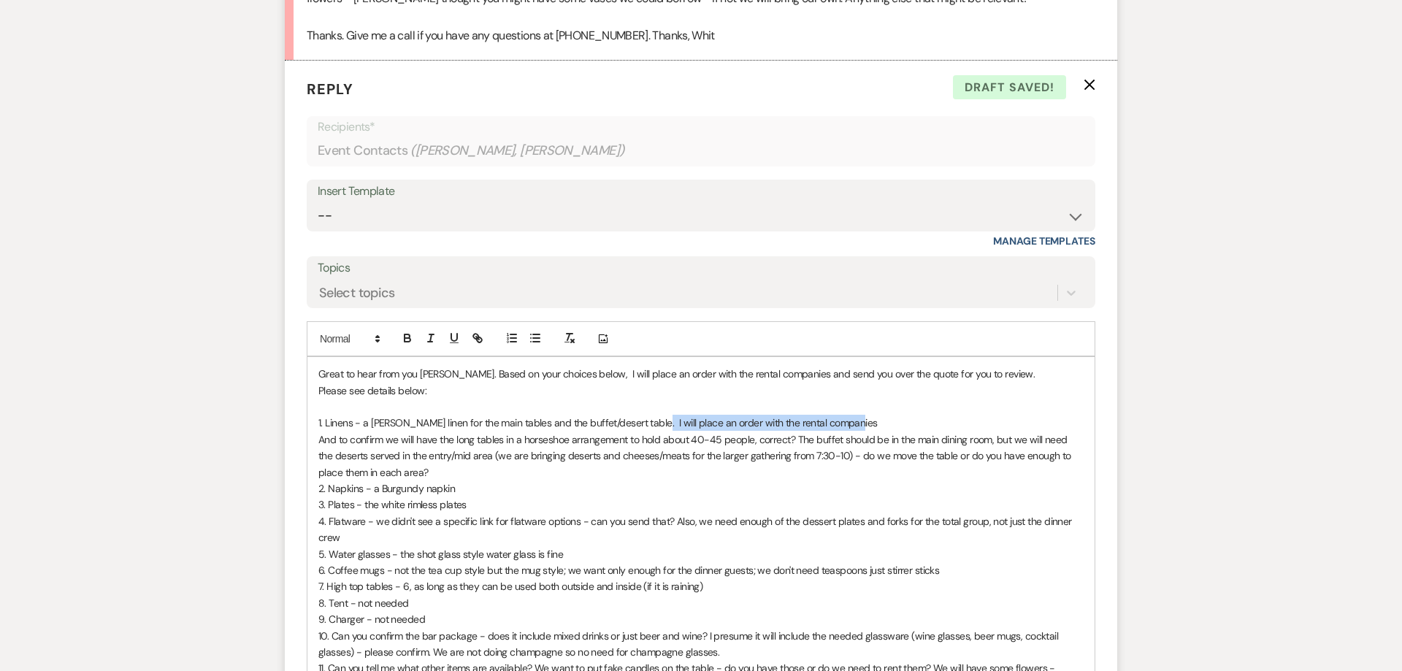
click at [651, 415] on p "1. Linens - a Dusty Rose linen for the main tables and the buffet/desert table.…" at bounding box center [700, 423] width 765 height 16
click at [405, 338] on icon "button" at bounding box center [407, 340] width 6 height 4
click at [432, 331] on icon "button" at bounding box center [430, 337] width 13 height 13
click at [611, 480] on p "2. Napkins - a Burgundy napkin" at bounding box center [700, 488] width 765 height 16
click at [794, 431] on p "And to confirm we will have the long tables in a horseshoe arrangement to hold …" at bounding box center [700, 455] width 765 height 49
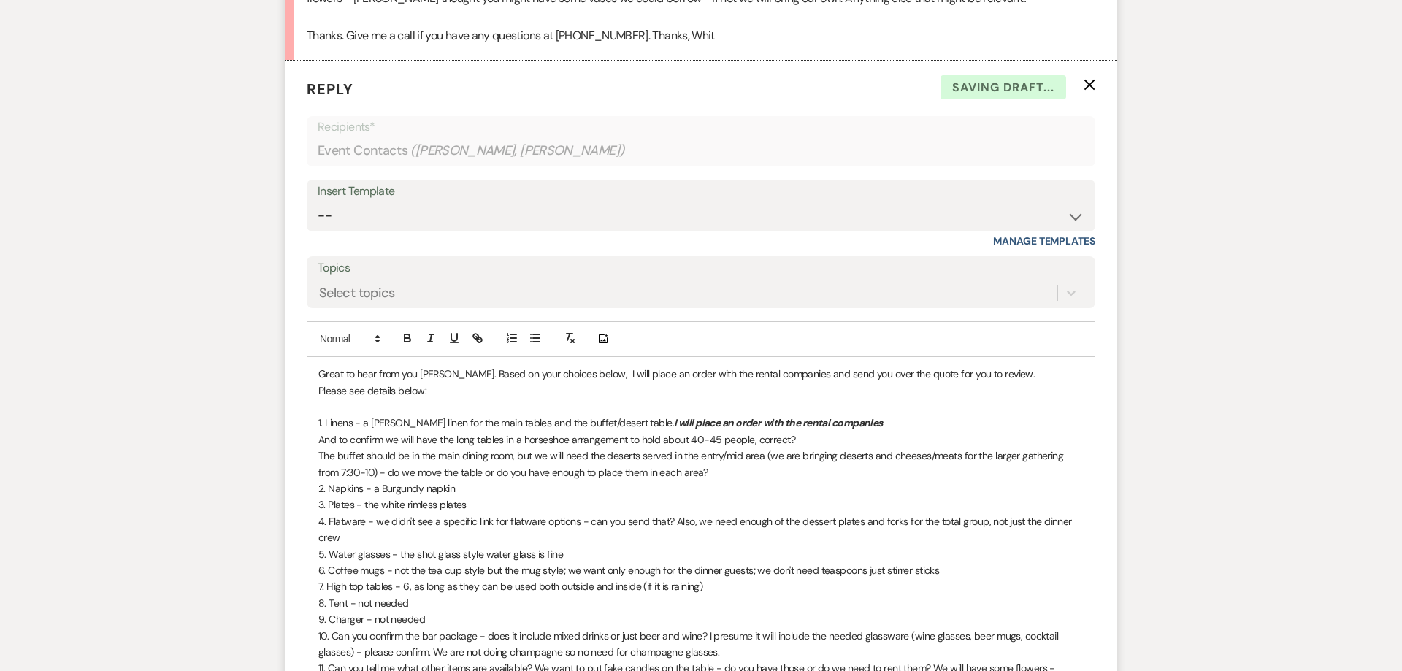
click at [802, 431] on p "And to confirm we will have the long tables in a horseshoe arrangement to hold …" at bounding box center [700, 439] width 765 height 16
drag, startPoint x: 830, startPoint y: 426, endPoint x: 793, endPoint y: 425, distance: 37.2
click at [795, 431] on p "And to confirm we will have the long tables in a horseshoe arrangement to hold …" at bounding box center [700, 439] width 765 height 16
click at [410, 338] on icon "button" at bounding box center [407, 340] width 6 height 4
click at [439, 329] on button "button" at bounding box center [431, 338] width 20 height 18
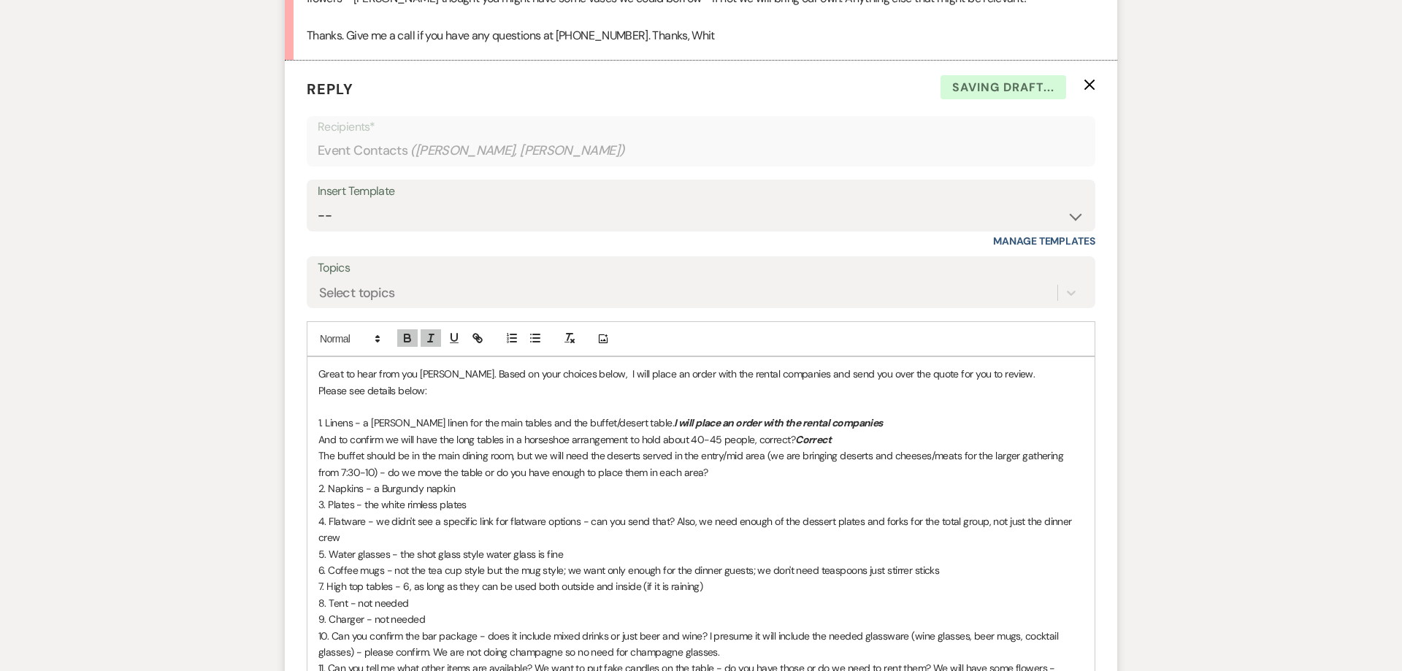
click at [899, 464] on p "The buffet should be in the main dining room, but we will need the deserts serv…" at bounding box center [700, 464] width 765 height 33
drag, startPoint x: 838, startPoint y: 421, endPoint x: 797, endPoint y: 424, distance: 41.0
click at [797, 431] on p "And to confirm we will have the long tables in a horseshoe arrangement to hold …" at bounding box center [700, 439] width 765 height 16
copy em "Correct"
click at [763, 448] on p "The buffet should be in the main dining room, but we will need the deserts serv…" at bounding box center [700, 464] width 765 height 33
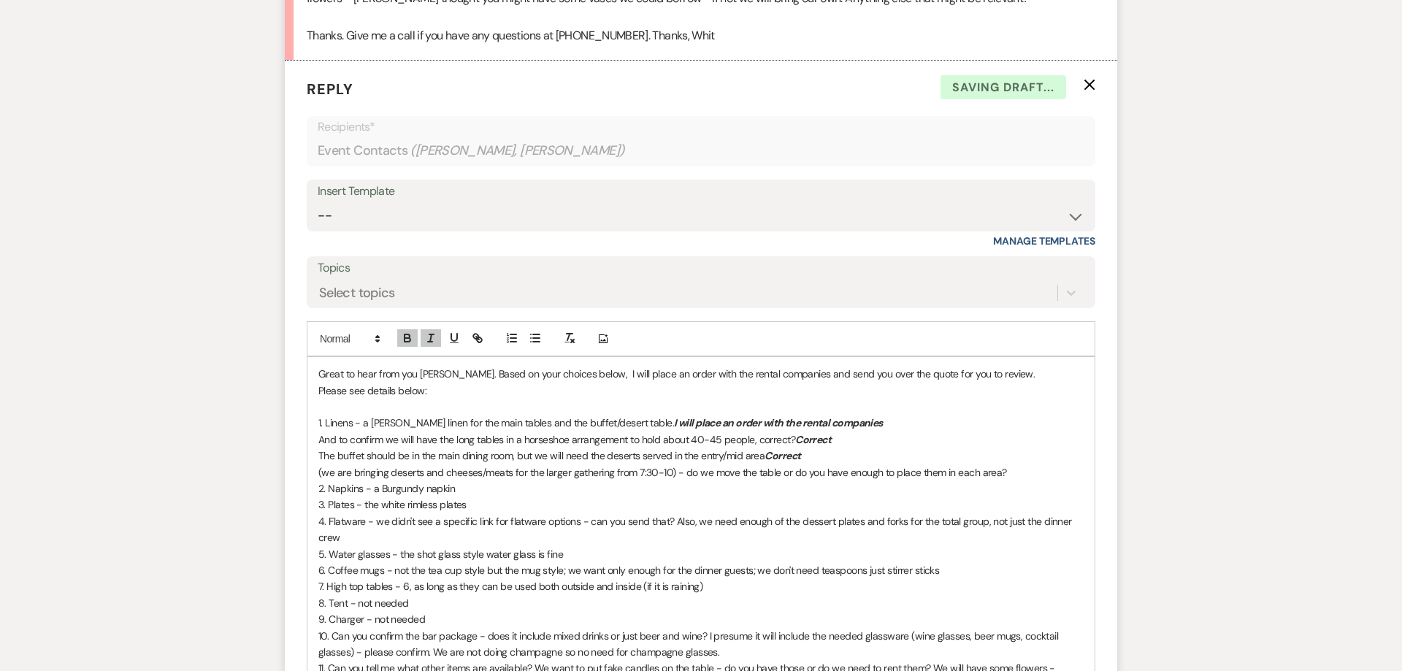
click at [687, 464] on p "﻿ (we are bringing deserts and cheeses/meats for the larger gathering from 7:30…" at bounding box center [700, 472] width 765 height 16
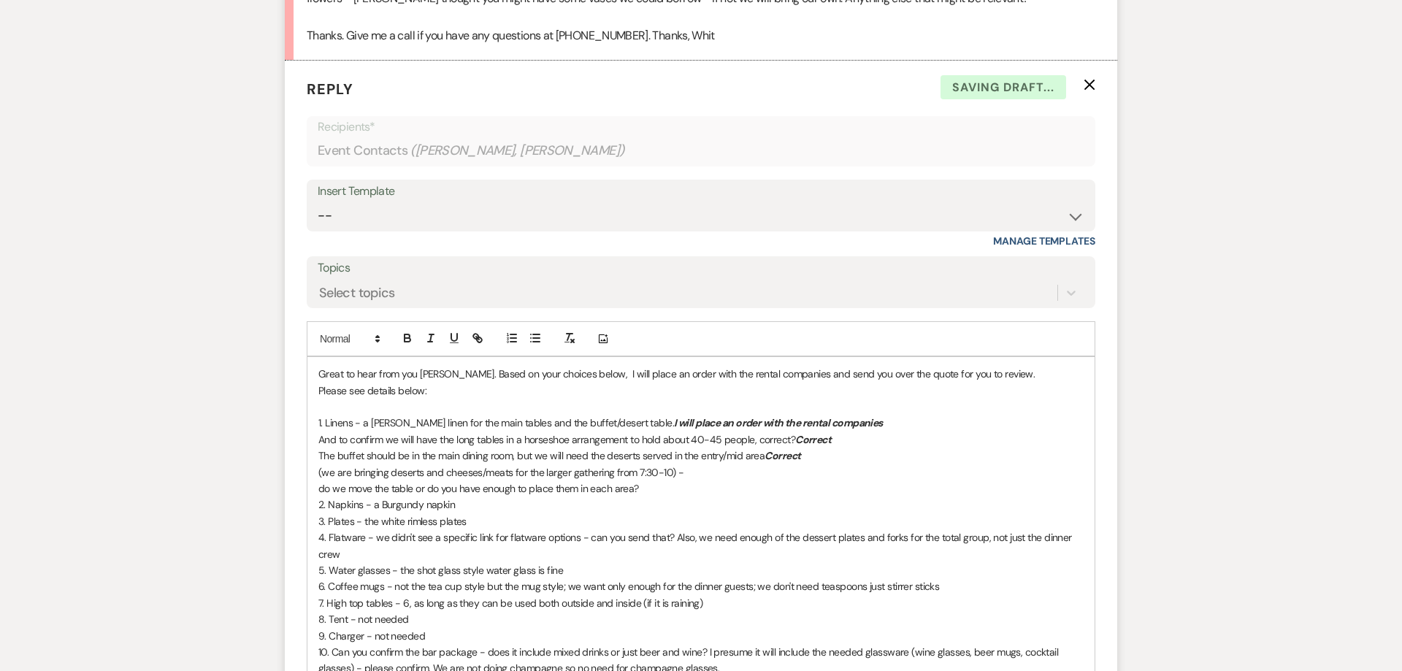
click at [687, 464] on p "(we are bringing deserts and cheeses/meats for the larger gathering from 7:30-1…" at bounding box center [700, 472] width 765 height 16
drag, startPoint x: 705, startPoint y: 457, endPoint x: 686, endPoint y: 460, distance: 19.2
click at [686, 464] on p "(we are bringing deserts and cheeses/meats for the larger gathering from 7:30-1…" at bounding box center [700, 472] width 765 height 16
click at [436, 331] on icon "button" at bounding box center [430, 337] width 13 height 13
click at [415, 329] on button "button" at bounding box center [407, 338] width 20 height 18
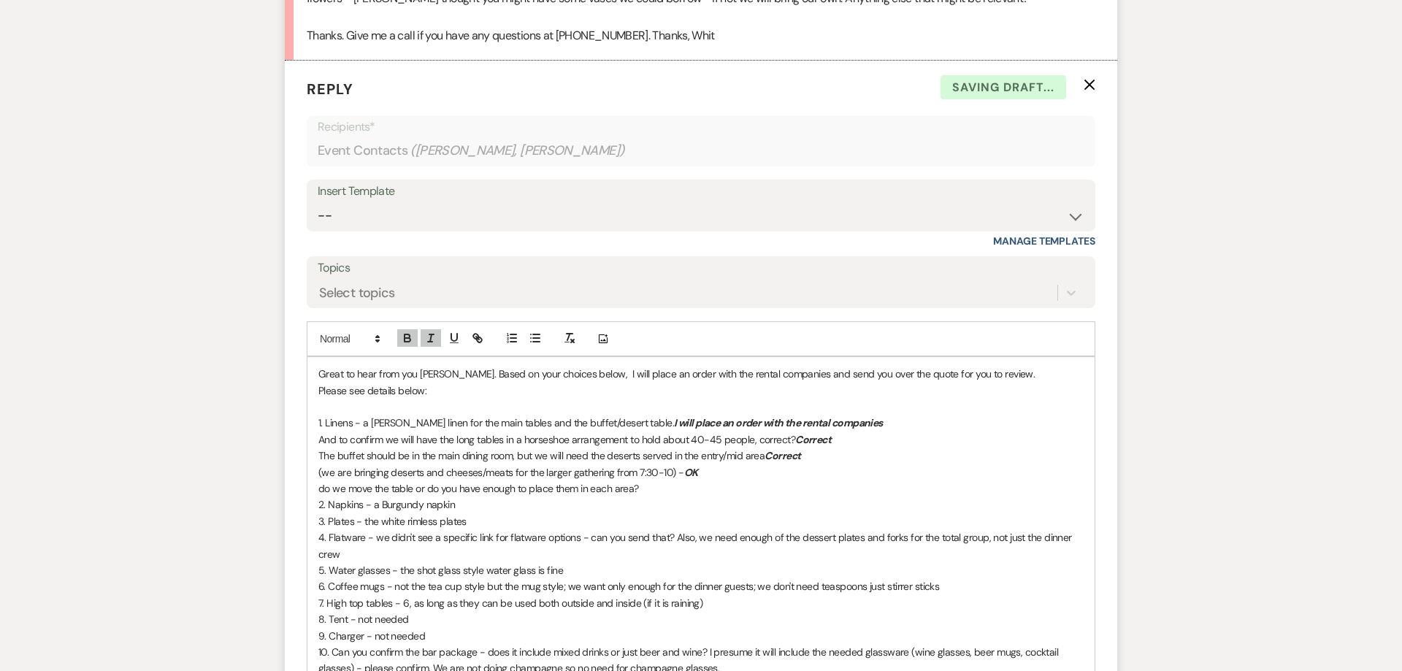
click at [533, 513] on p "3. Plates - the white rimless plates" at bounding box center [700, 521] width 765 height 16
click at [658, 480] on p "do we move the table or do you have enough to place them in each area?" at bounding box center [700, 488] width 765 height 16
drag, startPoint x: 694, startPoint y: 475, endPoint x: 641, endPoint y: 475, distance: 53.3
click at [641, 480] on p "do we move the table or do you have enough to place them in each area? we have …" at bounding box center [700, 488] width 765 height 16
click at [410, 338] on icon "button" at bounding box center [407, 340] width 6 height 4
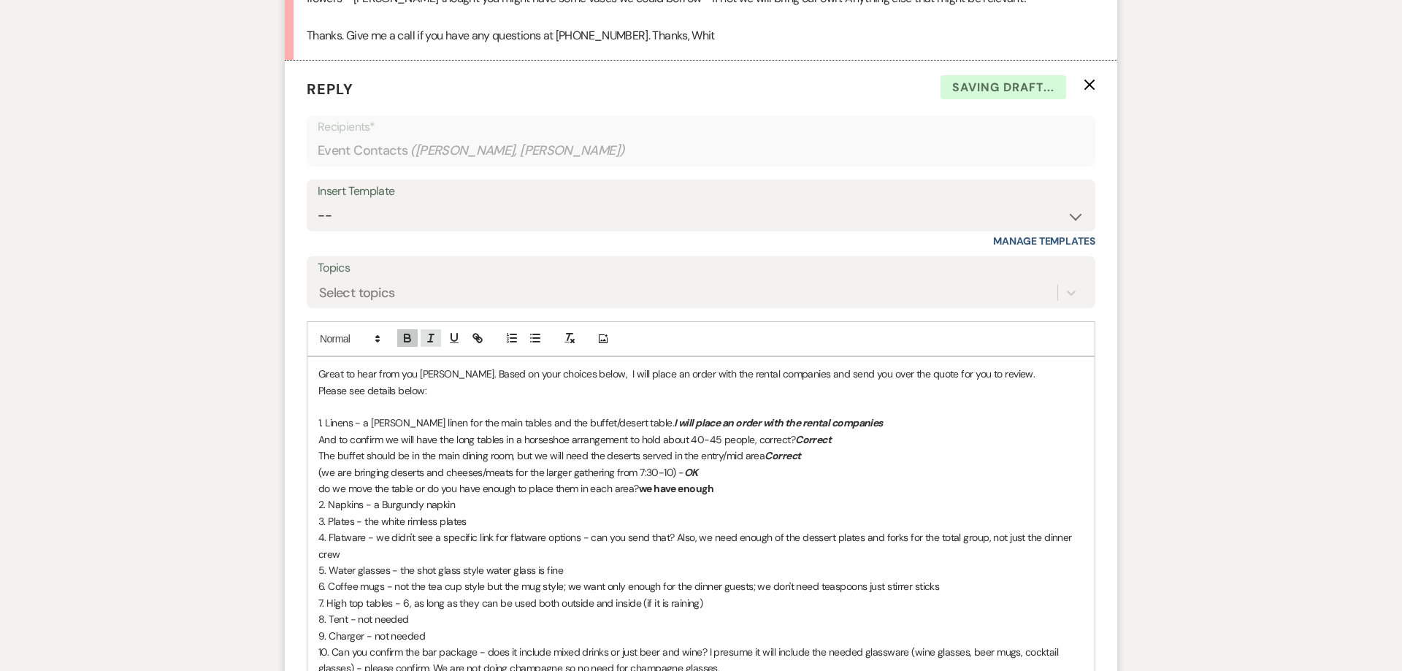
click at [435, 331] on icon "button" at bounding box center [430, 337] width 13 height 13
click at [510, 496] on p "2. Napkins - a Burgundy napkin" at bounding box center [700, 504] width 765 height 16
drag, startPoint x: 876, startPoint y: 405, endPoint x: 654, endPoint y: 404, distance: 221.9
click at [654, 415] on p "1. Linens - a Dusty Rose linen for the main tables and the buffet/desert table.…" at bounding box center [700, 423] width 765 height 16
copy em "will place an order with the rental companies"
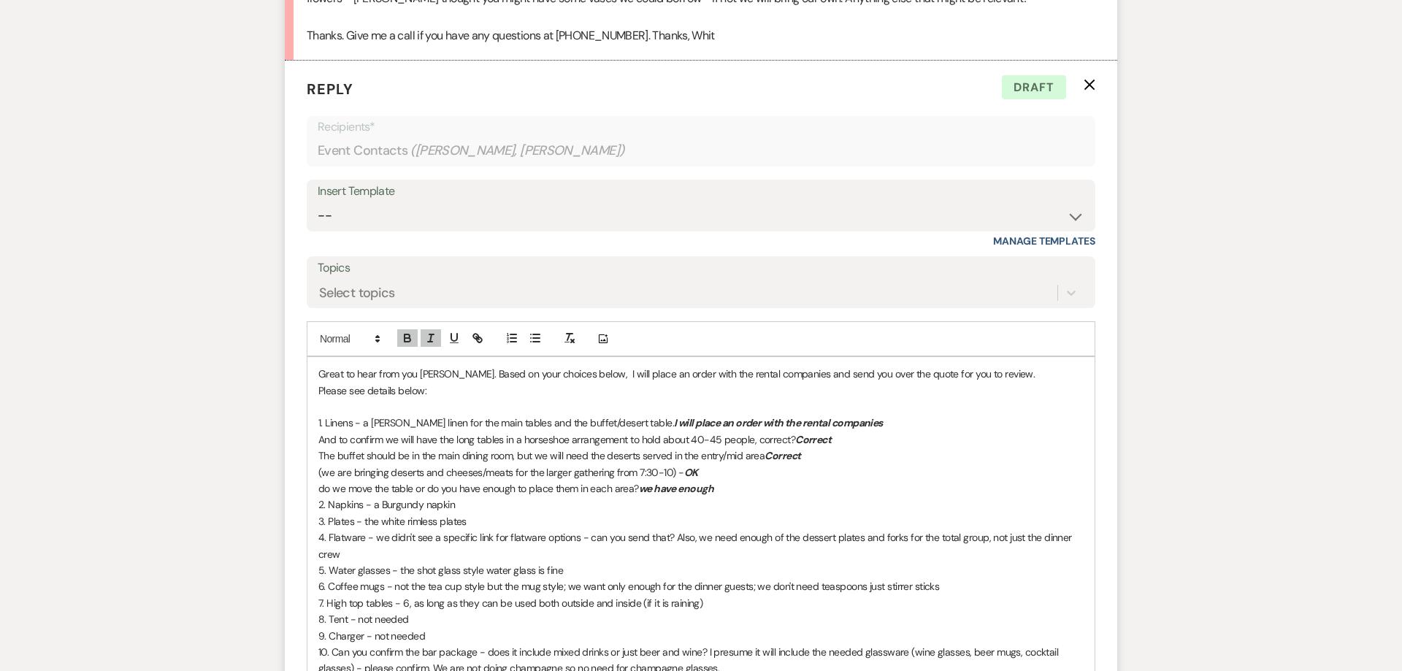
click at [502, 496] on p "2. Napkins - a Burgundy napkin" at bounding box center [700, 504] width 765 height 16
click at [499, 513] on p "3. Plates - the white rimless plates" at bounding box center [700, 521] width 765 height 16
click at [456, 498] on em "will place an order with the rental companies" at bounding box center [557, 504] width 204 height 13
drag, startPoint x: 675, startPoint y: 490, endPoint x: 456, endPoint y: 491, distance: 219.8
click at [456, 496] on p "2. Napkins - a Burgundy napkin I will place an order with the rental companies" at bounding box center [700, 504] width 765 height 16
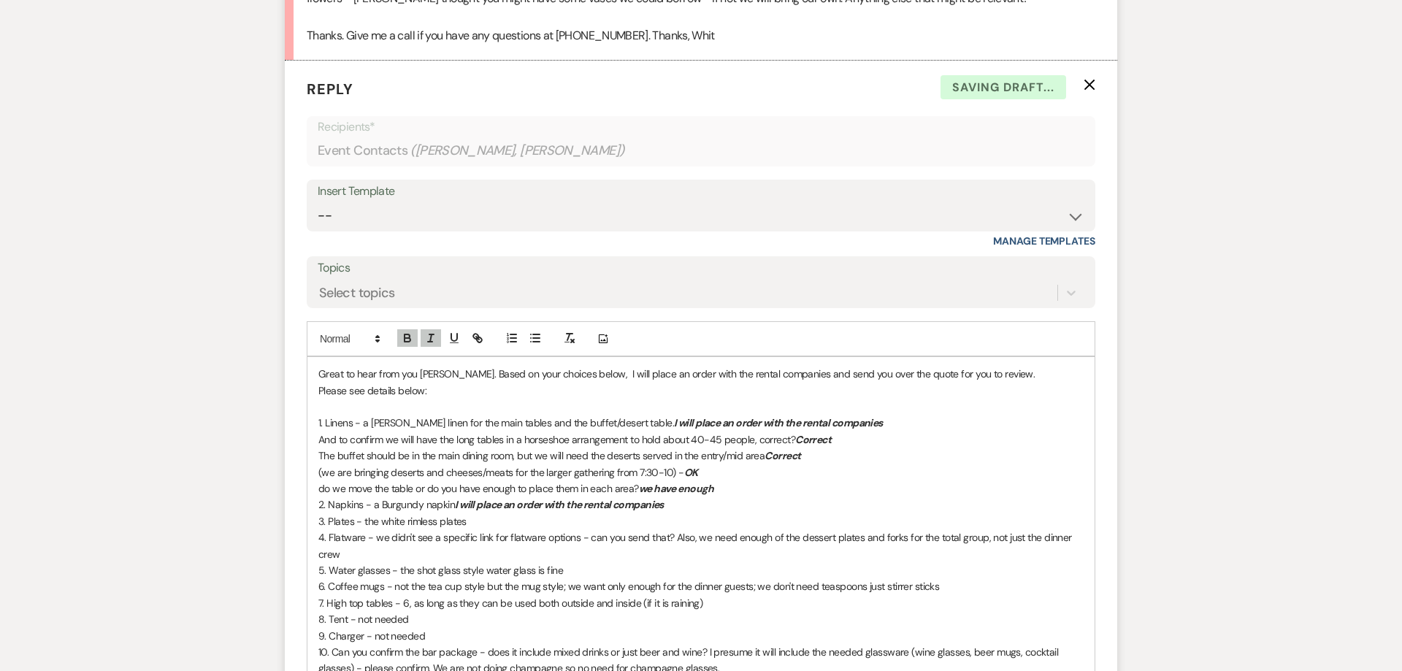
copy em "I will place an order with the rental companies"
click at [484, 513] on p "3. Plates - the white rimless plates" at bounding box center [700, 521] width 765 height 16
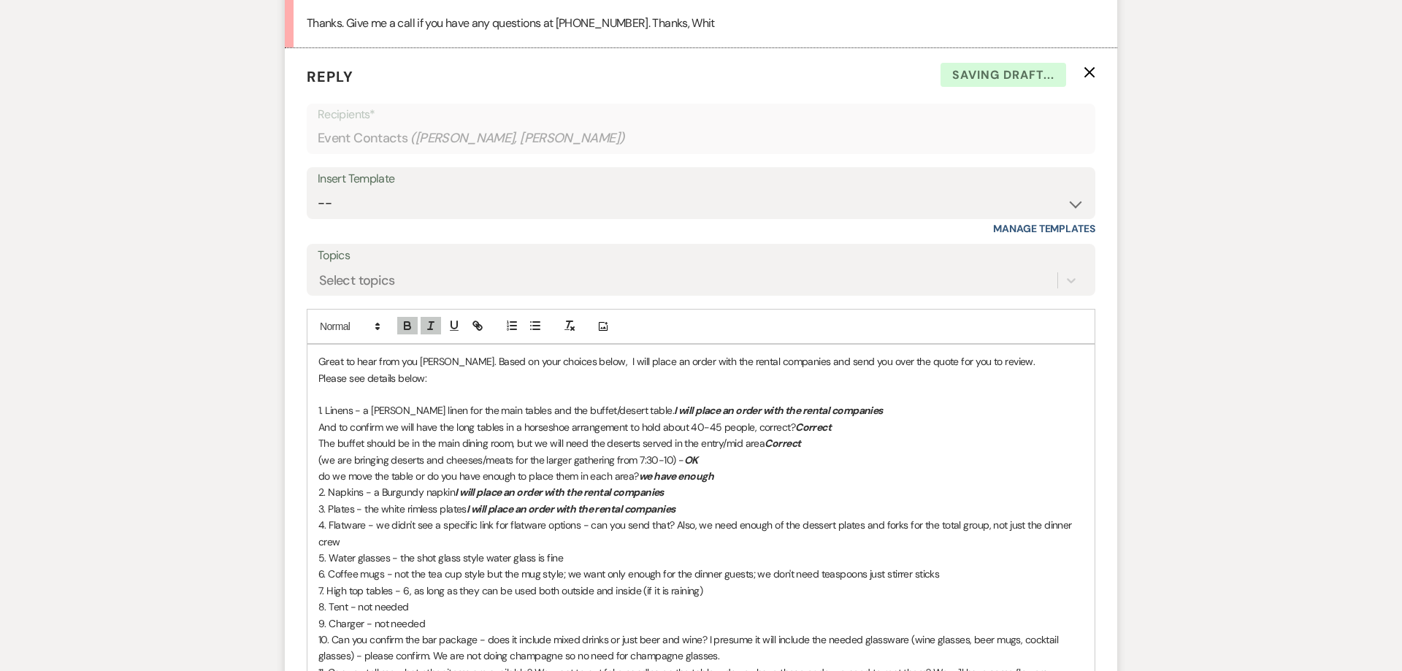
scroll to position [3490, 0]
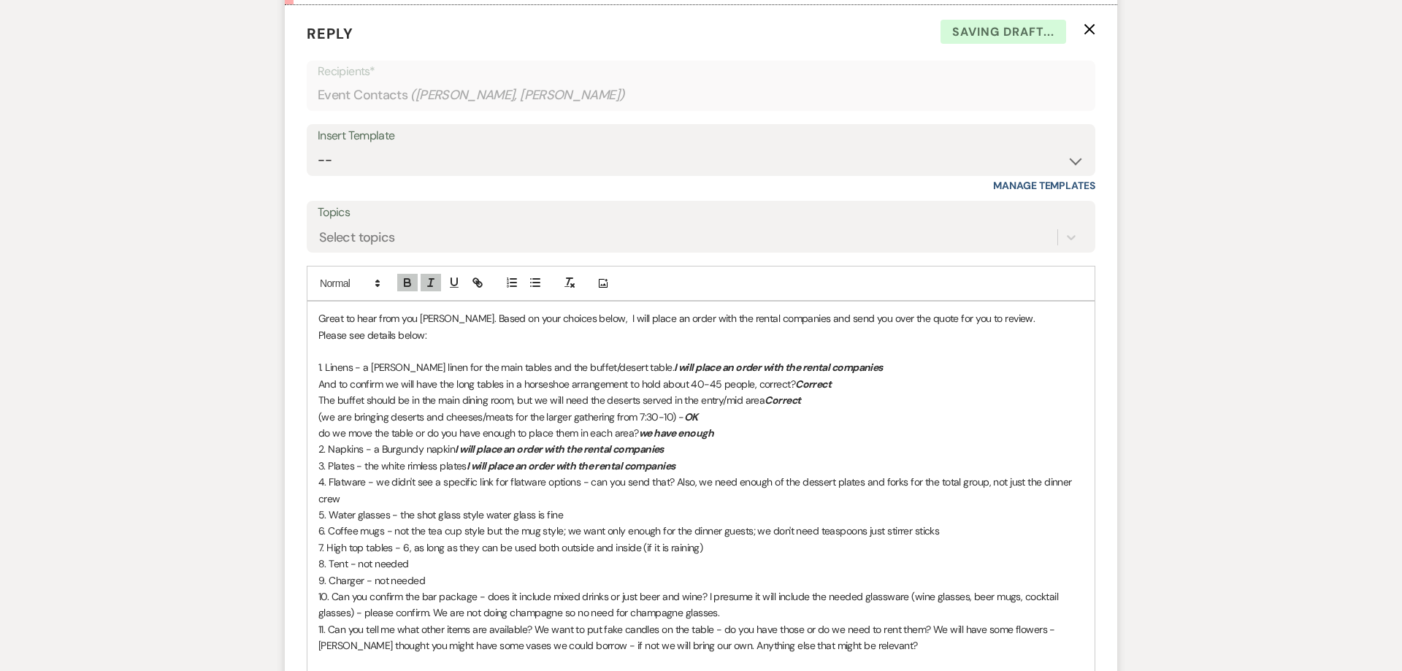
click at [674, 474] on p "4. Flatware - we didn't see a specific link for flatware options - can you send…" at bounding box center [700, 490] width 765 height 33
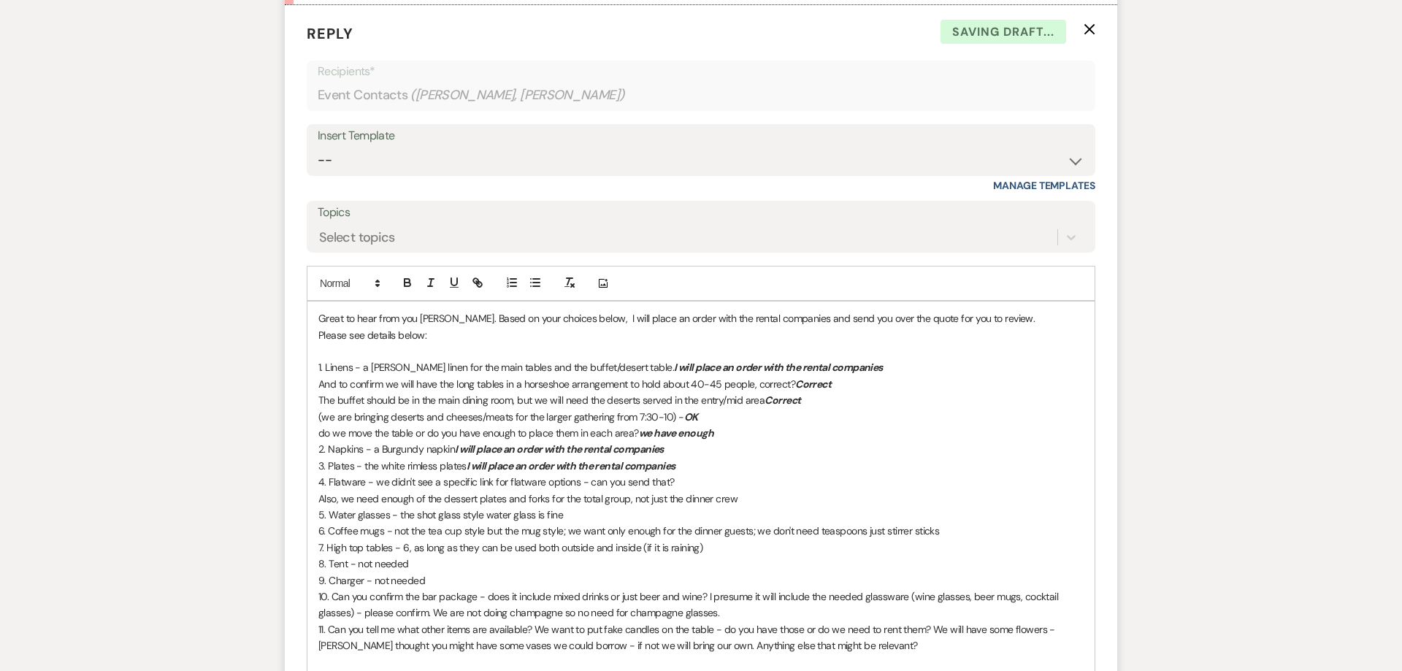
click at [756, 491] on p "Also, we need enough of the dessert plates and forks for the total group, not j…" at bounding box center [700, 499] width 765 height 16
click at [686, 409] on p "(we are bringing deserts and cheeses/meats for the larger gathering from 7:30-1…" at bounding box center [700, 417] width 765 height 16
copy em "OK"
click at [745, 491] on p "Also, we need enough of the dessert plates and forks for the total group, not j…" at bounding box center [700, 499] width 765 height 16
click at [570, 507] on p "5. Water glasses - the shot glass style water glass is fine" at bounding box center [700, 515] width 765 height 16
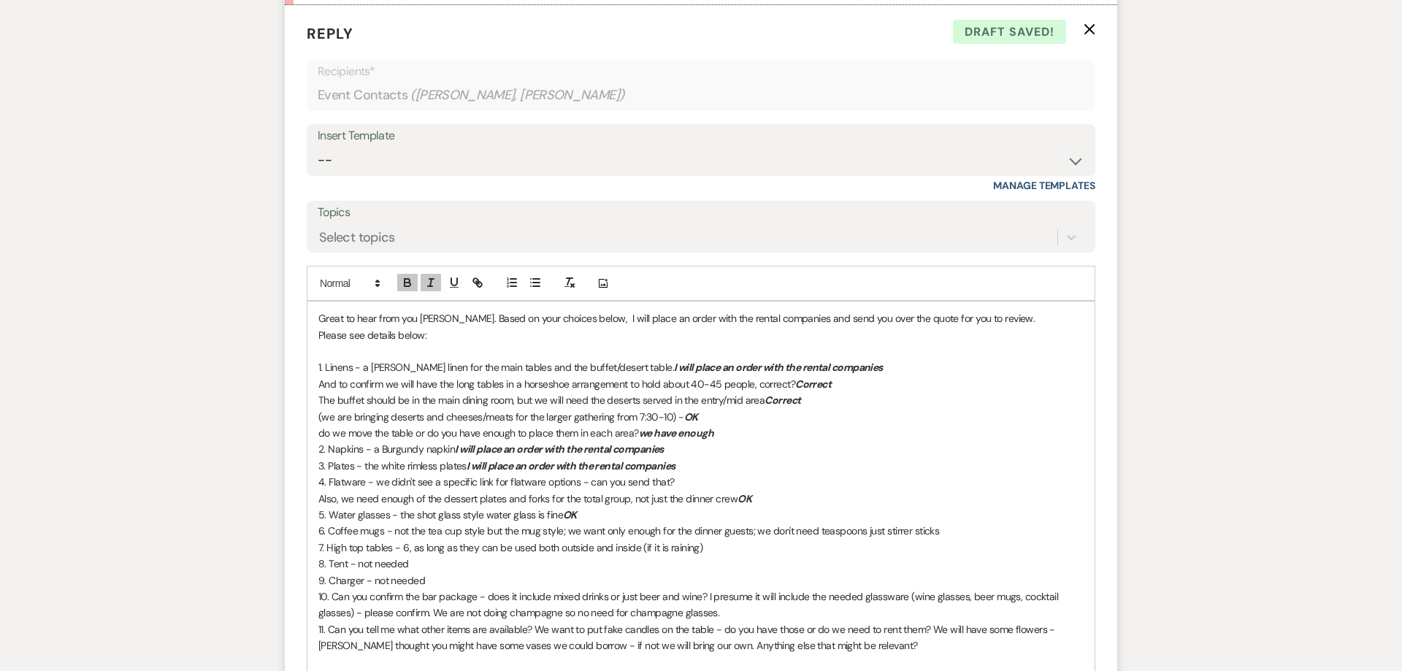
click at [686, 474] on p "4. Flatware - we didn't see a specific link for flatware options - can you send…" at bounding box center [700, 482] width 765 height 16
click at [867, 474] on p "4. Flatware - we didn't see a specific link for flatware options - can you send…" at bounding box center [700, 482] width 765 height 16
drag, startPoint x: 916, startPoint y: 467, endPoint x: 667, endPoint y: 453, distance: 250.1
click at [672, 474] on p "4. Flatware - we didn't see a specific link for flatware options - can you send…" at bounding box center [700, 482] width 765 height 16
click at [410, 283] on icon "button" at bounding box center [407, 285] width 6 height 4
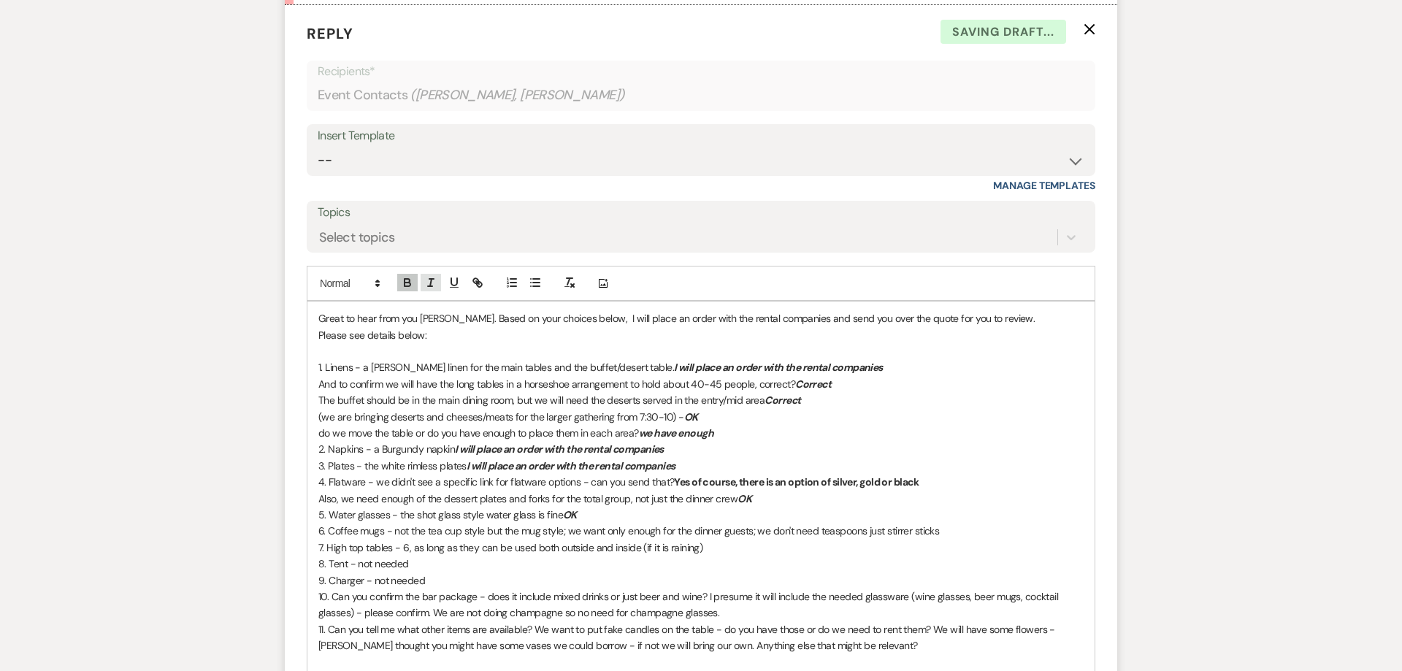
click at [428, 276] on icon "button" at bounding box center [430, 282] width 13 height 13
click at [580, 507] on p "5. Water glasses - the shot glass style water glass is fine OK" at bounding box center [700, 515] width 765 height 16
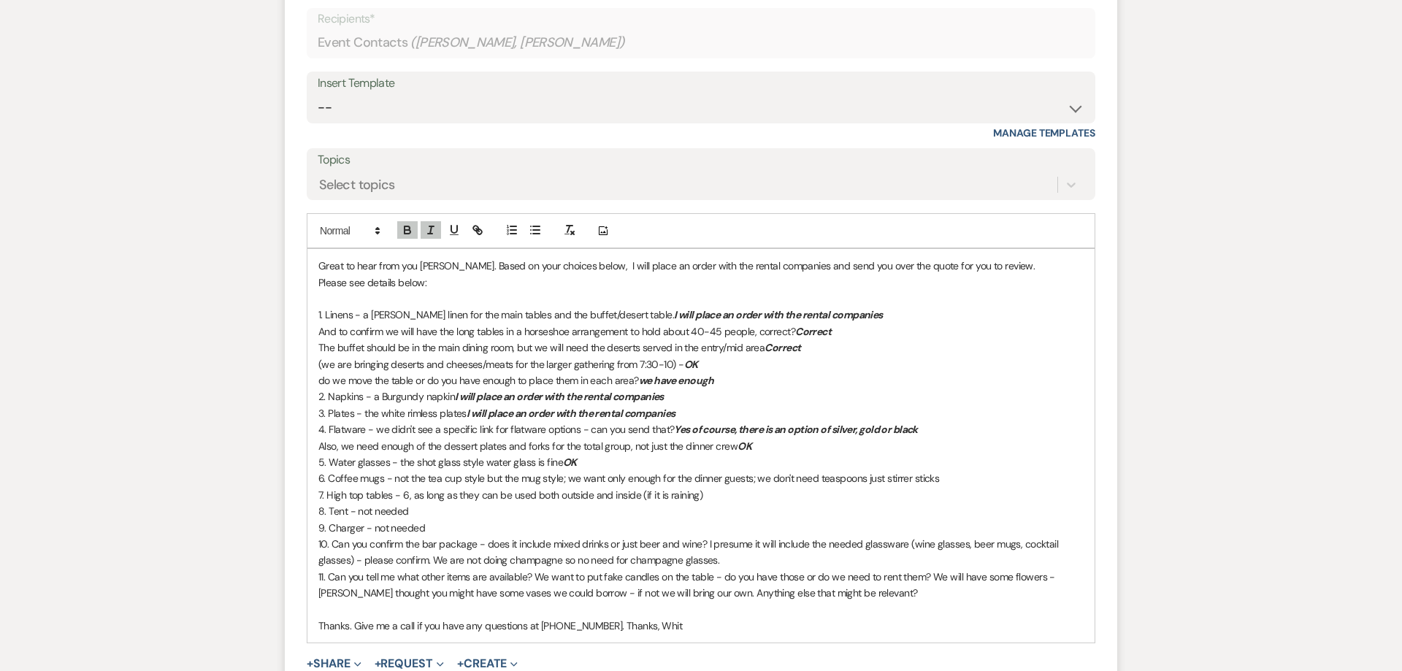
scroll to position [3527, 0]
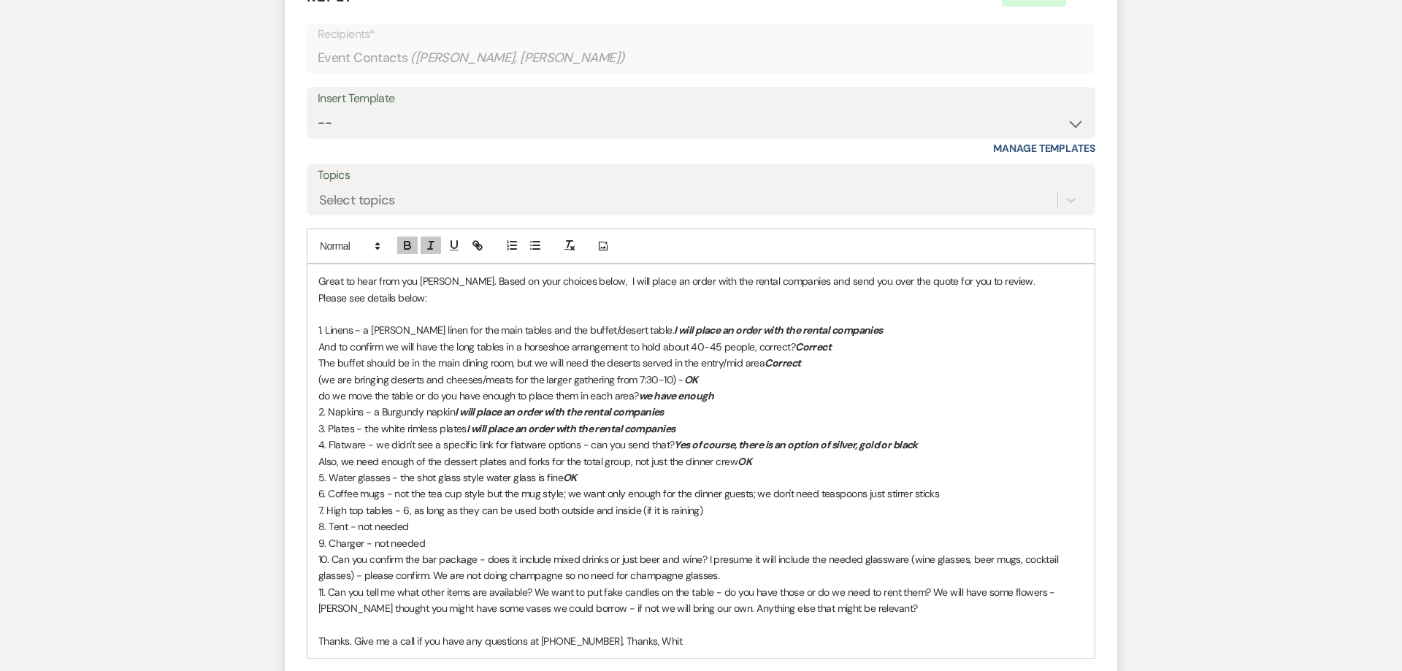
drag, startPoint x: 688, startPoint y: 417, endPoint x: 469, endPoint y: 414, distance: 219.0
click at [469, 421] on p "3. Plates - the white rimless plates I will place an order with the rental comp…" at bounding box center [700, 429] width 765 height 16
copy em "I will place an order with the rental companies"
click at [763, 453] on p "Also, we need enough of the dessert plates and forks for the total group, not j…" at bounding box center [700, 461] width 765 height 16
click at [648, 469] on p "5. Water glasses - the shot glass style water glass is fine OK" at bounding box center [700, 477] width 765 height 16
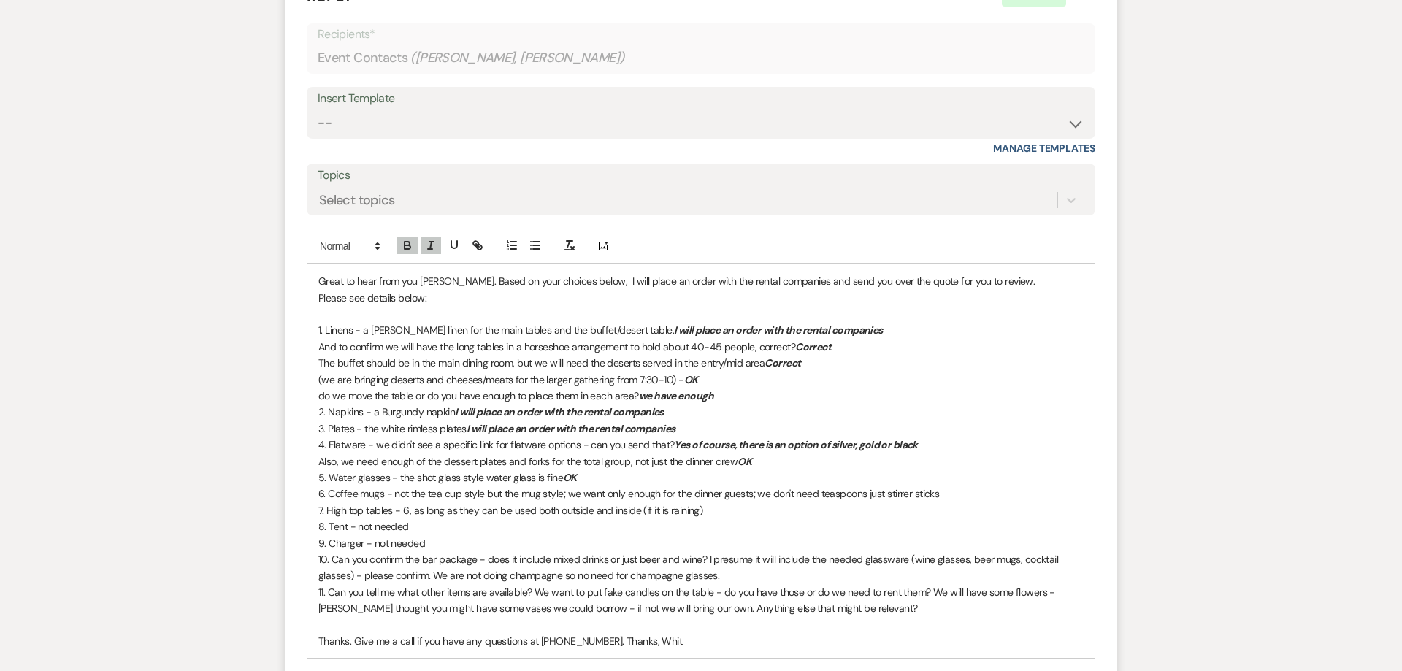
click at [947, 485] on p "6. Coffee mugs - not the tea cup style but the mug style; we want only enough f…" at bounding box center [700, 493] width 765 height 16
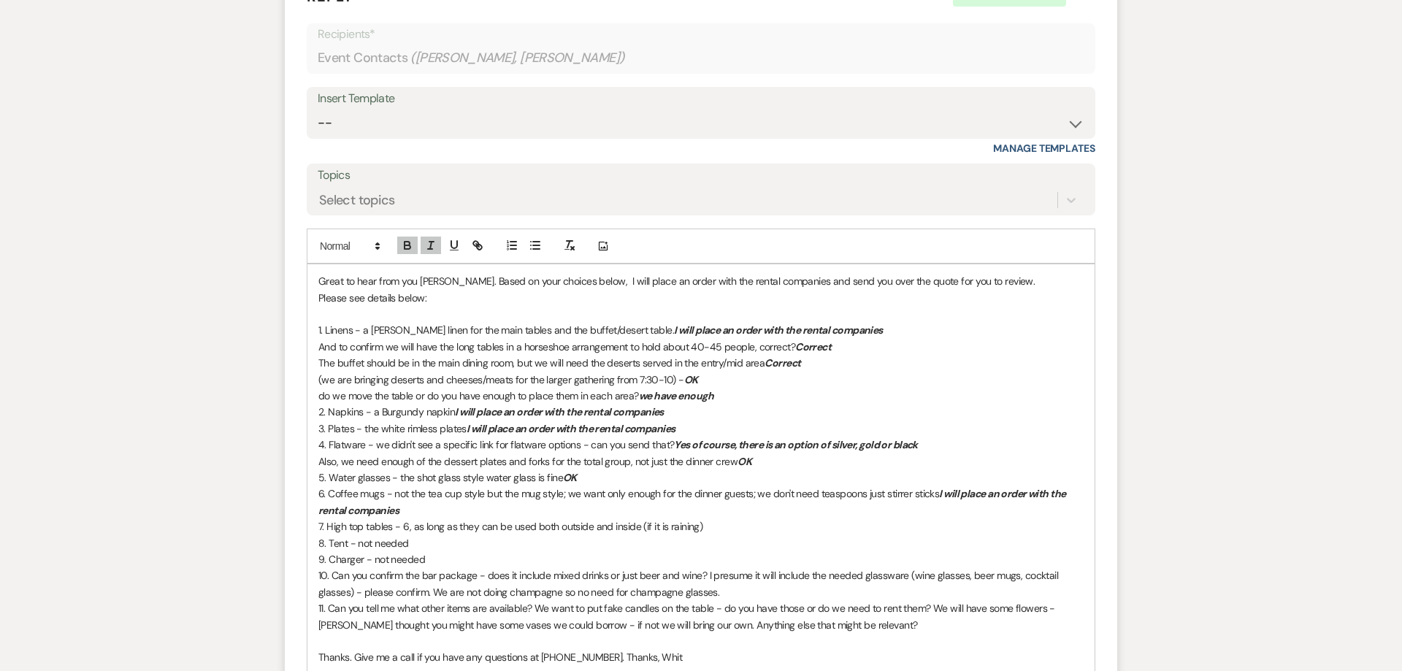
click at [729, 518] on p "7. High top tables - 6, as long as they can be used both outside and inside (if…" at bounding box center [700, 526] width 765 height 16
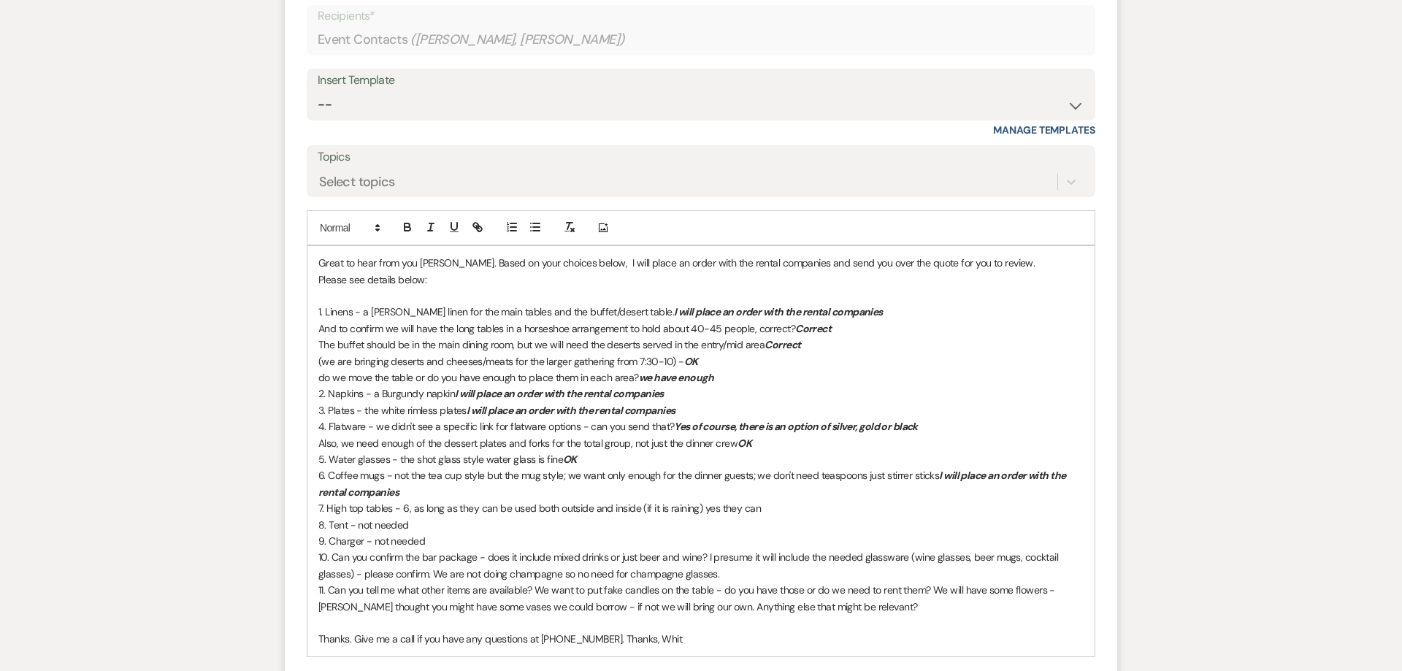
scroll to position [3546, 0]
drag, startPoint x: 768, startPoint y: 515, endPoint x: 702, endPoint y: 494, distance: 69.5
click at [702, 499] on p "7. High top tables - 6, as long as they can be used both outside and inside (if…" at bounding box center [700, 507] width 765 height 16
click at [412, 220] on icon "button" at bounding box center [407, 226] width 13 height 13
click at [436, 220] on icon "button" at bounding box center [430, 226] width 13 height 13
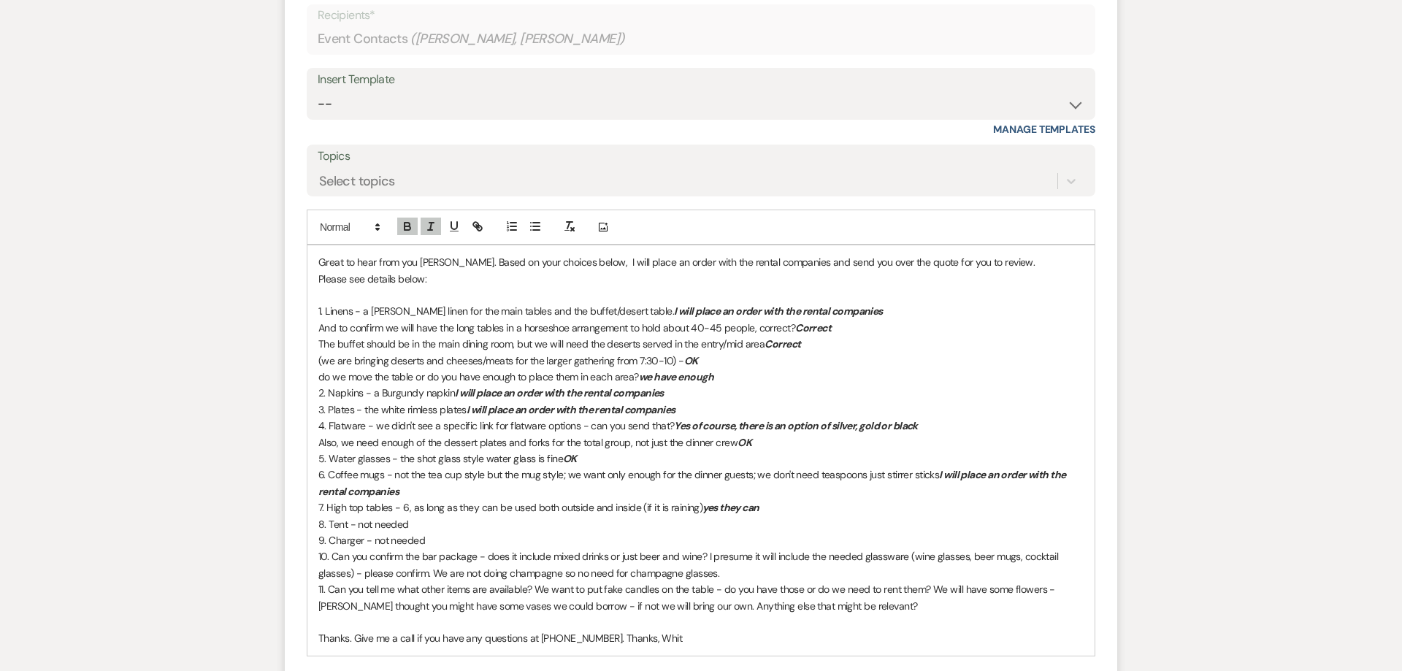
drag, startPoint x: 414, startPoint y: 506, endPoint x: 495, endPoint y: 477, distance: 85.9
click at [415, 516] on p "8. Tent - not needed" at bounding box center [700, 524] width 765 height 16
drag, startPoint x: 575, startPoint y: 441, endPoint x: 563, endPoint y: 443, distance: 12.6
click at [563, 450] on p "5. Water glasses - the shot glass style water glass is fine OK" at bounding box center [700, 458] width 765 height 16
copy em "OK"
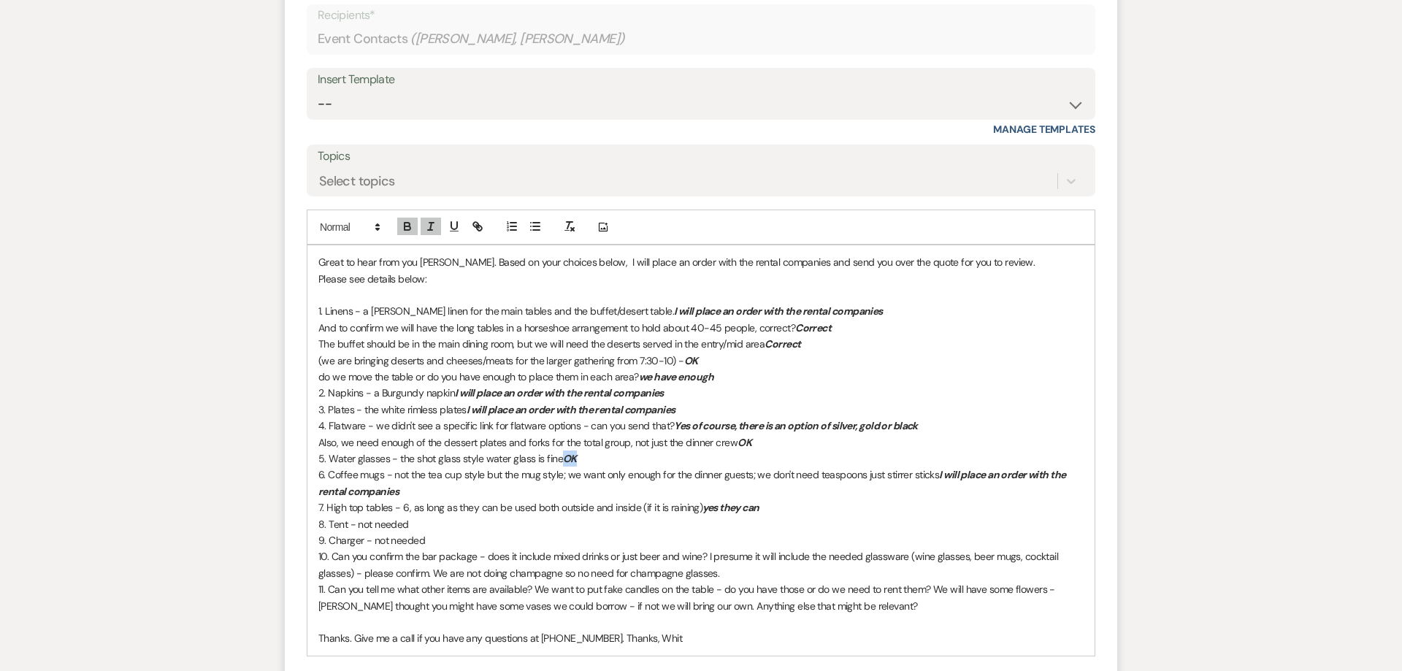
click at [481, 516] on p "8. Tent - not needed" at bounding box center [700, 524] width 765 height 16
click at [461, 532] on p "9. Charger - not needed" at bounding box center [700, 540] width 765 height 16
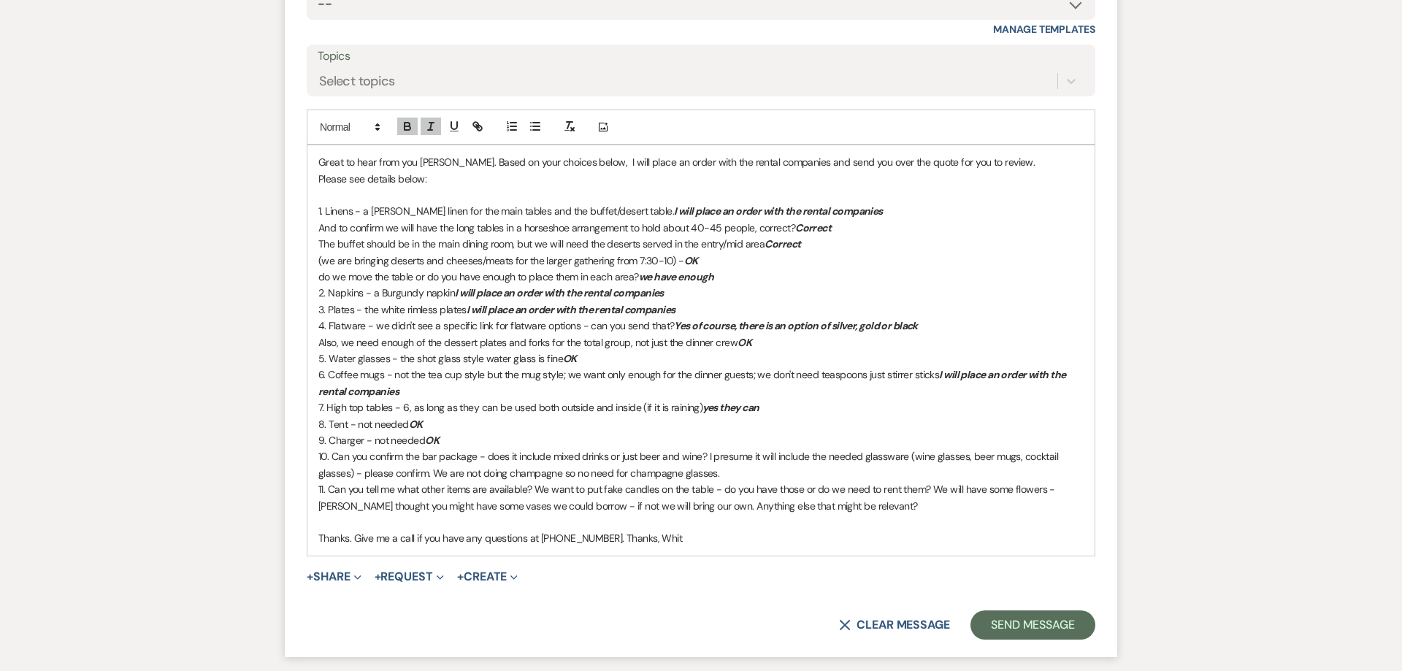
scroll to position [3658, 0]
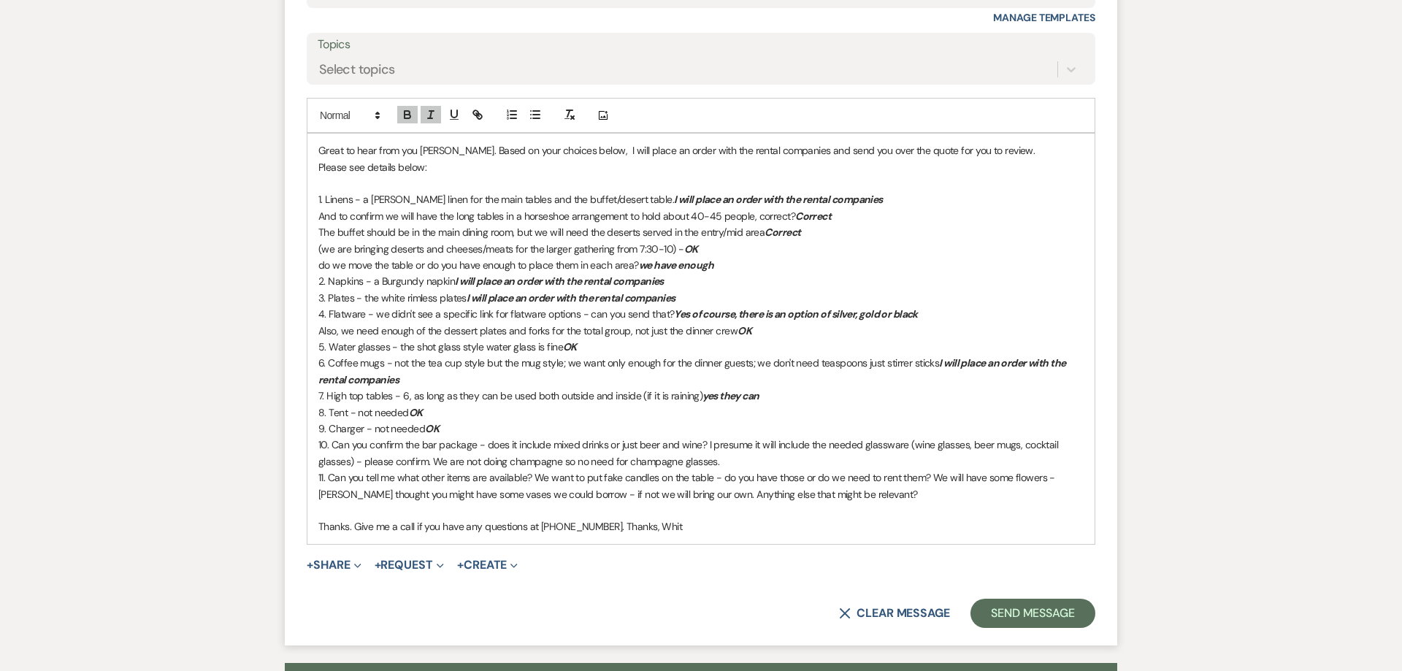
click at [751, 446] on p "10. Can you confirm the bar package - does it include mixed drinks or just beer…" at bounding box center [700, 453] width 765 height 33
drag, startPoint x: 867, startPoint y: 445, endPoint x: 718, endPoint y: 443, distance: 149.7
click at [718, 443] on p "10. Can you confirm the bar package - does it include mixed drinks or just beer…" at bounding box center [700, 453] width 765 height 33
click at [404, 115] on icon "button" at bounding box center [407, 117] width 6 height 4
click at [431, 111] on line "button" at bounding box center [430, 114] width 1 height 7
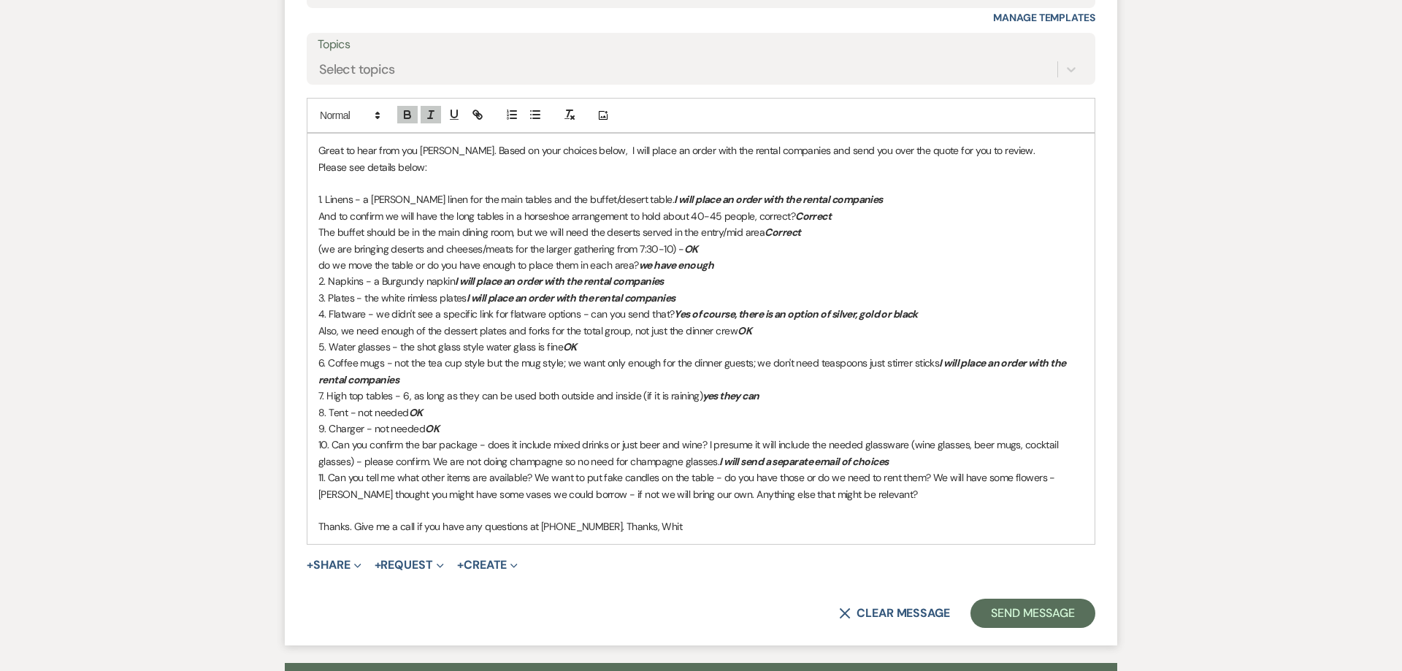
click at [499, 447] on p "10. Can you confirm the bar package - does it include mixed drinks or just beer…" at bounding box center [700, 453] width 765 height 33
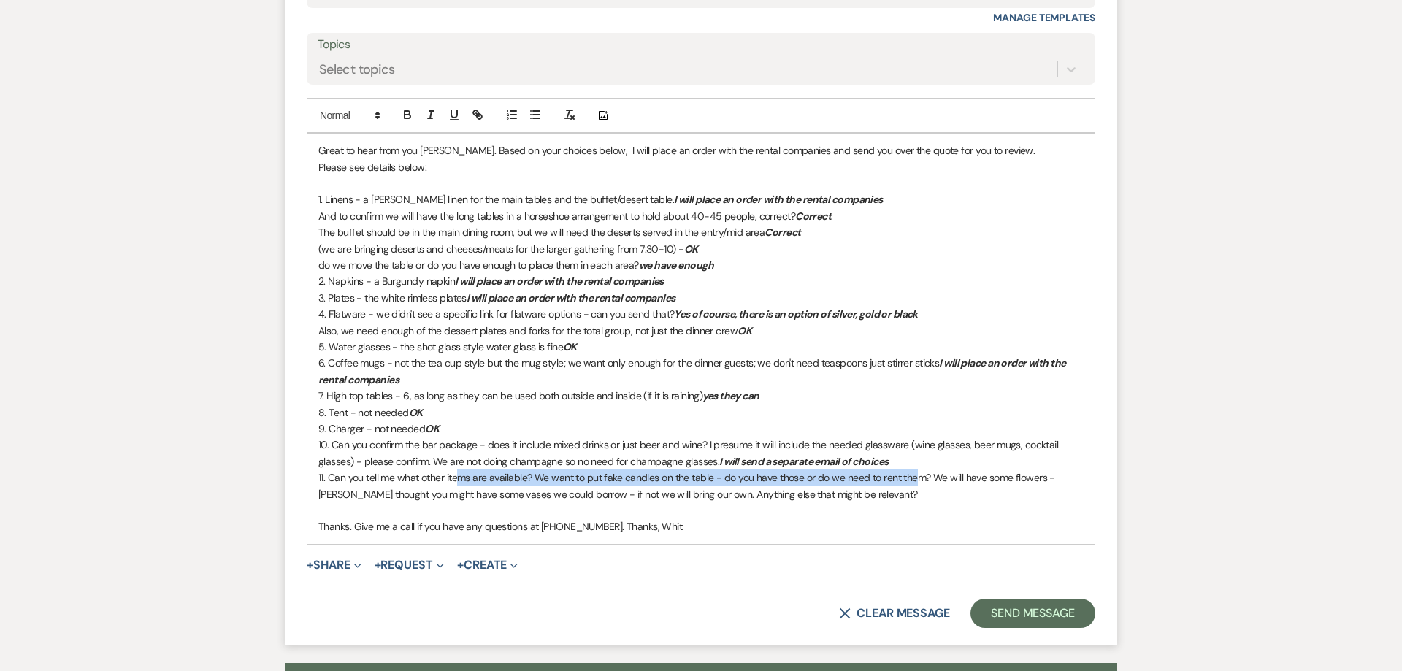
drag, startPoint x: 458, startPoint y: 465, endPoint x: 910, endPoint y: 467, distance: 452.6
click at [910, 469] on p "11. Can you tell me what other items are available? We want to put fake candles…" at bounding box center [700, 485] width 765 height 33
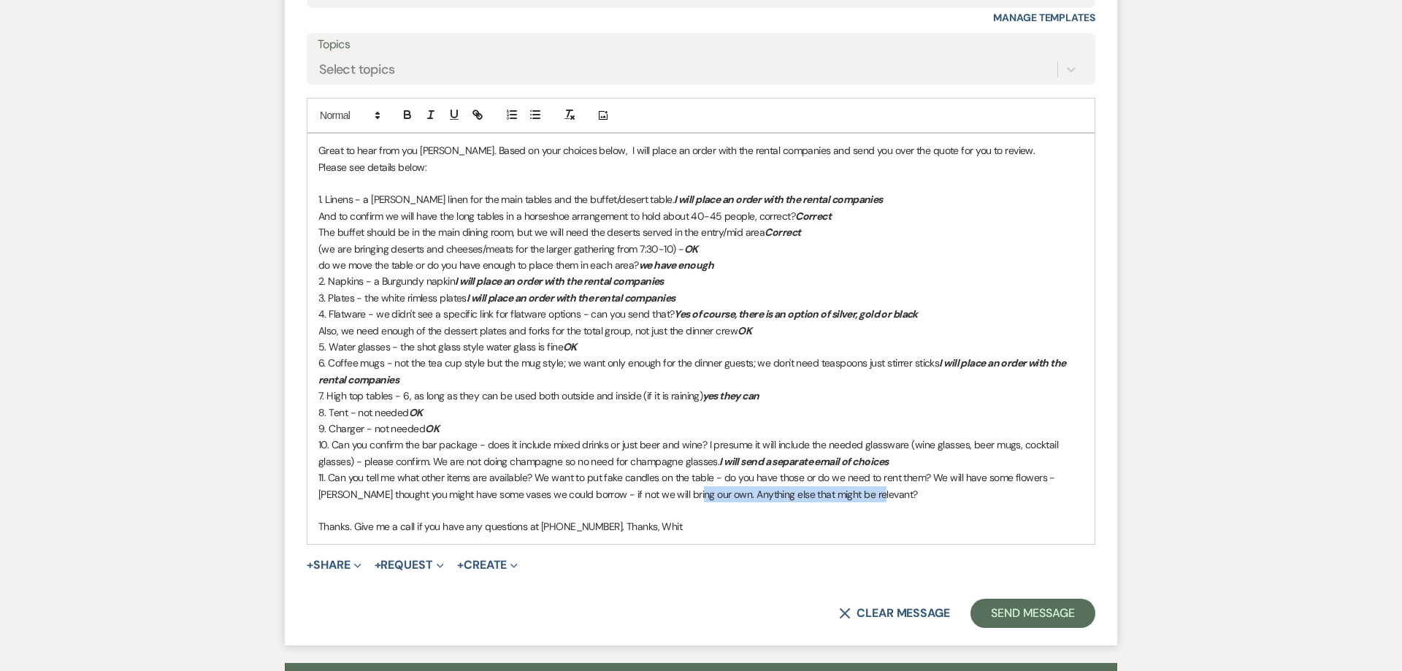
drag, startPoint x: 656, startPoint y: 480, endPoint x: 843, endPoint y: 481, distance: 186.9
click at [843, 481] on p "11. Can you tell me what other items are available? We want to put fake candles…" at bounding box center [700, 485] width 765 height 33
click at [843, 477] on p "11. Can you tell me what other items are available? We want to put fake candles…" at bounding box center [700, 485] width 765 height 33
drag, startPoint x: 903, startPoint y: 445, endPoint x: 718, endPoint y: 442, distance: 185.5
click at [718, 442] on p "10. Can you confirm the bar package - does it include mixed drinks or just beer…" at bounding box center [700, 453] width 765 height 33
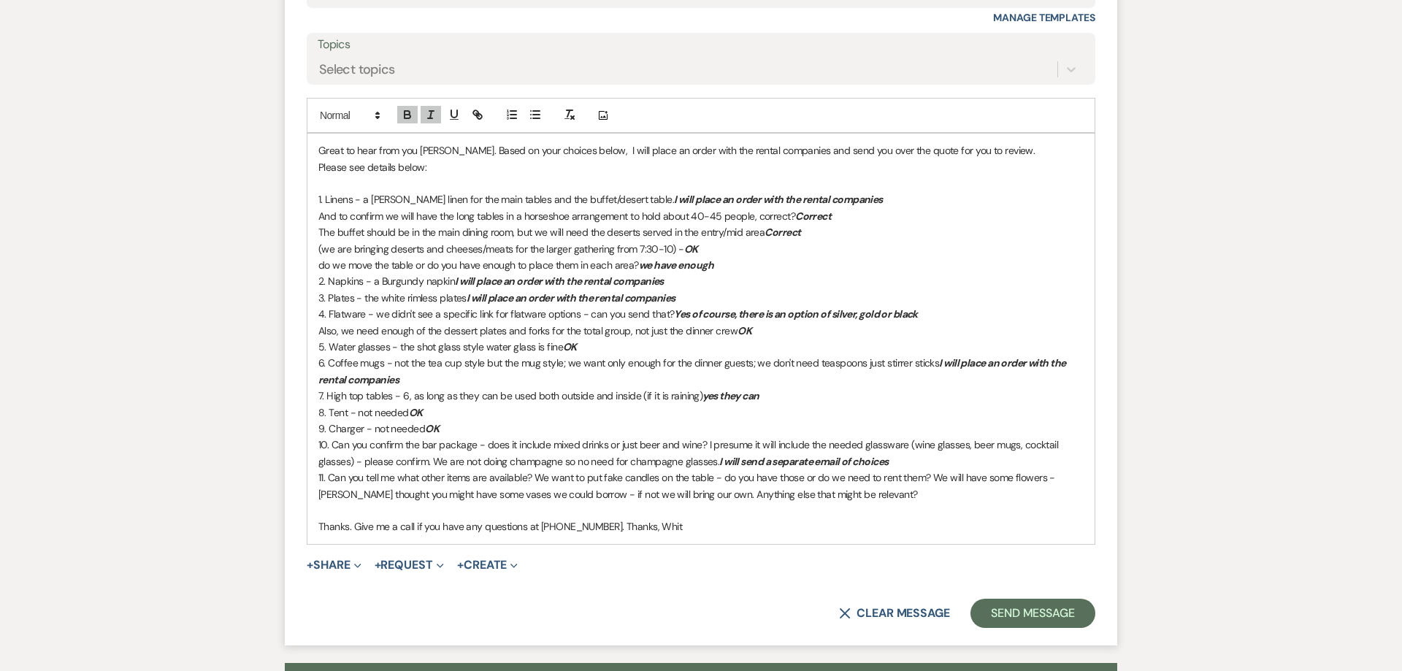
copy em "I will send a separate email of choices"
click at [856, 477] on p "11. Can you tell me what other items are available? We want to put fake candles…" at bounding box center [700, 485] width 765 height 33
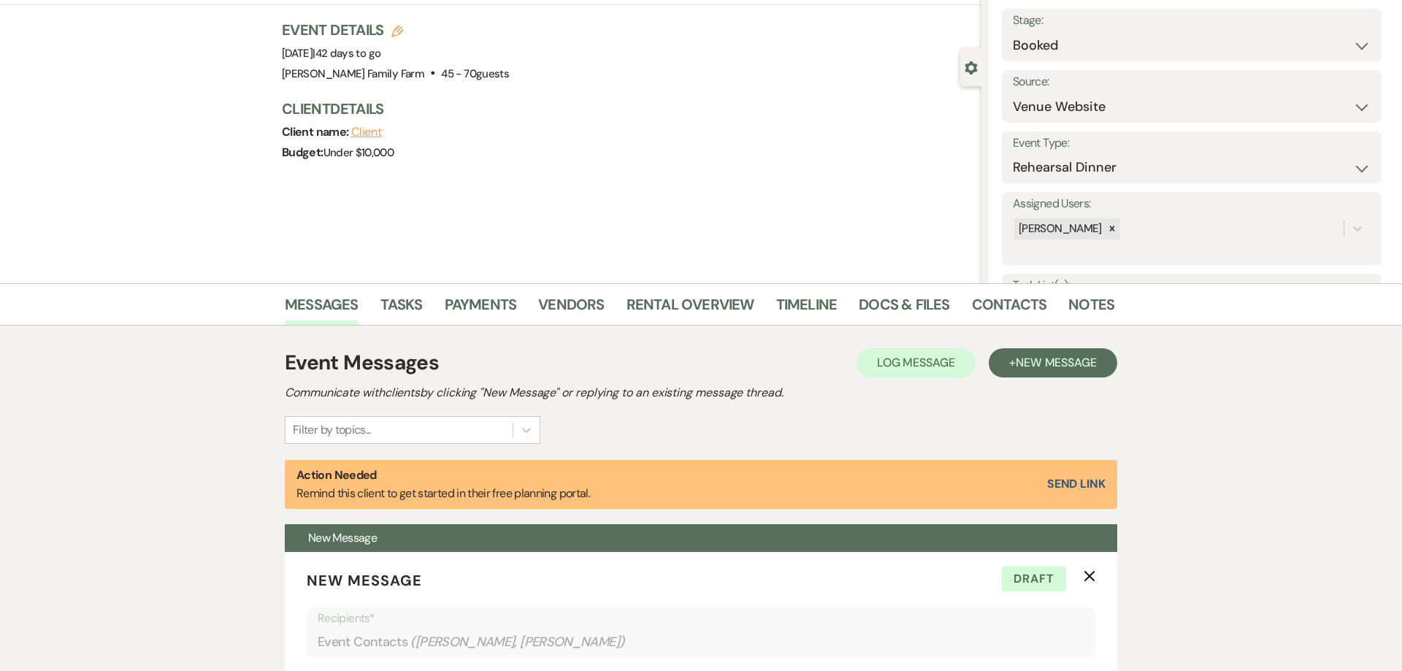
scroll to position [0, 0]
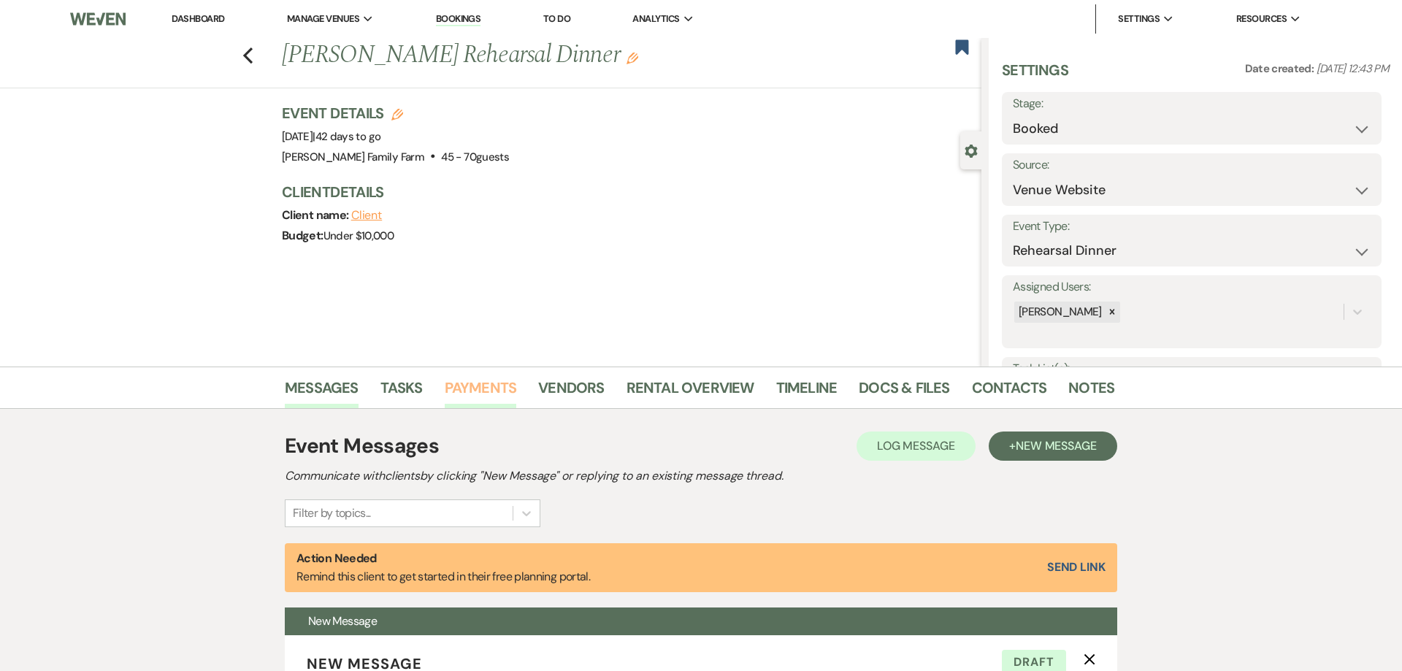
click at [480, 390] on link "Payments" at bounding box center [481, 392] width 72 height 32
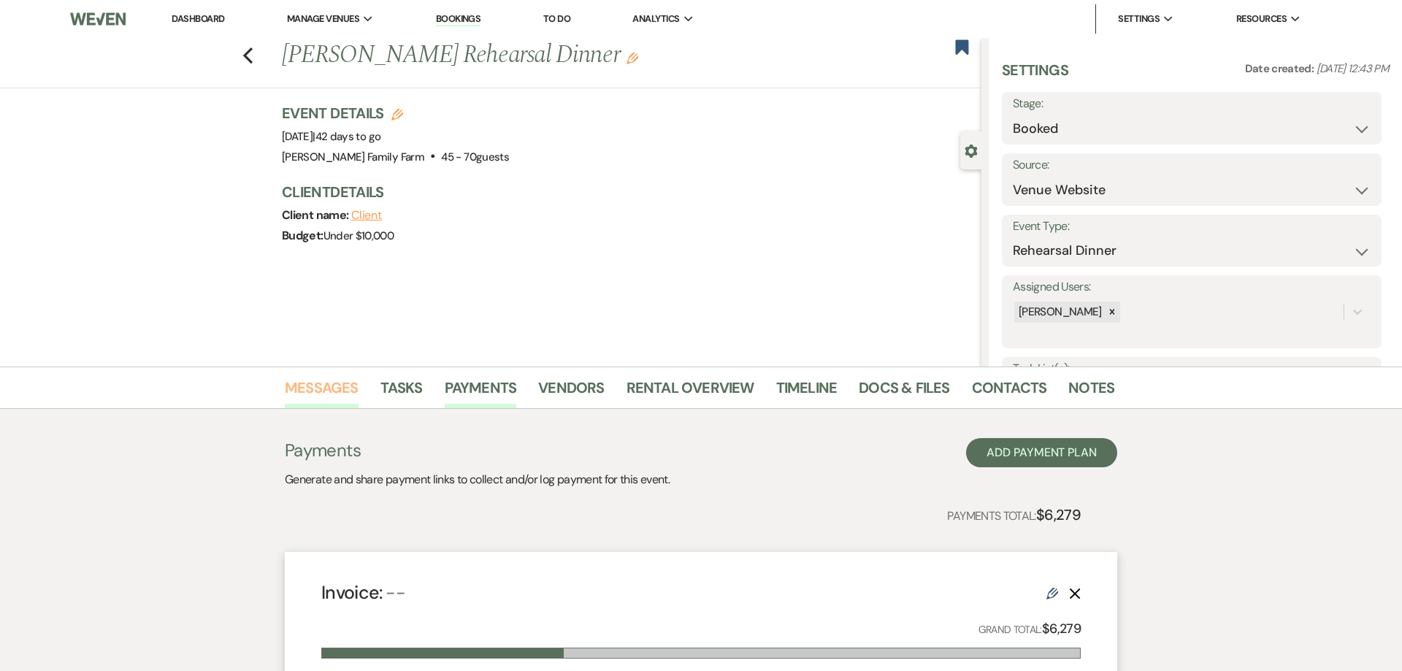
click at [336, 380] on link "Messages" at bounding box center [322, 392] width 74 height 32
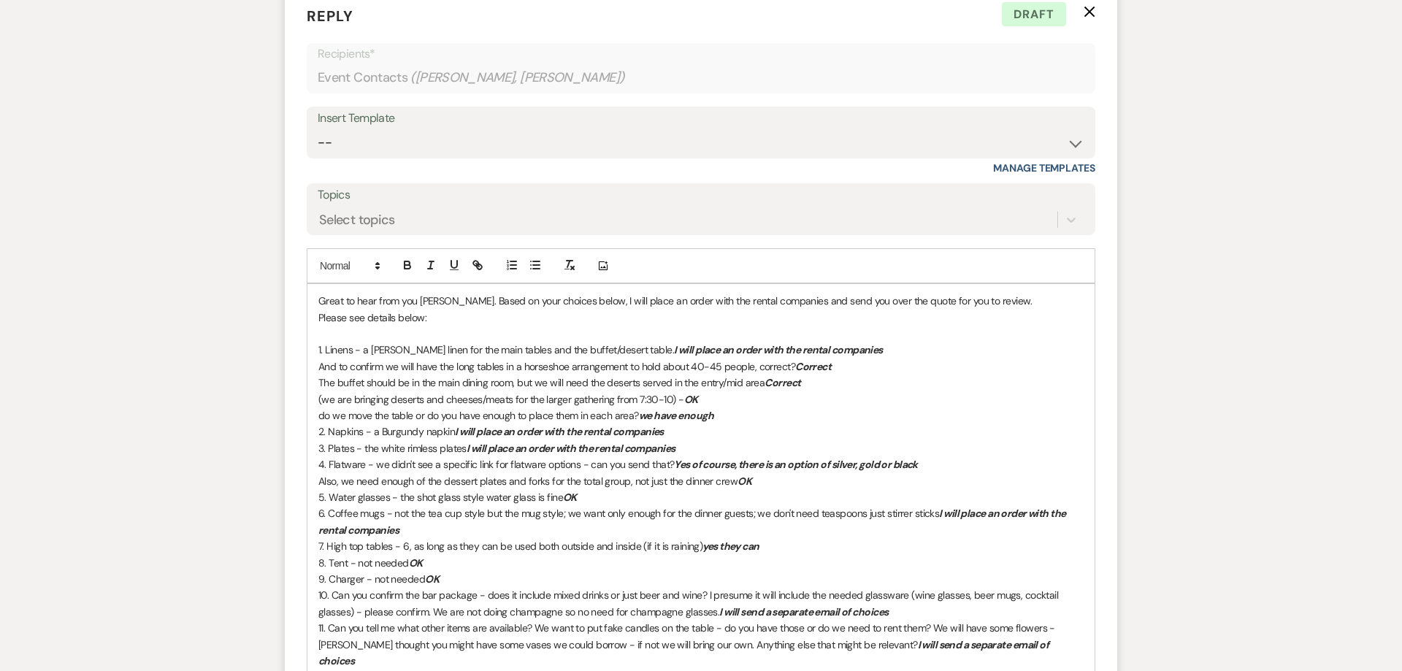
scroll to position [3489, 0]
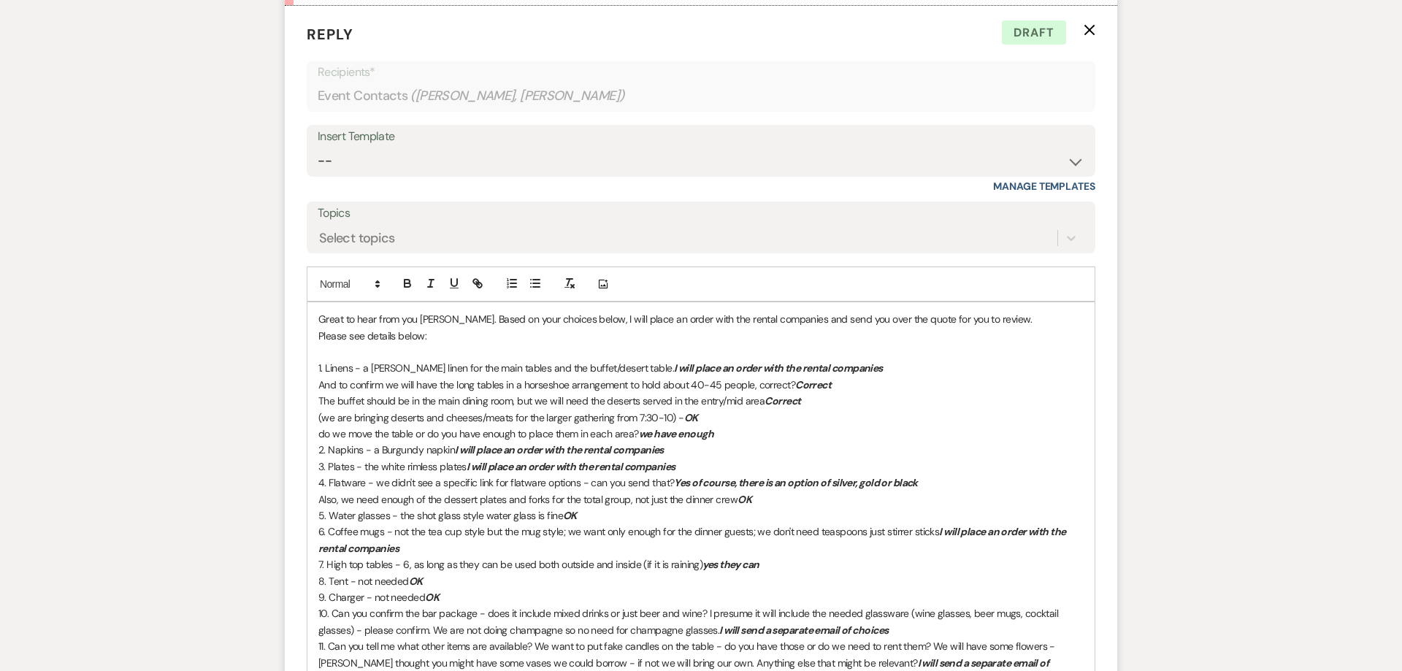
click at [861, 360] on p "1. Linens - a Dusty Rose linen for the main tables and the buffet/desert table.…" at bounding box center [700, 368] width 765 height 16
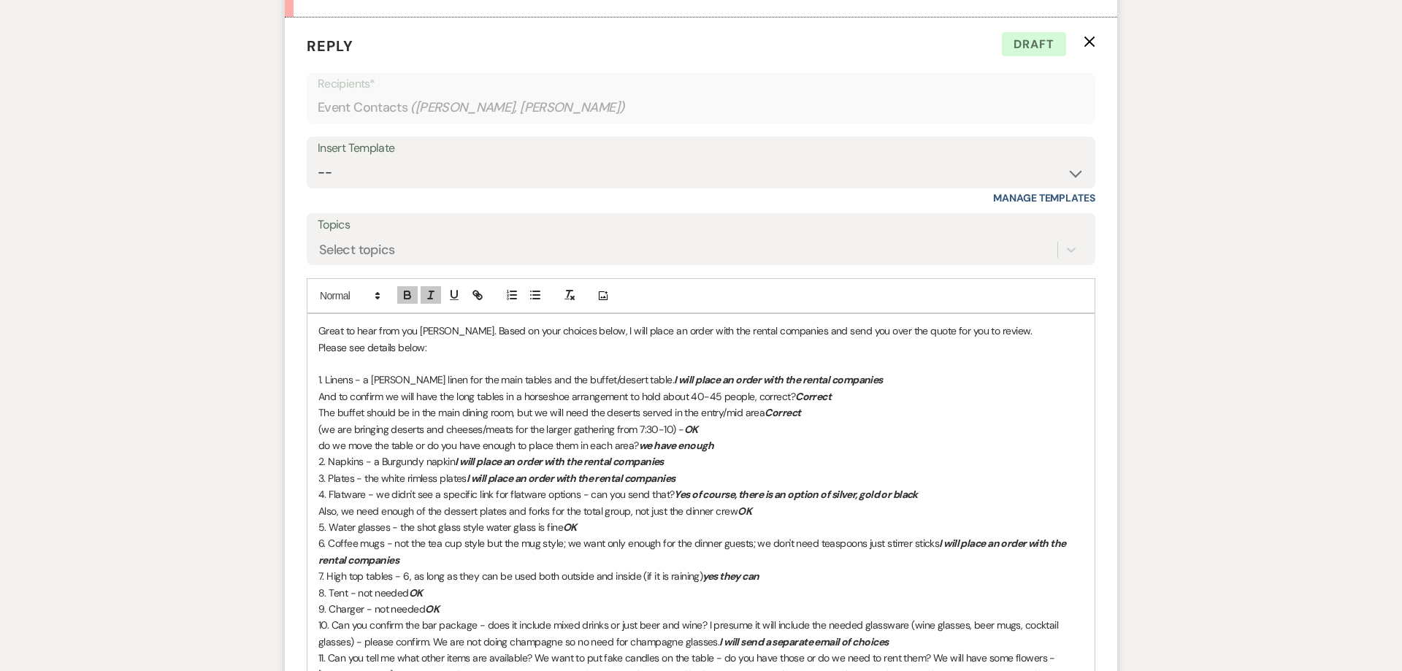
scroll to position [3470, 0]
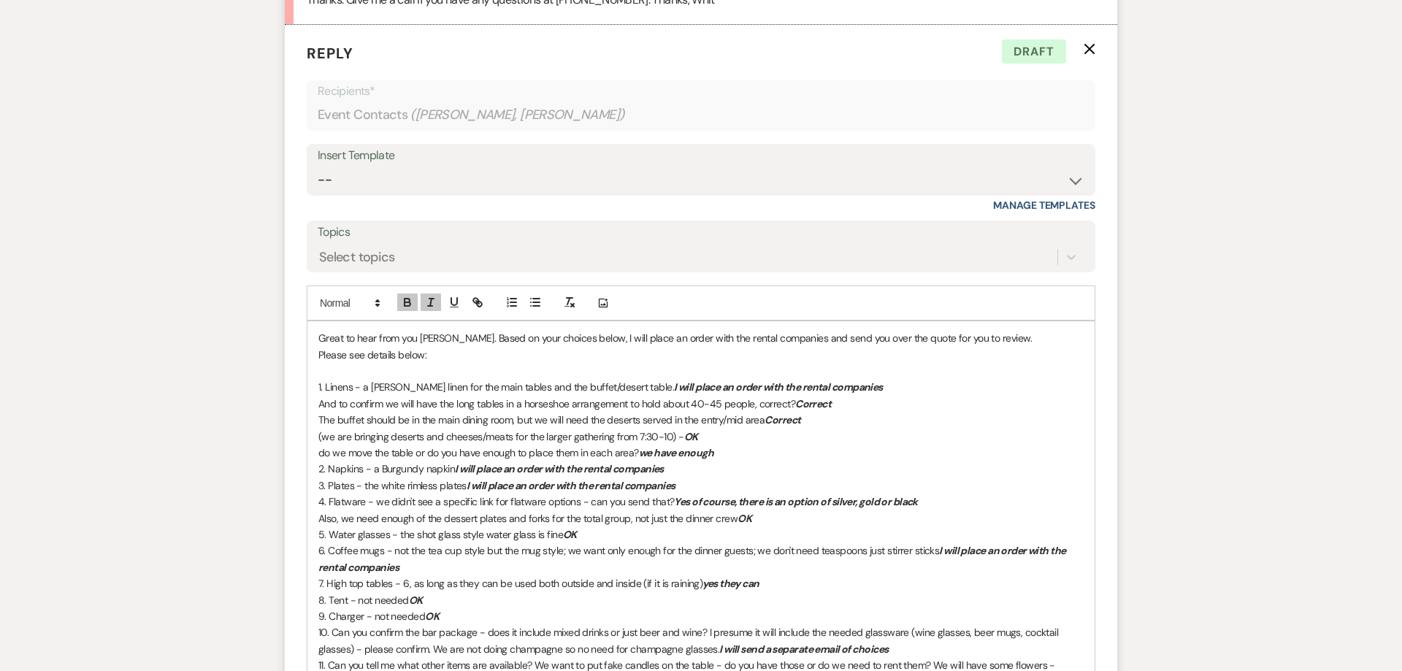
click at [707, 429] on p "(we are bringing deserts and cheeses/meats for the larger gathering from 7:30-1…" at bounding box center [700, 437] width 765 height 16
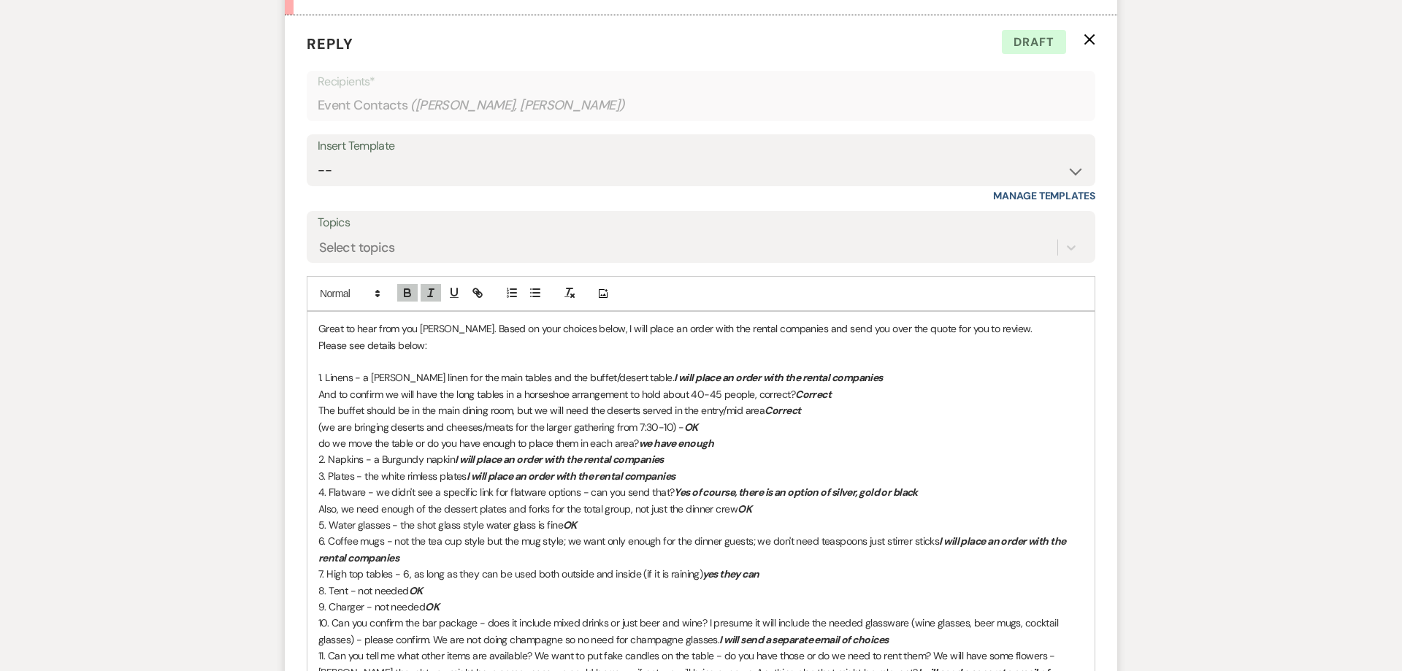
scroll to position [3489, 0]
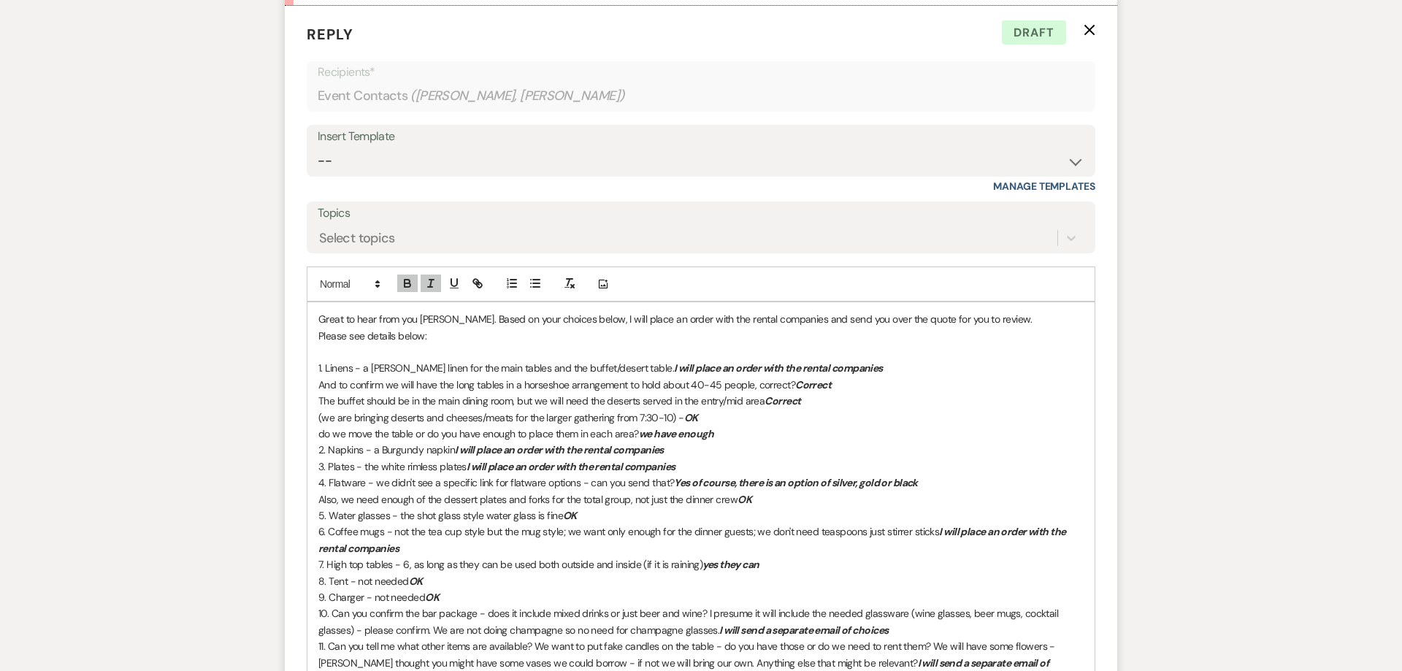
click at [932, 475] on p "4. Flatware - we didn't see a specific link for flatware options - can you send…" at bounding box center [700, 483] width 765 height 16
click at [732, 476] on em "Yes of course, there is an option of silver, gold or black" at bounding box center [796, 482] width 244 height 13
drag, startPoint x: 786, startPoint y: 469, endPoint x: 836, endPoint y: 472, distance: 50.5
click at [836, 476] on em "Yes of course i can send the options over, there is an option of silver, gold o…" at bounding box center [858, 482] width 368 height 13
click at [648, 458] on p "3. Plates - the white rimless plates I will place an order with the rental comp…" at bounding box center [700, 466] width 765 height 16
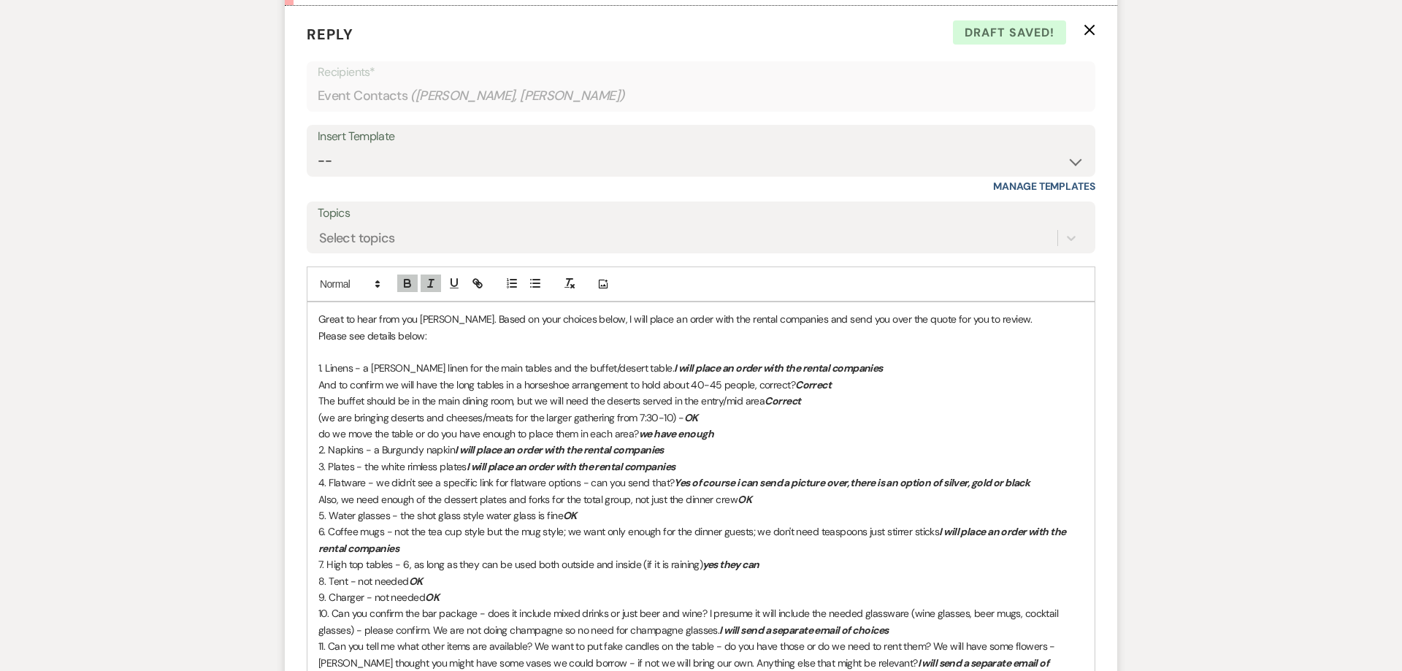
click at [628, 475] on p "4. Flatware - we didn't see a specific link for flatware options - can you send…" at bounding box center [700, 483] width 765 height 16
click at [606, 507] on p "5. Water glasses - the shot glass style water glass is fine OK" at bounding box center [700, 515] width 765 height 16
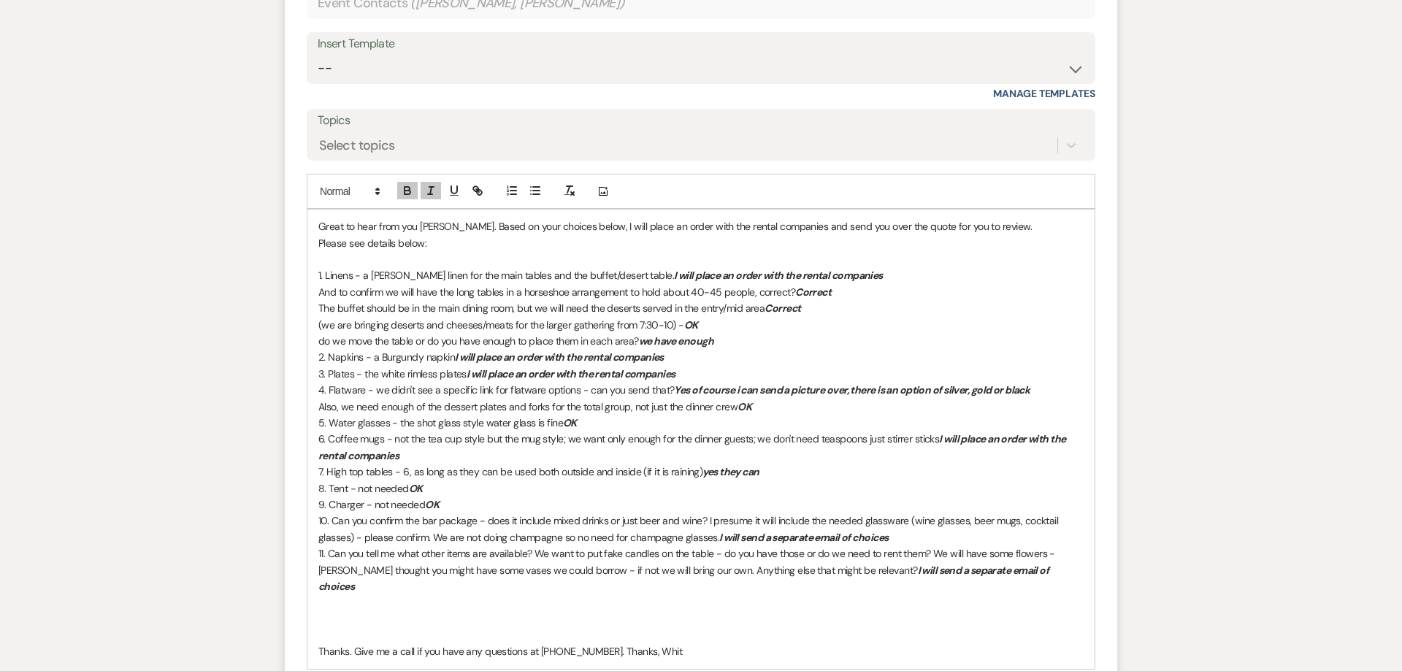
click at [470, 434] on p "6. Coffee mugs - not the tea cup style but the mug style; we want only enough f…" at bounding box center [700, 447] width 765 height 33
click at [440, 440] on p "6. Coffee mugs - not the tea cup style but the mug style; we want only enough f…" at bounding box center [700, 447] width 765 height 33
click at [453, 480] on p "8. Tent - not needed OK" at bounding box center [700, 488] width 765 height 16
click at [458, 496] on p "9. Charger - not needed OK" at bounding box center [700, 504] width 765 height 16
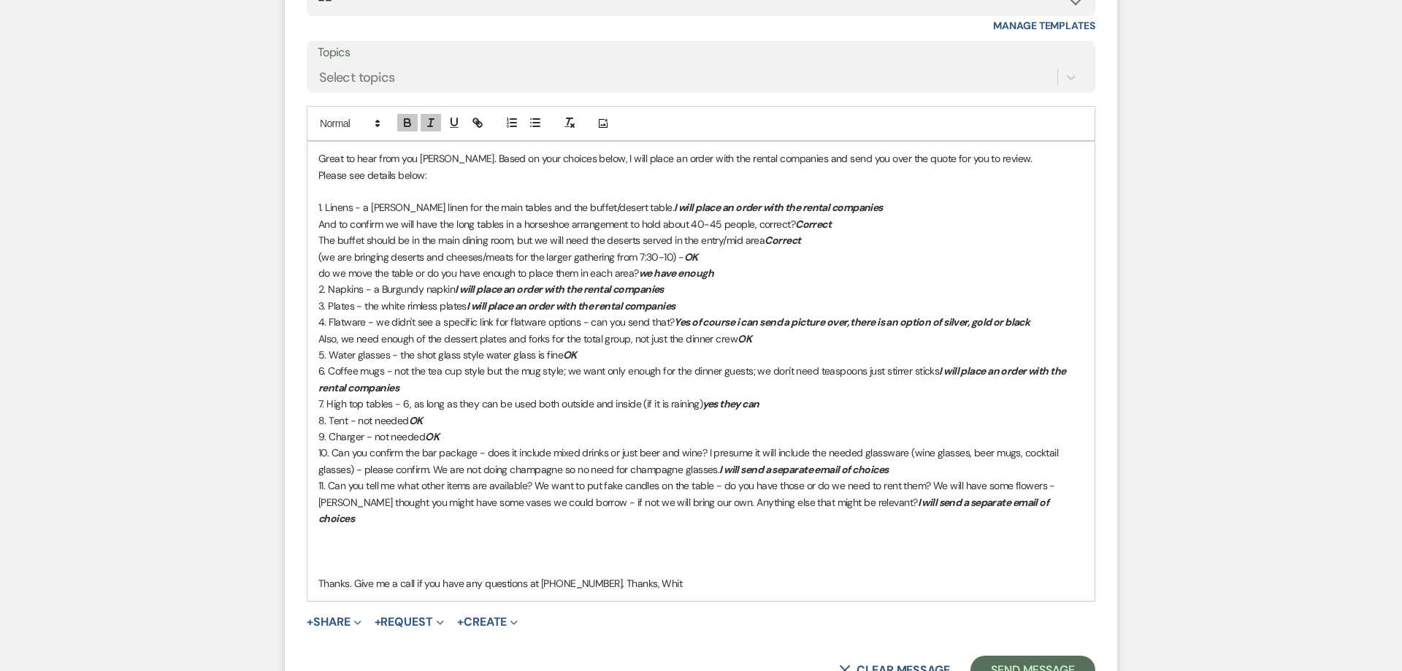
scroll to position [3656, 0]
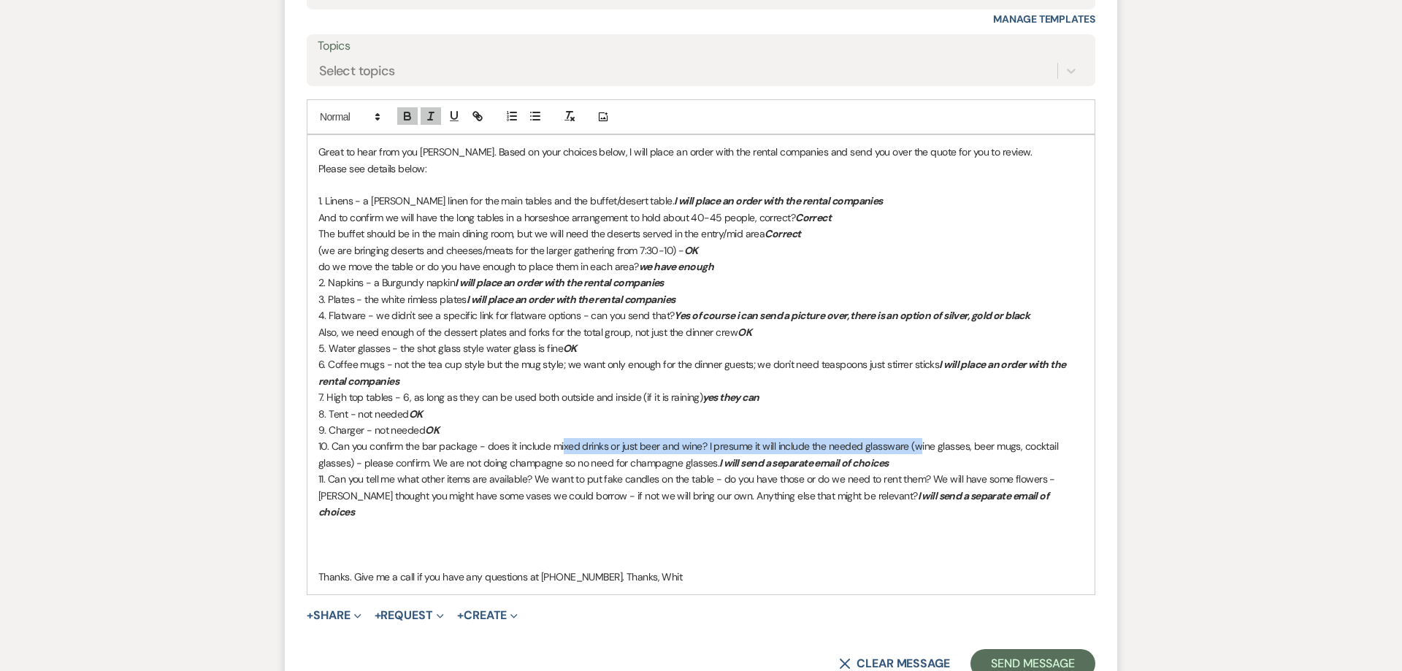
drag, startPoint x: 563, startPoint y: 433, endPoint x: 918, endPoint y: 431, distance: 354.8
click at [918, 438] on p "10. Can you confirm the bar package - does it include mixed drinks or just beer…" at bounding box center [700, 454] width 765 height 33
click at [609, 448] on p "10. Can you confirm the bar package - does it include mixed drinks or just beer…" at bounding box center [700, 454] width 765 height 33
click at [896, 447] on p "10. Can you confirm the bar package - does it include mixed drinks or just beer…" at bounding box center [700, 454] width 765 height 33
click at [389, 537] on p "﻿" at bounding box center [700, 545] width 765 height 16
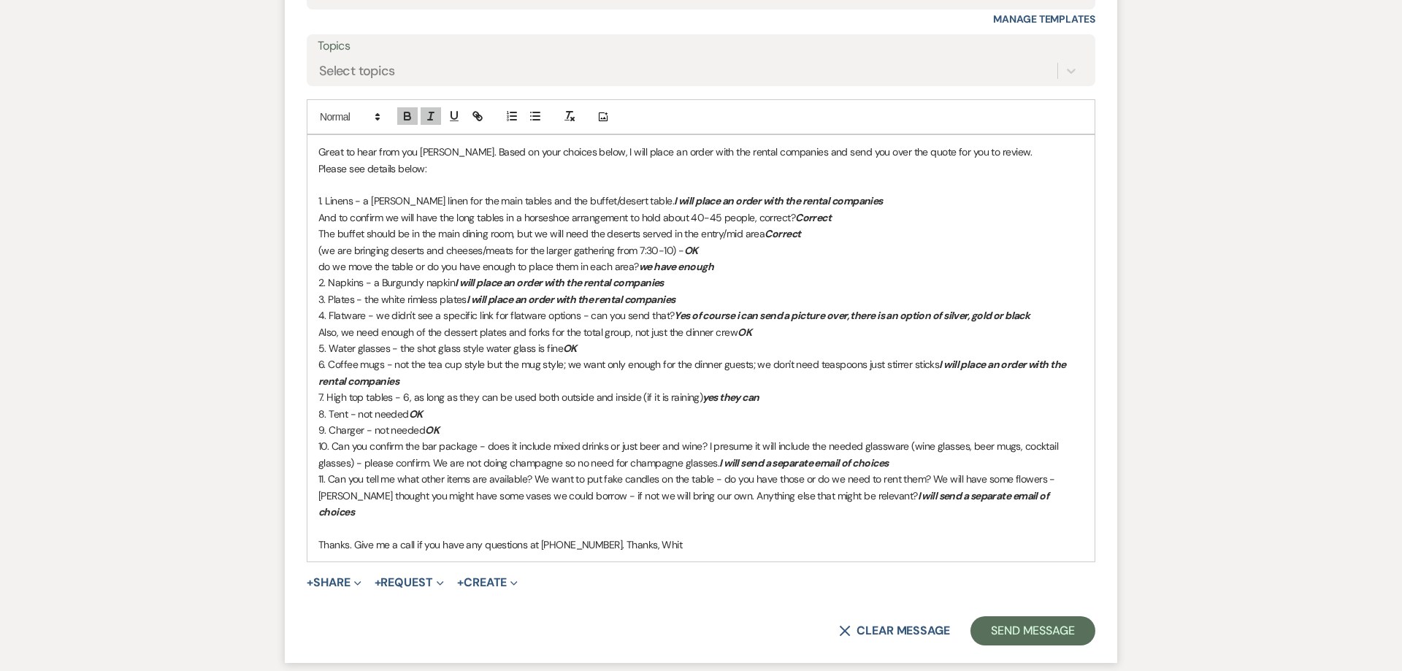
click at [688, 537] on p "﻿ Thanks. Give me a call if you have any questions at 917-363-7123. Thanks, Whit" at bounding box center [700, 545] width 765 height 16
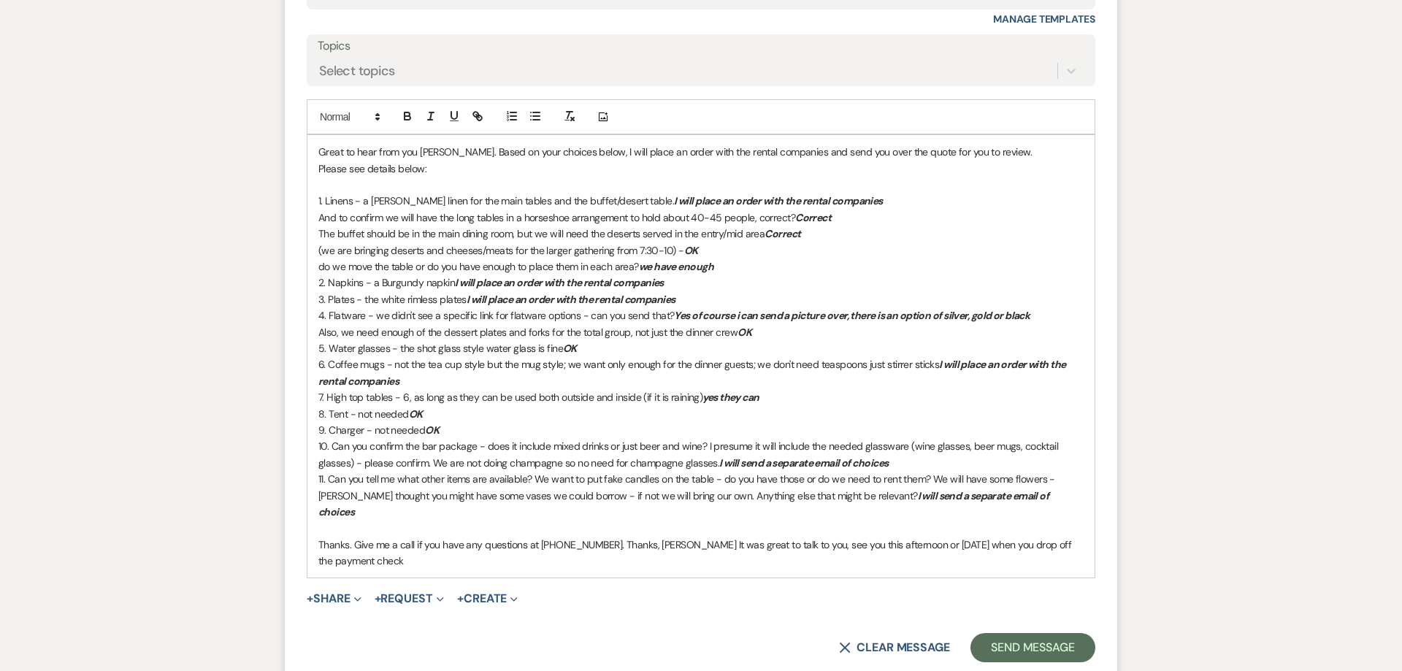
click at [848, 210] on p "And to confirm we will have the long tables in a horseshoe arrangement to hold …" at bounding box center [700, 218] width 765 height 16
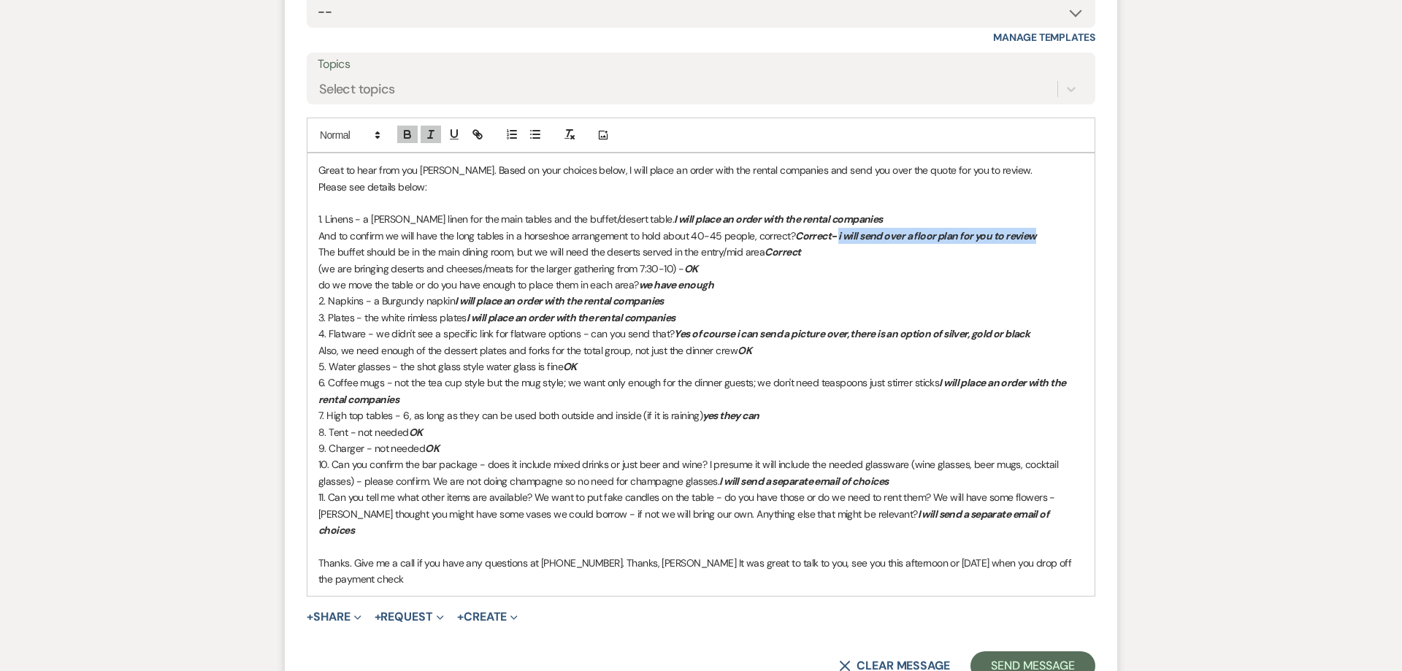
drag, startPoint x: 837, startPoint y: 203, endPoint x: 1037, endPoint y: 217, distance: 199.8
click at [1036, 229] on em "Correct- i will send over a floor plan for you to review" at bounding box center [915, 235] width 241 height 13
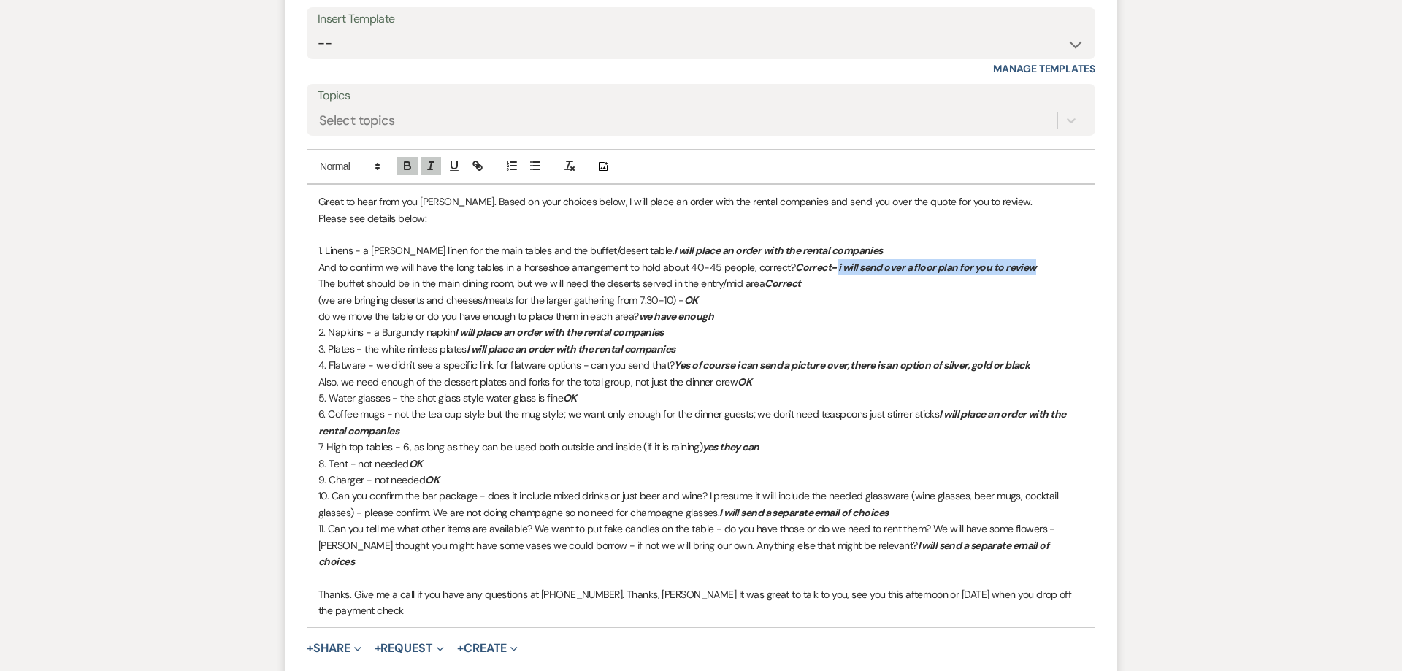
scroll to position [3601, 0]
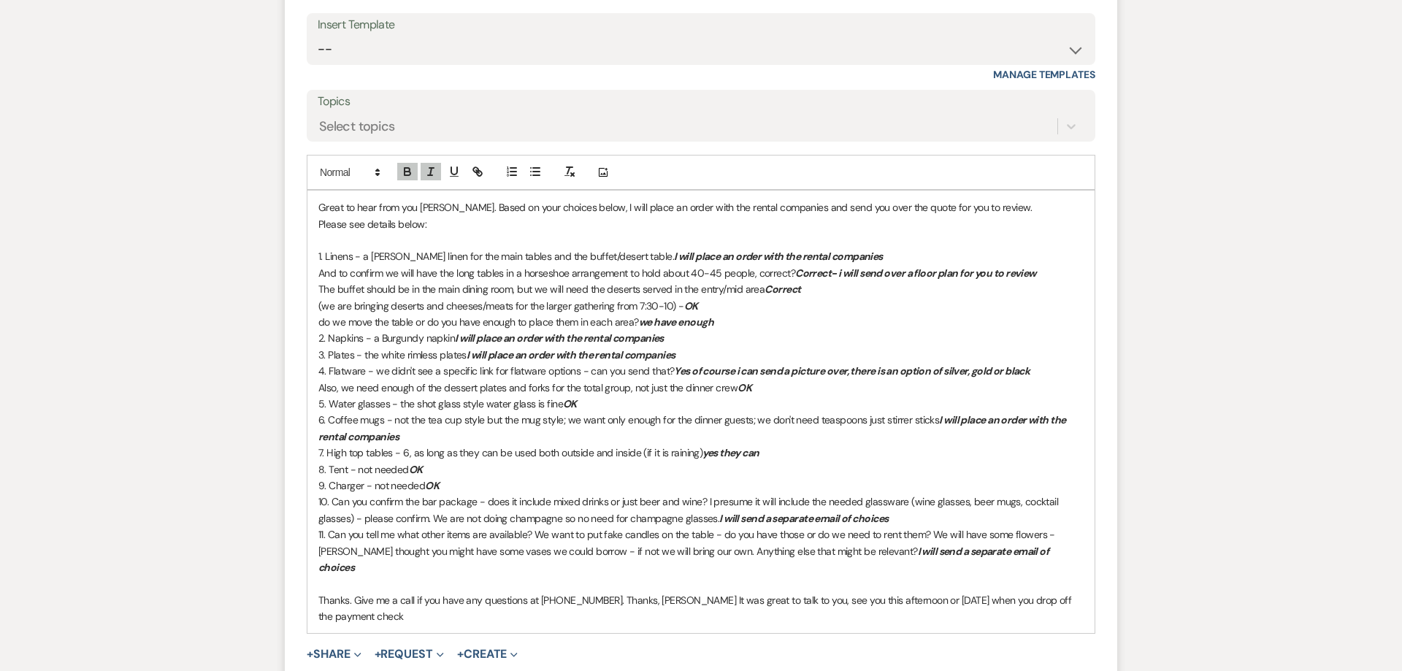
click at [862, 265] on p "And to confirm we will have the long tables in a horseshoe arrangement to hold …" at bounding box center [700, 273] width 765 height 16
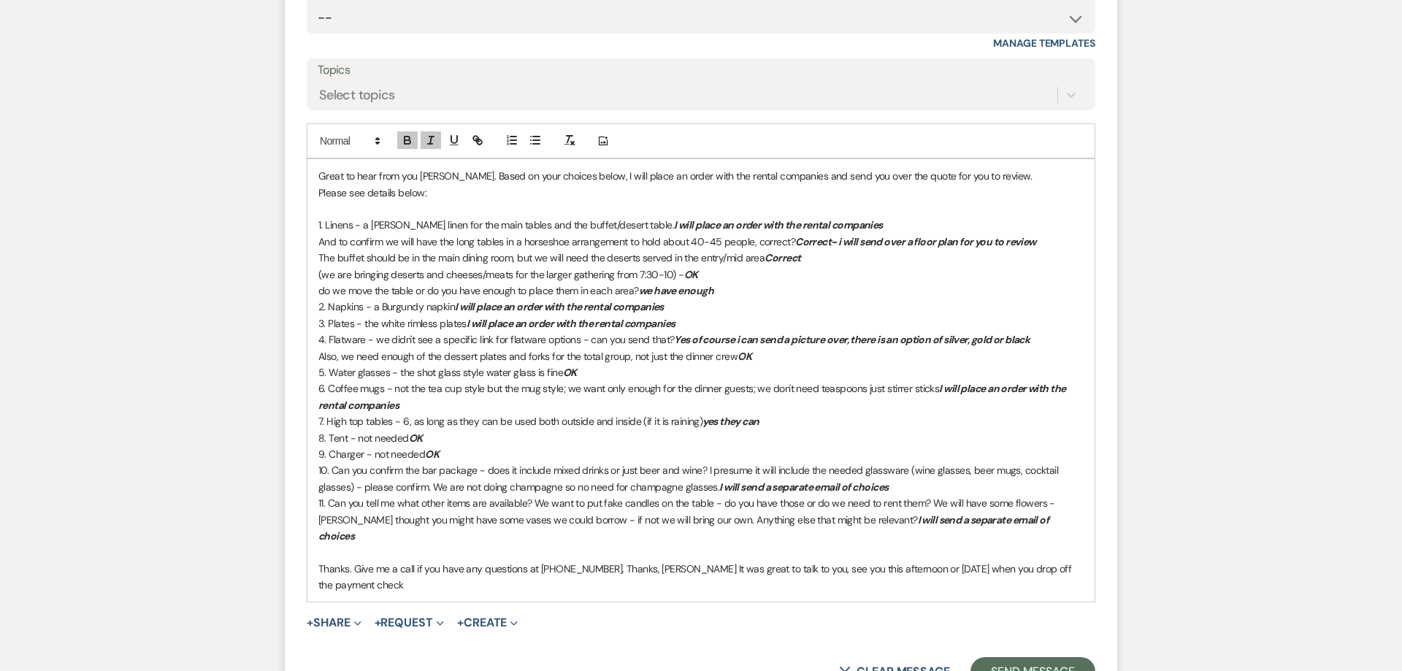
scroll to position [3638, 0]
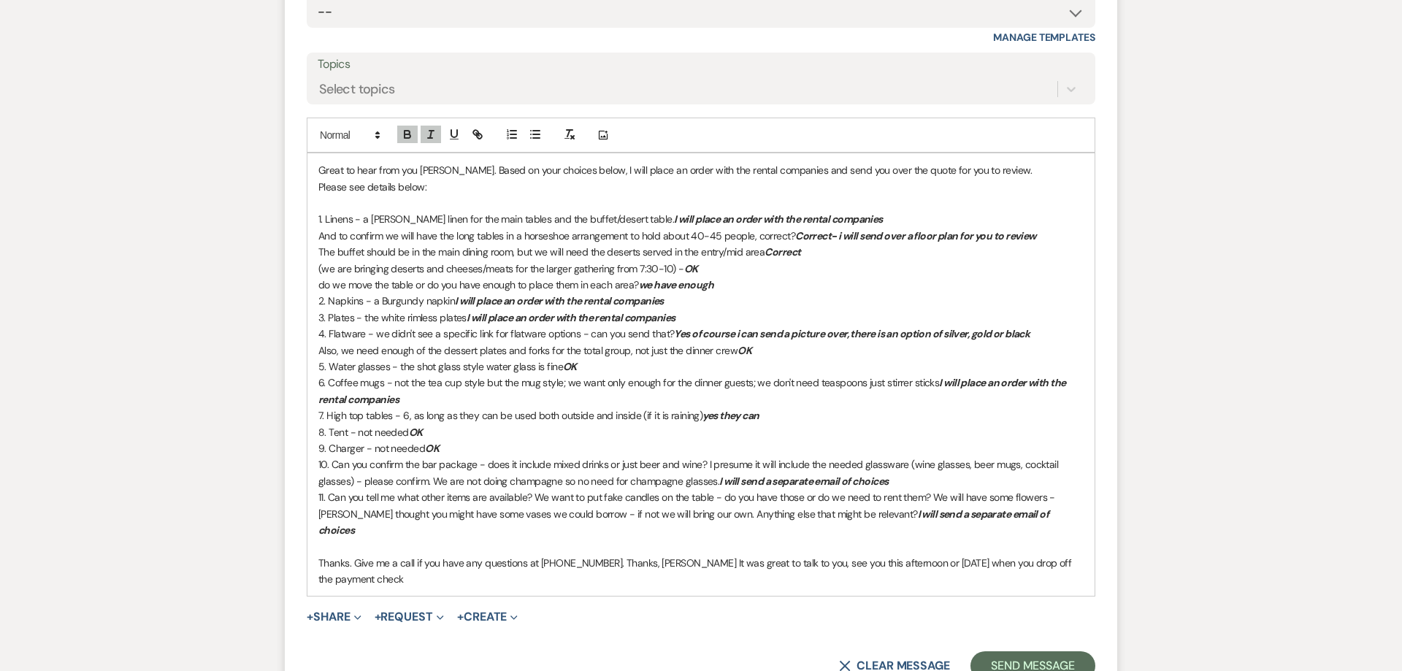
click at [811, 244] on p "The buffet should be in the main dining room, but we will need the deserts serv…" at bounding box center [700, 252] width 765 height 16
click at [751, 277] on p "do we move the table or do you have enough to place them in each area? we have …" at bounding box center [700, 285] width 765 height 16
click at [672, 310] on p "3. Plates - the white rimless plates I will place an order with the rental comp…" at bounding box center [700, 318] width 765 height 16
click at [692, 310] on p "3. Plates - the white rimless plates I will place an order with the rental comp…" at bounding box center [700, 318] width 765 height 16
click at [465, 380] on p "6. Coffee mugs - not the tea cup style but the mug style; we want only enough f…" at bounding box center [700, 391] width 765 height 33
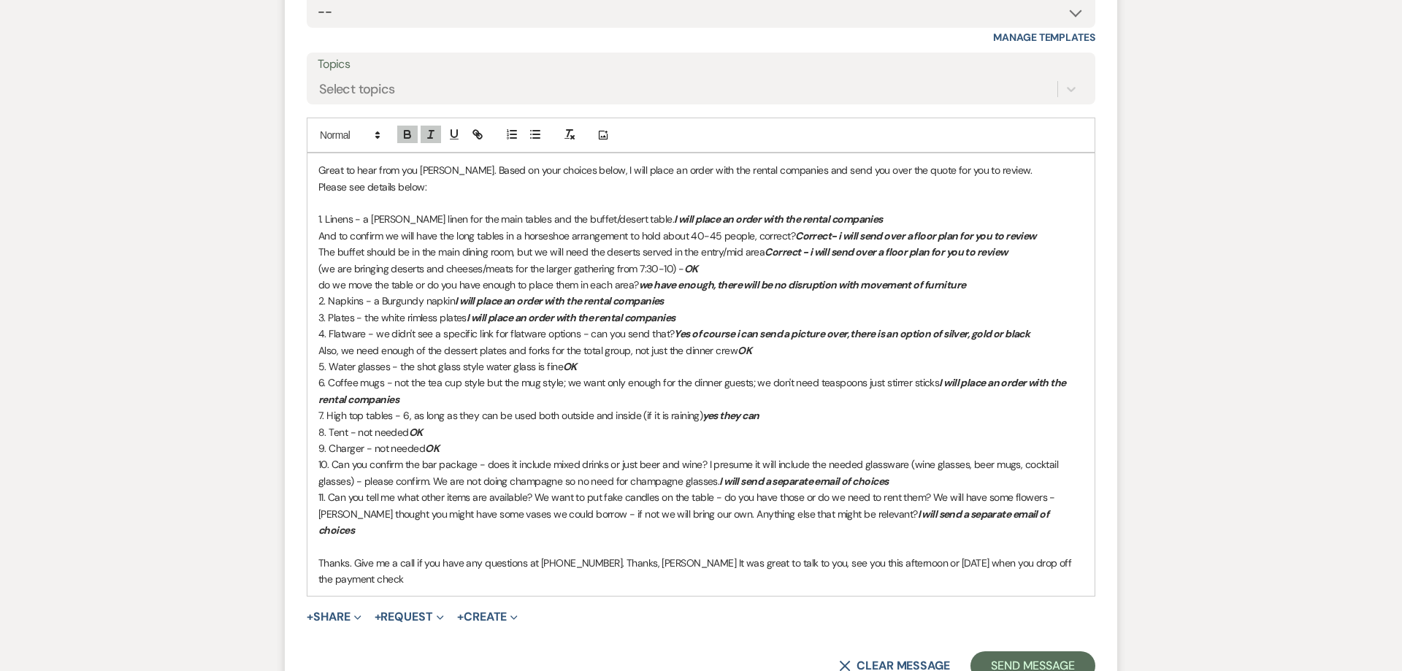
click at [460, 424] on p "8. Tent - not needed OK" at bounding box center [700, 432] width 765 height 16
click at [473, 440] on p "9. Charger - not needed OK" at bounding box center [700, 448] width 765 height 16
drag, startPoint x: 449, startPoint y: 481, endPoint x: 1047, endPoint y: 491, distance: 598.0
click at [1047, 491] on p "11. Can you tell me what other items are available? We want to put fake candles…" at bounding box center [700, 513] width 765 height 49
click at [1033, 499] on p "11. Can you tell me what other items are available? We want to put fake candles…" at bounding box center [700, 513] width 765 height 49
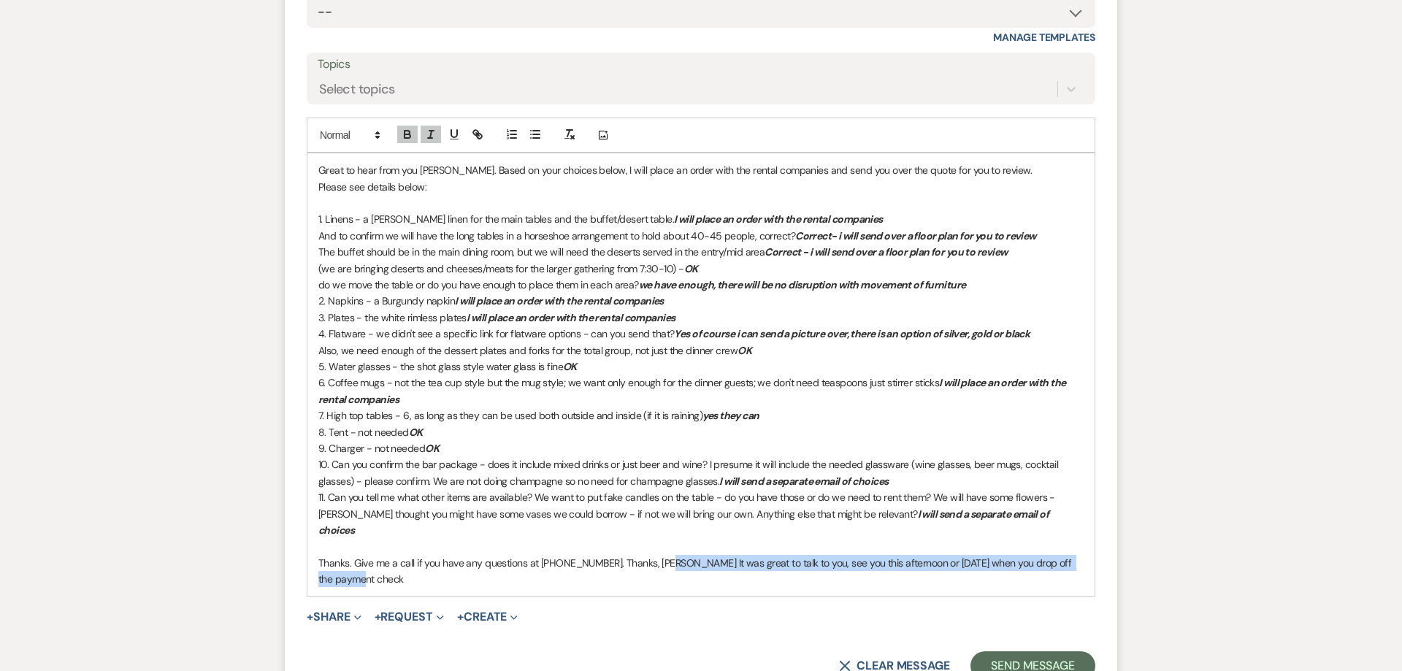
drag, startPoint x: 658, startPoint y: 529, endPoint x: 1072, endPoint y: 545, distance: 414.3
click at [1072, 555] on p "﻿ Thanks. Give me a call if you have any questions at 917-363-7123. Thanks, Whi…" at bounding box center [700, 571] width 765 height 33
click at [405, 134] on icon "button" at bounding box center [407, 136] width 6 height 4
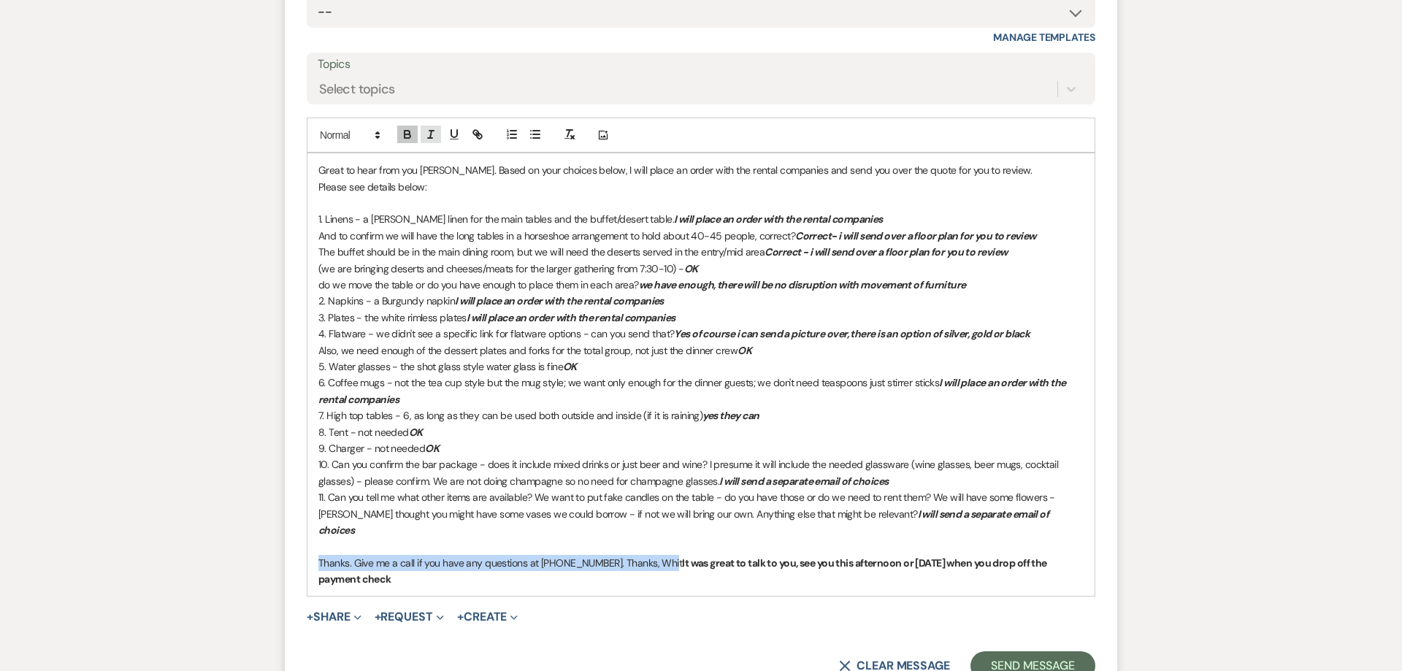
click at [426, 128] on icon "button" at bounding box center [430, 134] width 13 height 13
click at [426, 555] on p "﻿ Thanks. Give me a call if you have any questions at 917-363-7123. Thanks, Whi…" at bounding box center [700, 571] width 765 height 33
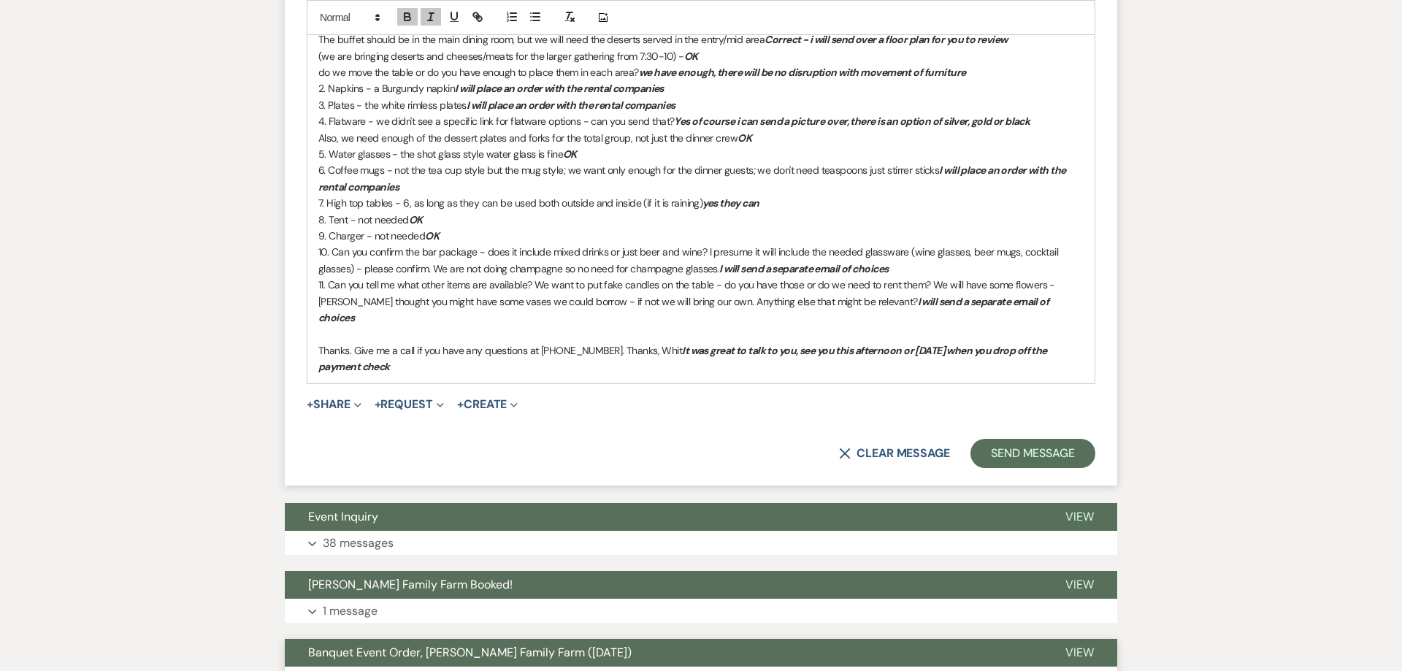
scroll to position [3954, 0]
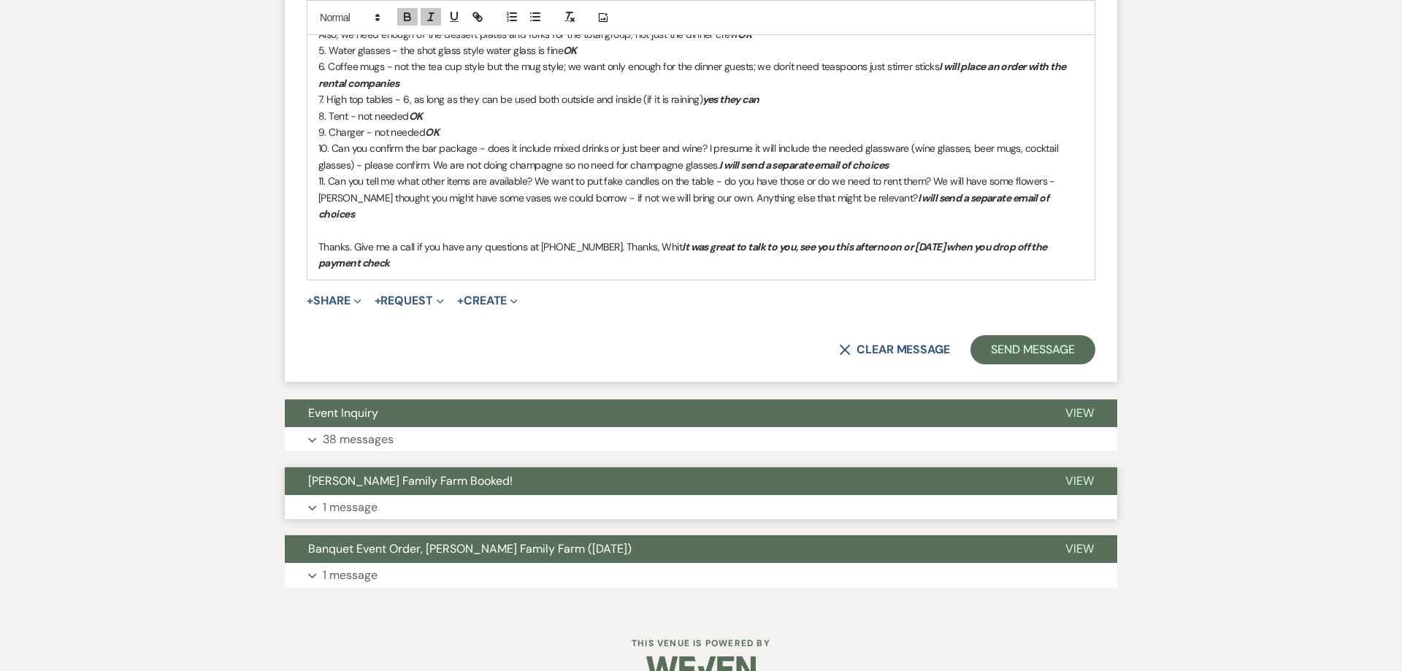
click at [362, 498] on p "1 message" at bounding box center [350, 507] width 55 height 19
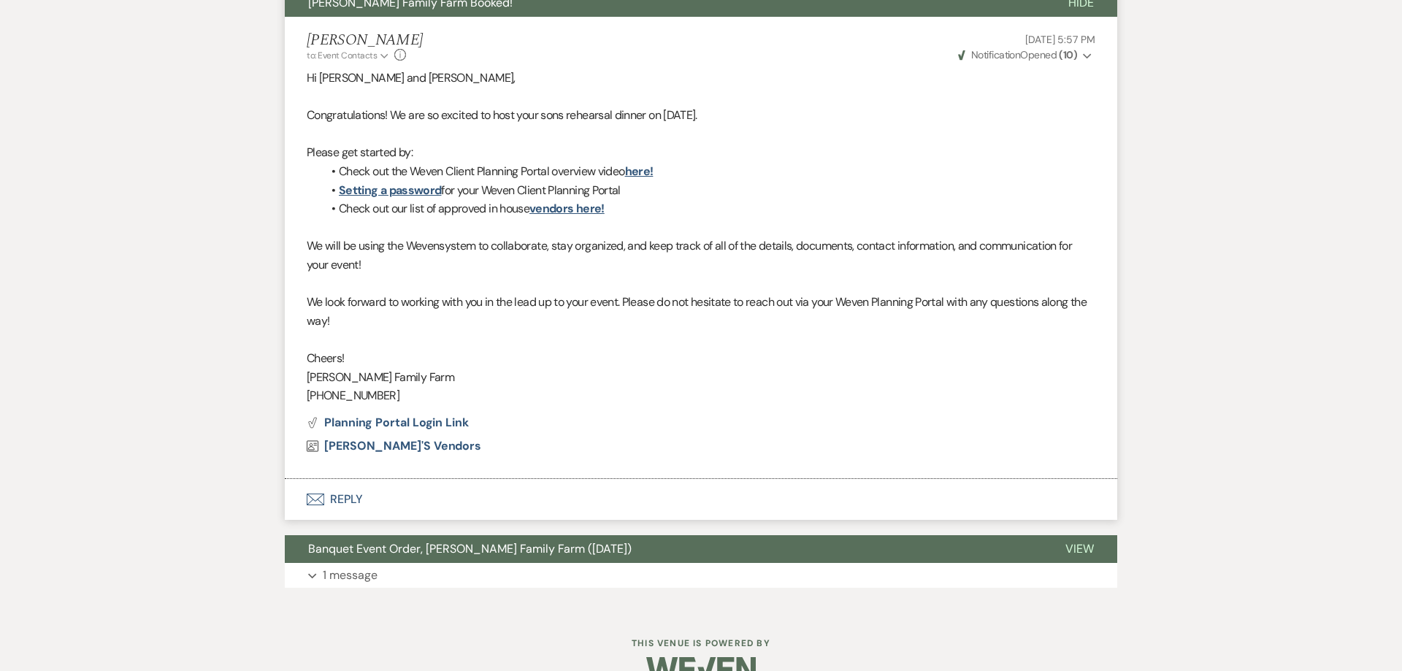
scroll to position [4134, 0]
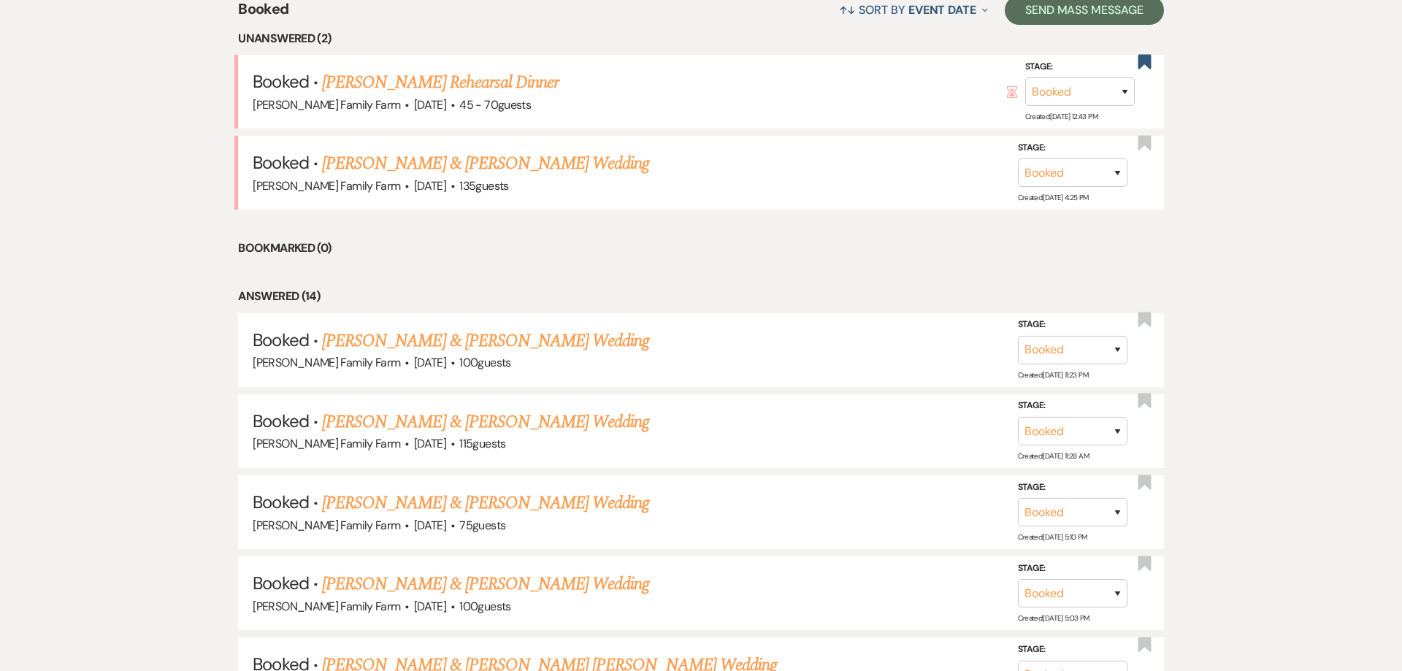
scroll to position [494, 0]
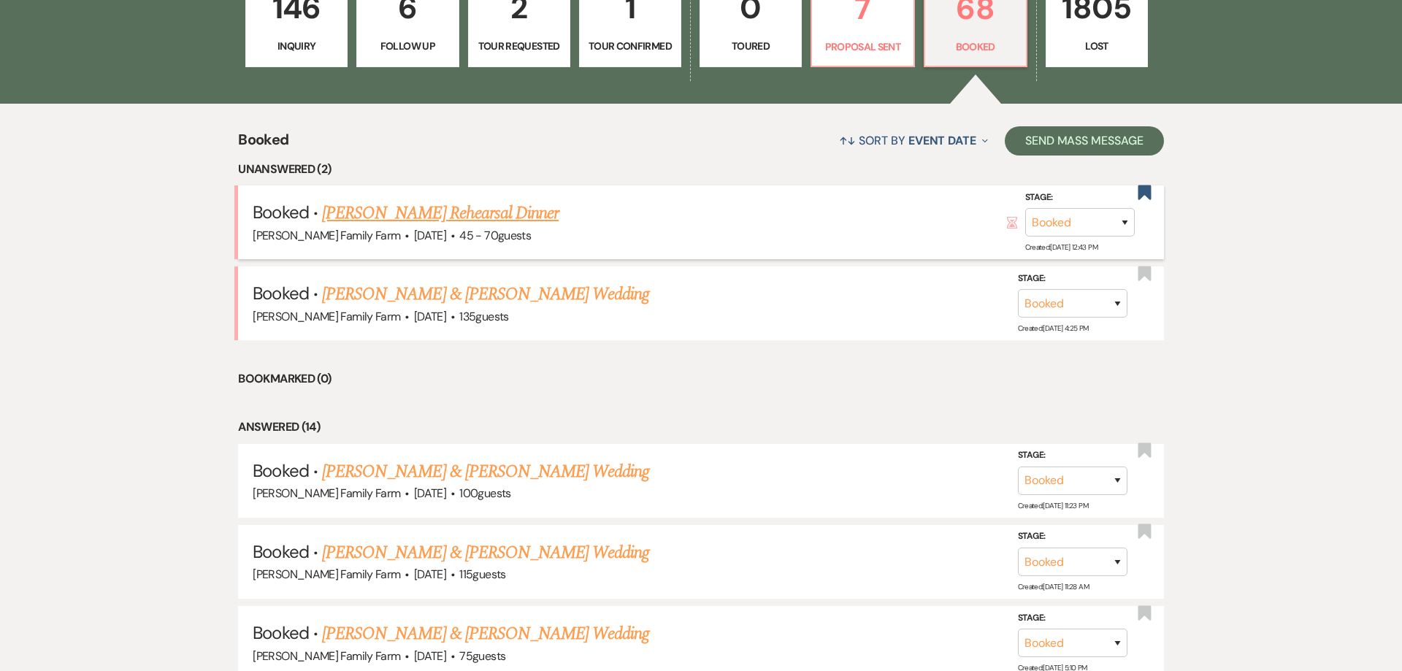
click at [396, 226] on link "Jackie Logan's Rehearsal Dinner" at bounding box center [440, 213] width 237 height 26
select select "5"
select select "11"
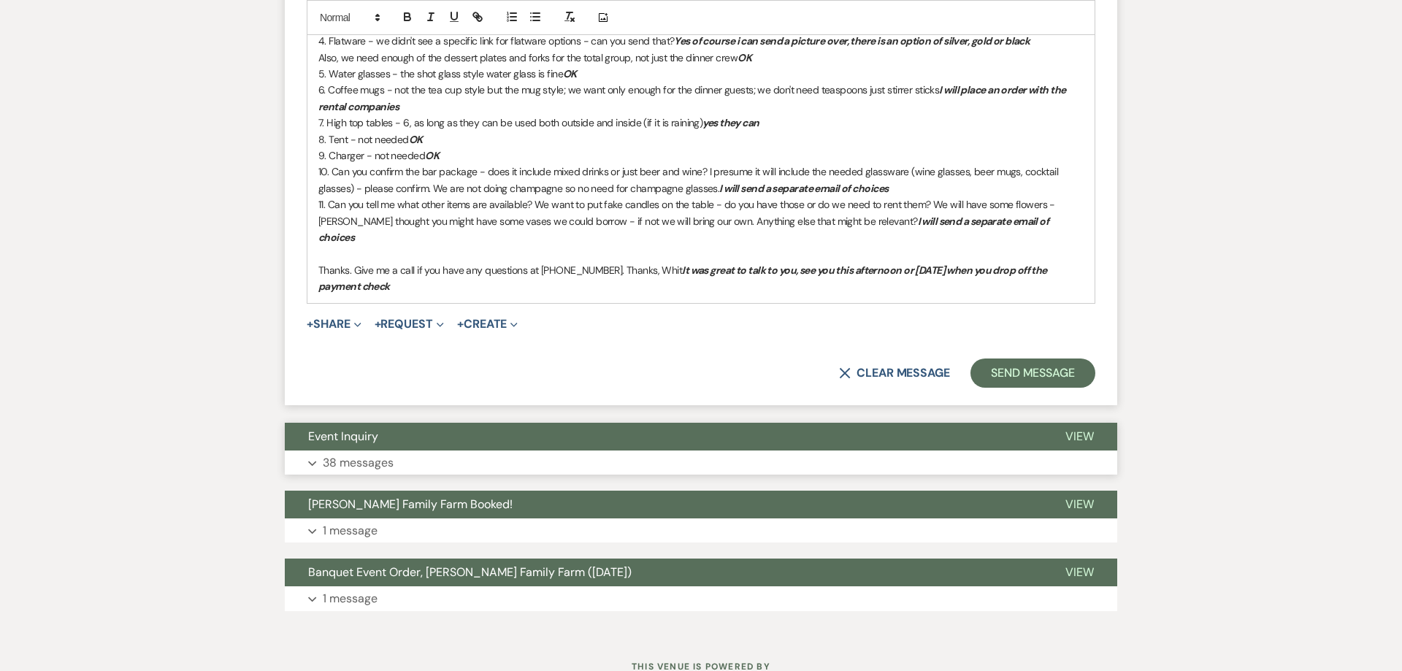
scroll to position [3954, 0]
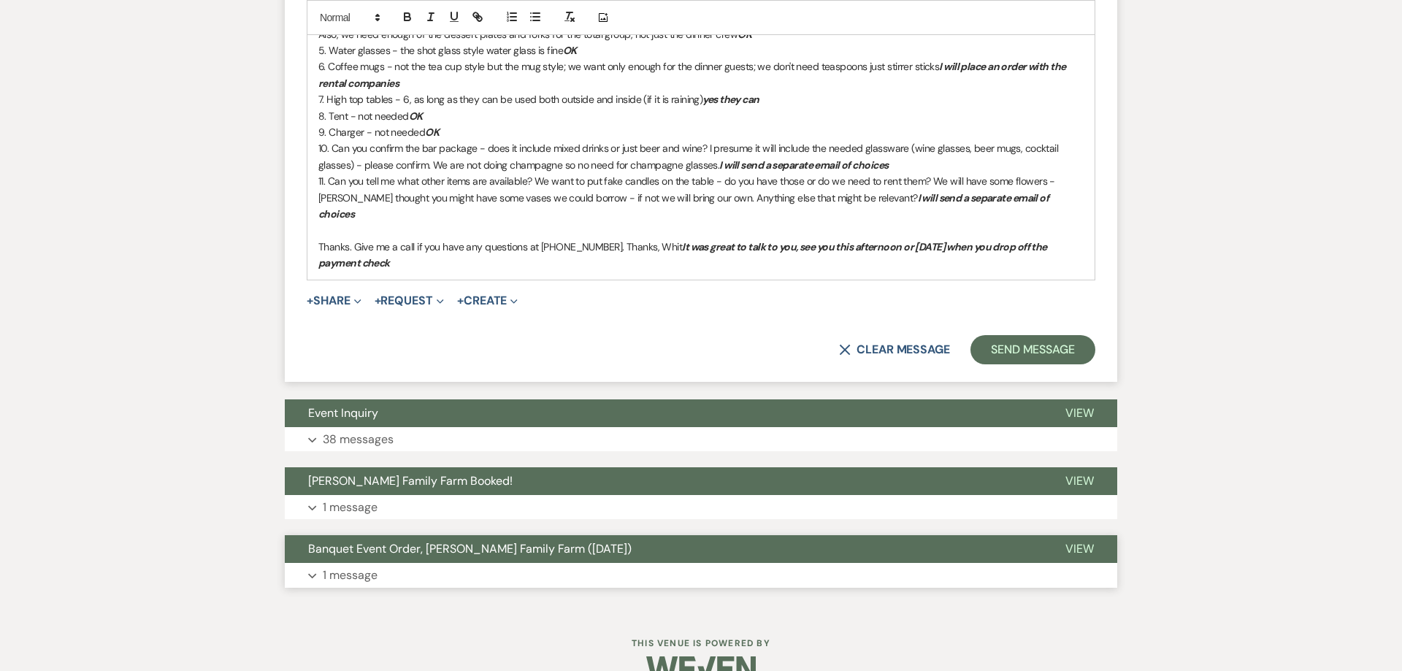
click at [351, 566] on p "1 message" at bounding box center [350, 575] width 55 height 19
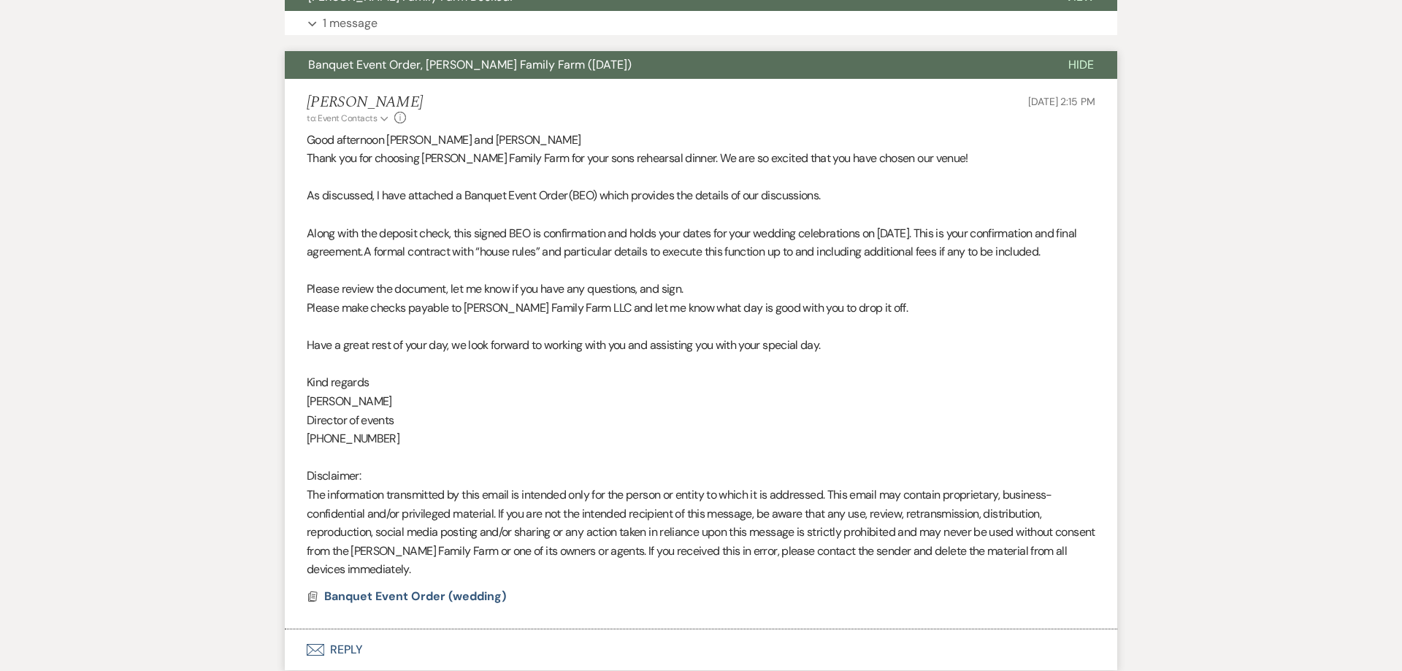
scroll to position [4521, 0]
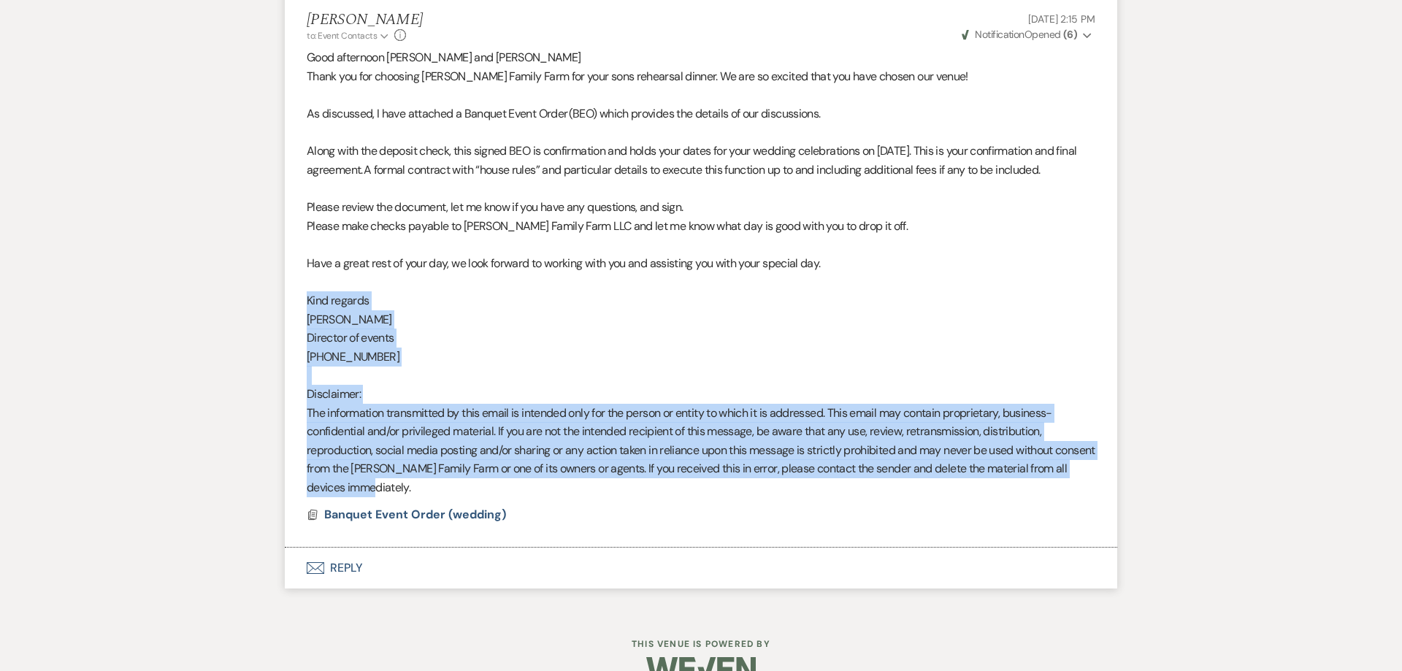
drag, startPoint x: 307, startPoint y: 269, endPoint x: 450, endPoint y: 456, distance: 235.4
click at [450, 456] on div "Good afternoon Jackie and Whit Thank you for choosing Ryan Family Farm for your…" at bounding box center [701, 272] width 788 height 448
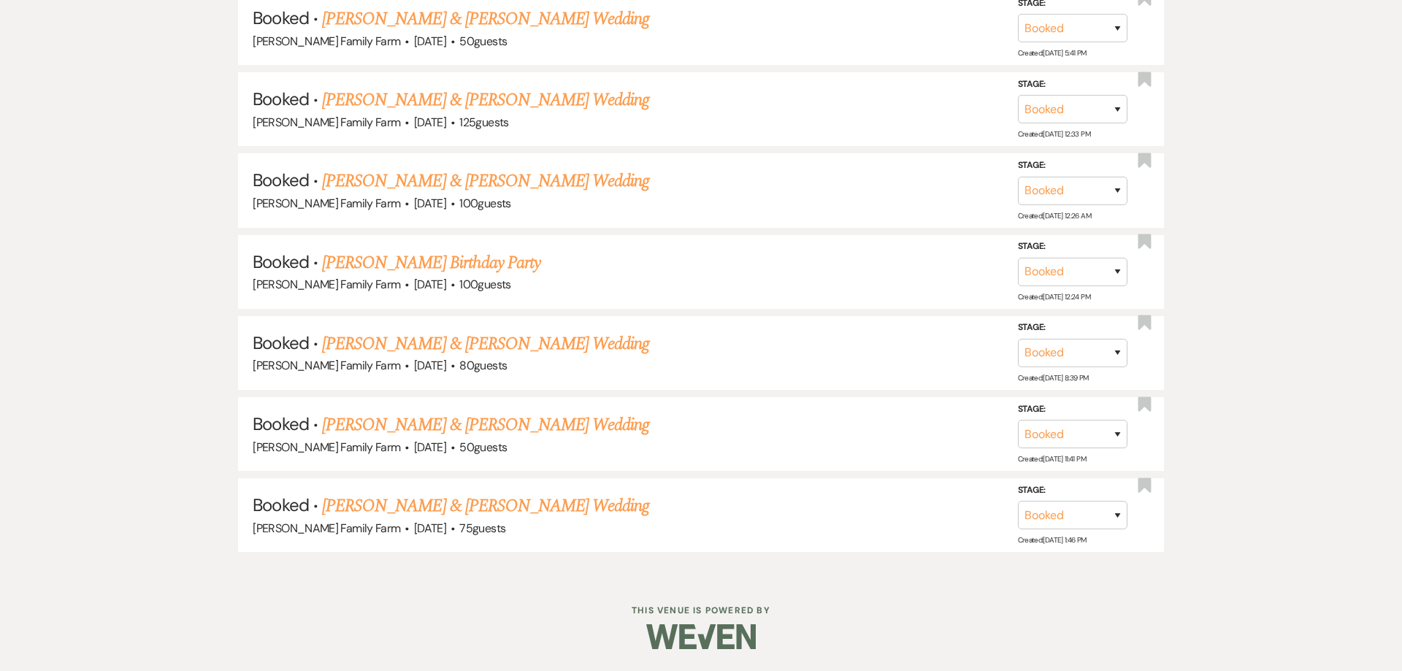
scroll to position [494, 0]
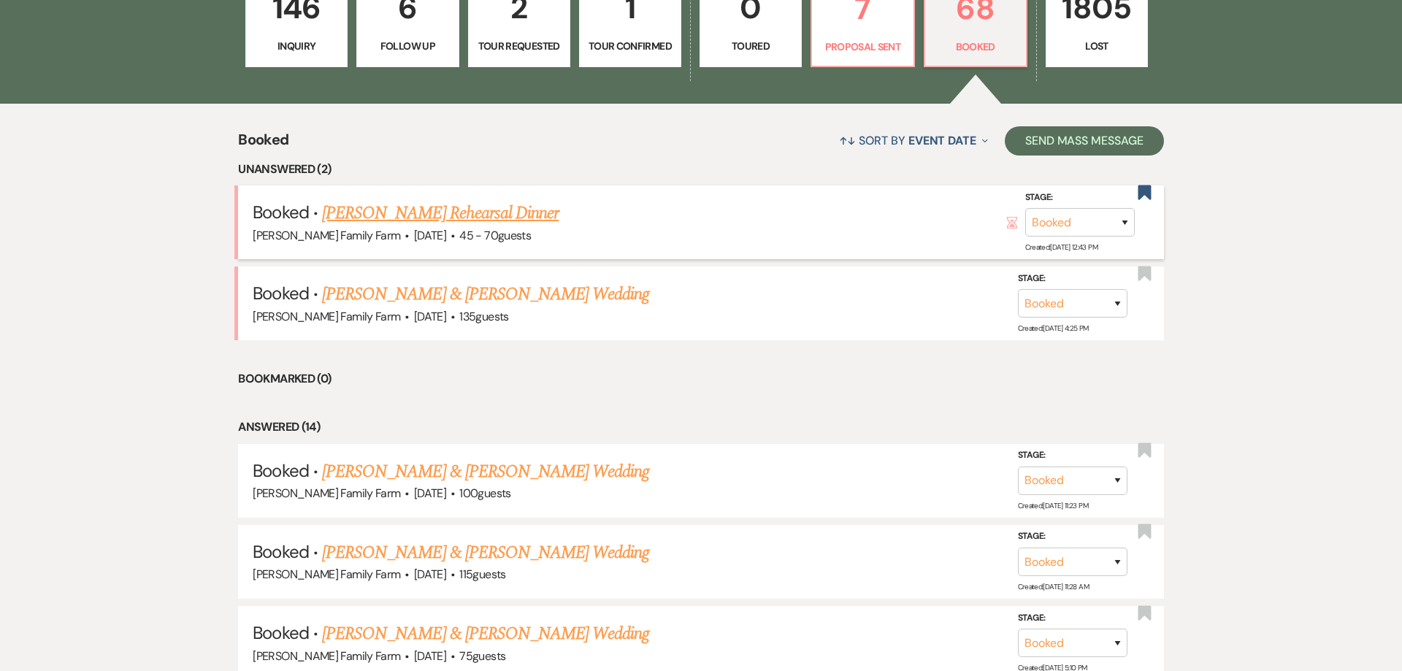
click at [389, 226] on link "Jackie Logan's Rehearsal Dinner" at bounding box center [440, 213] width 237 height 26
select select "5"
select select "11"
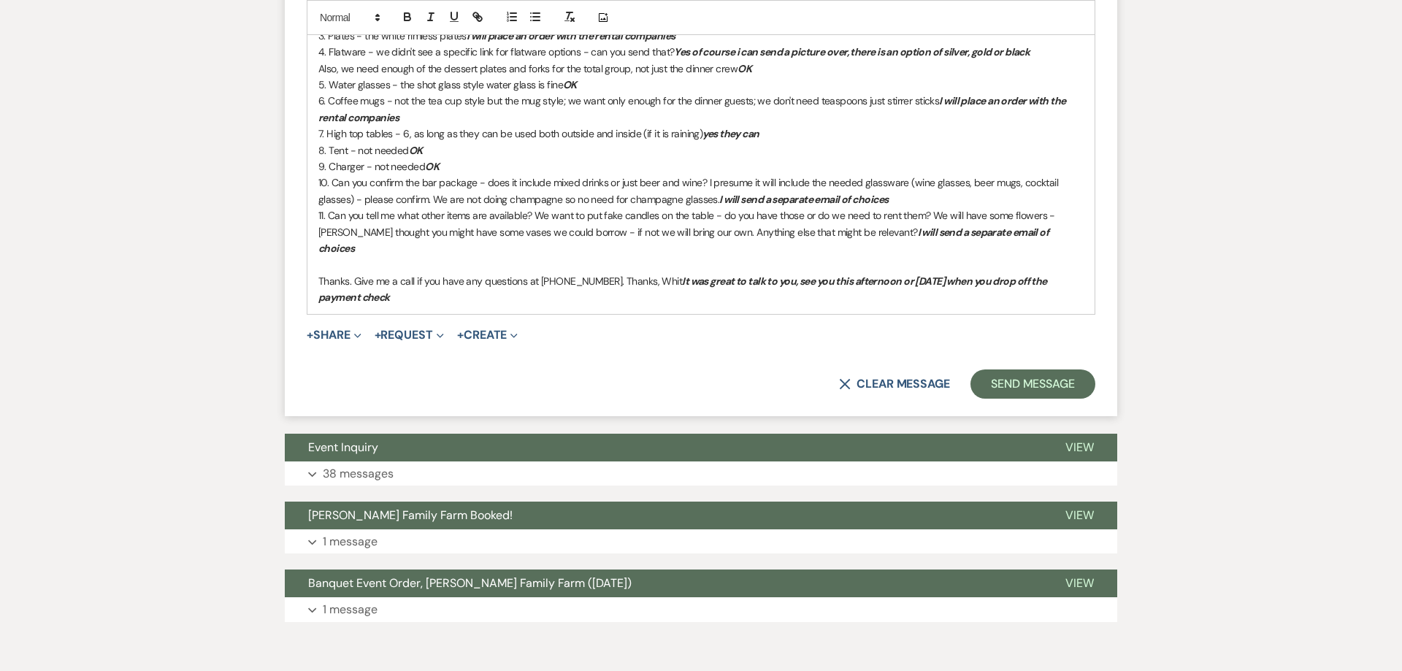
scroll to position [3927, 0]
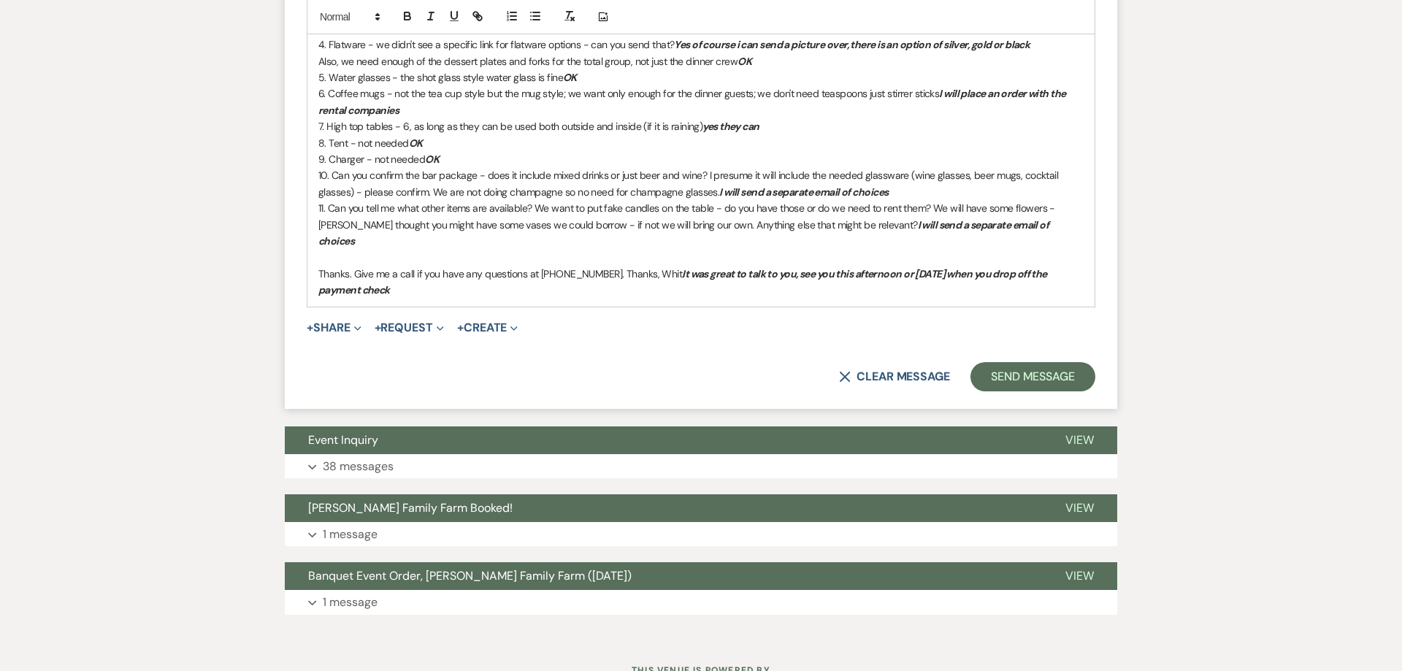
click at [410, 266] on p "﻿ Thanks. Give me a call if you have any questions at 917-363-7123. Thanks, Whi…" at bounding box center [700, 282] width 765 height 33
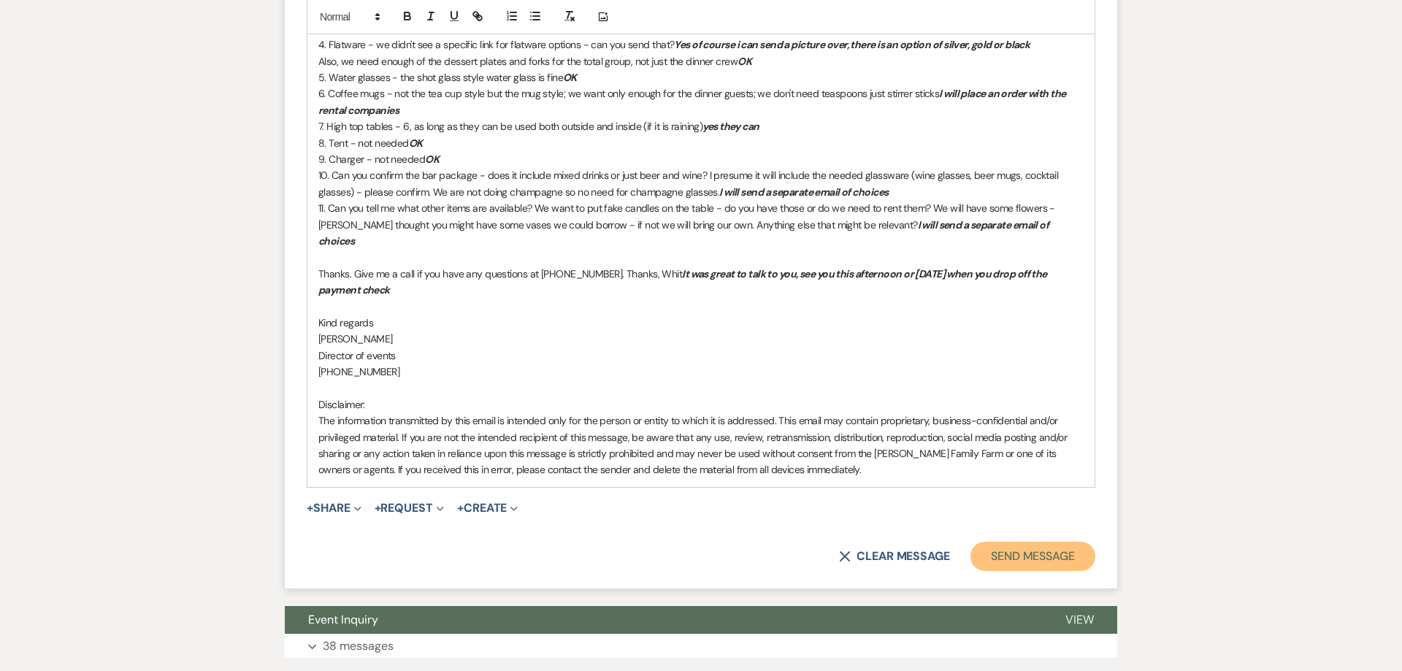
click at [1032, 542] on button "Send Message" at bounding box center [1032, 556] width 125 height 29
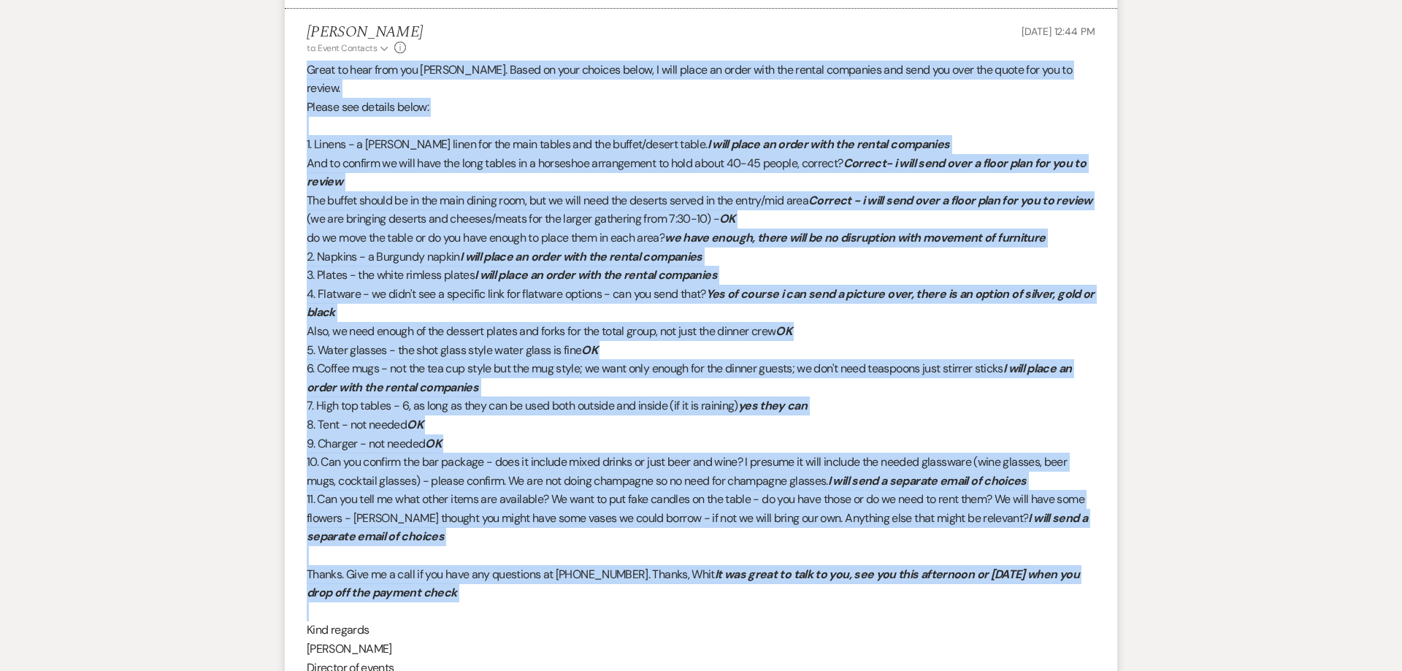
scroll to position [3511, 0]
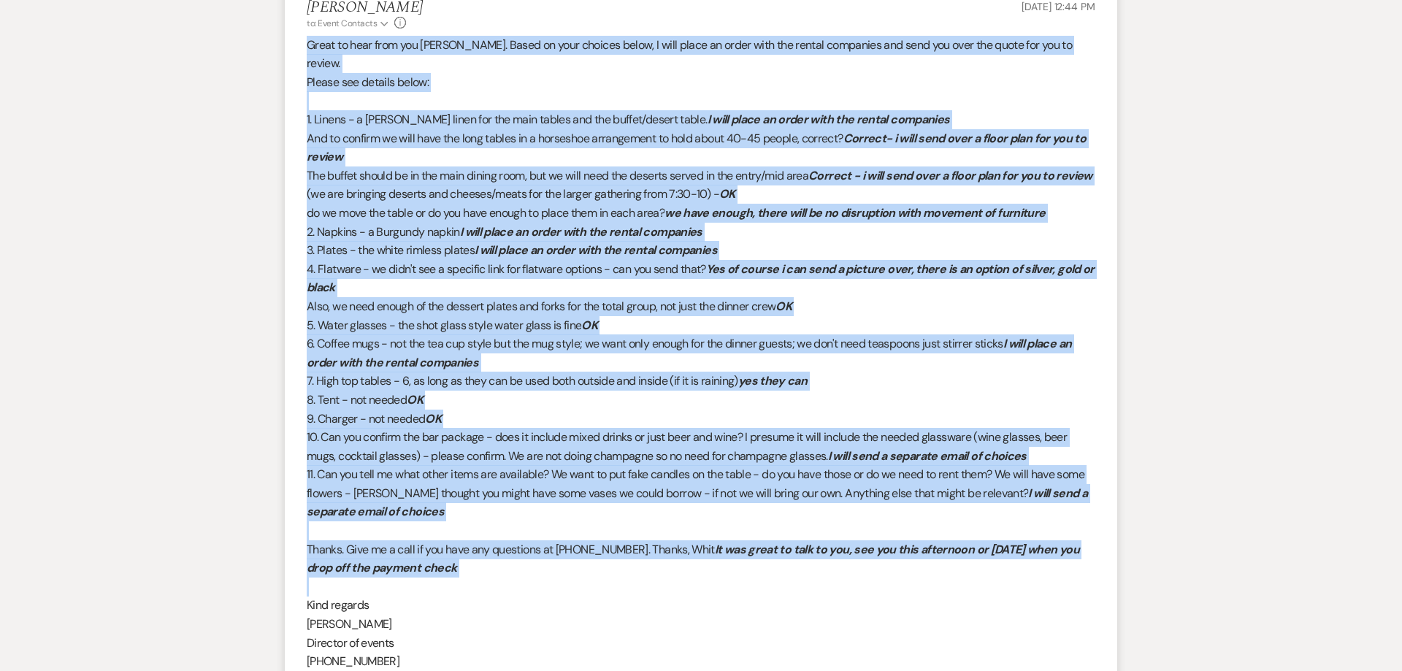
drag, startPoint x: 307, startPoint y: 126, endPoint x: 465, endPoint y: 553, distance: 455.5
click at [465, 553] on div "Great to hear from you Whit. Based on your choices below, I will place an order…" at bounding box center [701, 419] width 788 height 766
click at [678, 316] on p "5. Water glasses - the shot glass style water glass is fine OK" at bounding box center [701, 325] width 788 height 19
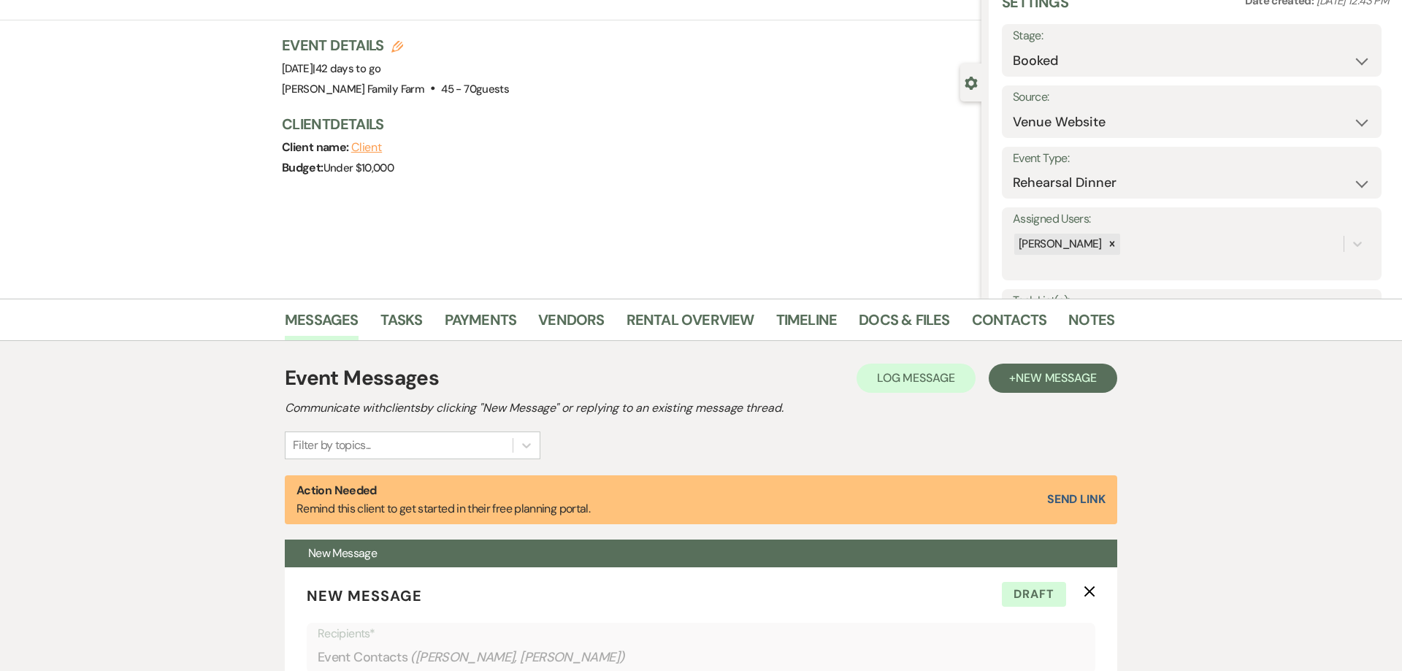
scroll to position [0, 0]
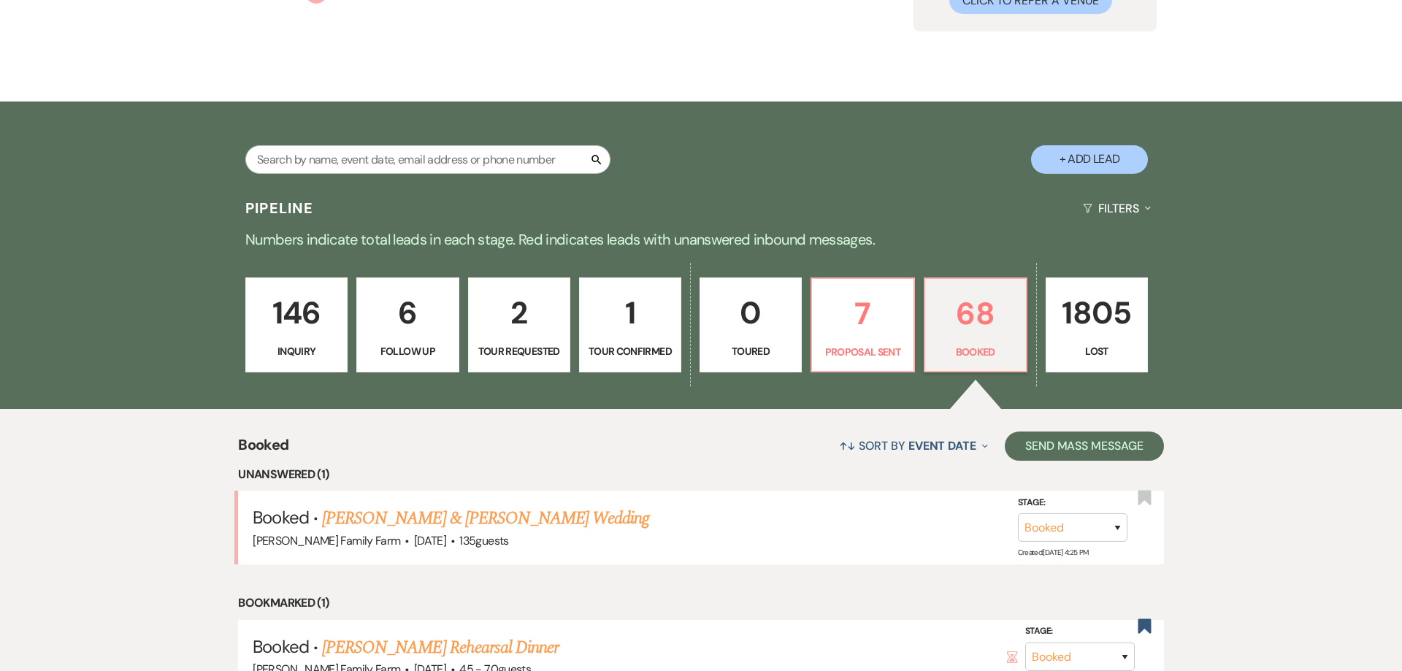
scroll to position [122, 0]
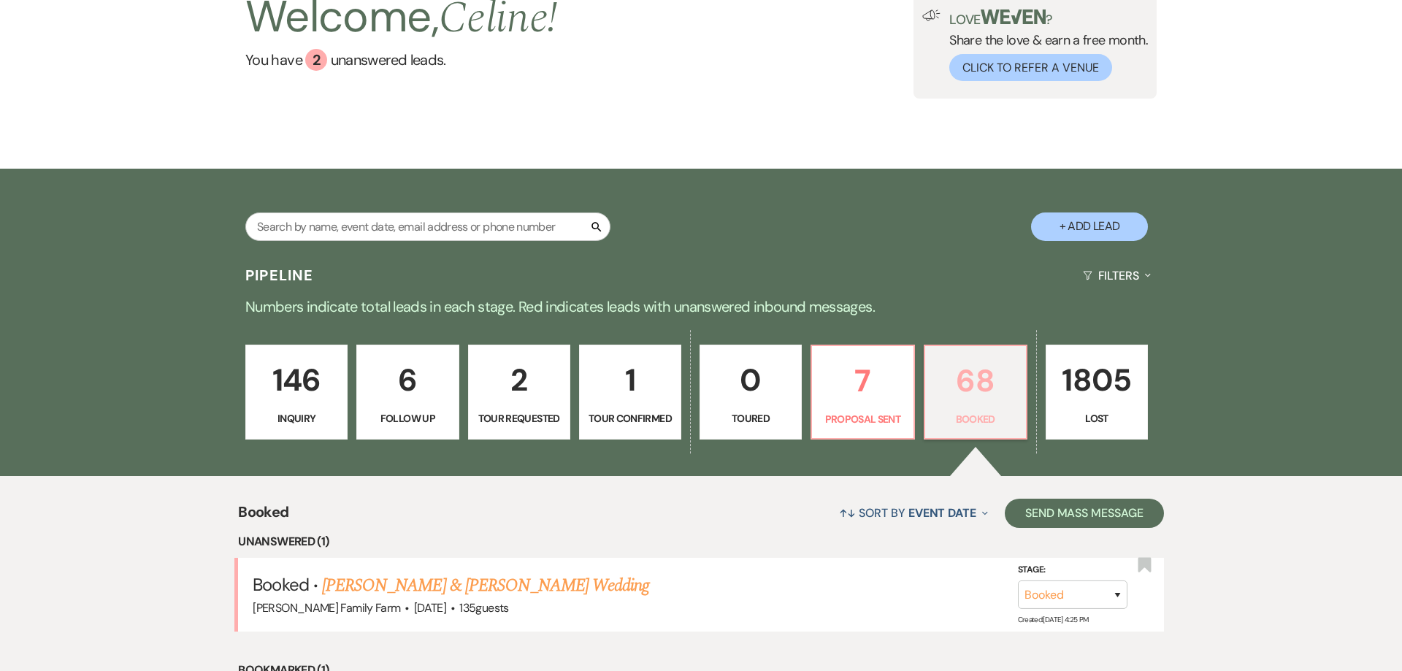
click at [964, 418] on p "Booked" at bounding box center [975, 419] width 83 height 16
click at [813, 412] on link "7 Proposal Sent" at bounding box center [862, 392] width 104 height 95
select select "6"
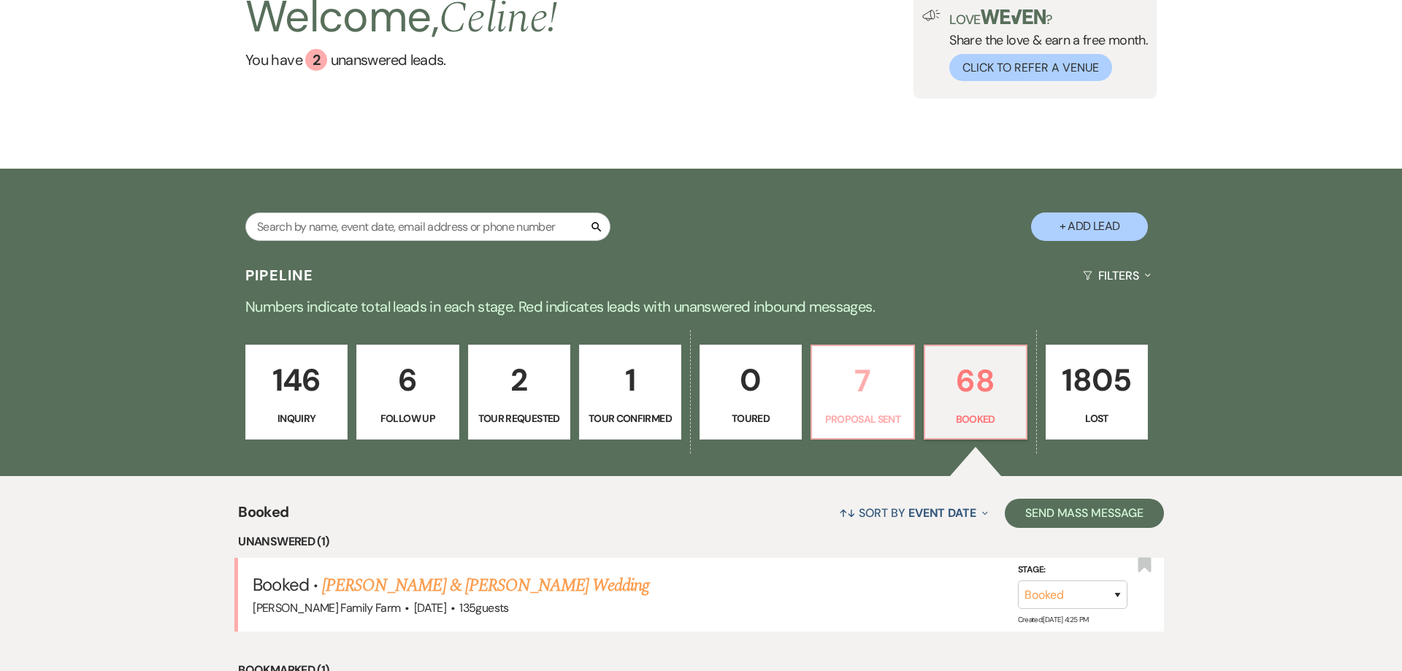
select select "6"
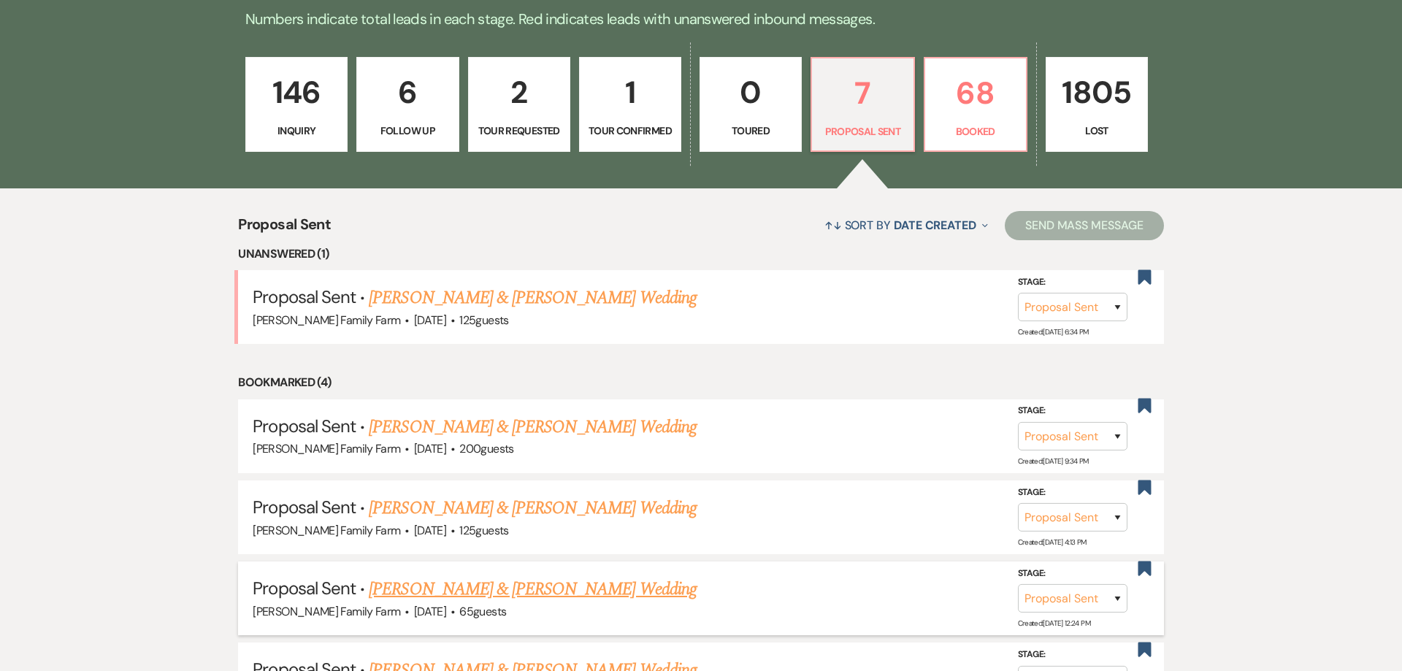
scroll to position [588, 0]
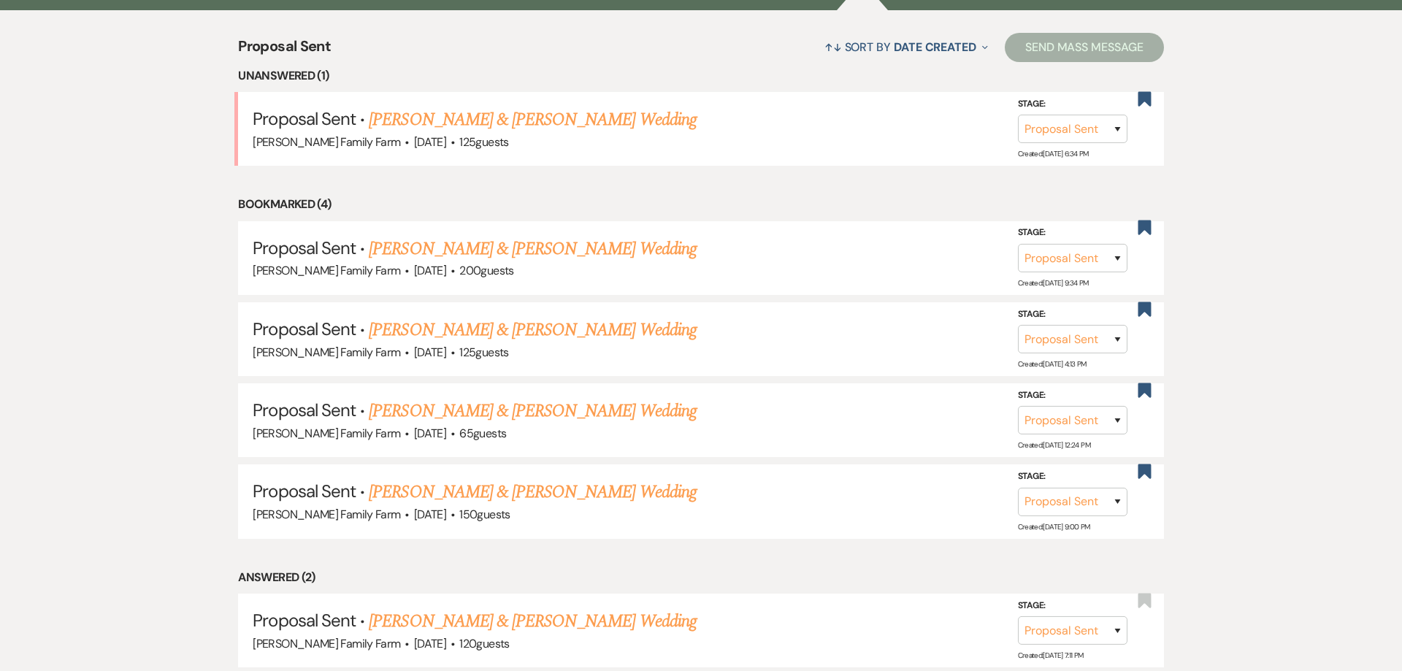
click at [563, 128] on link "Heidi Simpfenderfer & Billy Biegun's Wedding" at bounding box center [532, 120] width 327 height 26
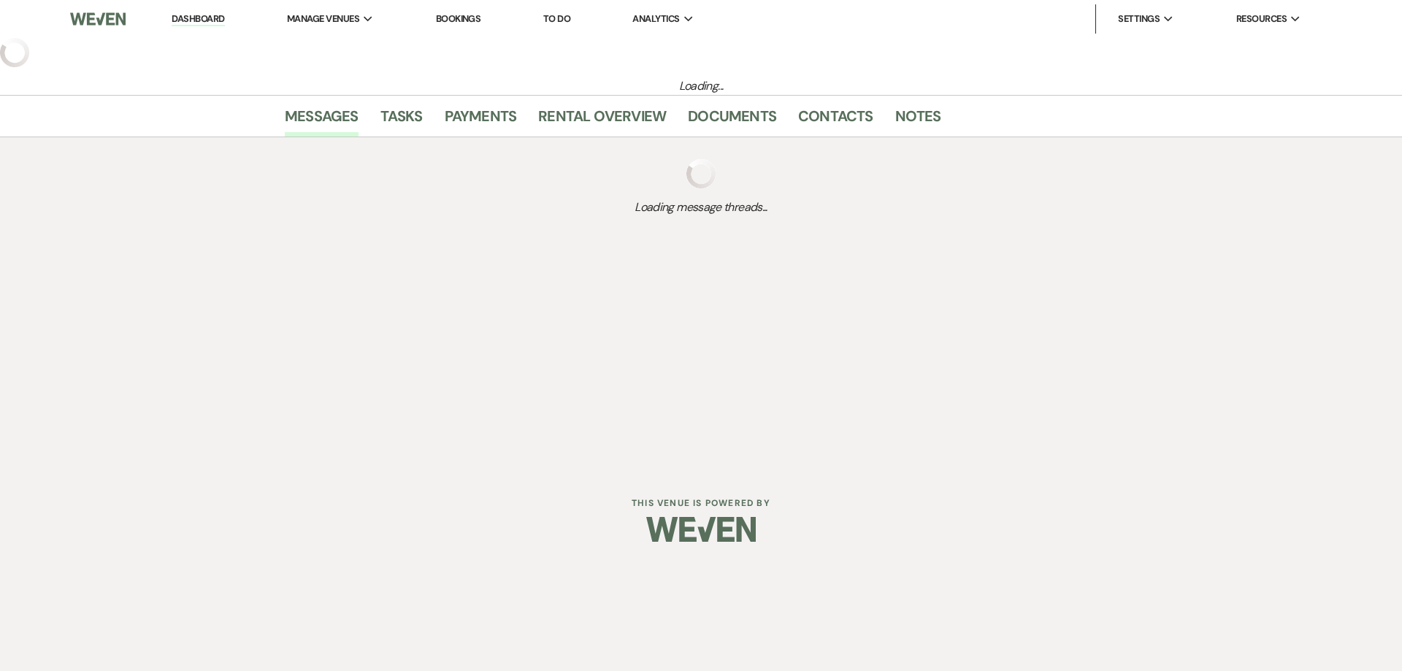
select select "6"
select select "5"
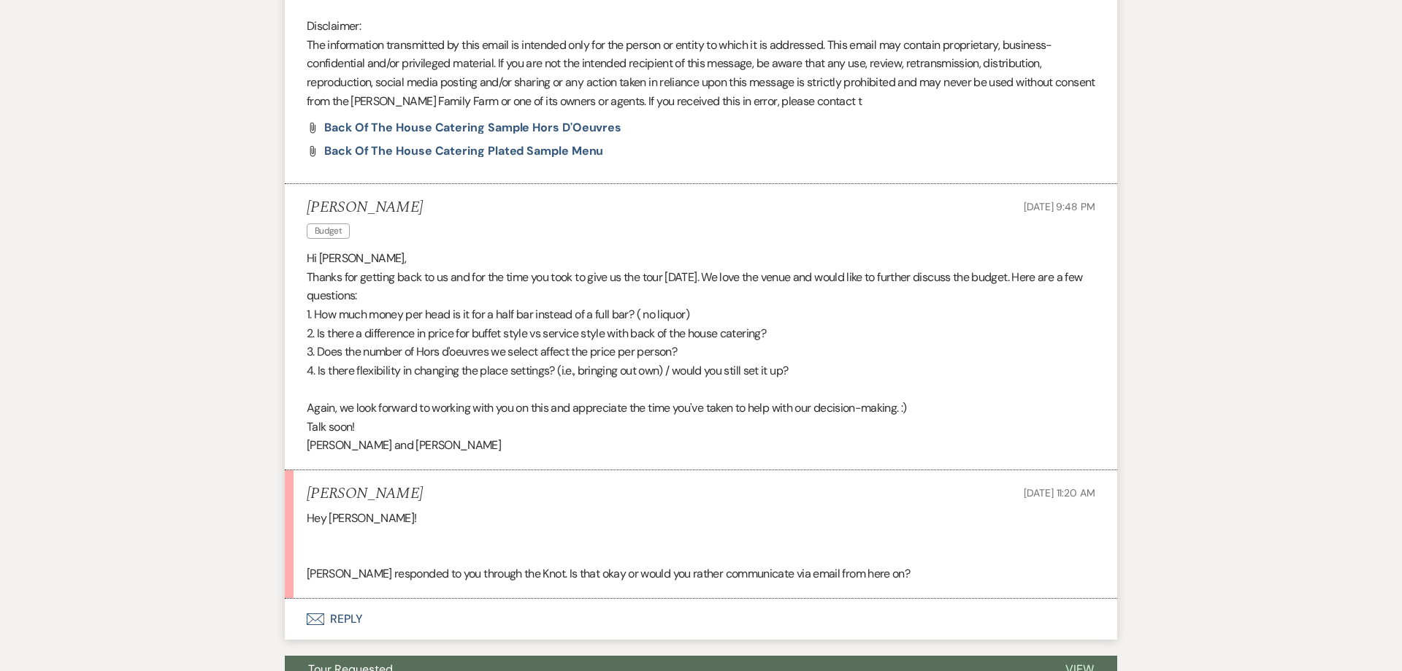
scroll to position [1487, 0]
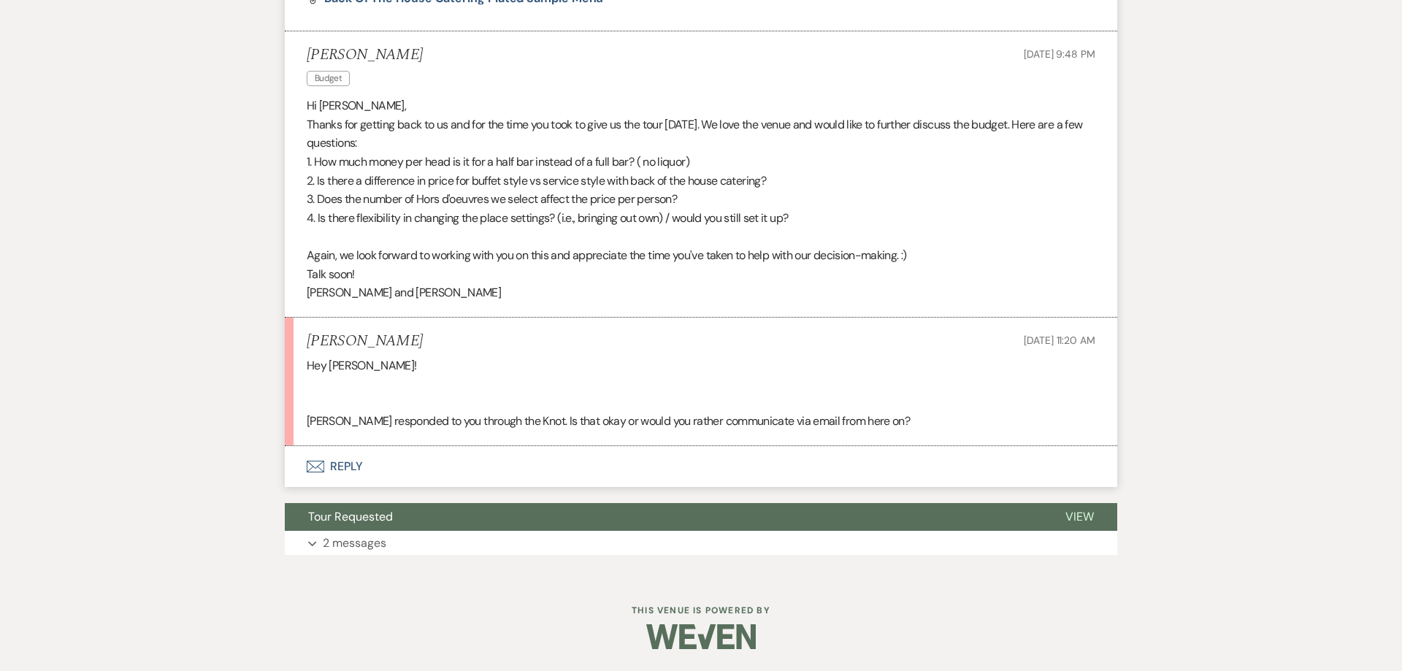
click at [333, 464] on button "Envelope Reply" at bounding box center [701, 466] width 832 height 41
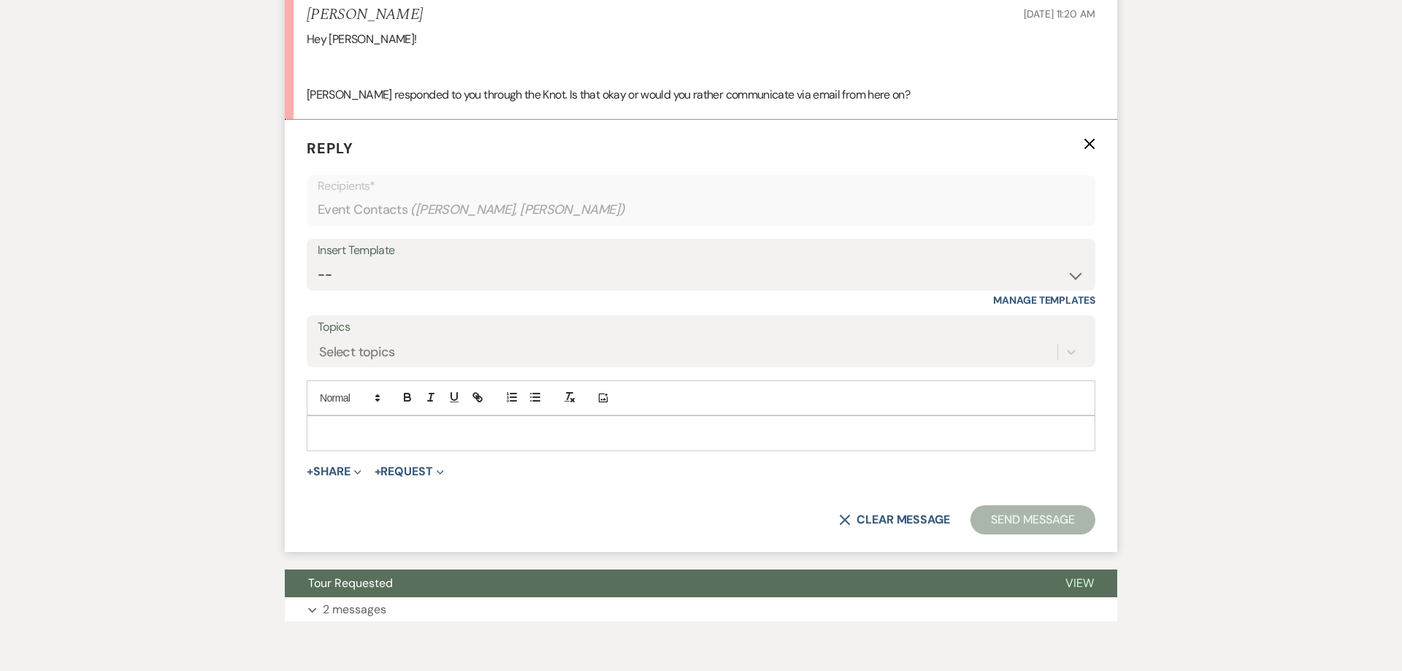
scroll to position [1814, 0]
click at [383, 437] on p at bounding box center [700, 432] width 765 height 16
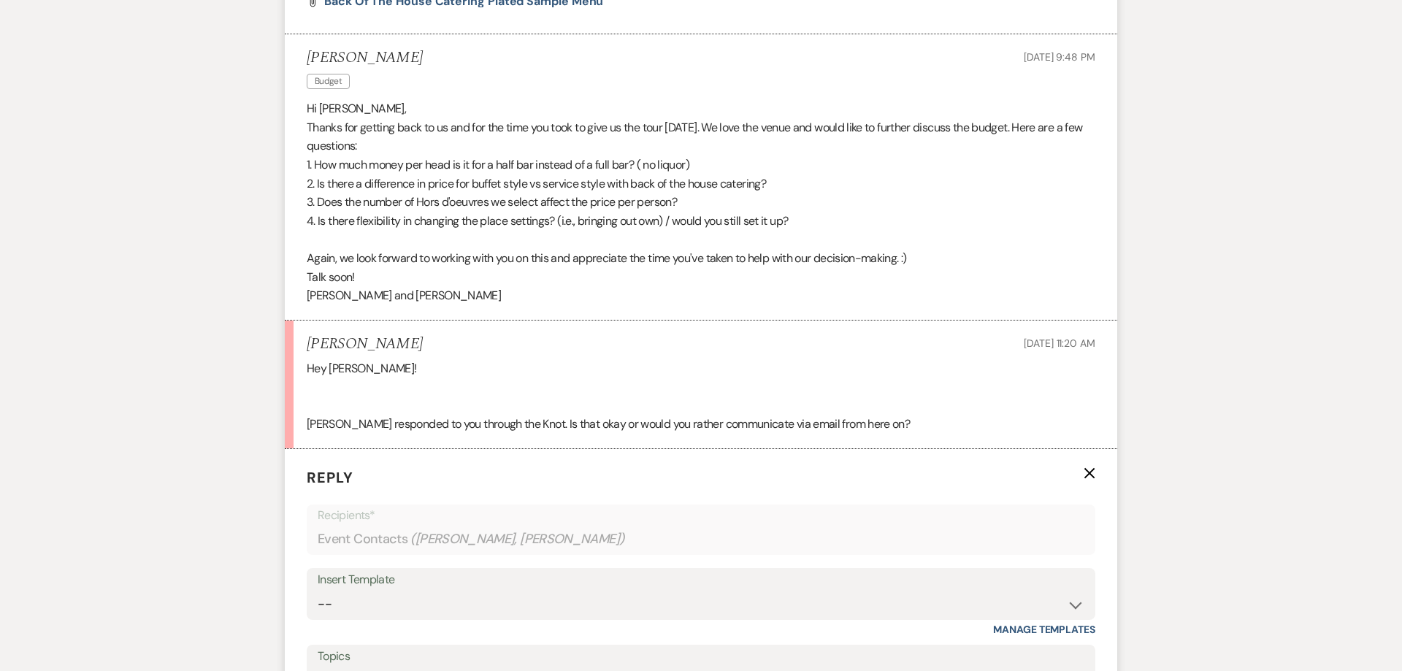
scroll to position [1479, 0]
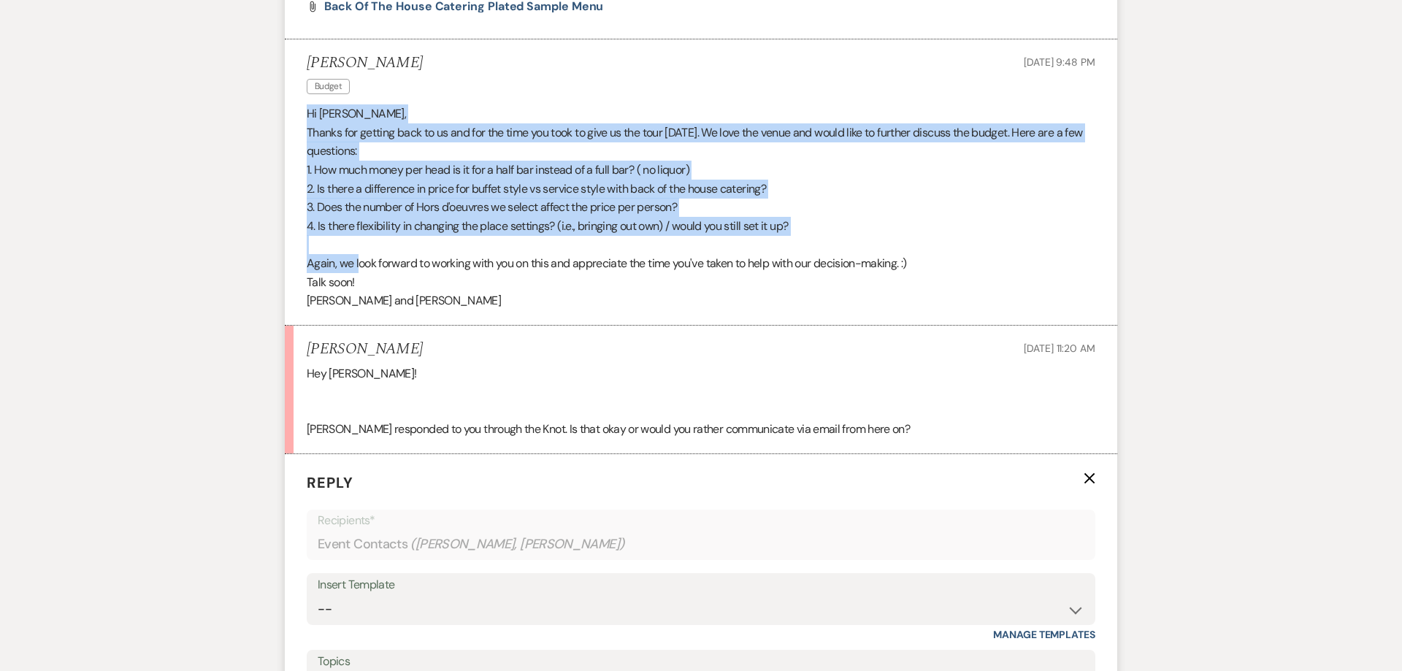
drag, startPoint x: 307, startPoint y: 114, endPoint x: 361, endPoint y: 259, distance: 155.0
click at [361, 259] on div "Hi Celine, Thanks for getting back to us and for the time you took to give us t…" at bounding box center [701, 207] width 788 height 206
click at [361, 184] on p "2. Is there a difference in price for buffet style vs service style with back o…" at bounding box center [701, 189] width 788 height 19
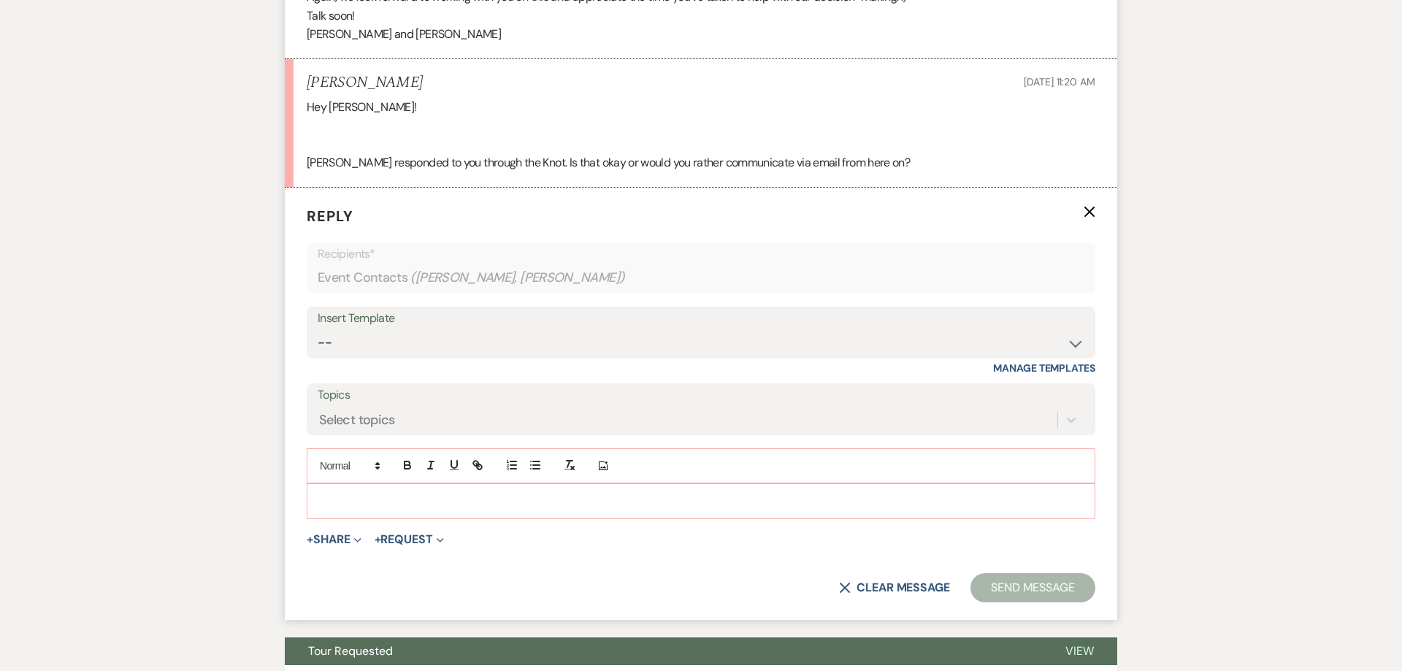
scroll to position [1833, 0]
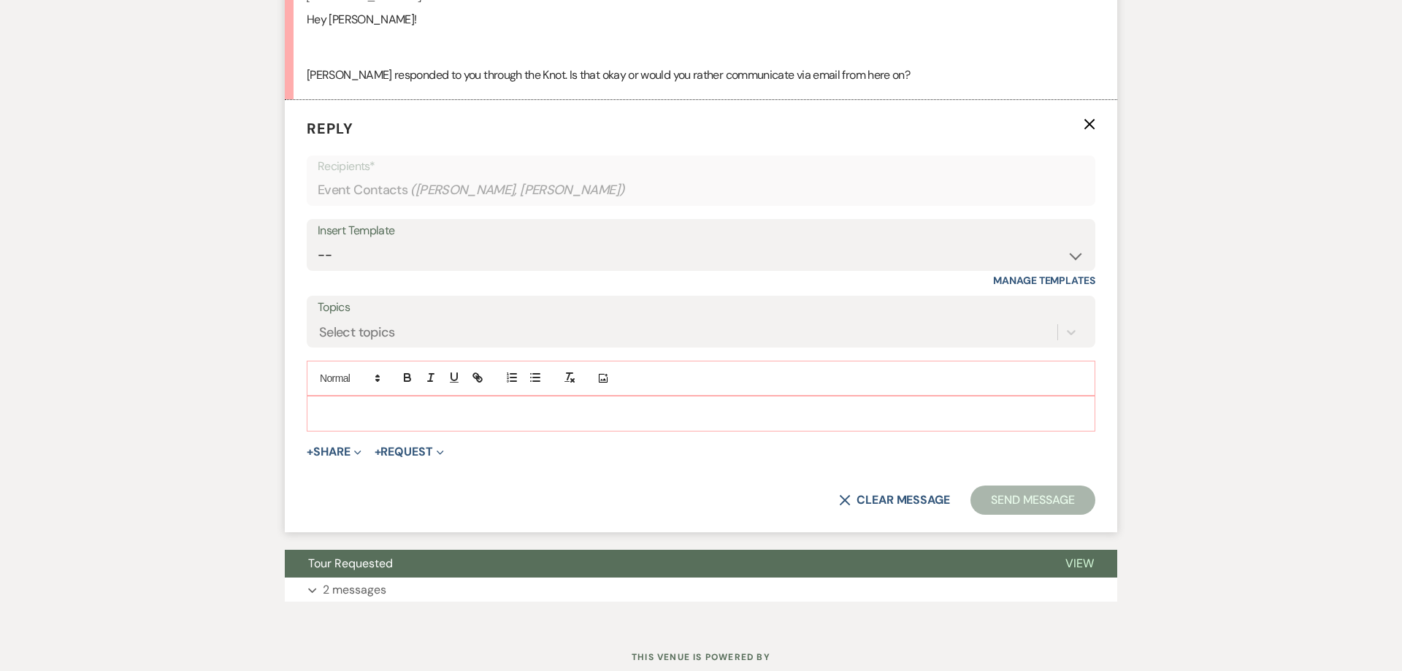
click at [345, 414] on p at bounding box center [700, 413] width 765 height 16
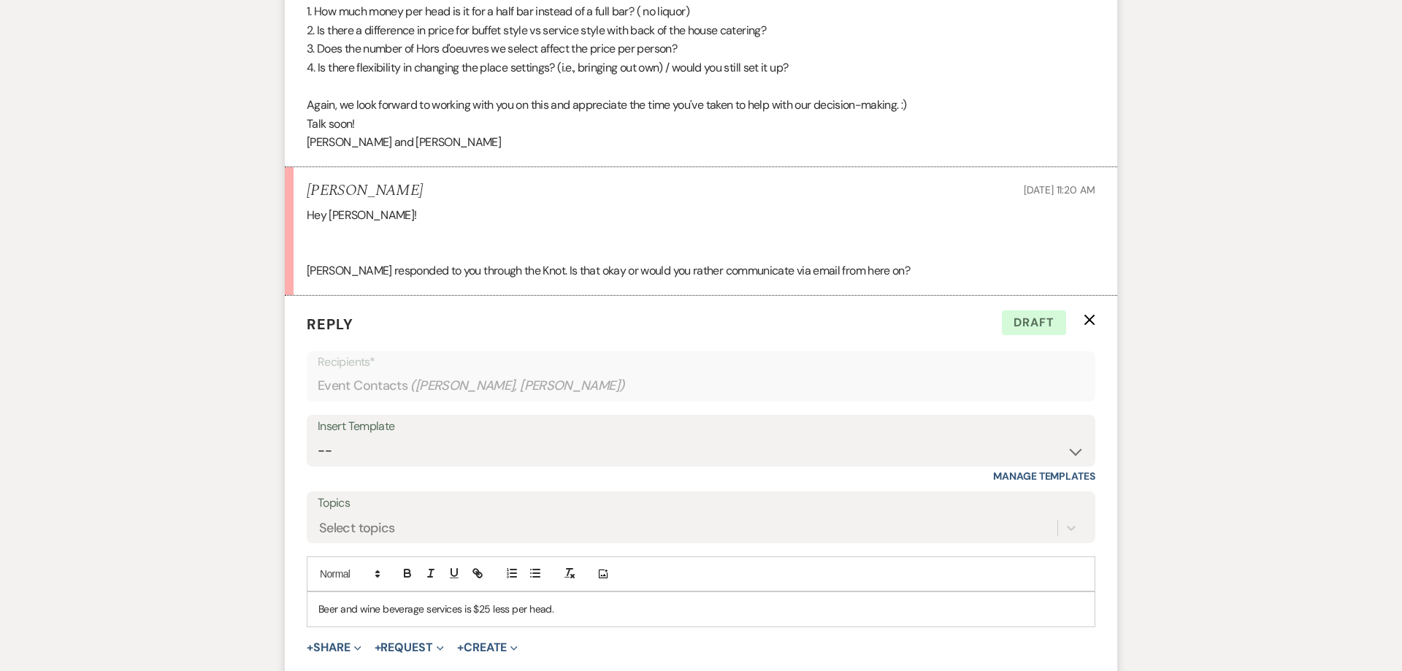
scroll to position [1880, 0]
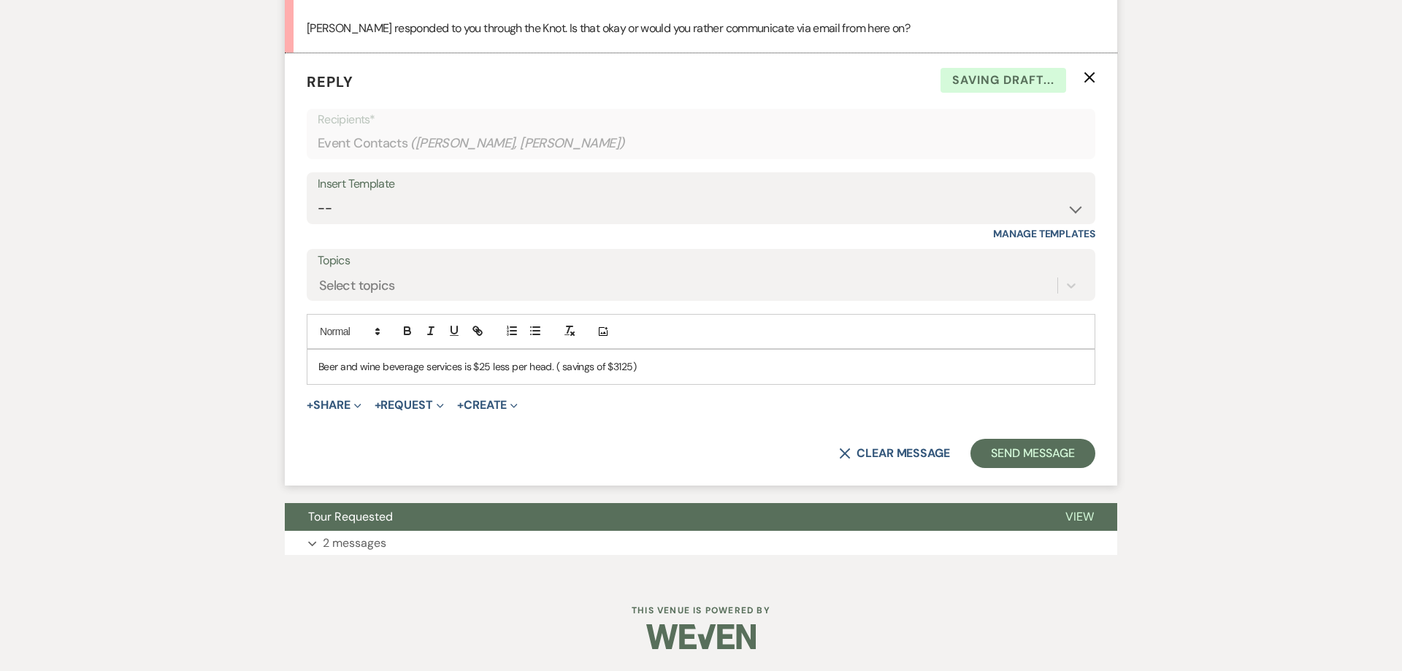
click at [320, 371] on p "Beer and wine beverage services is $25 less per head. ( savings of $3125)" at bounding box center [700, 366] width 765 height 16
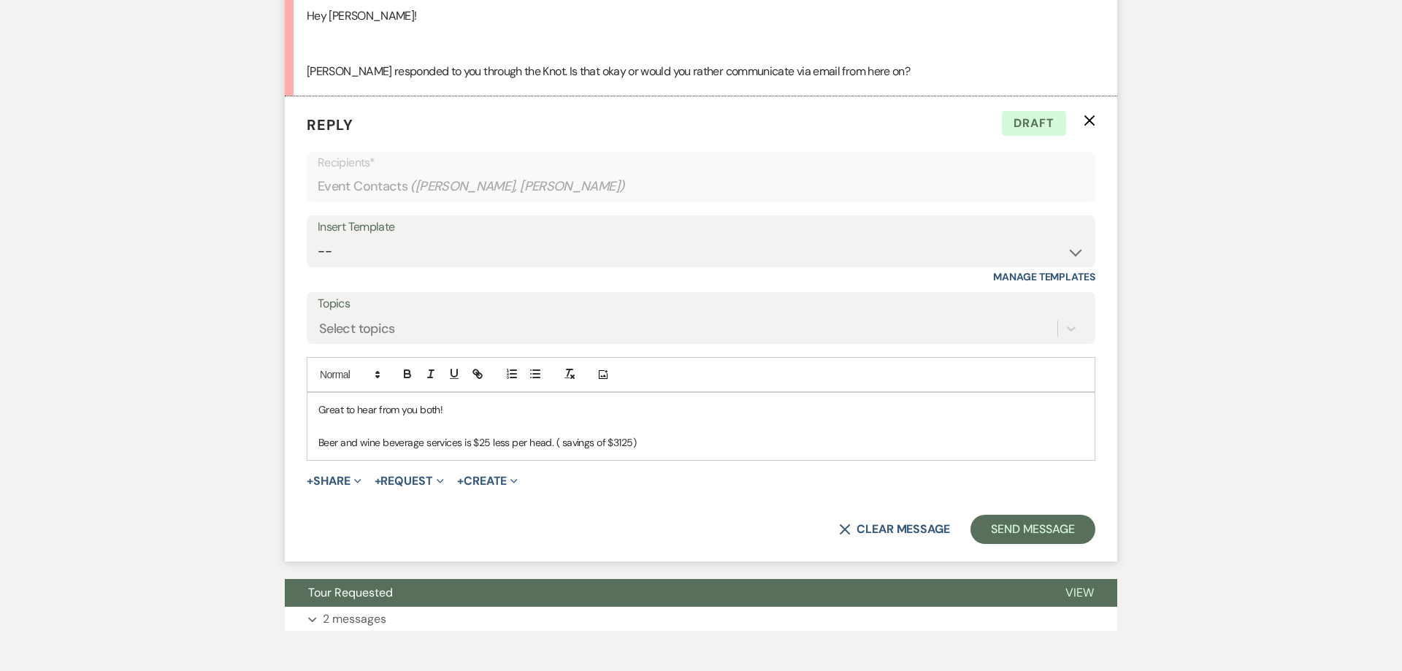
scroll to position [1843, 0]
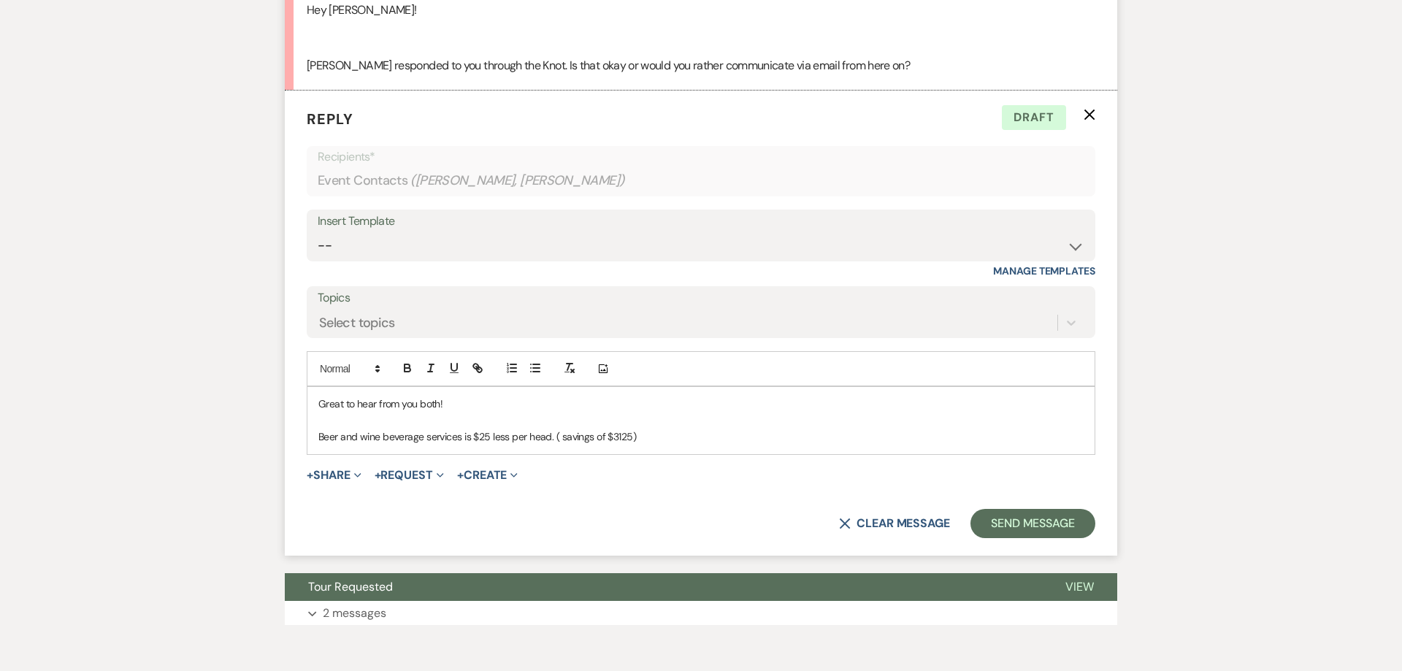
click at [647, 438] on p "Beer and wine beverage services is $25 less per head. ( savings of $3125)" at bounding box center [700, 437] width 765 height 16
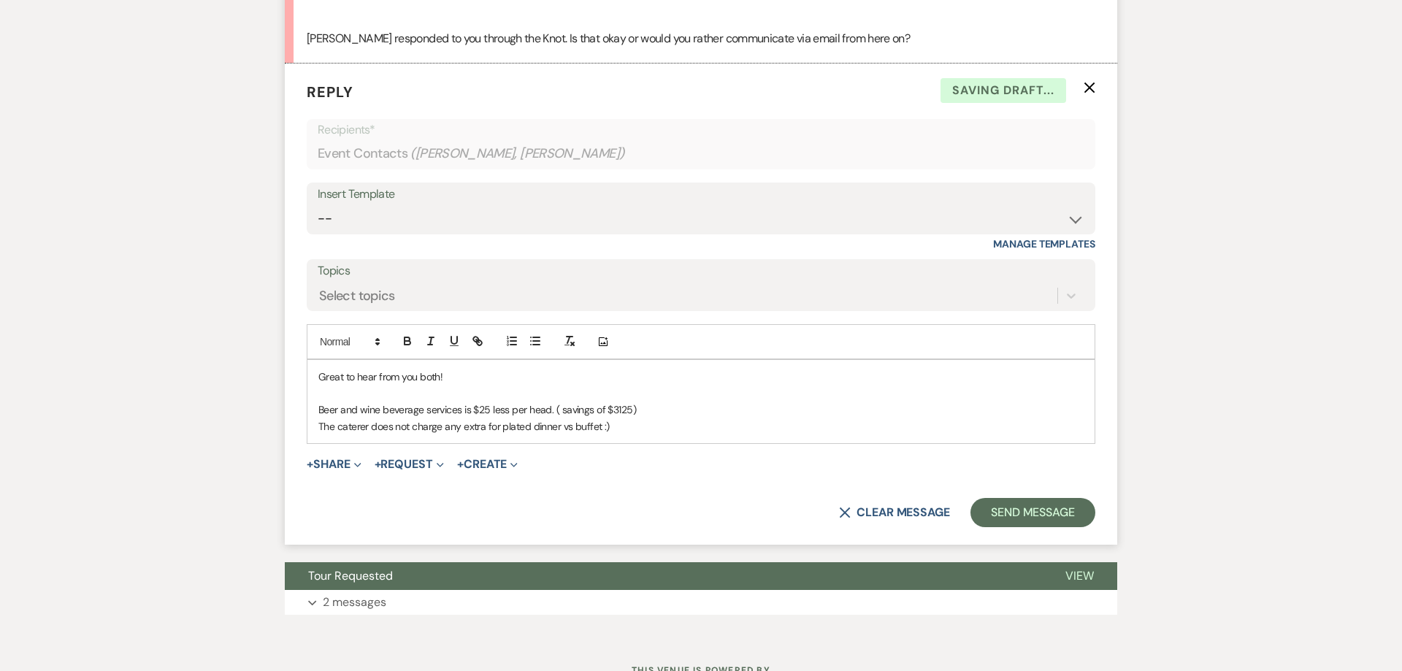
scroll to position [1880, 0]
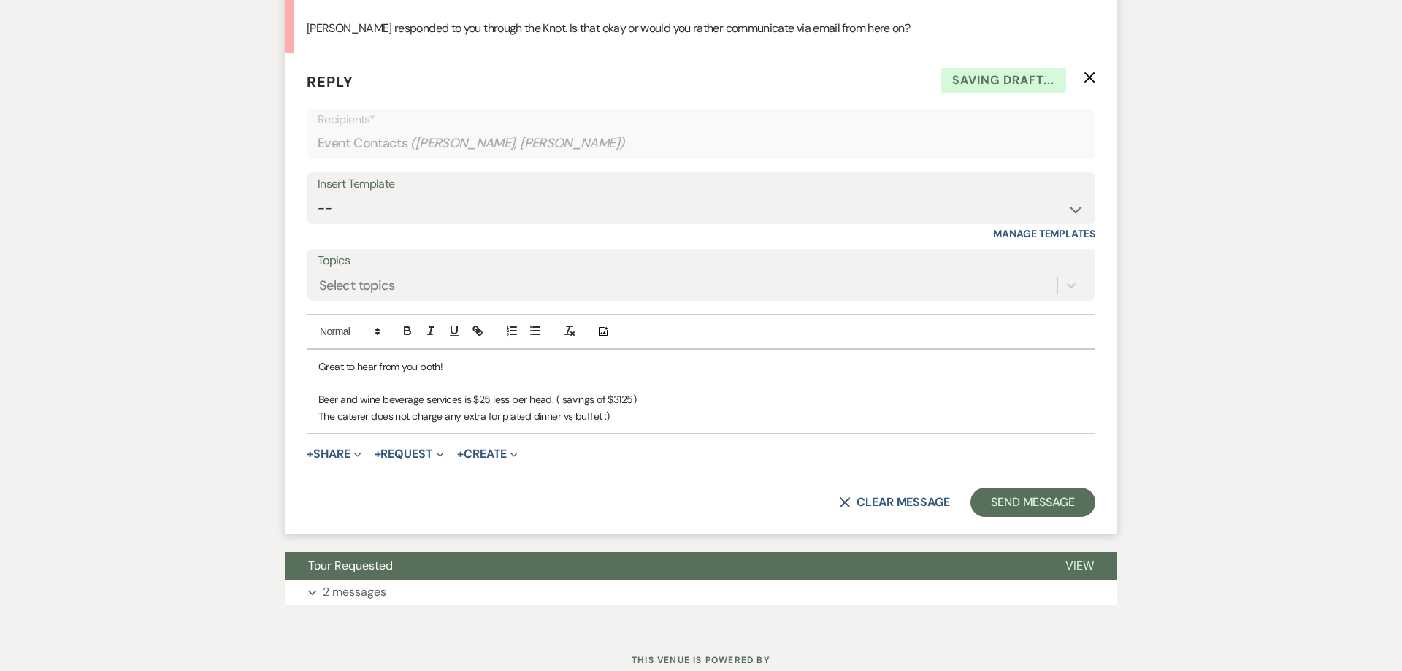
click at [316, 396] on div "Great to hear from you both! Beer and wine beverage services is $25 less per he…" at bounding box center [700, 391] width 787 height 83
click at [315, 416] on div "Great to hear from you both! 1. Beer and wine beverage services is $25 less per…" at bounding box center [700, 391] width 787 height 83
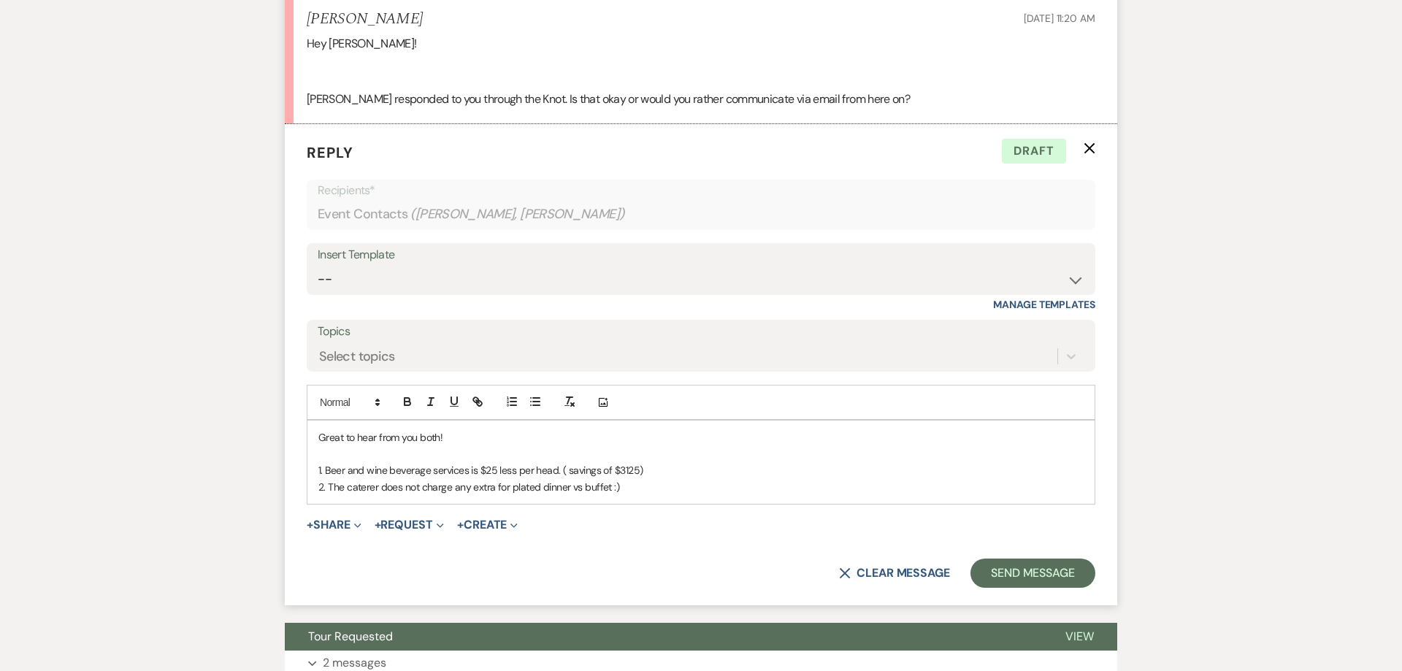
scroll to position [1929, 0]
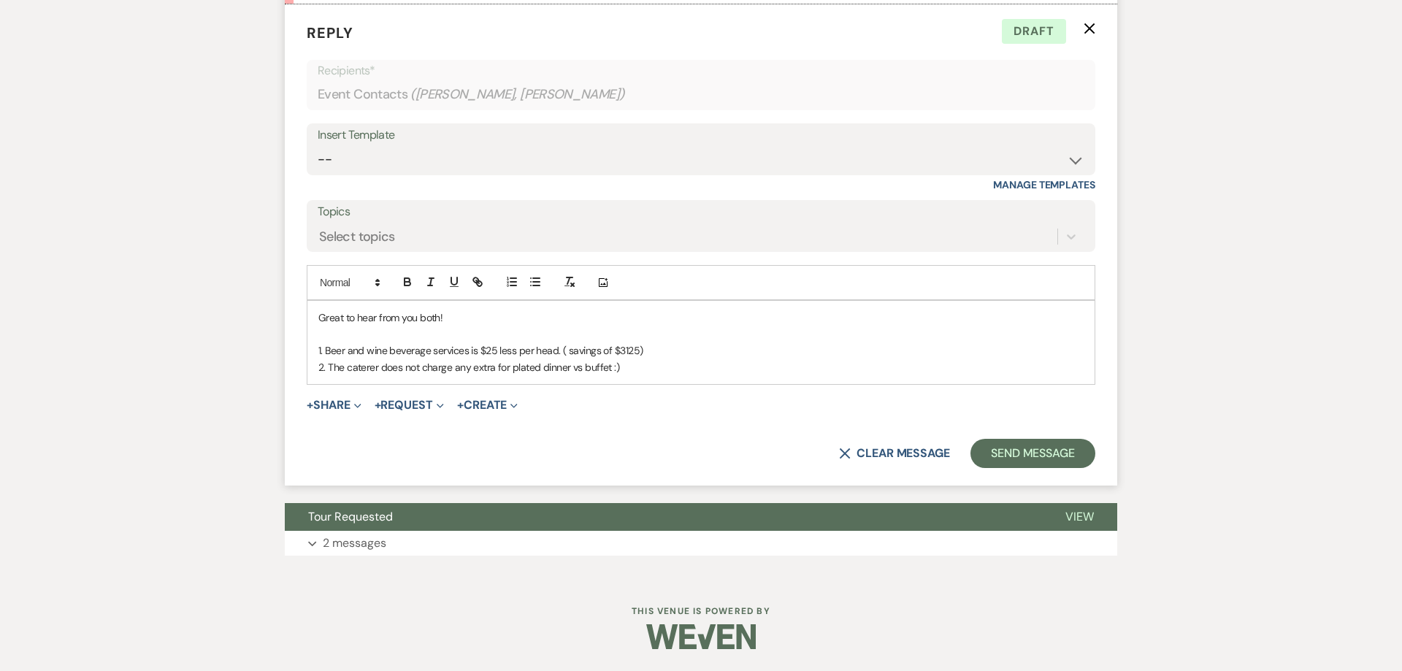
click at [632, 370] on p "2. The caterer does not charge any extra for plated dinner vs buffet :)" at bounding box center [700, 367] width 765 height 16
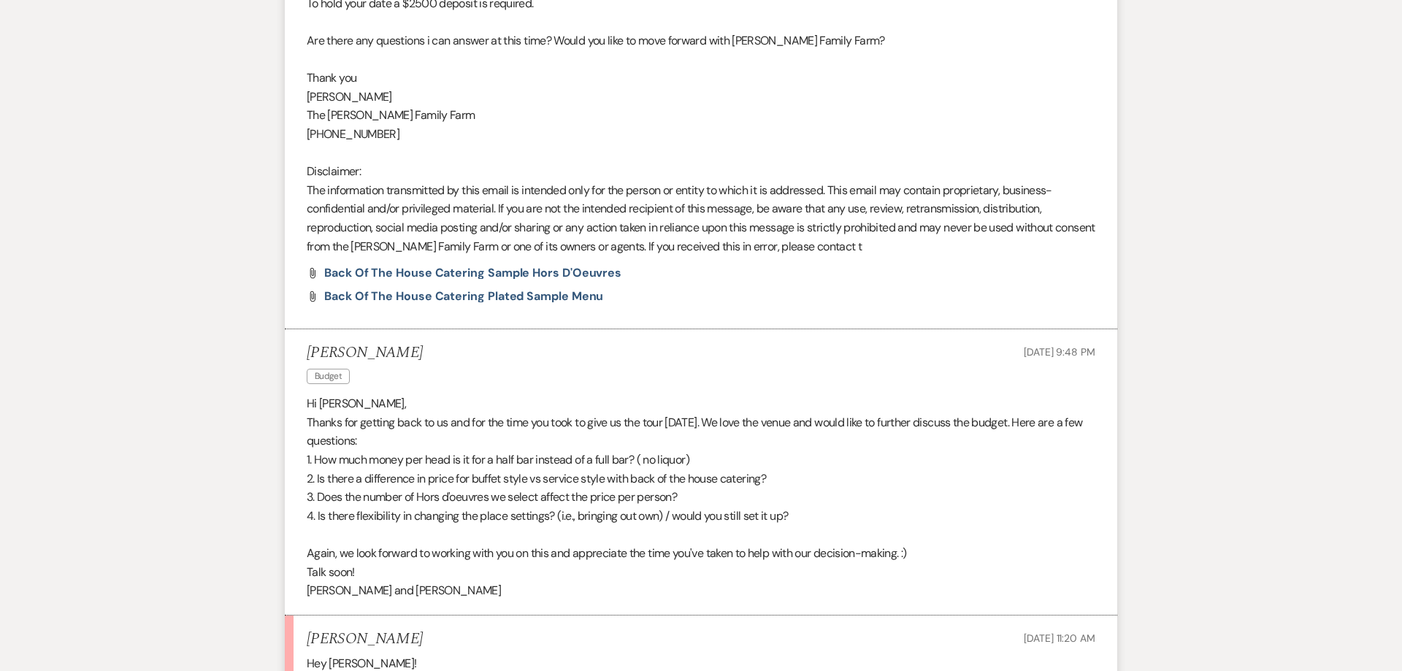
scroll to position [1333, 0]
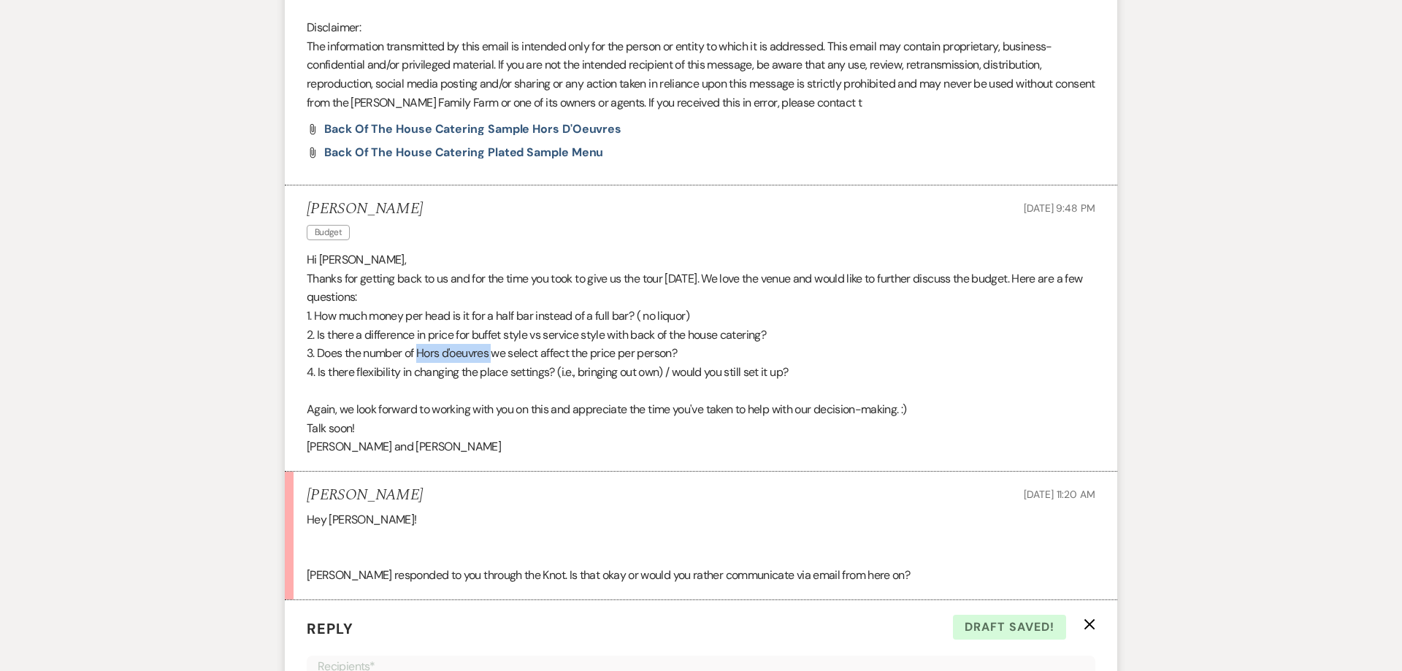
drag, startPoint x: 420, startPoint y: 358, endPoint x: 496, endPoint y: 361, distance: 76.0
click at [496, 361] on p "3. Does the number of Hors d'oeuvres we select affect the price per person?" at bounding box center [701, 353] width 788 height 19
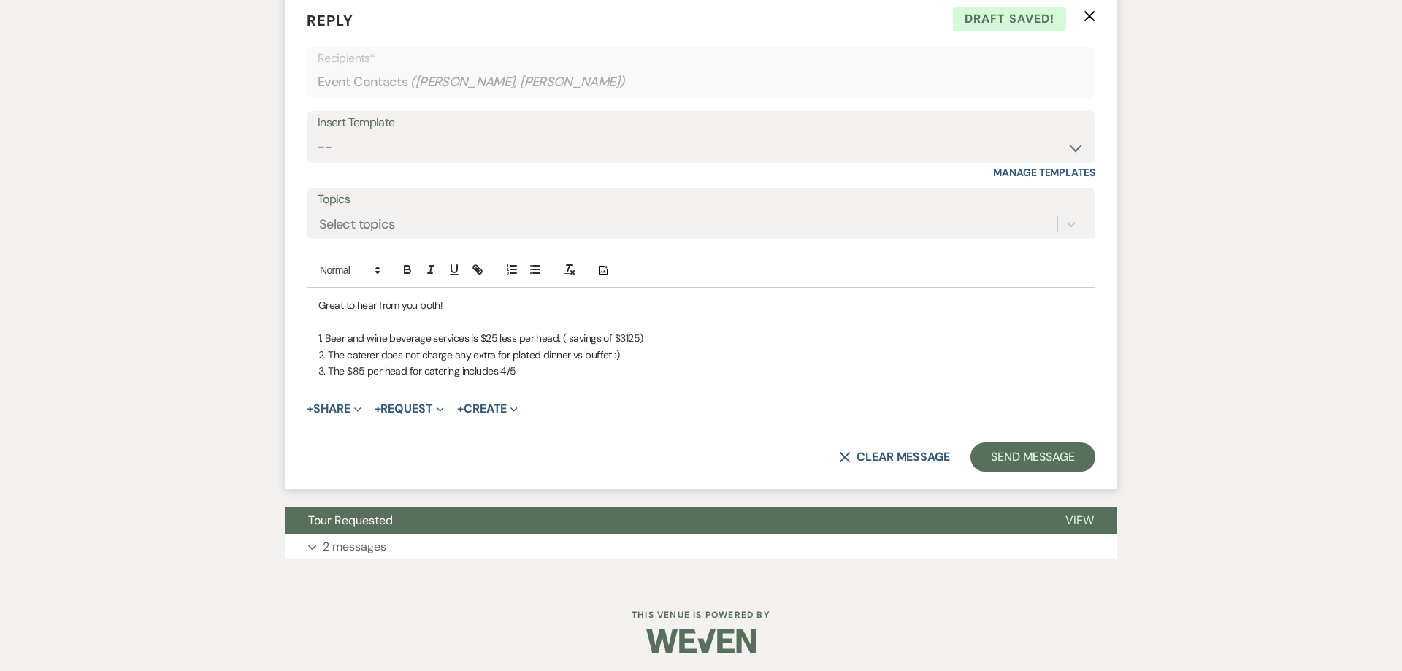
scroll to position [1946, 0]
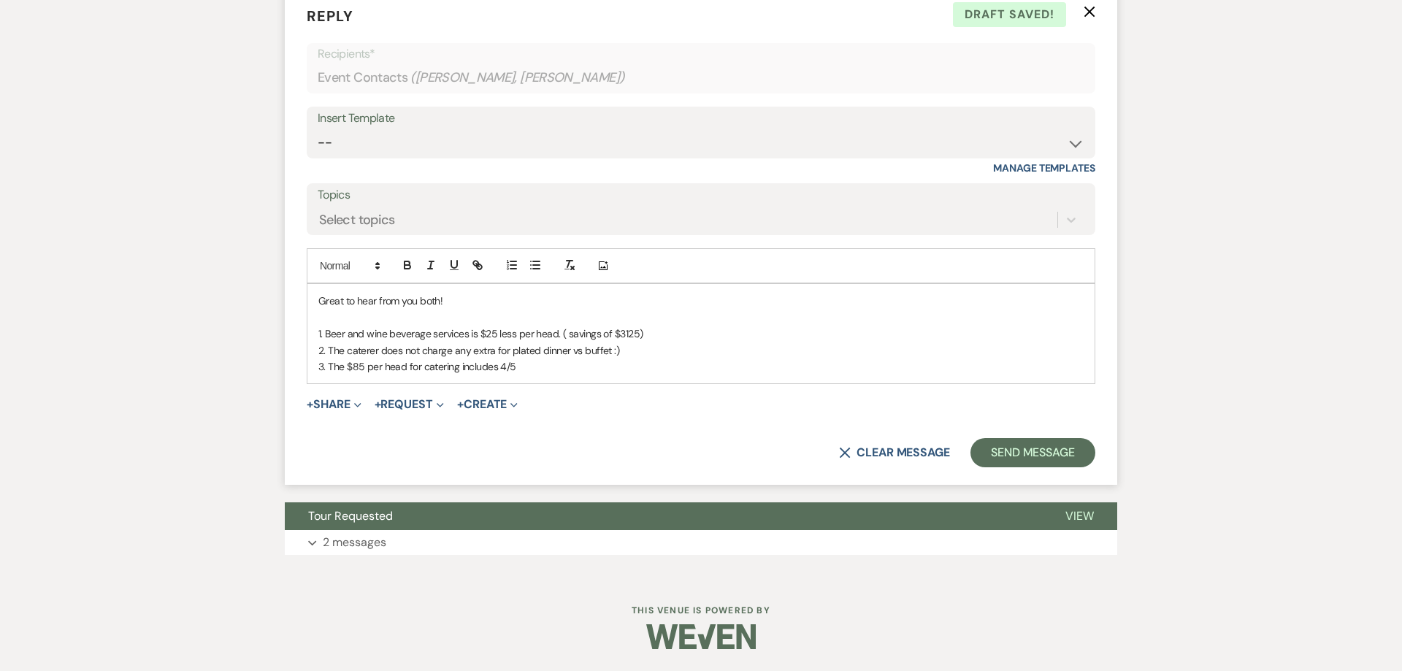
click at [537, 369] on p "3. The $85 per head for catering includes 4/5" at bounding box center [700, 366] width 765 height 16
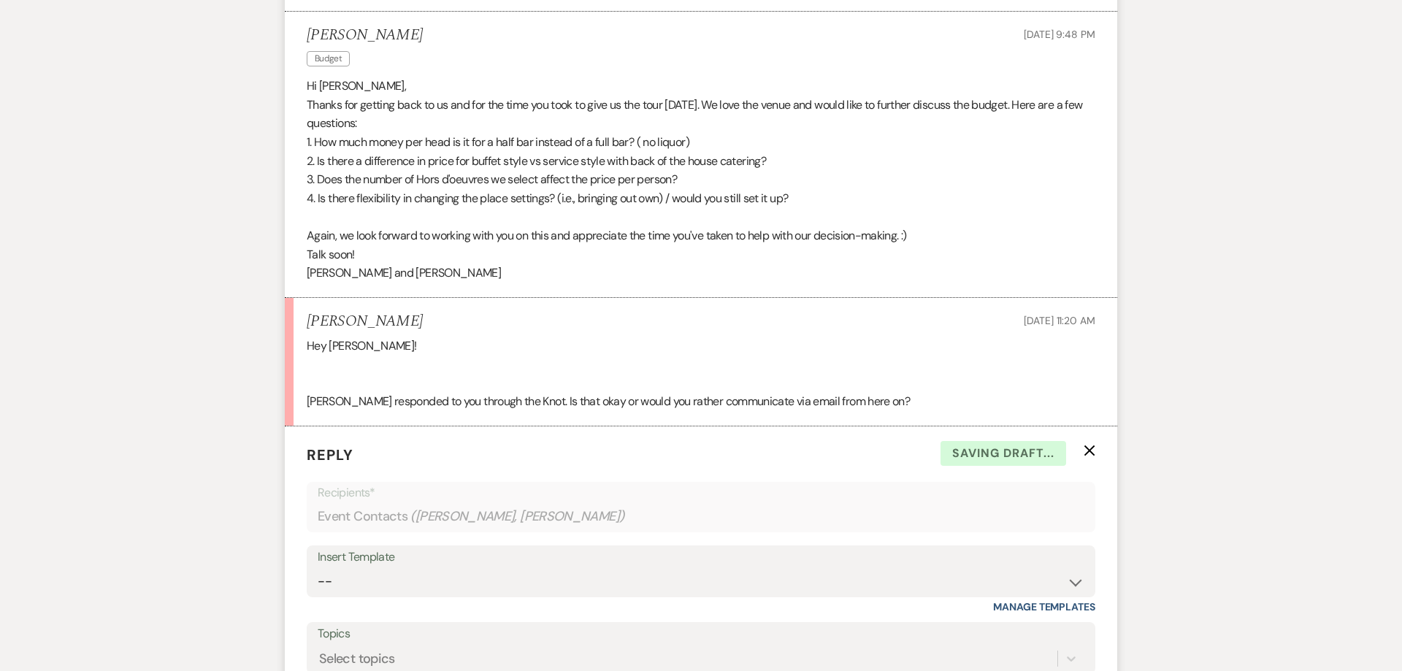
scroll to position [1424, 0]
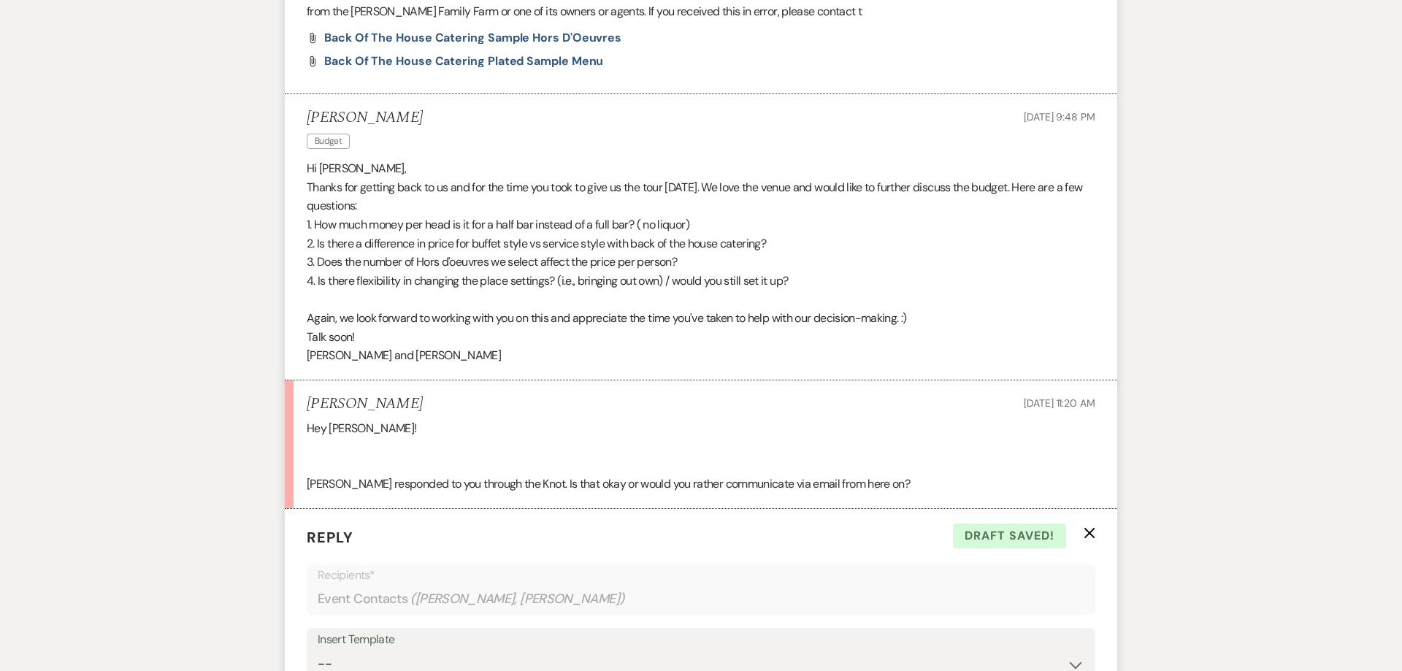
drag, startPoint x: 806, startPoint y: 282, endPoint x: 308, endPoint y: 282, distance: 497.9
click at [308, 282] on p "4. Is there flexibility in changing the place settings? (i.e., bringing out own…" at bounding box center [701, 281] width 788 height 19
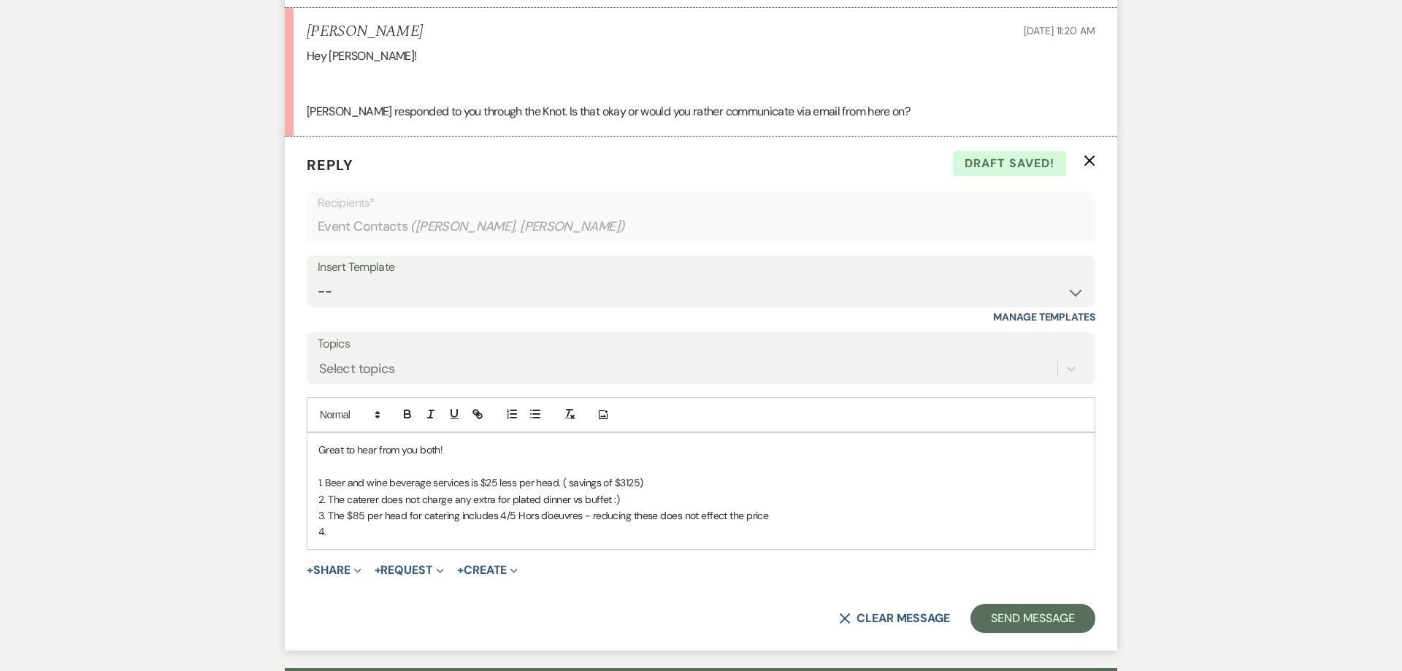
scroll to position [1962, 0]
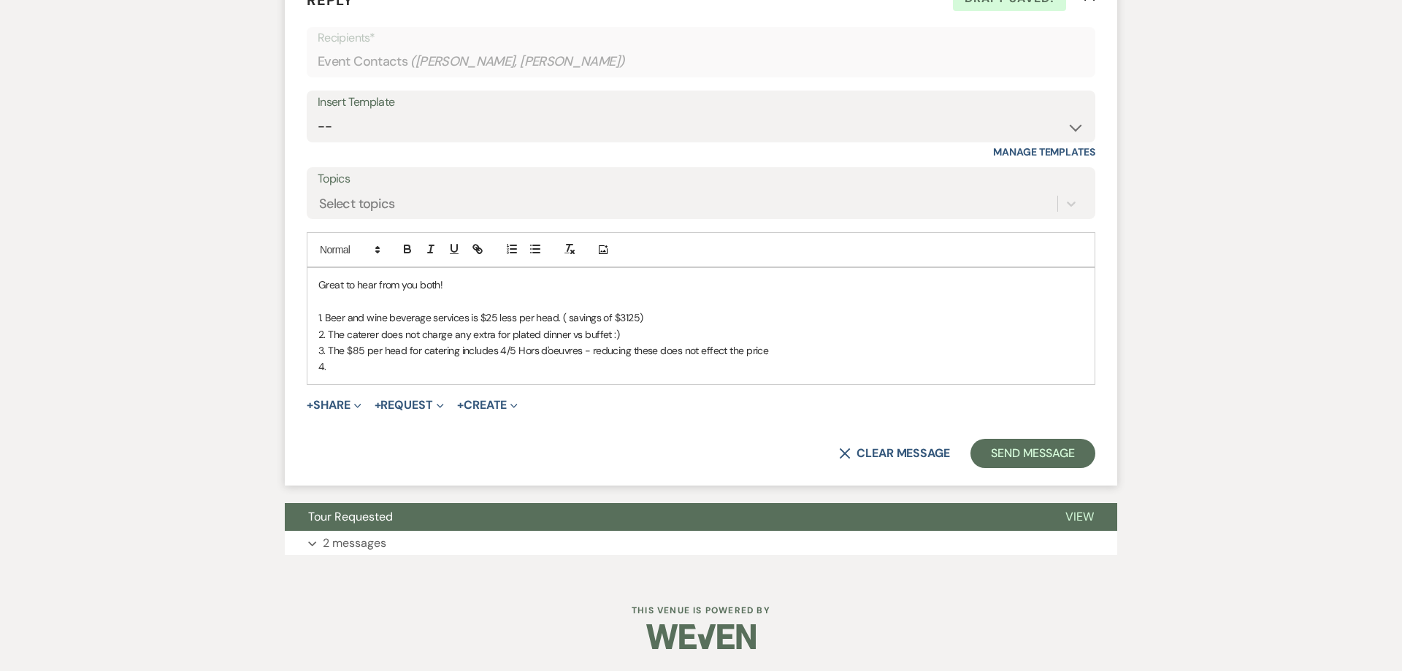
click at [455, 369] on p "4." at bounding box center [700, 366] width 765 height 16
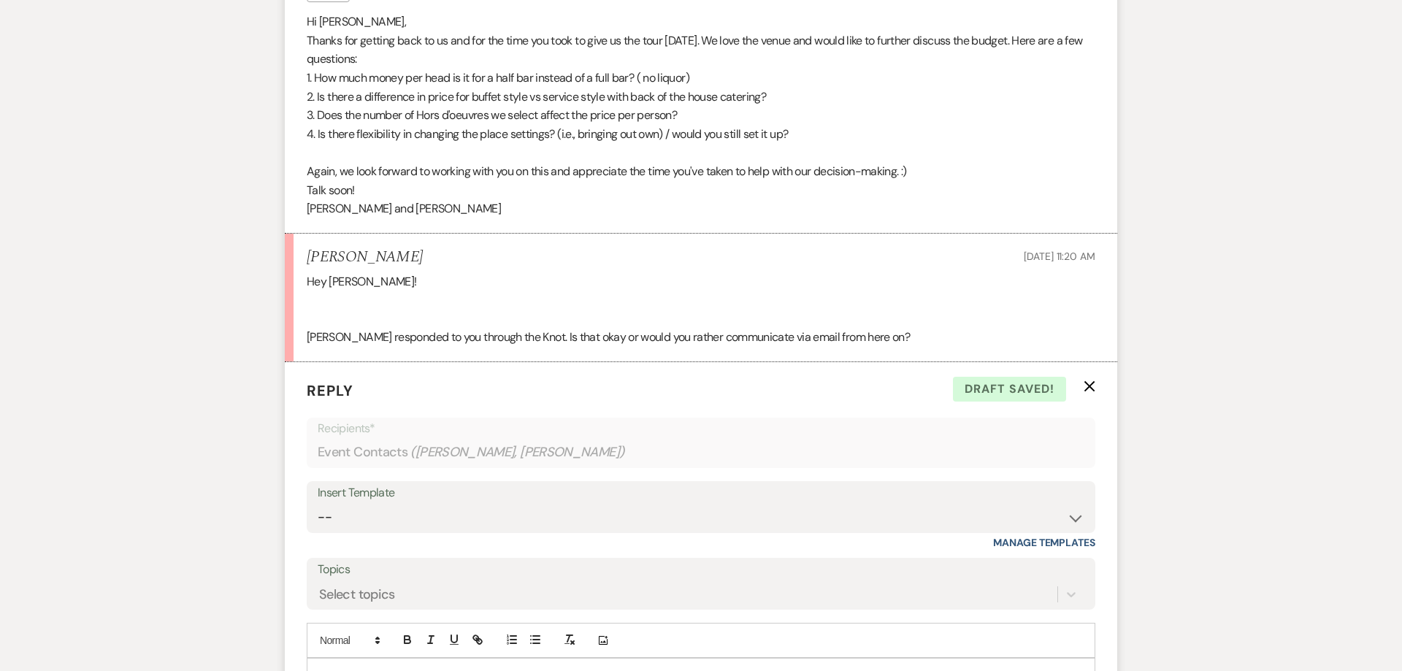
scroll to position [1757, 0]
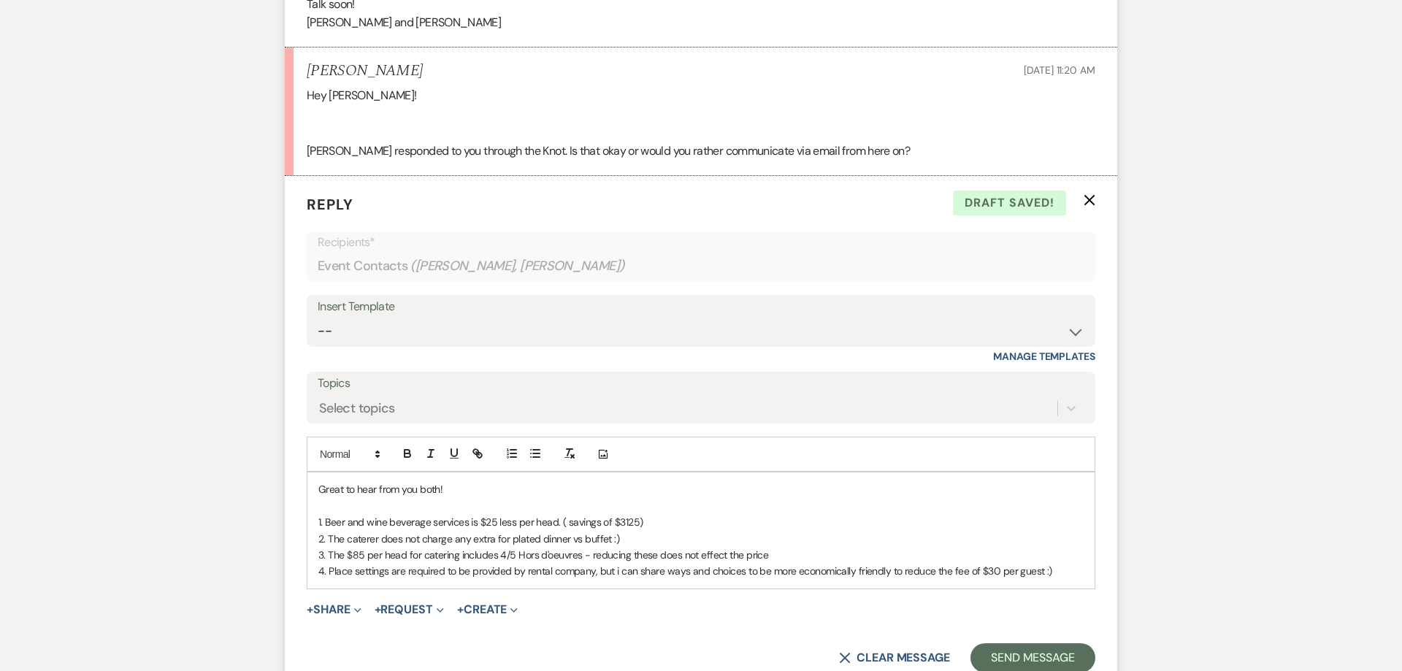
click at [1056, 567] on p "4. Place settings are required to be provided by rental company, but i can shar…" at bounding box center [700, 571] width 765 height 16
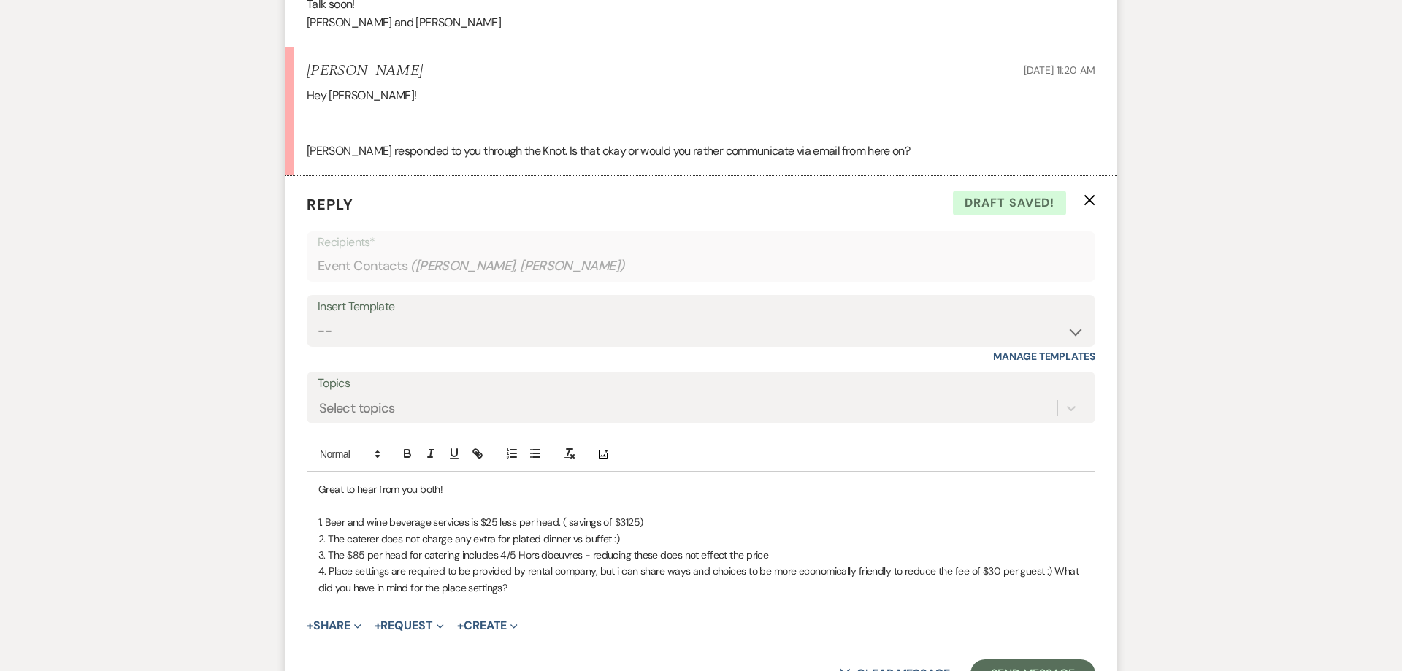
click at [449, 504] on p at bounding box center [700, 506] width 765 height 16
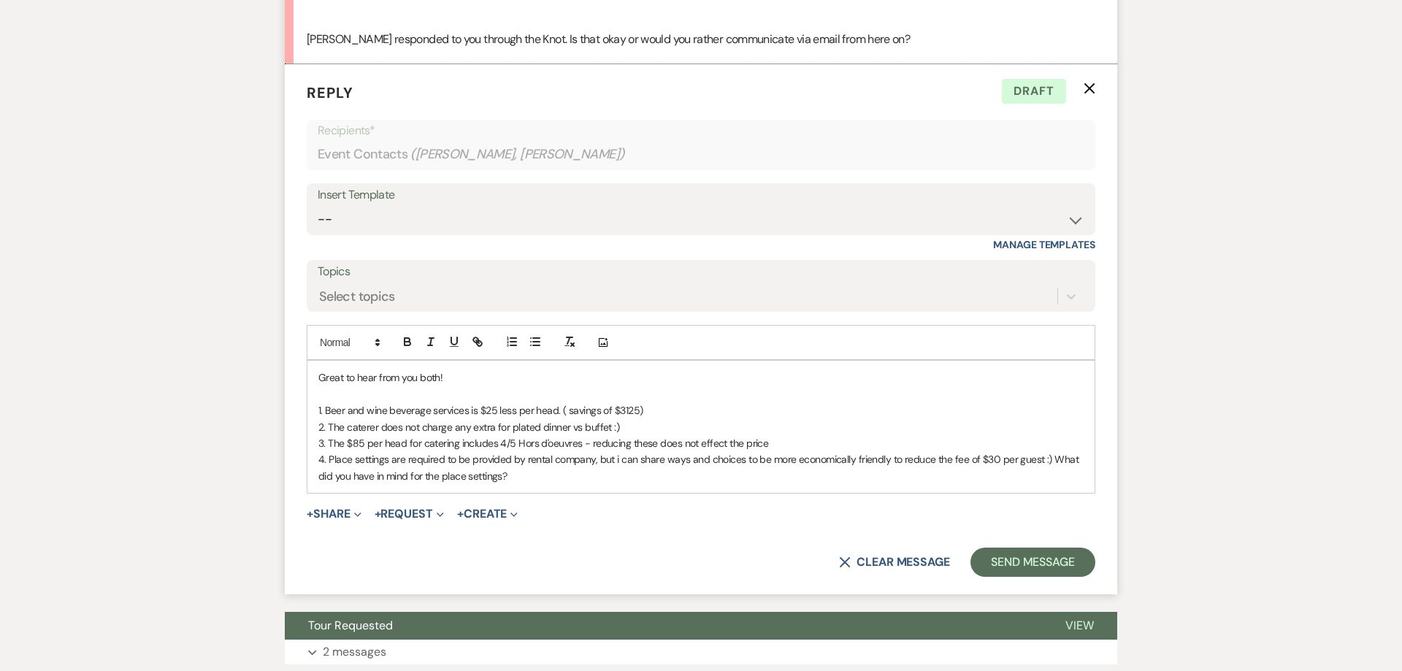
scroll to position [1868, 0]
click at [525, 459] on p "4. Place settings are required to be provided by rental company, but i can shar…" at bounding box center [700, 468] width 765 height 33
click at [1076, 463] on p "4. Place settings are required to be provided by the rental company, but i can …" at bounding box center [700, 468] width 765 height 33
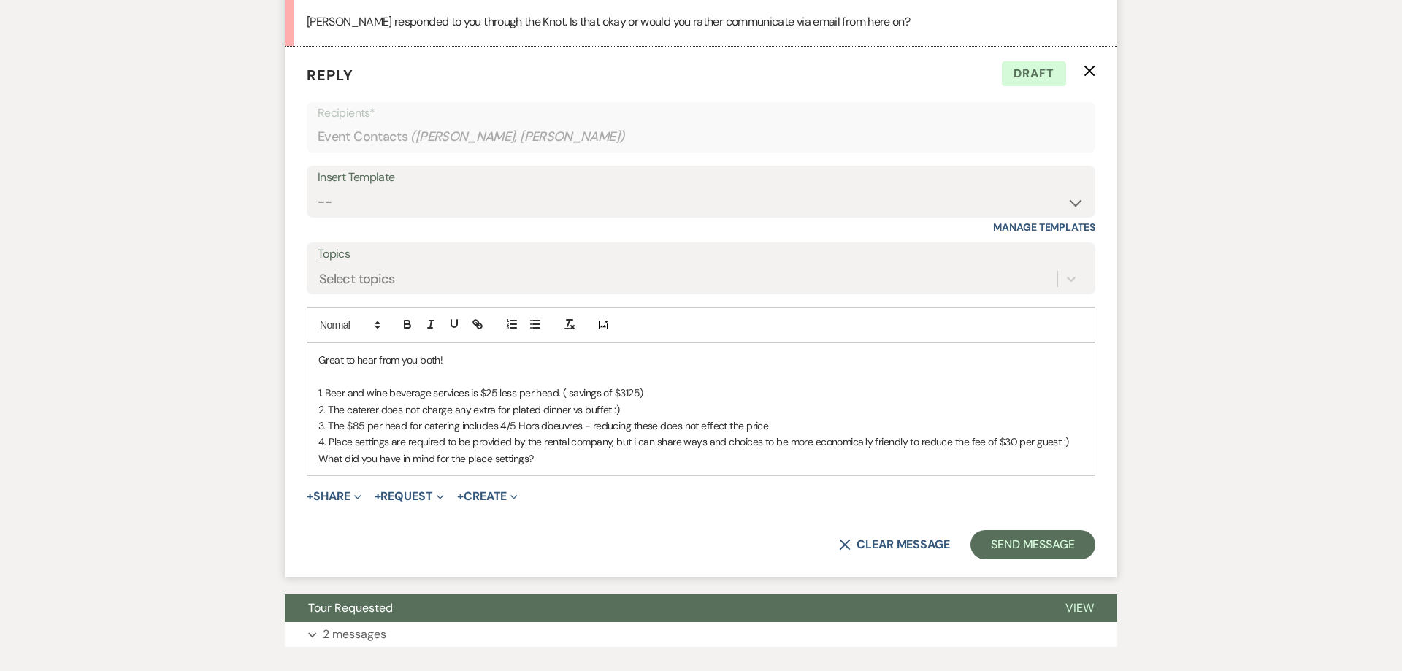
scroll to position [1924, 0]
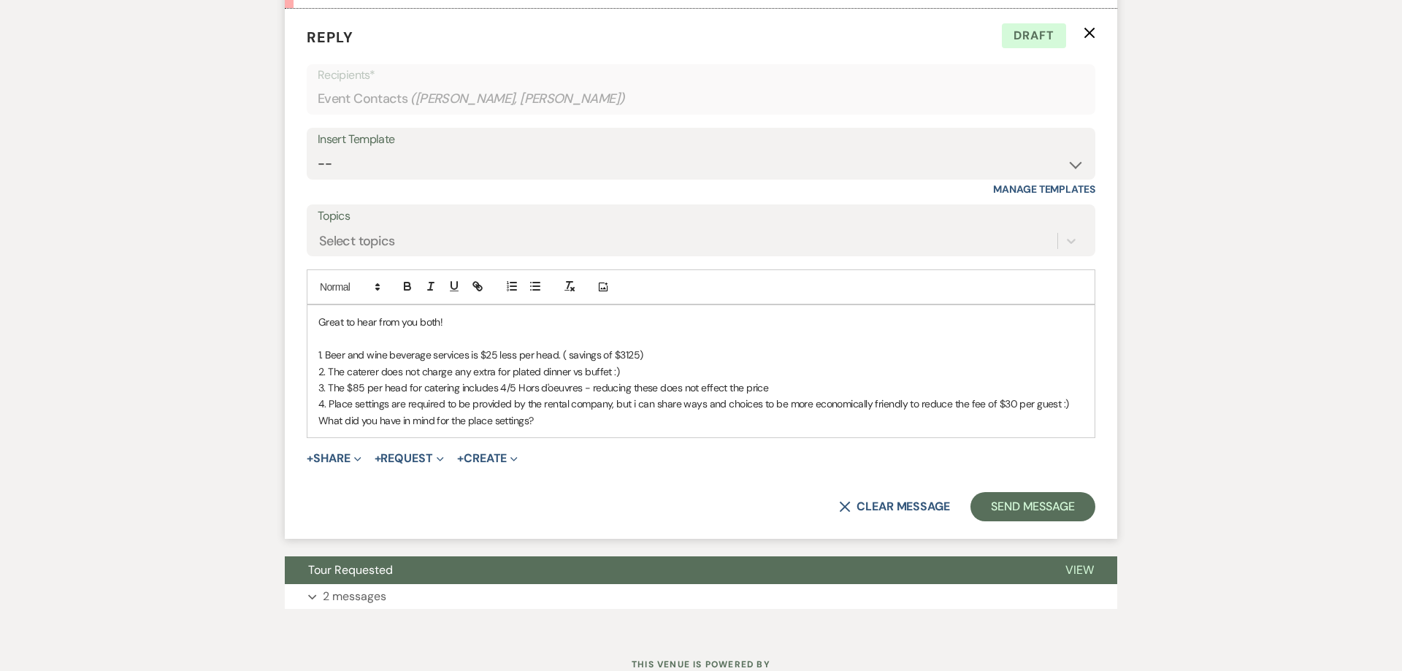
click at [600, 423] on p "4. Place settings are required to be provided by the rental company, but i can …" at bounding box center [700, 412] width 765 height 33
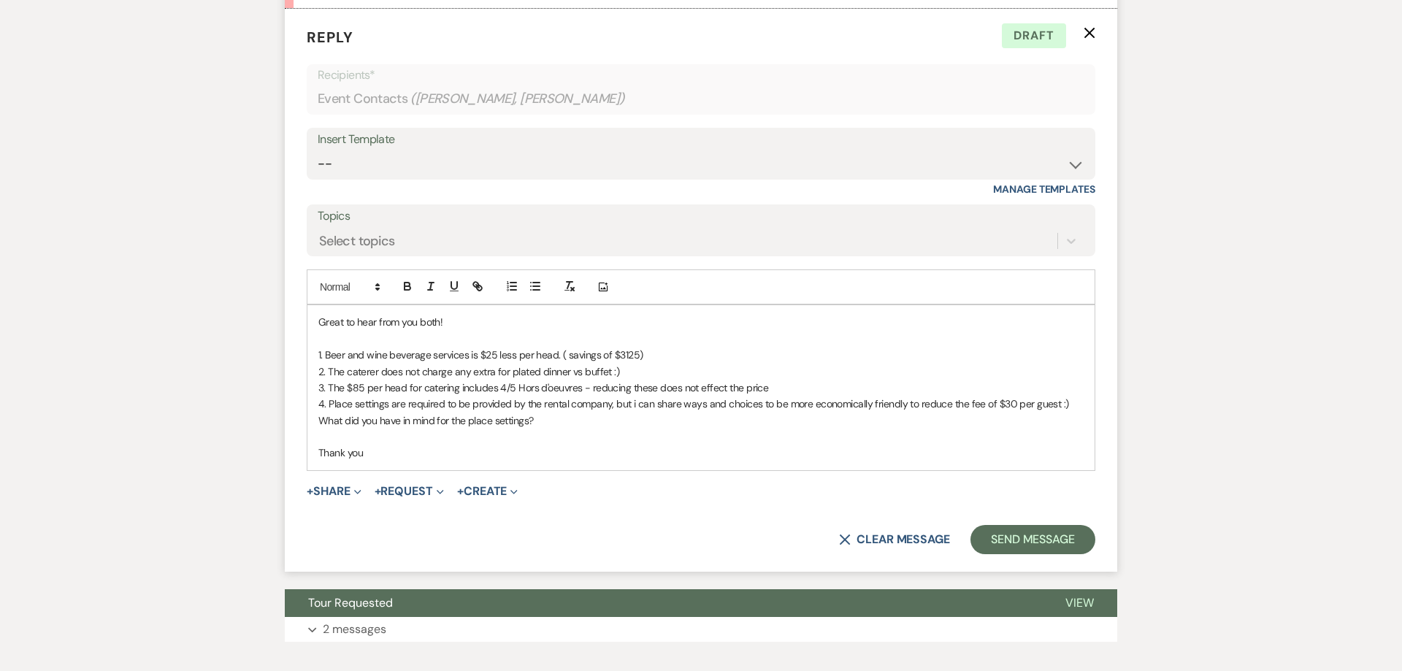
click at [800, 390] on p "3. The $85 per head for catering includes 4/5 Hors d'oeuvres - reducing these d…" at bounding box center [700, 388] width 765 height 16
click at [437, 455] on p "Thank you" at bounding box center [700, 453] width 765 height 16
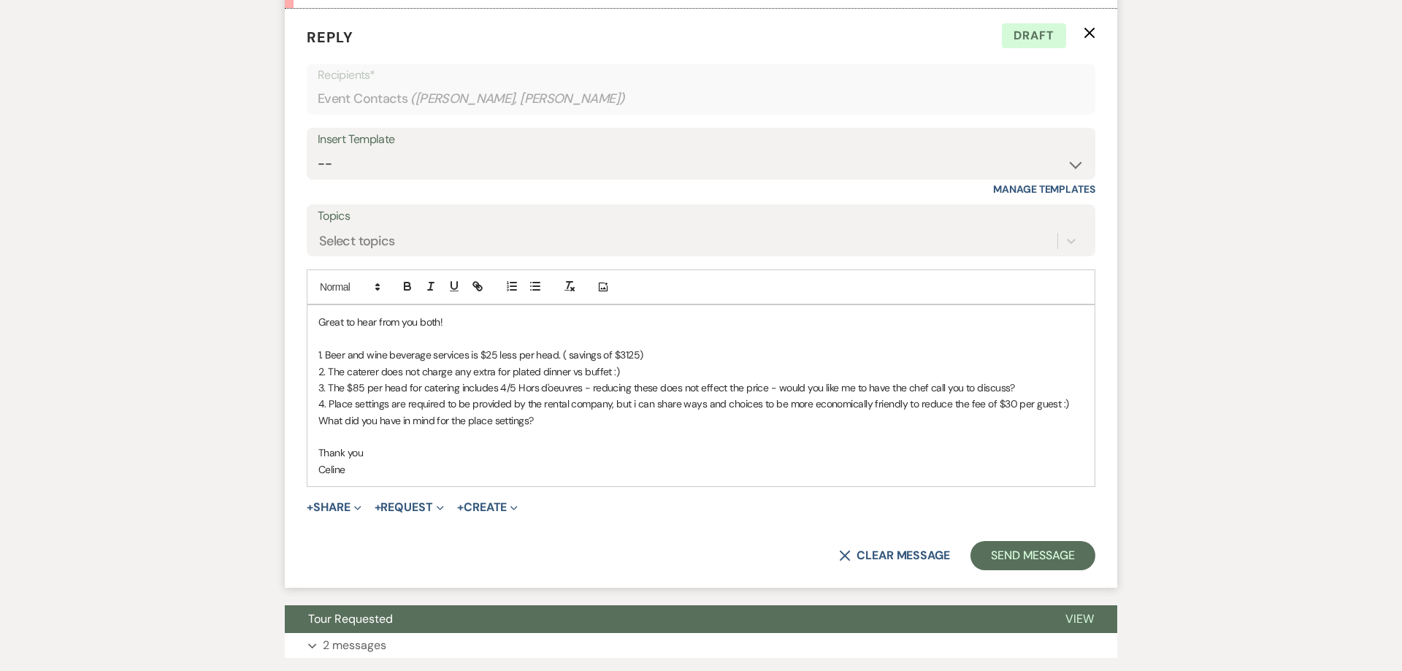
click at [389, 471] on p "Celine" at bounding box center [700, 469] width 765 height 16
click at [561, 423] on p "4. Place settings are required to be provided by the rental company, but i can …" at bounding box center [700, 412] width 765 height 33
click at [726, 401] on p "4. Place settings are required to be provided by the rental company, but i can …" at bounding box center [700, 412] width 765 height 33
click at [1012, 550] on button "Send Message" at bounding box center [1032, 555] width 125 height 29
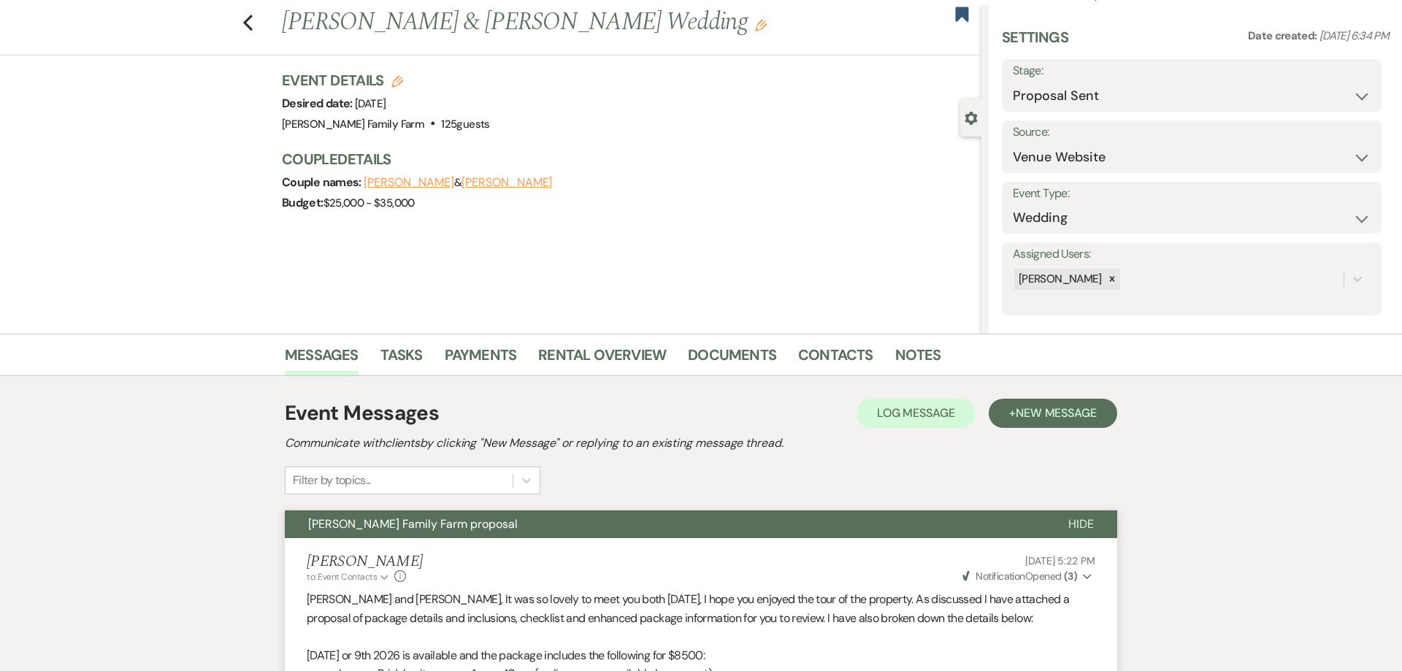
scroll to position [0, 0]
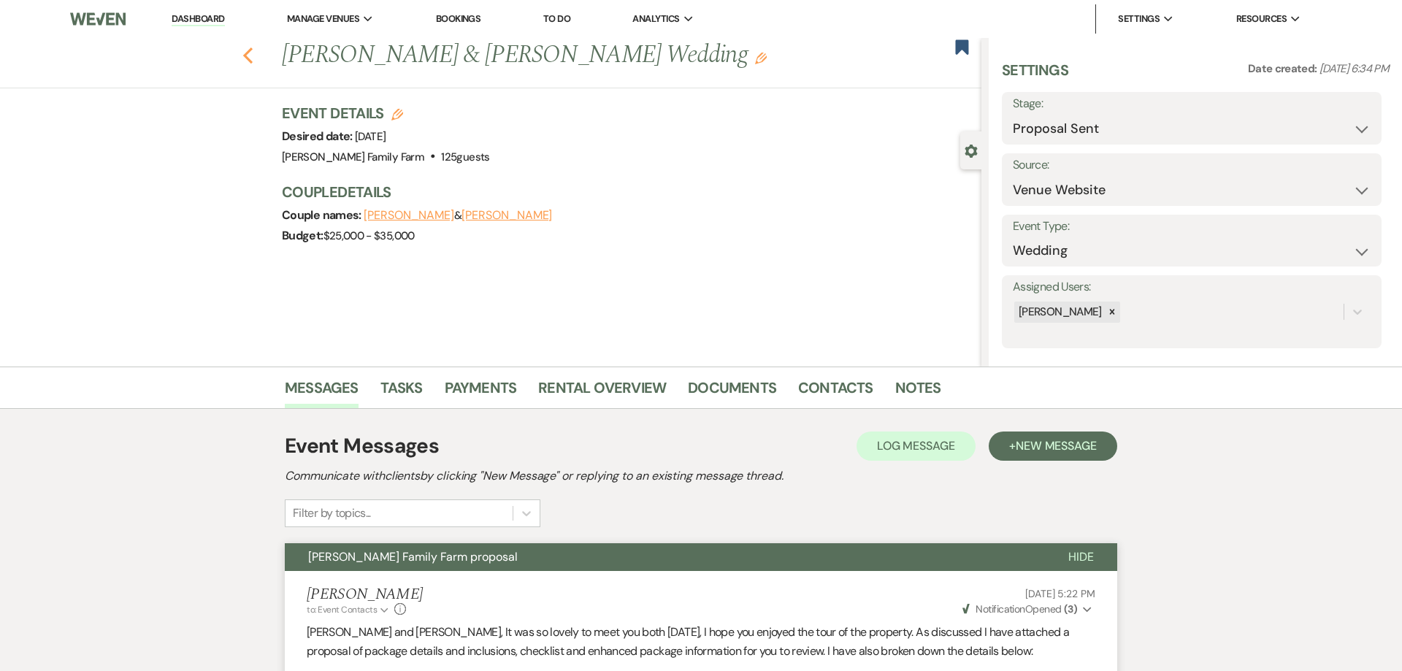
click at [251, 58] on icon "Previous" at bounding box center [247, 56] width 11 height 18
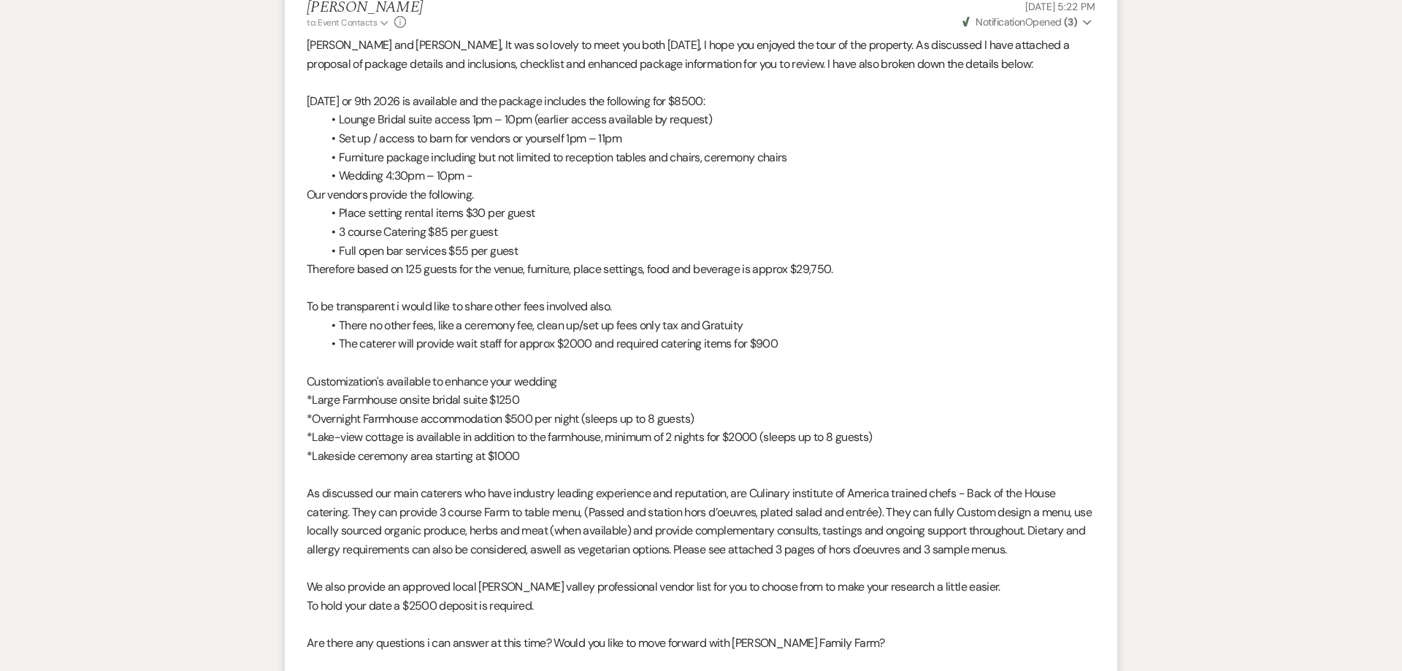
select select "6"
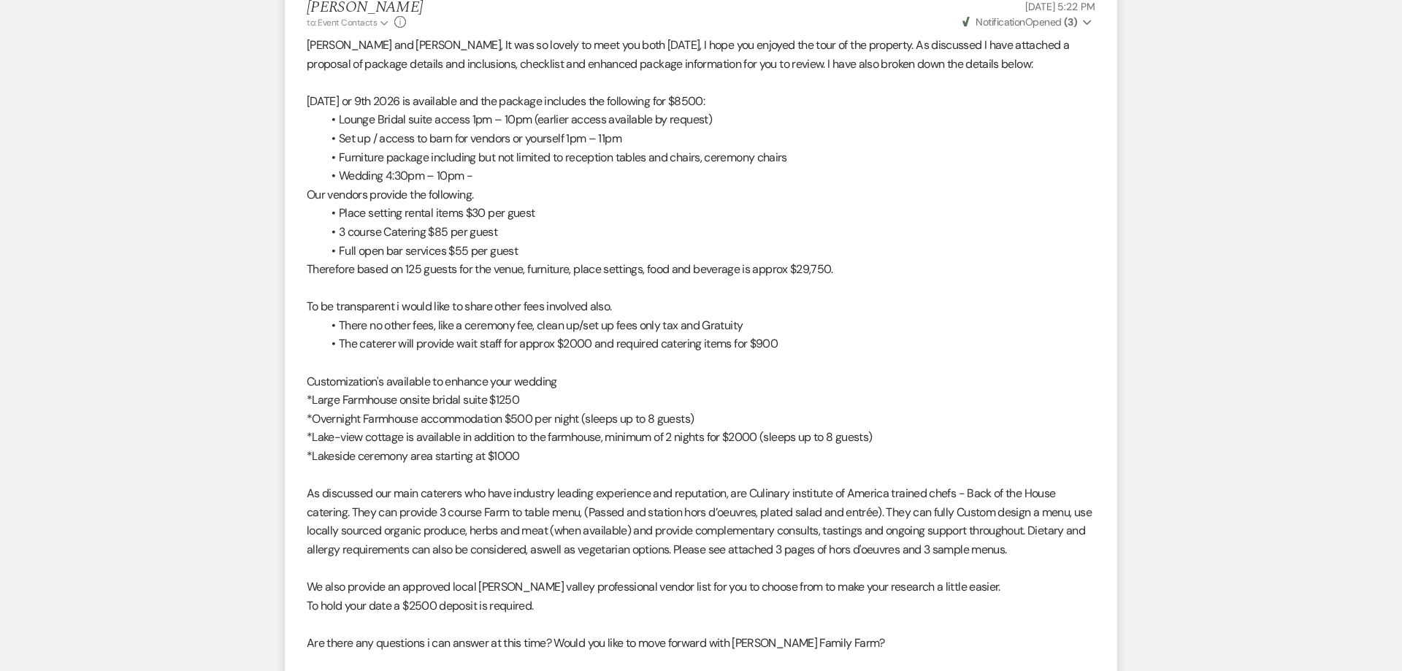
select select "6"
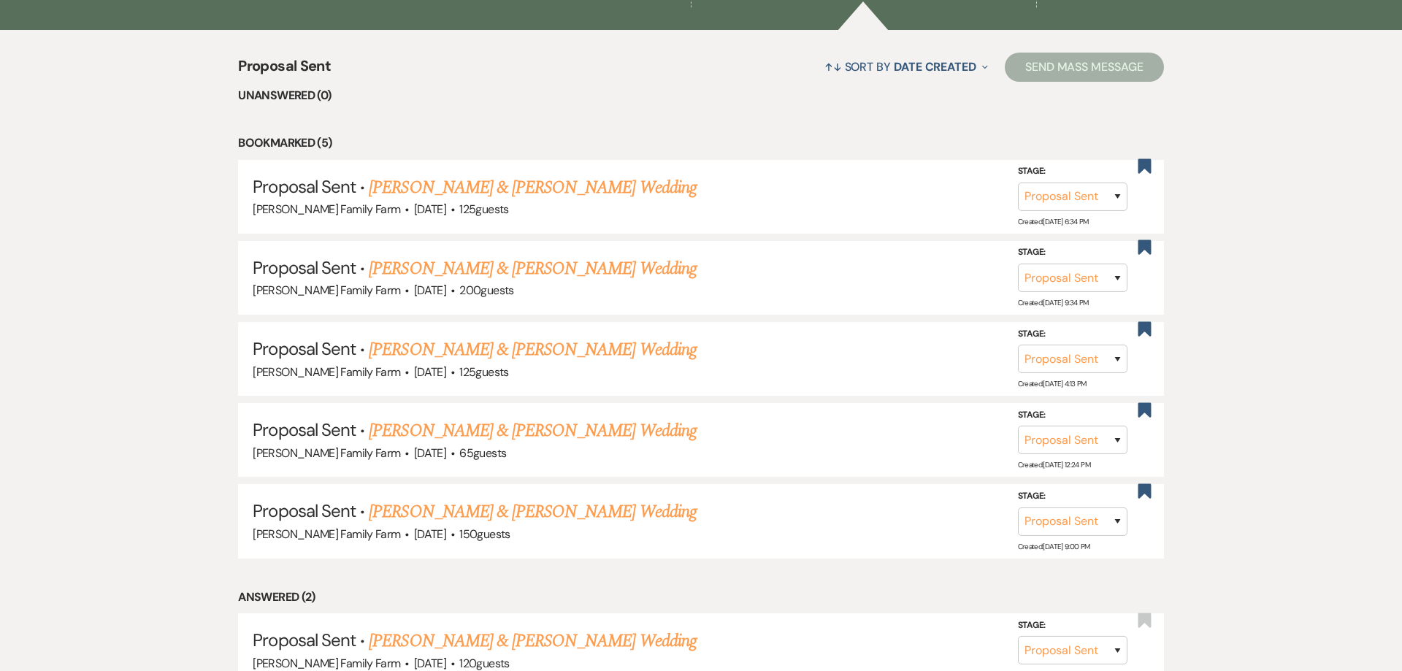
scroll to position [569, 0]
click at [495, 262] on link "Brendan Cook & Sophia Carpiniello's Wedding" at bounding box center [532, 268] width 327 height 26
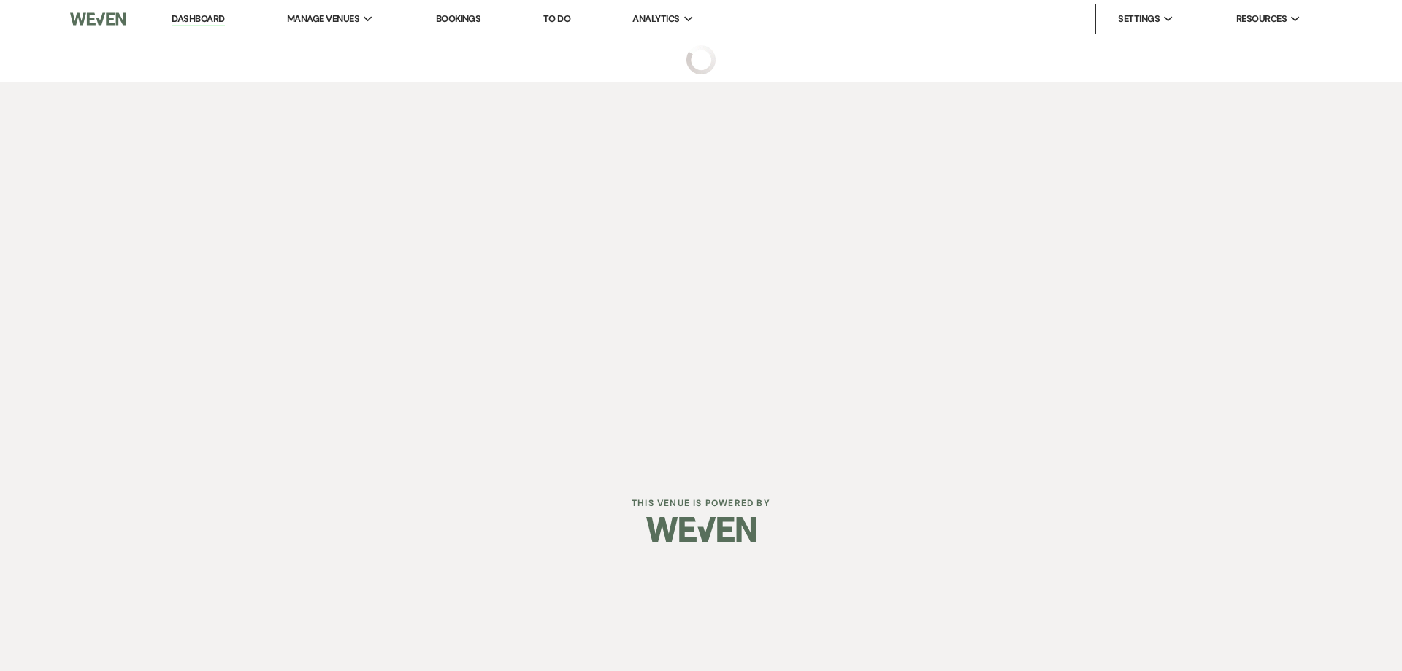
select select "6"
select select "5"
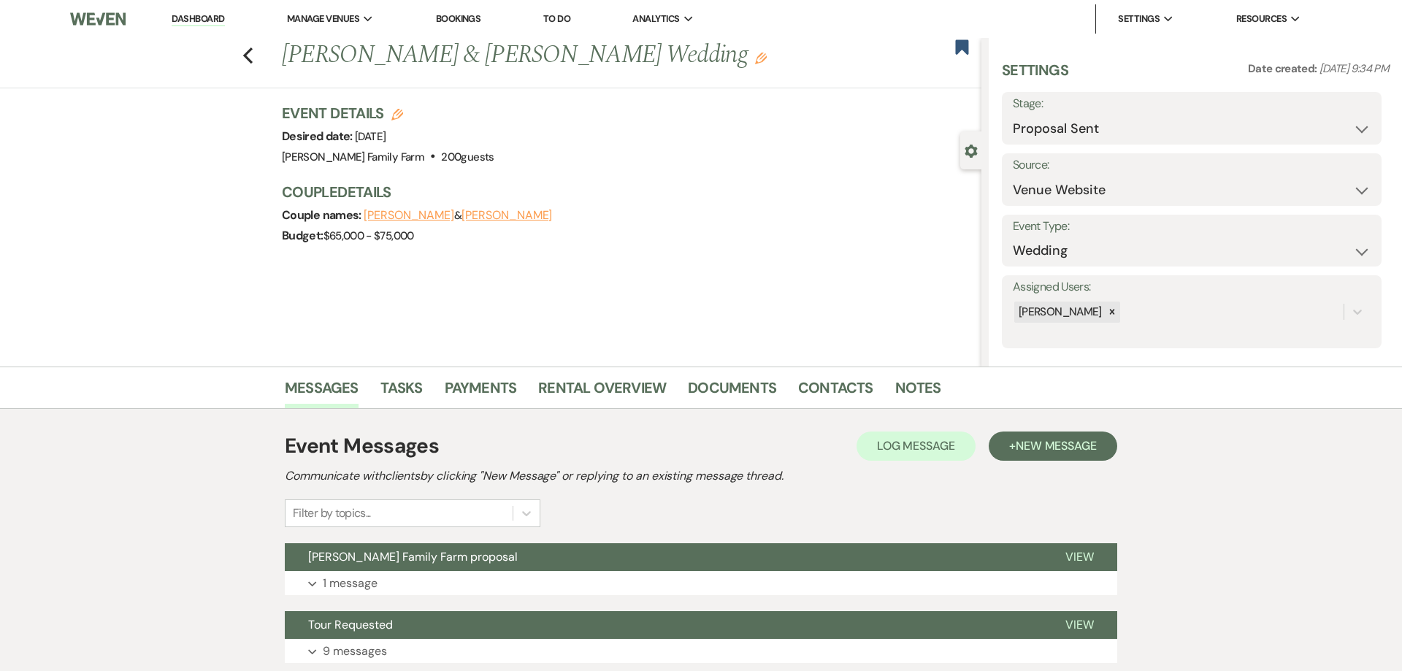
scroll to position [108, 0]
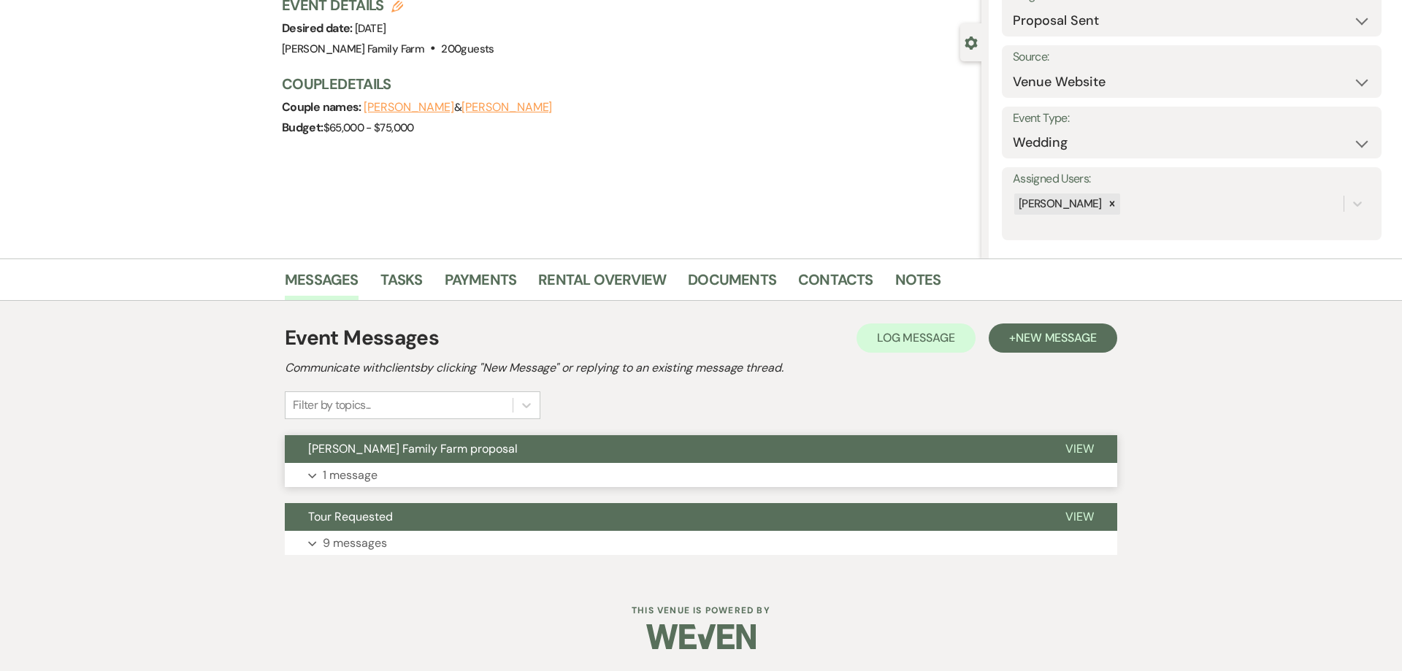
click at [448, 449] on span "Ryan Family Farm proposal" at bounding box center [413, 448] width 210 height 15
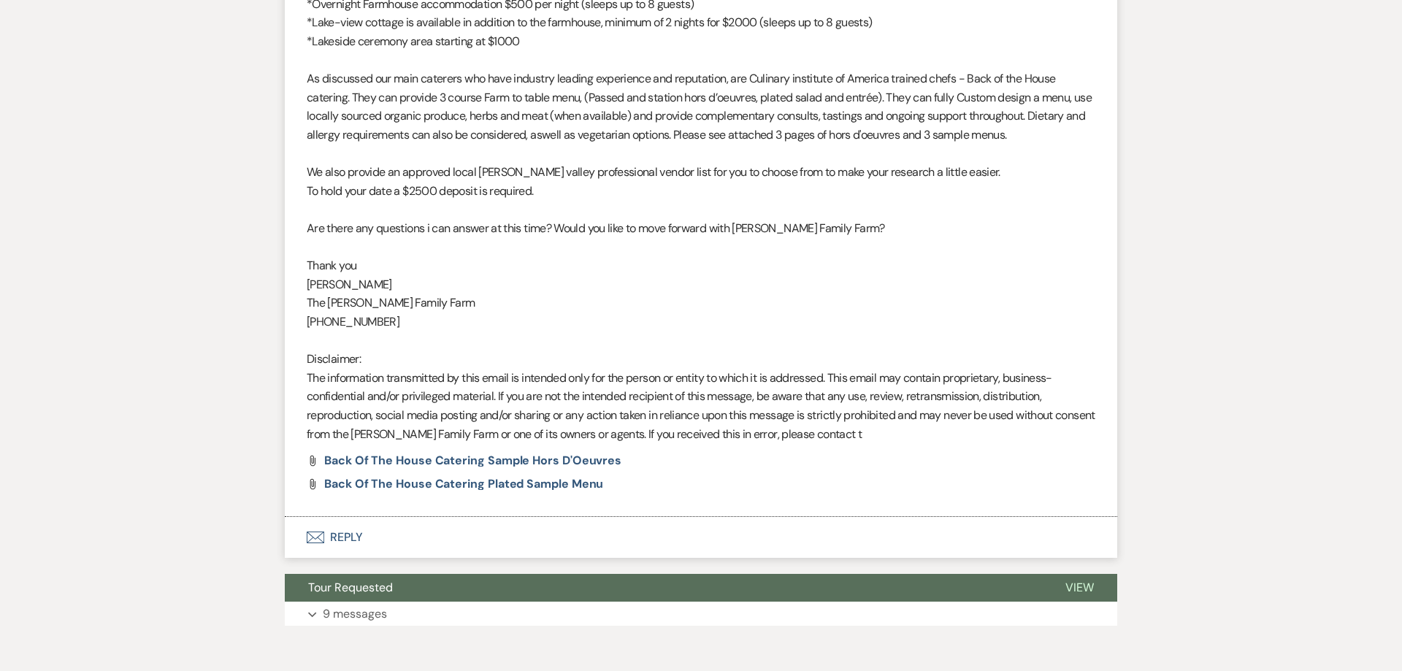
select select "6"
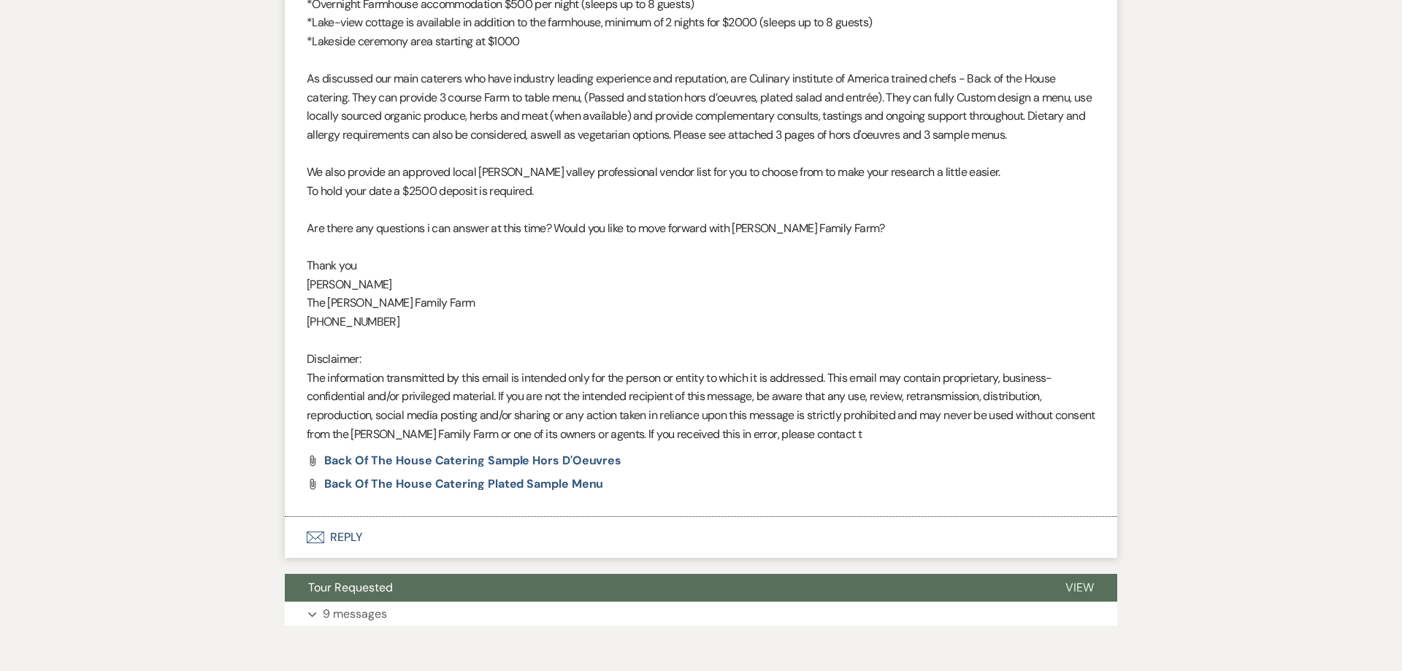
select select "6"
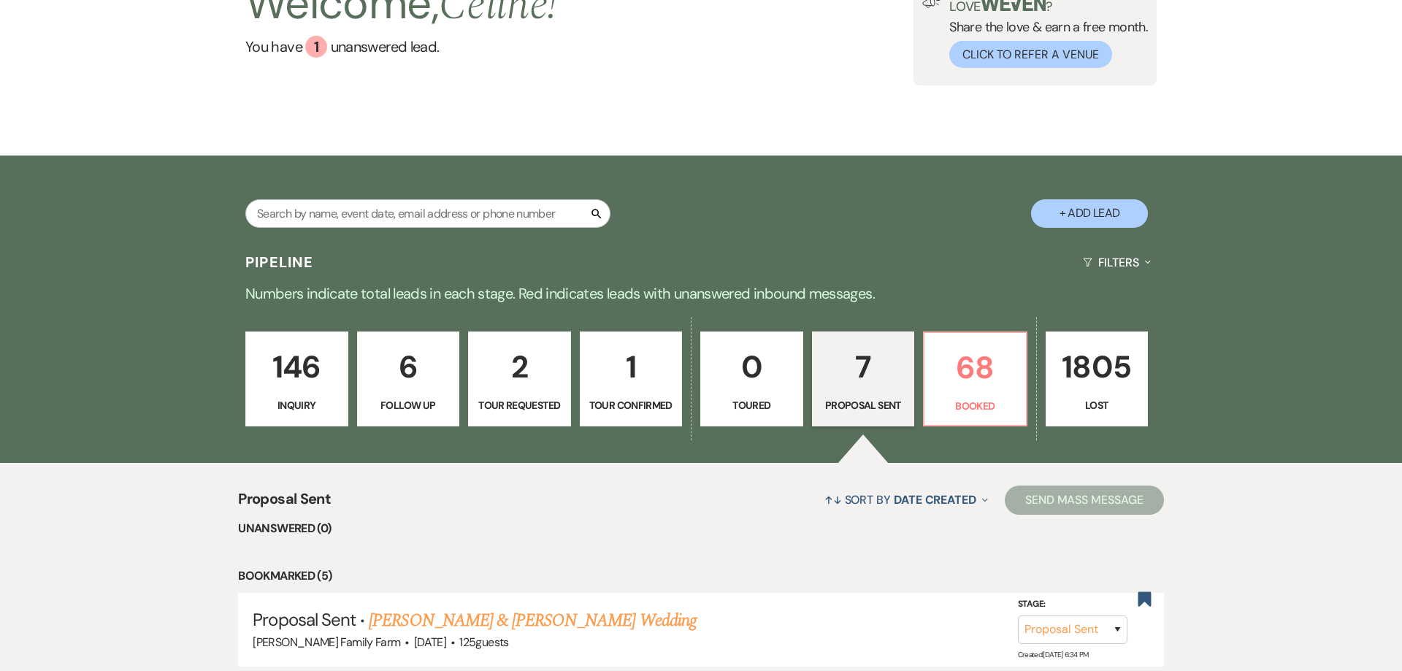
scroll to position [149, 0]
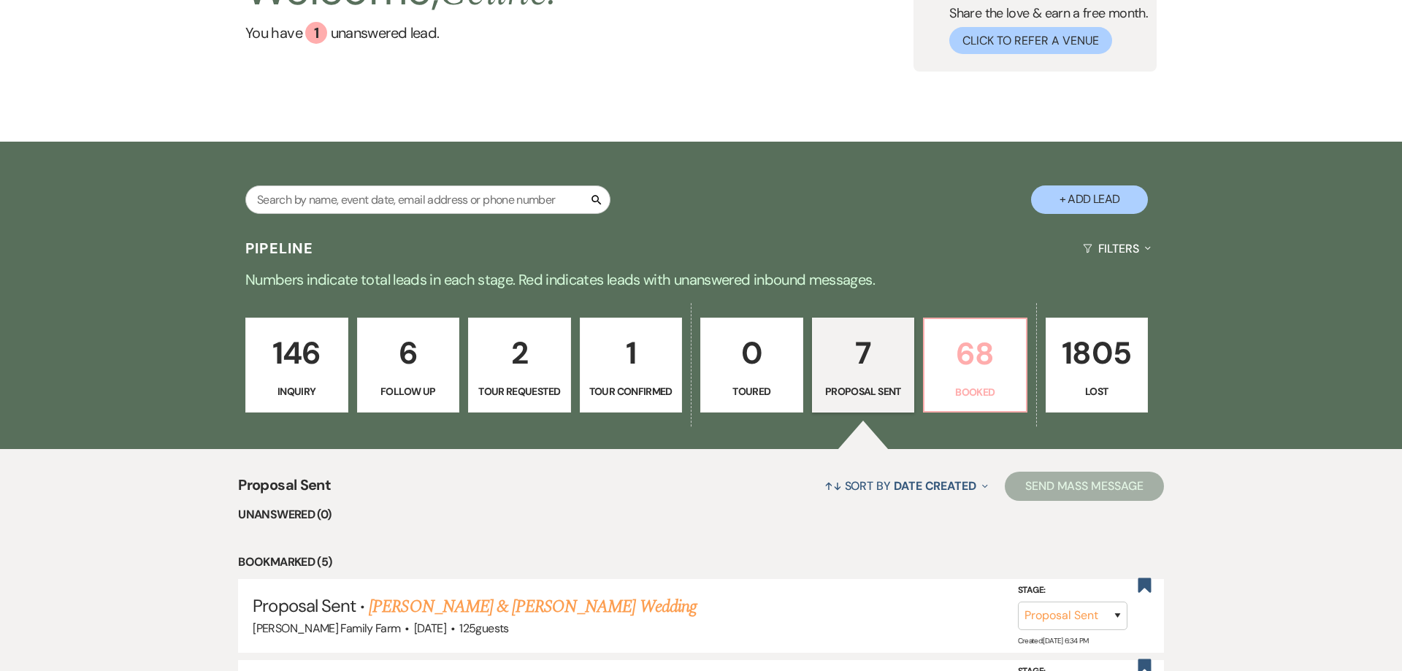
click at [964, 361] on p "68" at bounding box center [975, 353] width 84 height 49
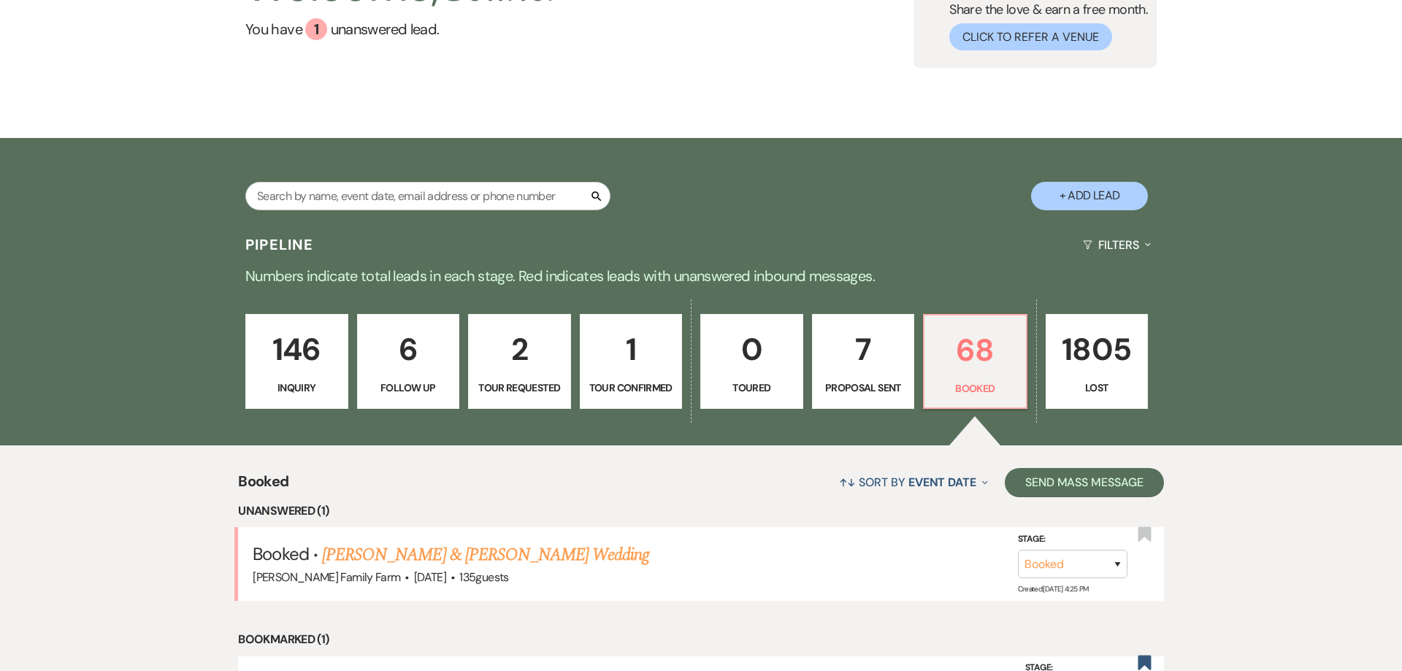
scroll to position [55, 0]
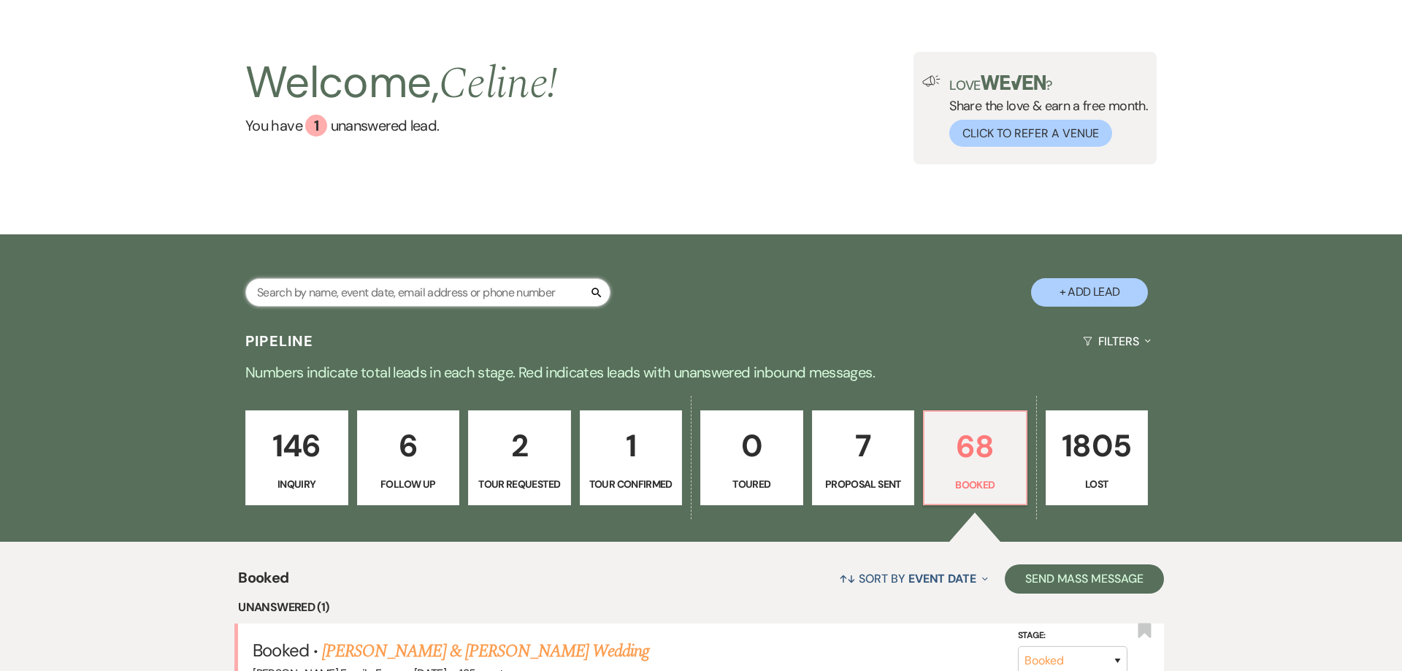
click at [310, 293] on input "text" at bounding box center [427, 293] width 365 height 28
click at [372, 296] on input "text" at bounding box center [427, 293] width 365 height 28
type input "jess"
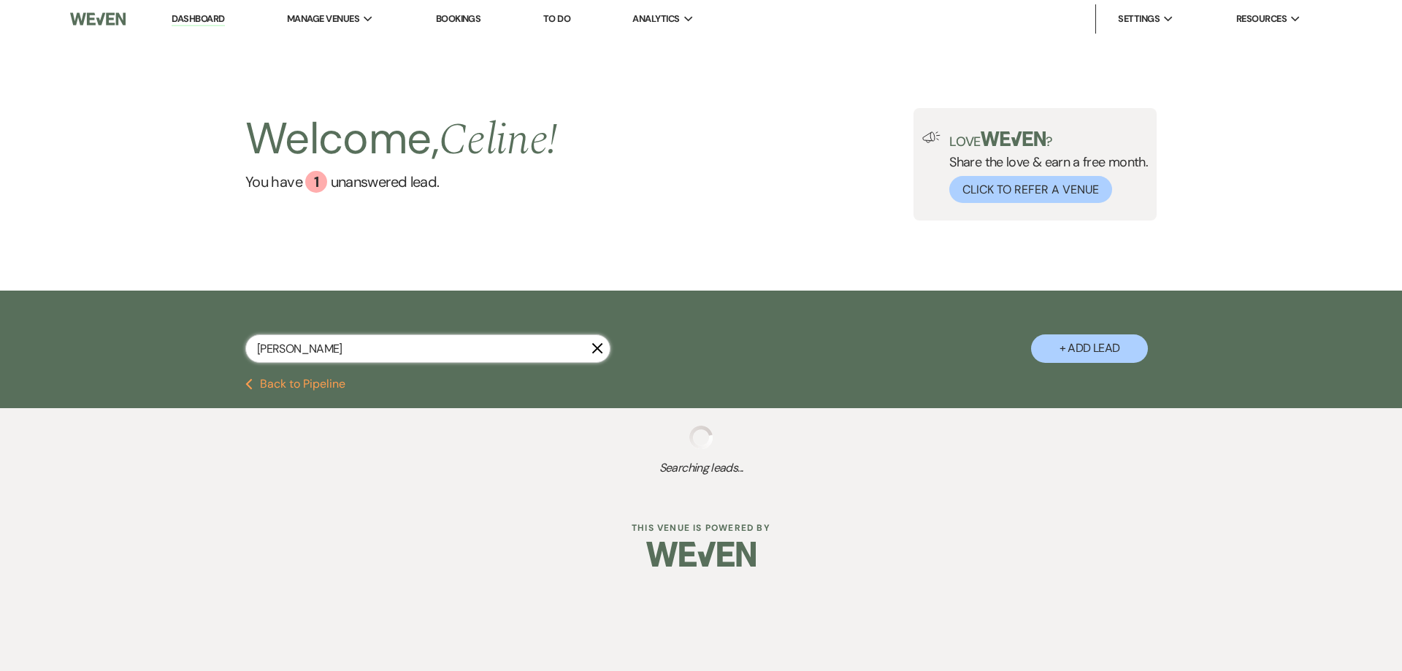
select select "8"
select select "5"
select select "8"
select select "5"
select select "8"
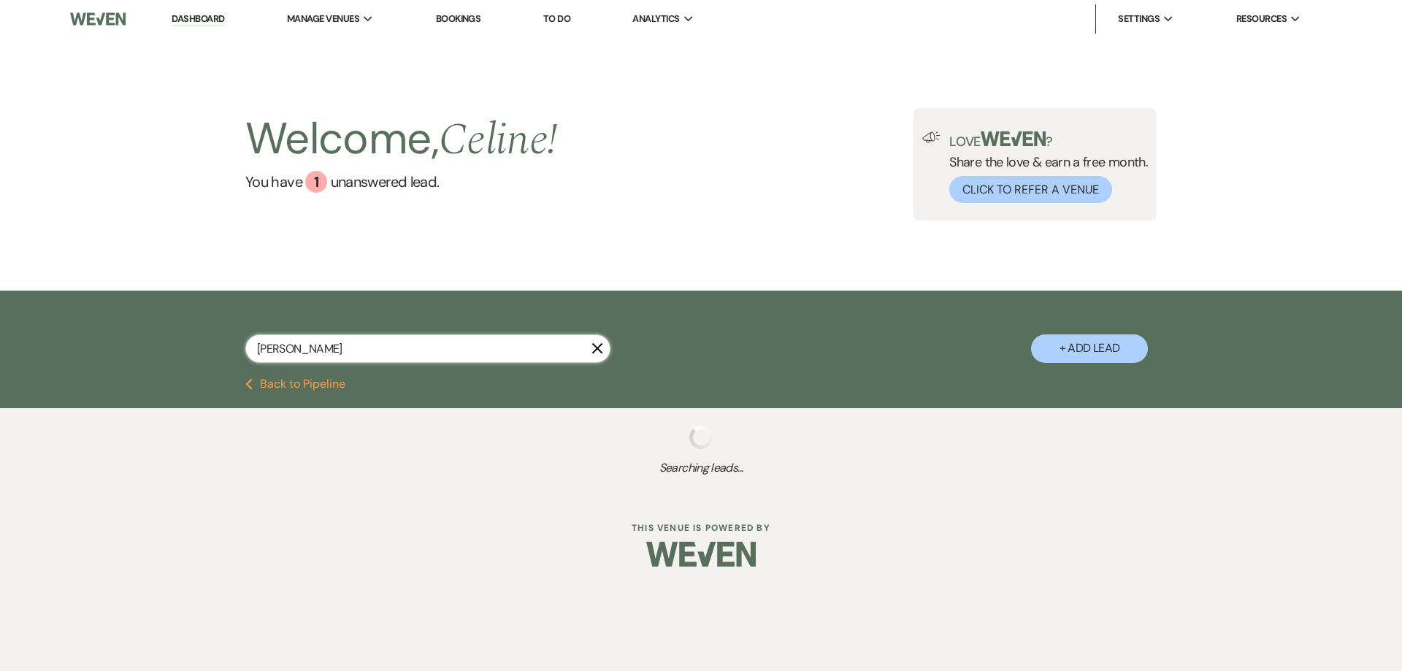
select select "5"
select select "8"
select select "5"
select select "8"
select select "5"
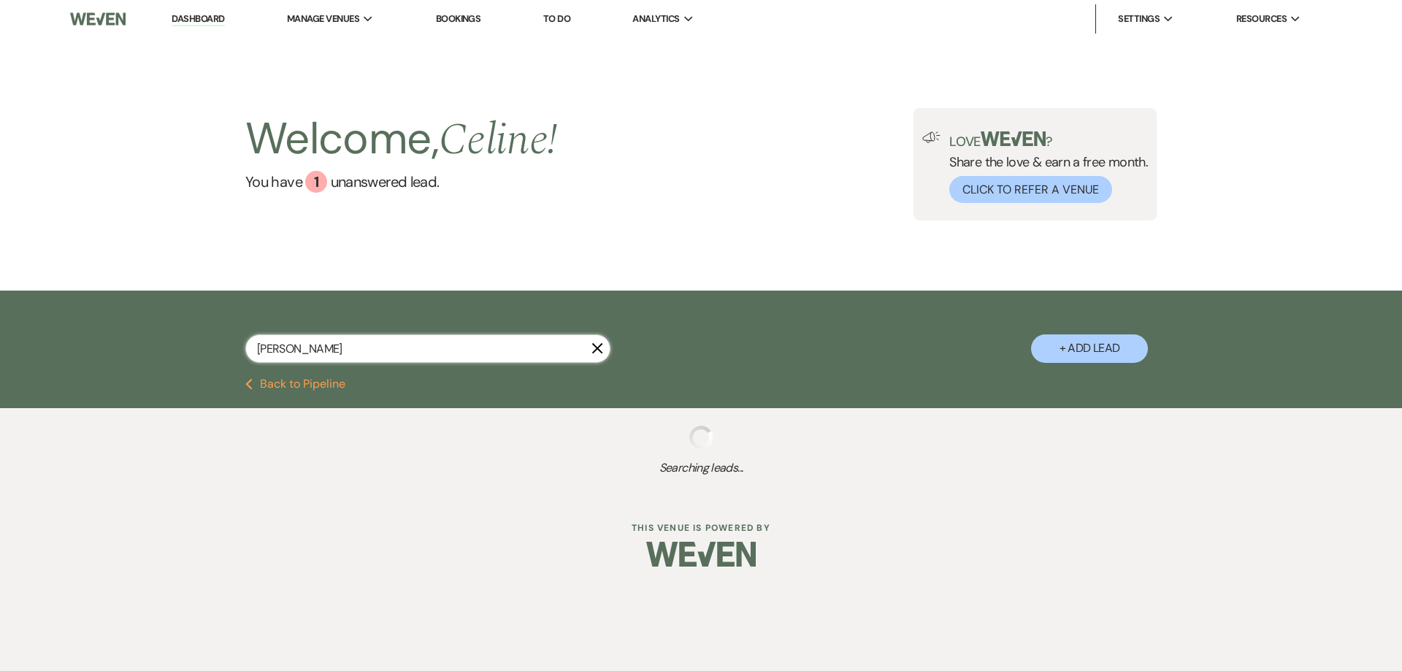
select select "8"
select select "5"
select select "8"
select select "5"
select select "8"
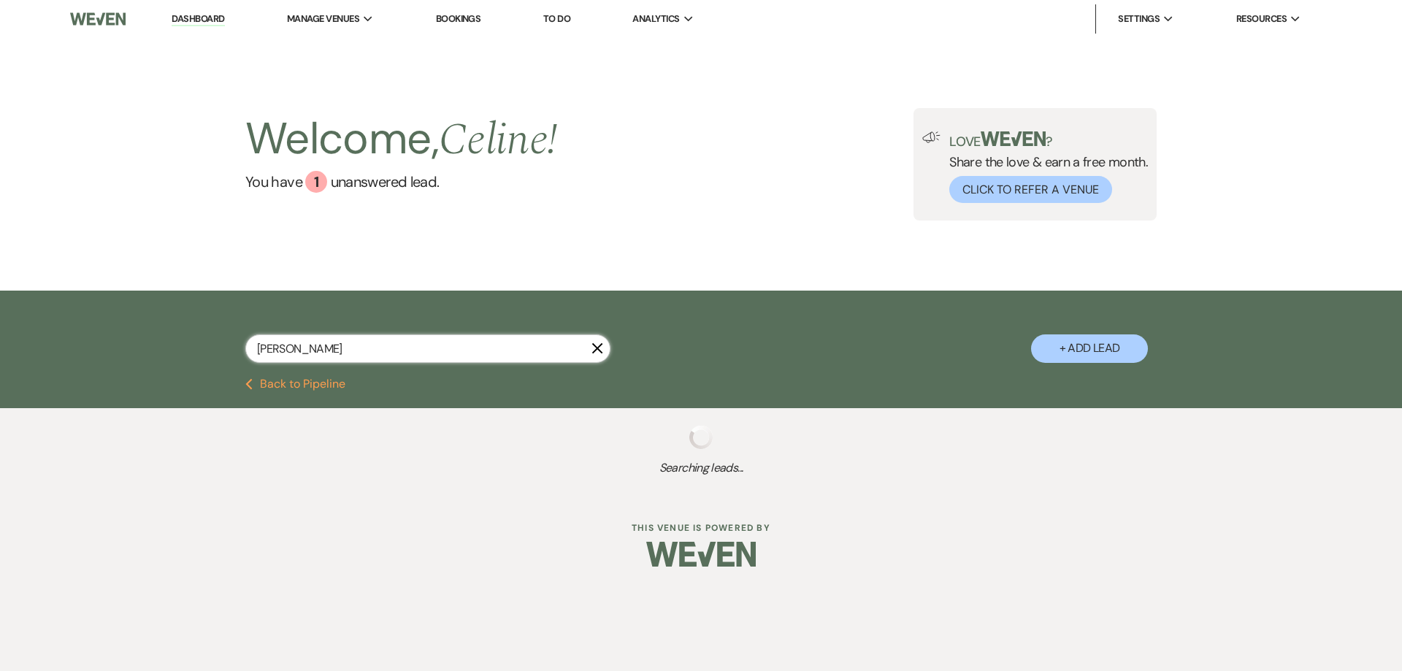
select select "8"
select select "9"
select select "8"
select select "5"
select select "8"
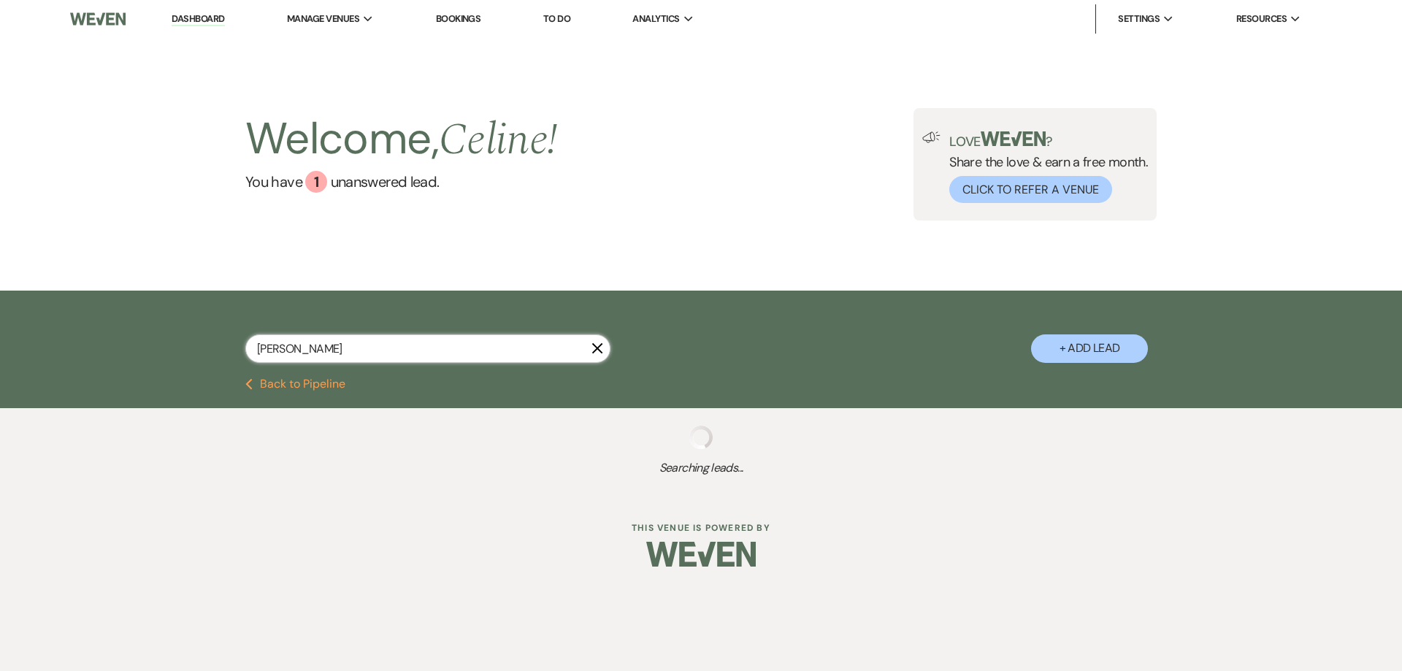
select select "5"
select select "8"
select select "5"
select select "8"
select select "5"
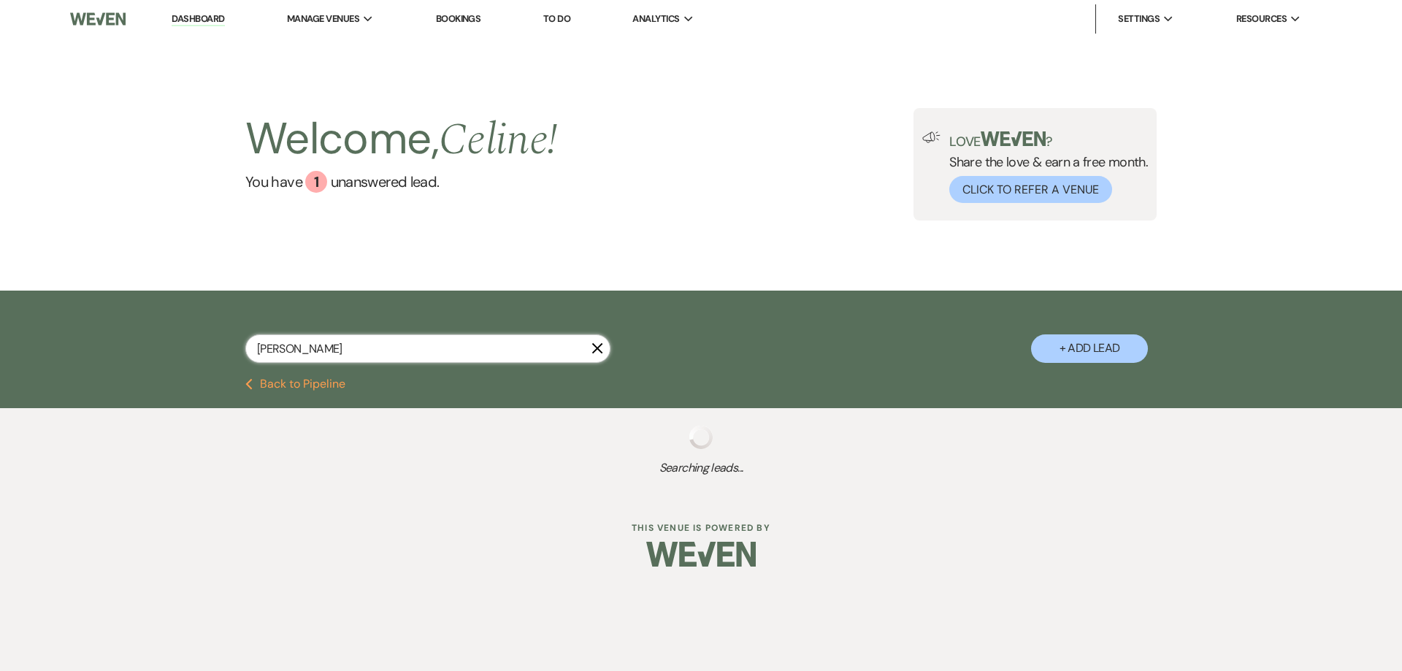
select select "8"
select select "5"
select select "8"
select select "5"
select select "8"
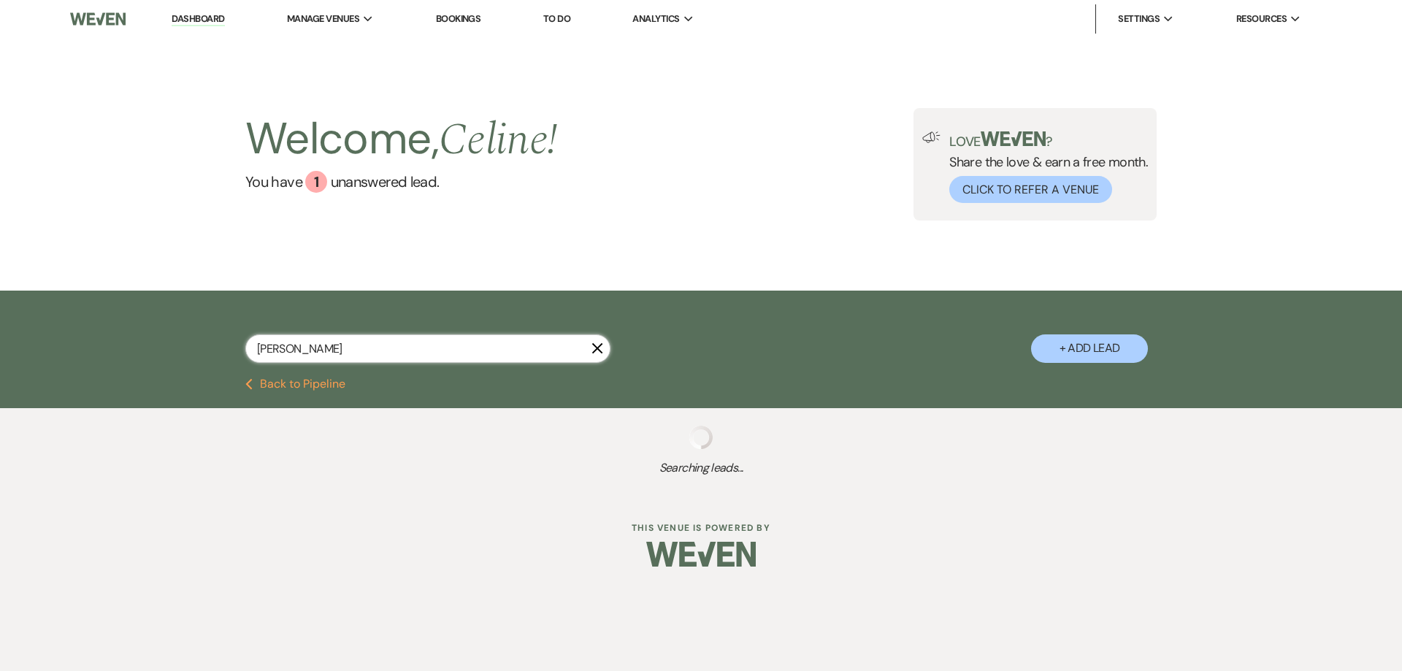
select select "5"
select select "8"
select select "5"
select select "8"
select select "7"
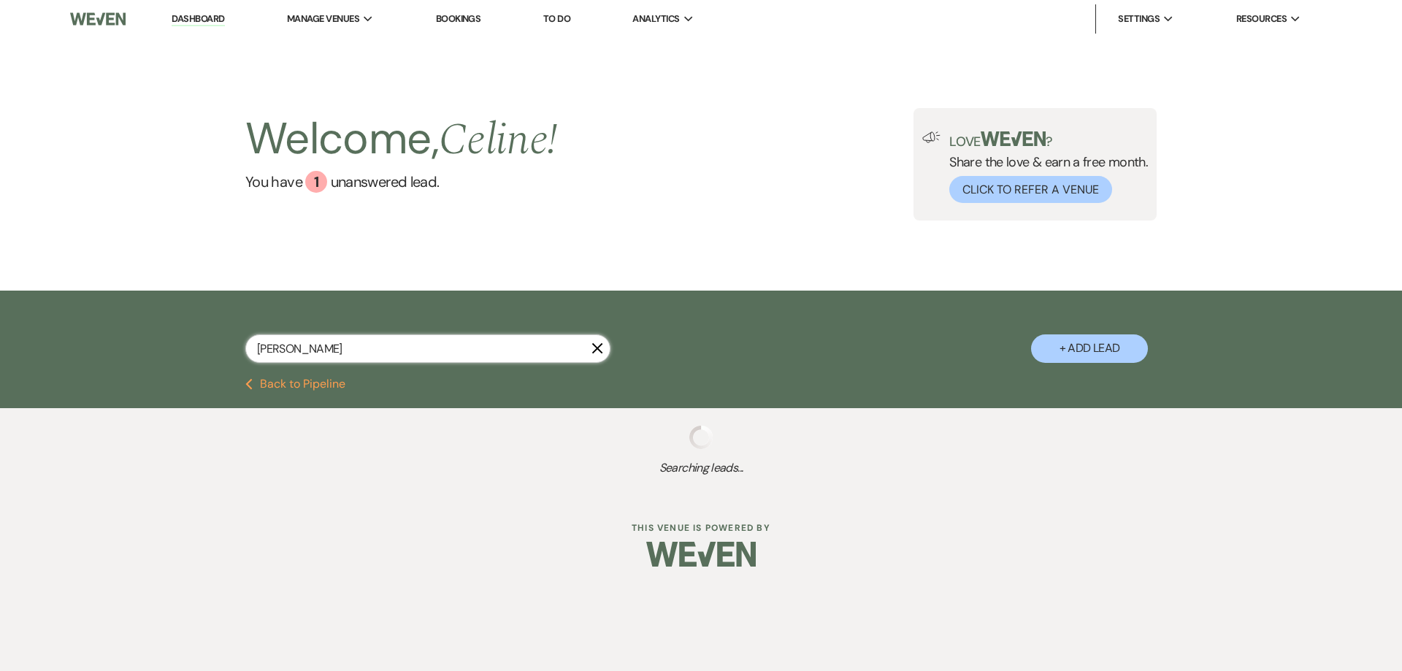
select select "8"
select select "5"
select select "8"
select select "6"
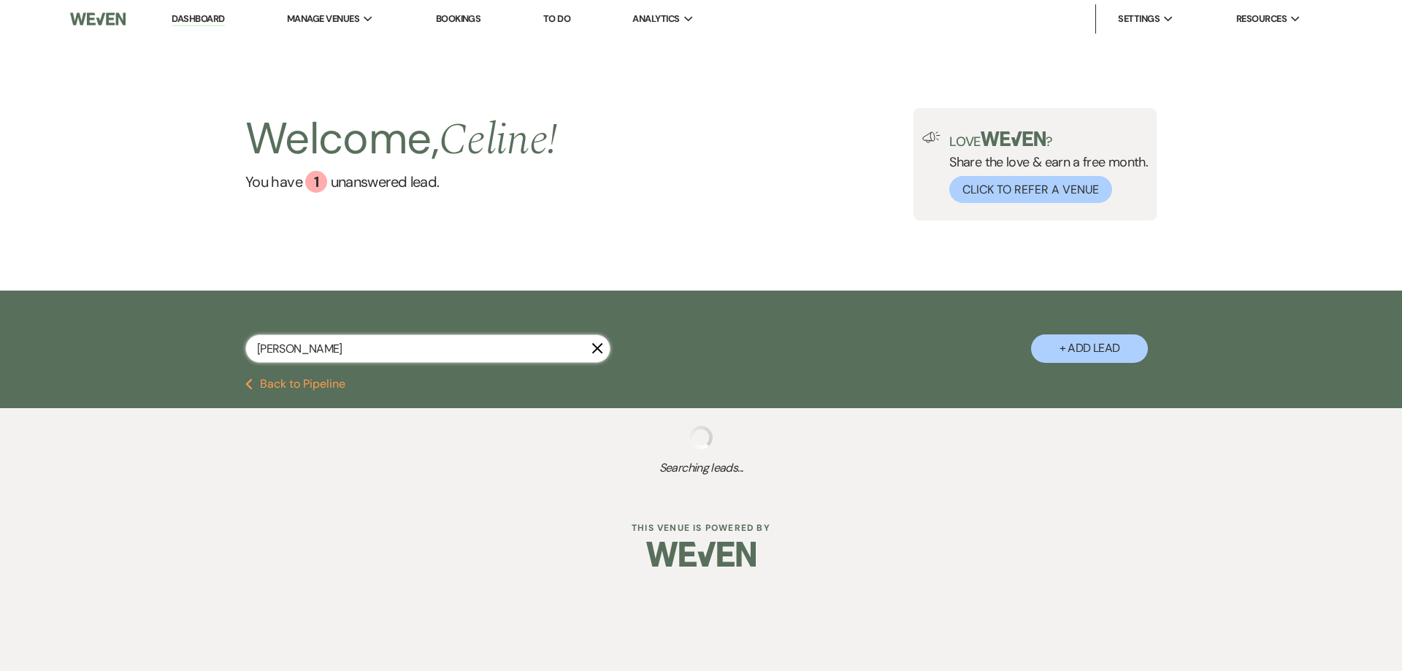
select select "8"
select select "9"
select select "8"
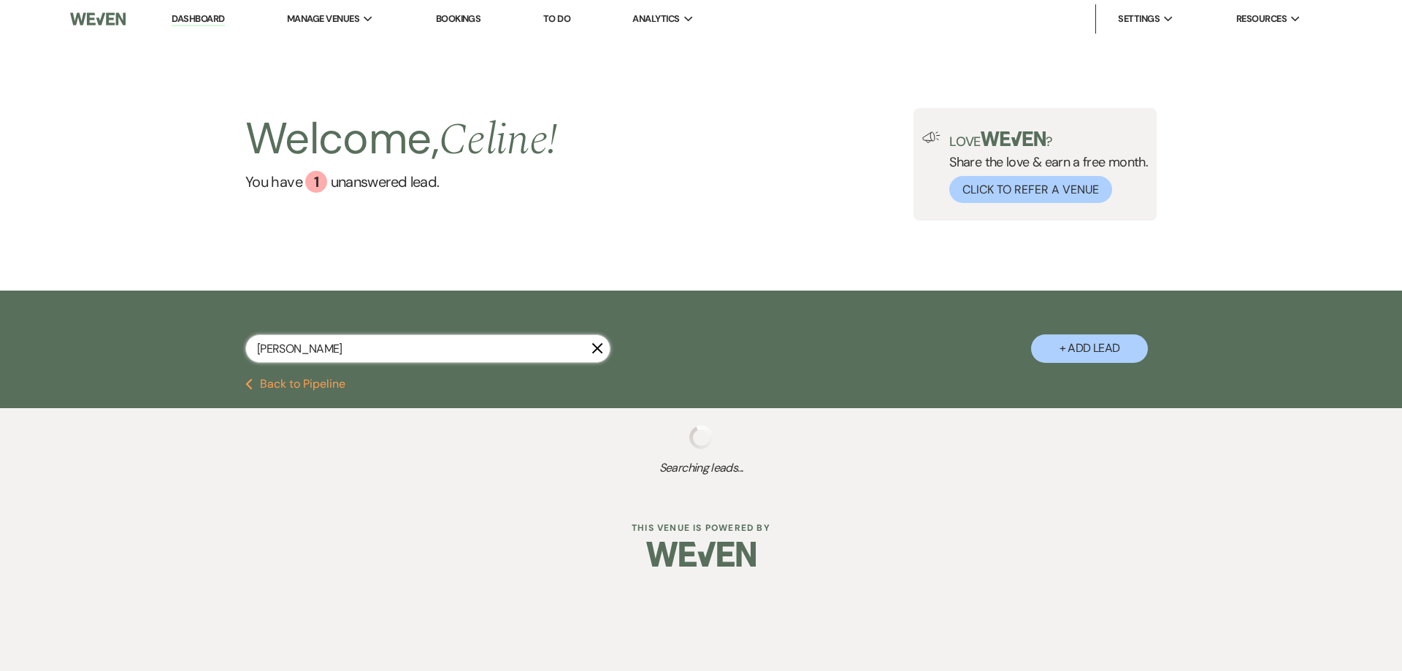
select select "8"
select select "5"
select select "8"
select select "5"
select select "8"
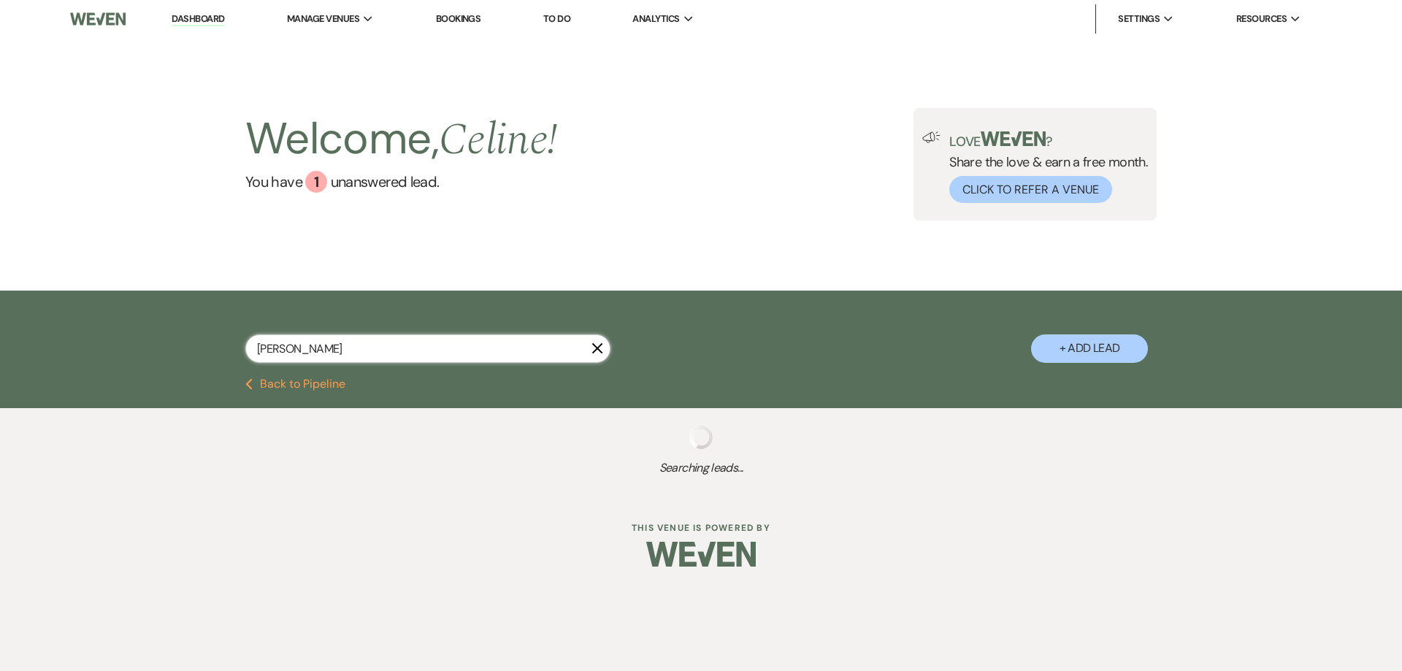
select select "5"
select select "8"
select select "5"
select select "8"
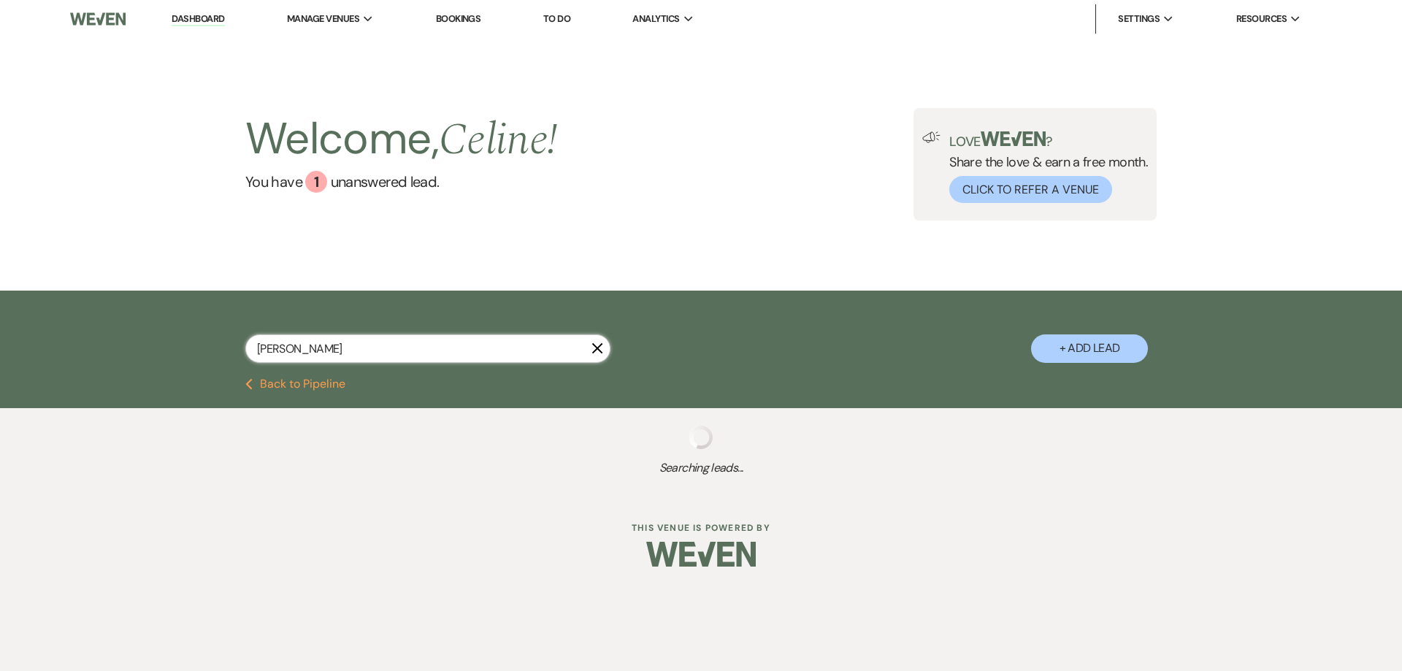
select select "8"
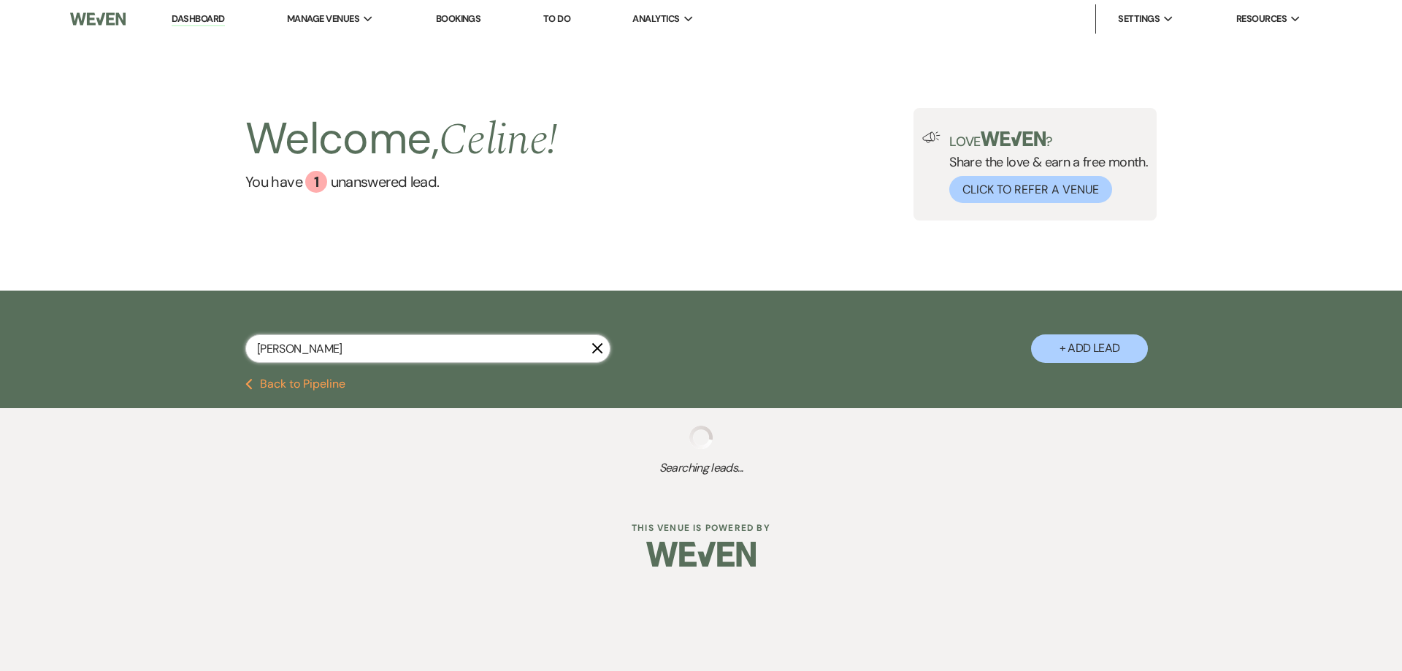
select select "8"
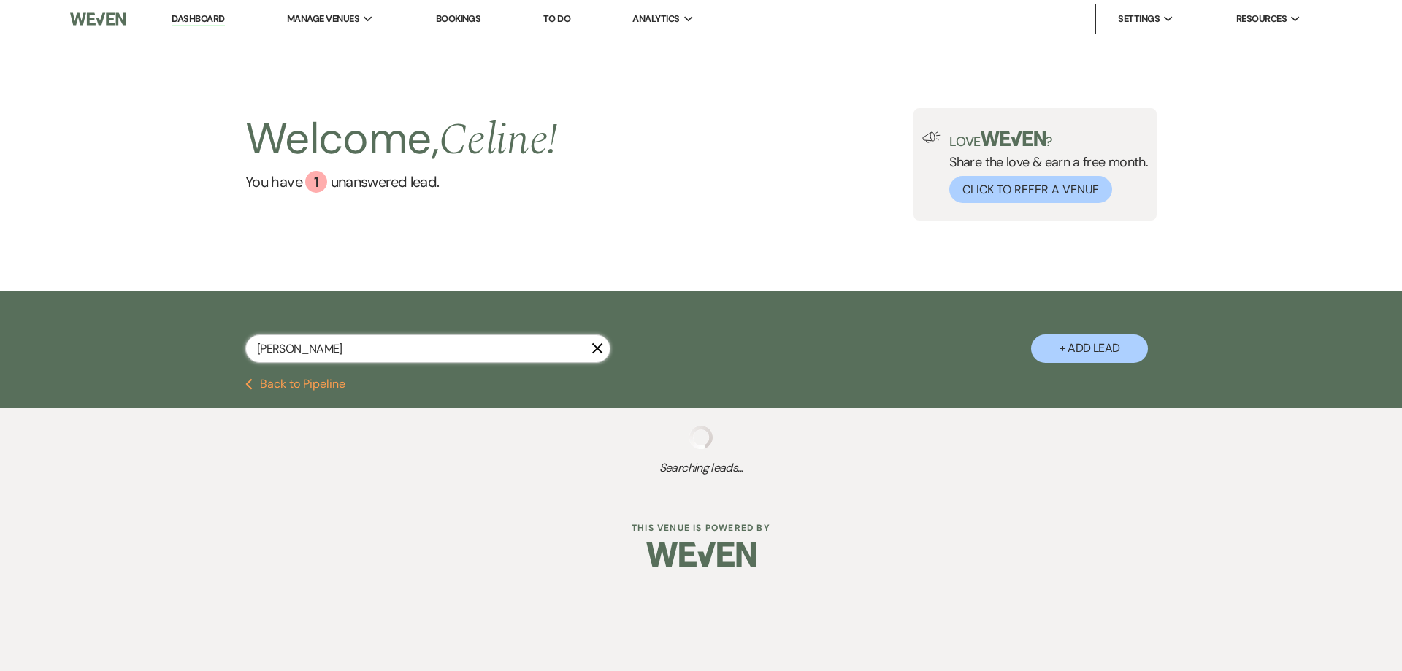
select select "8"
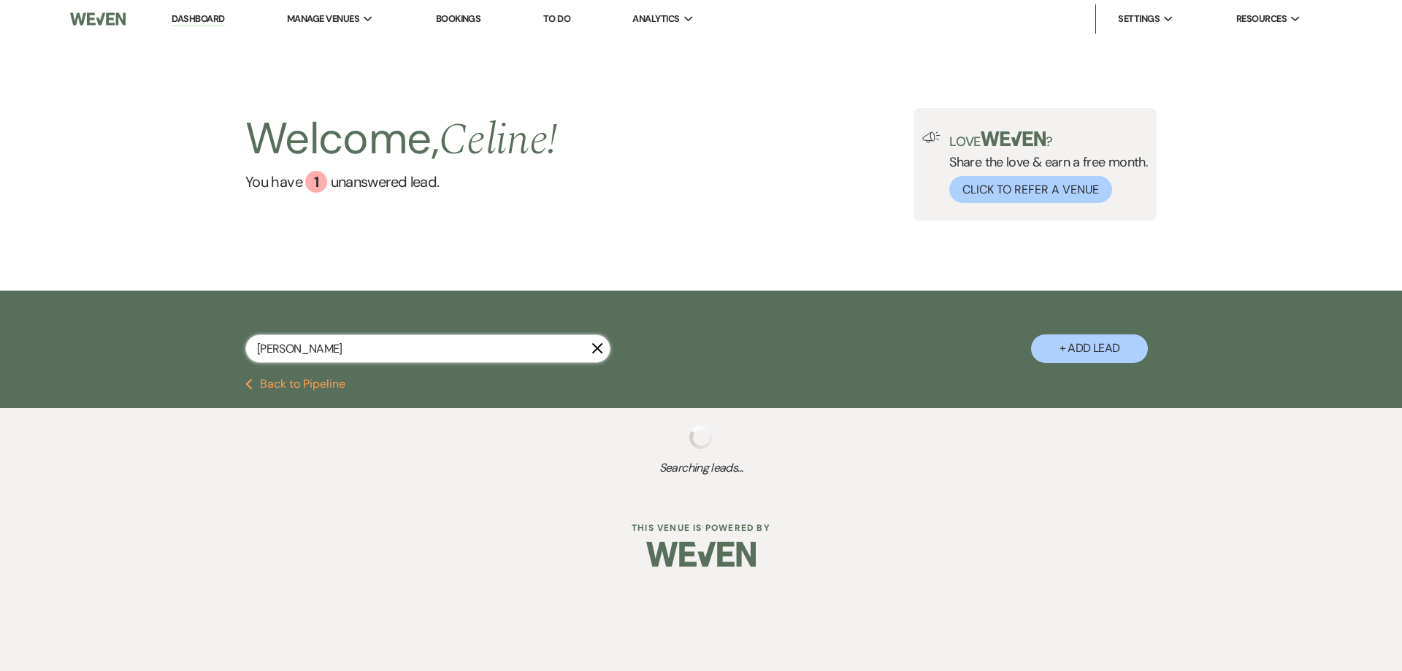
select select "8"
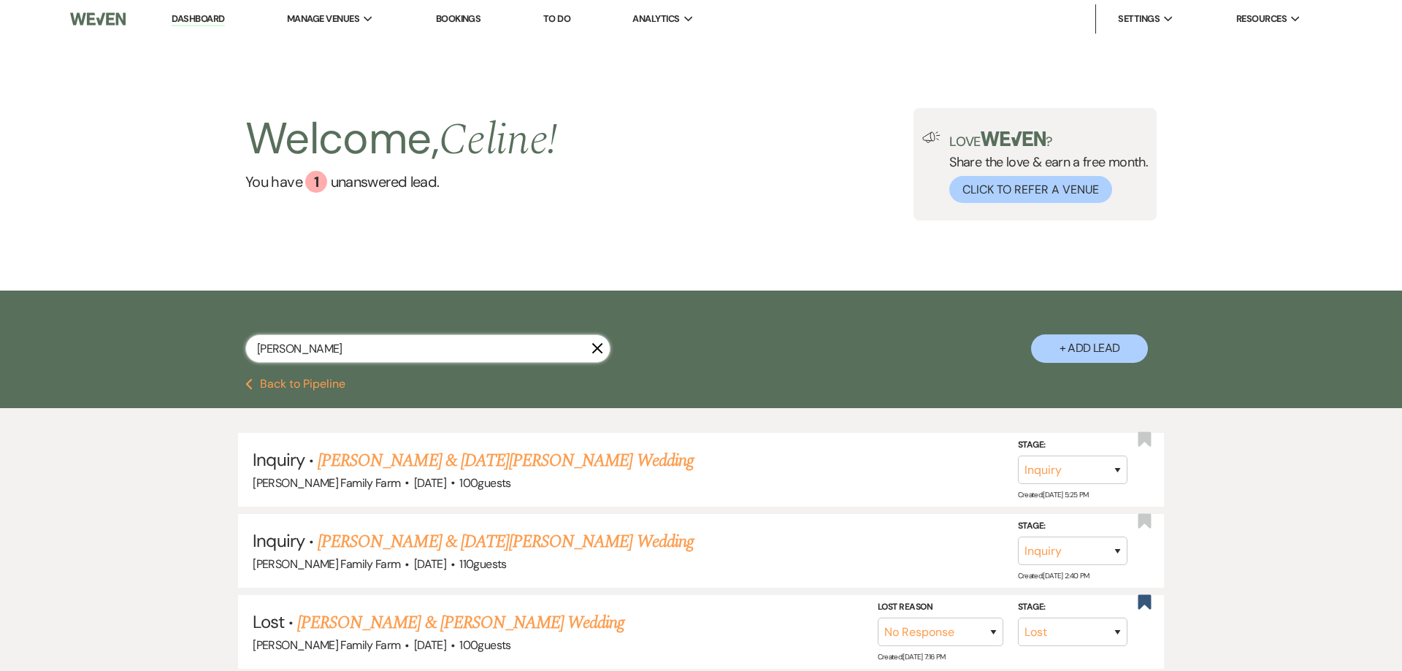
type input "jess rut"
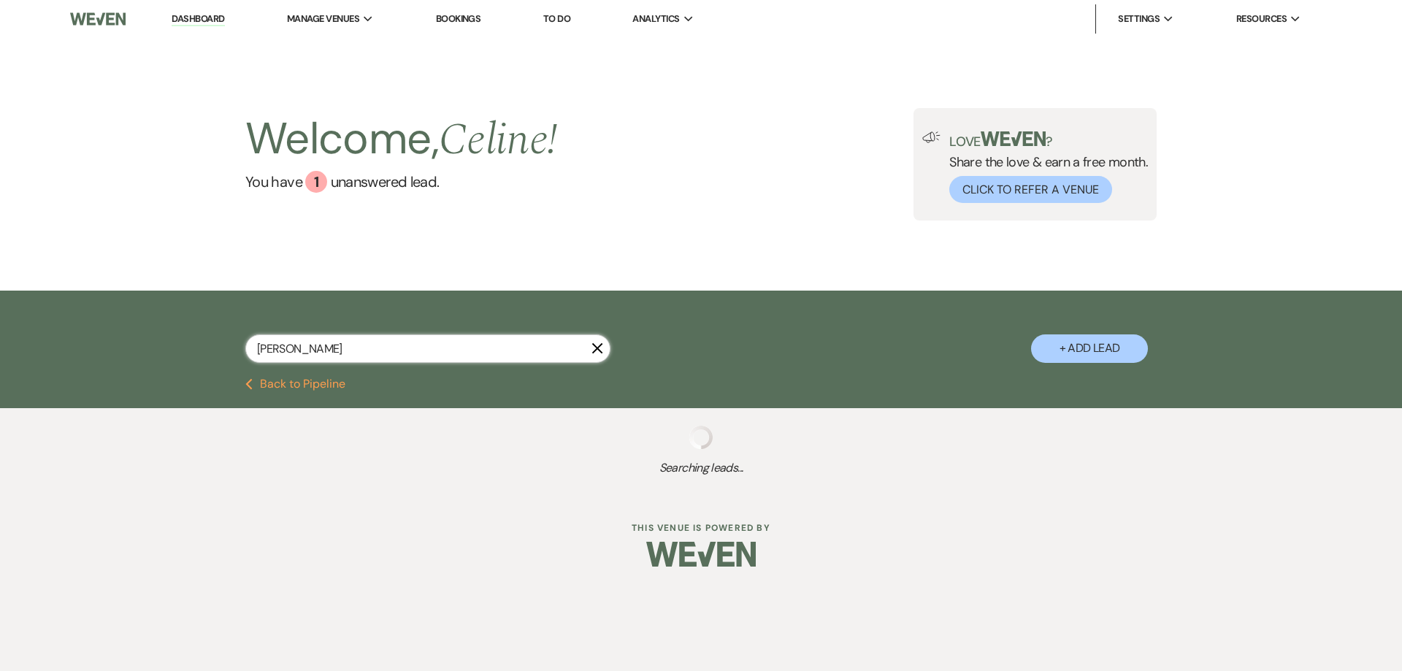
select select "8"
select select "5"
select select "8"
select select "5"
select select "8"
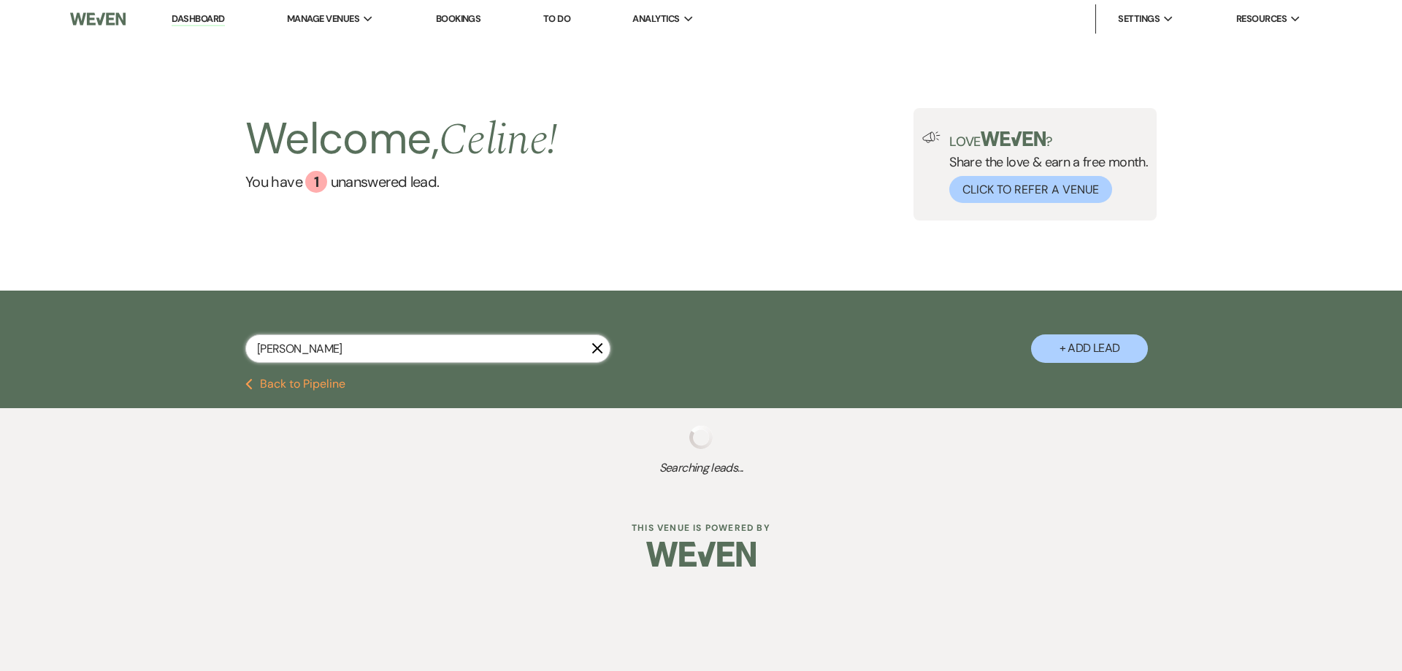
select select "5"
select select "8"
select select "5"
select select "8"
select select "5"
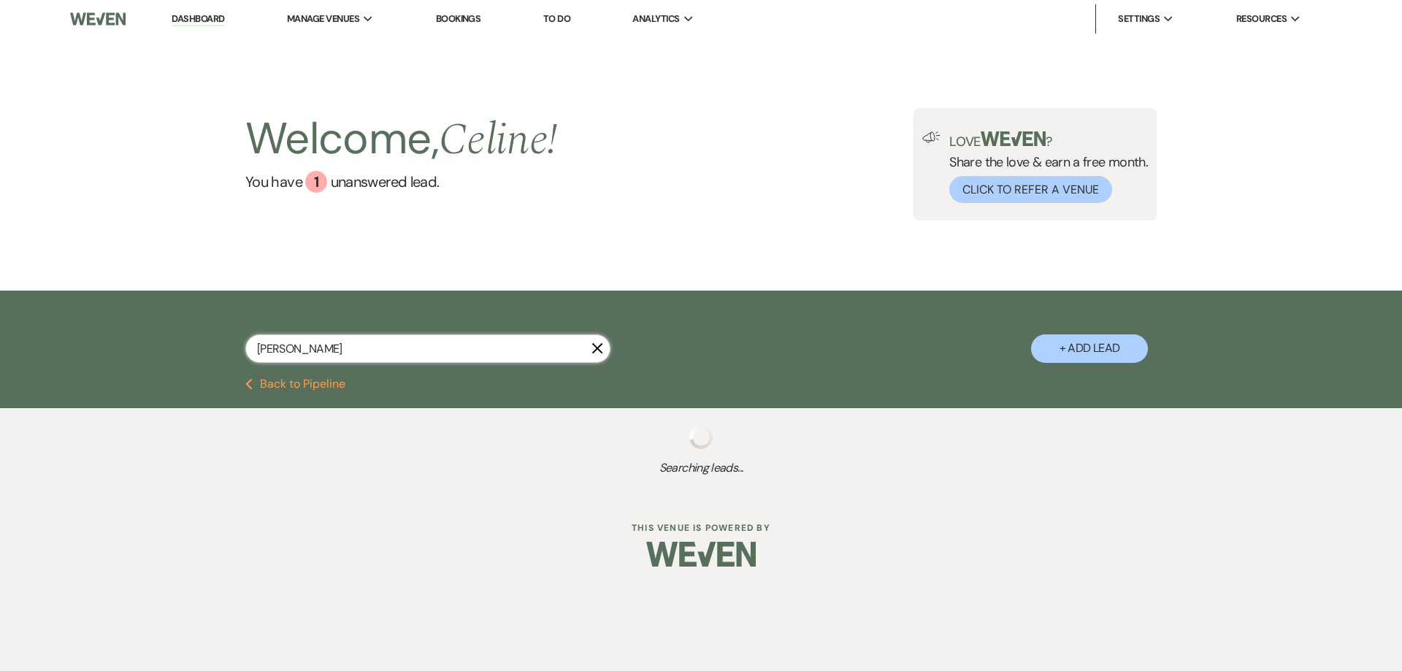
select select "8"
select select "5"
select select "8"
select select "5"
select select "8"
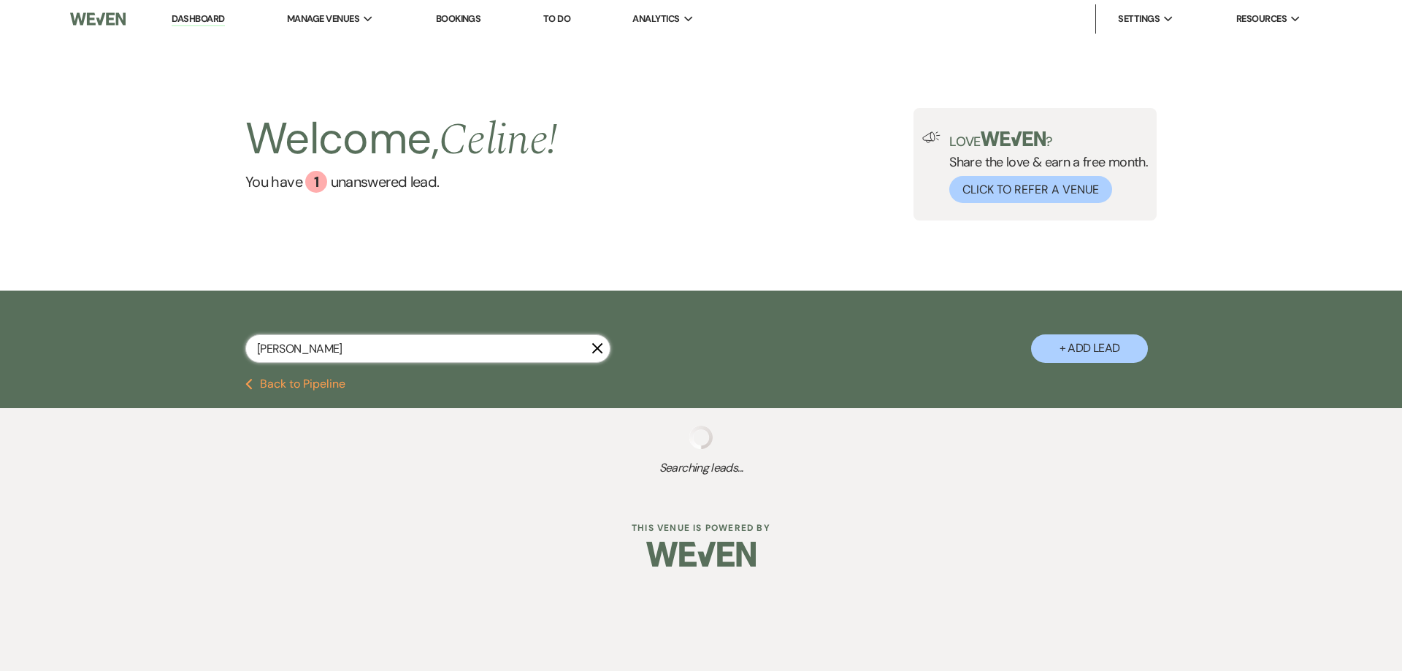
select select "8"
select select "9"
select select "8"
select select "5"
select select "8"
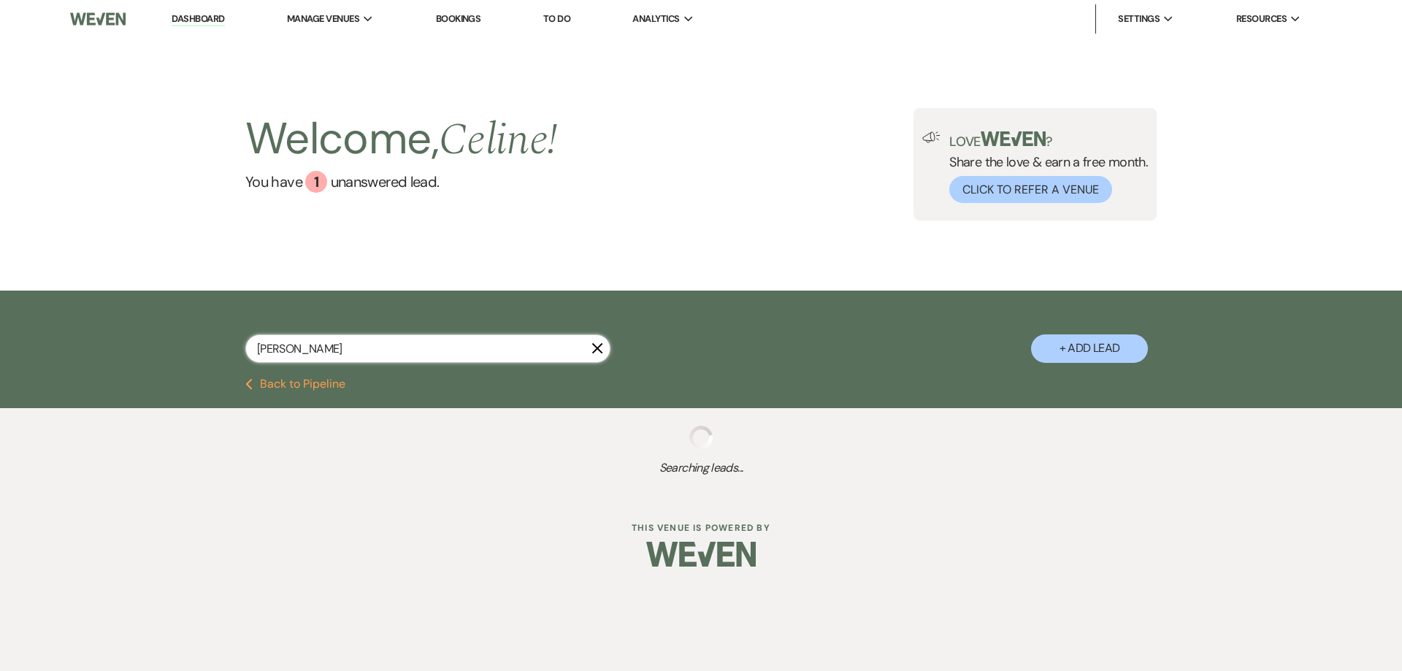
select select "5"
select select "8"
select select "5"
select select "8"
select select "5"
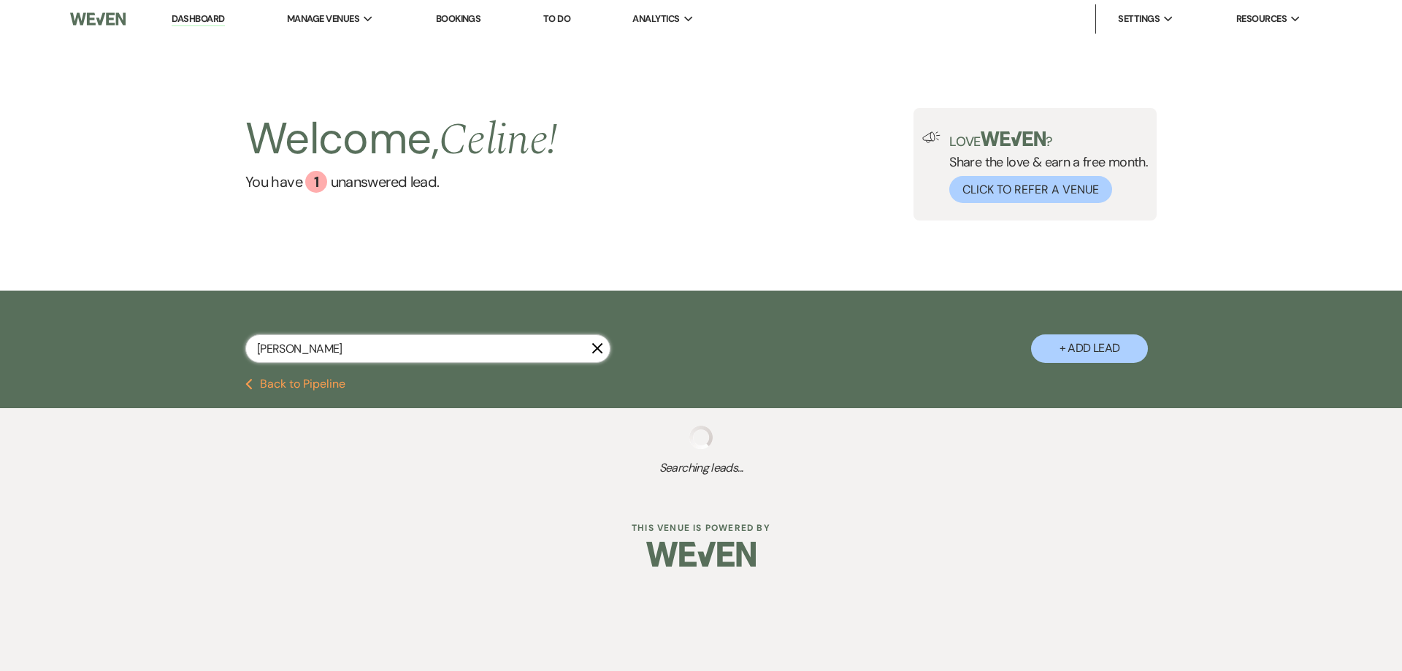
select select "8"
select select "5"
select select "8"
select select "5"
select select "8"
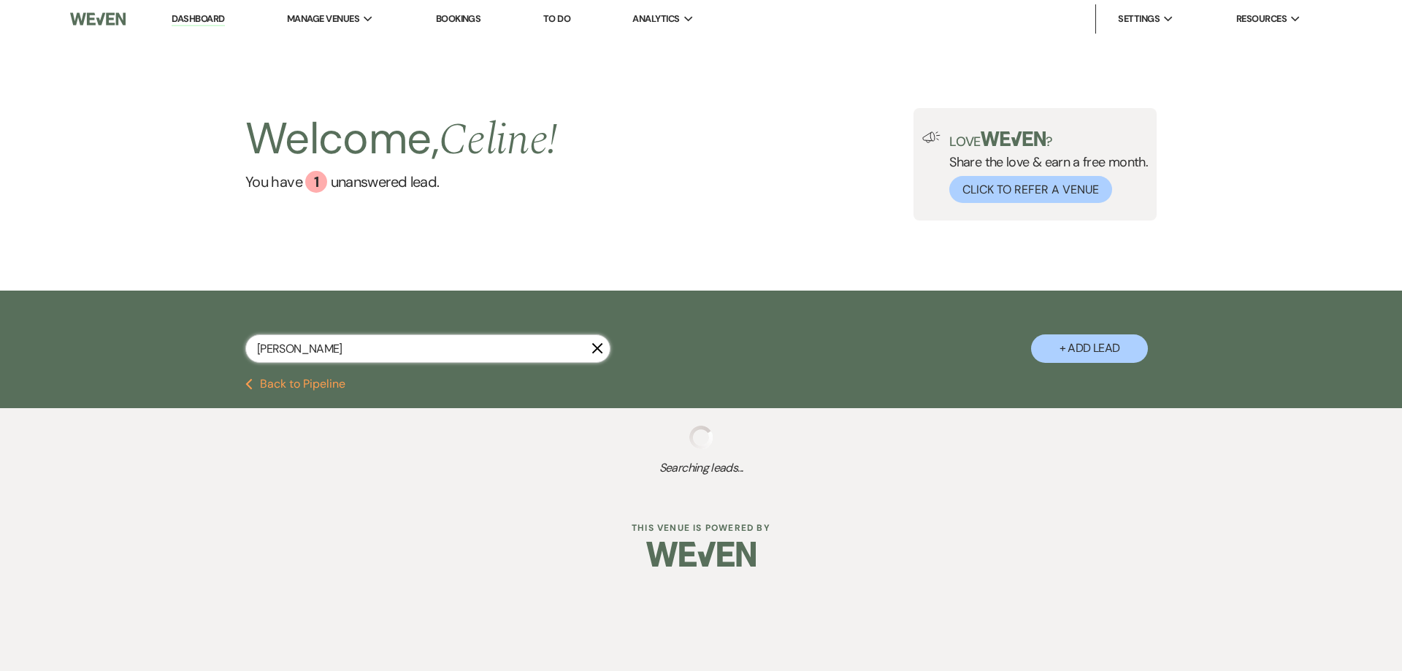
select select "5"
select select "8"
select select "5"
select select "8"
select select "7"
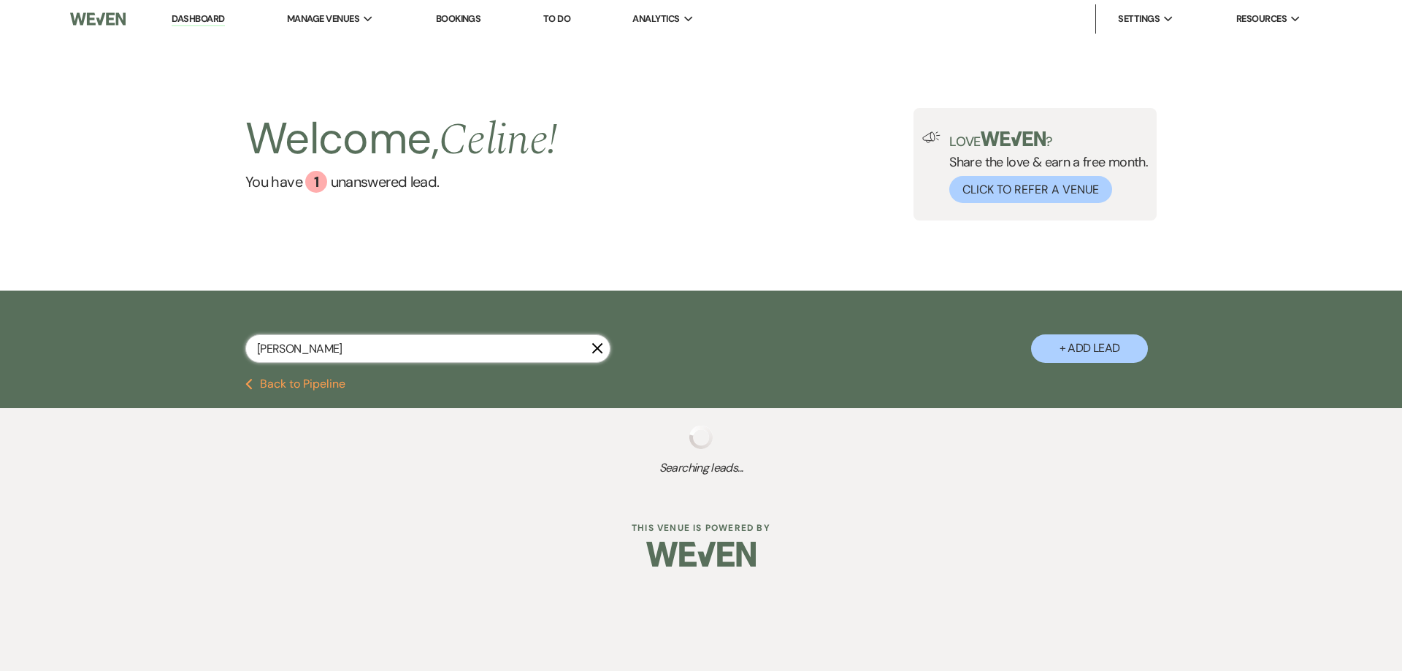
select select "8"
select select "5"
select select "8"
select select "6"
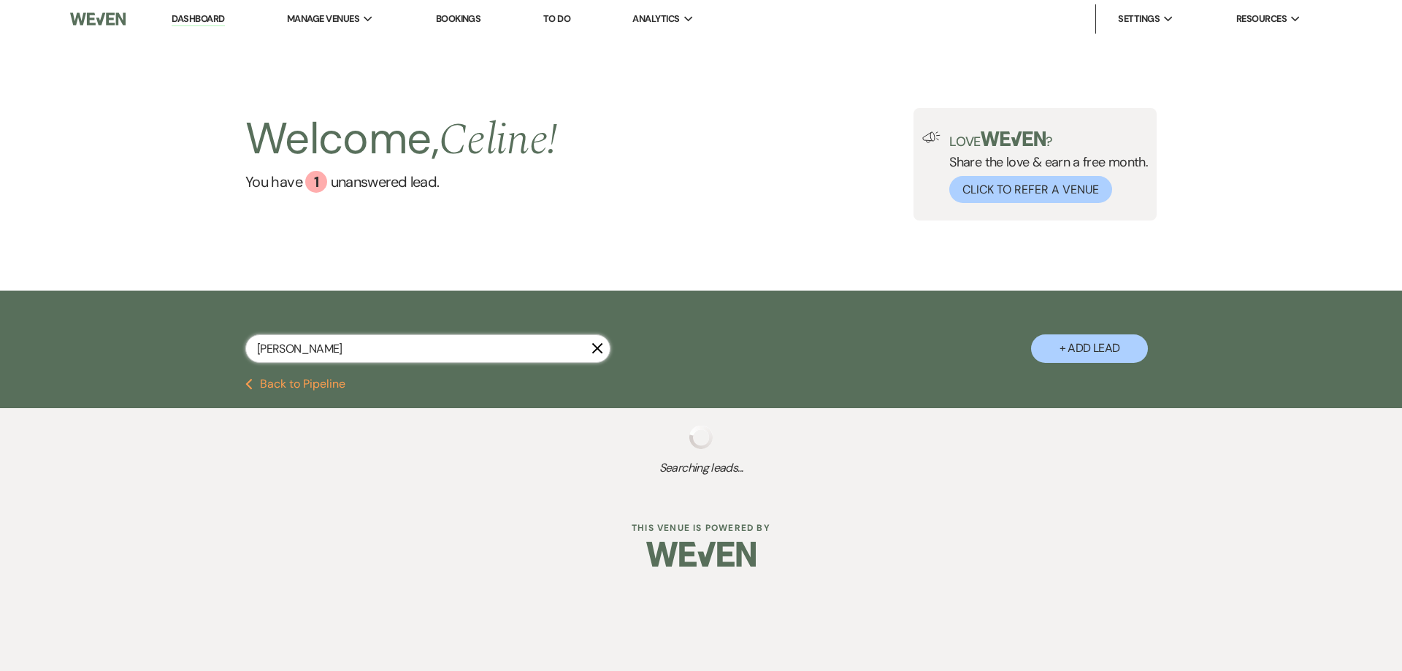
select select "8"
select select "9"
select select "8"
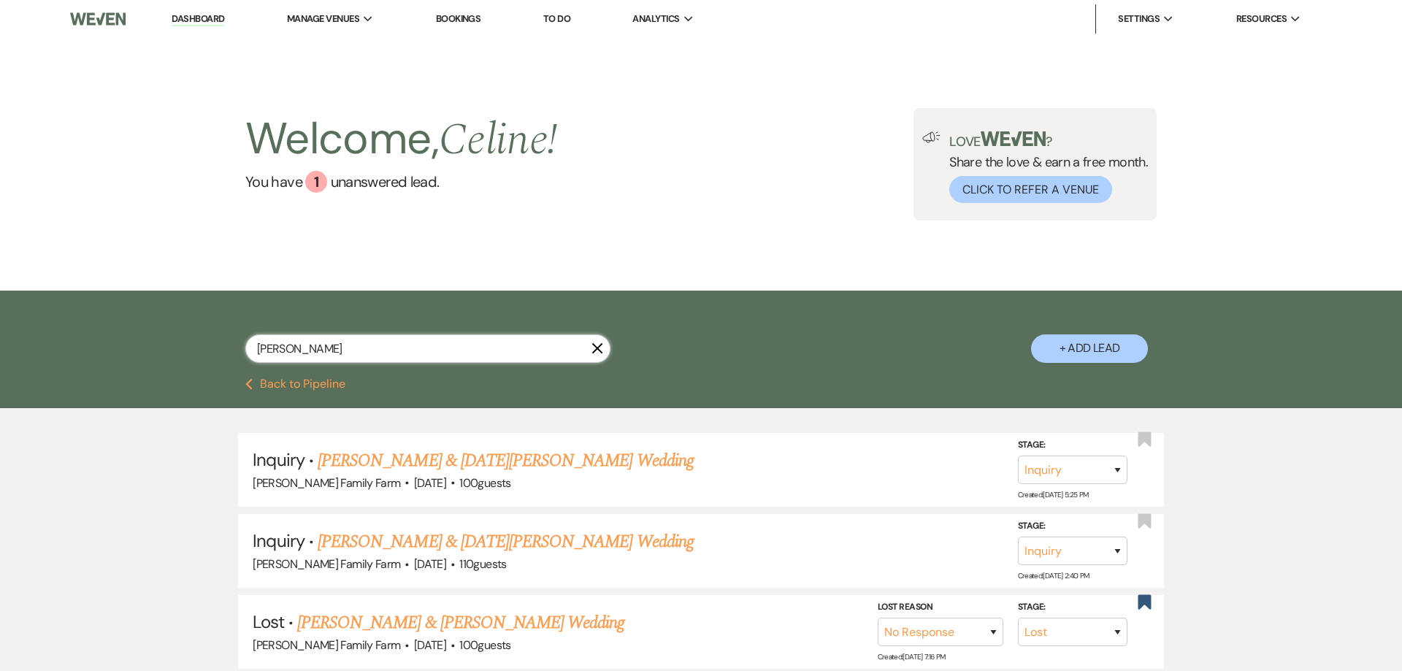
drag, startPoint x: 277, startPoint y: 353, endPoint x: 201, endPoint y: 347, distance: 76.9
click at [245, 347] on input "jess rutledge" at bounding box center [427, 348] width 365 height 28
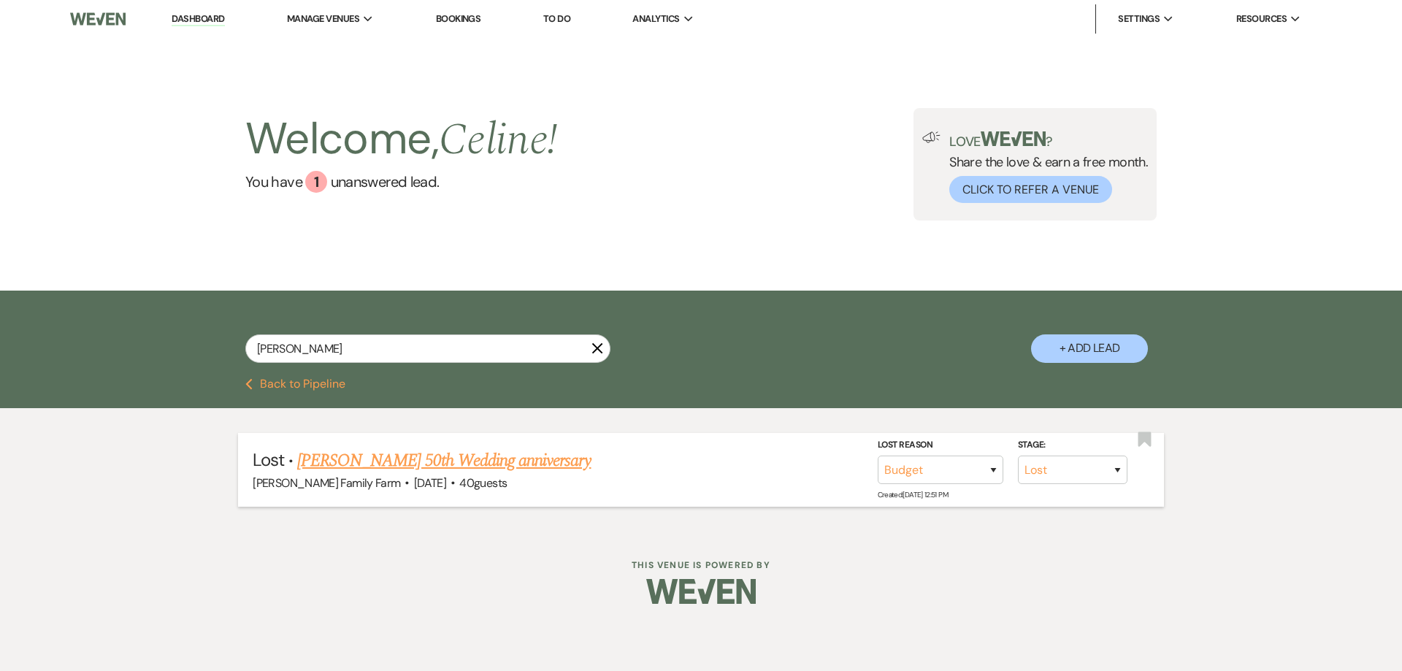
click at [444, 464] on link "Jessica Rutledge's 50th Wedding anniversary" at bounding box center [444, 461] width 294 height 26
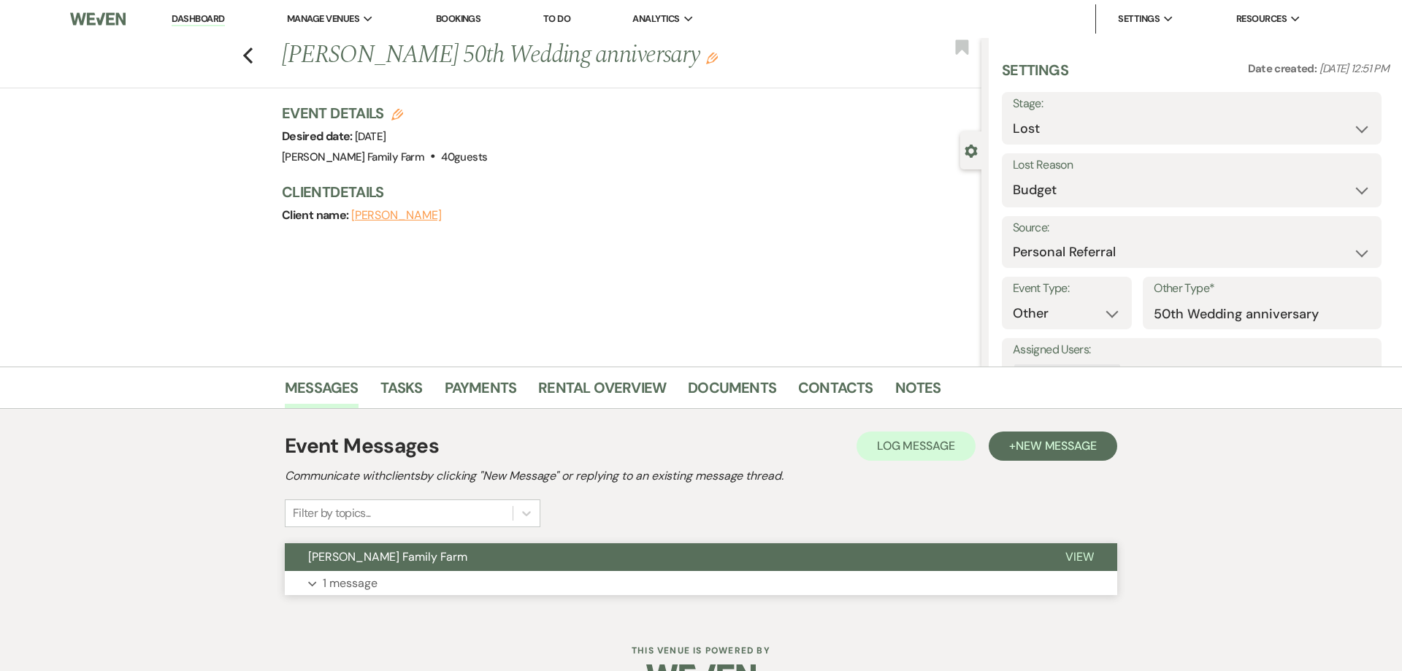
click at [361, 575] on p "1 message" at bounding box center [350, 583] width 55 height 19
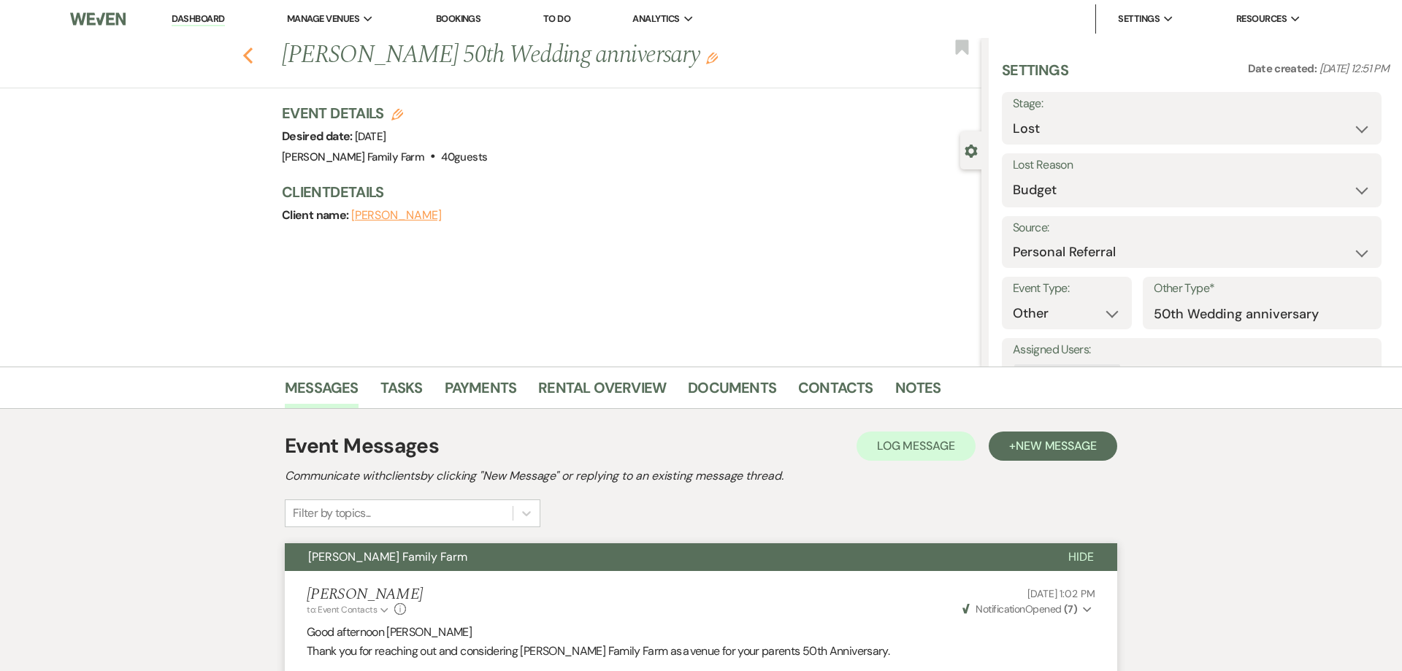
click at [245, 55] on use "button" at bounding box center [247, 55] width 9 height 16
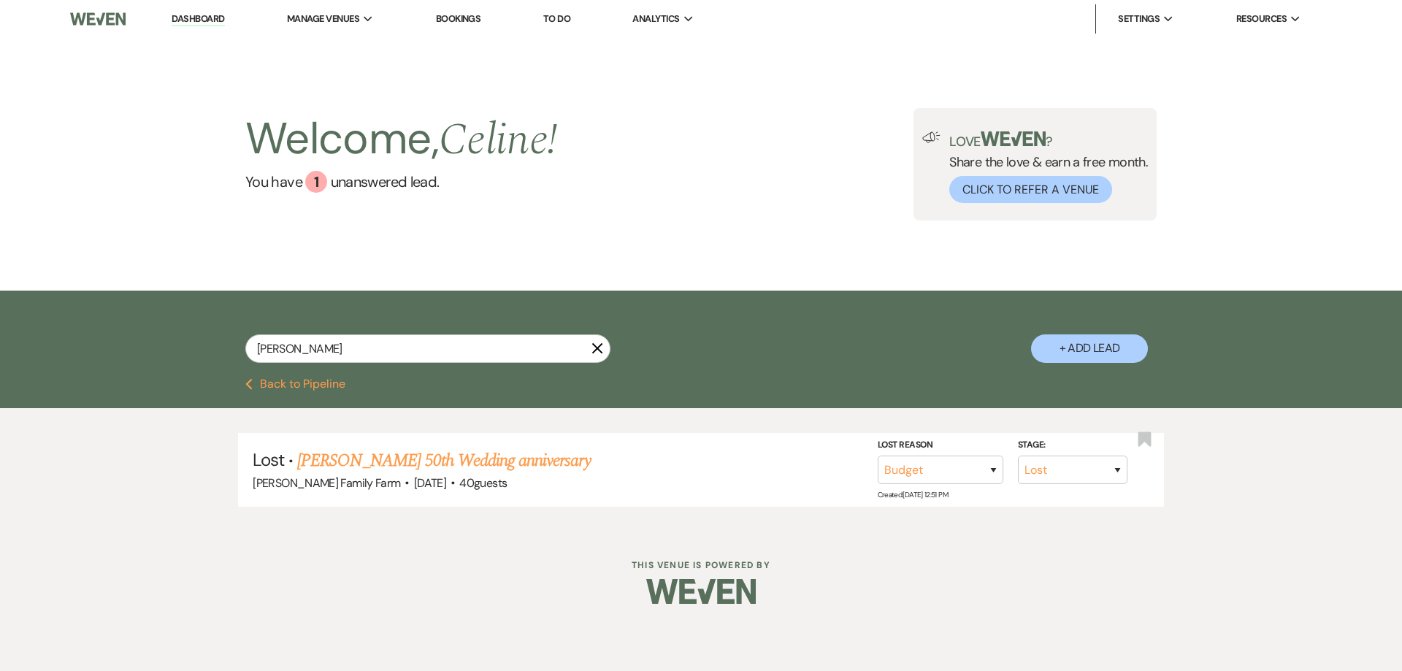
click at [598, 347] on use "button" at bounding box center [597, 348] width 11 height 11
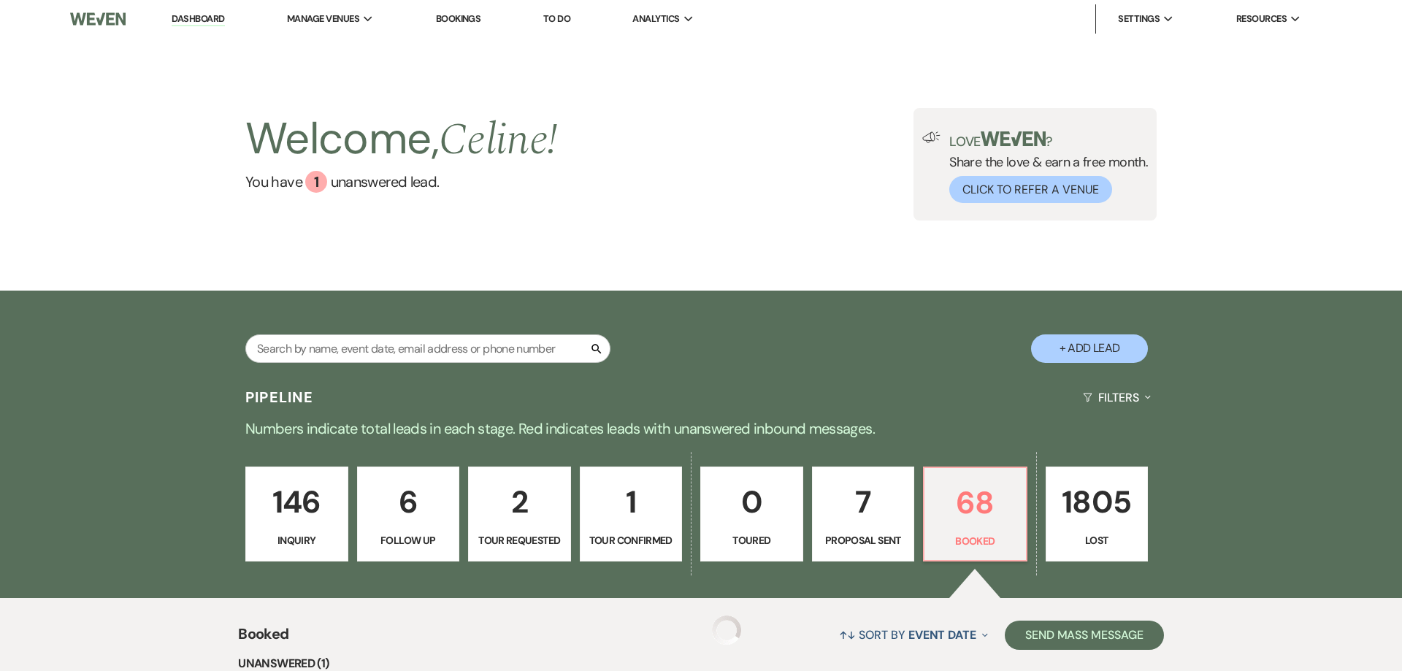
scroll to position [55, 0]
